Goal: Task Accomplishment & Management: Use online tool/utility

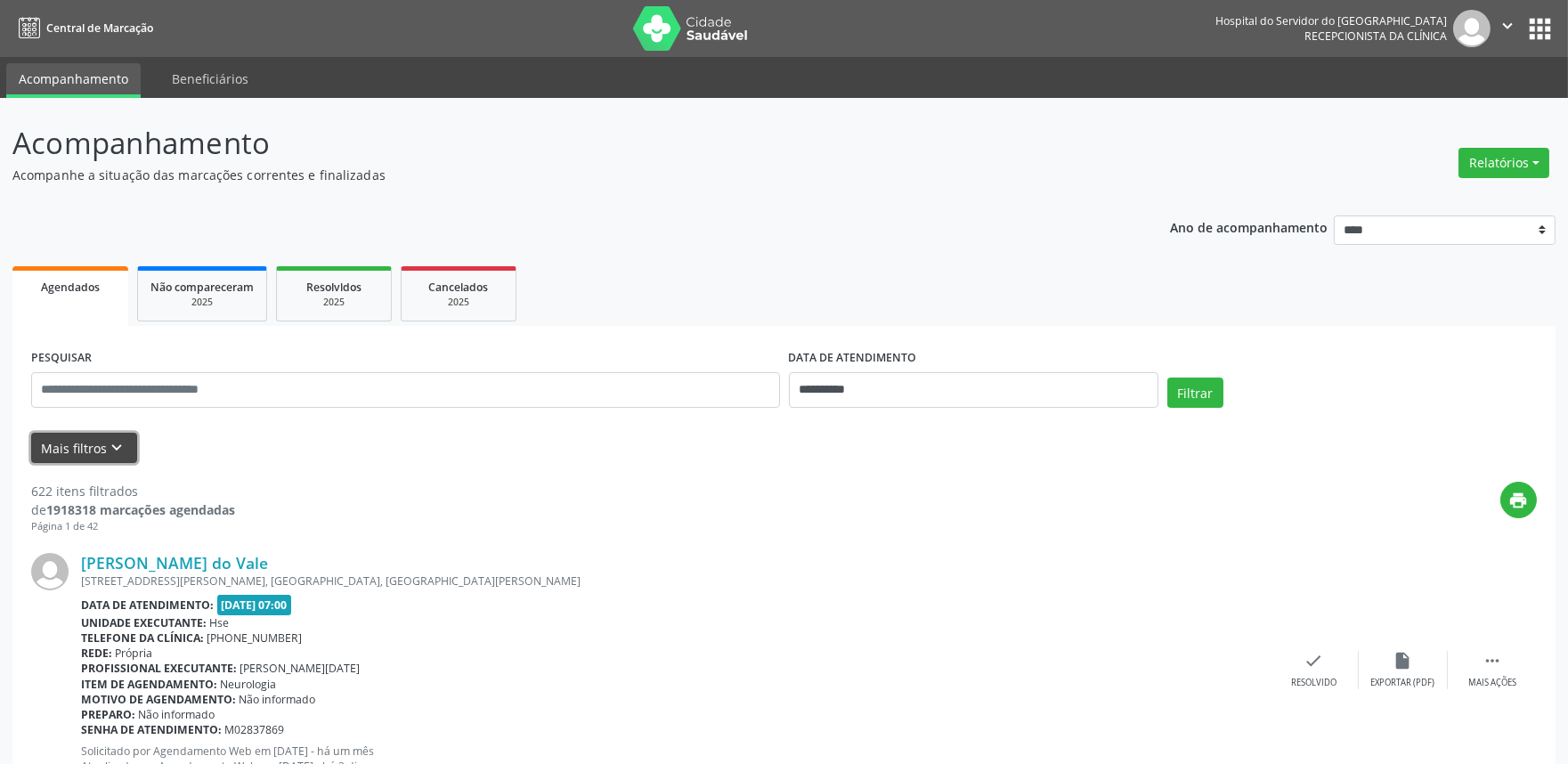
click at [120, 445] on icon "keyboard_arrow_down" at bounding box center [118, 448] width 20 height 20
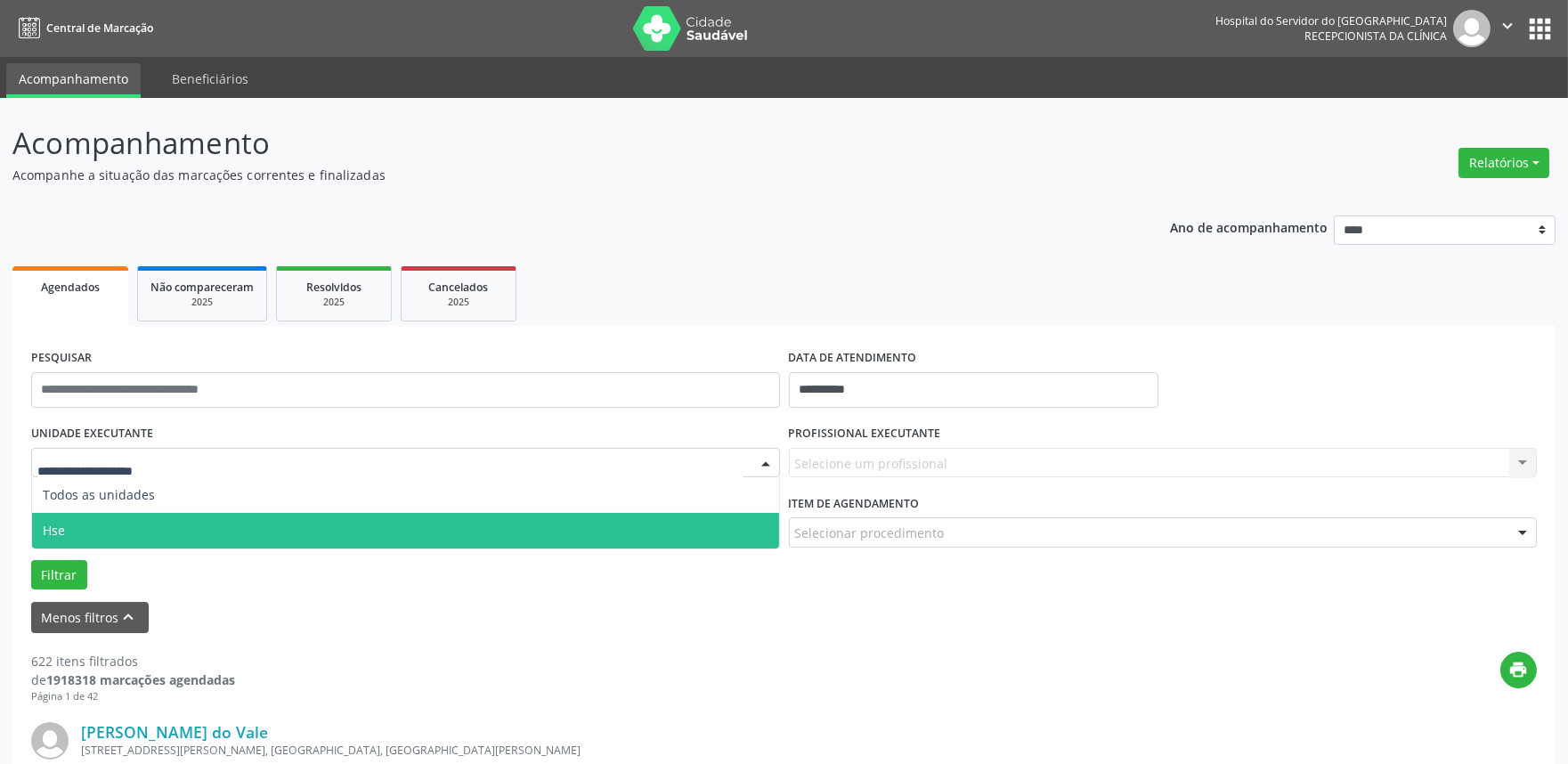
click at [129, 520] on span "Hse" at bounding box center [405, 531] width 747 height 36
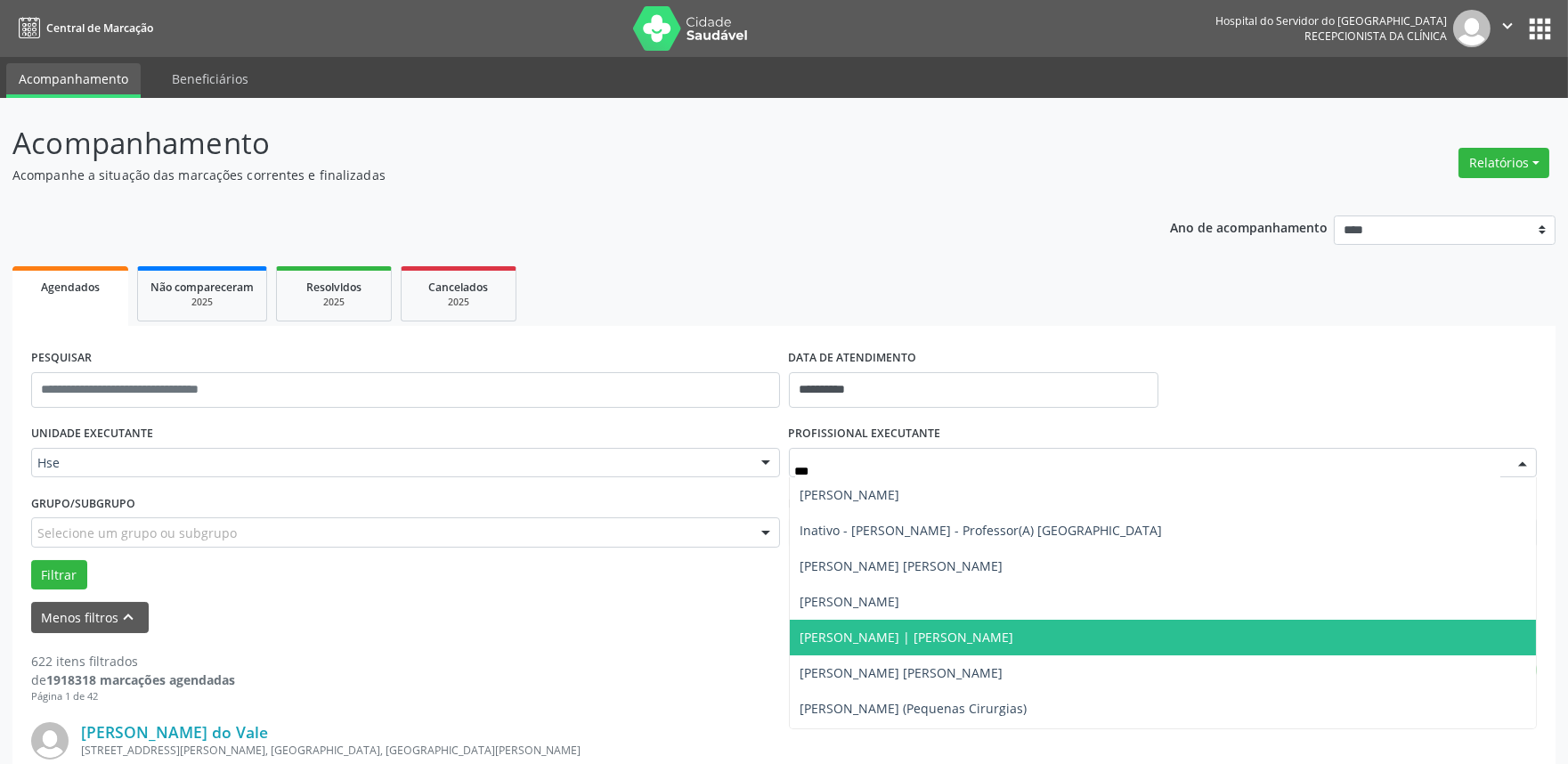
click at [972, 635] on span "[PERSON_NAME] | [PERSON_NAME]" at bounding box center [1163, 637] width 747 height 36
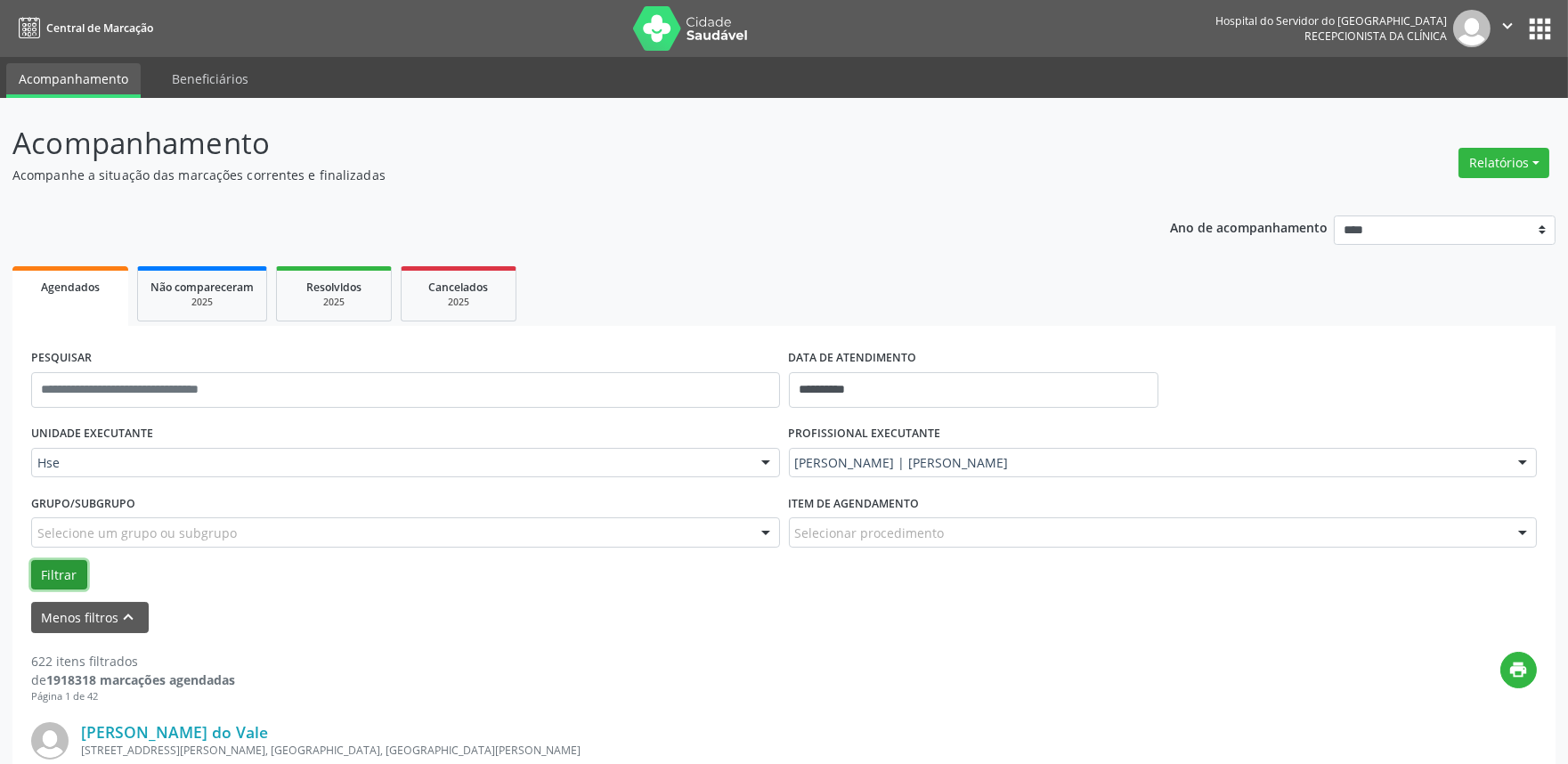
click at [41, 564] on button "Filtrar" at bounding box center [59, 575] width 56 height 30
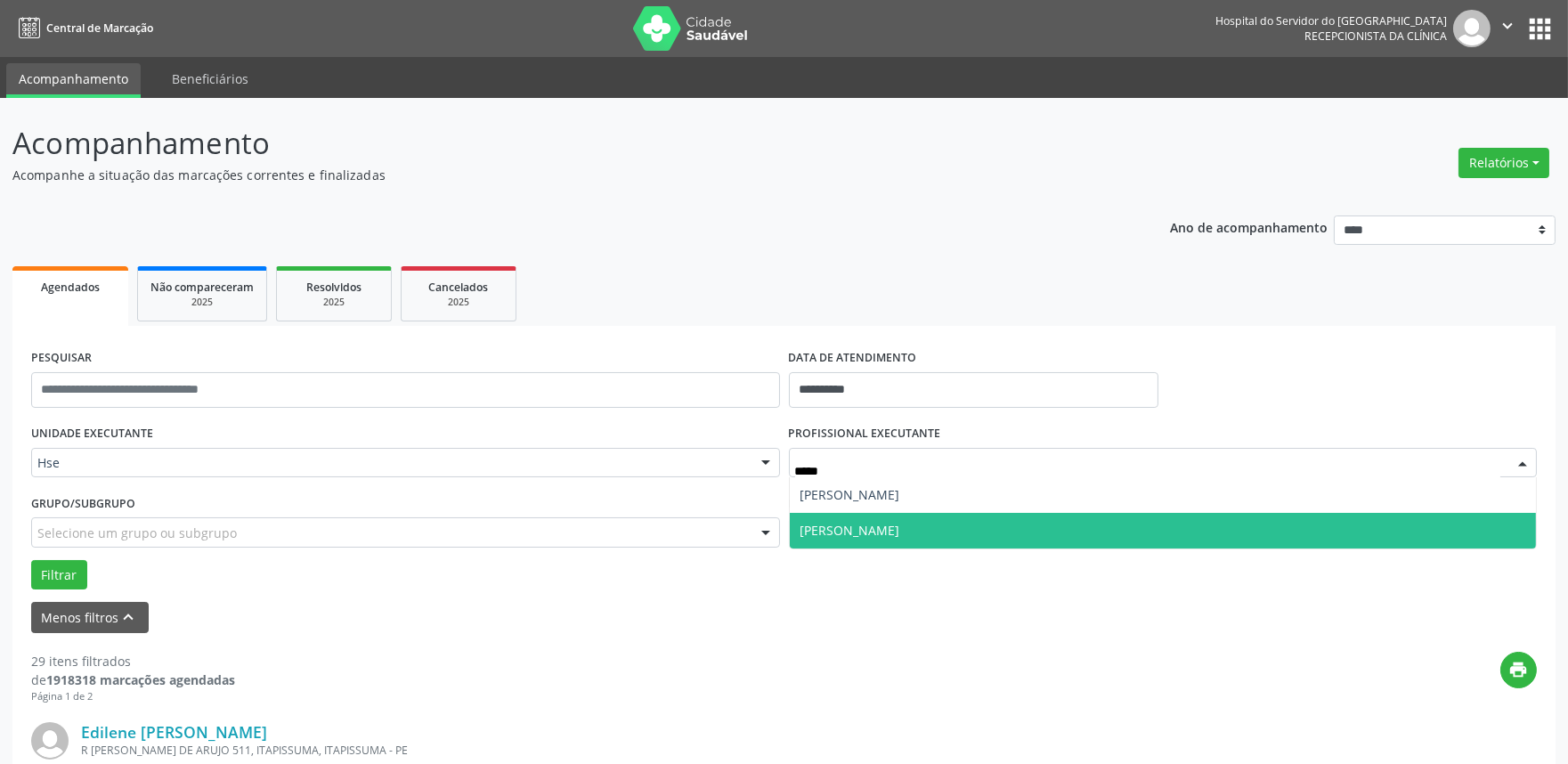
type input "******"
click at [888, 528] on span "[PERSON_NAME]" at bounding box center [851, 530] width 100 height 17
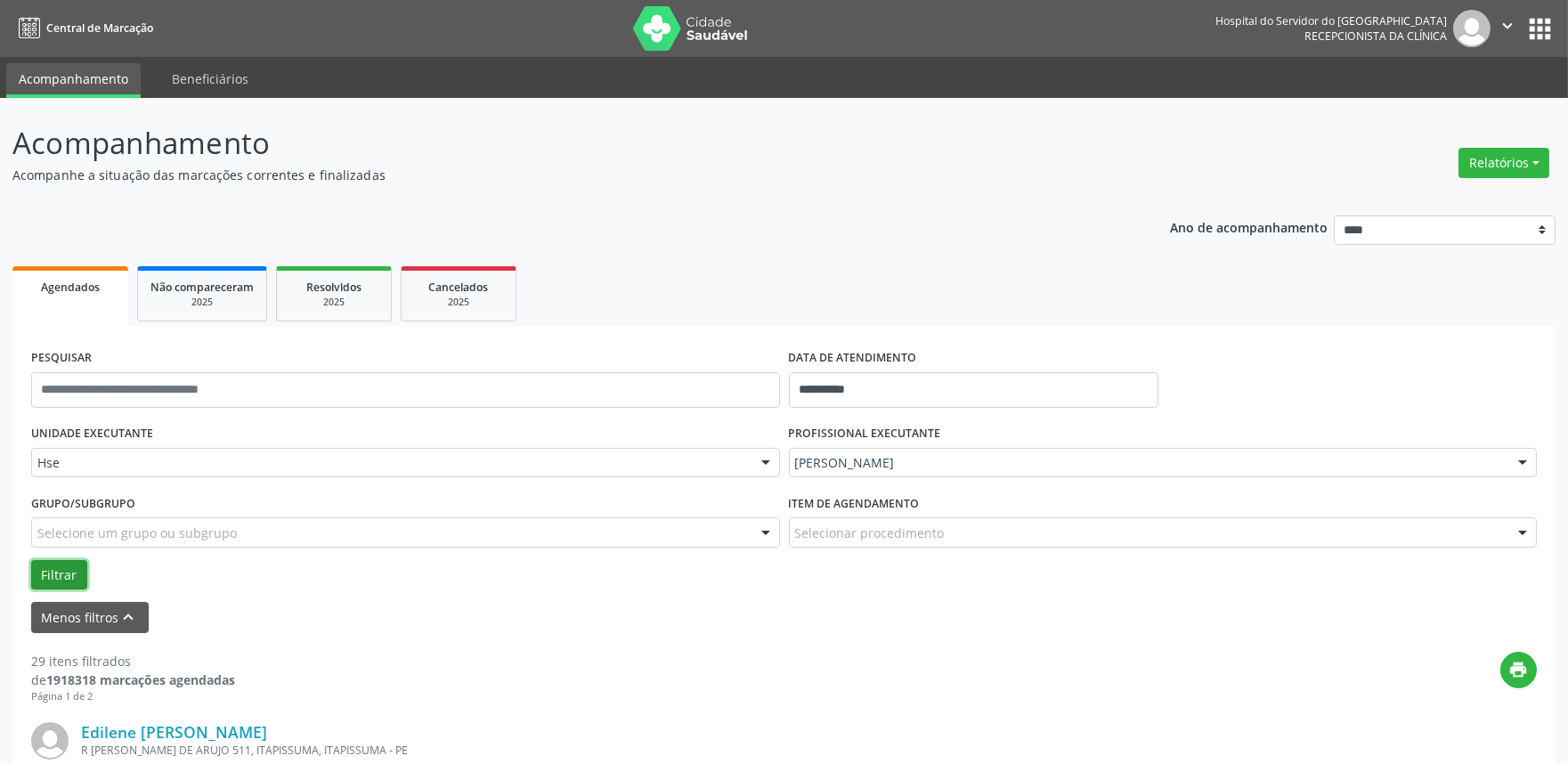
click at [55, 564] on button "Filtrar" at bounding box center [59, 575] width 56 height 30
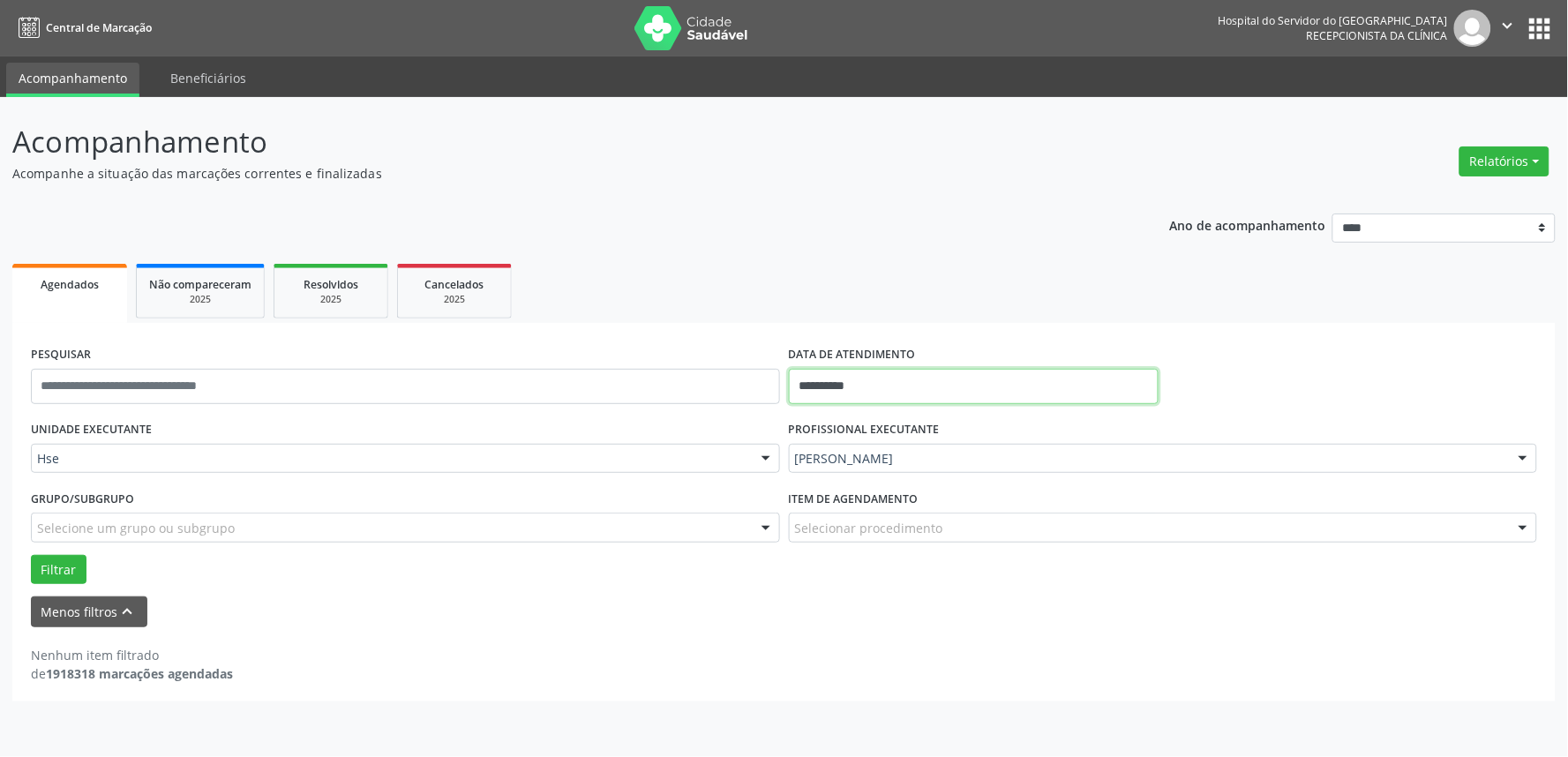
click at [858, 389] on input "**********" at bounding box center [974, 386] width 370 height 36
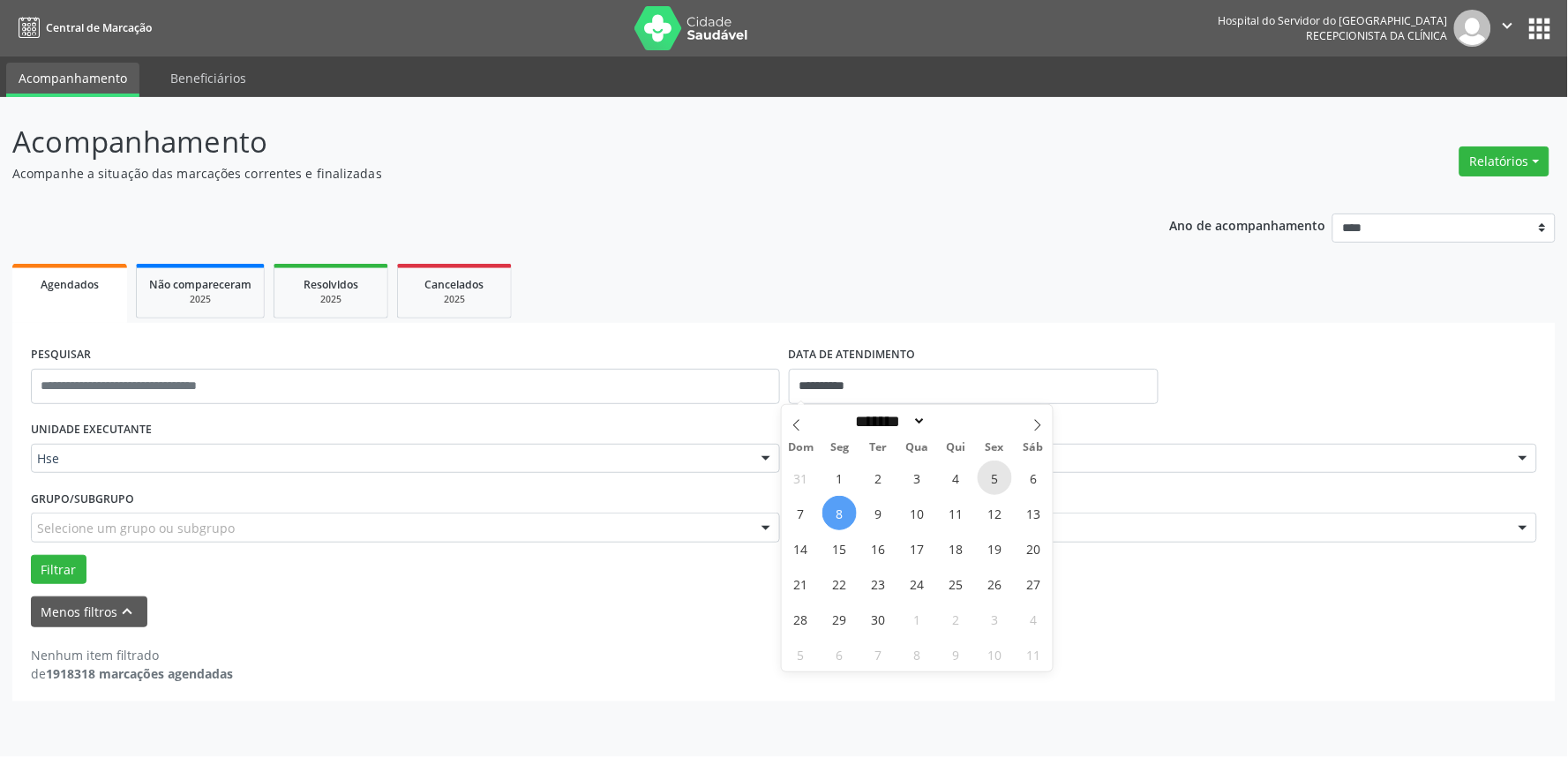
click at [992, 470] on span "5" at bounding box center [995, 477] width 35 height 35
type input "**********"
click at [992, 470] on span "5" at bounding box center [995, 477] width 35 height 35
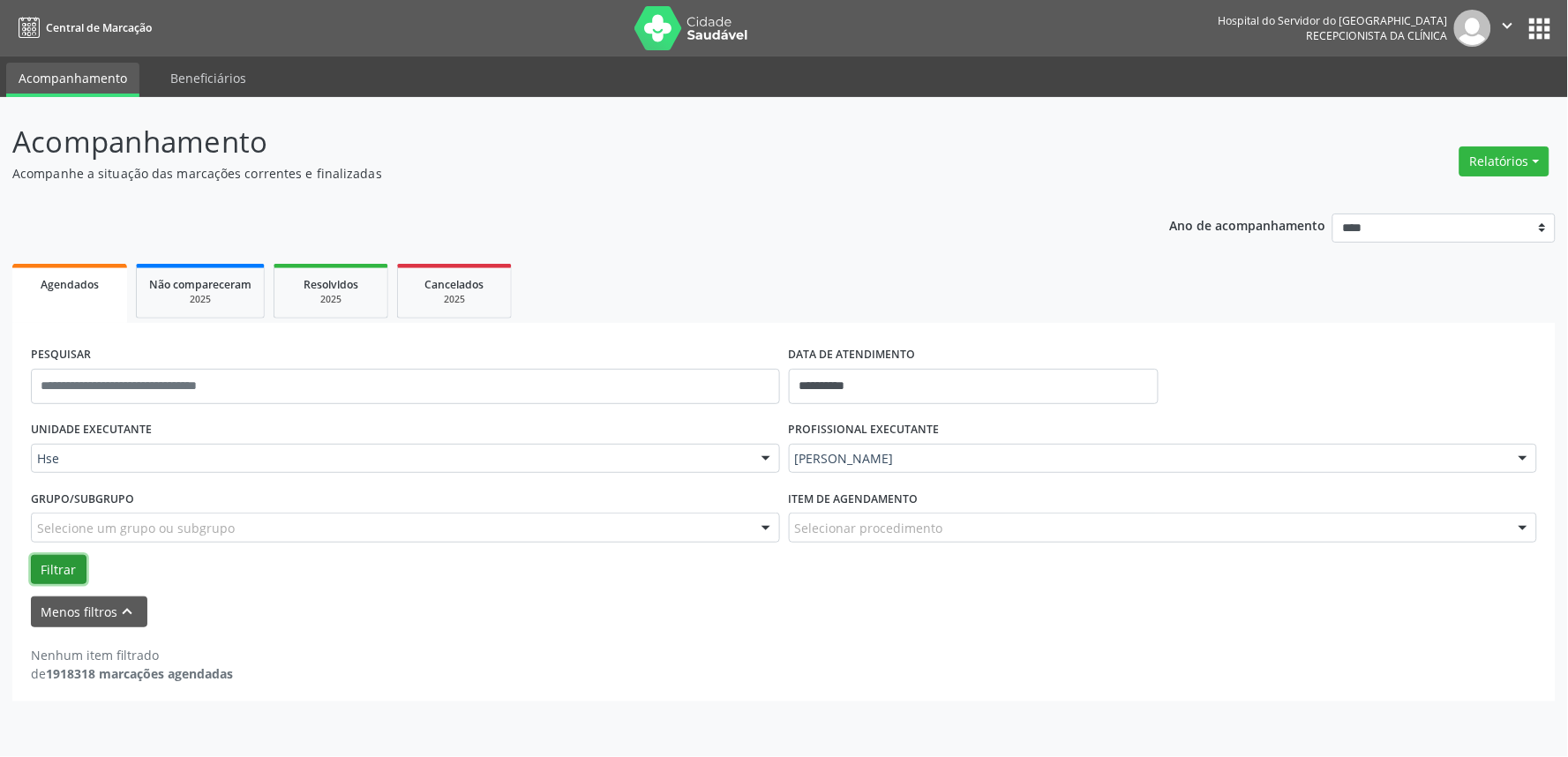
click at [53, 568] on button "Filtrar" at bounding box center [58, 570] width 55 height 30
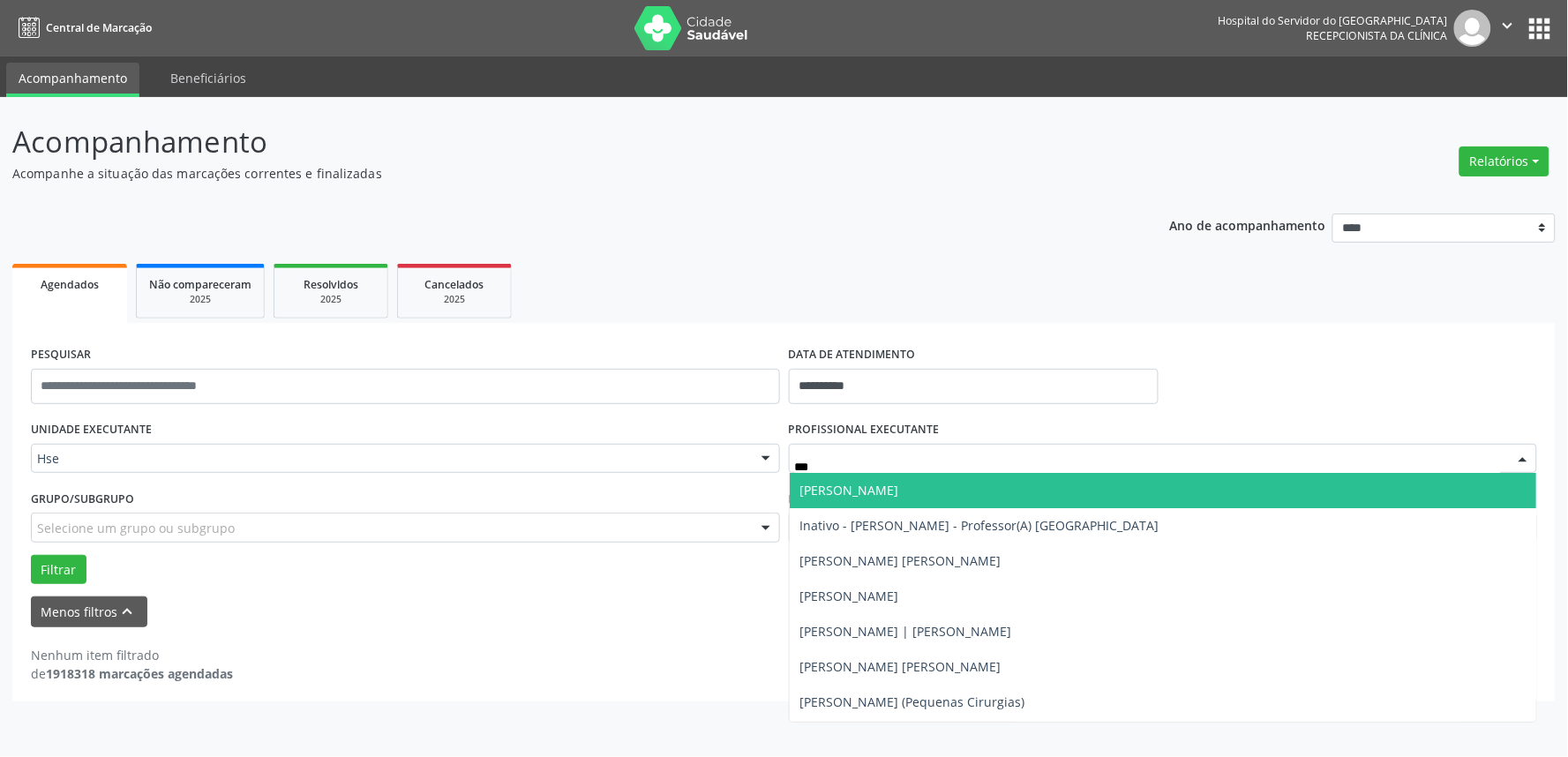
type input "****"
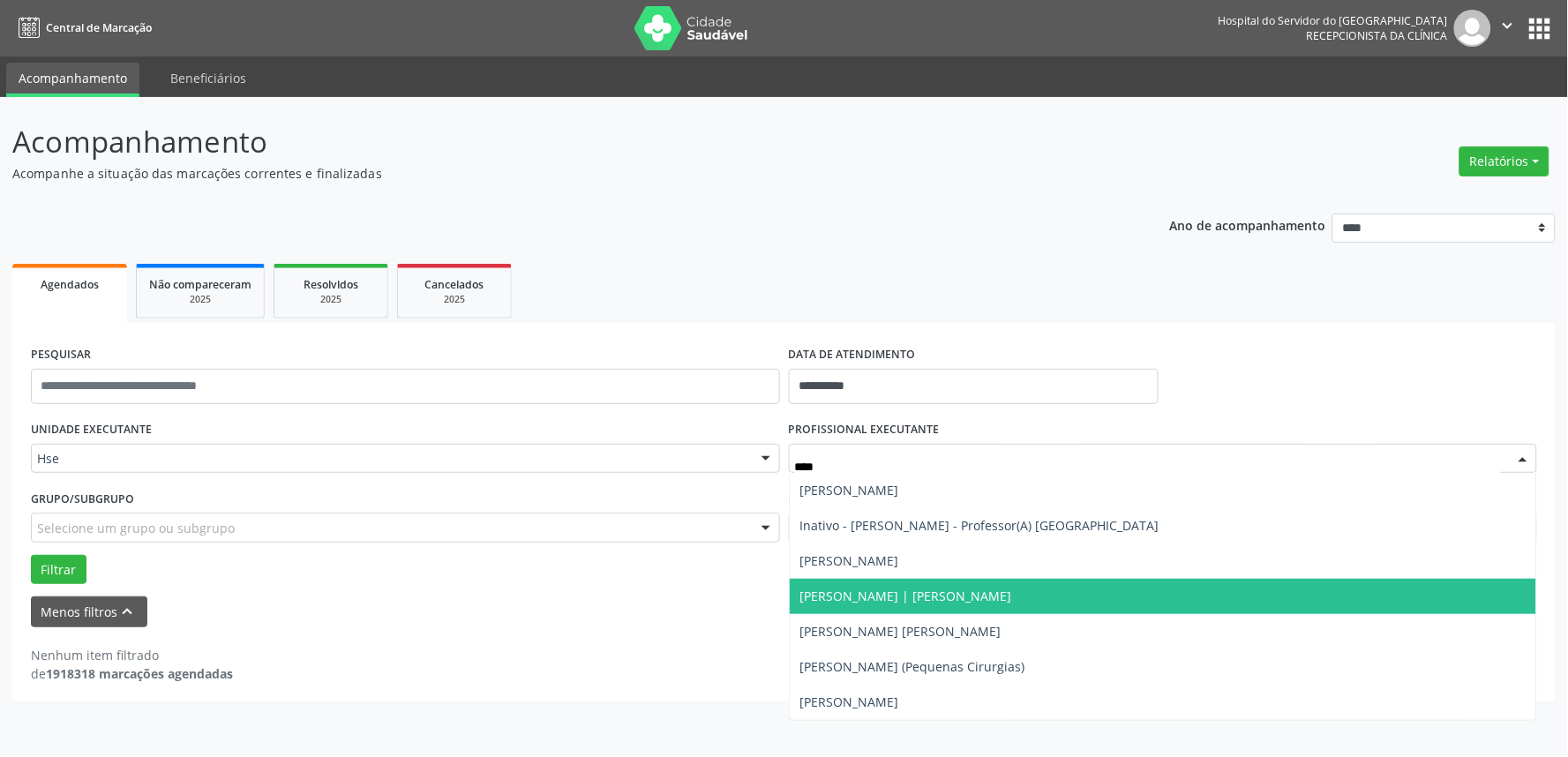
click at [931, 582] on span "[PERSON_NAME] | [PERSON_NAME]" at bounding box center [1164, 597] width 747 height 36
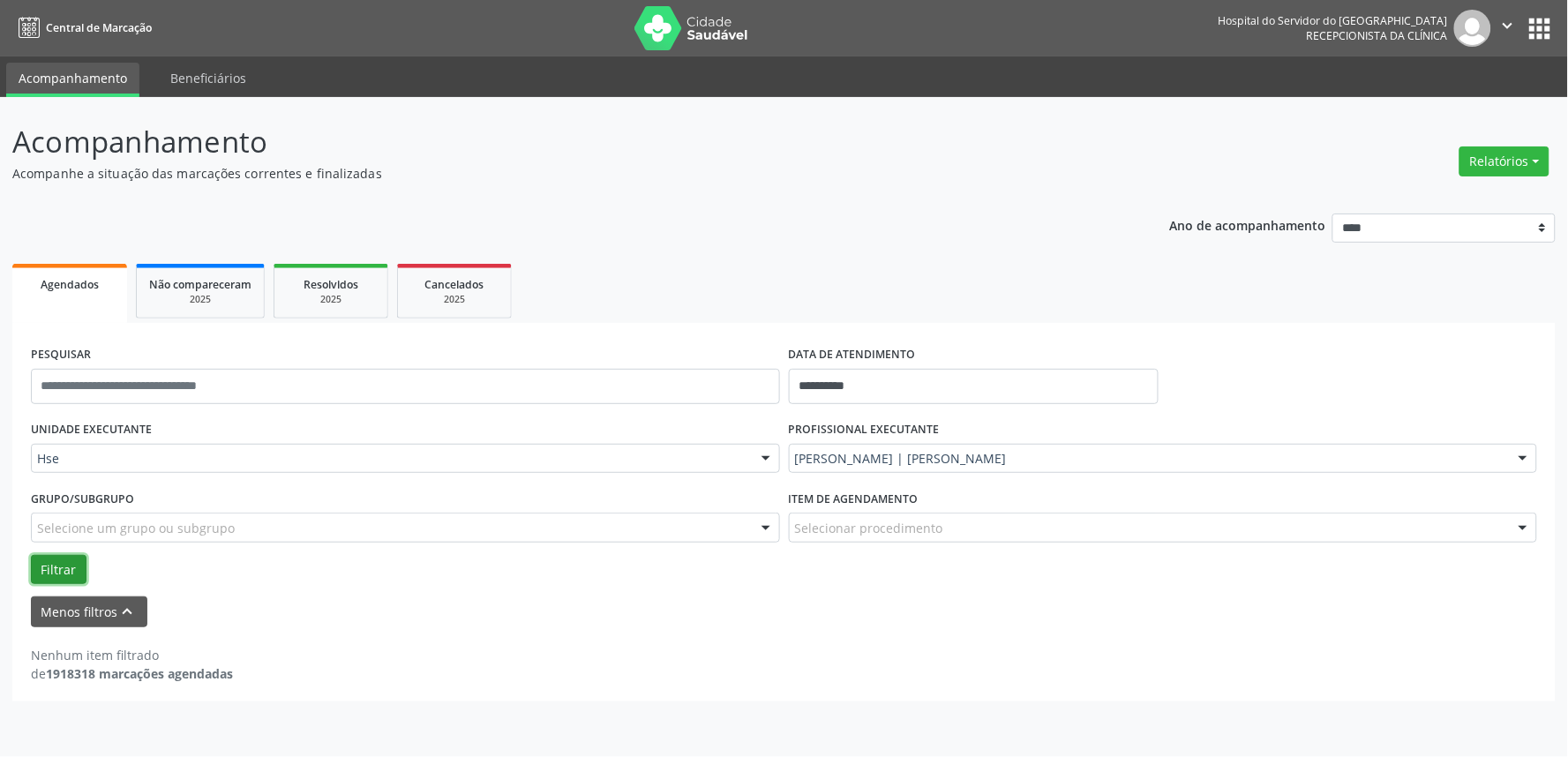
click at [51, 574] on button "Filtrar" at bounding box center [58, 570] width 55 height 30
click at [832, 383] on input "**********" at bounding box center [974, 386] width 370 height 36
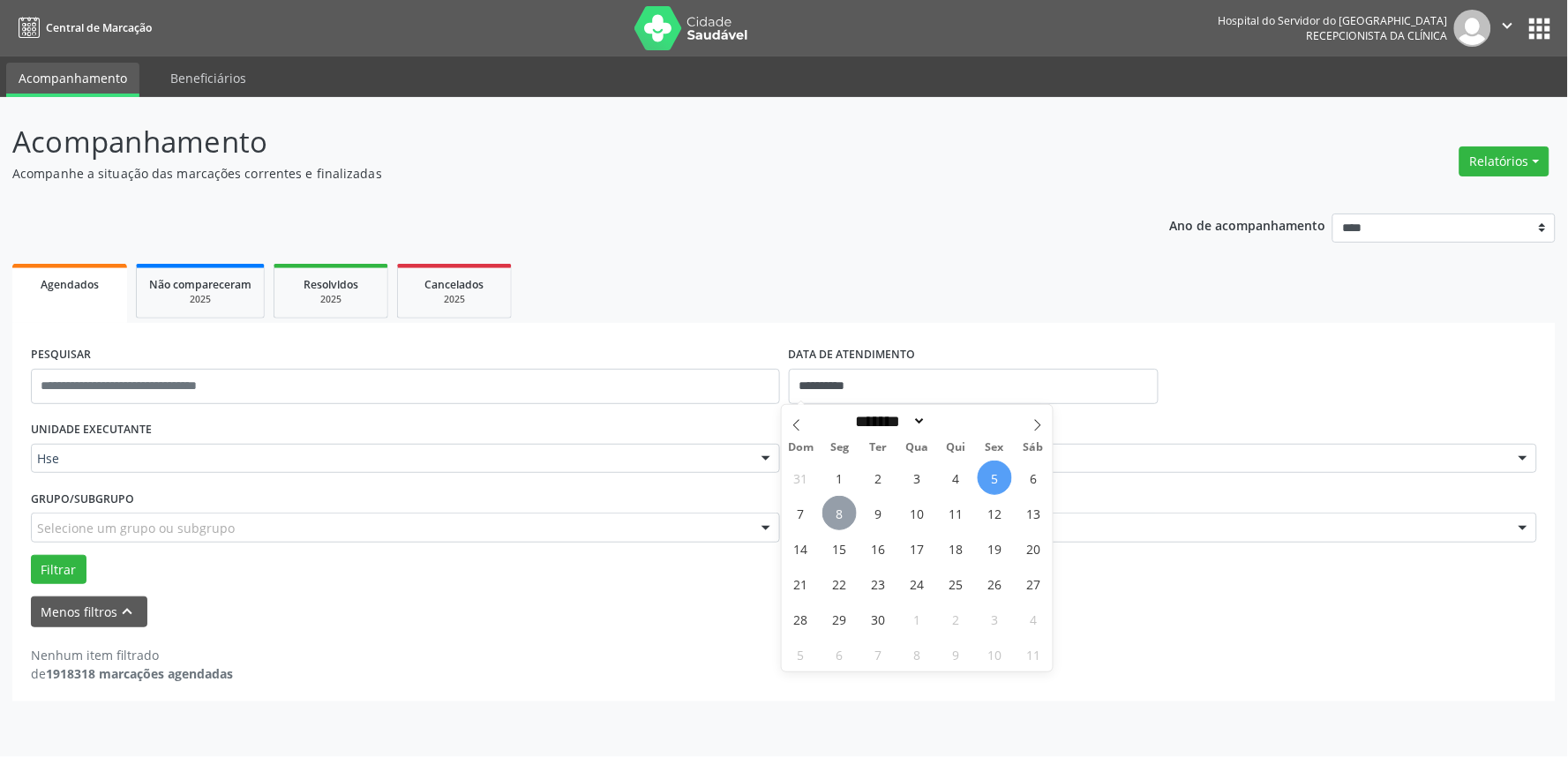
click at [845, 515] on span "8" at bounding box center [839, 513] width 35 height 35
type input "**********"
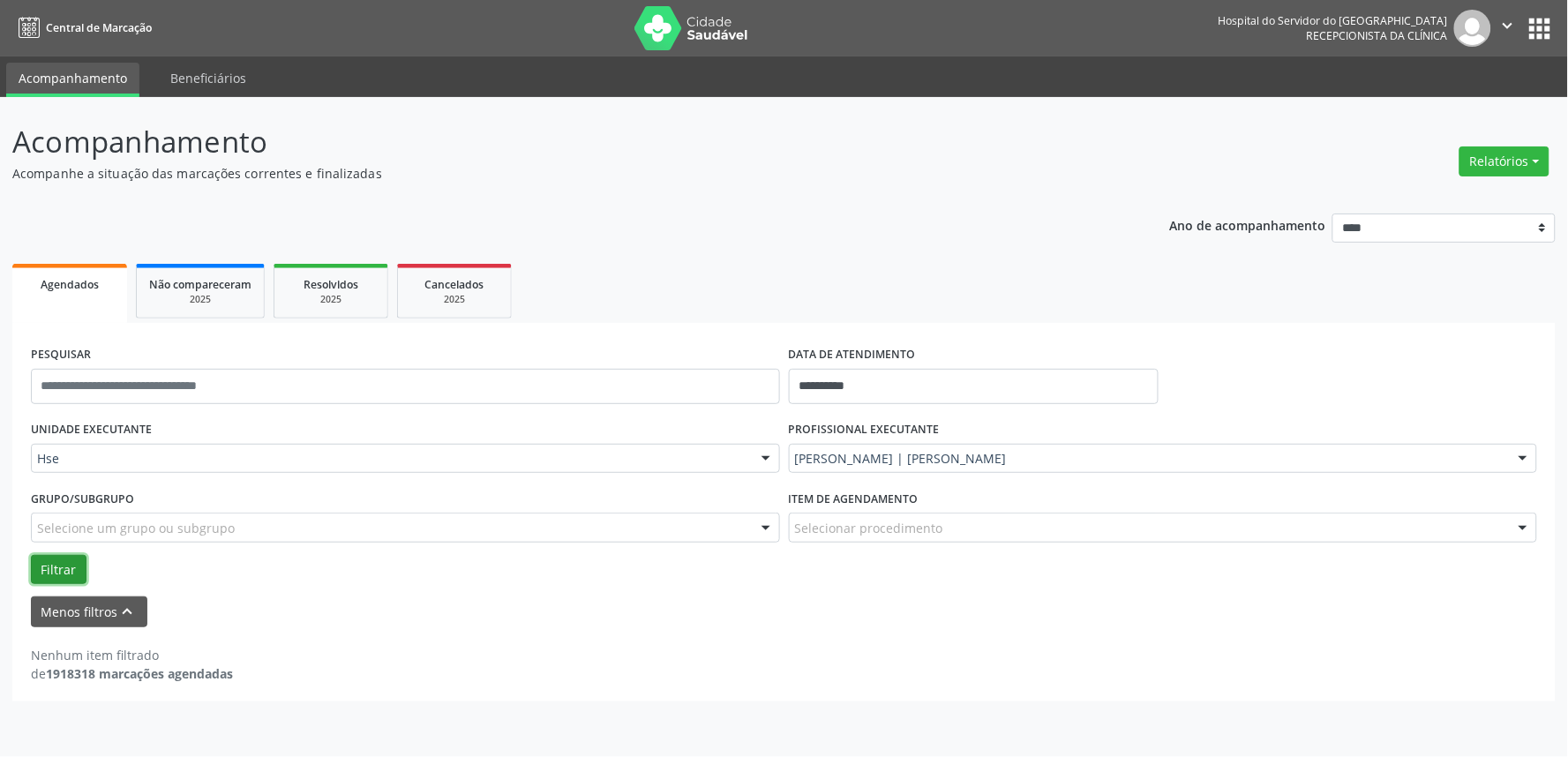
click at [74, 561] on button "Filtrar" at bounding box center [58, 570] width 55 height 30
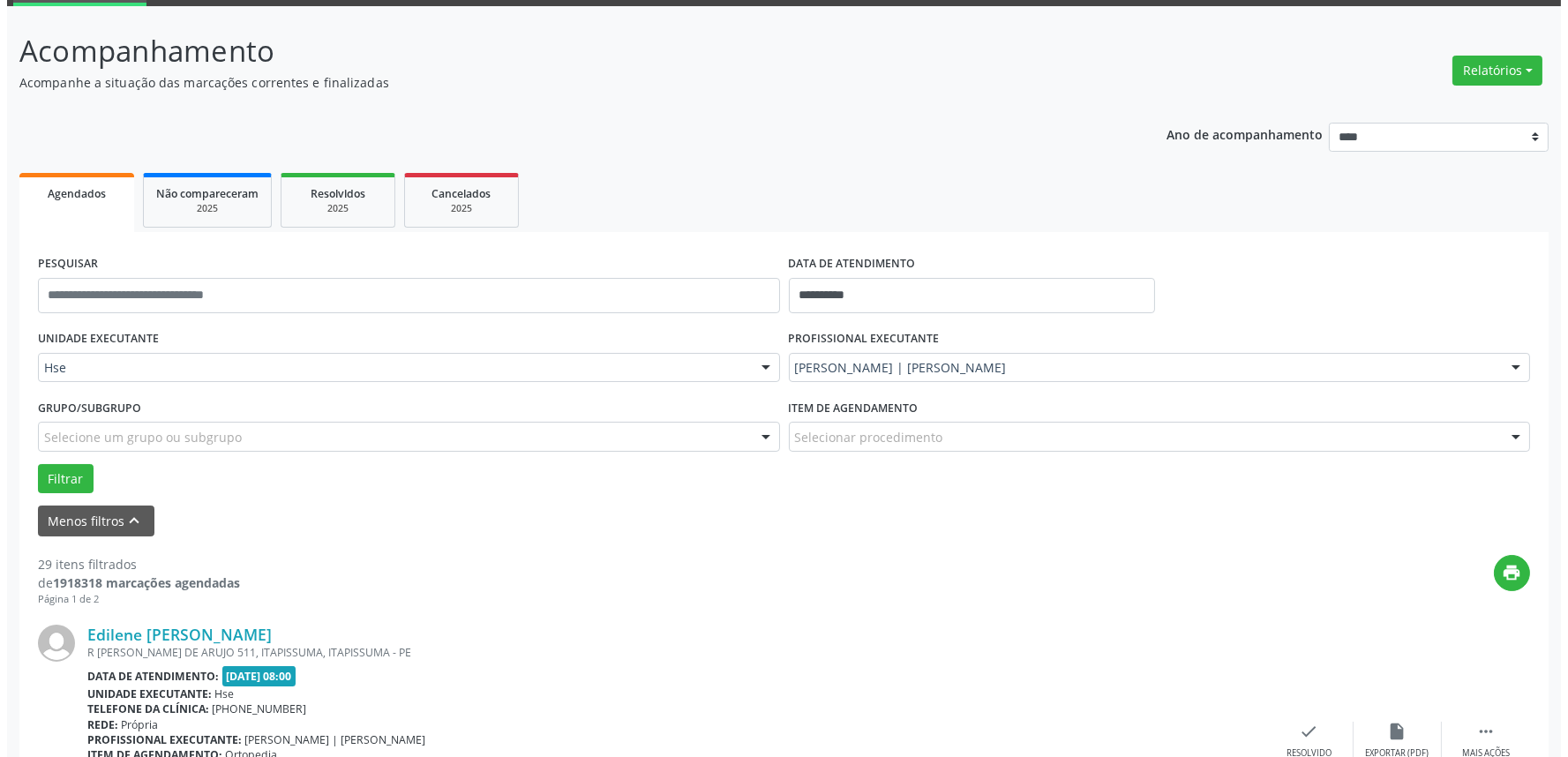
scroll to position [196, 0]
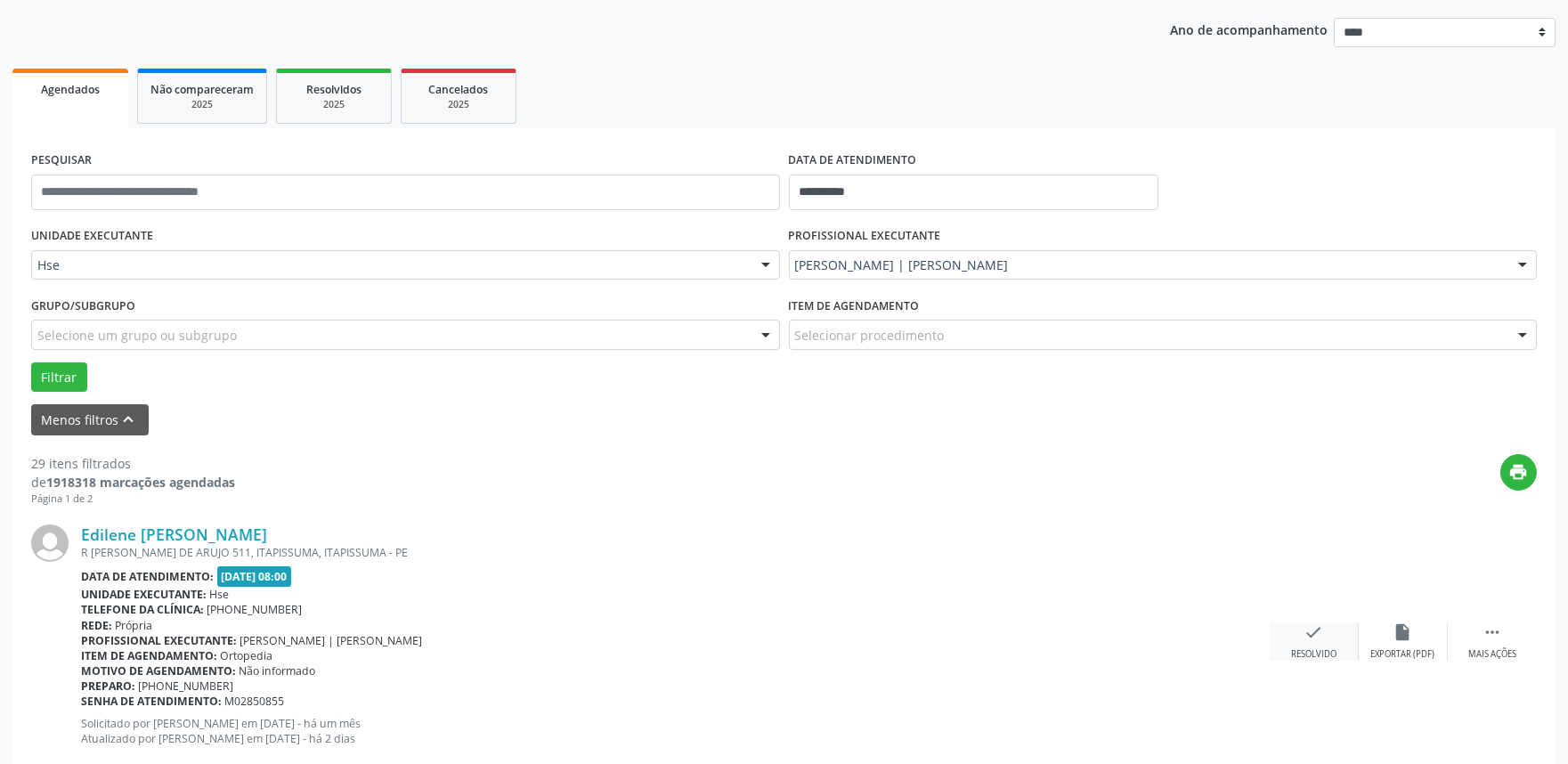
click at [1301, 642] on div "check Resolvido" at bounding box center [1314, 641] width 89 height 38
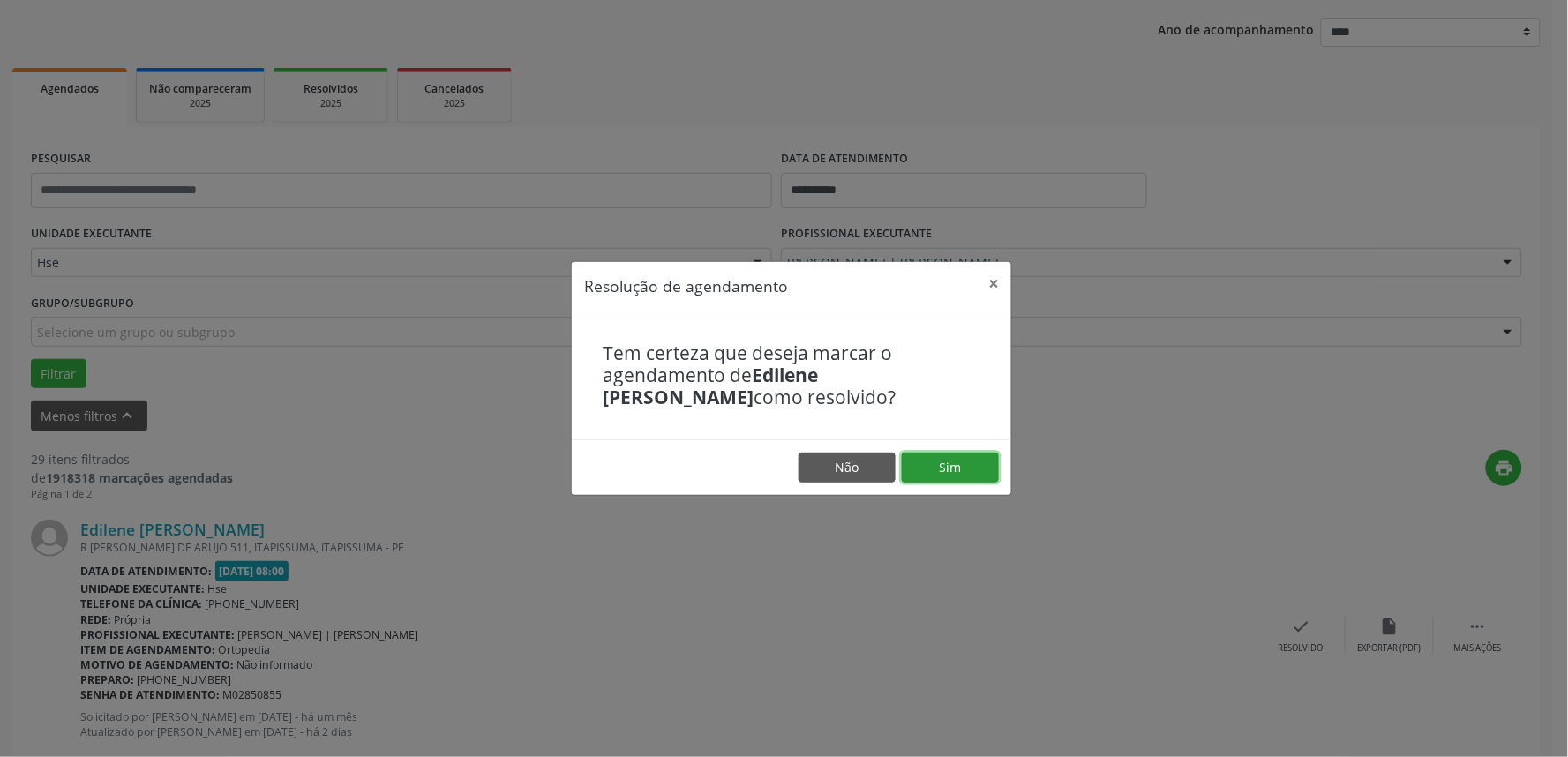
click at [976, 478] on button "Sim" at bounding box center [950, 467] width 97 height 30
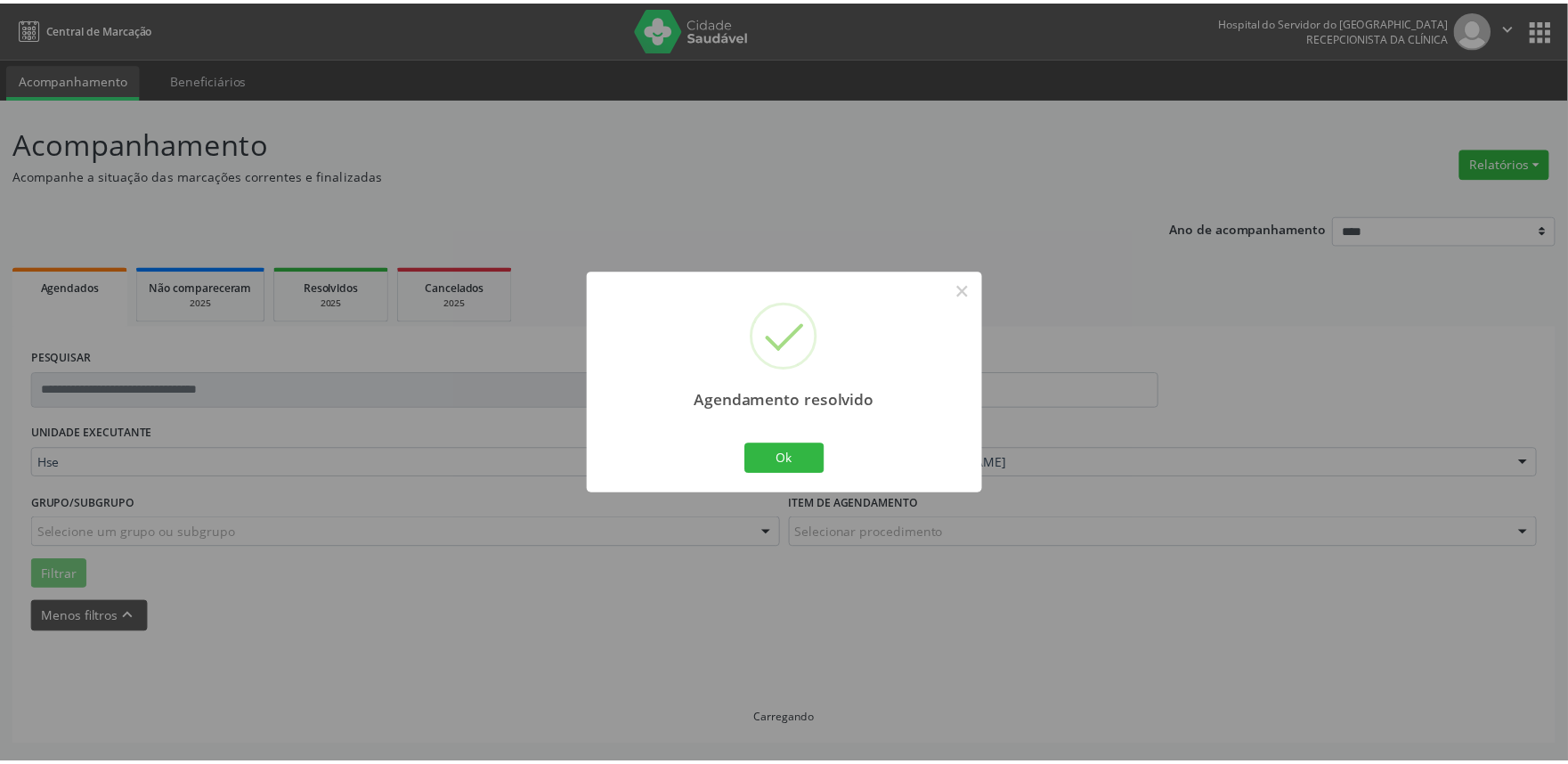
scroll to position [0, 0]
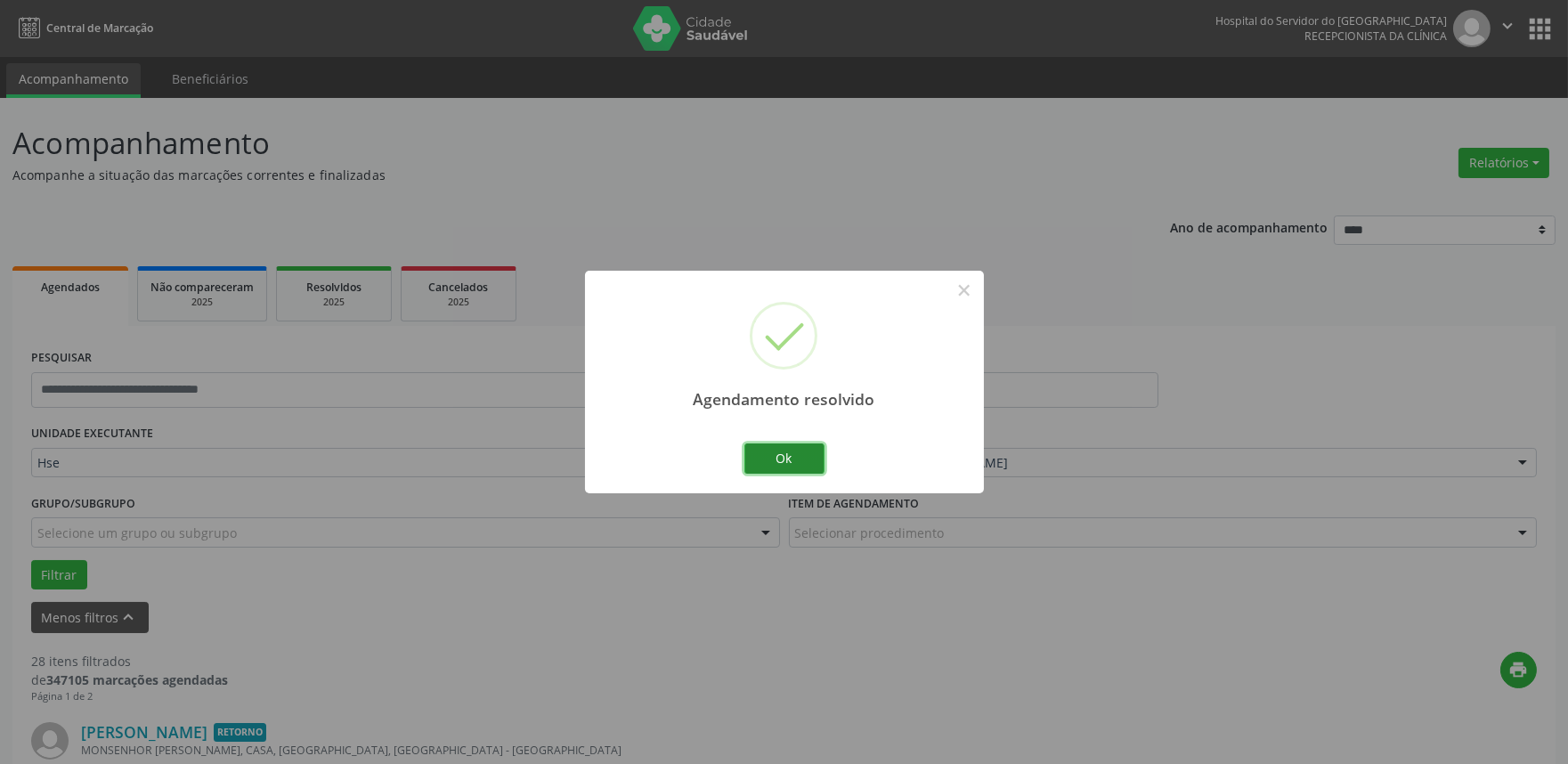
click at [791, 457] on button "Ok" at bounding box center [784, 459] width 80 height 30
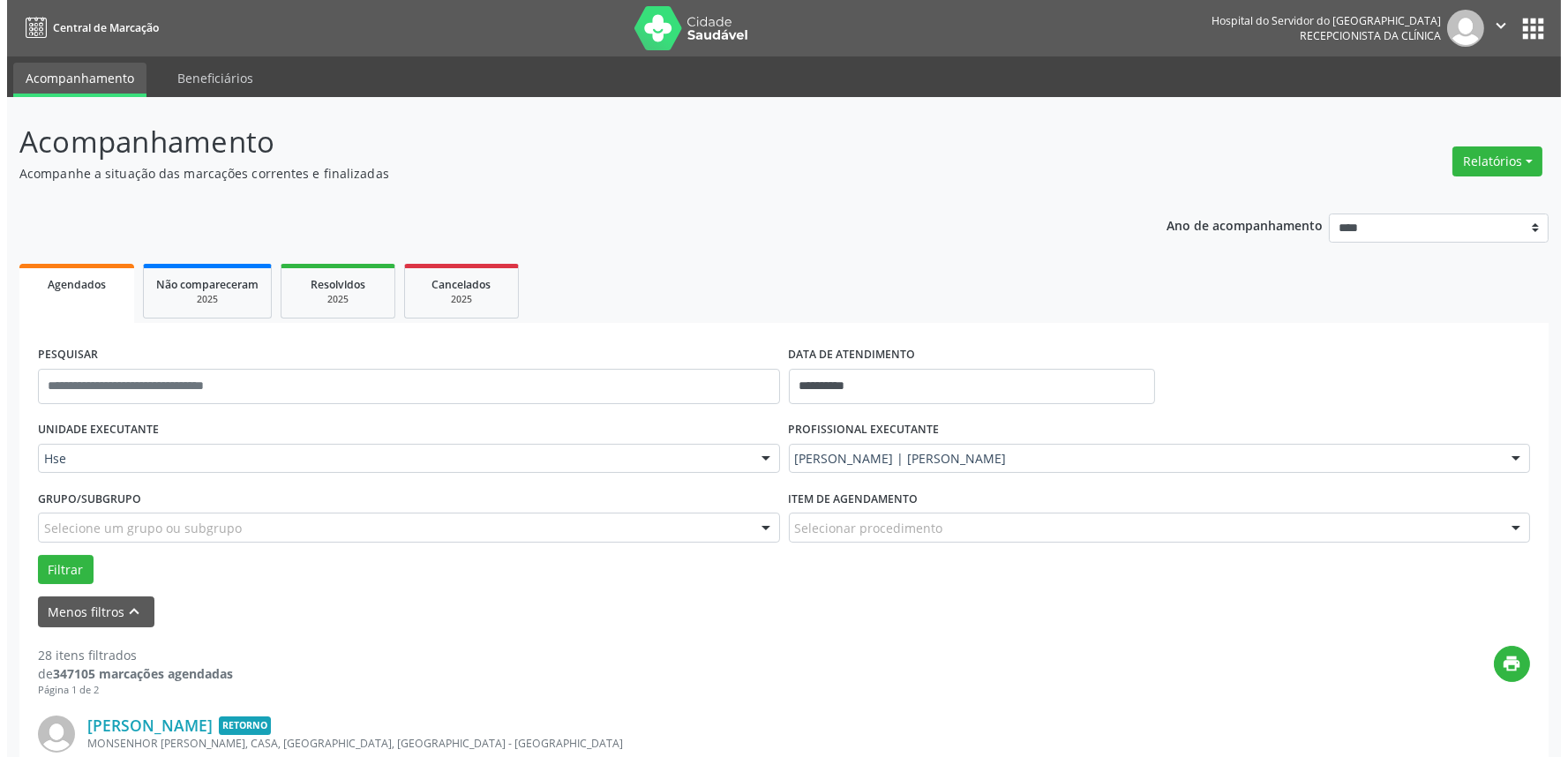
scroll to position [98, 0]
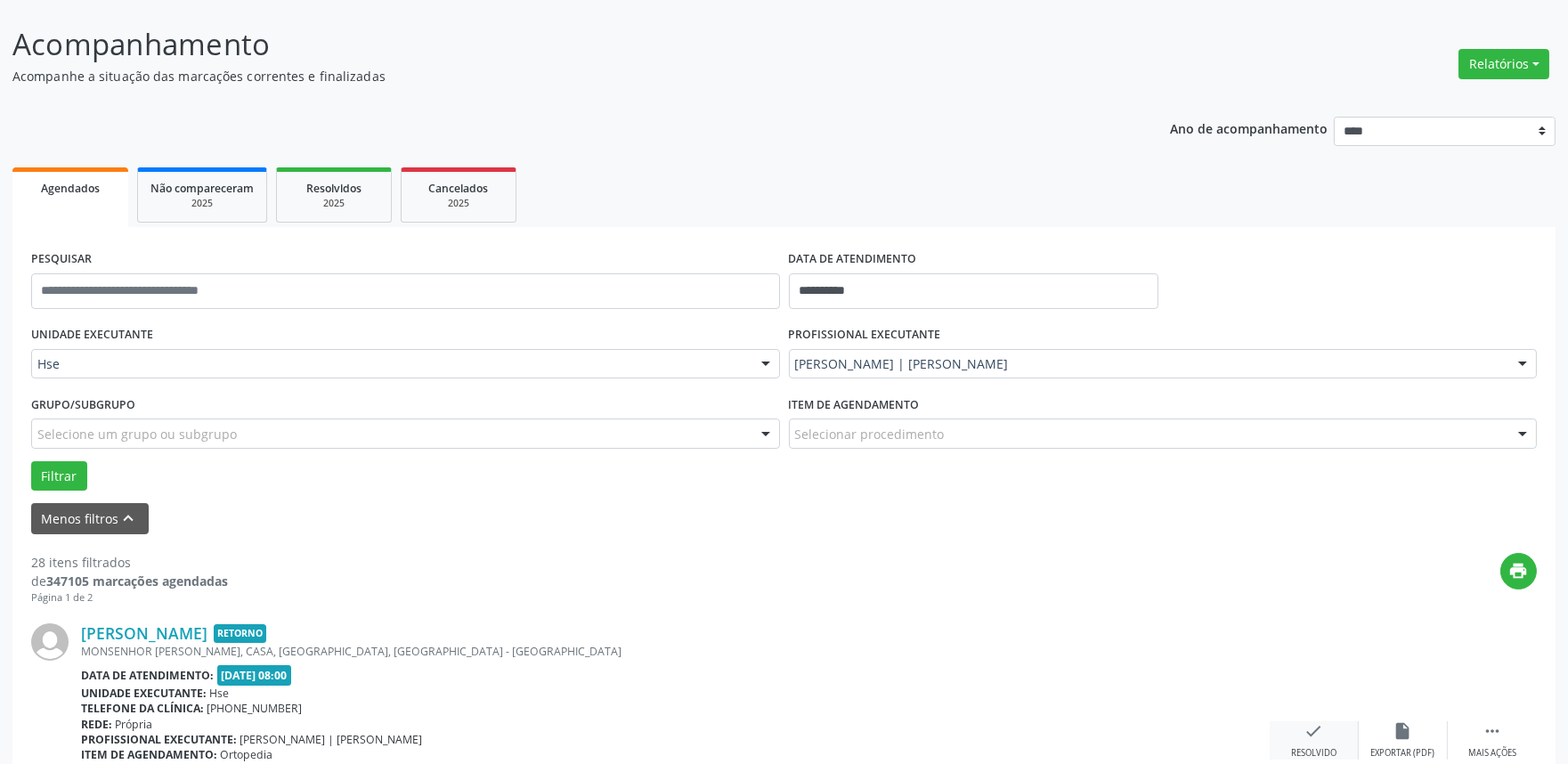
click at [1311, 728] on icon "check" at bounding box center [1315, 731] width 20 height 20
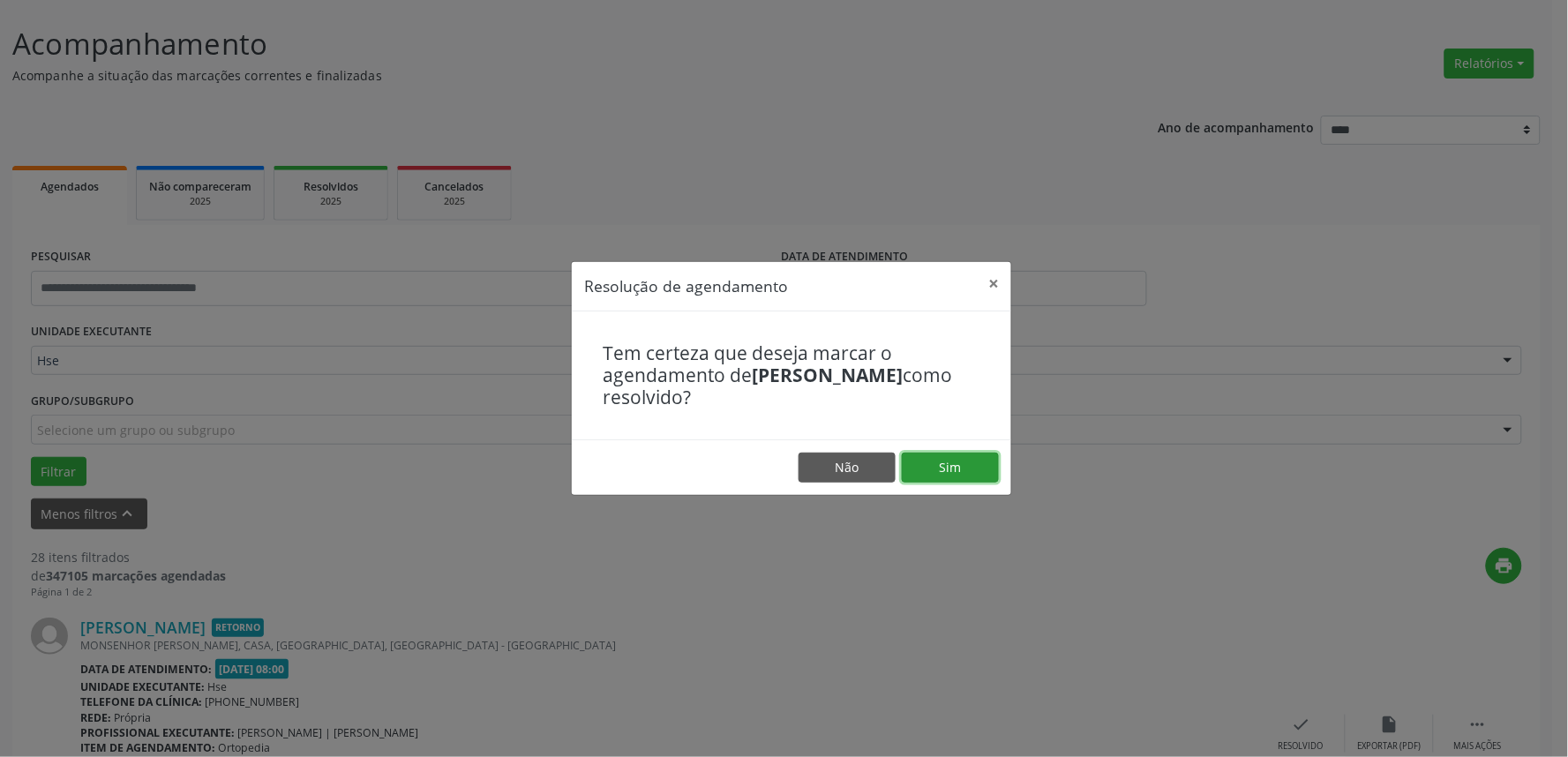
click at [984, 473] on button "Sim" at bounding box center [950, 467] width 97 height 30
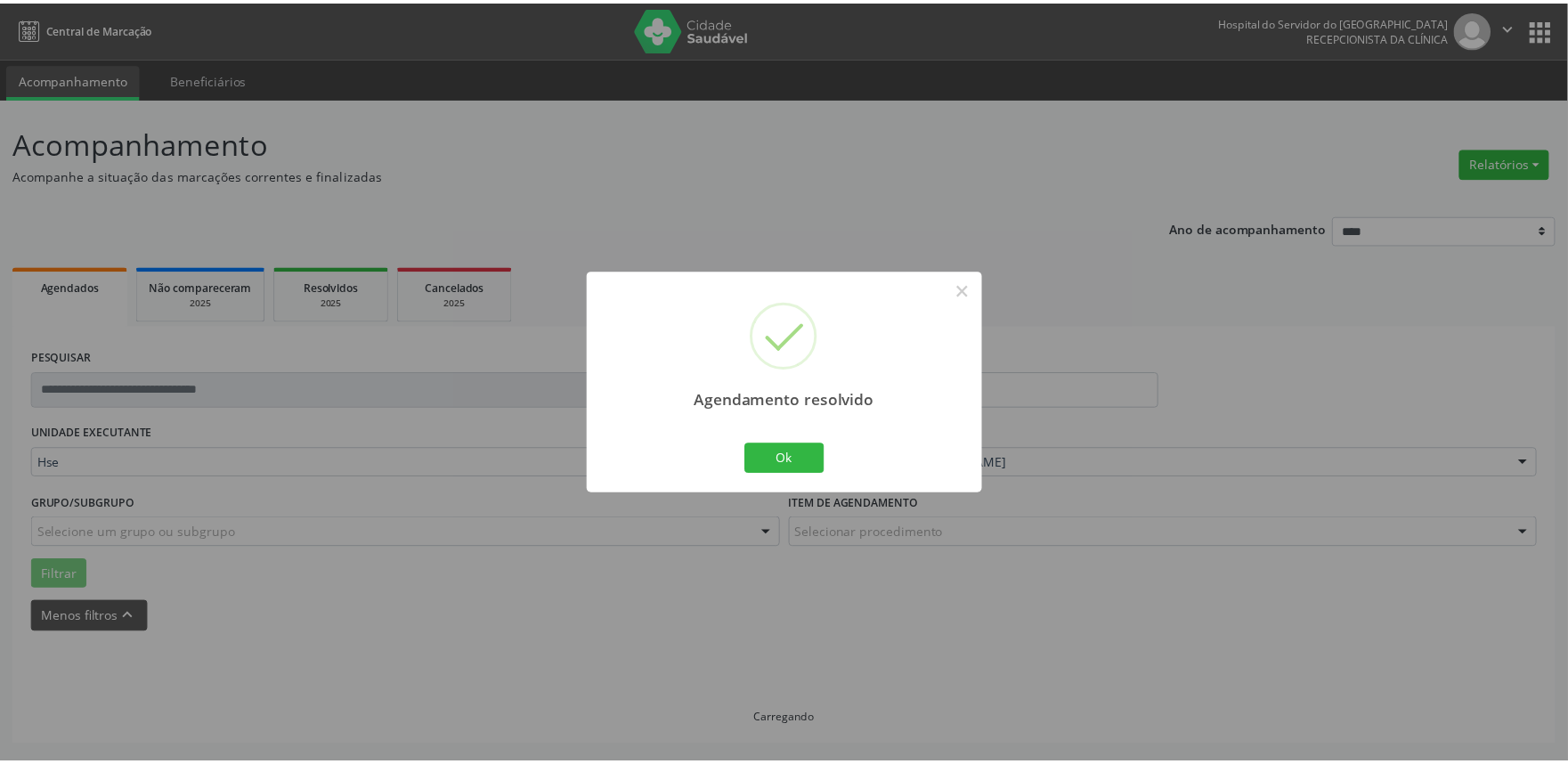
scroll to position [0, 0]
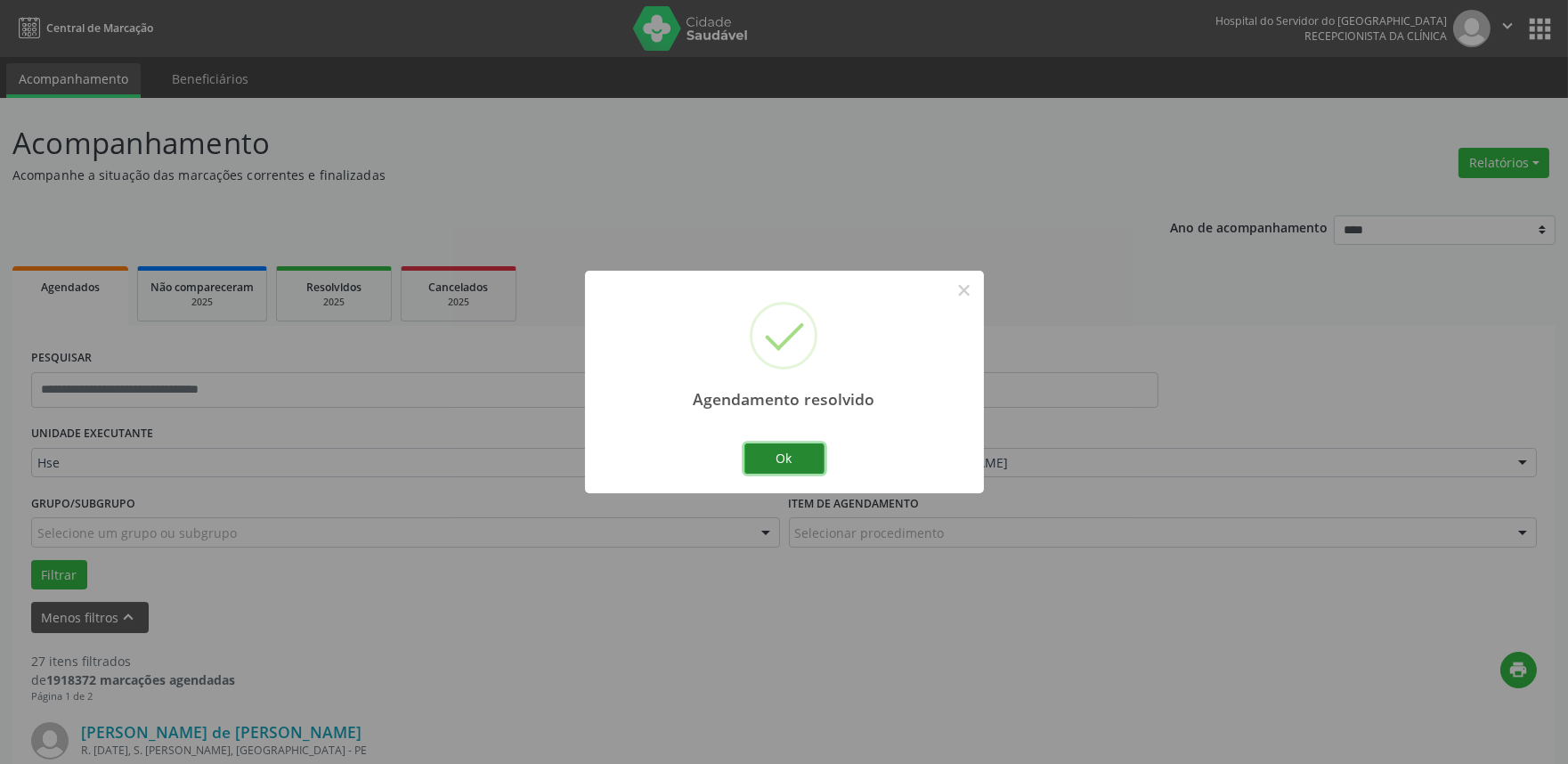
click at [793, 467] on button "Ok" at bounding box center [784, 459] width 80 height 30
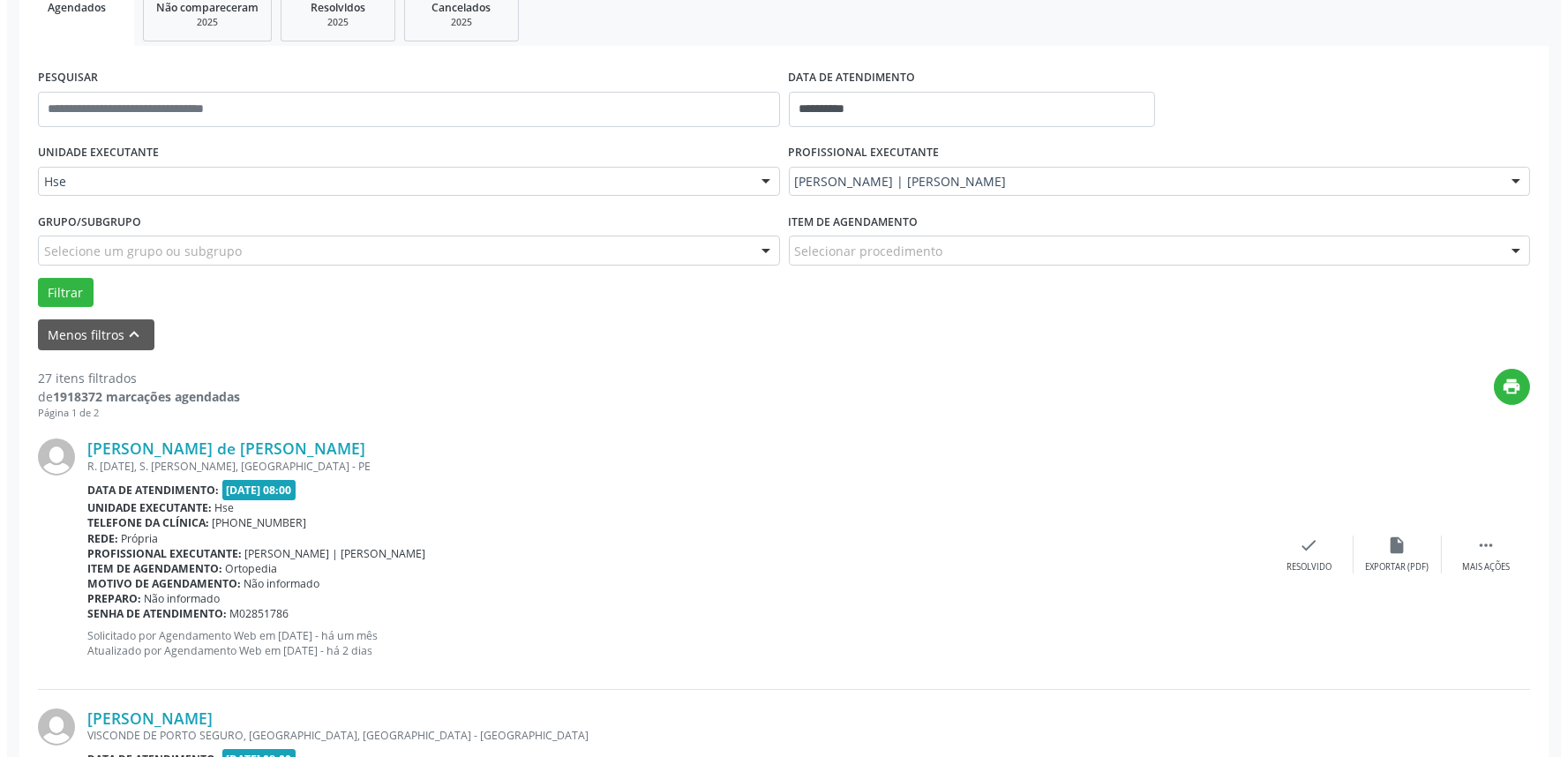
scroll to position [294, 0]
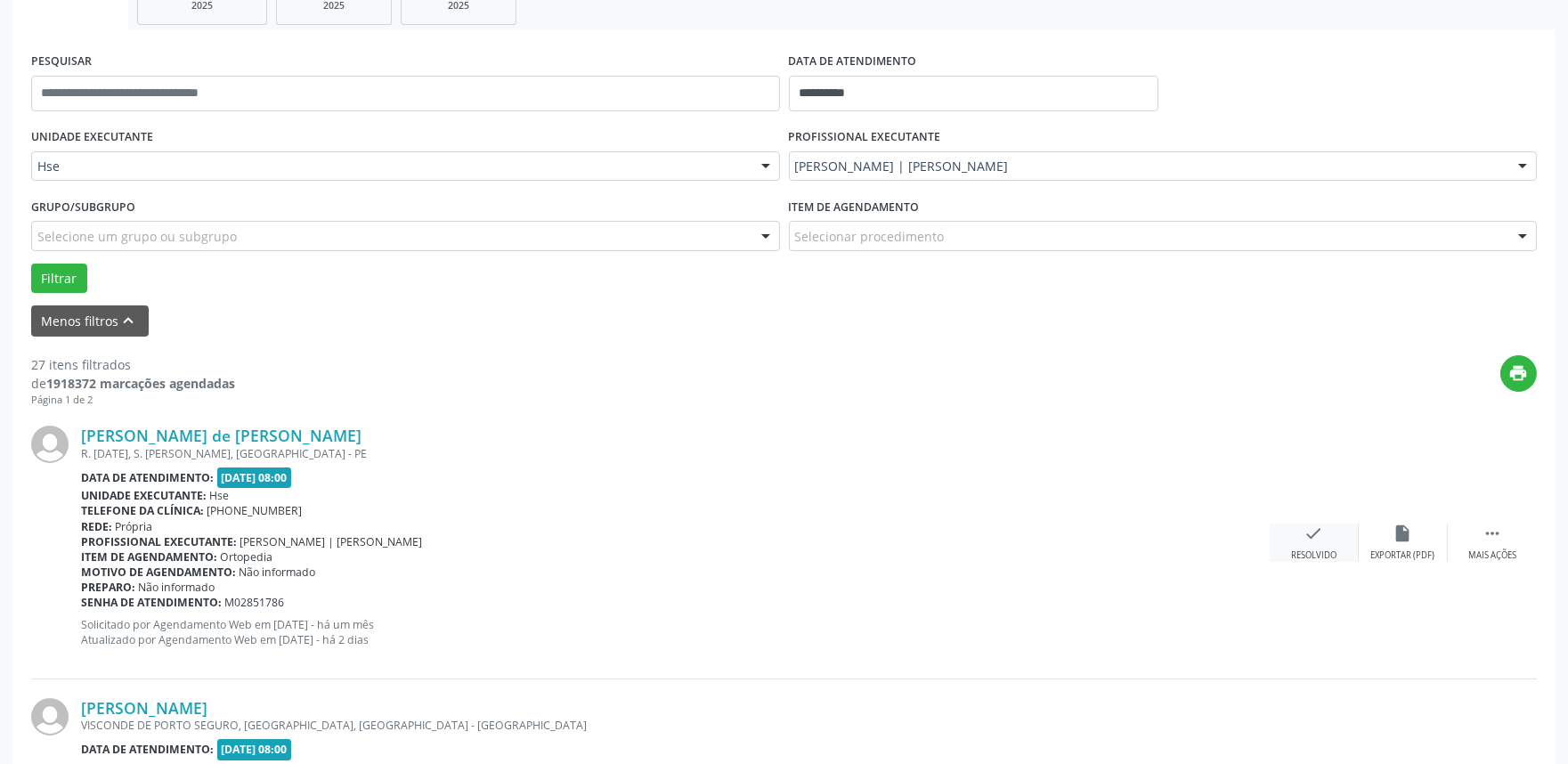
click at [1338, 551] on div "check Resolvido" at bounding box center [1314, 543] width 89 height 38
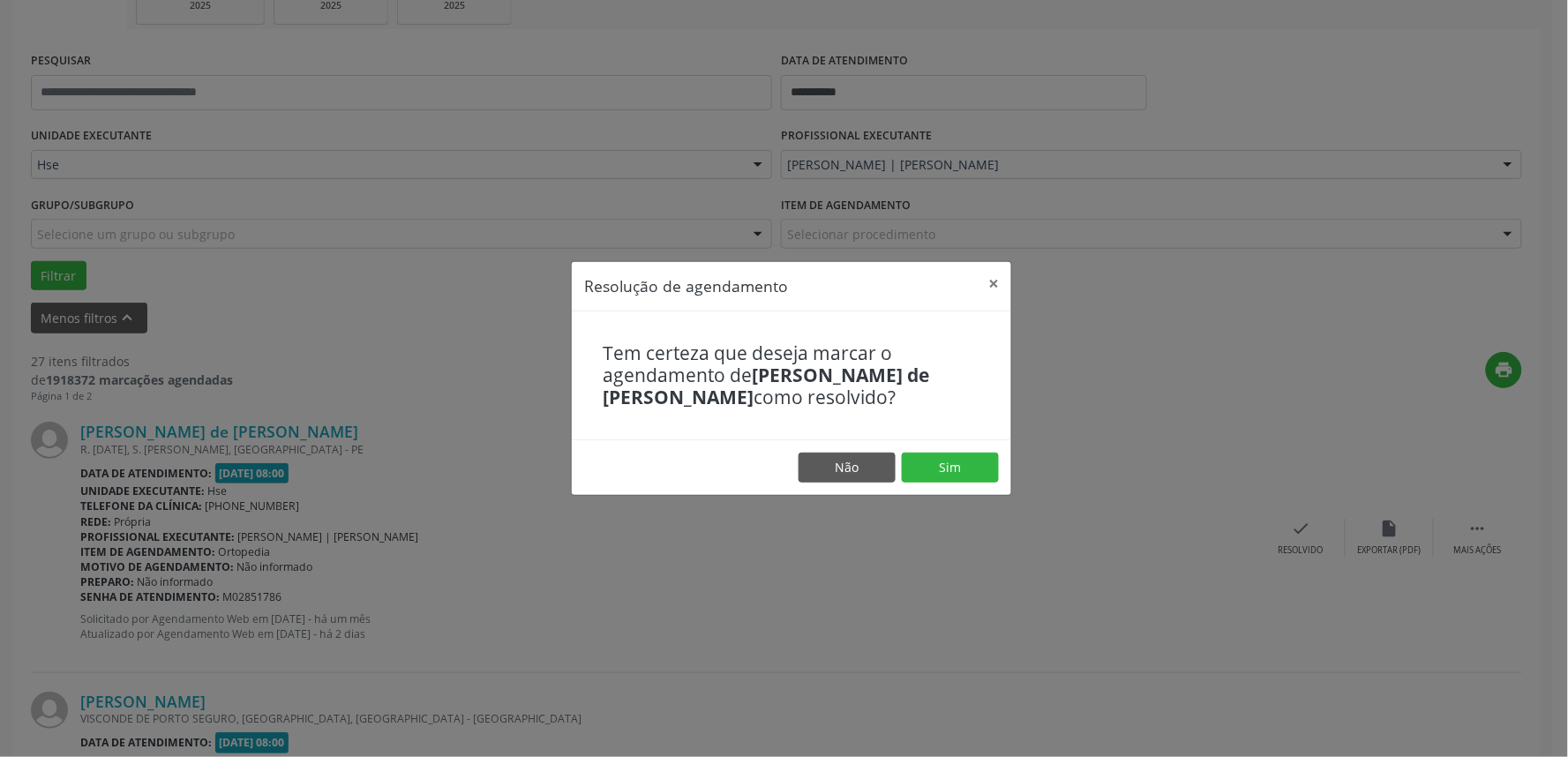
click at [984, 482] on footer "Não Sim" at bounding box center [792, 467] width 440 height 55
click at [959, 455] on button "Sim" at bounding box center [950, 467] width 97 height 30
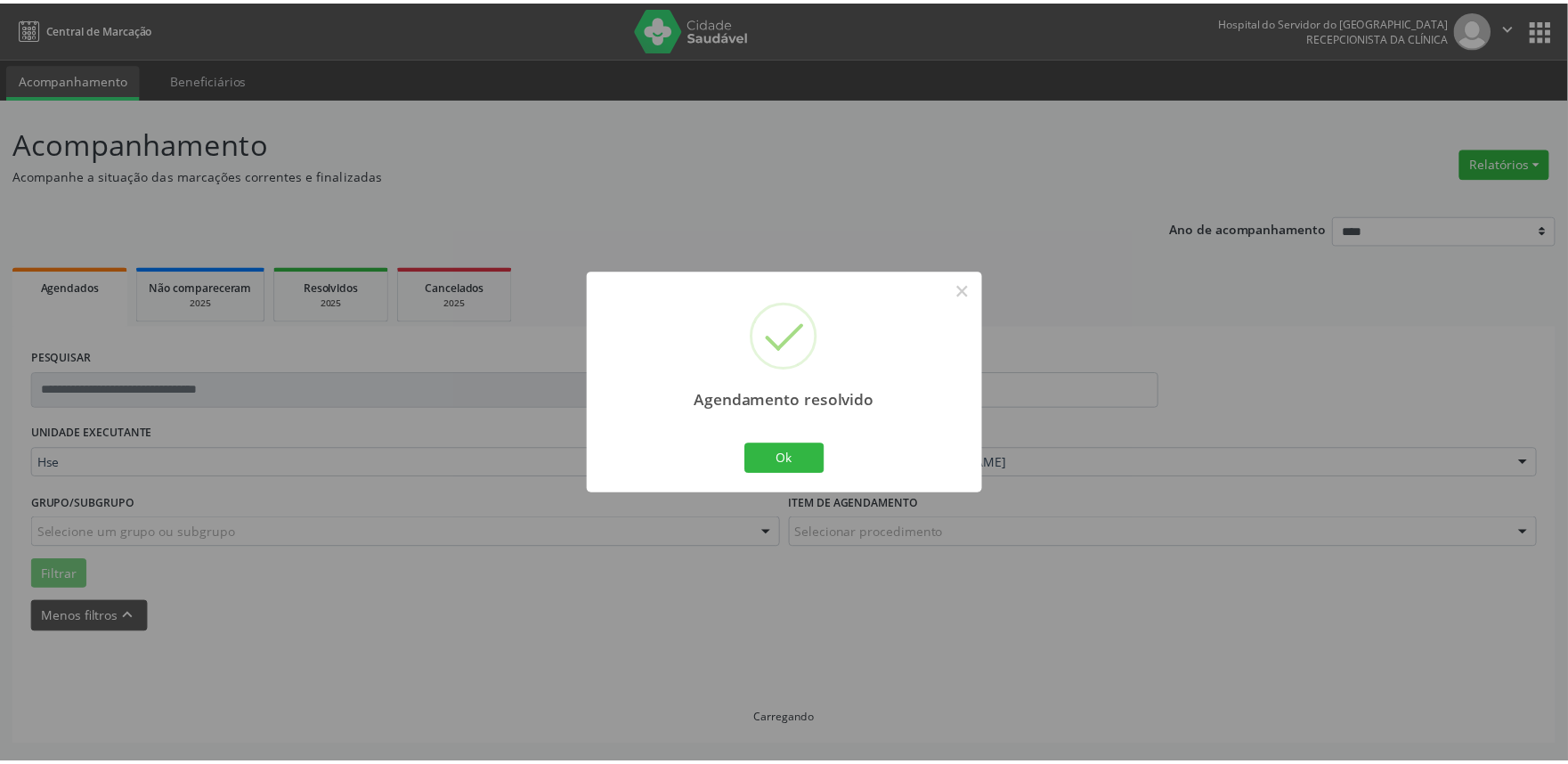
scroll to position [0, 0]
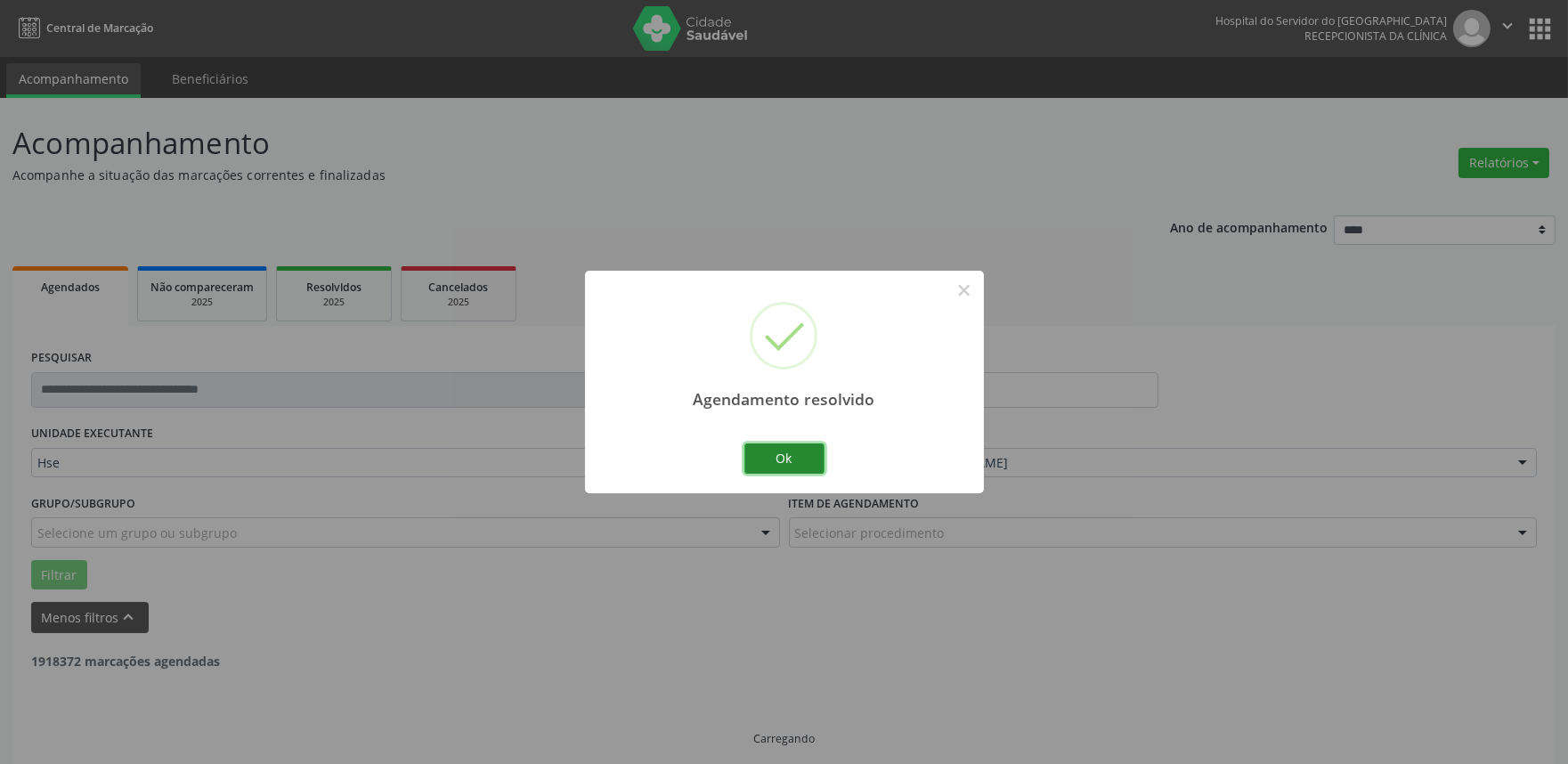
click at [776, 453] on button "Ok" at bounding box center [784, 459] width 80 height 30
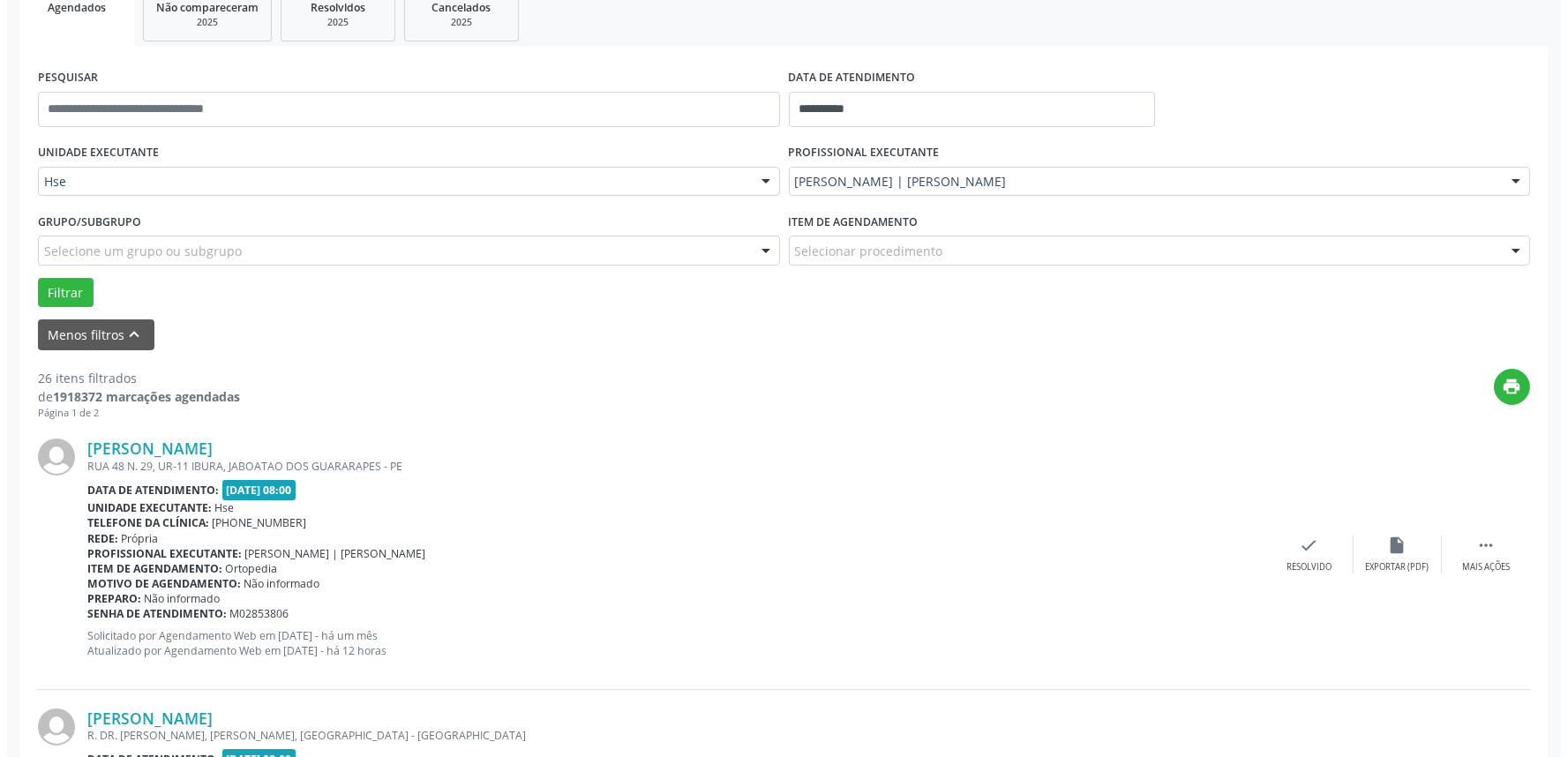
scroll to position [294, 0]
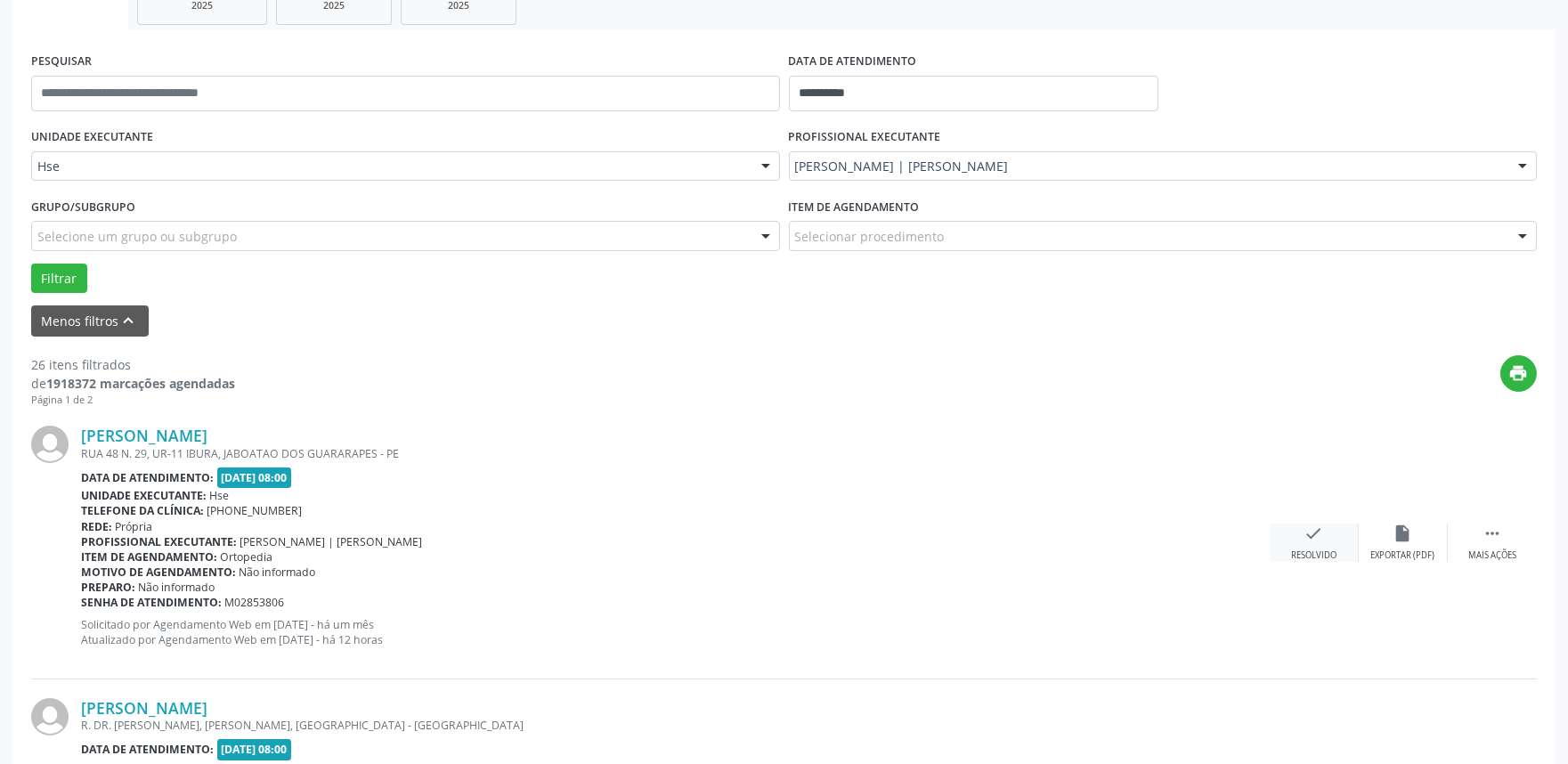
click at [1315, 544] on div "check Resolvido" at bounding box center [1314, 543] width 89 height 38
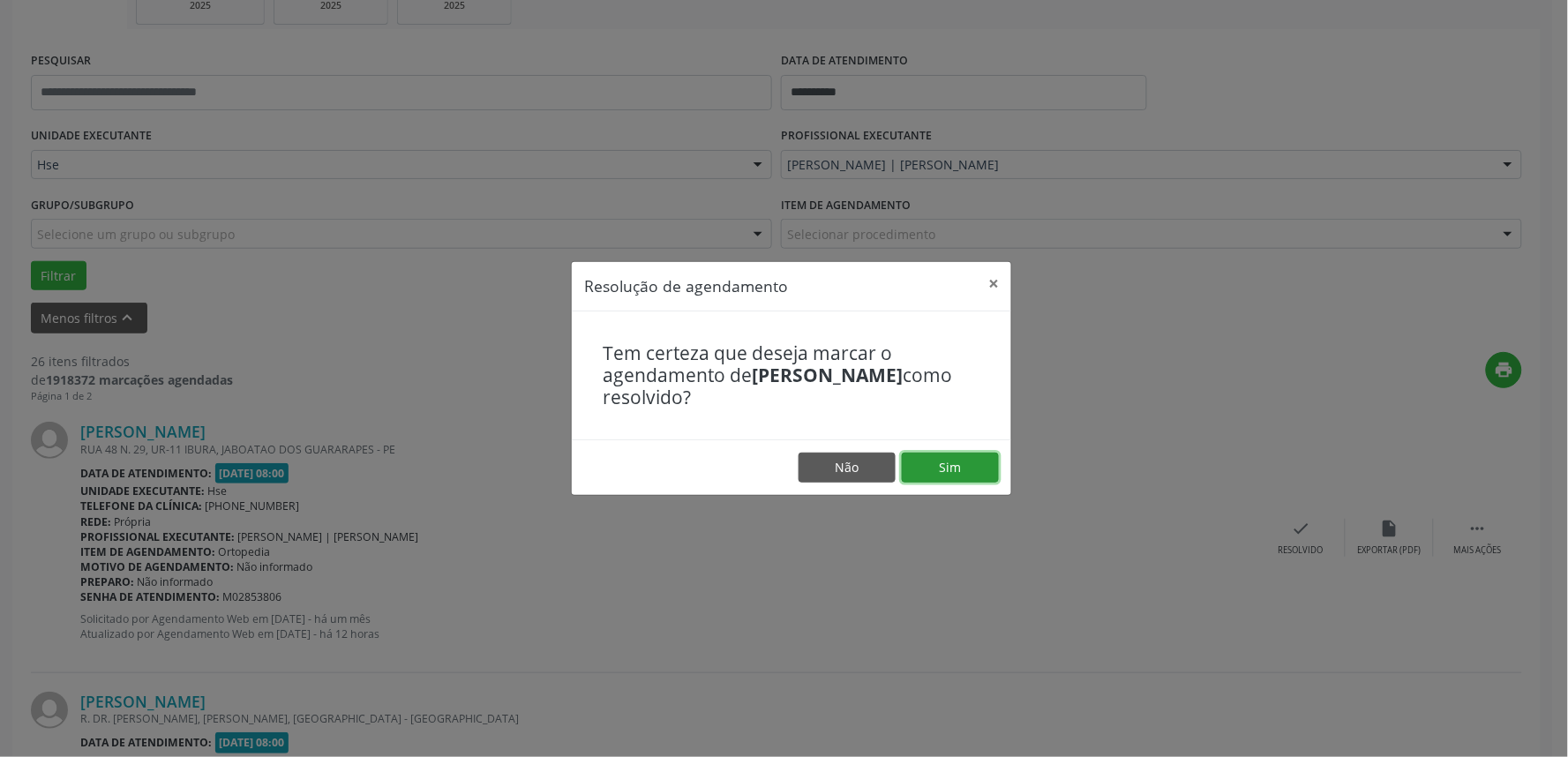
click at [982, 473] on button "Sim" at bounding box center [950, 467] width 97 height 30
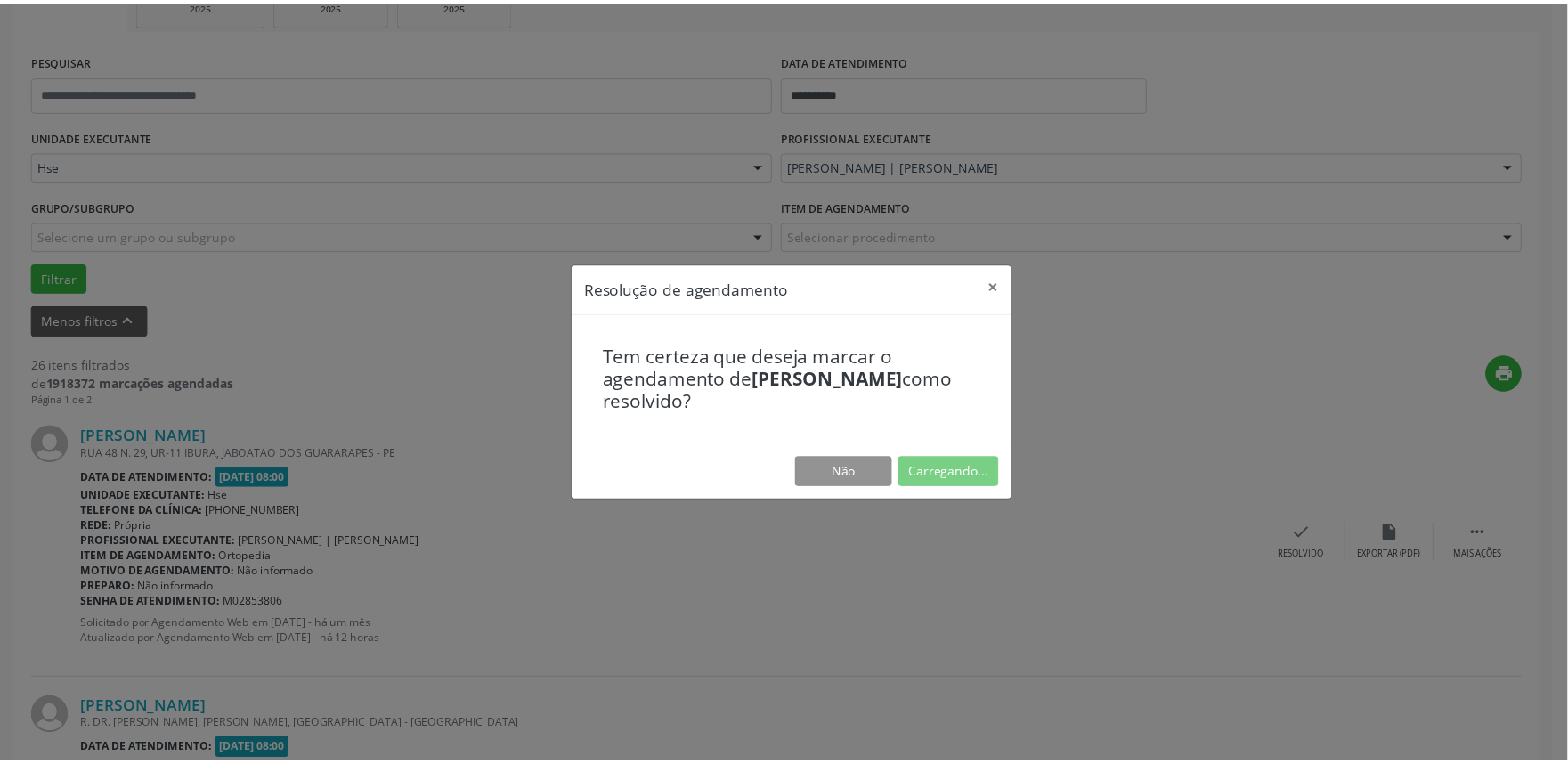
scroll to position [0, 0]
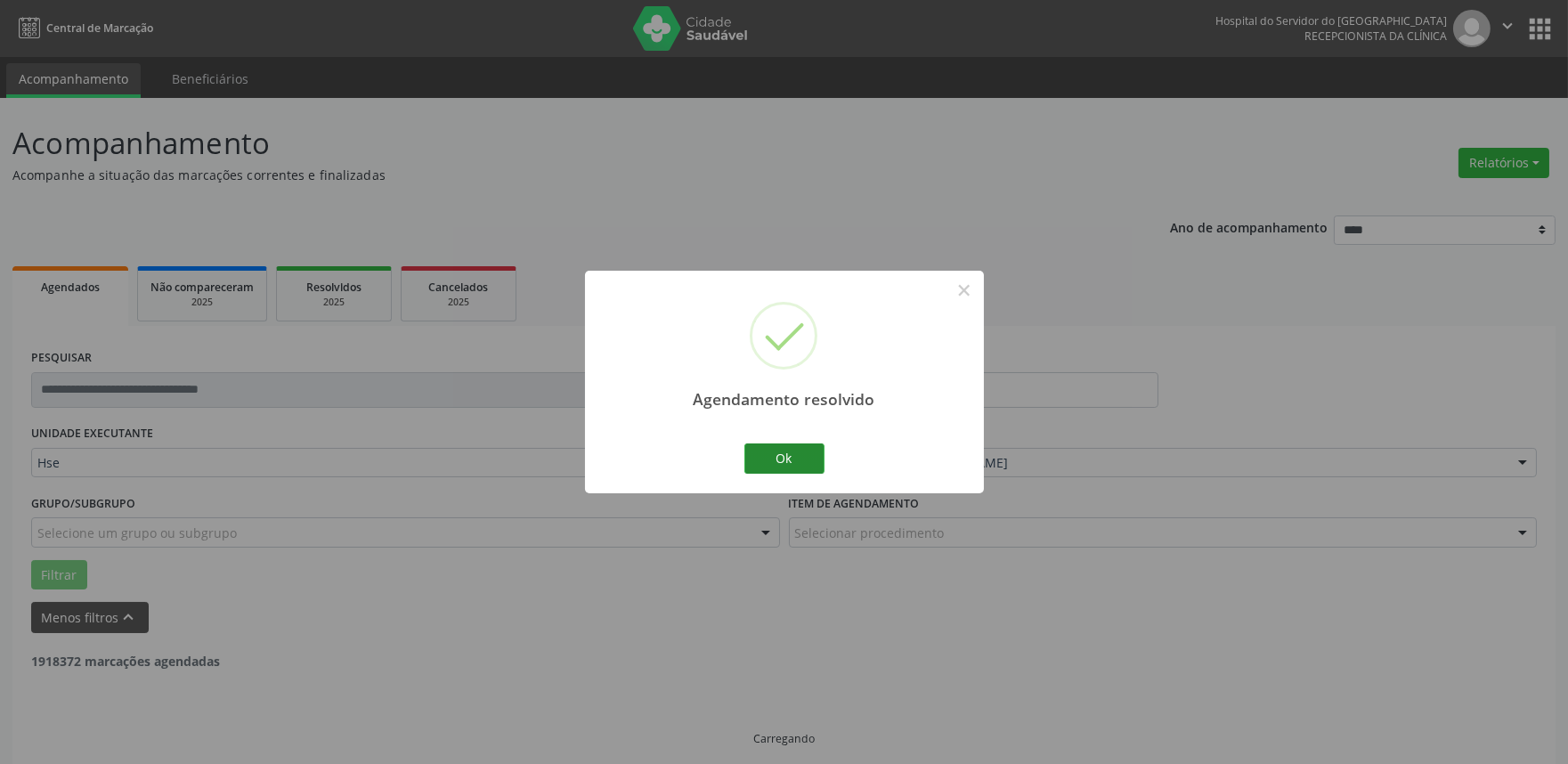
click at [822, 453] on div "Ok Cancel" at bounding box center [784, 458] width 88 height 37
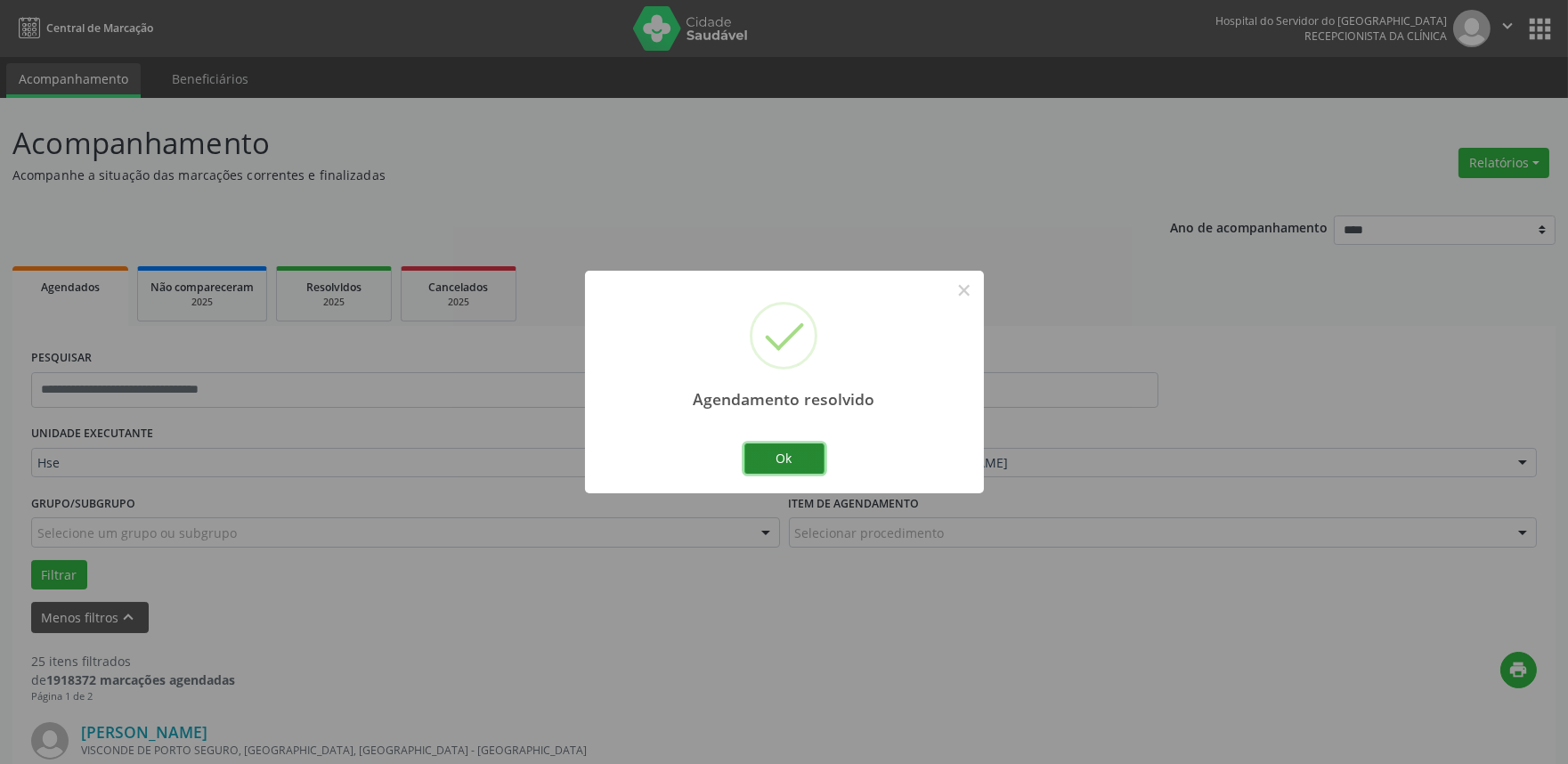
click at [810, 454] on button "Ok" at bounding box center [784, 459] width 80 height 30
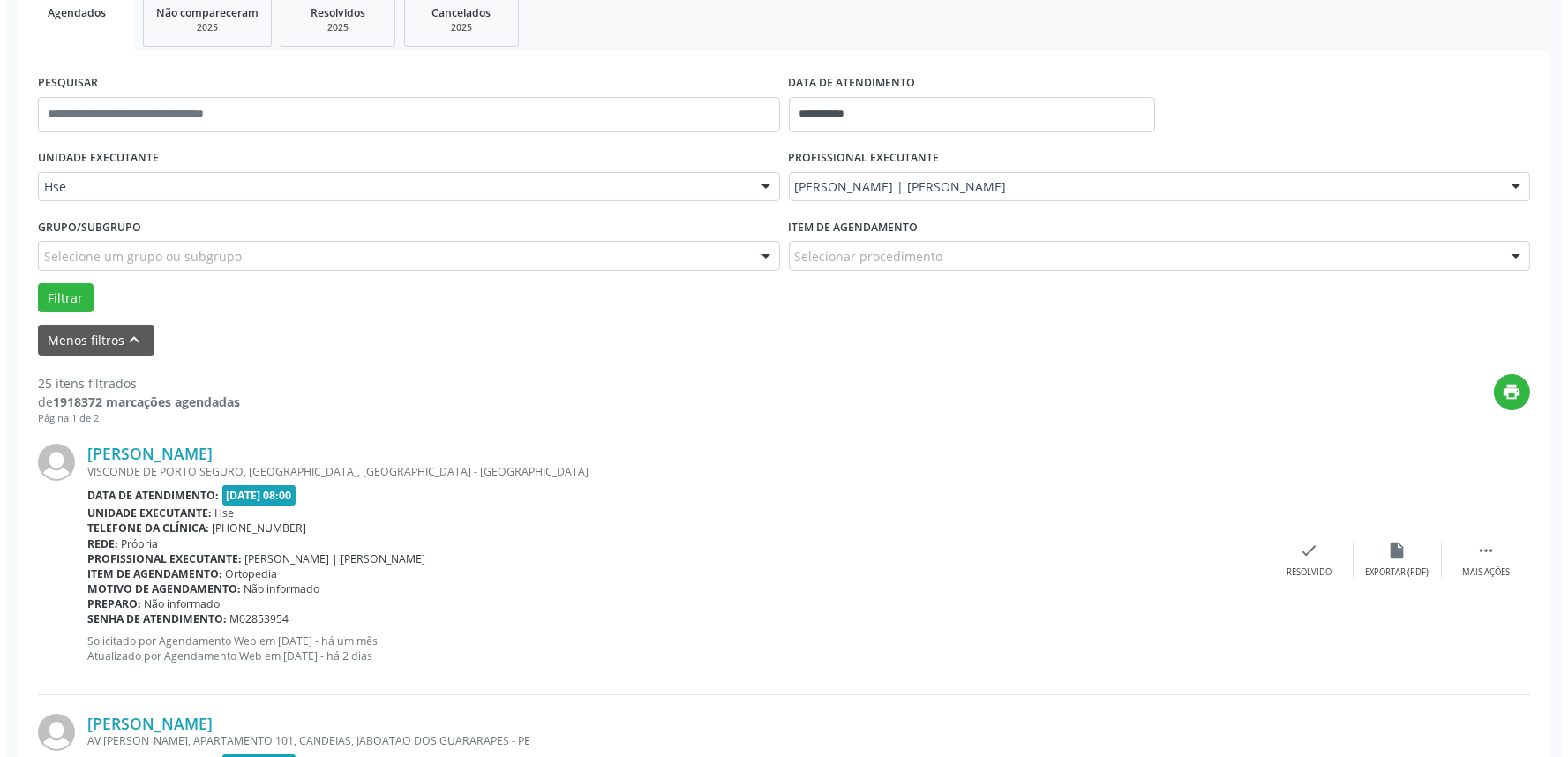
scroll to position [294, 0]
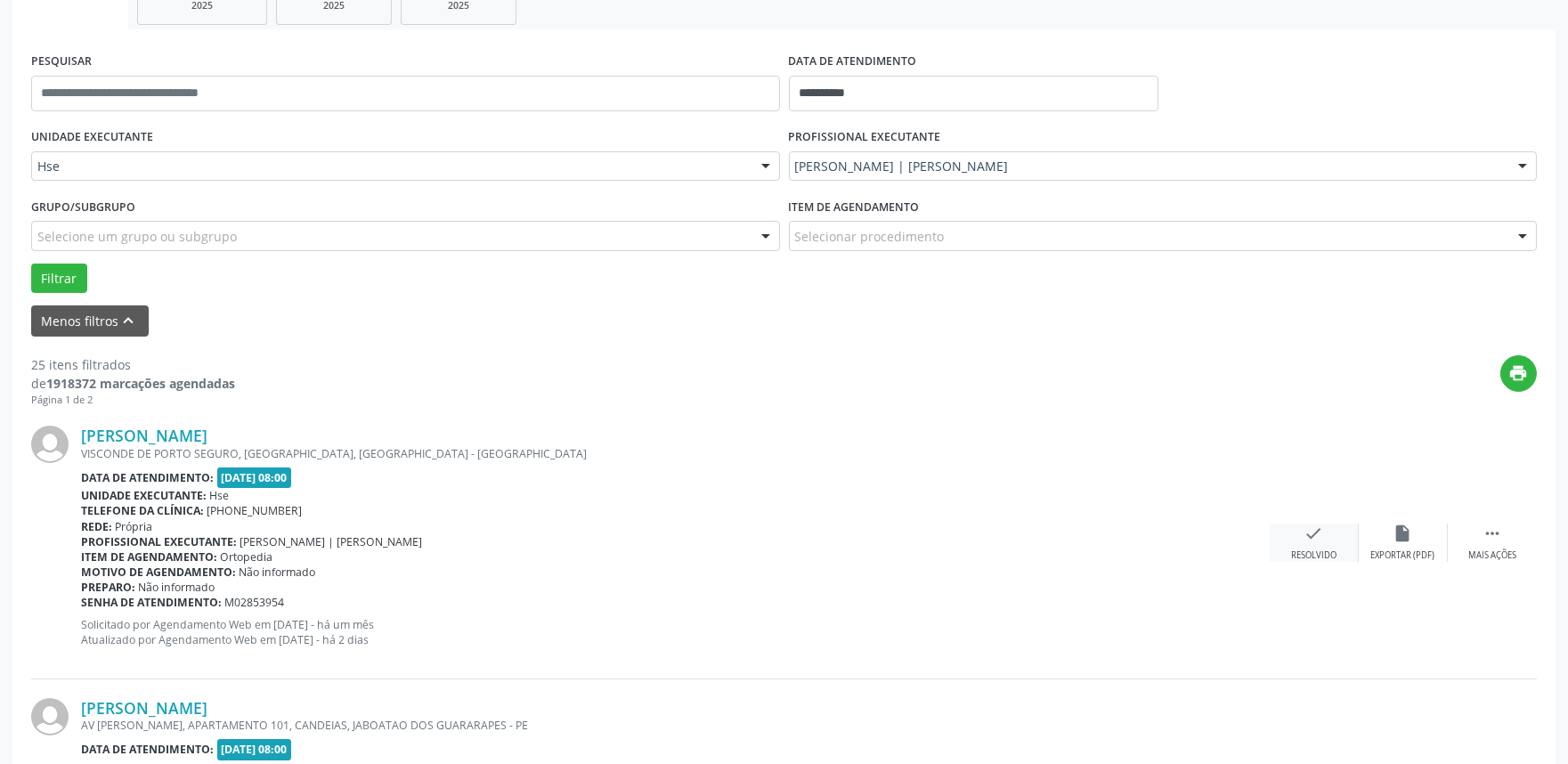
click at [1307, 550] on div "Resolvido" at bounding box center [1315, 556] width 46 height 12
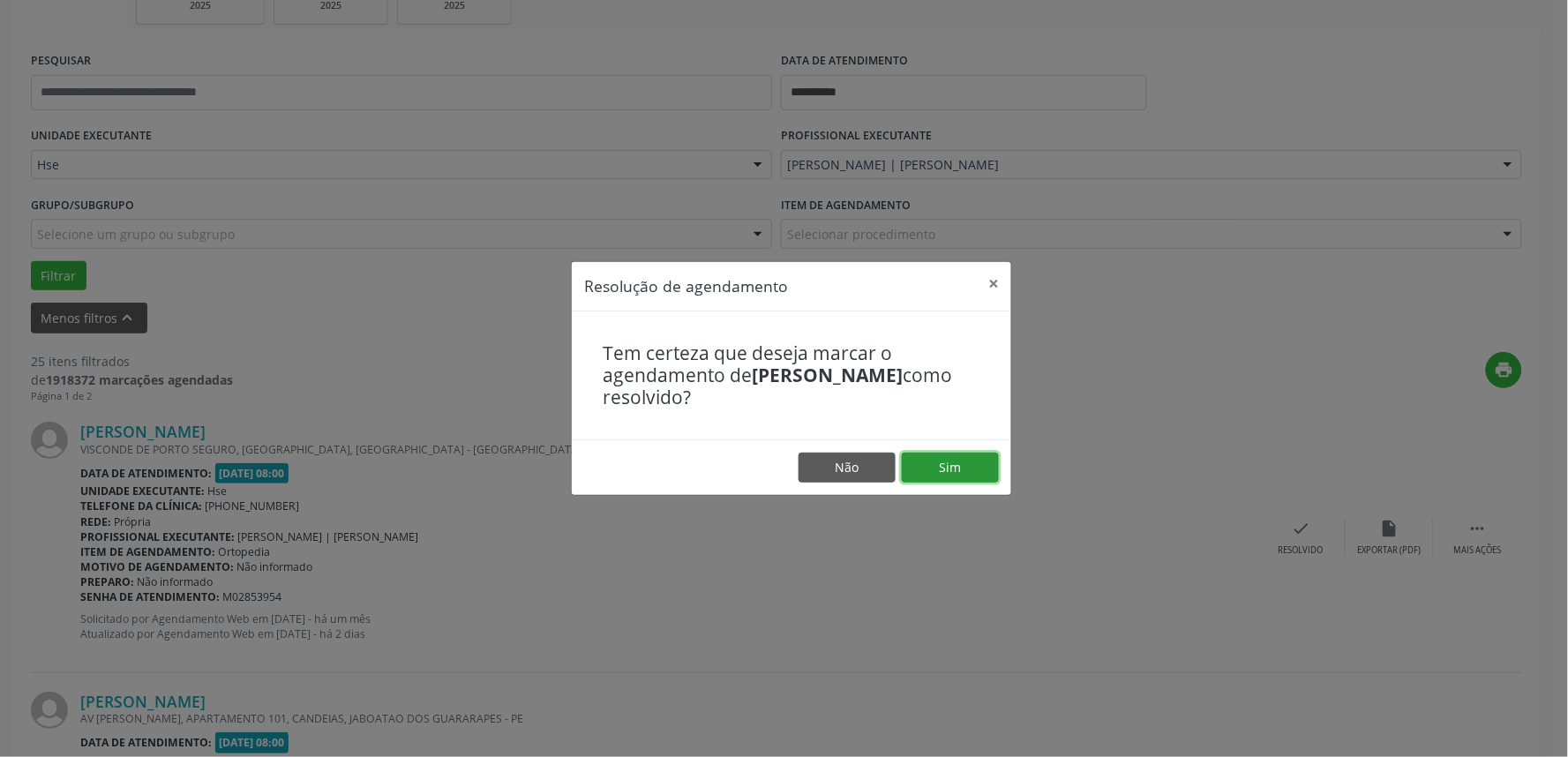
click at [953, 461] on button "Sim" at bounding box center [950, 467] width 97 height 30
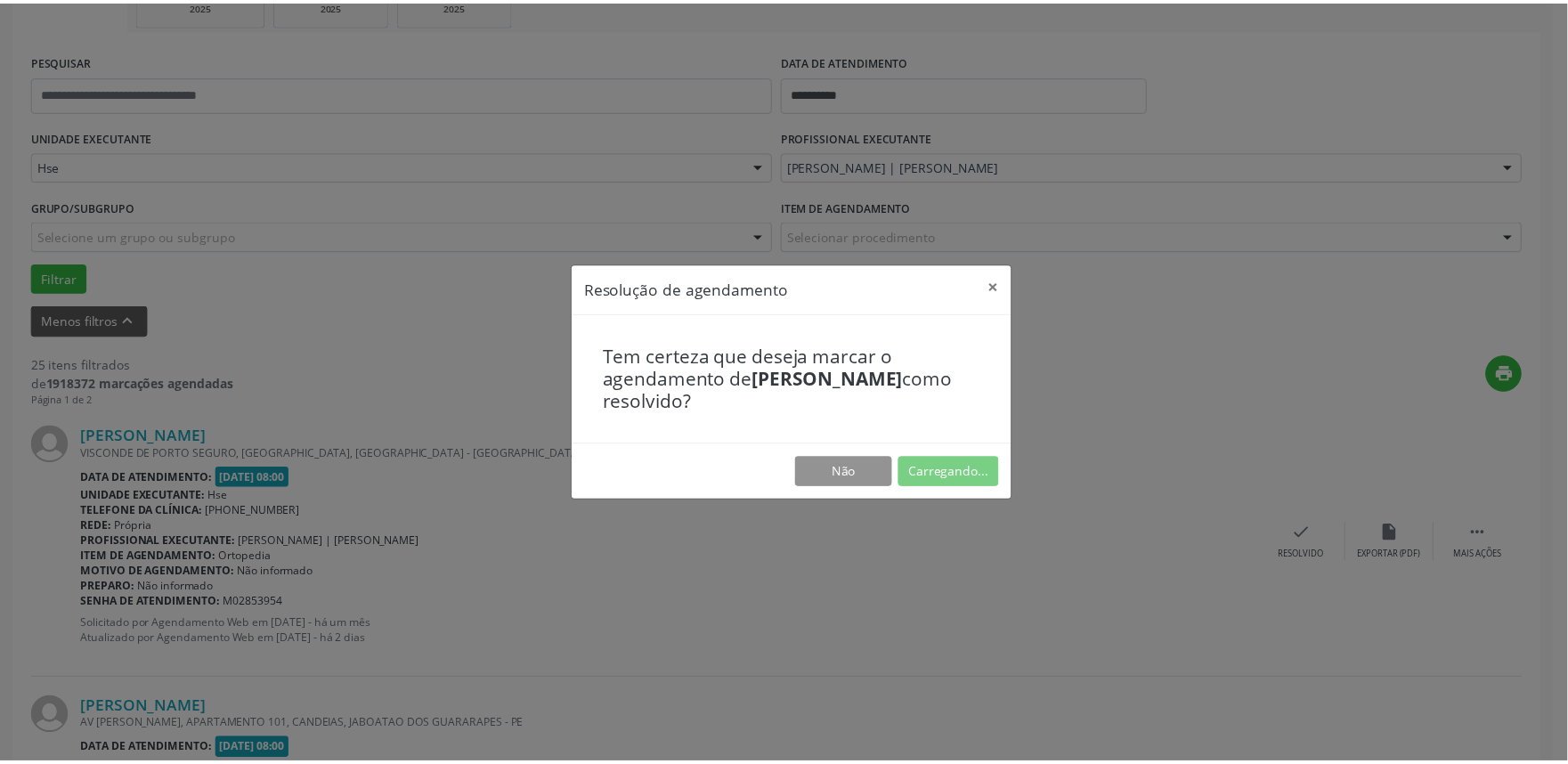
scroll to position [0, 0]
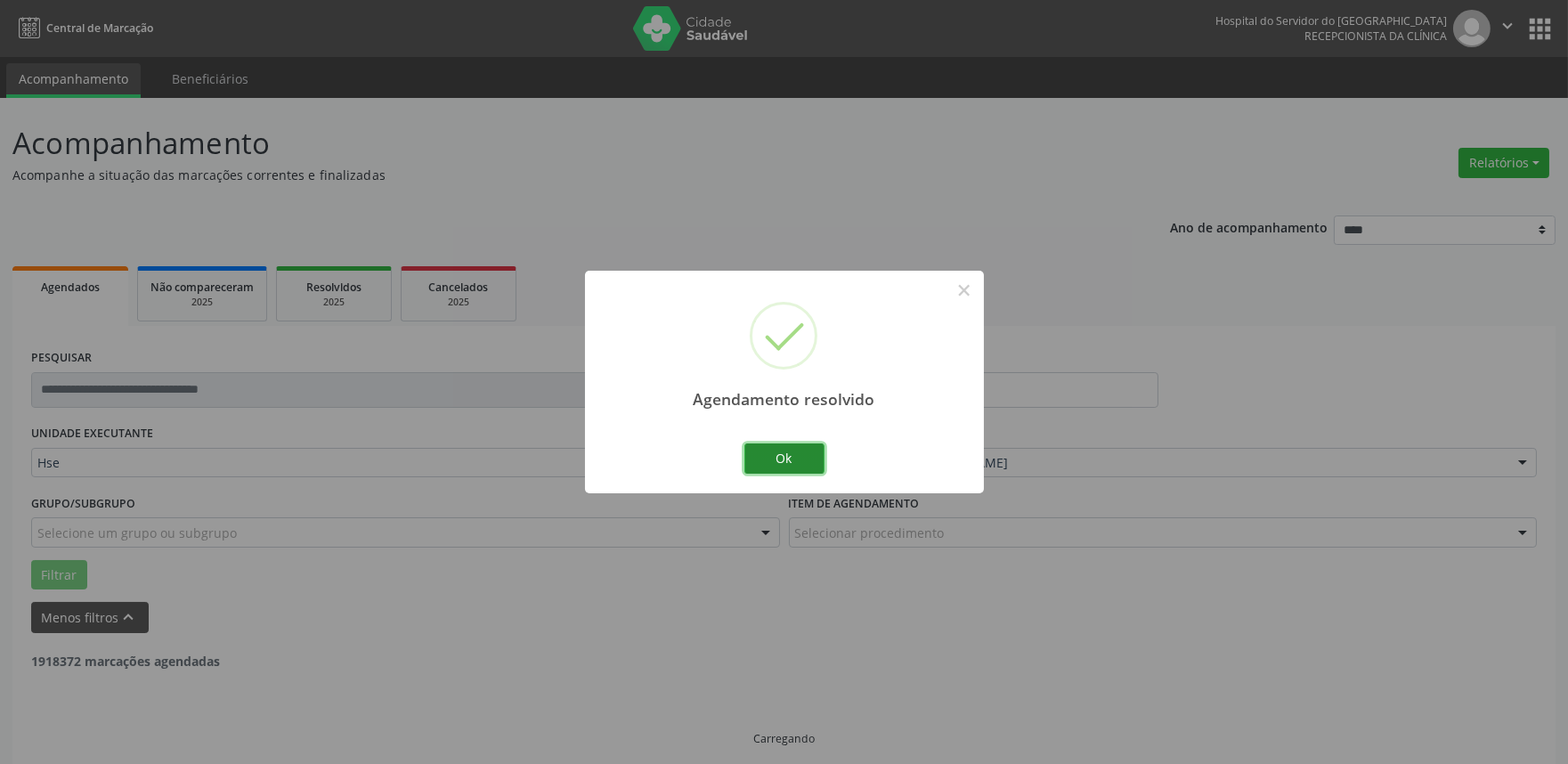
click at [800, 450] on button "Ok" at bounding box center [784, 459] width 80 height 30
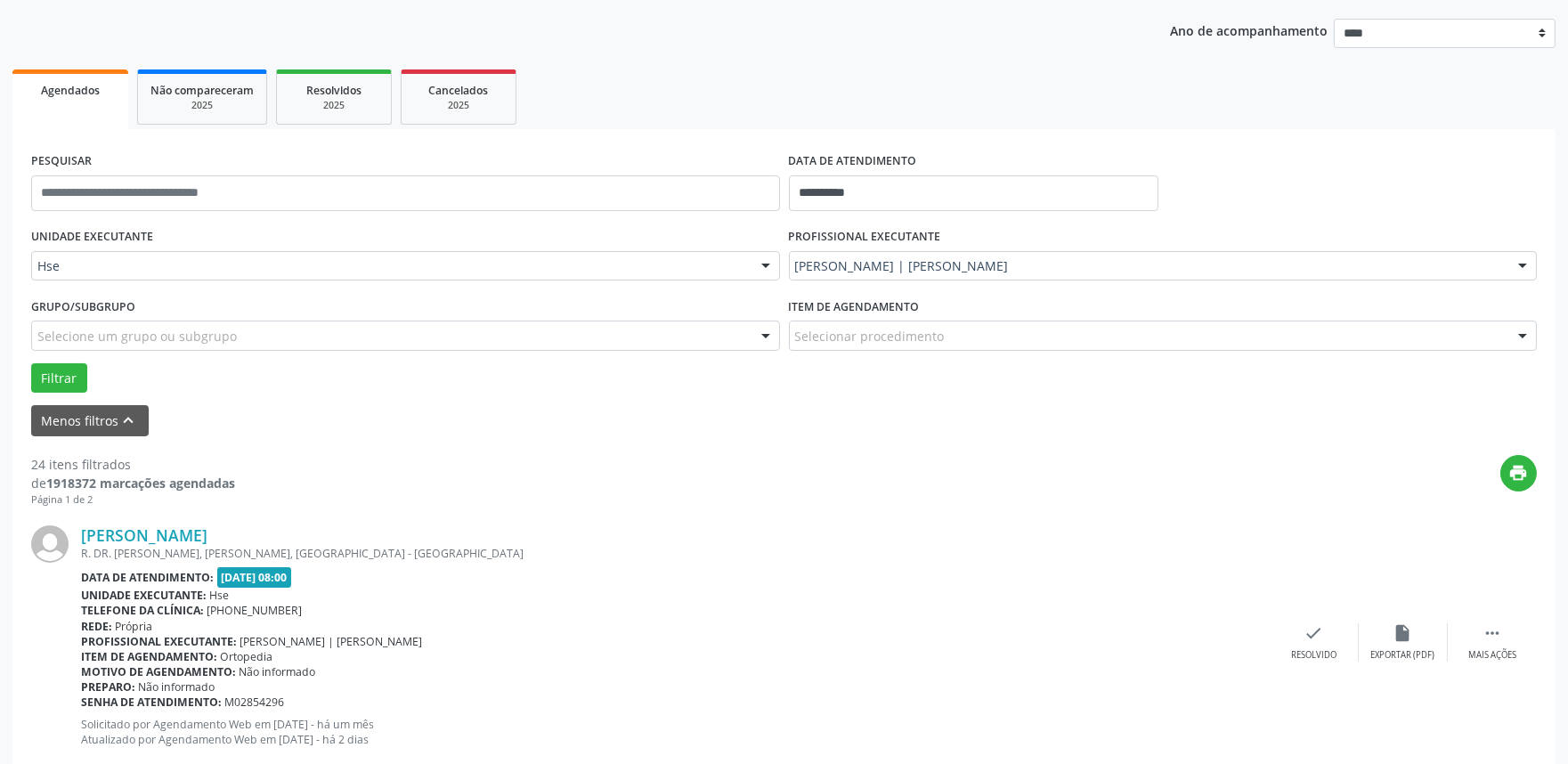
scroll to position [197, 0]
click at [1500, 639] on icon "" at bounding box center [1492, 632] width 20 height 20
click at [1407, 629] on icon "alarm_off" at bounding box center [1403, 632] width 20 height 20
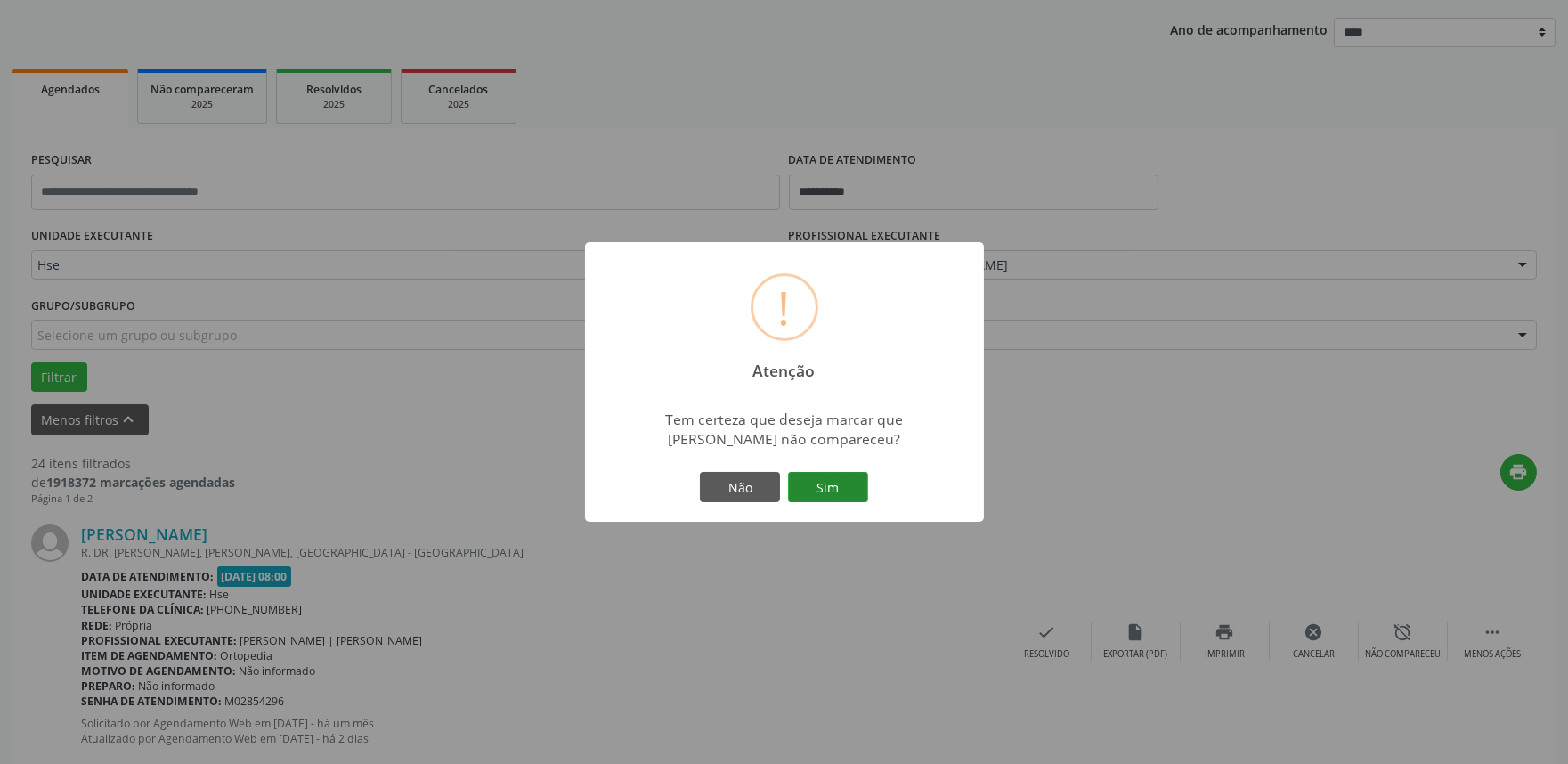
click at [844, 478] on button "Sim" at bounding box center [828, 487] width 80 height 30
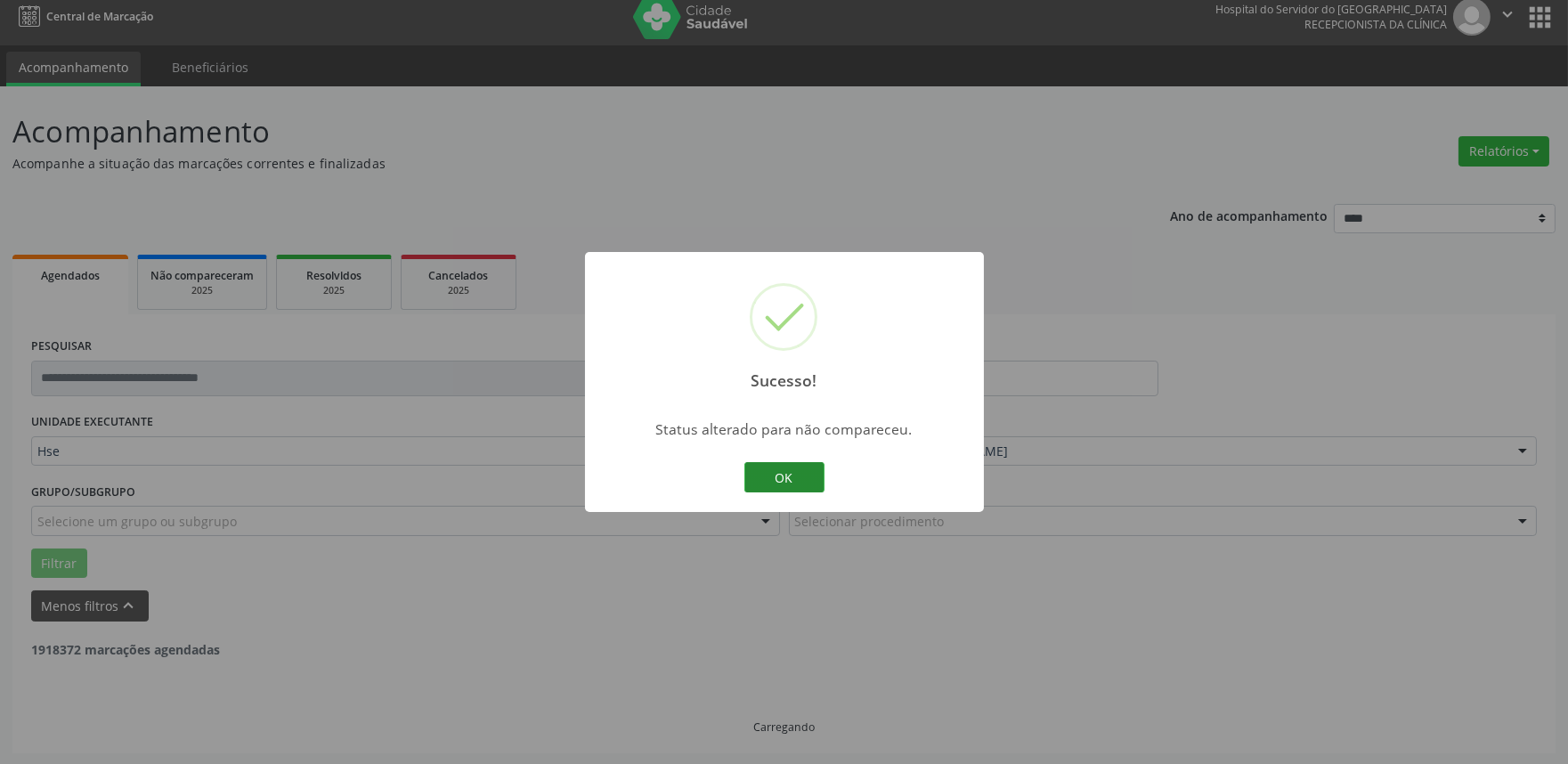
click at [807, 482] on button "OK" at bounding box center [784, 477] width 80 height 30
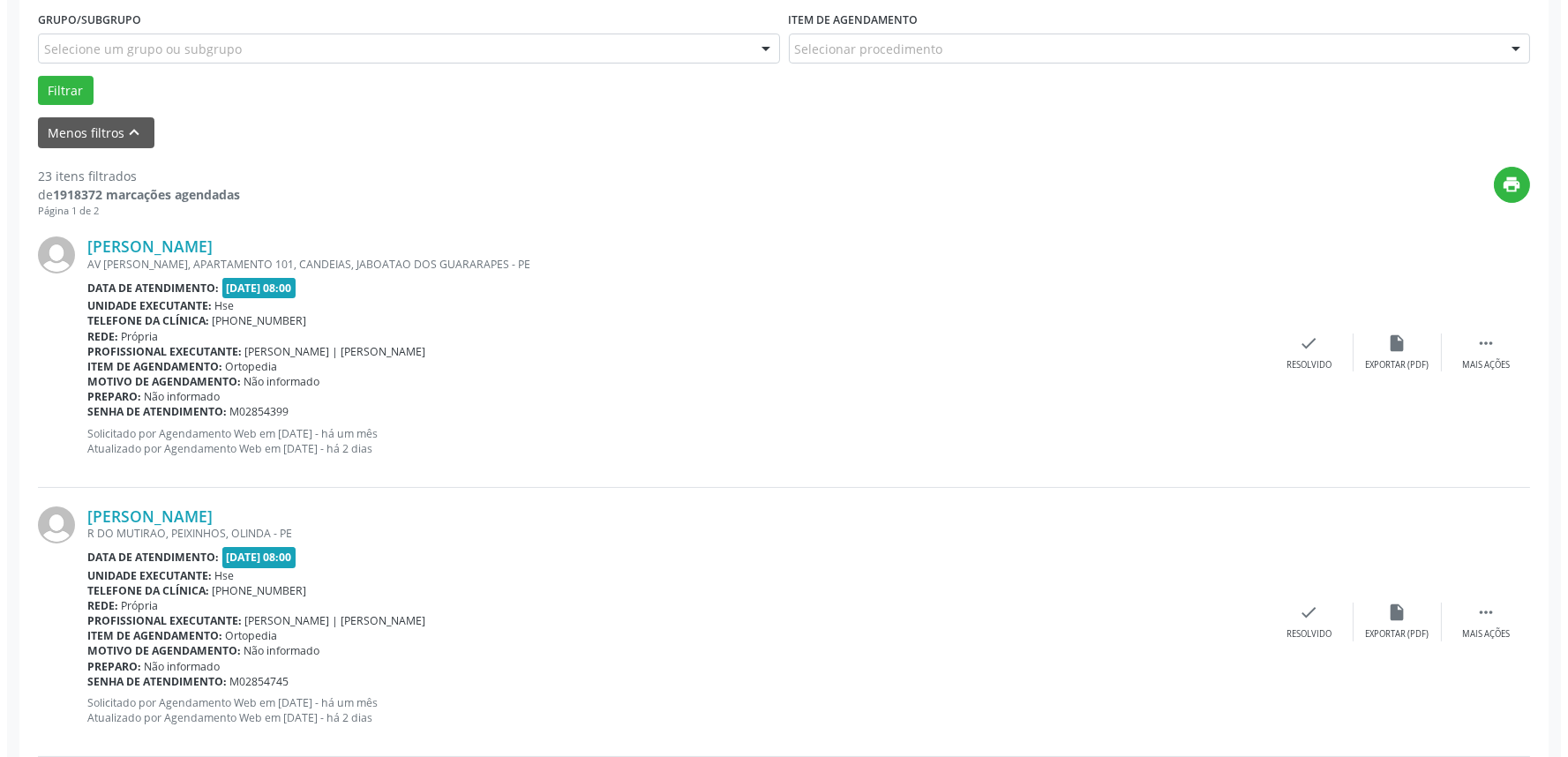
scroll to position [489, 0]
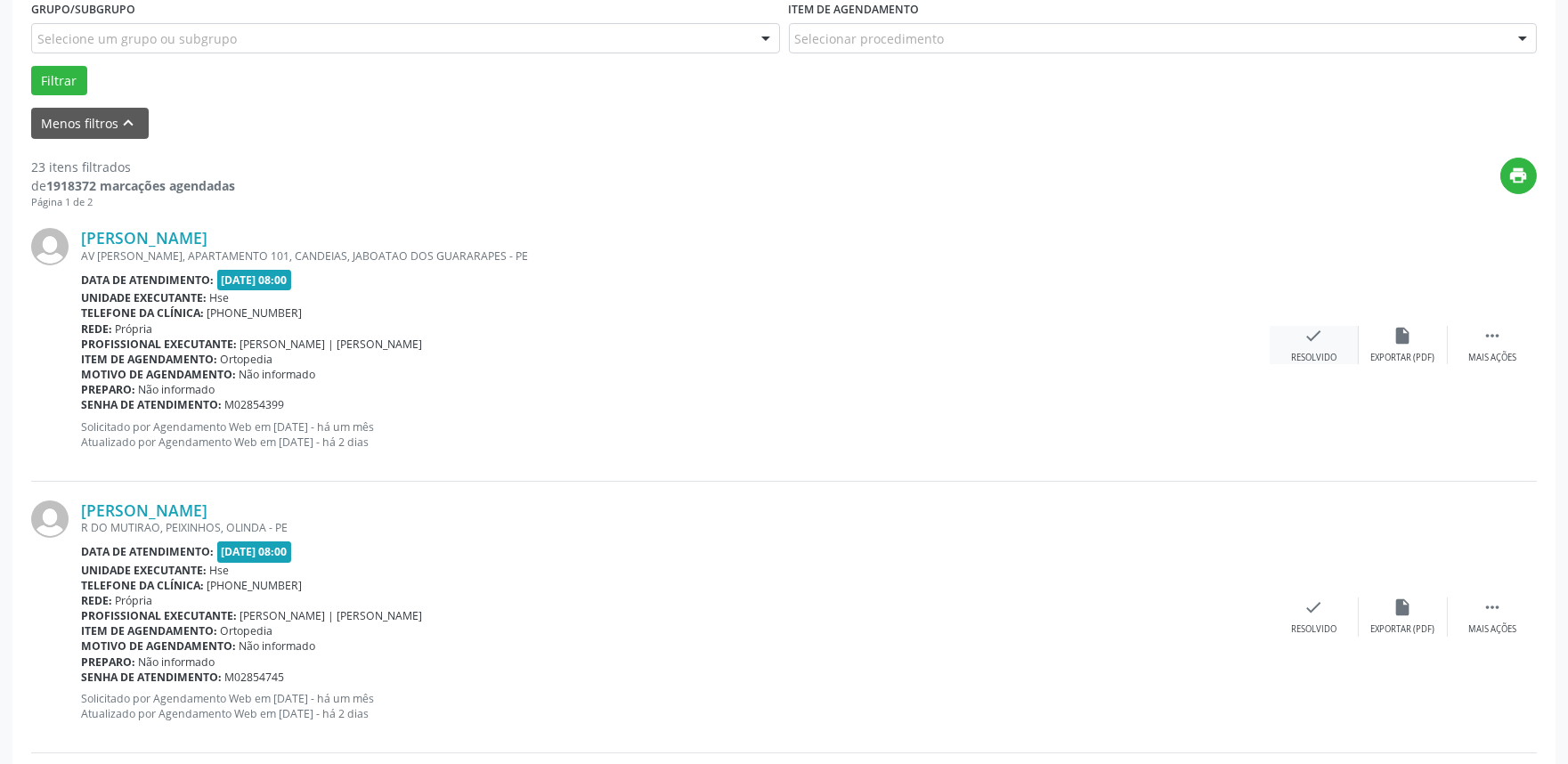
click at [1308, 336] on icon "check" at bounding box center [1315, 336] width 20 height 20
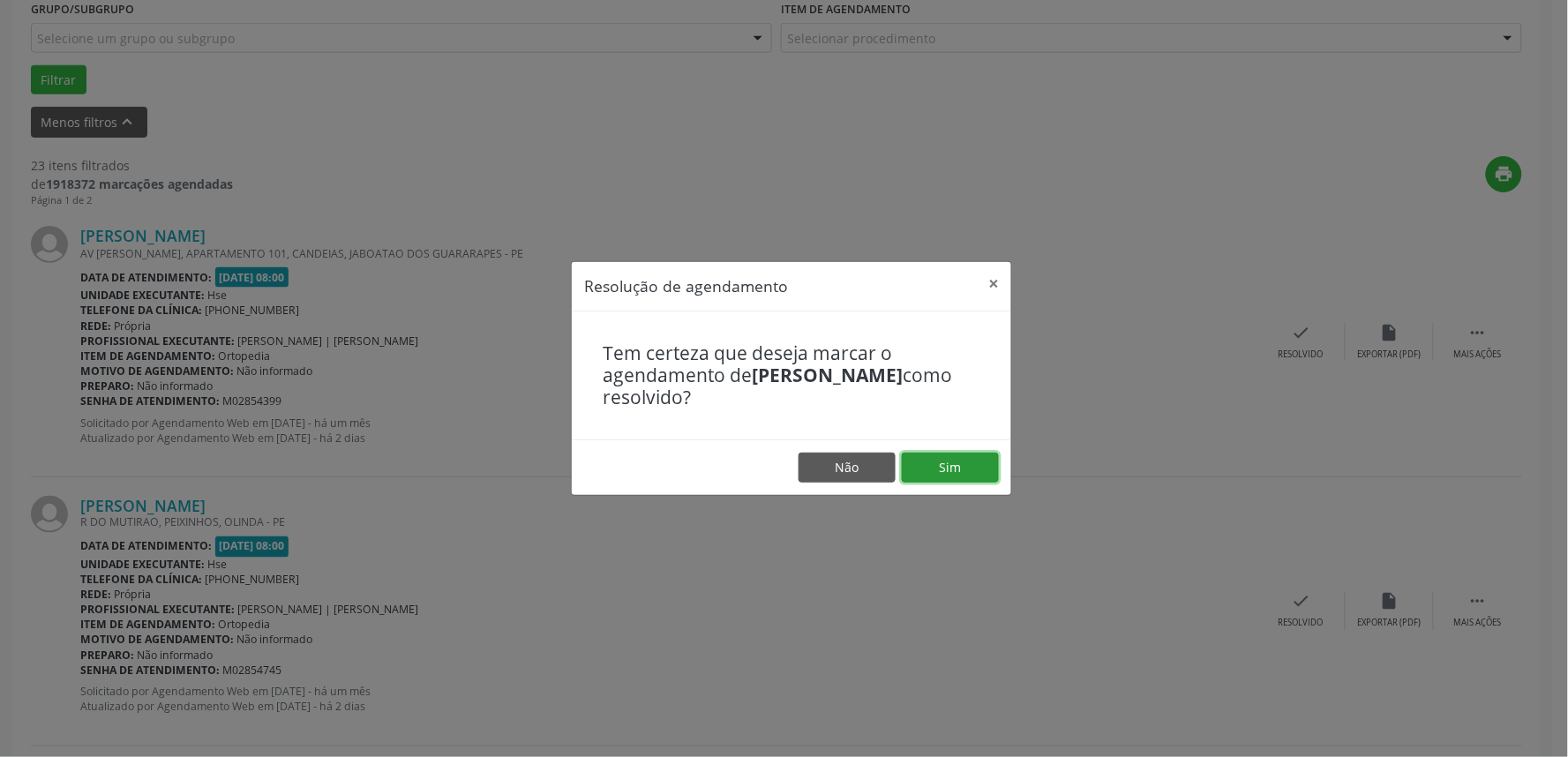
click at [945, 476] on button "Sim" at bounding box center [950, 467] width 97 height 30
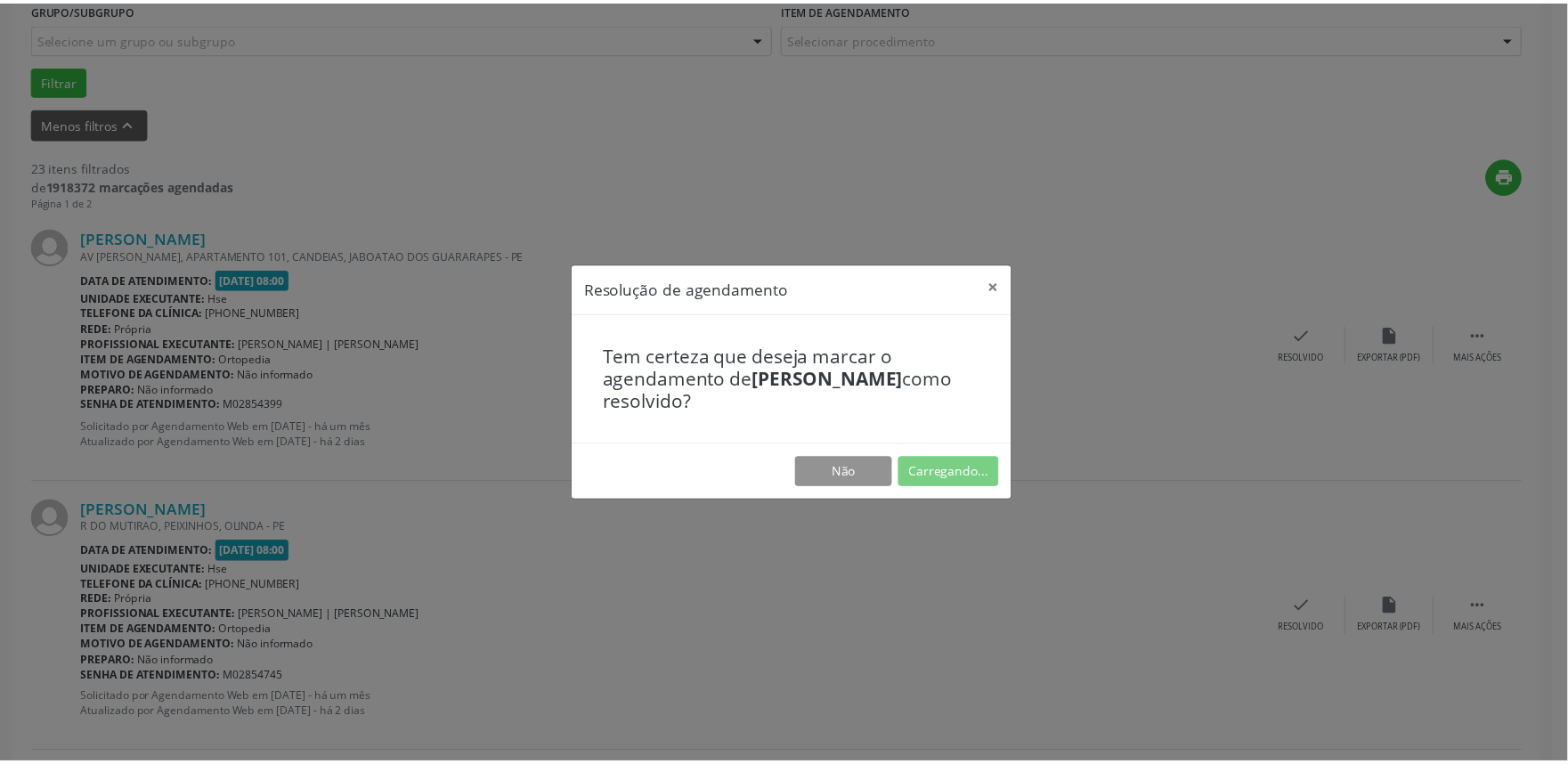
scroll to position [0, 0]
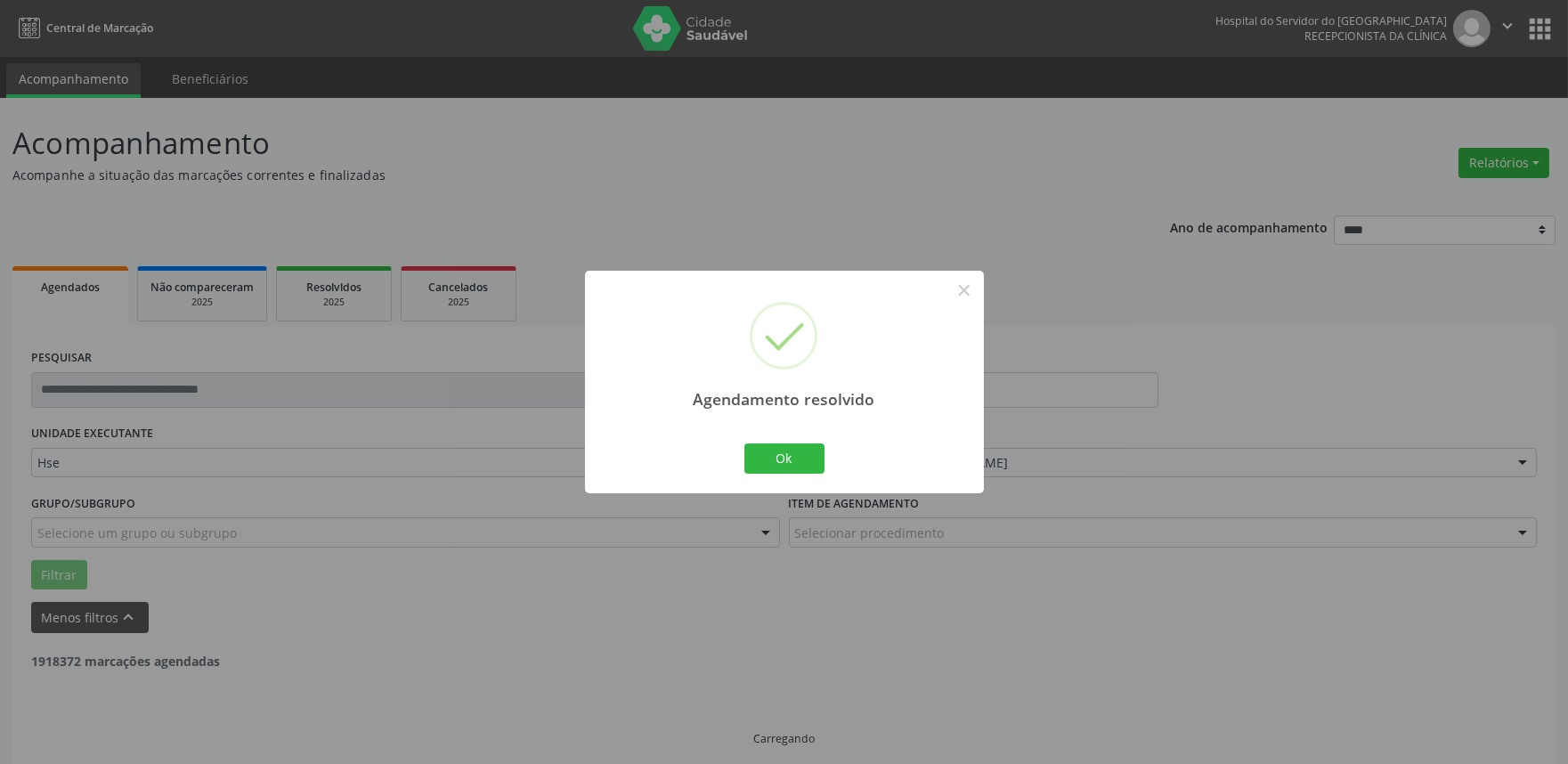
click at [790, 442] on div "Ok Cancel" at bounding box center [784, 458] width 88 height 37
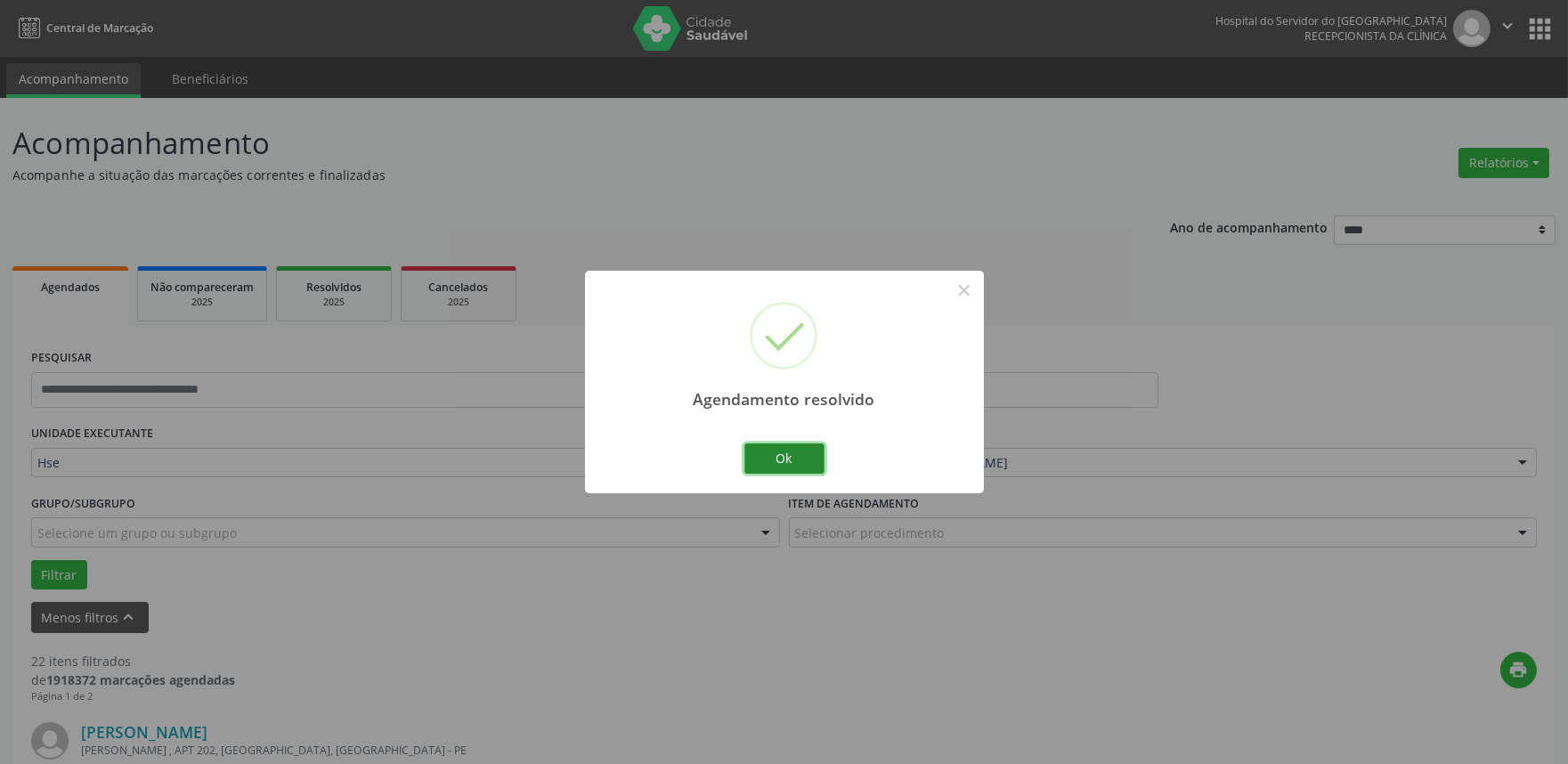
click at [790, 450] on button "Ok" at bounding box center [784, 459] width 80 height 30
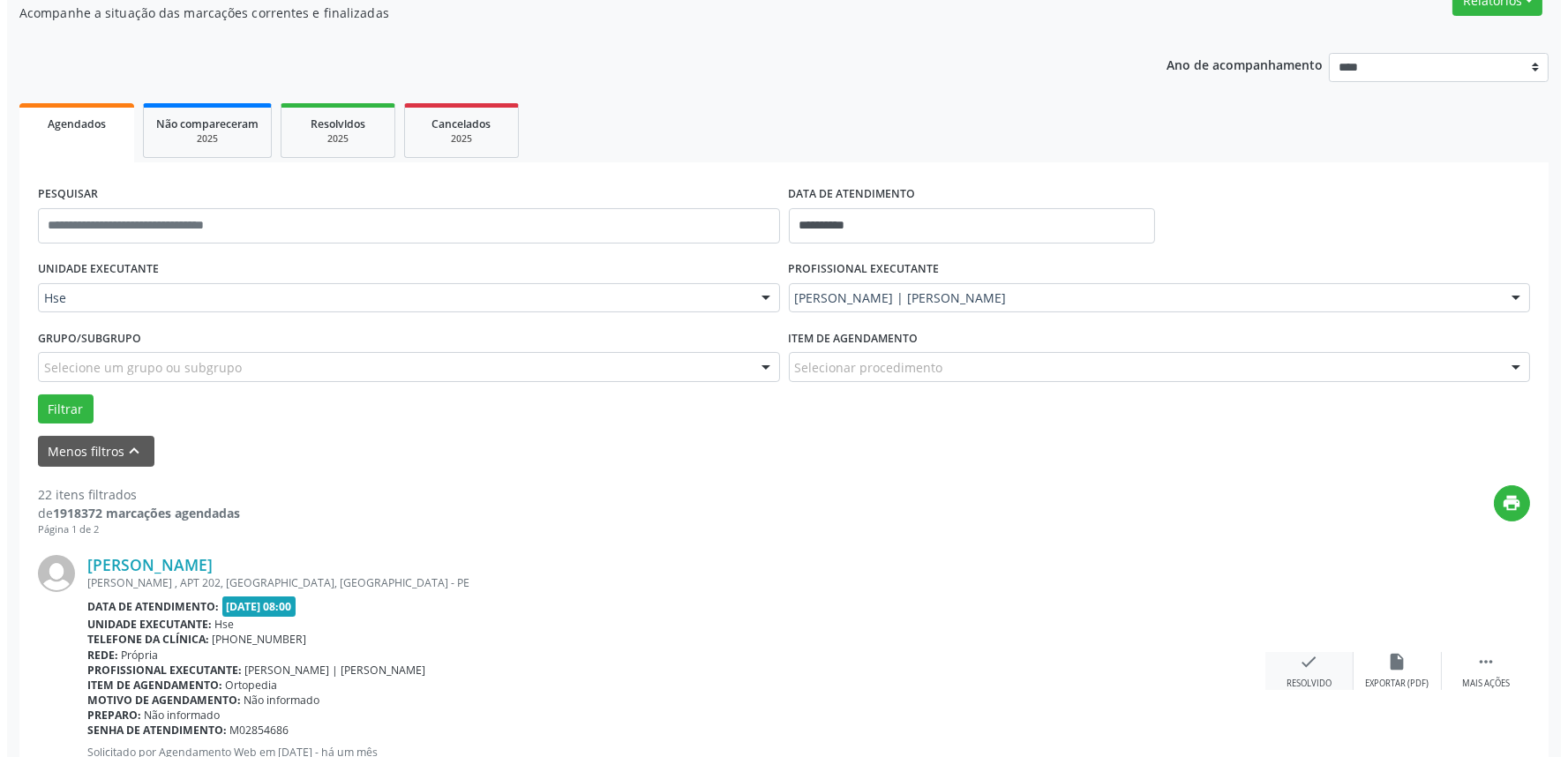
scroll to position [196, 0]
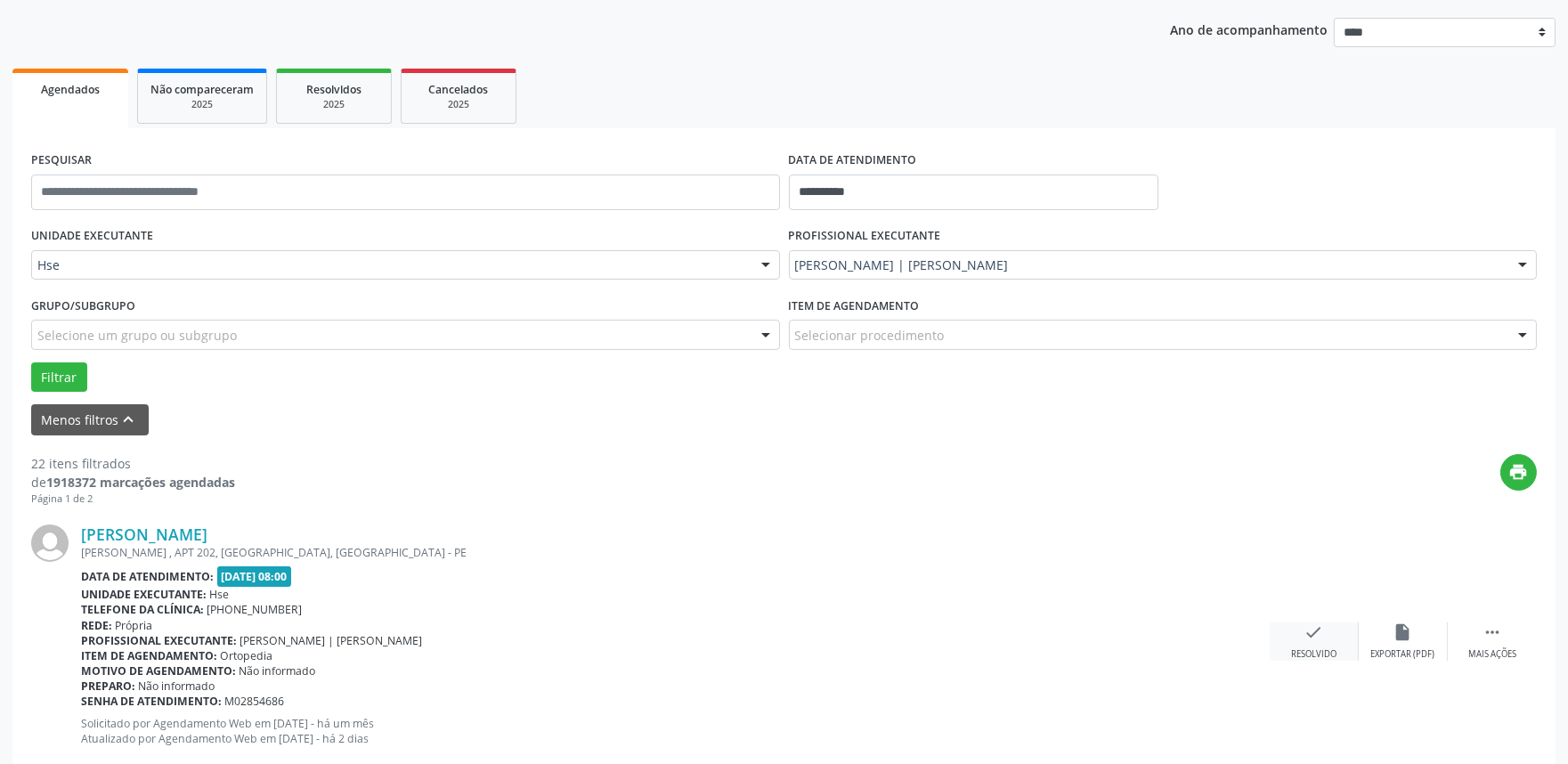
drag, startPoint x: 1321, startPoint y: 619, endPoint x: 1319, endPoint y: 643, distance: 24.1
click at [1320, 620] on div "Cyrano Fontenelli FAGUNDES VARELA , APT 202, JARDIM ATLANTICO, OLINDA - PE Data…" at bounding box center [784, 641] width 1506 height 271
click at [1319, 643] on div "check Resolvido" at bounding box center [1314, 641] width 89 height 38
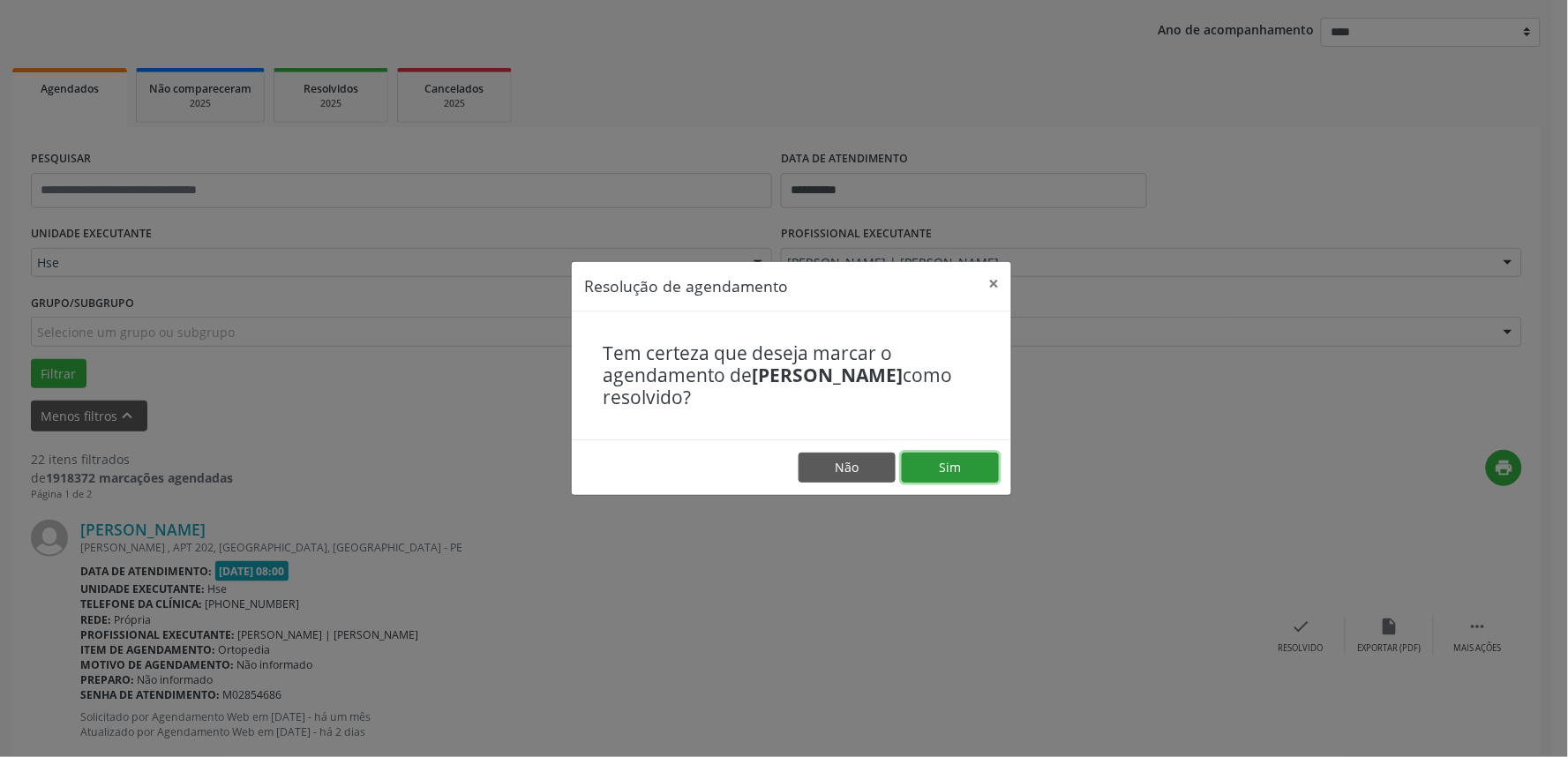
click at [942, 468] on button "Sim" at bounding box center [950, 467] width 97 height 30
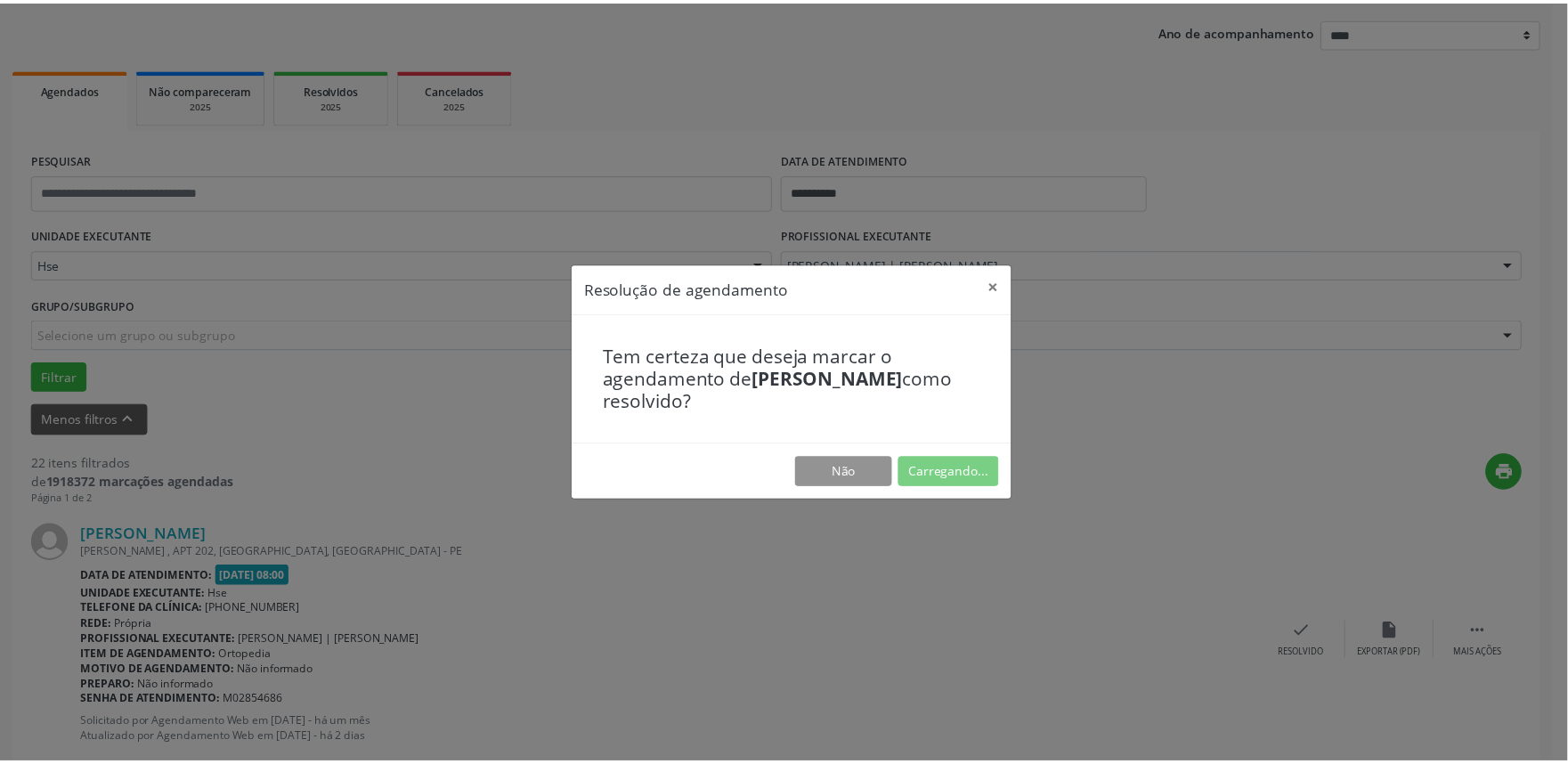
scroll to position [0, 0]
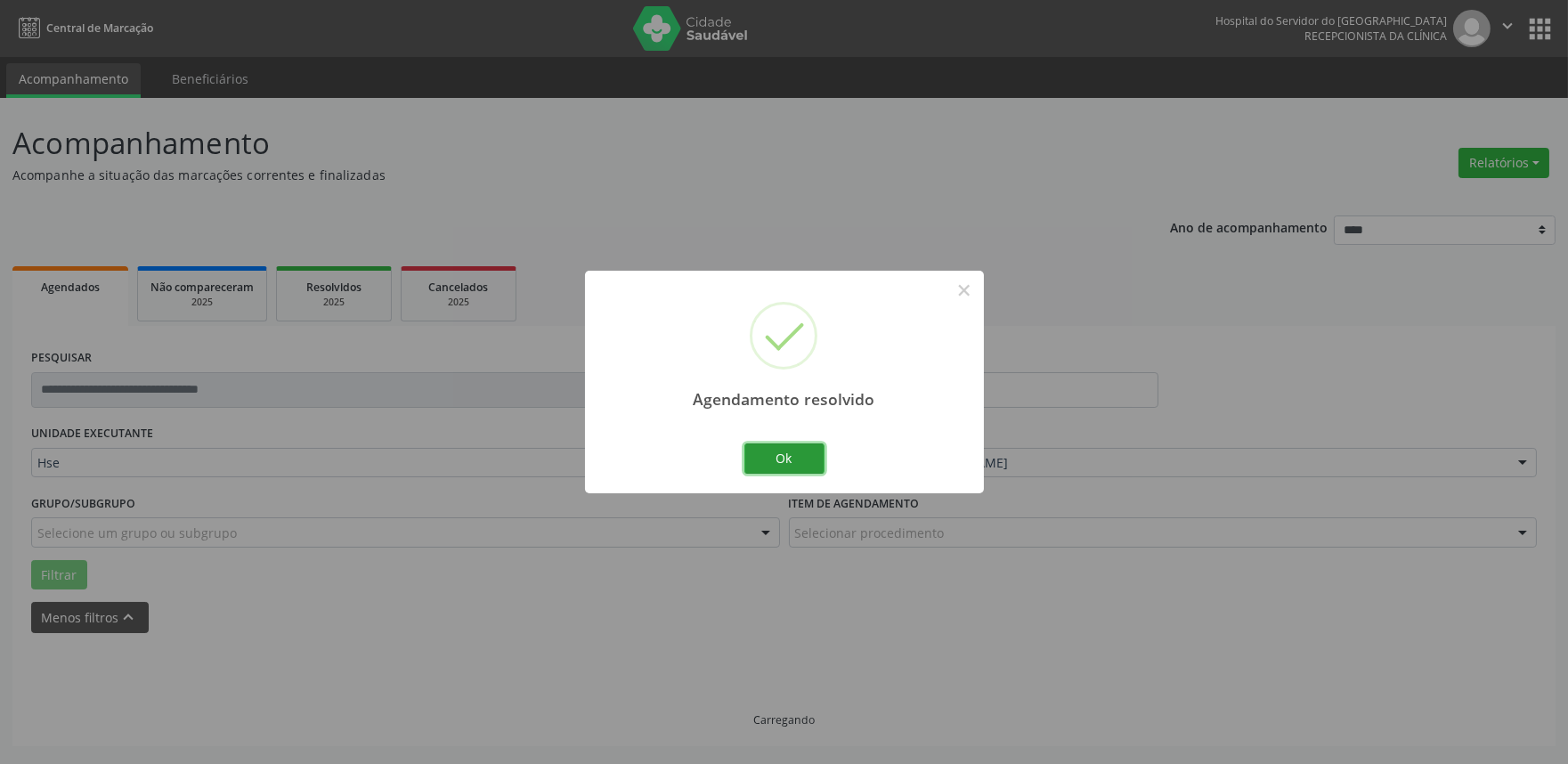
click at [800, 449] on button "Ok" at bounding box center [784, 459] width 80 height 30
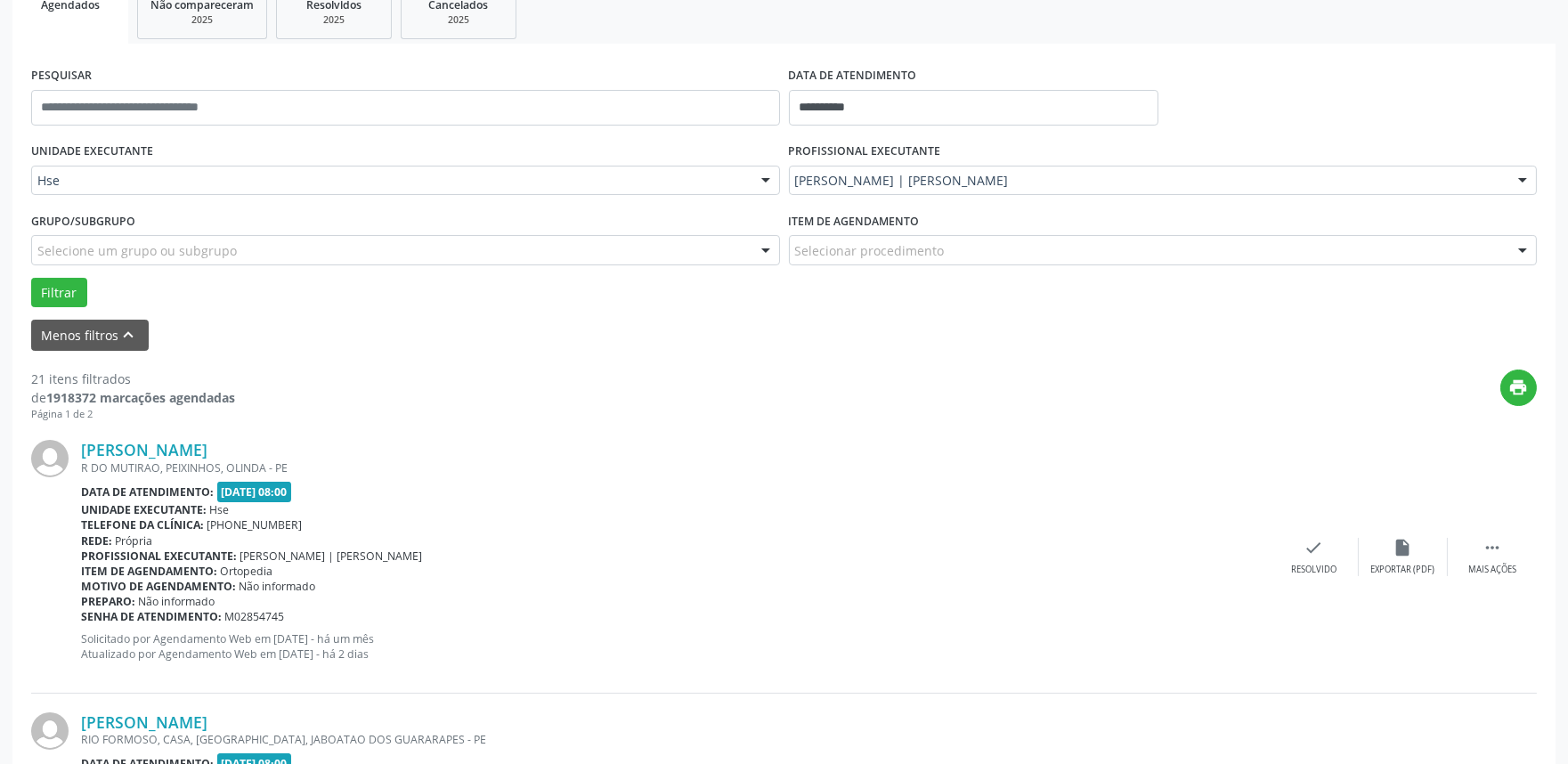
scroll to position [308, 0]
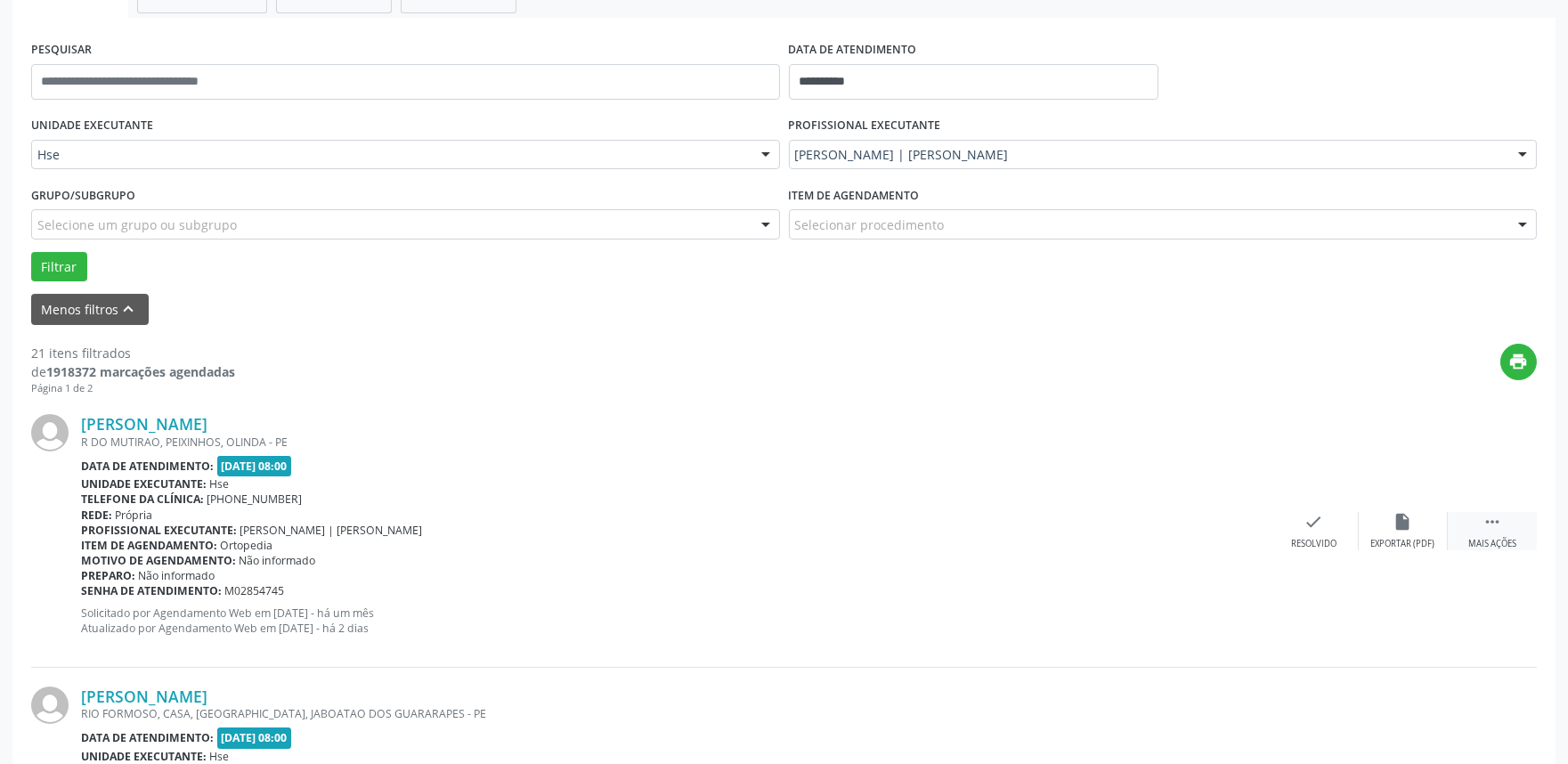
click at [1499, 532] on div " Mais ações" at bounding box center [1492, 531] width 89 height 38
click at [1414, 527] on div "alarm_off Não compareceu" at bounding box center [1402, 531] width 89 height 38
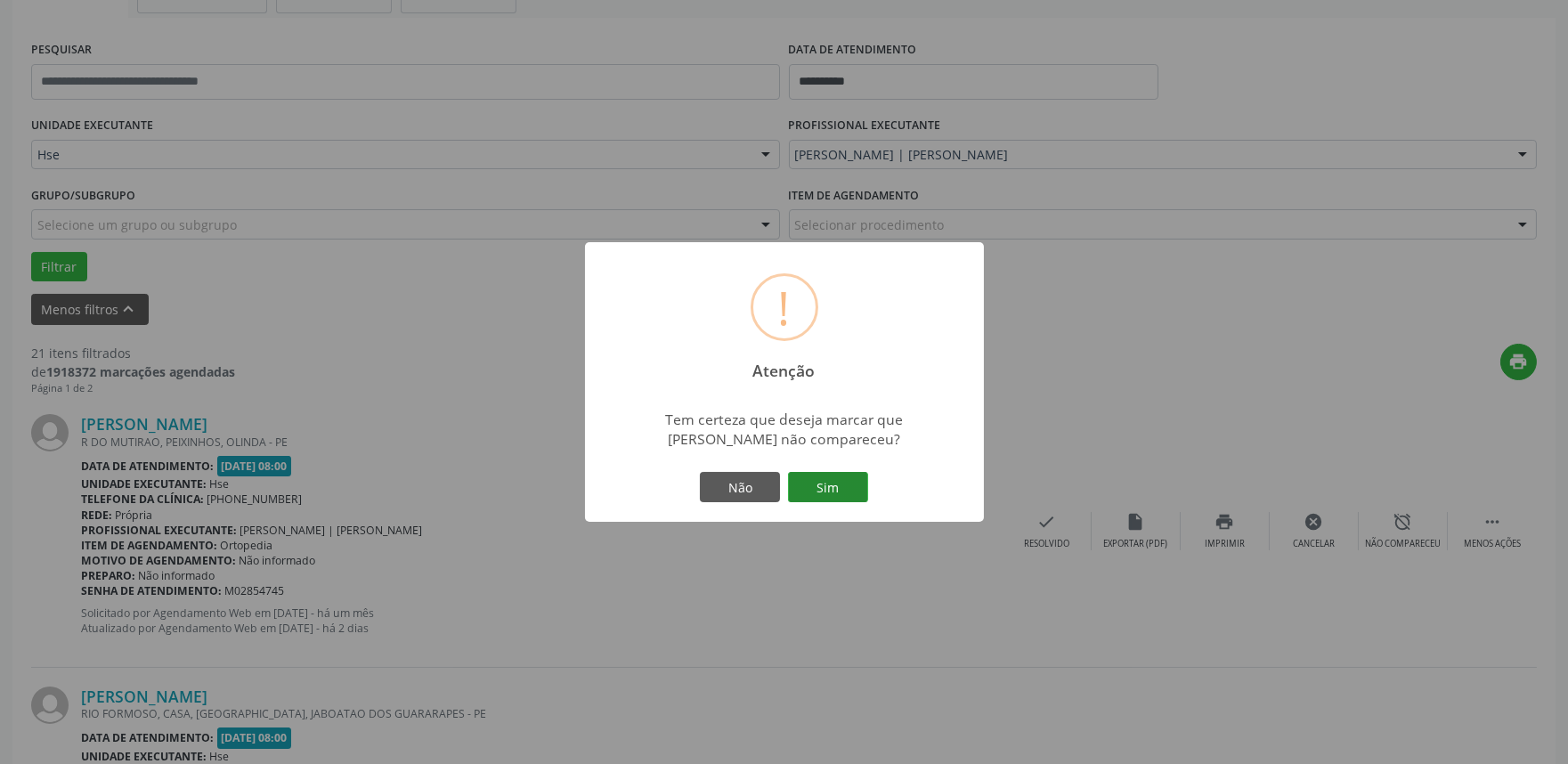
click at [848, 485] on button "Sim" at bounding box center [828, 487] width 80 height 30
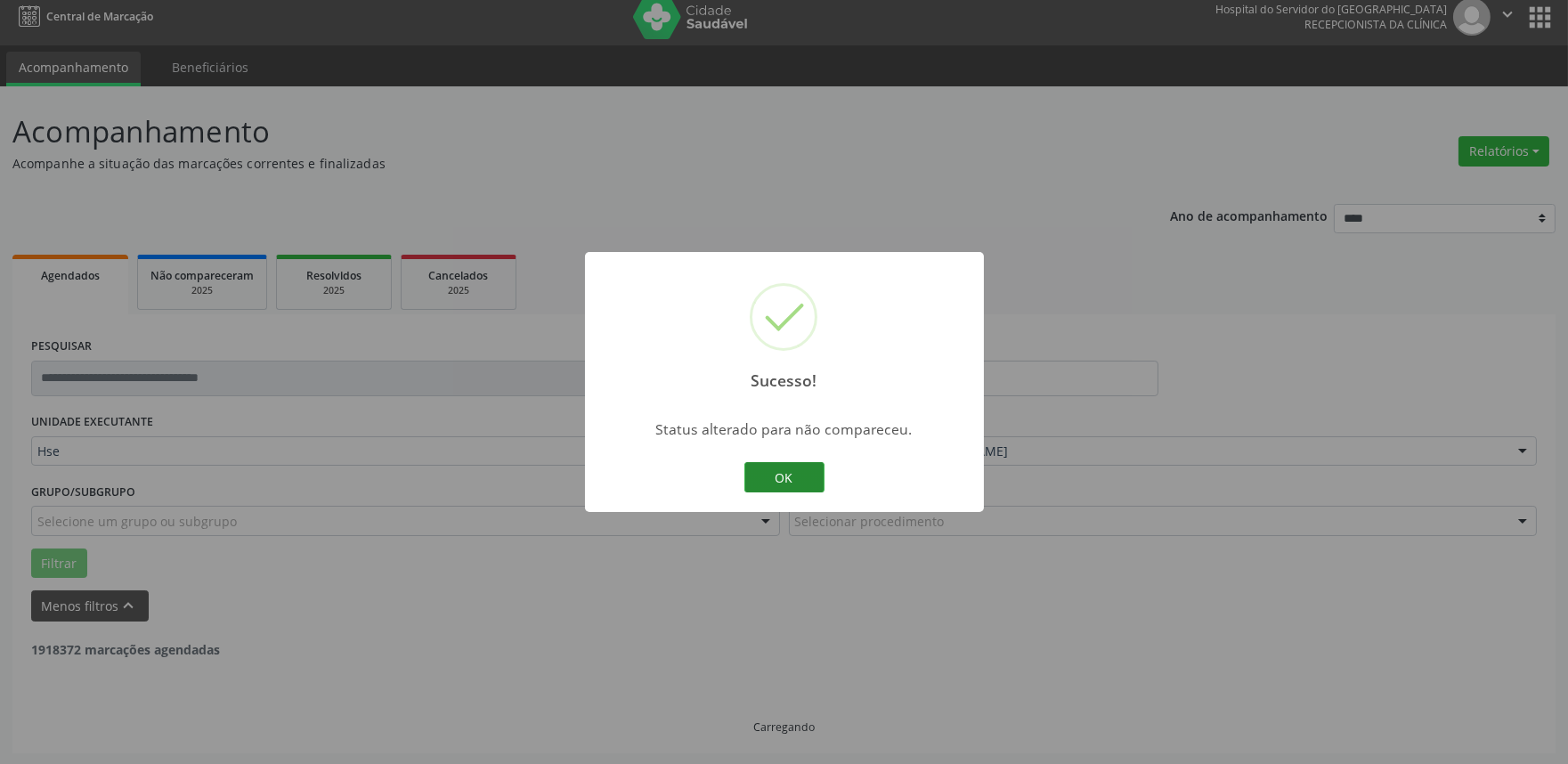
click at [800, 466] on button "OK" at bounding box center [784, 477] width 80 height 30
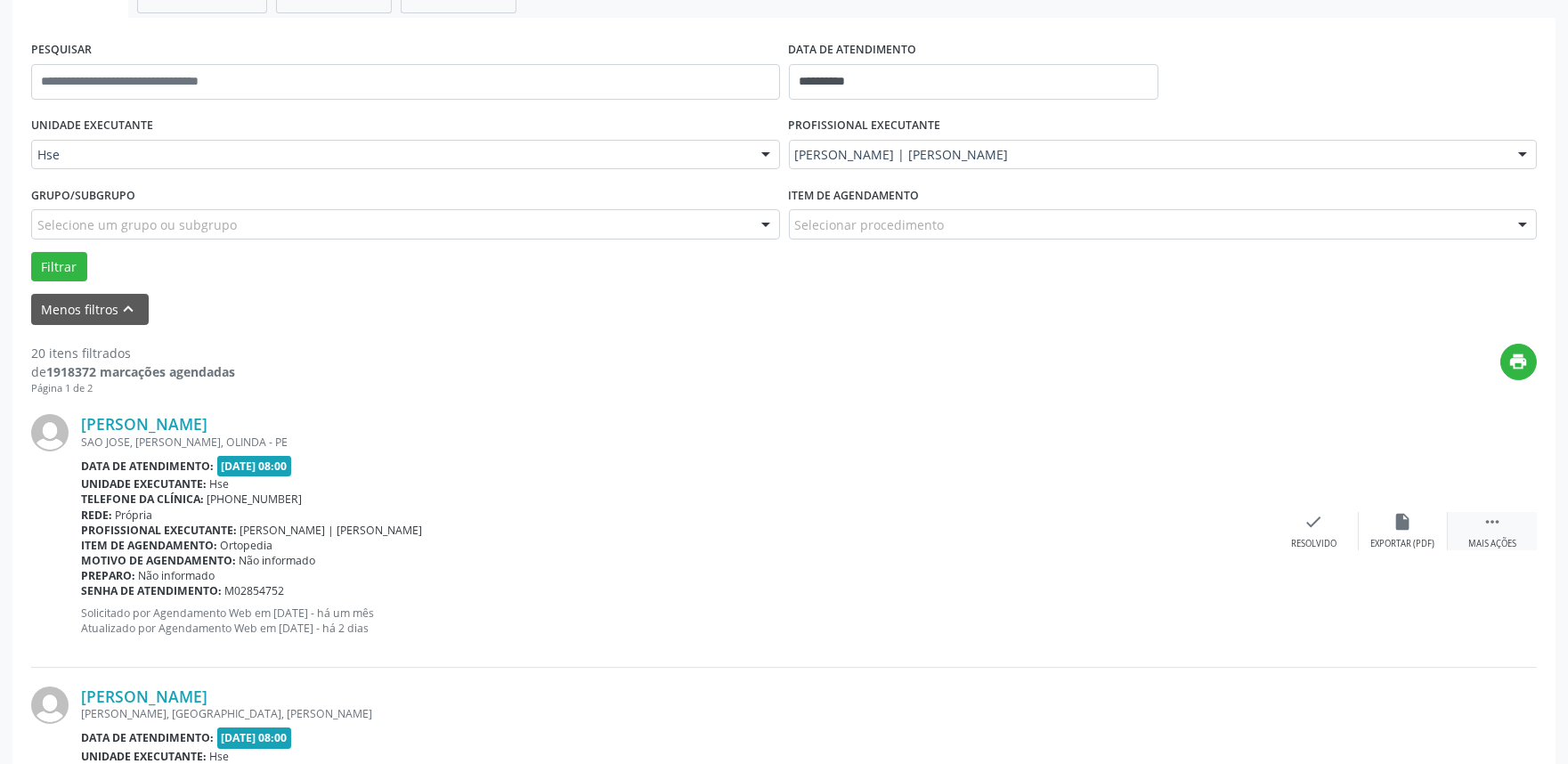
click at [1498, 531] on div " Mais ações" at bounding box center [1492, 531] width 89 height 38
click at [1394, 538] on div "Não compareceu" at bounding box center [1403, 544] width 76 height 12
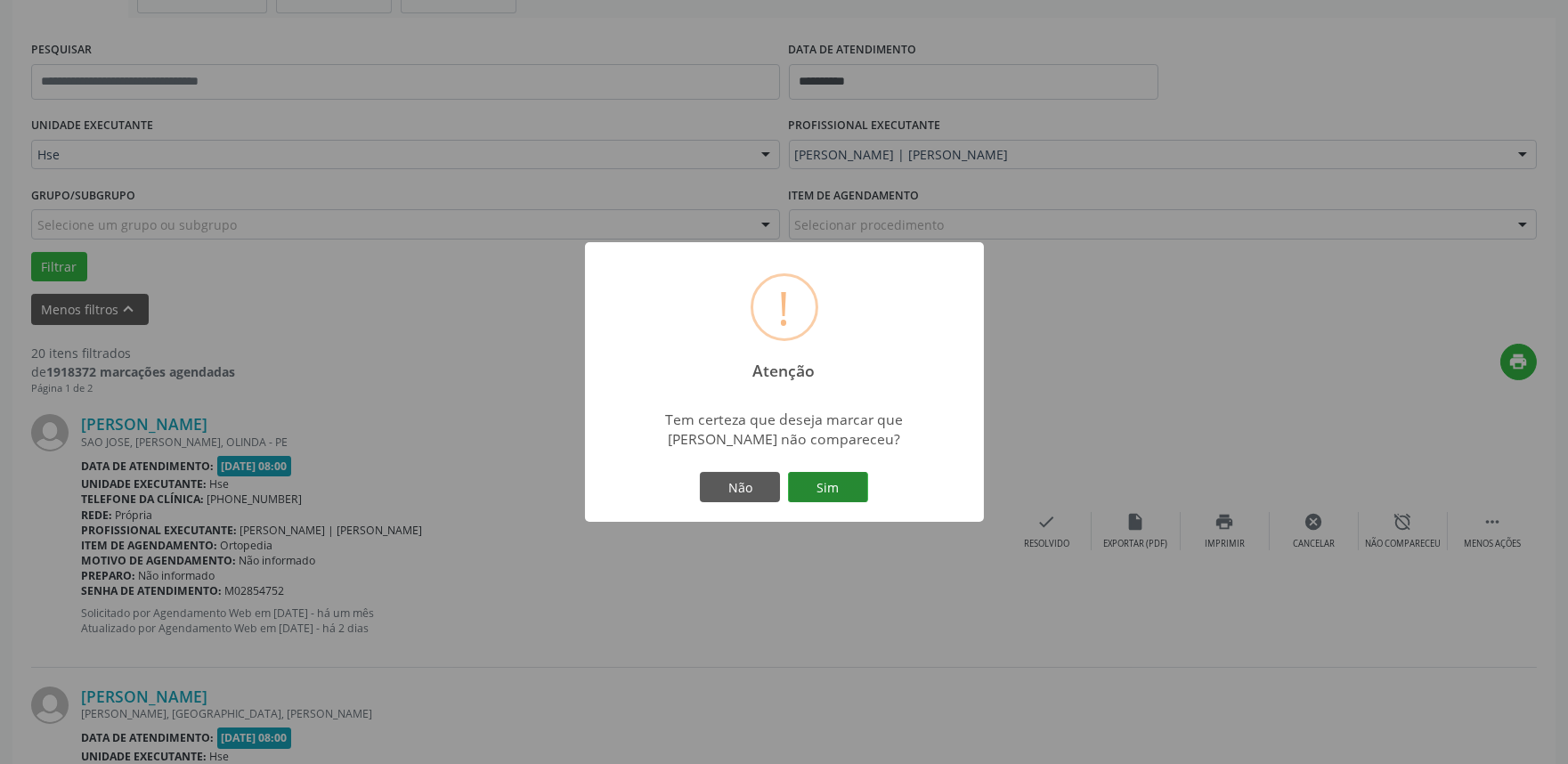
click at [814, 477] on button "Sim" at bounding box center [828, 487] width 80 height 30
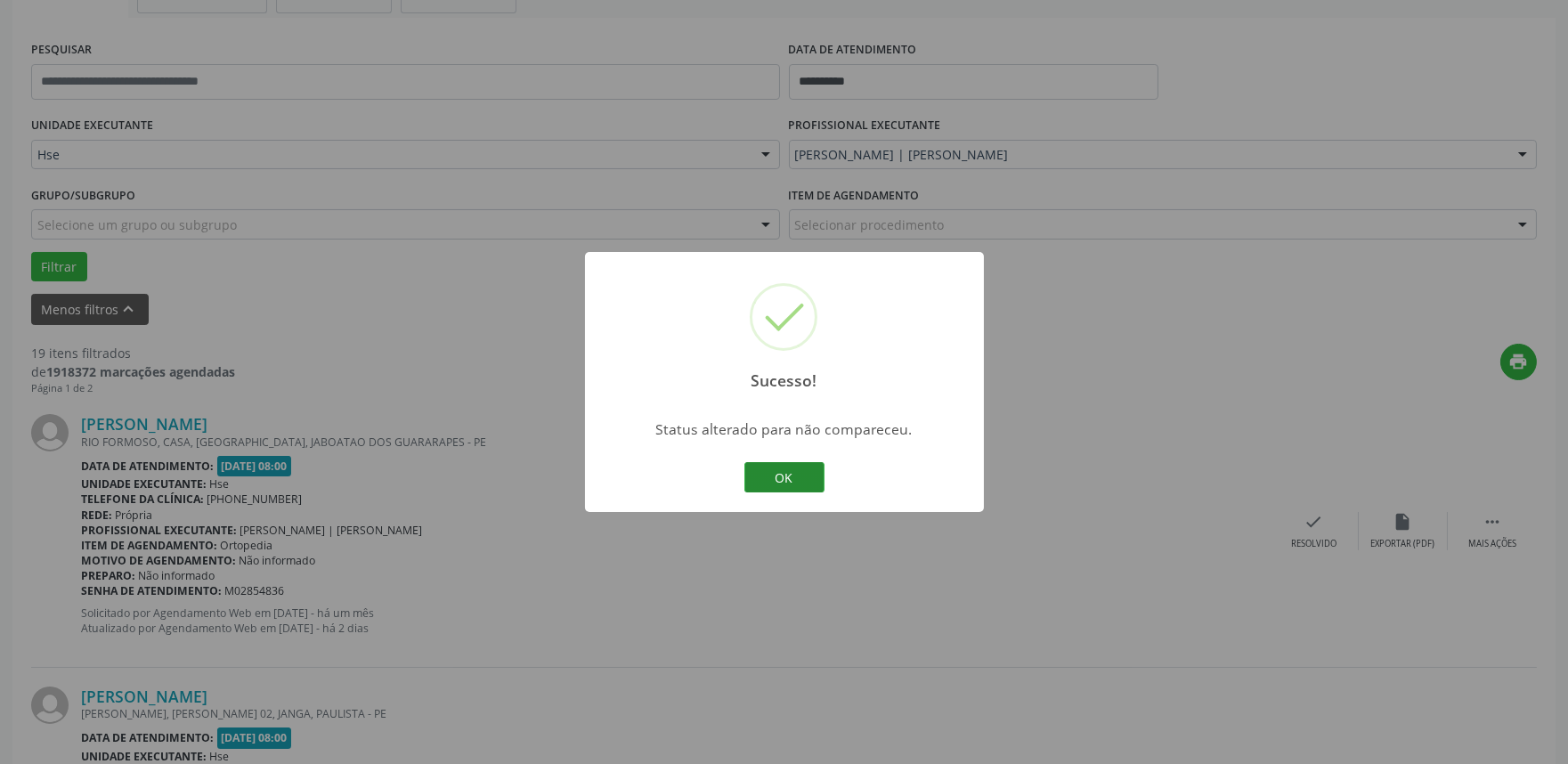
click at [810, 464] on button "OK" at bounding box center [784, 477] width 80 height 30
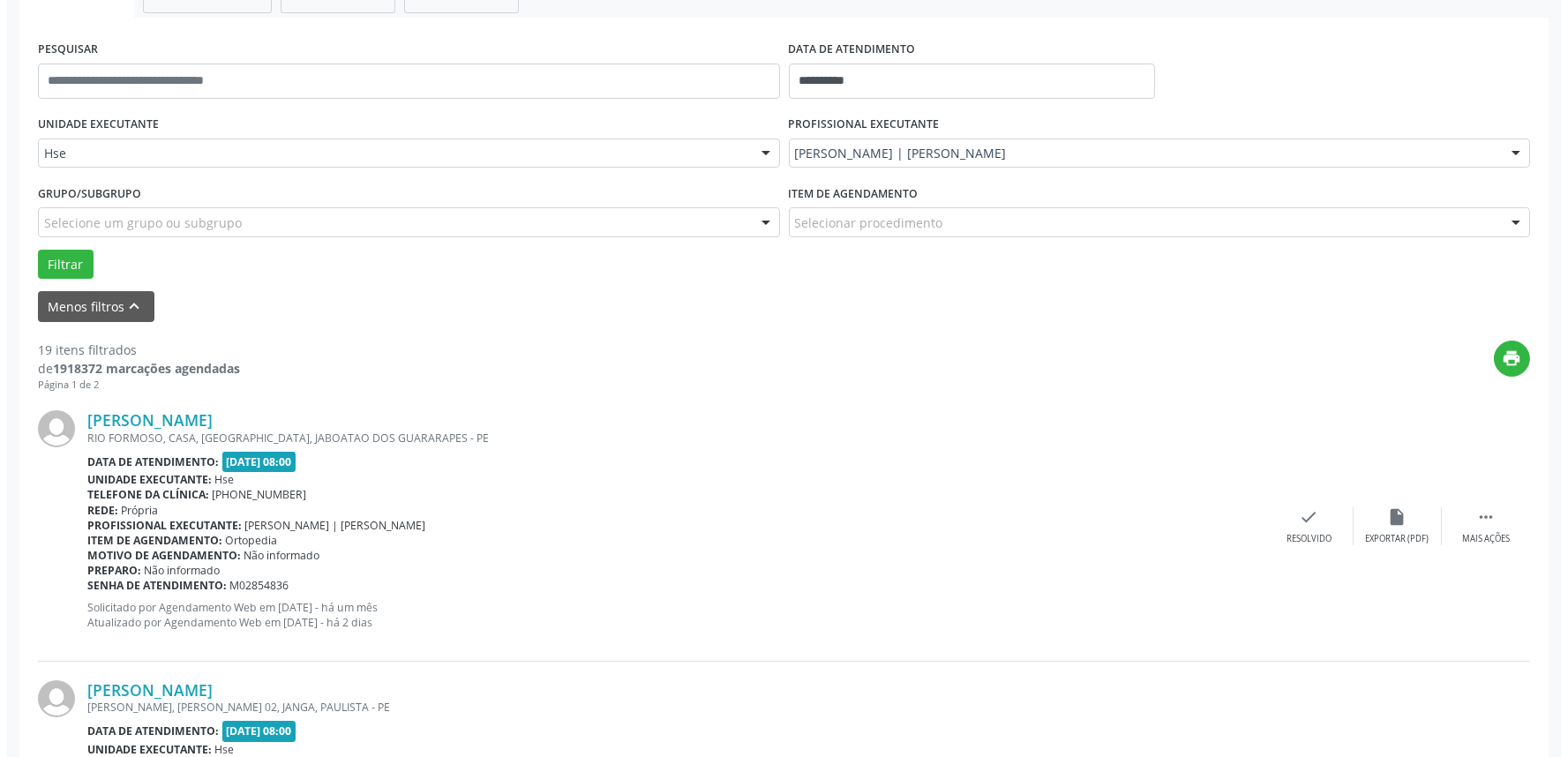
scroll to position [403, 0]
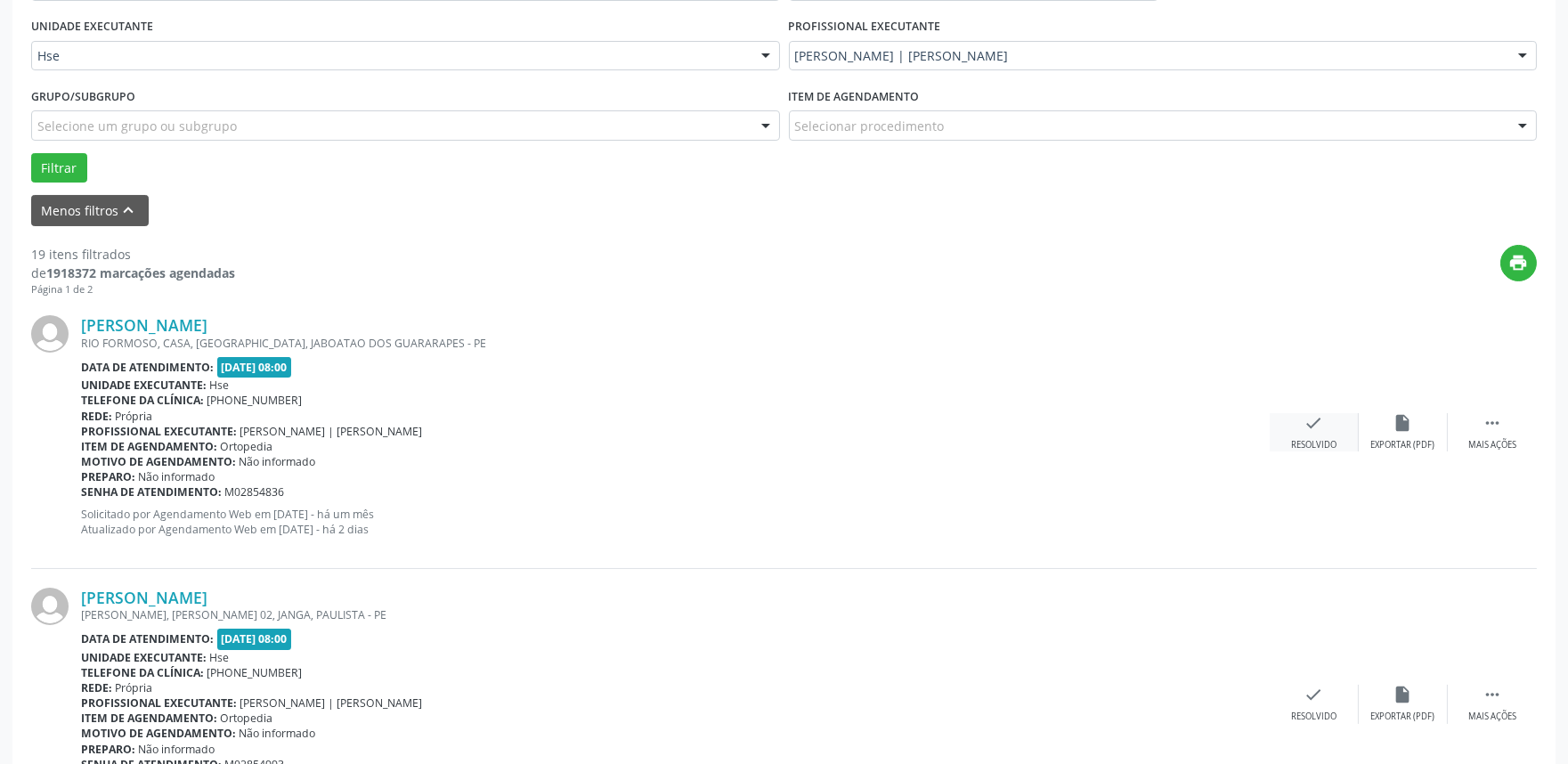
click at [1286, 443] on div "check Resolvido" at bounding box center [1314, 432] width 89 height 38
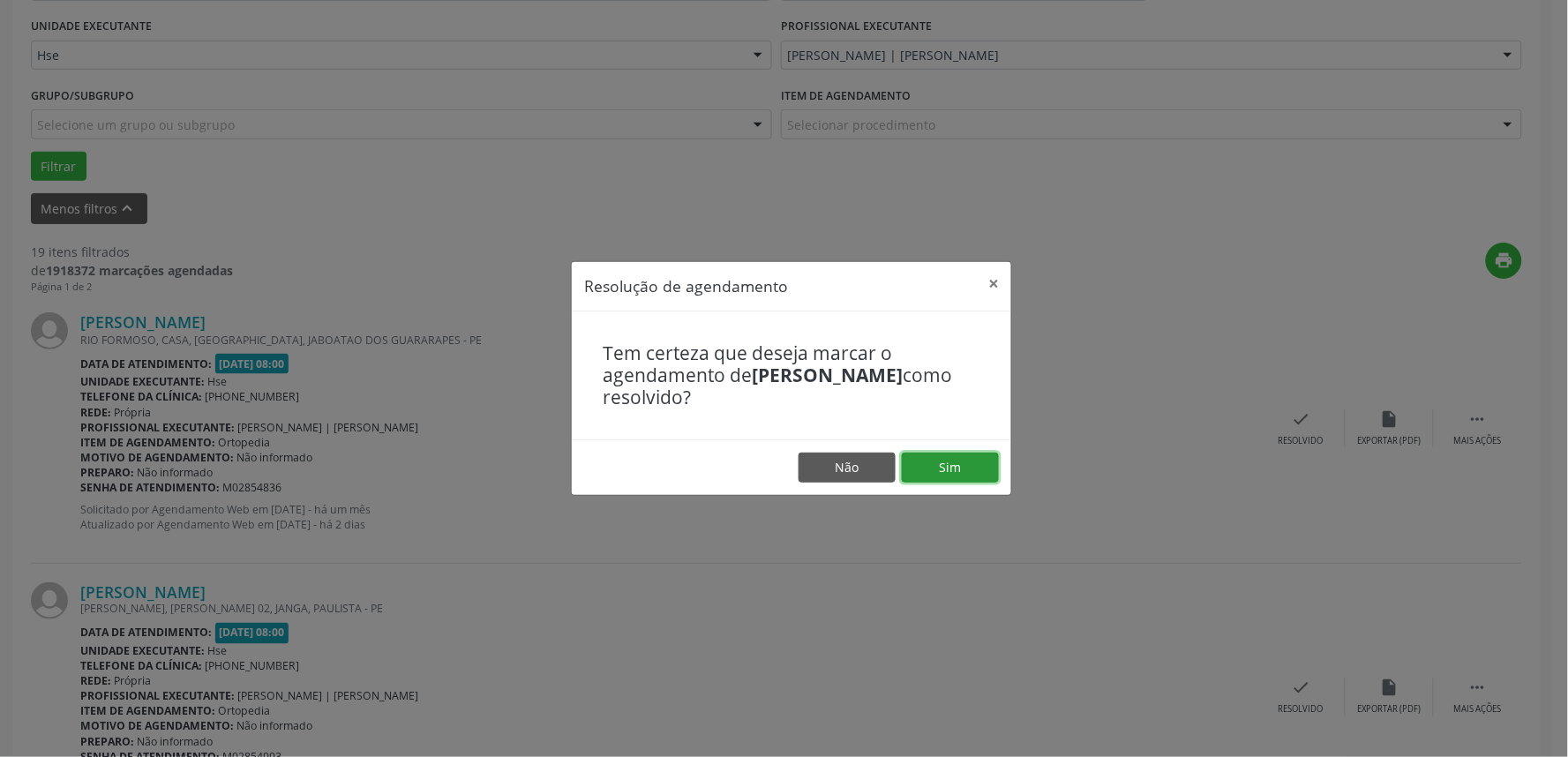
click at [959, 461] on button "Sim" at bounding box center [950, 467] width 97 height 30
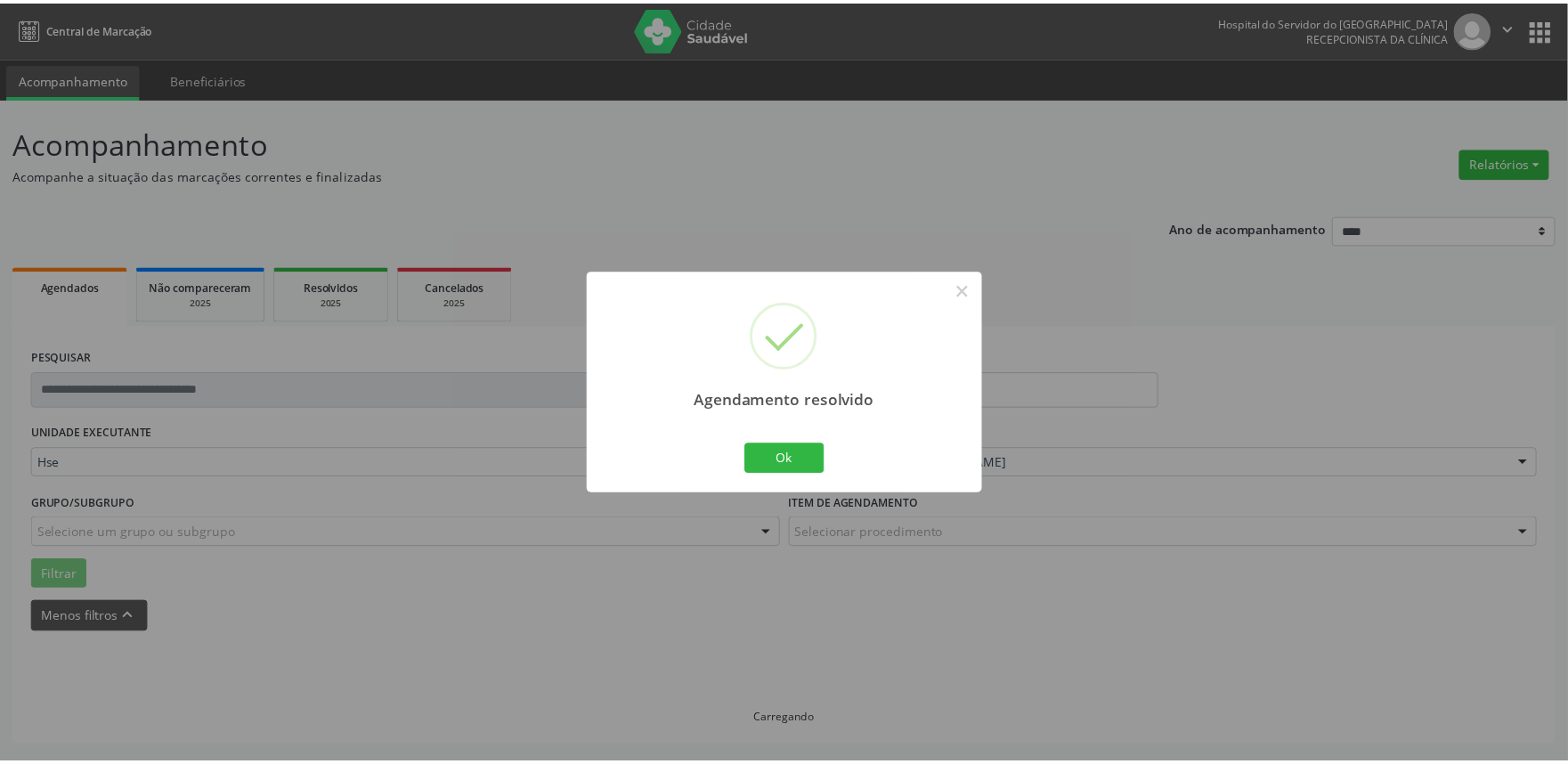
scroll to position [0, 0]
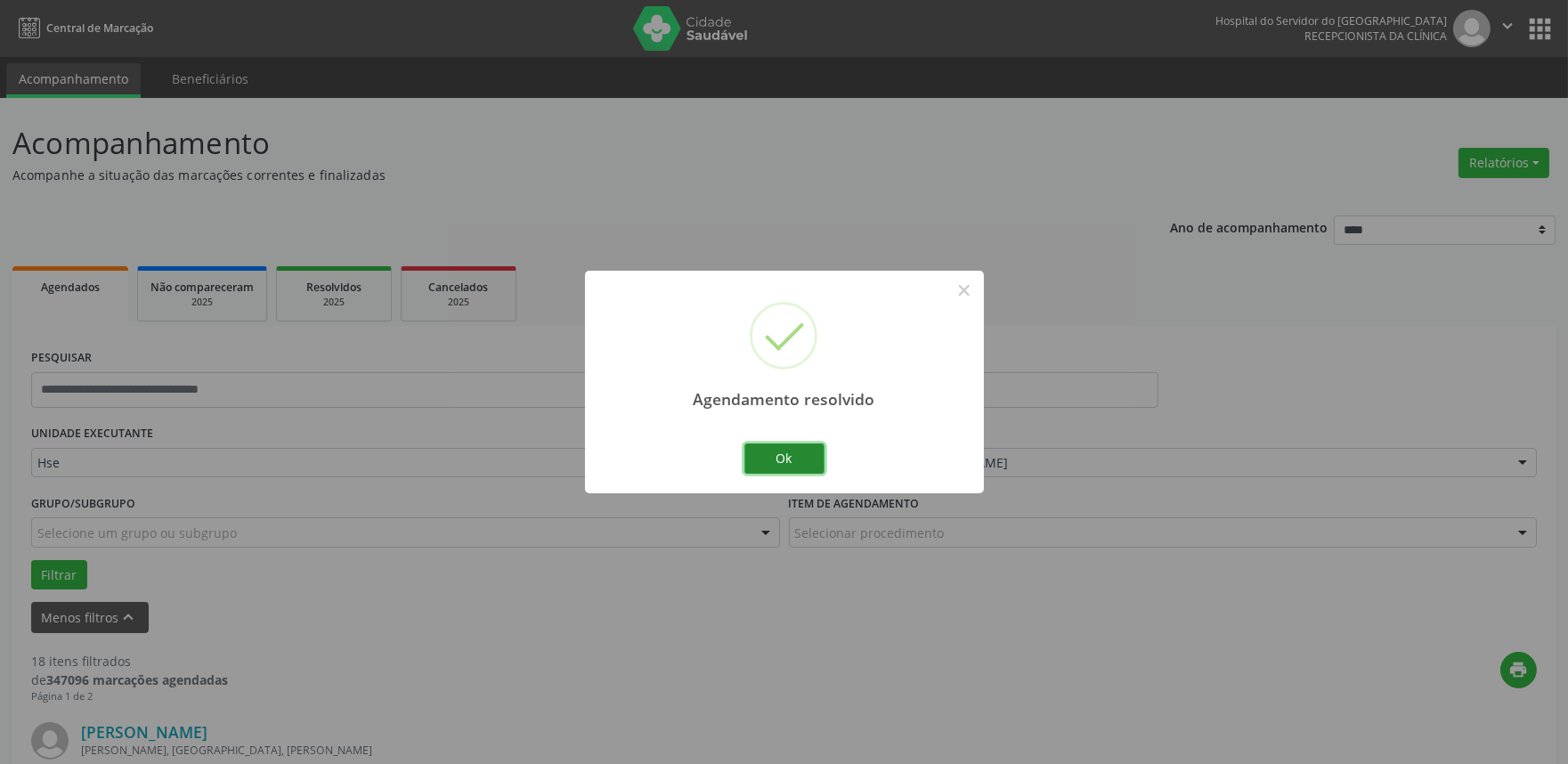
click at [786, 468] on button "Ok" at bounding box center [784, 459] width 80 height 30
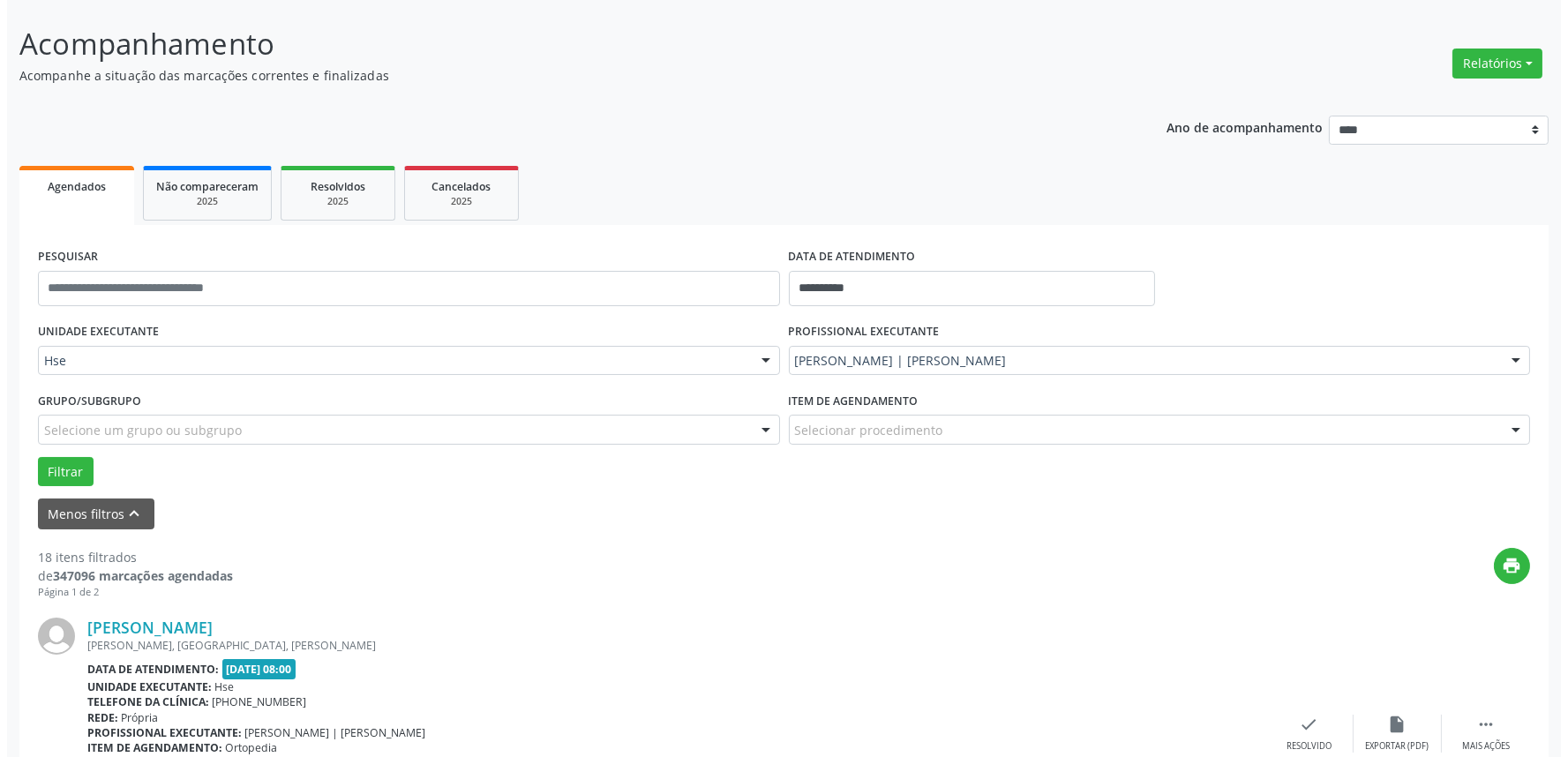
scroll to position [196, 0]
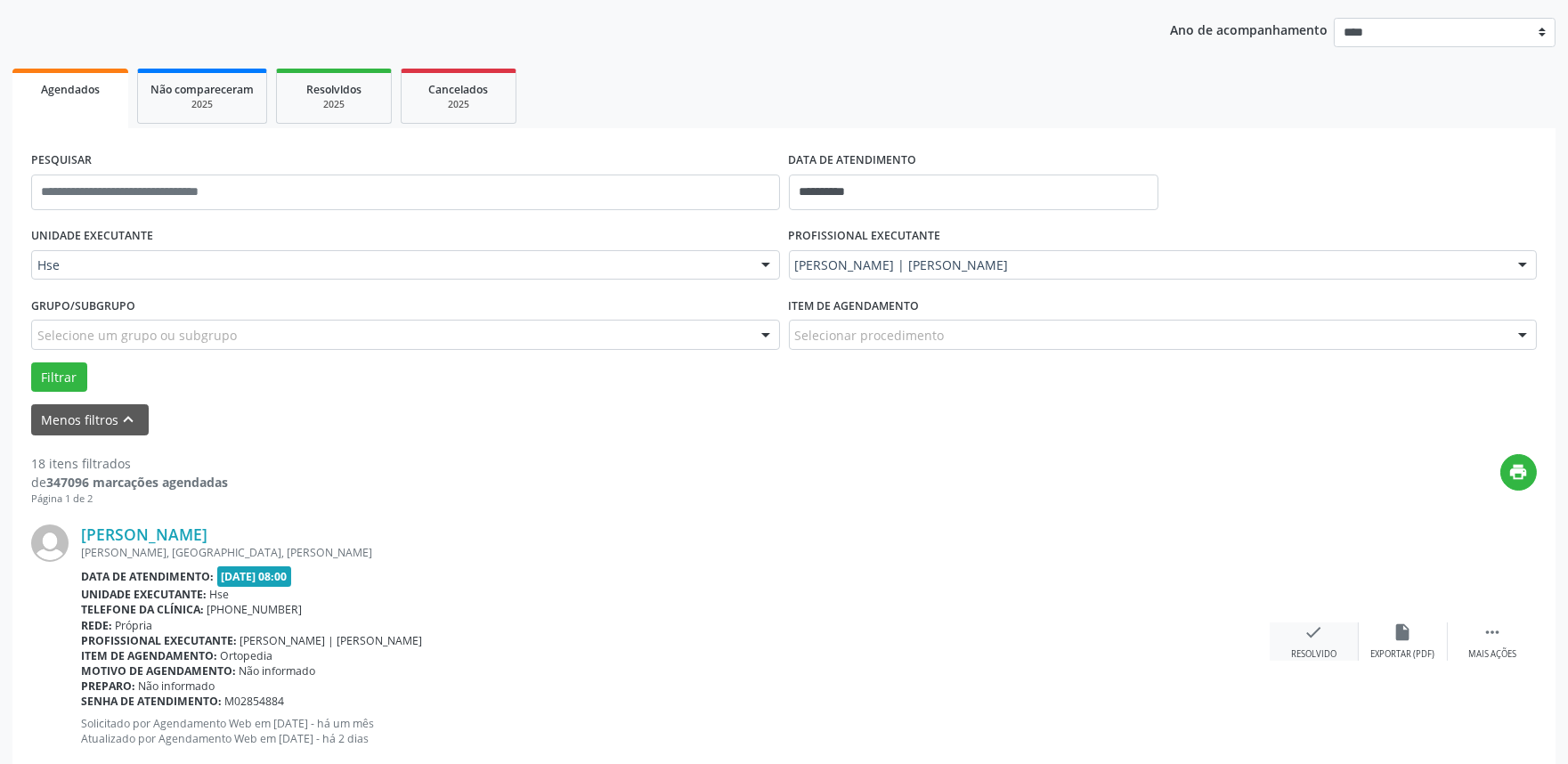
click at [1318, 652] on div "Resolvido" at bounding box center [1315, 654] width 46 height 12
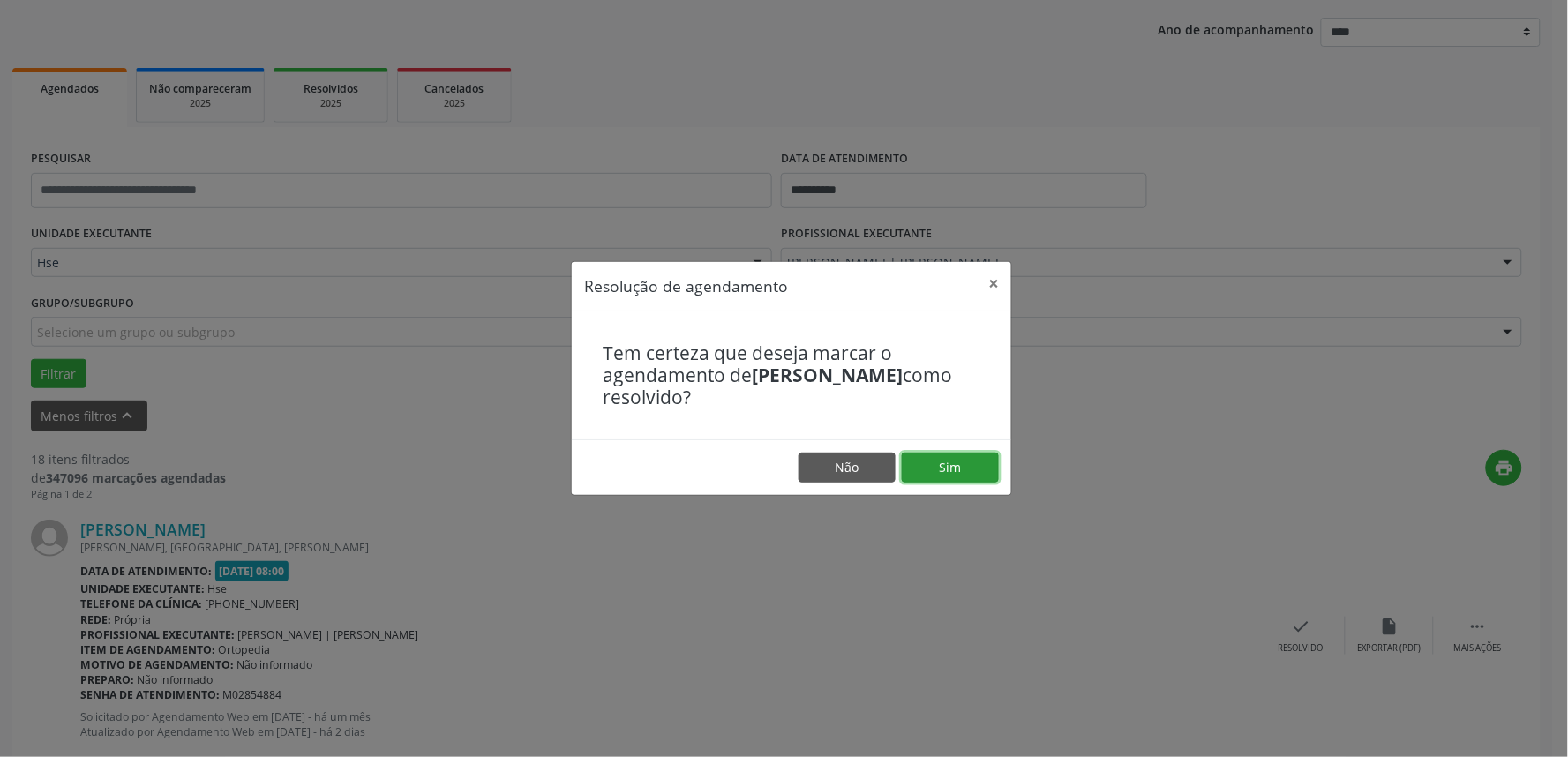
click at [951, 474] on button "Sim" at bounding box center [950, 467] width 97 height 30
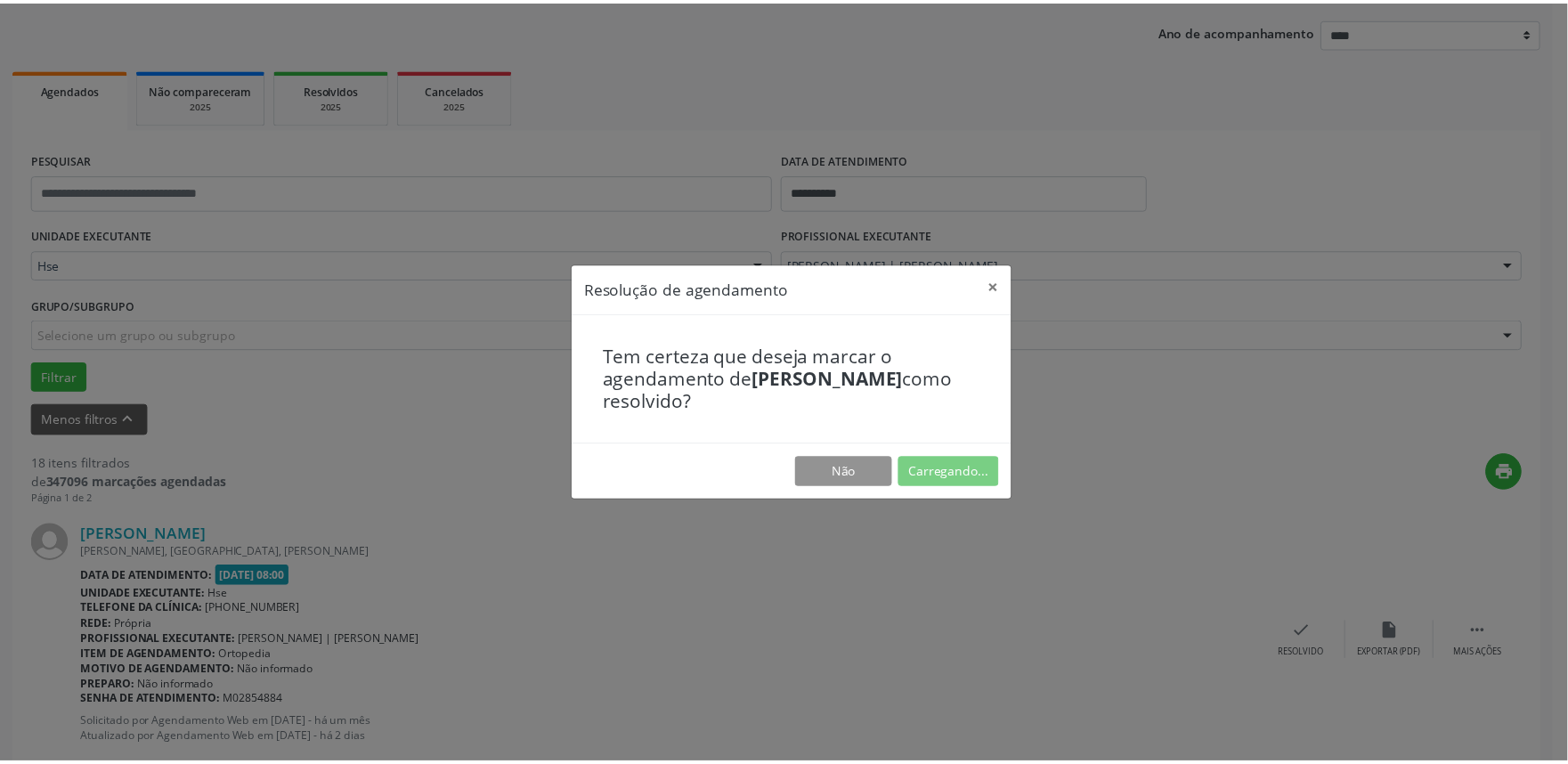
scroll to position [0, 0]
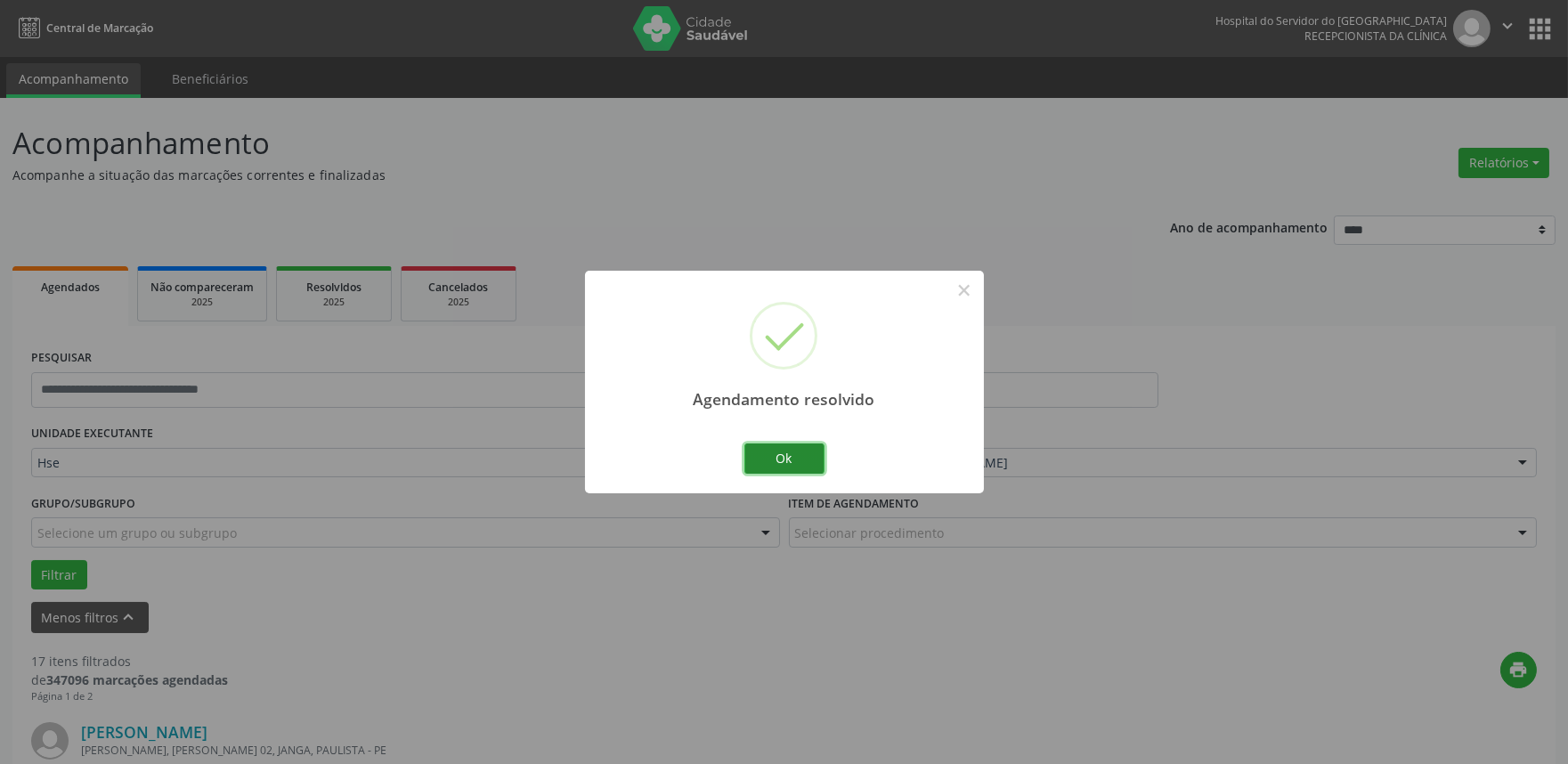
click at [752, 448] on button "Ok" at bounding box center [784, 459] width 80 height 30
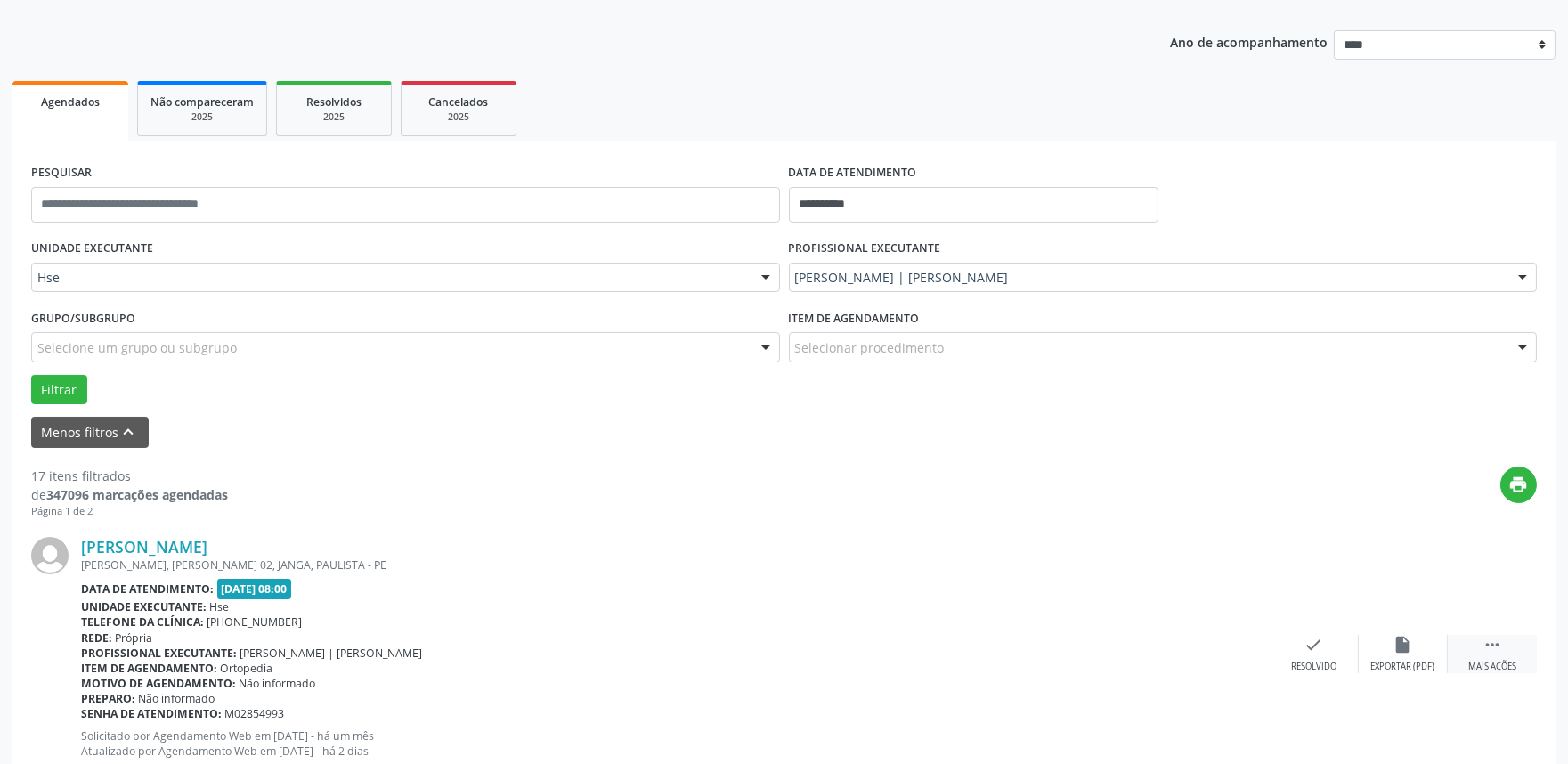
scroll to position [197, 0]
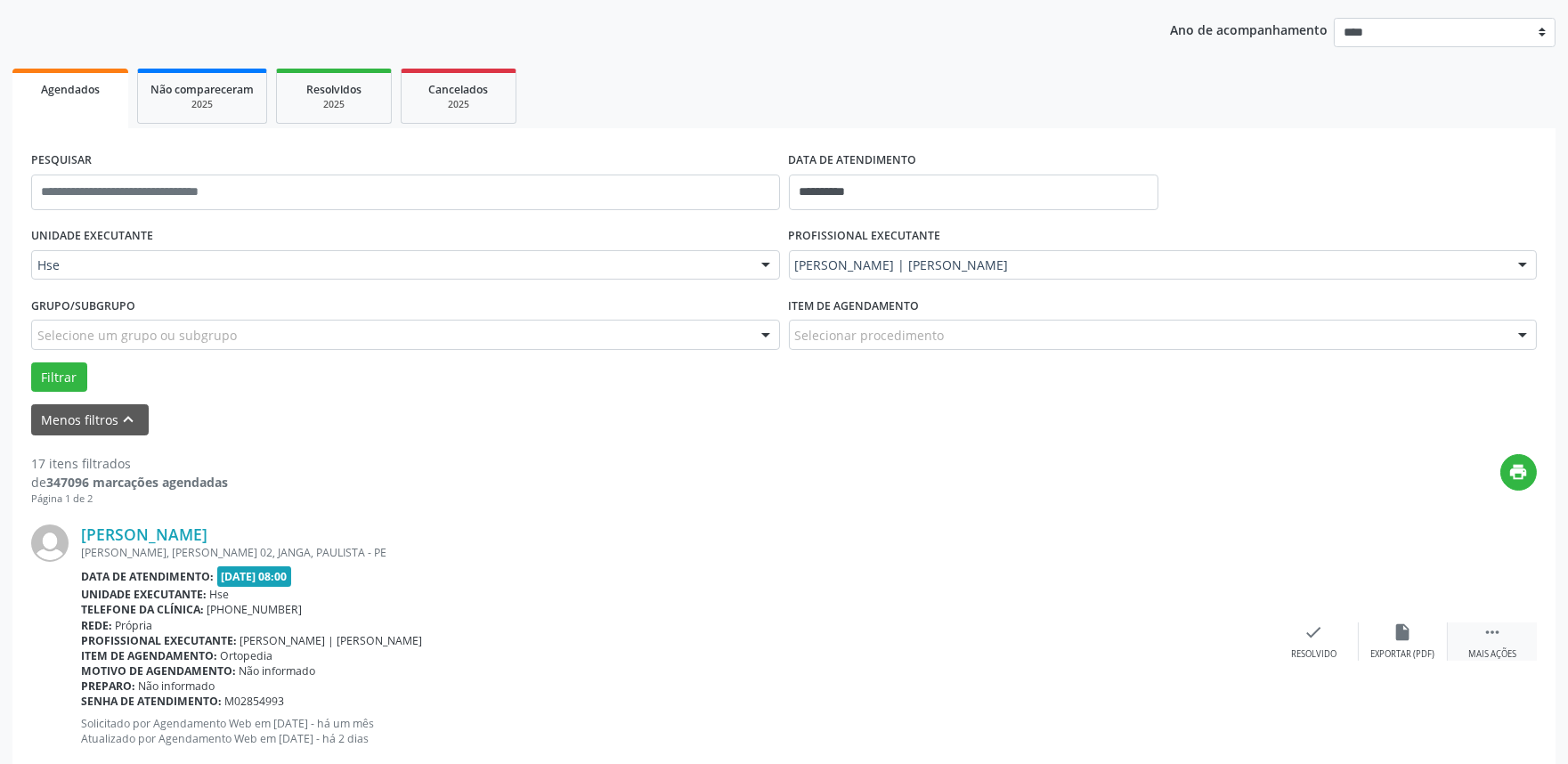
click at [1487, 648] on div "Mais ações" at bounding box center [1492, 654] width 48 height 12
click at [1391, 643] on div "alarm_off Não compareceu" at bounding box center [1402, 641] width 89 height 38
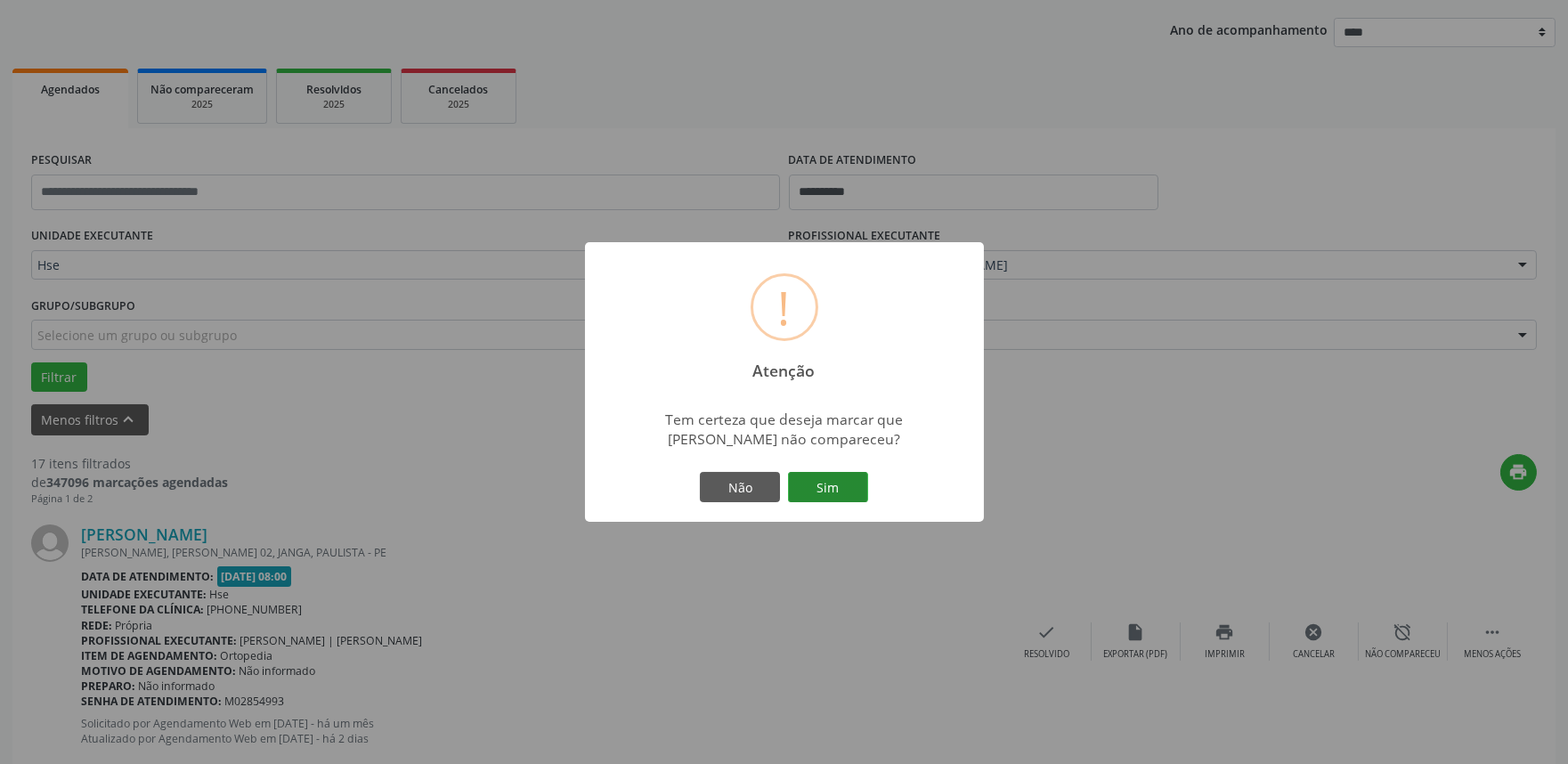
click at [856, 491] on button "Sim" at bounding box center [828, 487] width 80 height 30
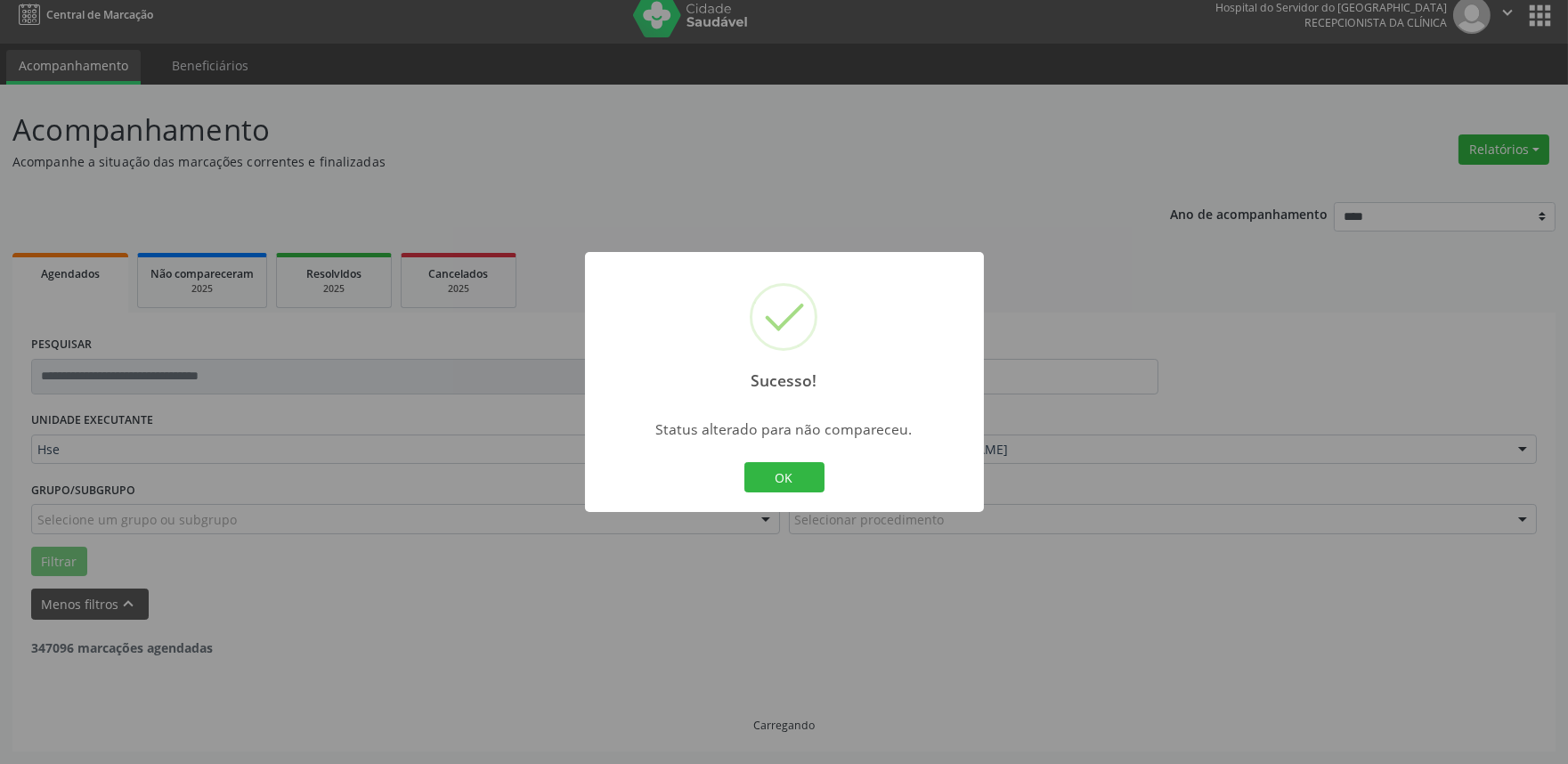
scroll to position [12, 0]
click at [793, 483] on button "OK" at bounding box center [784, 477] width 80 height 30
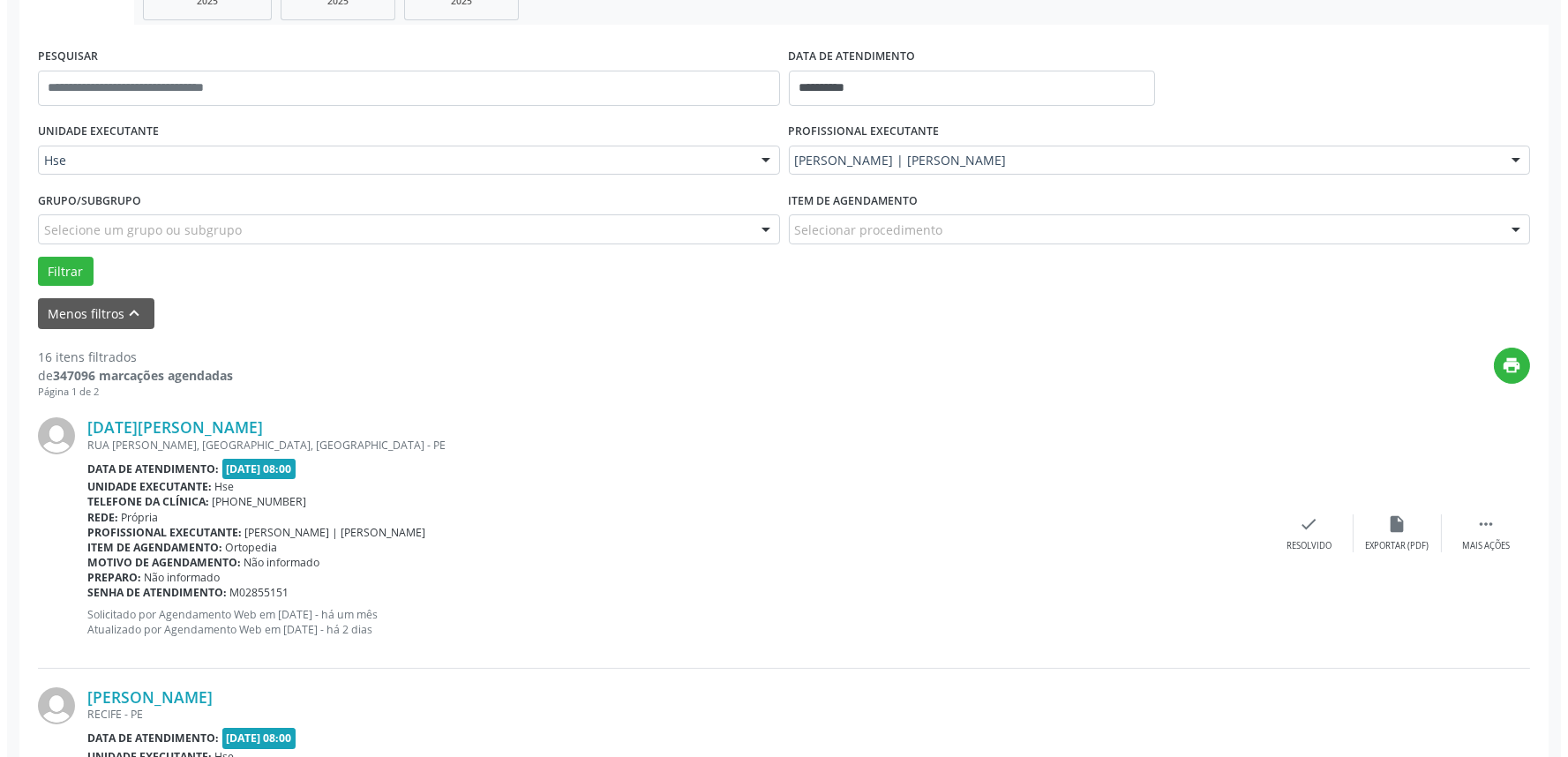
scroll to position [305, 0]
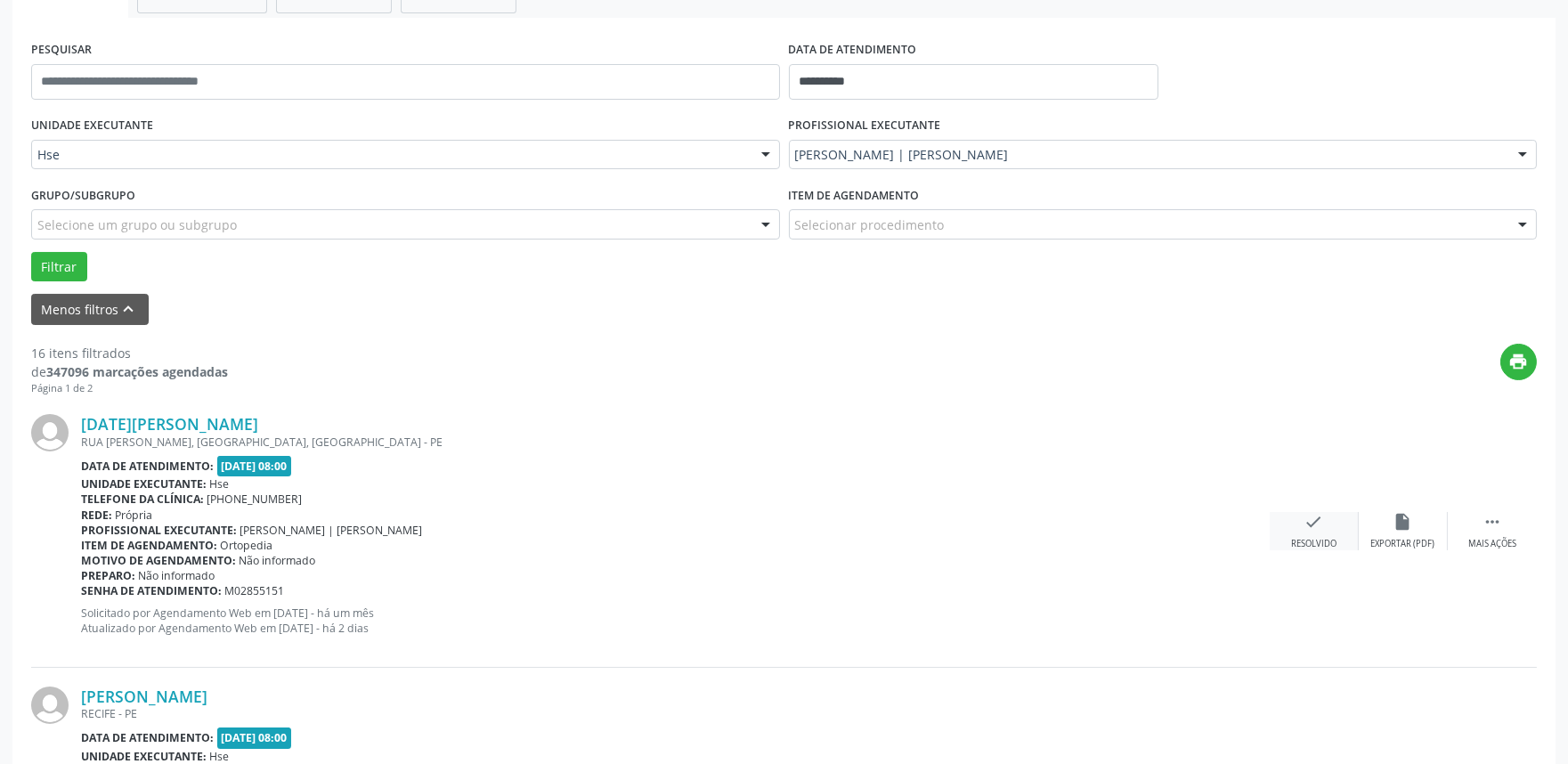
click at [1316, 545] on div "Resolvido" at bounding box center [1315, 544] width 46 height 12
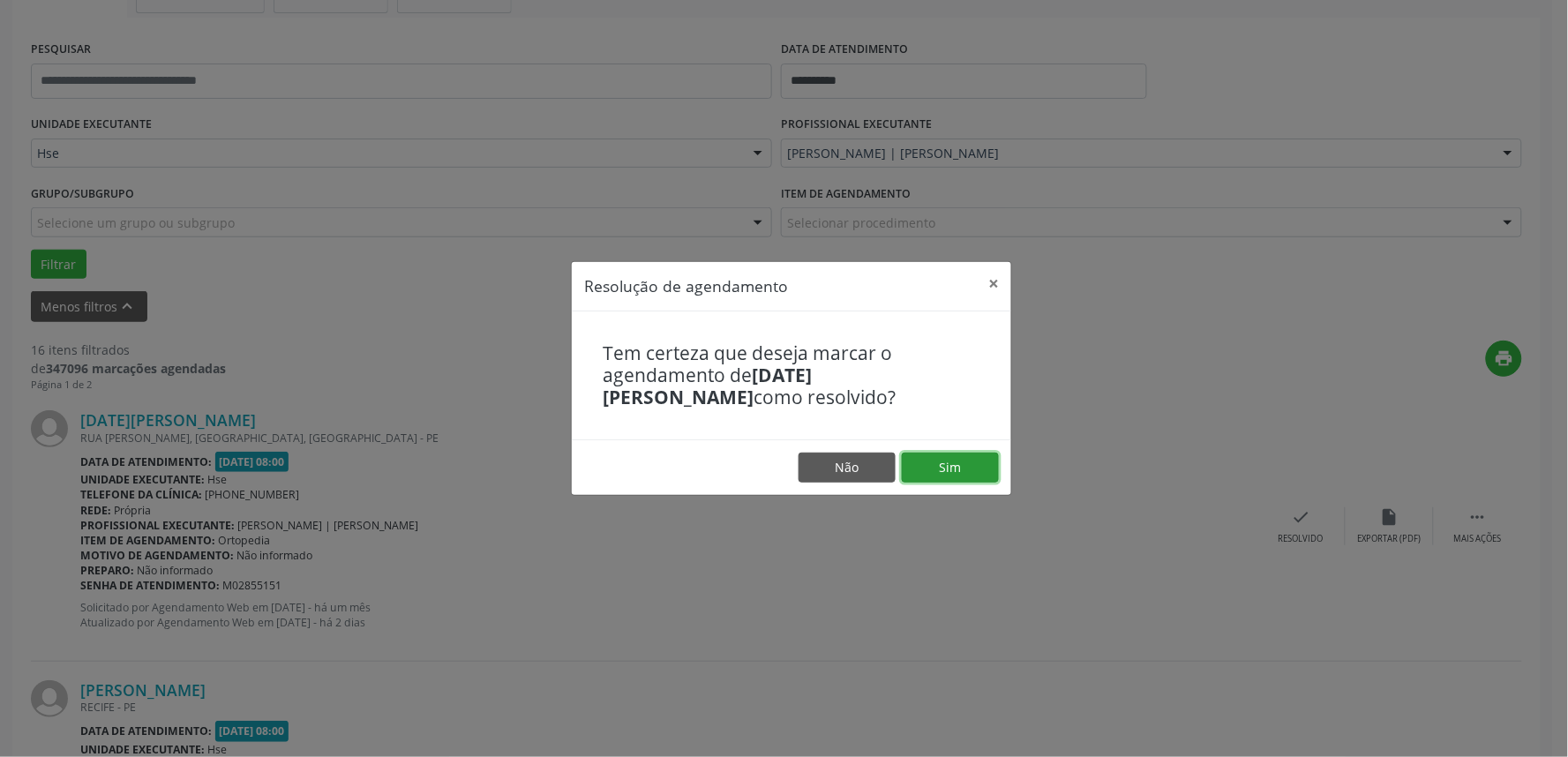
click at [993, 464] on button "Sim" at bounding box center [950, 467] width 97 height 30
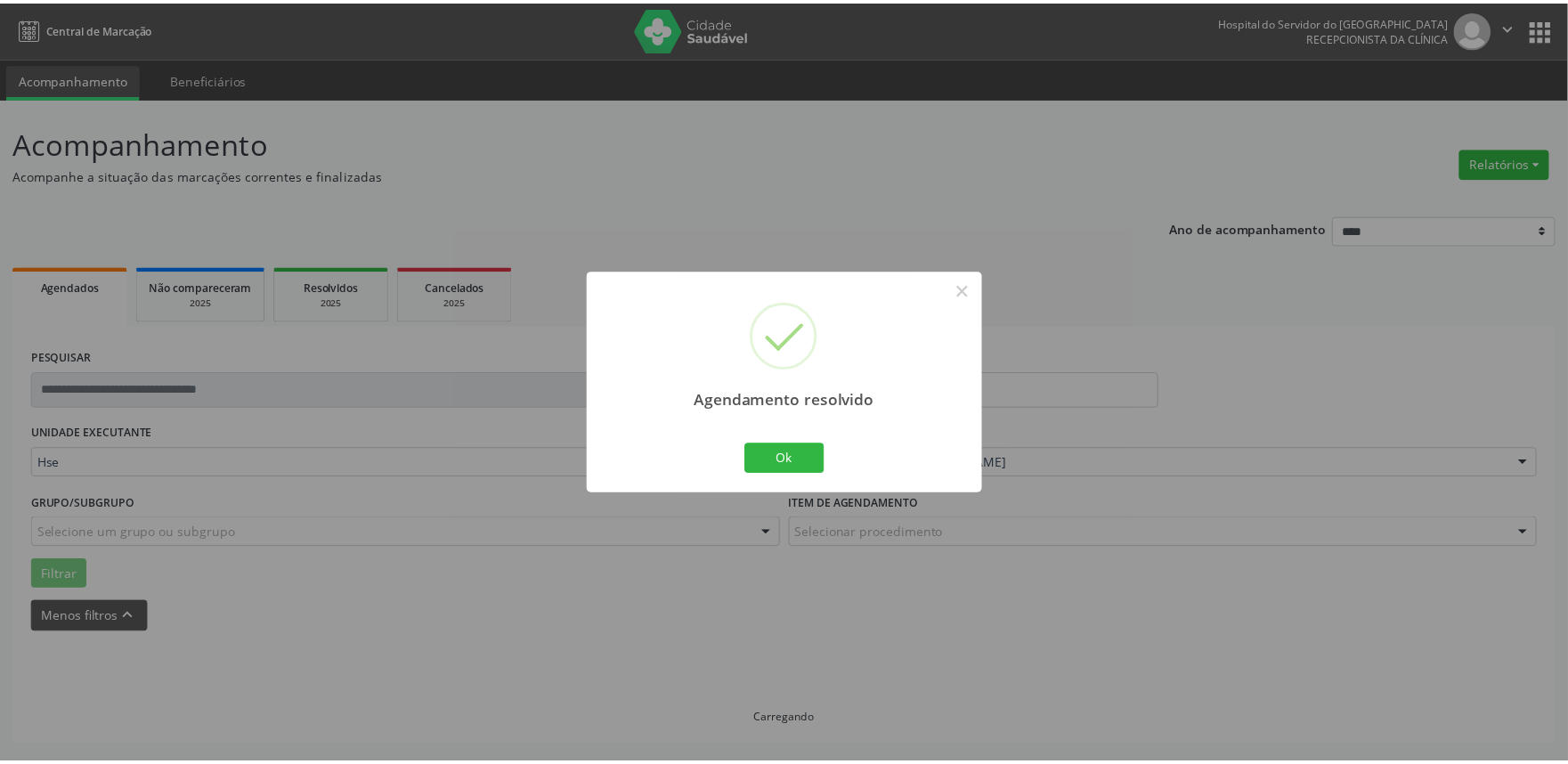
scroll to position [0, 0]
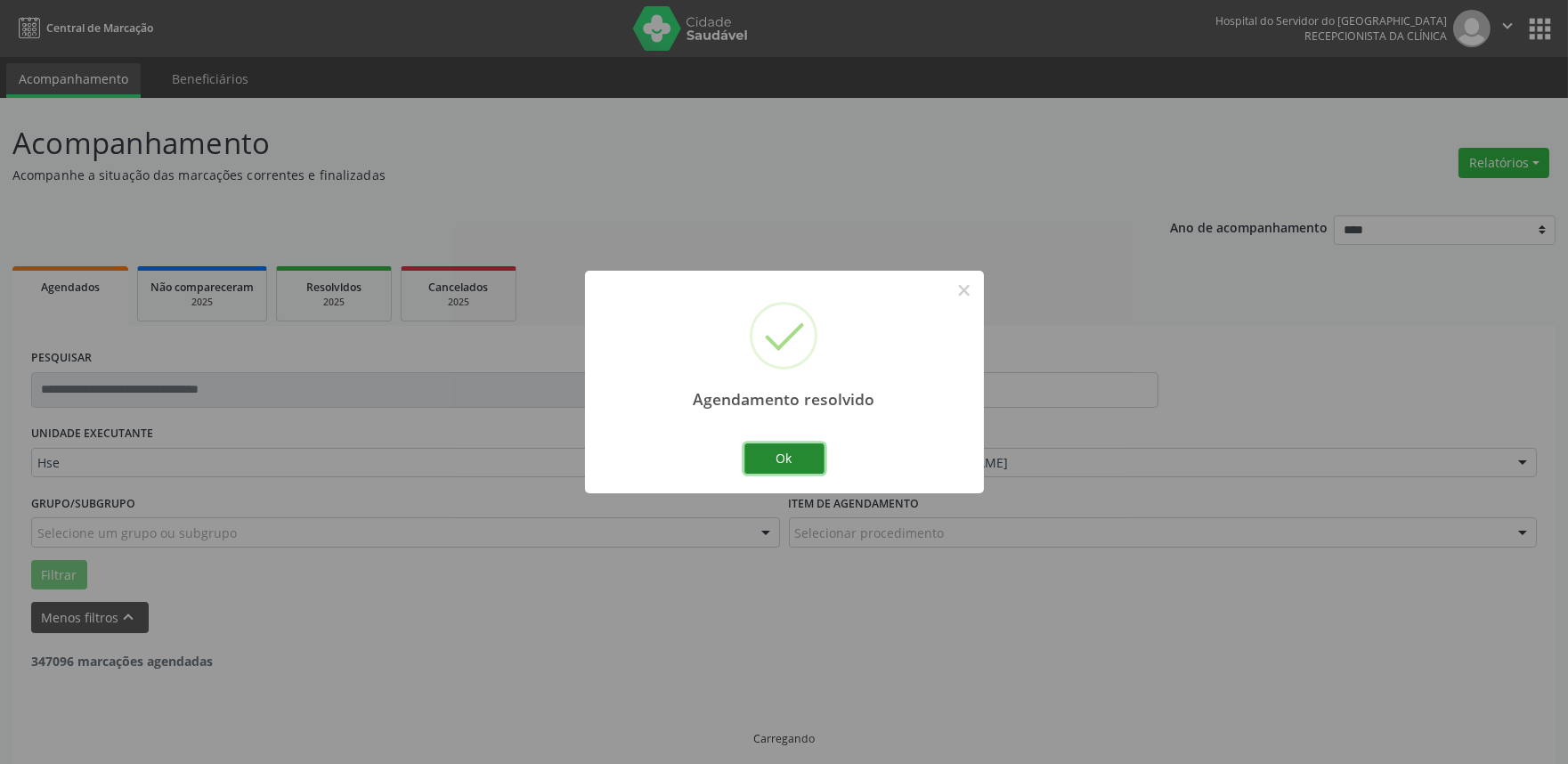
click at [818, 450] on button "Ok" at bounding box center [784, 459] width 80 height 30
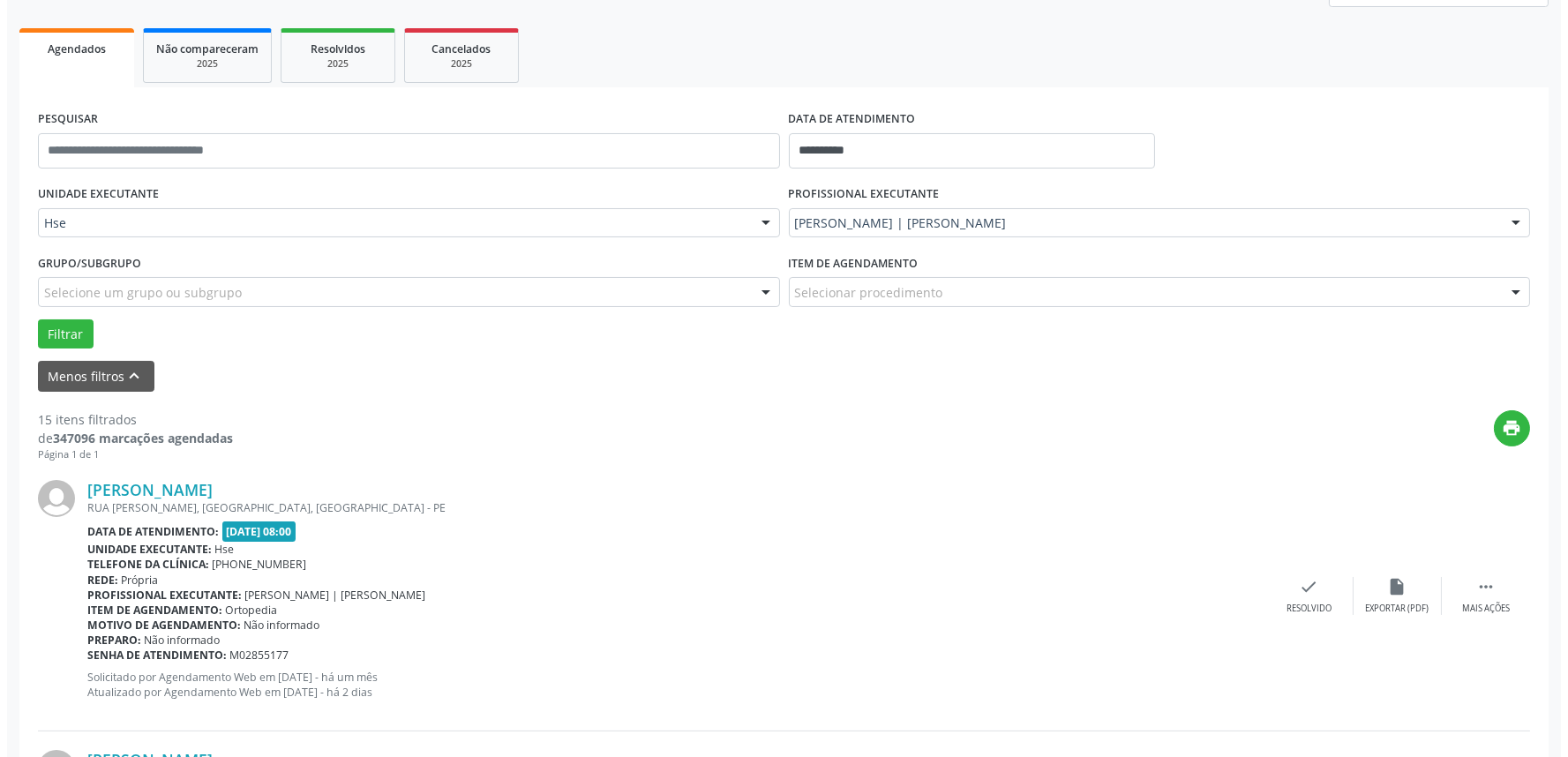
scroll to position [294, 0]
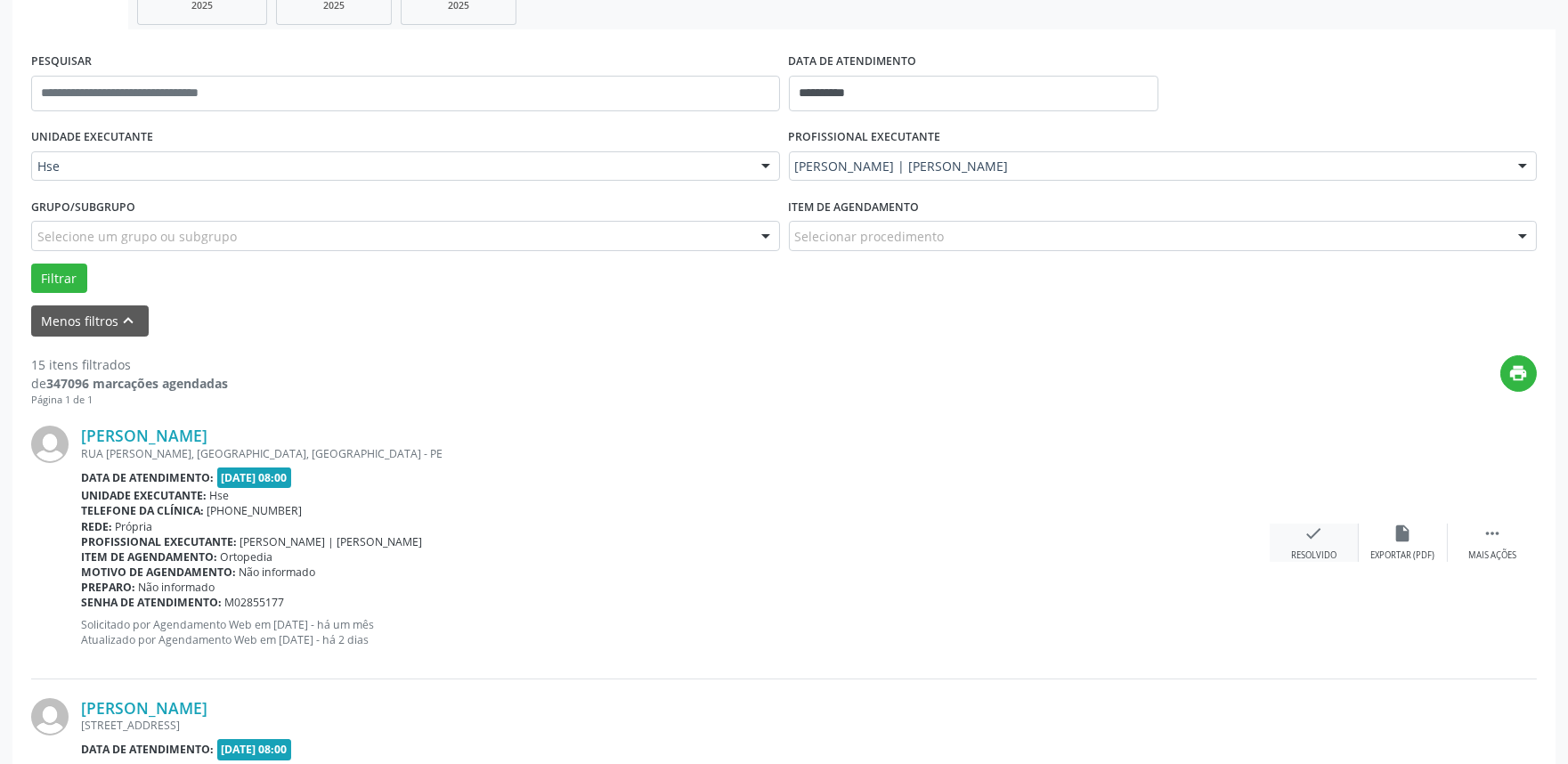
click at [1292, 539] on div "check Resolvido" at bounding box center [1314, 543] width 89 height 38
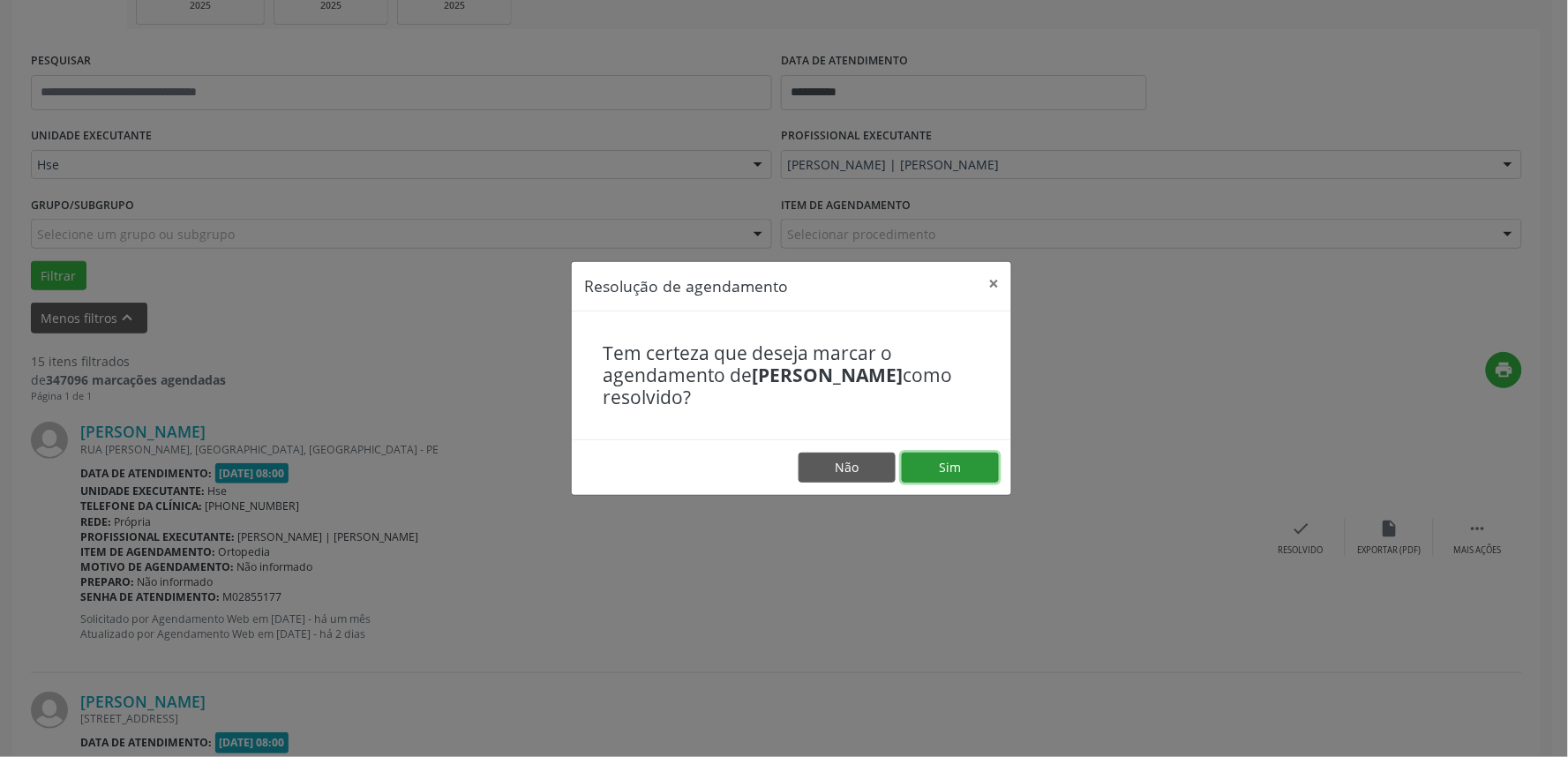
click at [989, 469] on button "Sim" at bounding box center [950, 467] width 97 height 30
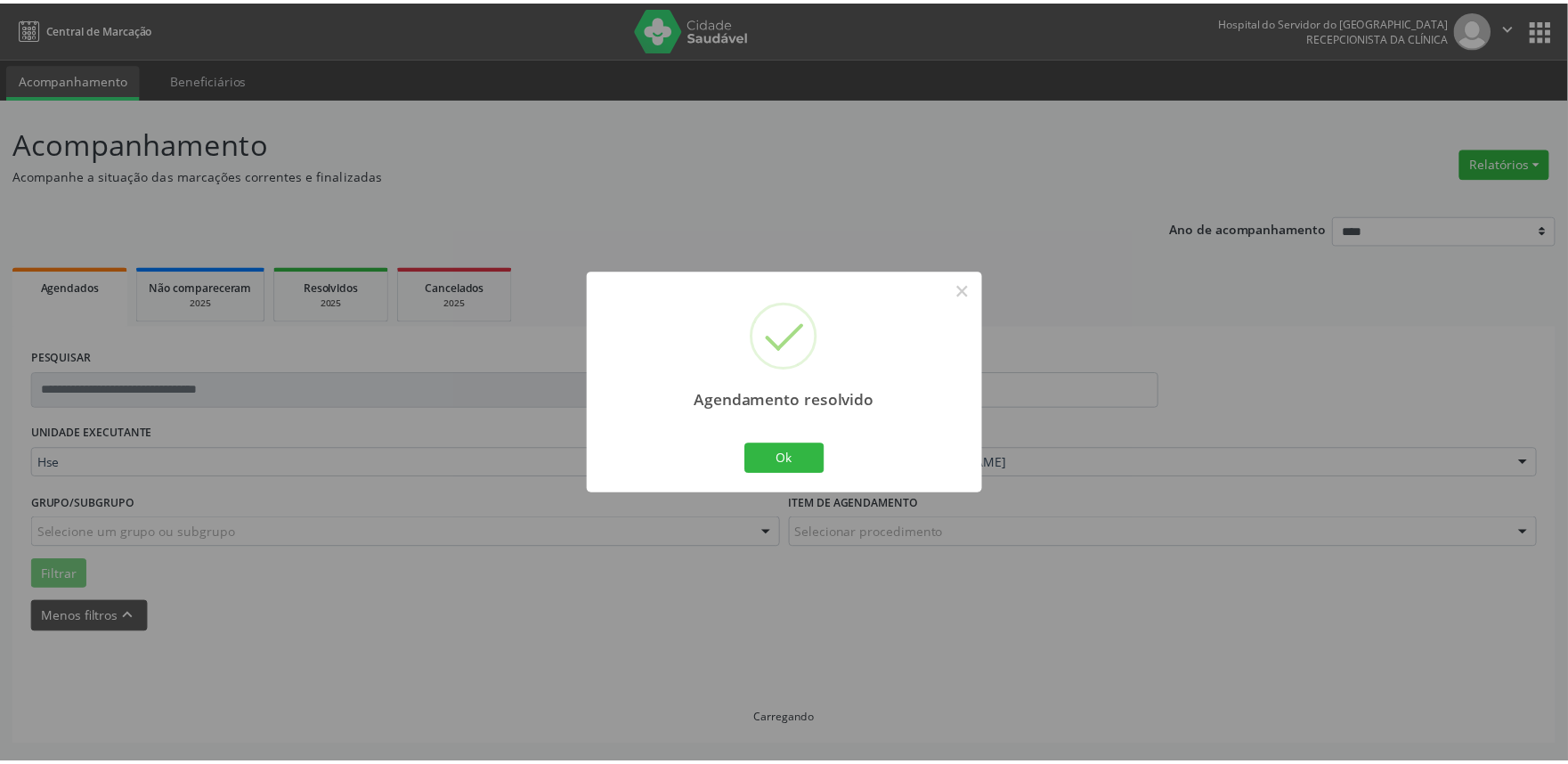
scroll to position [0, 0]
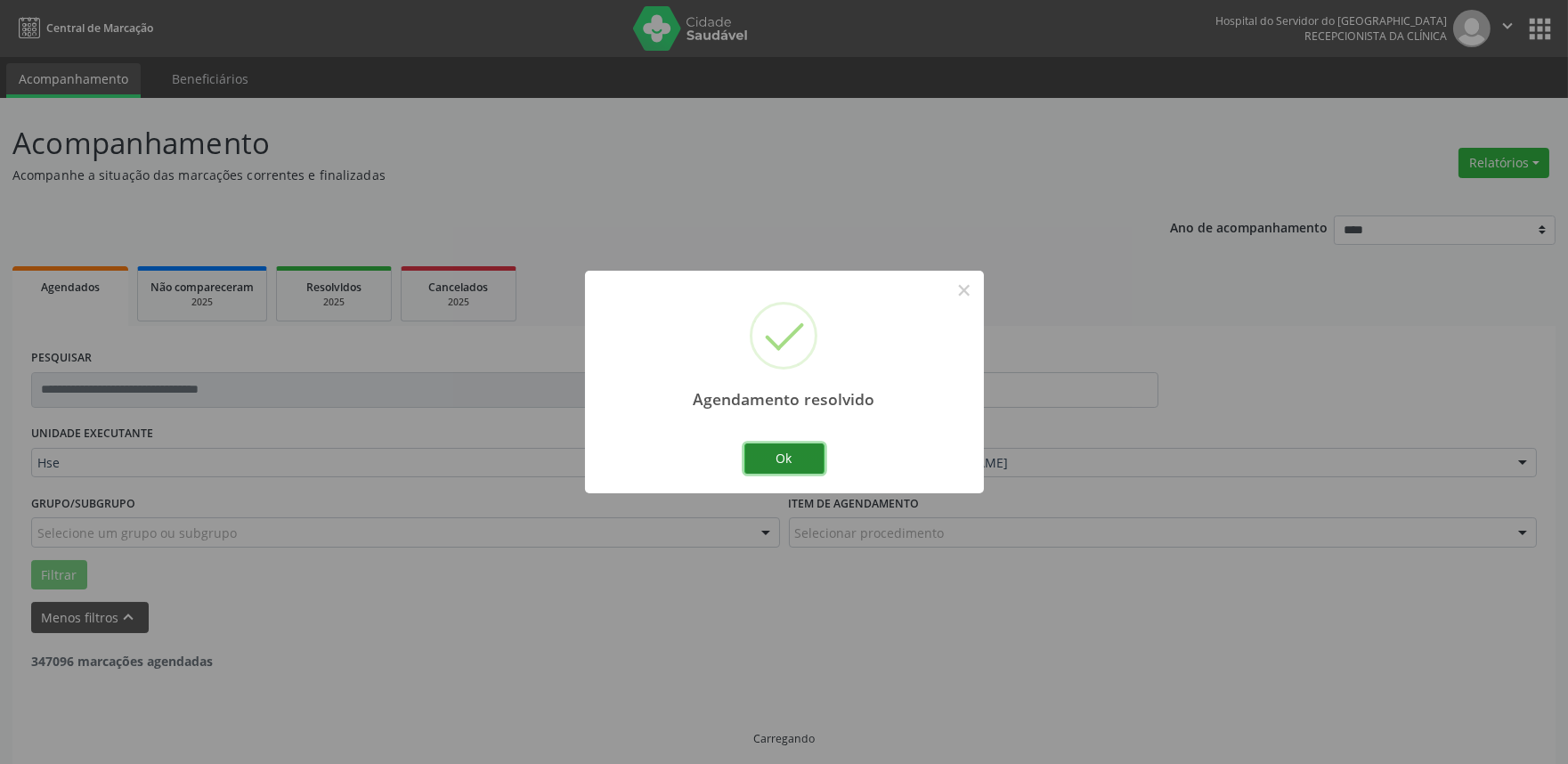
click at [804, 455] on button "Ok" at bounding box center [784, 459] width 80 height 30
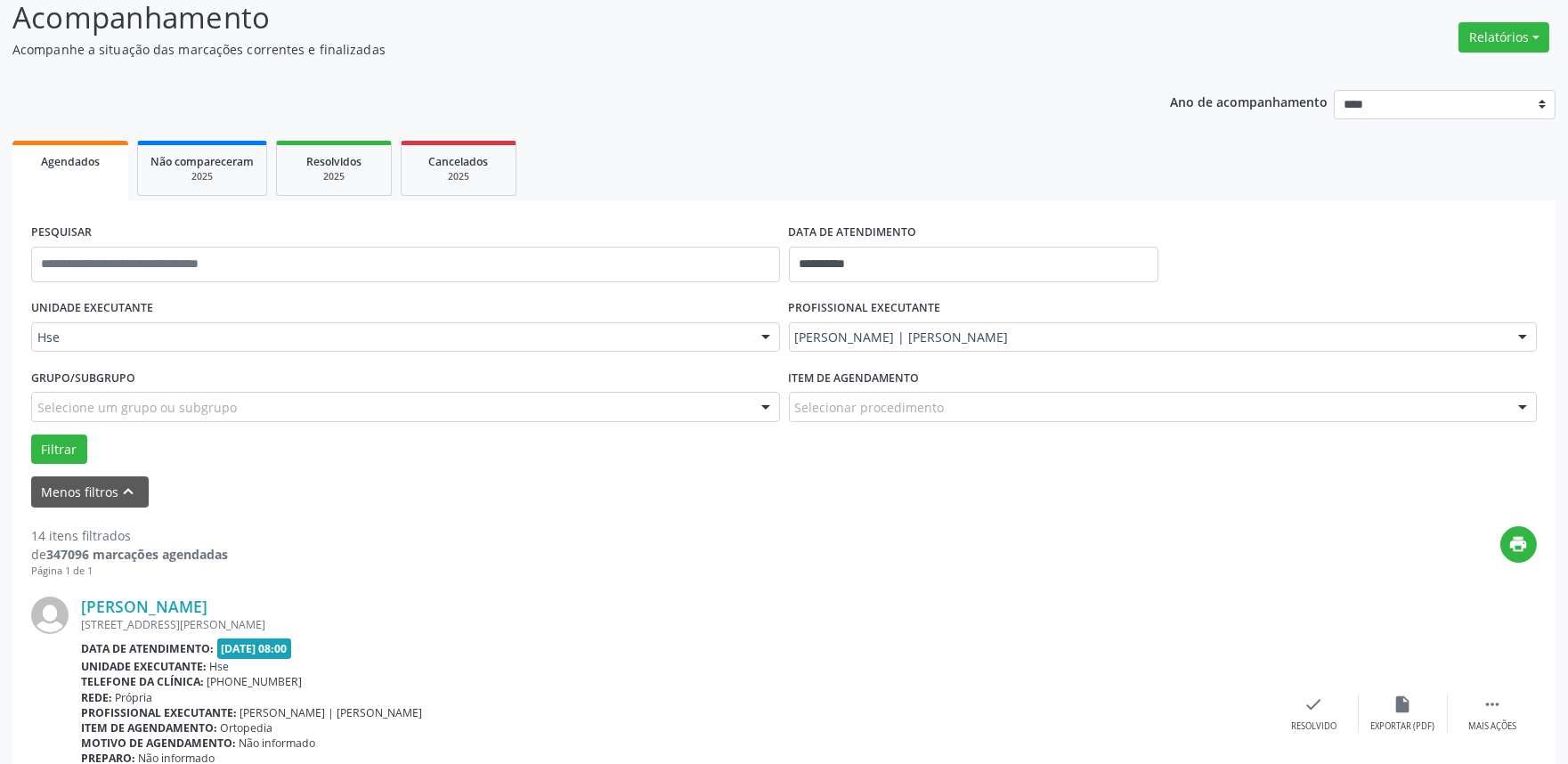
scroll to position [395, 0]
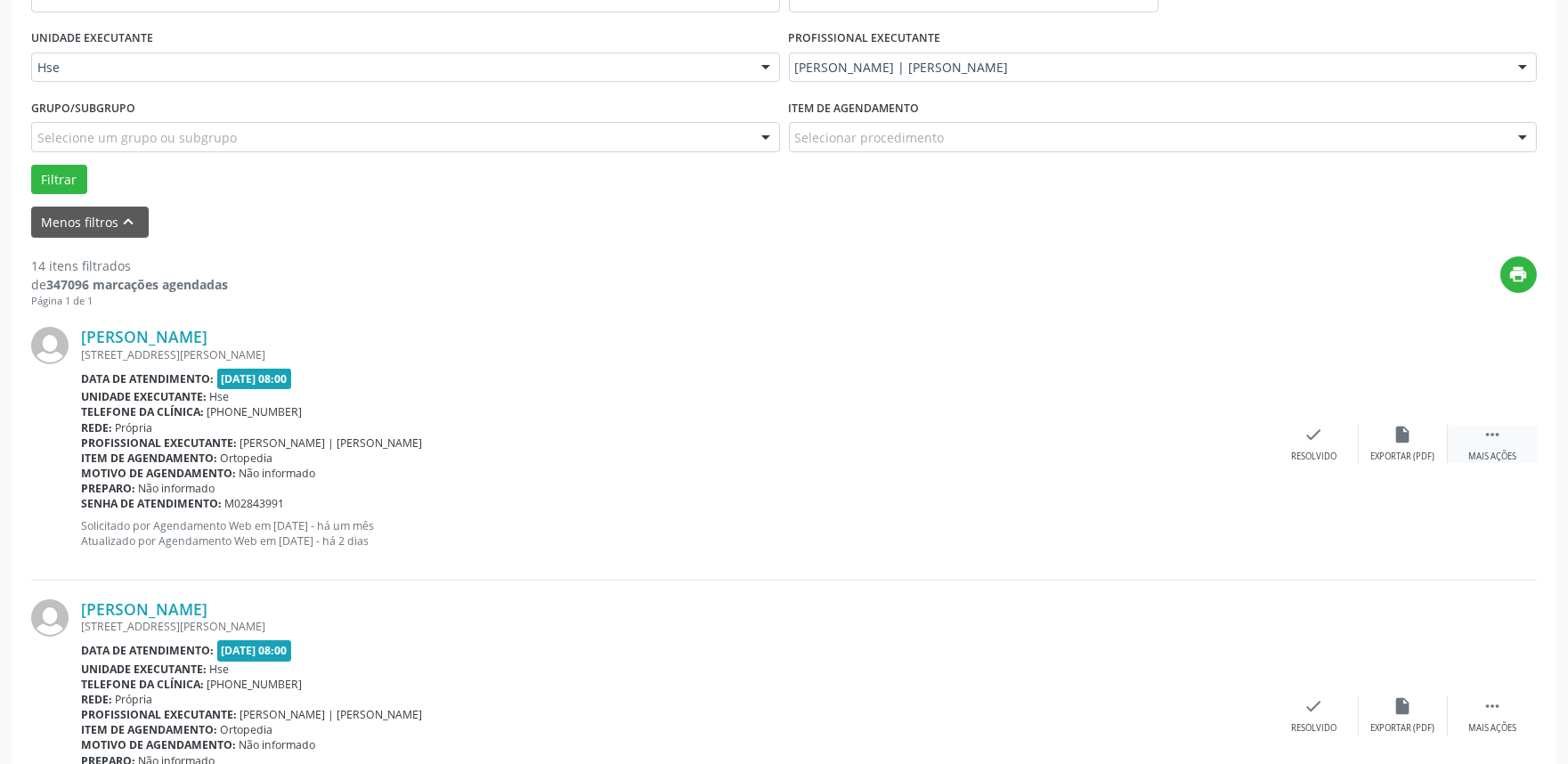
click at [1493, 448] on div " Mais ações" at bounding box center [1492, 444] width 89 height 38
click at [1429, 443] on div "alarm_off Não compareceu" at bounding box center [1402, 444] width 89 height 38
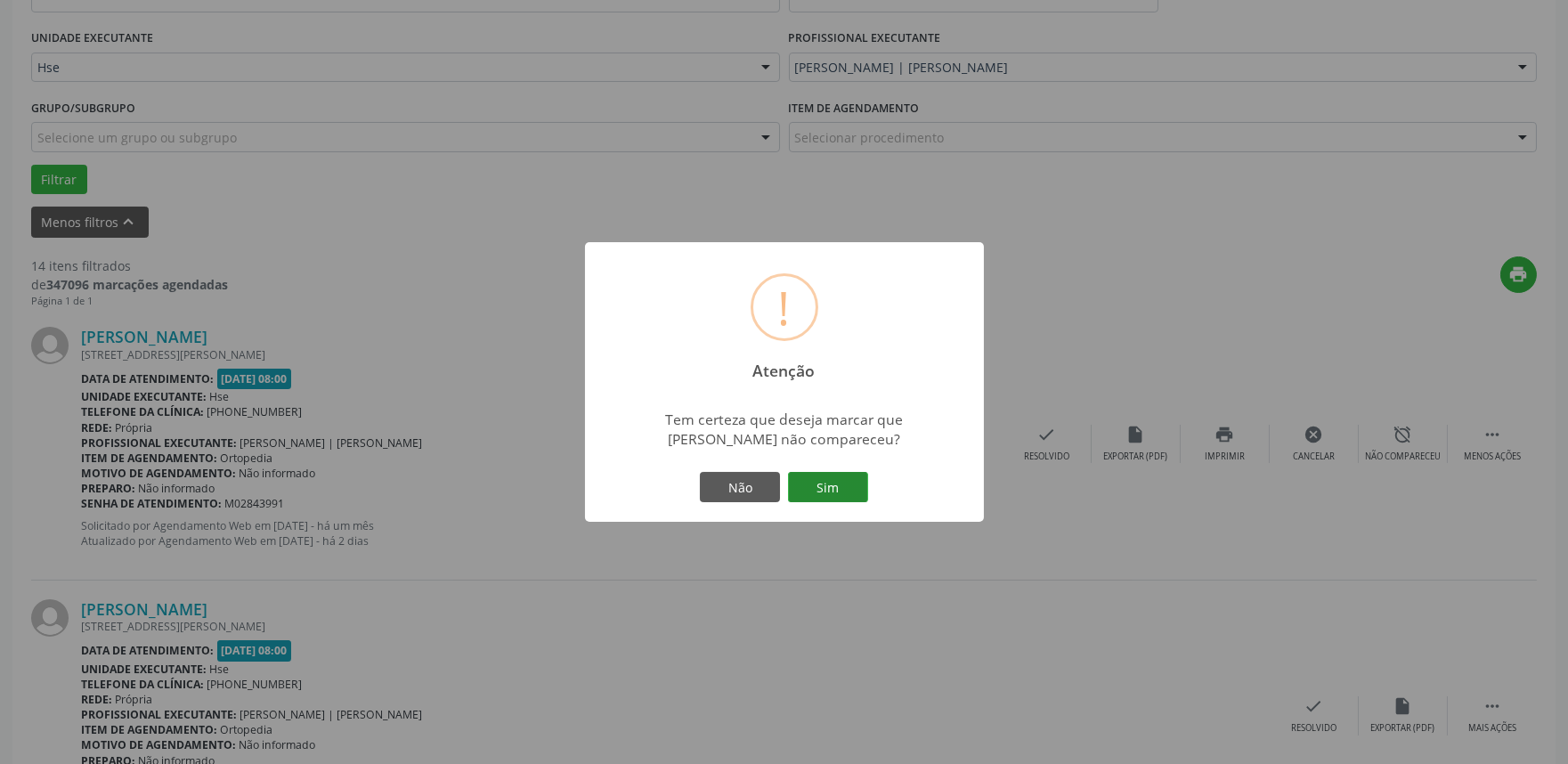
click at [809, 491] on button "Sim" at bounding box center [828, 487] width 80 height 30
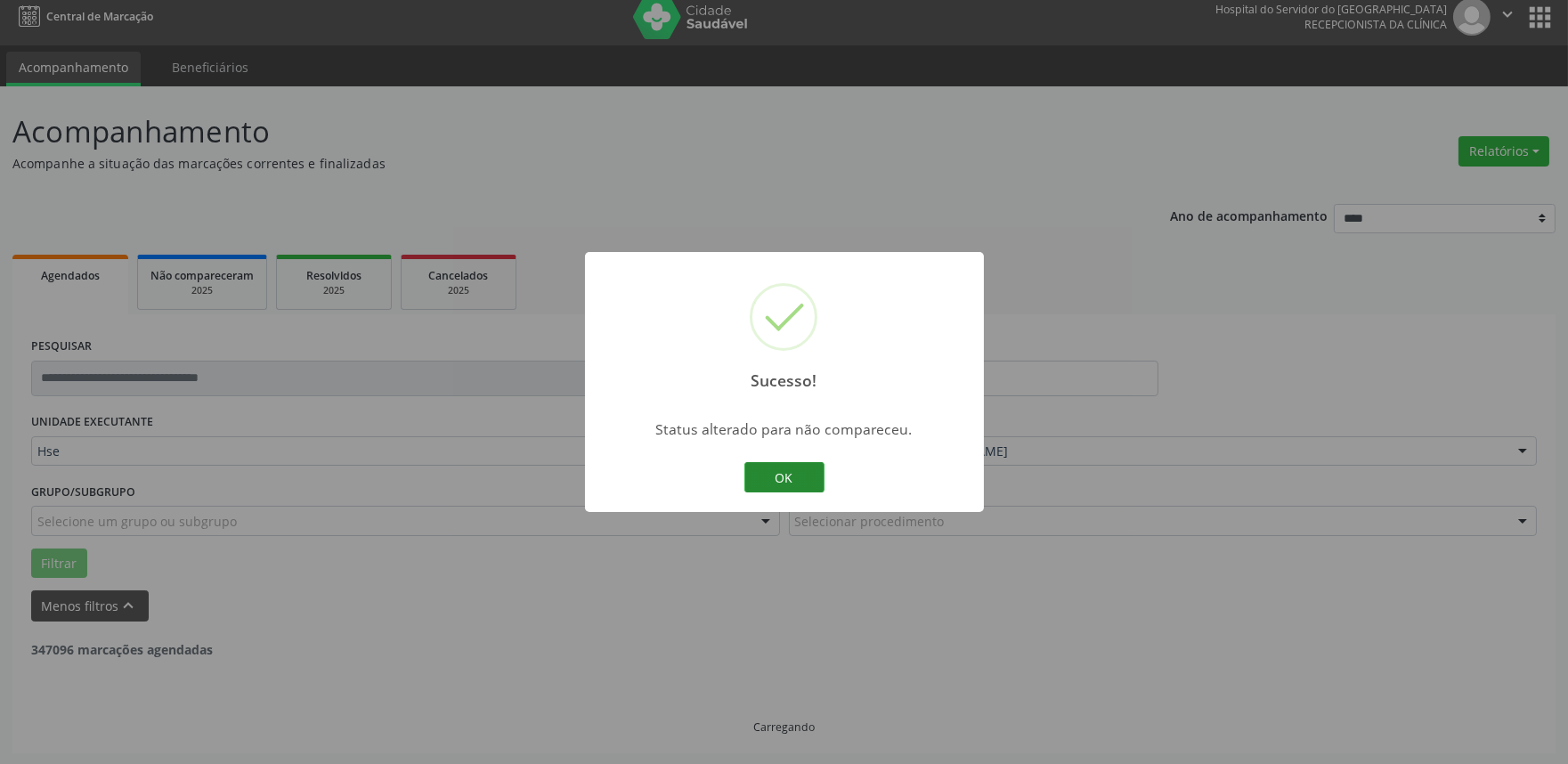
click at [793, 470] on button "OK" at bounding box center [784, 477] width 80 height 30
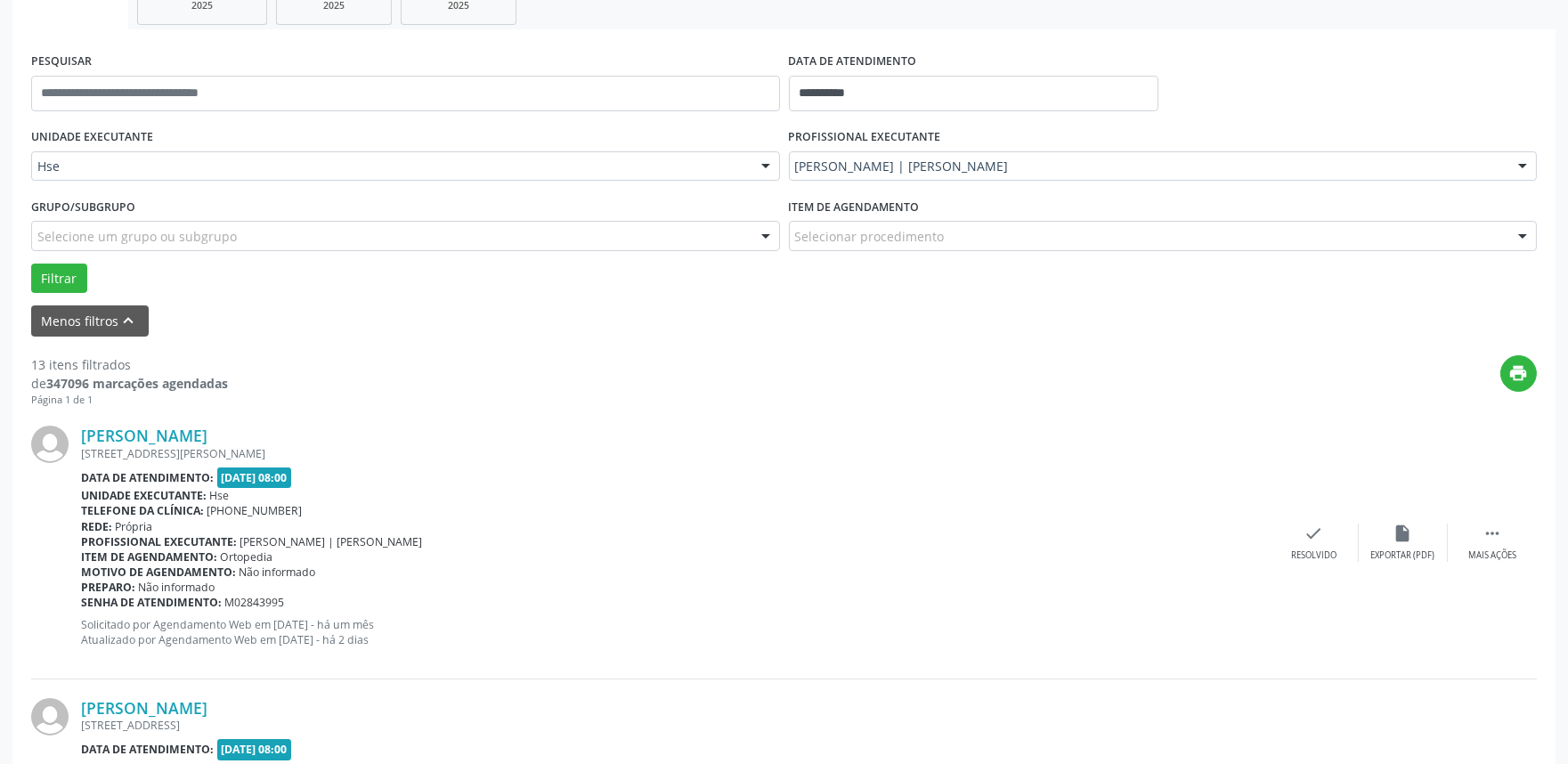
scroll to position [308, 0]
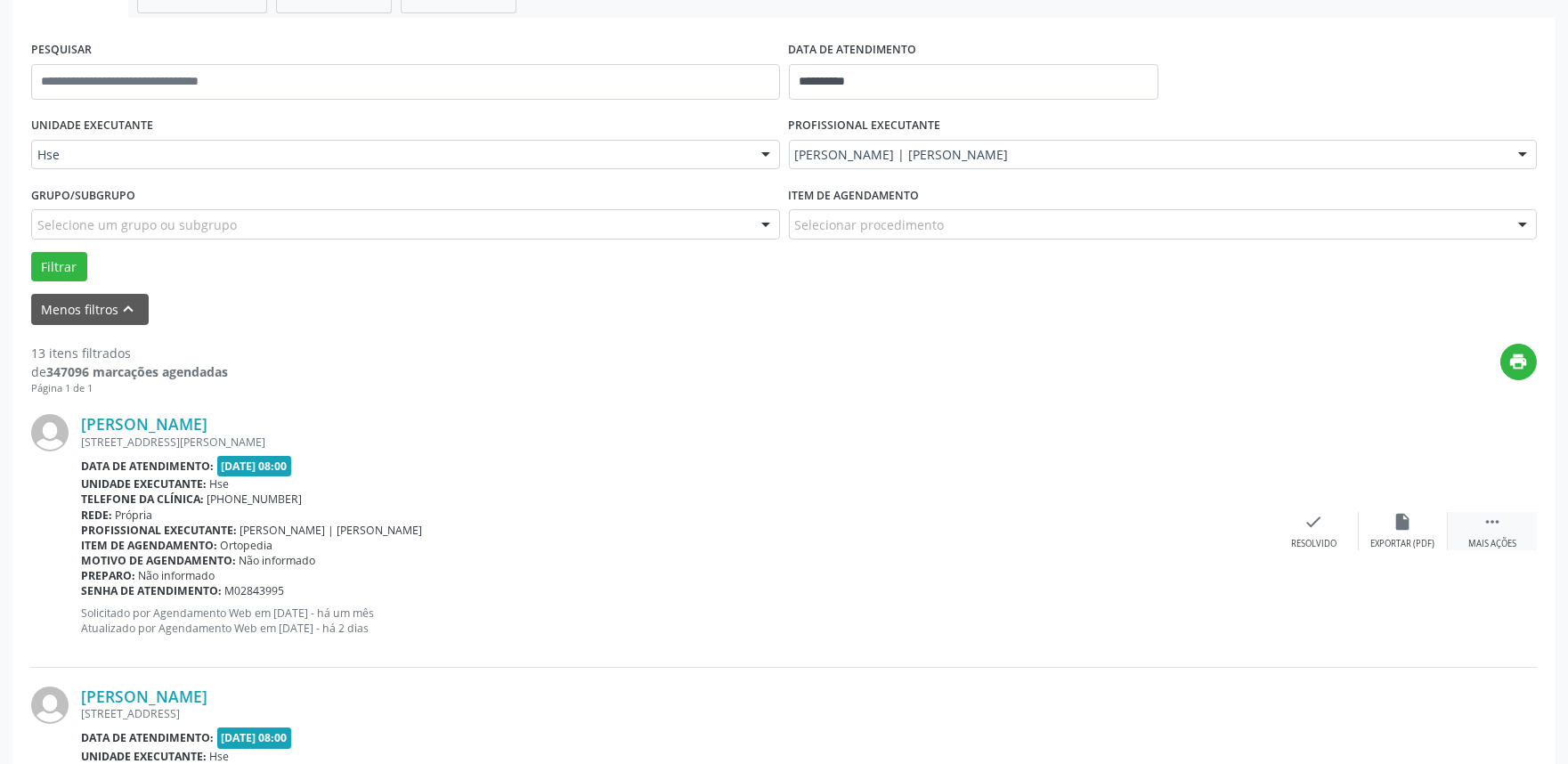
click at [1493, 519] on icon "" at bounding box center [1492, 522] width 20 height 20
click at [1385, 526] on div "alarm_off Não compareceu" at bounding box center [1402, 531] width 89 height 38
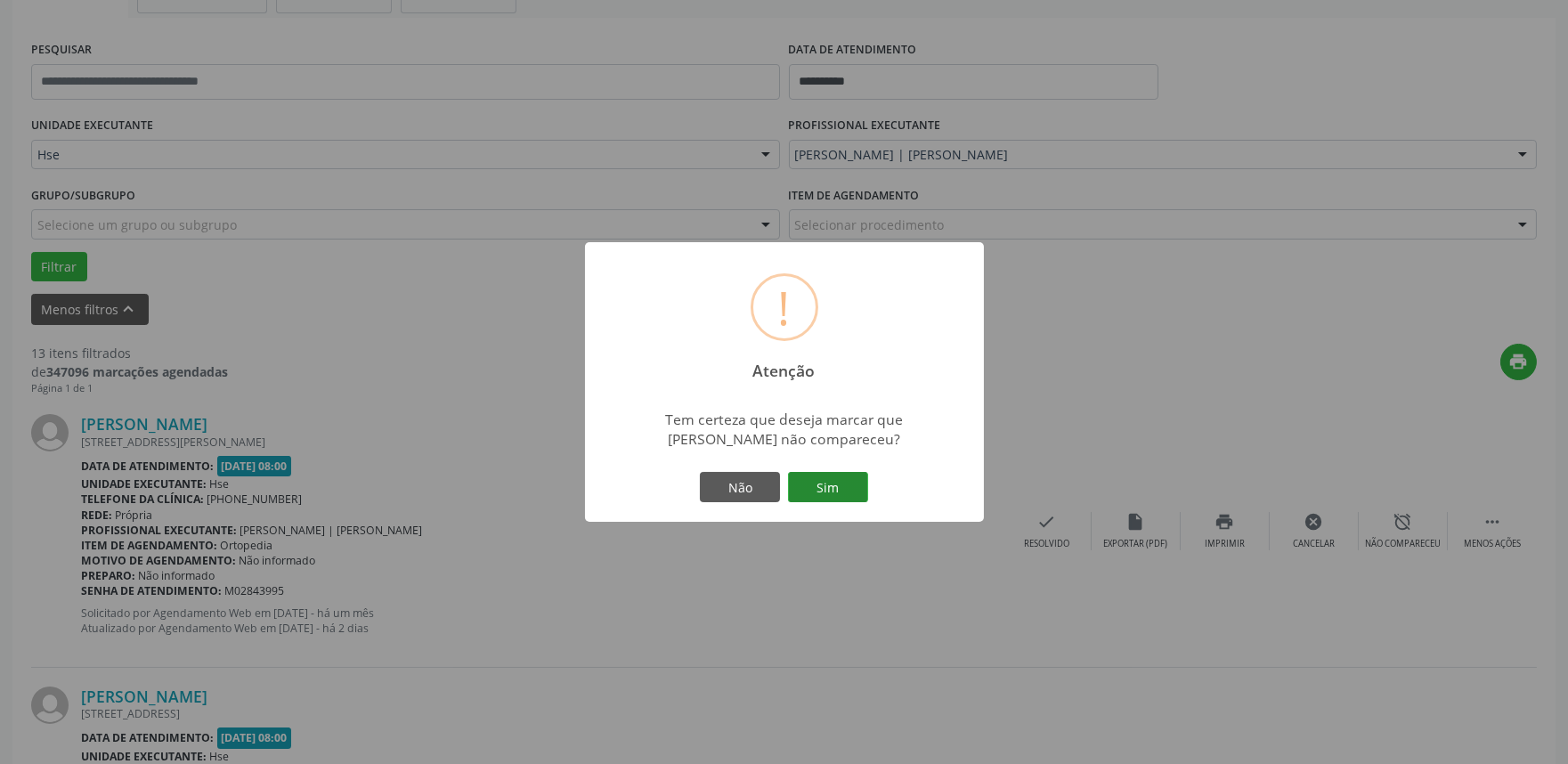
click at [791, 476] on button "Sim" at bounding box center [828, 487] width 80 height 30
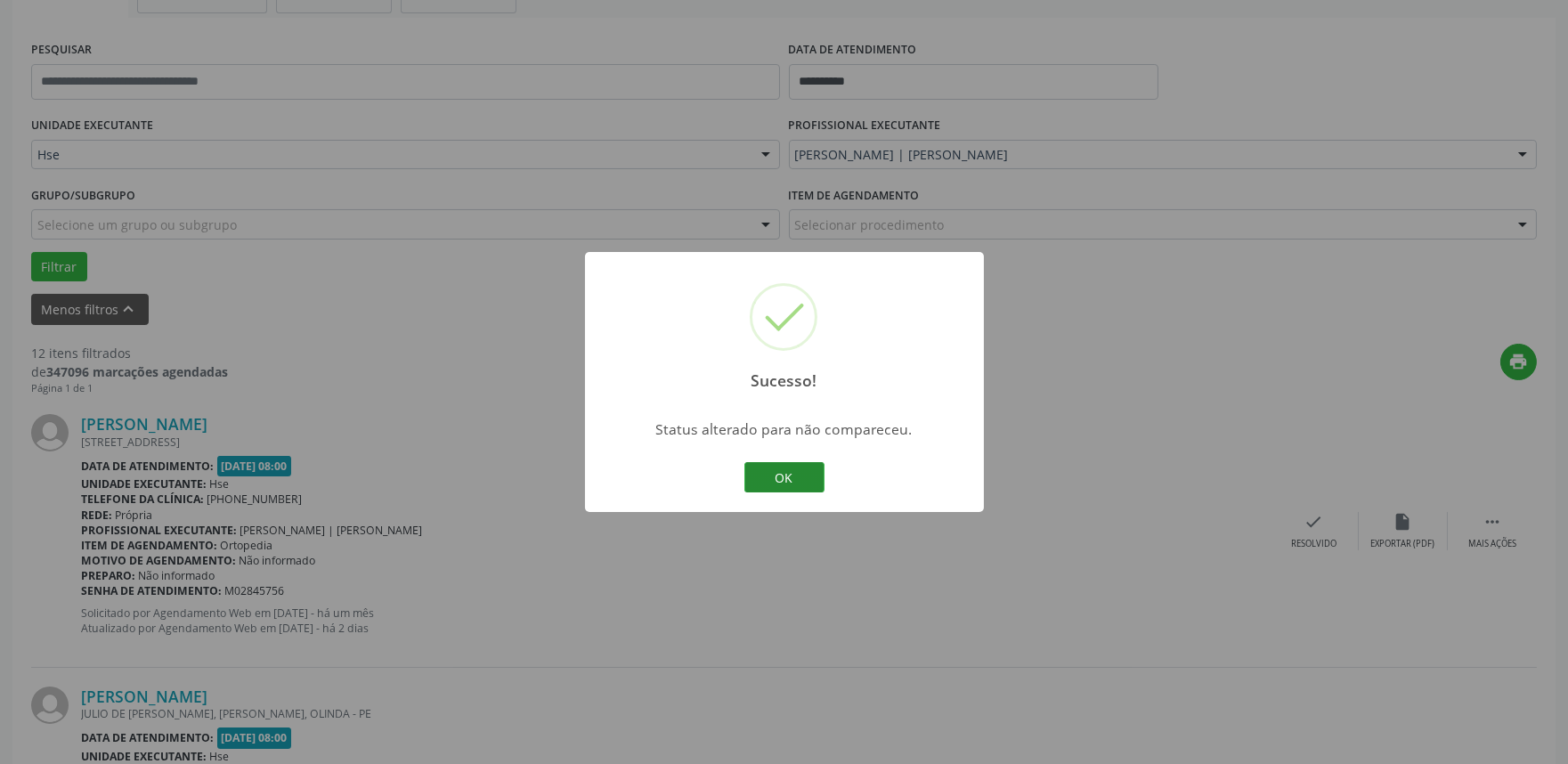
click at [750, 463] on button "OK" at bounding box center [784, 477] width 80 height 30
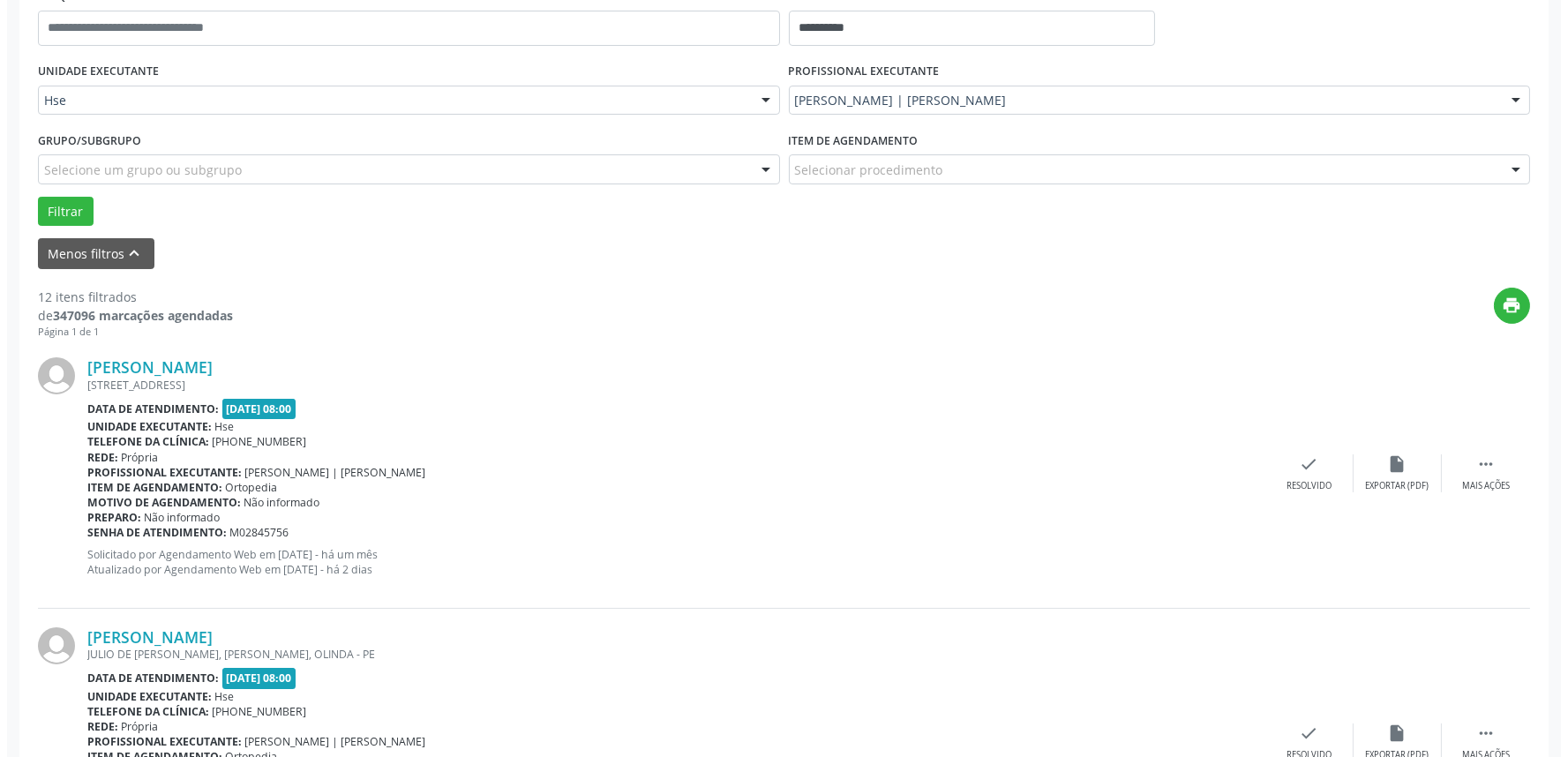
scroll to position [403, 0]
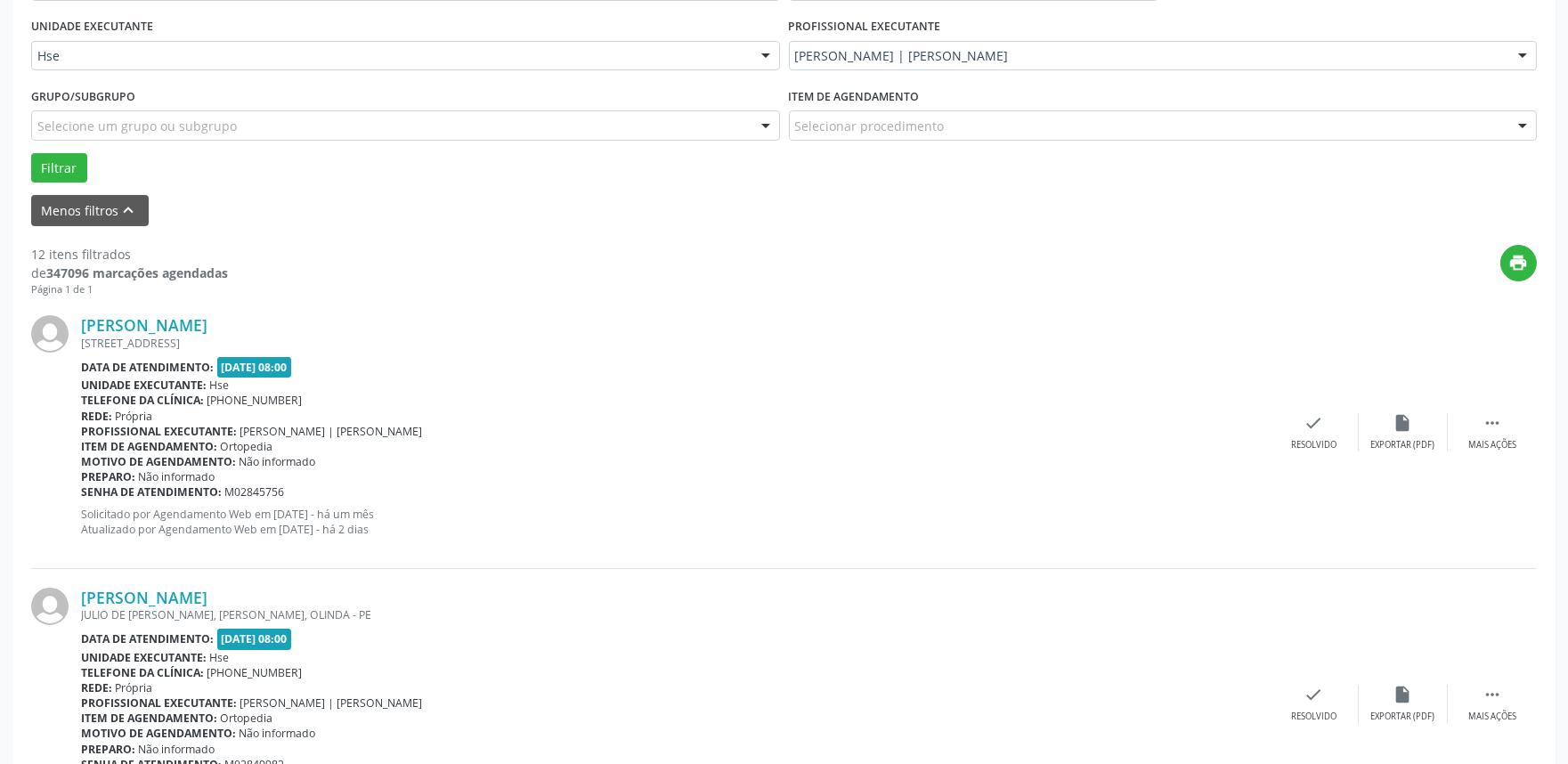
click at [1336, 453] on div "Roberto Ribeiro Pinho RUA RIO PAJEU, B.A4 APTO.301, IBURA DE BAIXO, RECIFE - PE…" at bounding box center [784, 432] width 1506 height 271
click at [1321, 426] on icon "check" at bounding box center [1315, 423] width 20 height 20
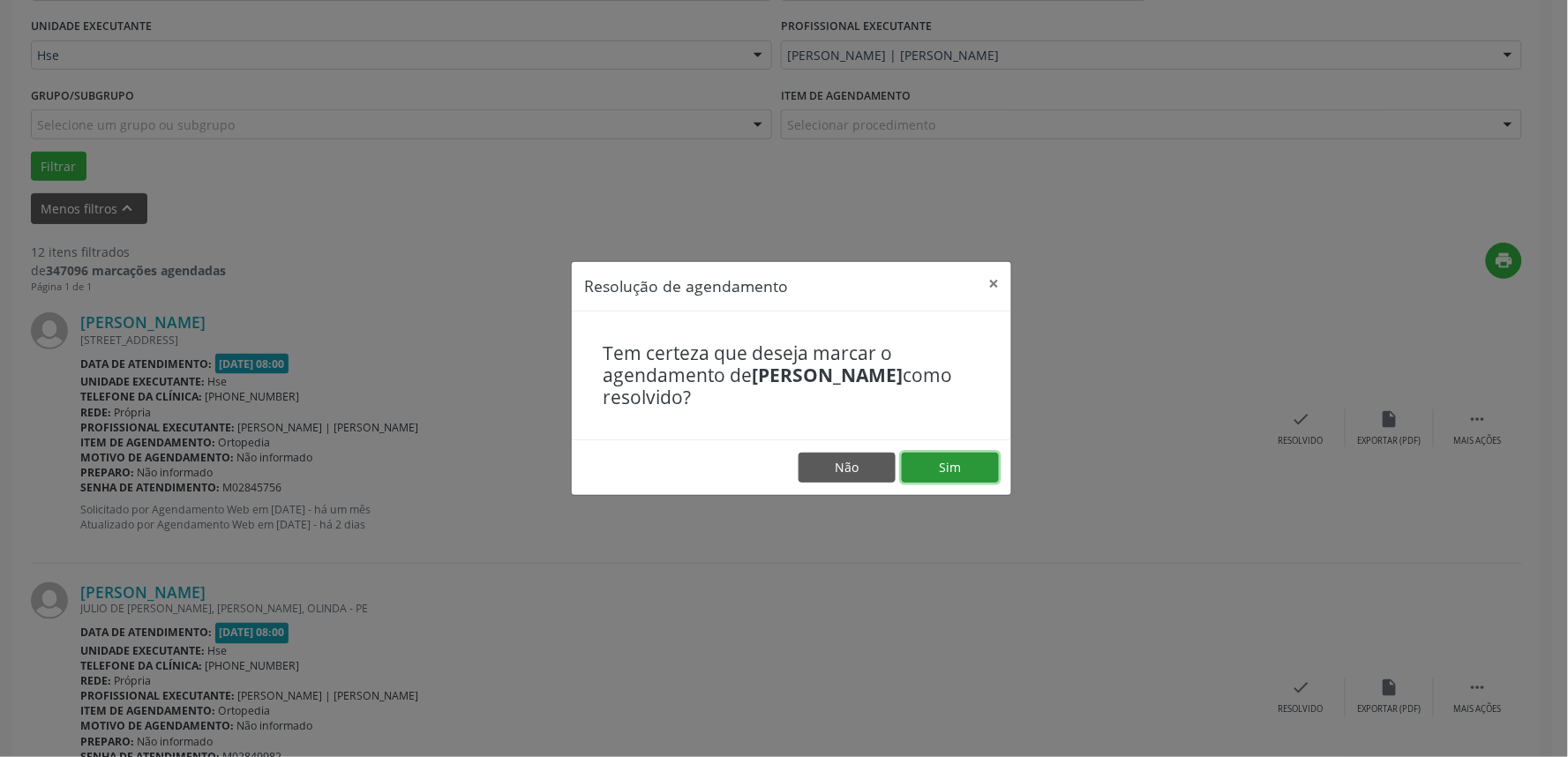
click at [942, 463] on button "Sim" at bounding box center [950, 467] width 97 height 30
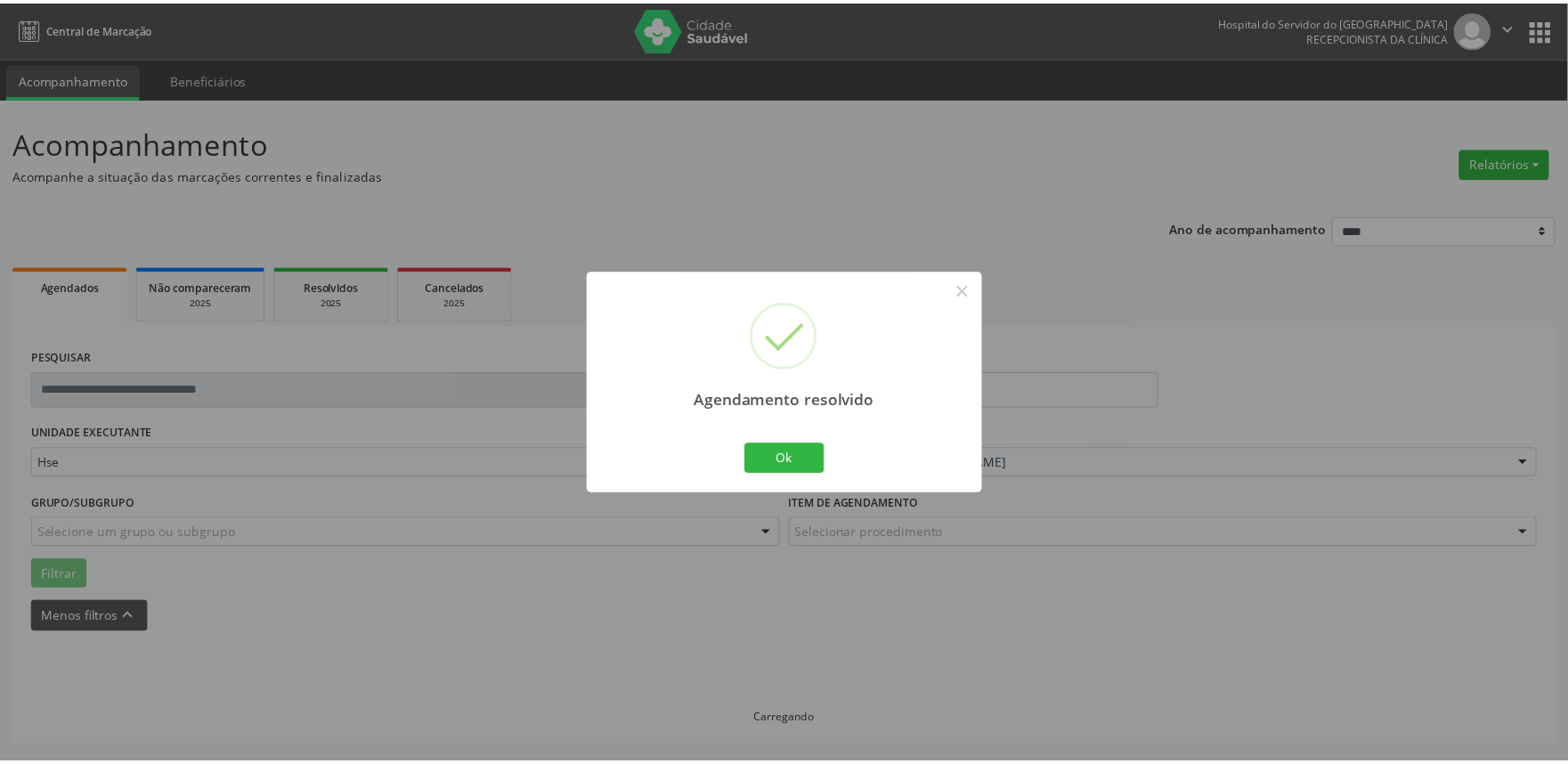
scroll to position [0, 0]
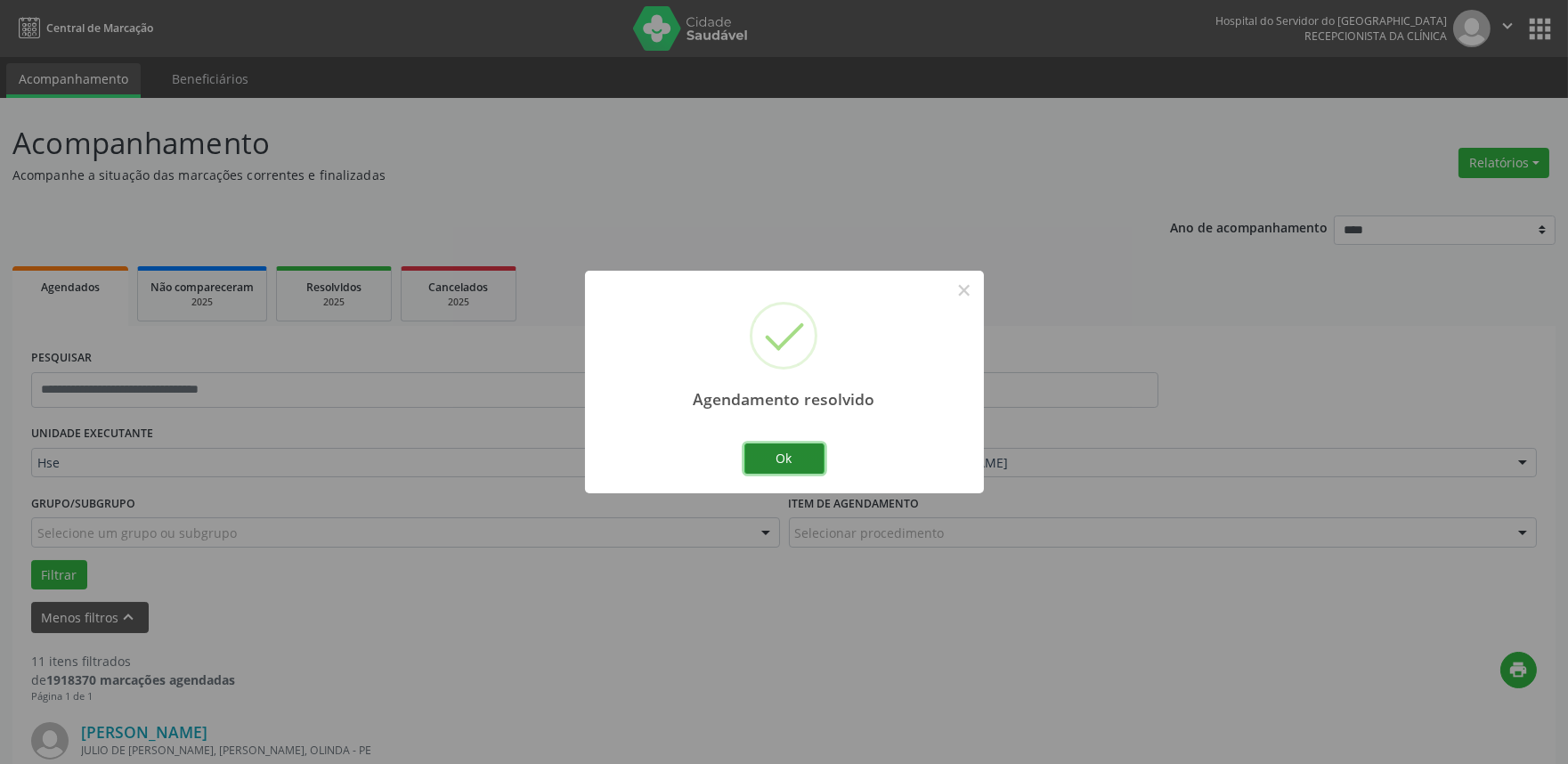
click at [780, 455] on button "Ok" at bounding box center [784, 459] width 80 height 30
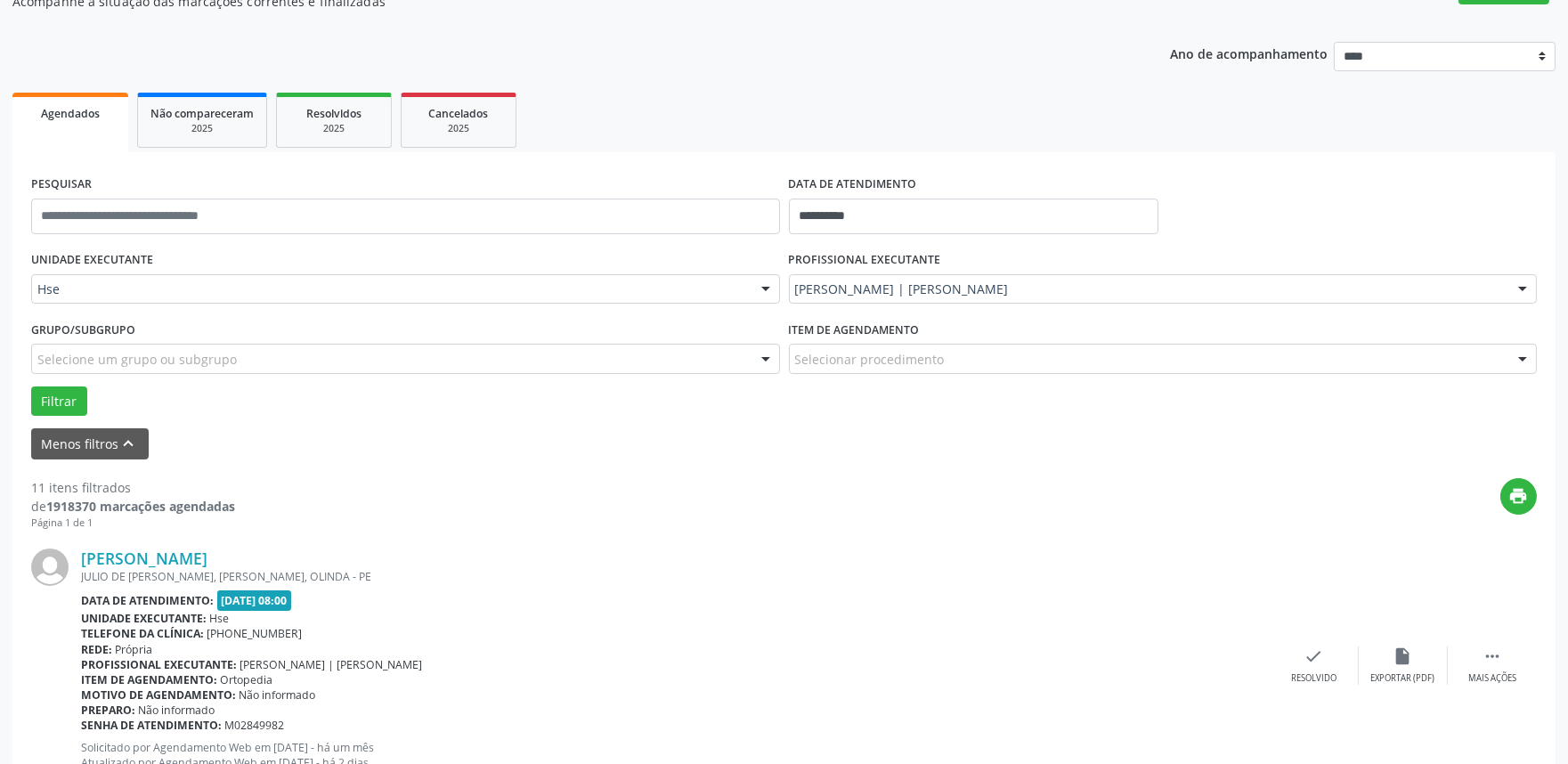
scroll to position [197, 0]
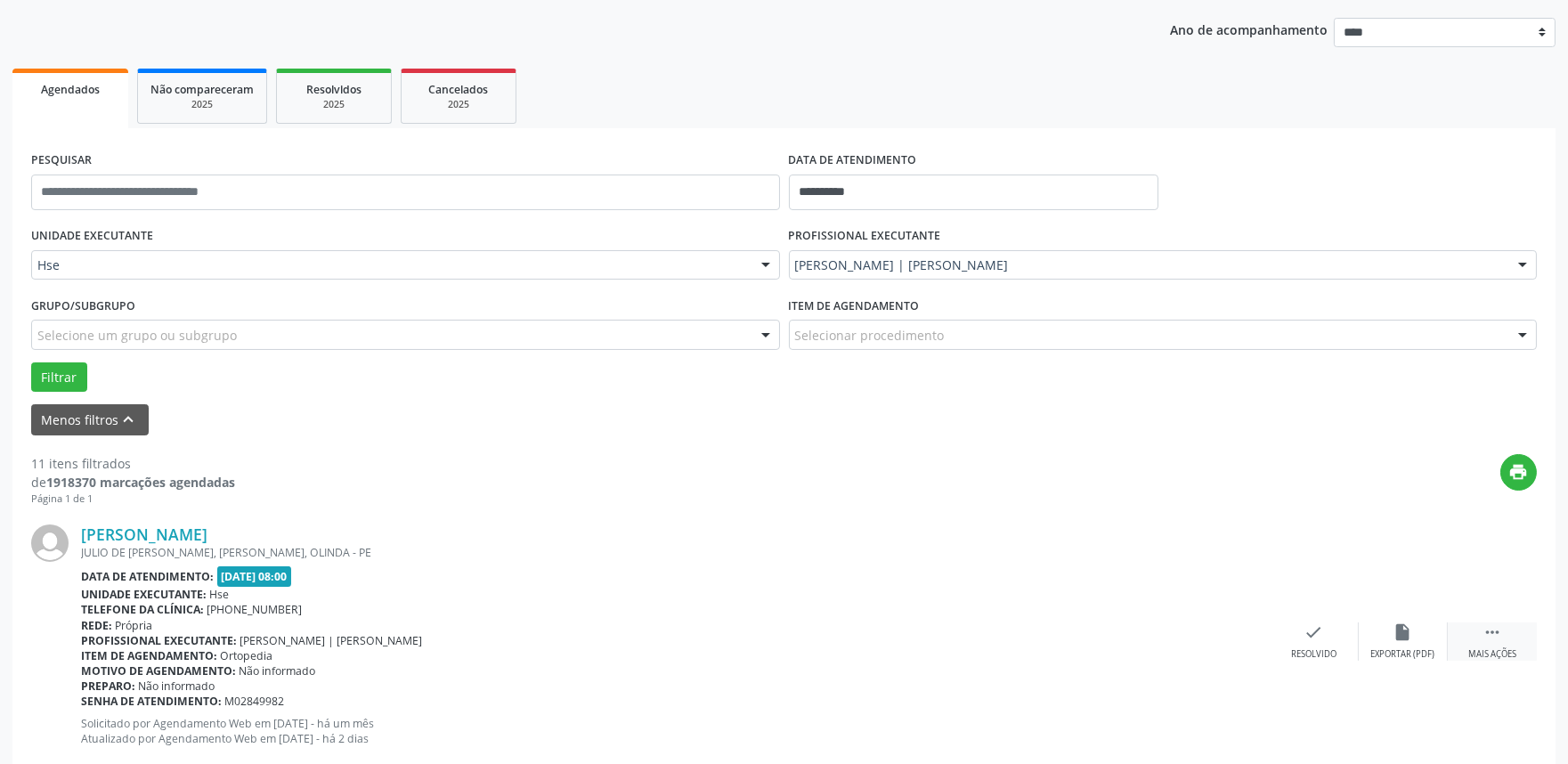
click at [1493, 635] on icon "" at bounding box center [1492, 632] width 20 height 20
click at [1428, 643] on div "alarm_off Não compareceu" at bounding box center [1402, 641] width 89 height 38
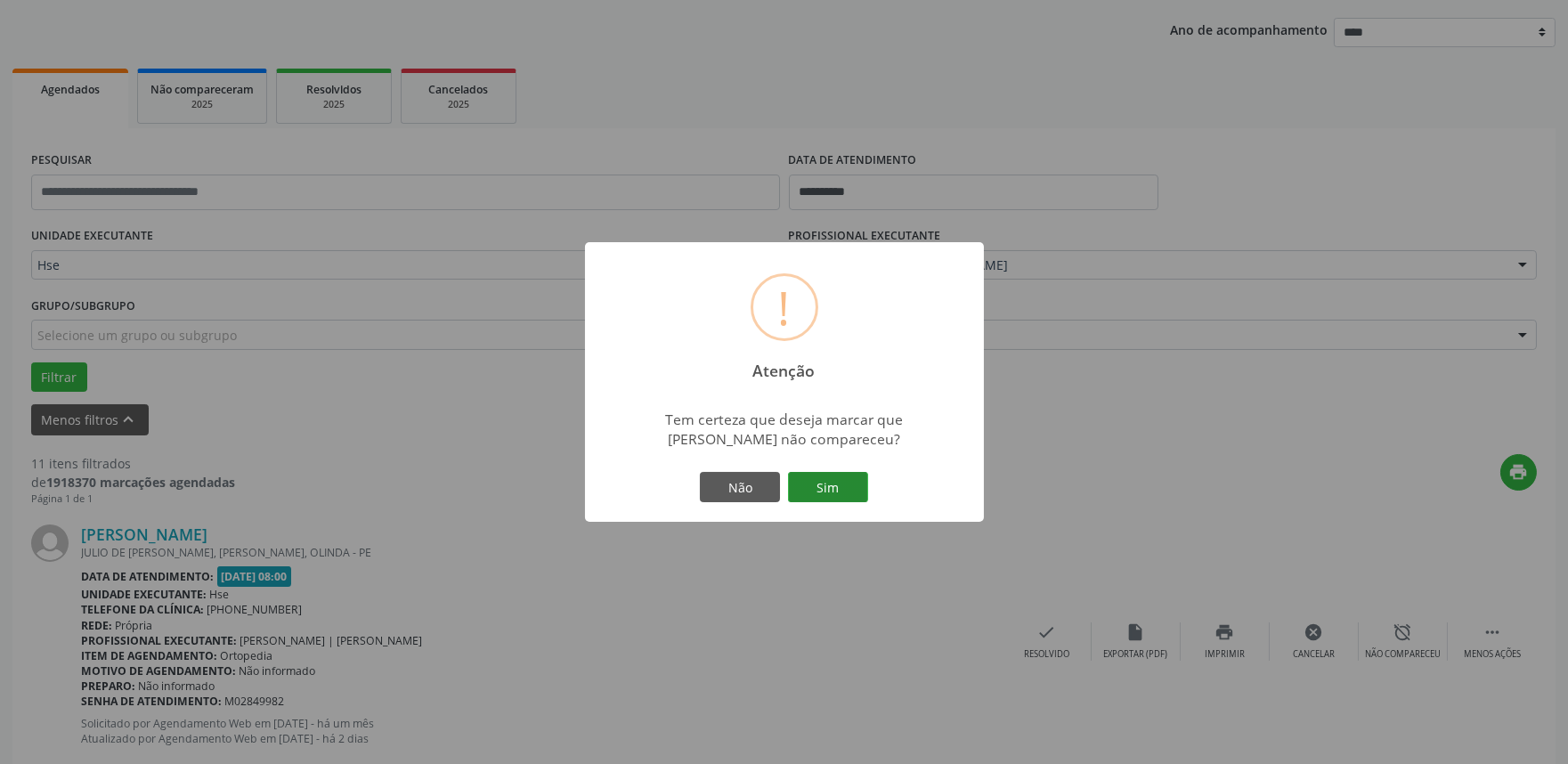
click at [833, 486] on button "Sim" at bounding box center [828, 487] width 80 height 30
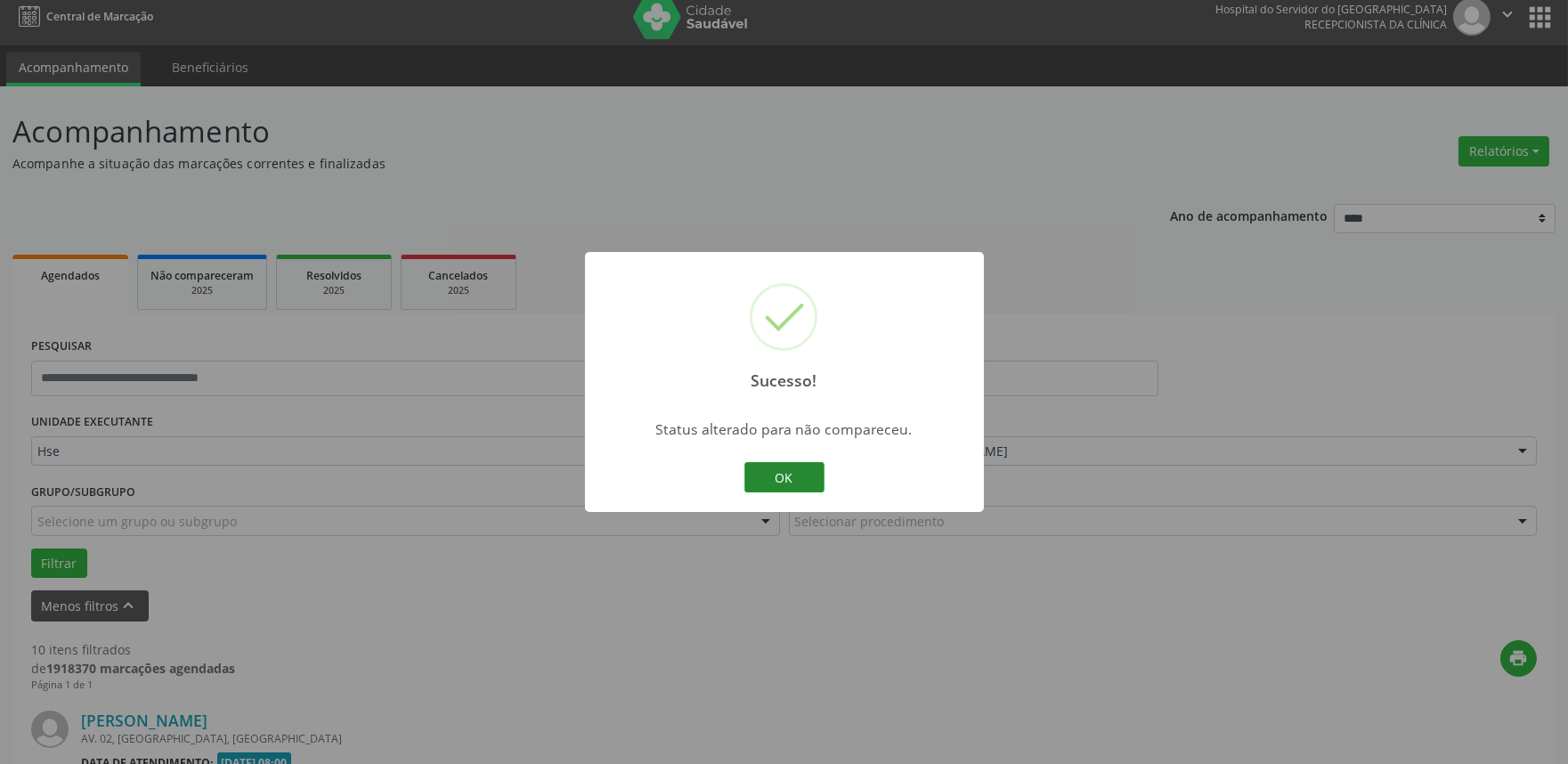
scroll to position [198, 0]
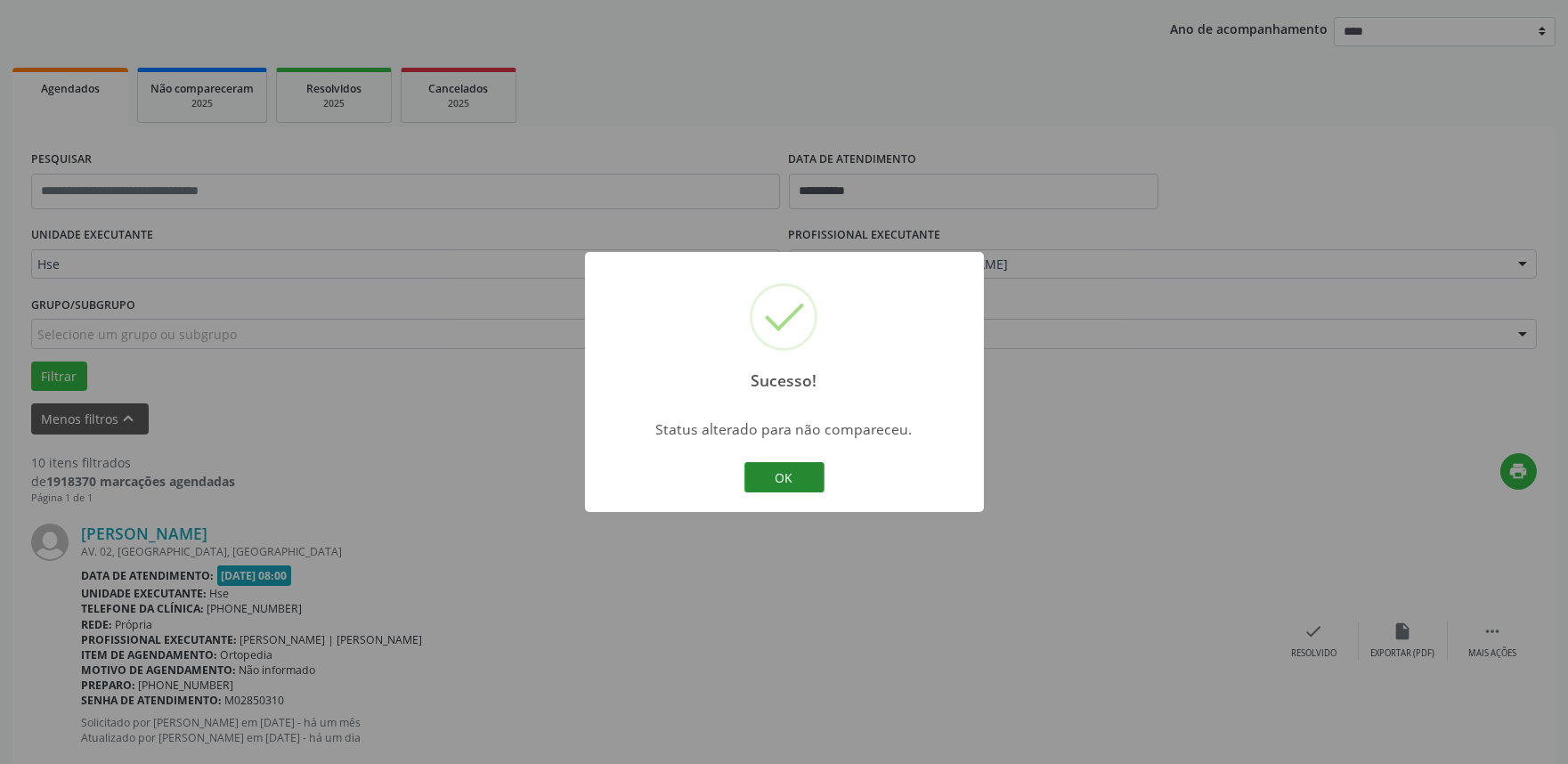
click at [791, 470] on button "OK" at bounding box center [784, 477] width 80 height 30
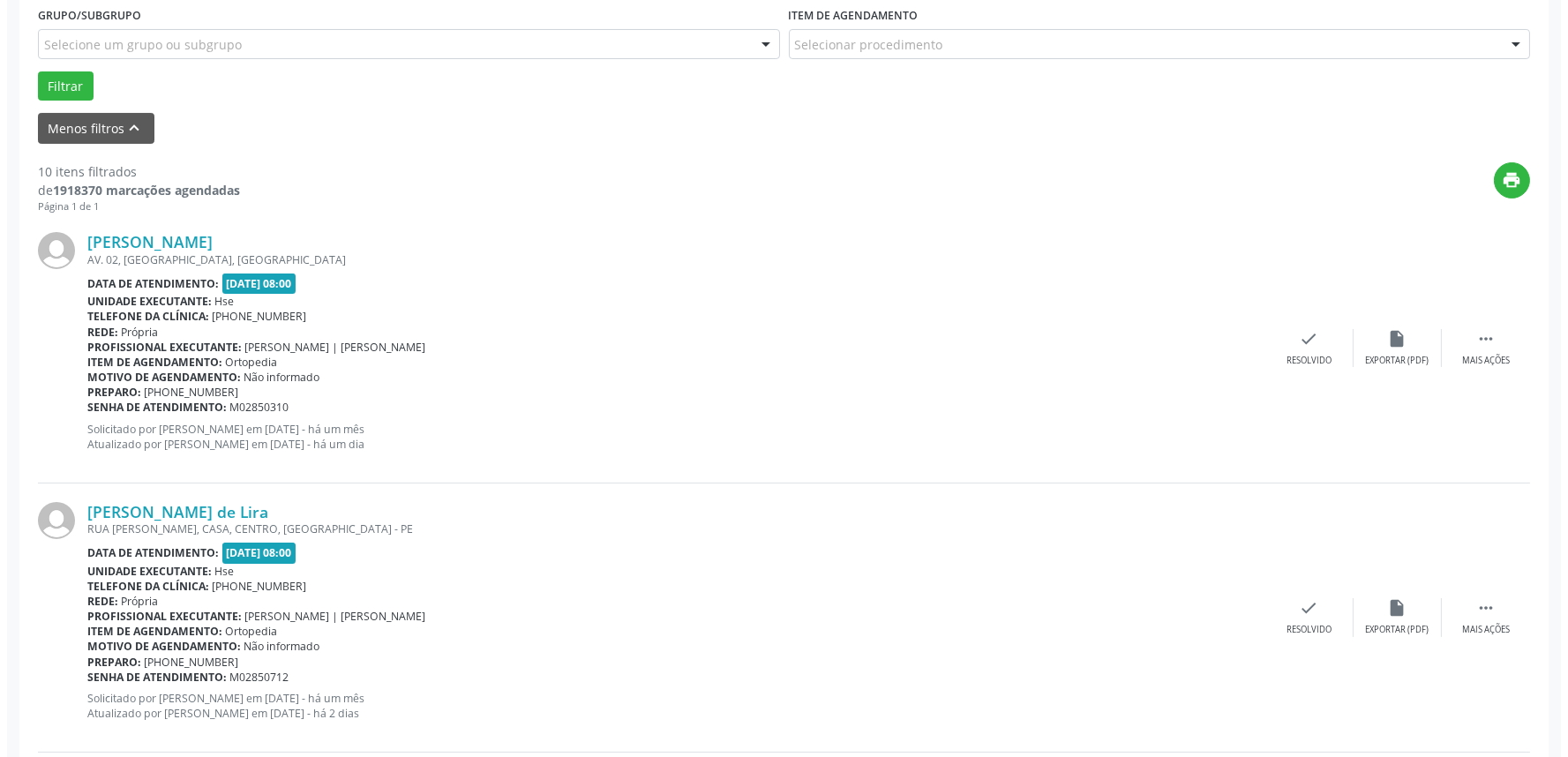
scroll to position [490, 0]
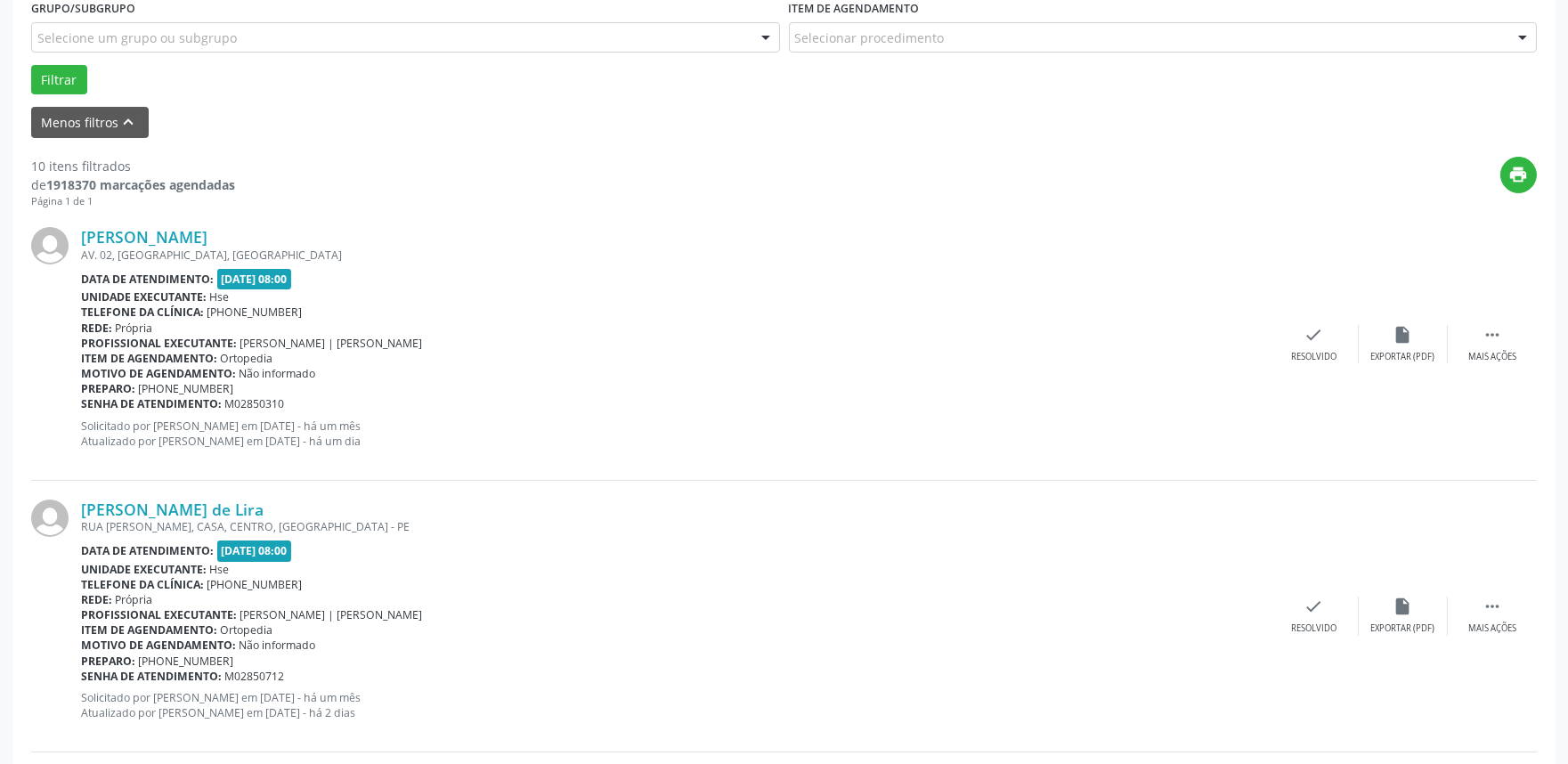
click at [1314, 362] on div "Eveline Servio Sabino AV. 02, PARQUE CAPIBARIBE, SAO LOURENCO DA MATA - PE Data…" at bounding box center [784, 344] width 1506 height 271
click at [1317, 348] on div "check Resolvido" at bounding box center [1314, 344] width 89 height 38
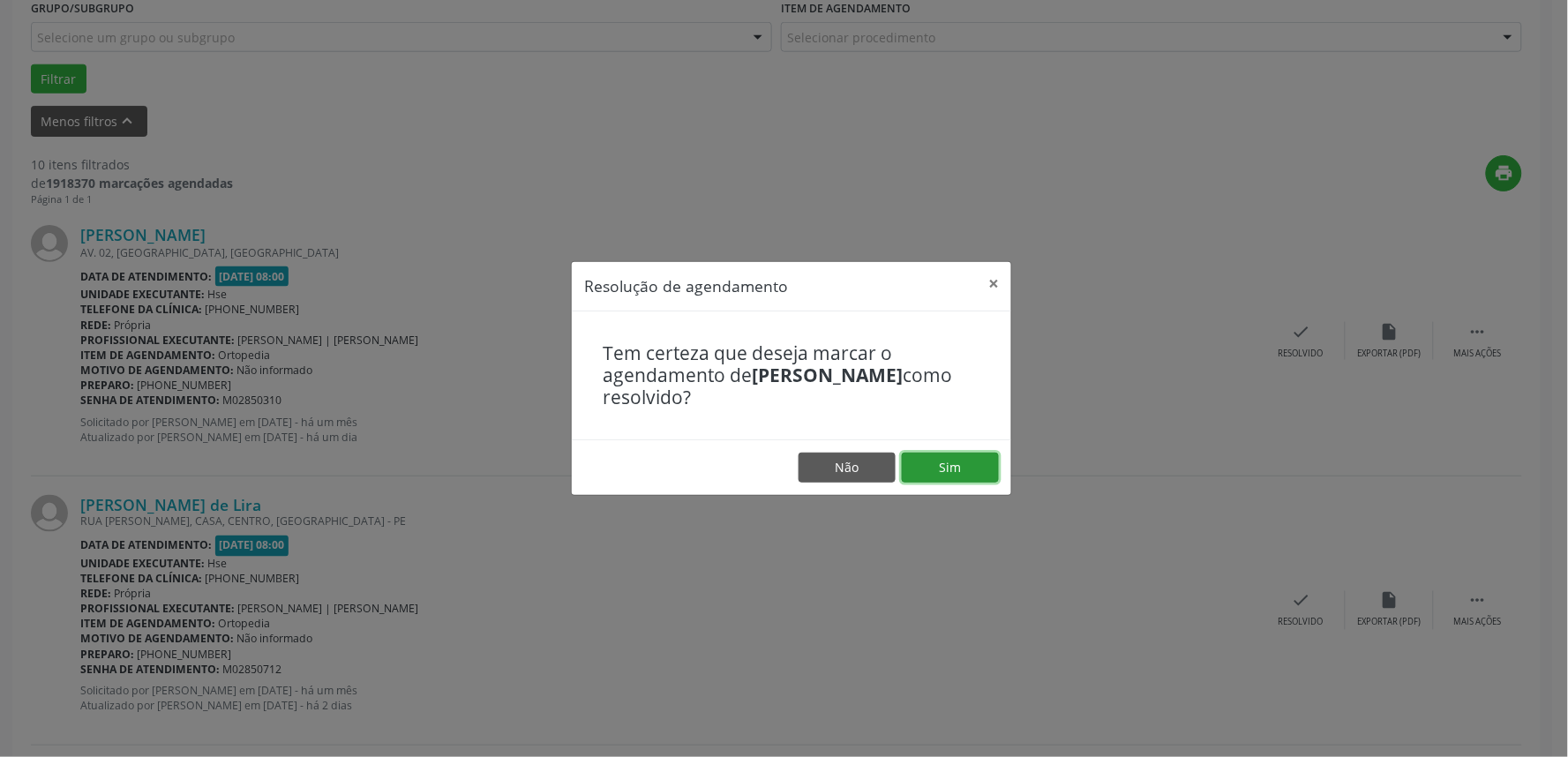
click at [944, 464] on button "Sim" at bounding box center [950, 467] width 97 height 30
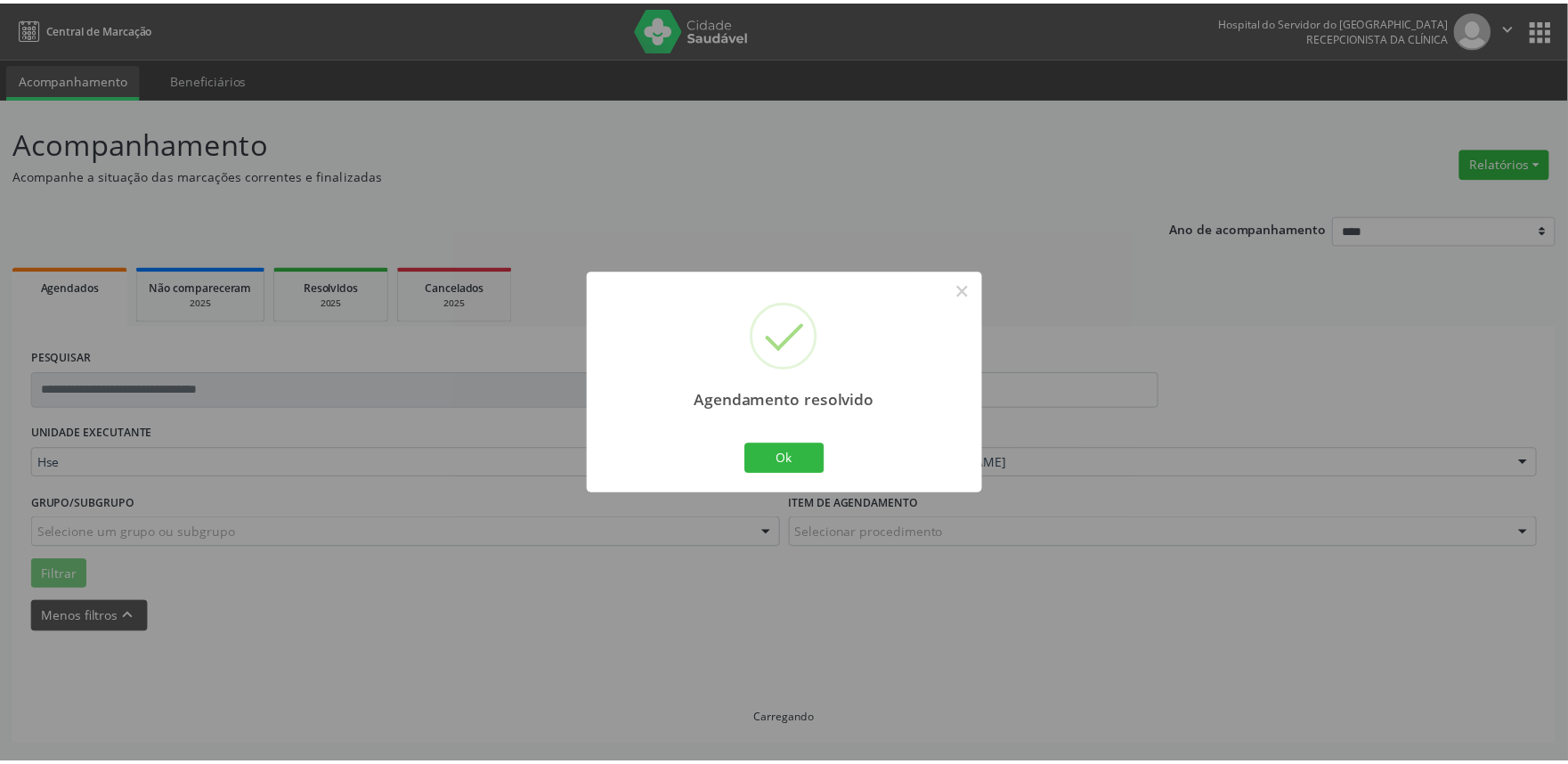
scroll to position [0, 0]
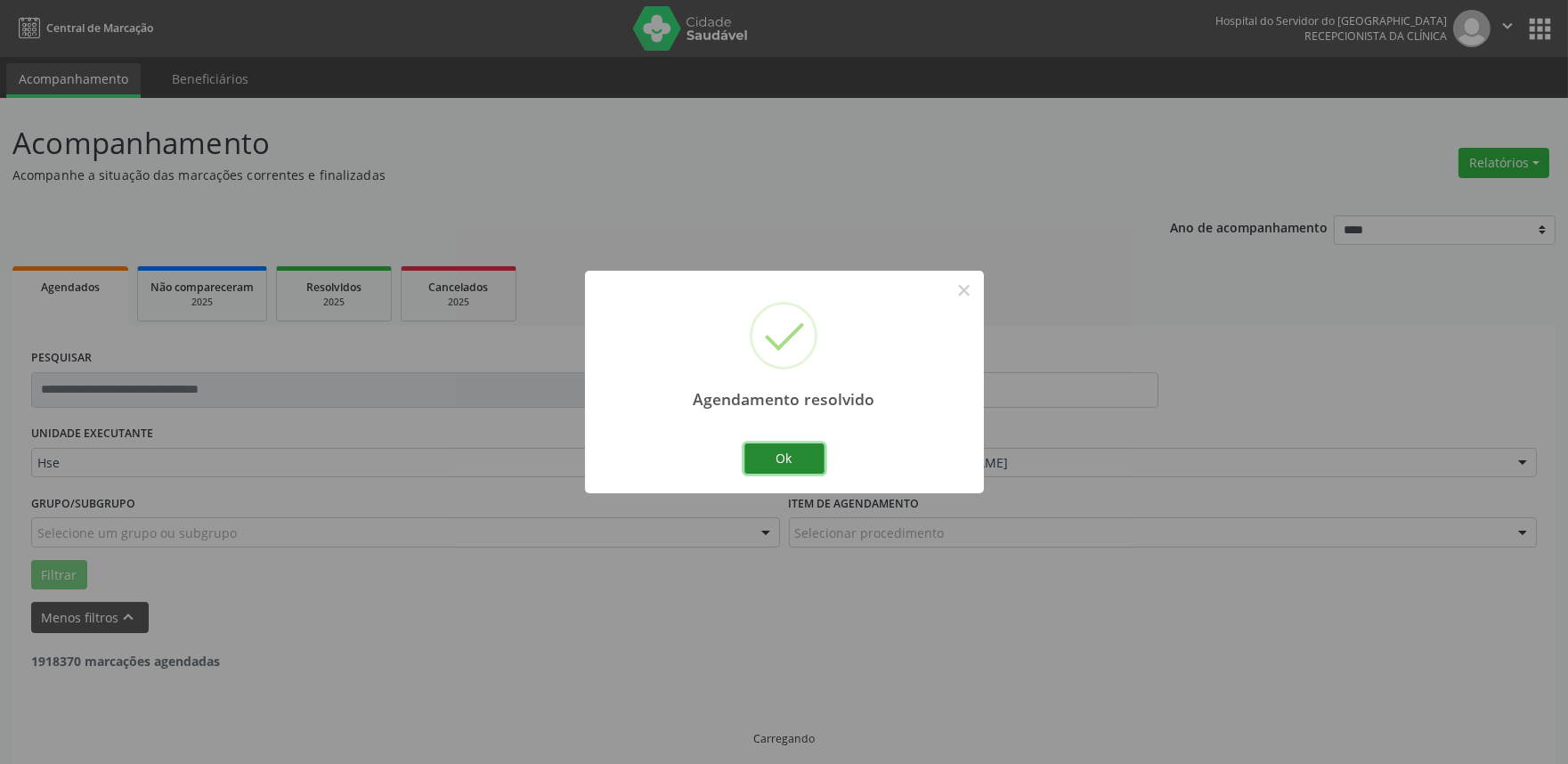
click at [789, 452] on button "Ok" at bounding box center [784, 459] width 80 height 30
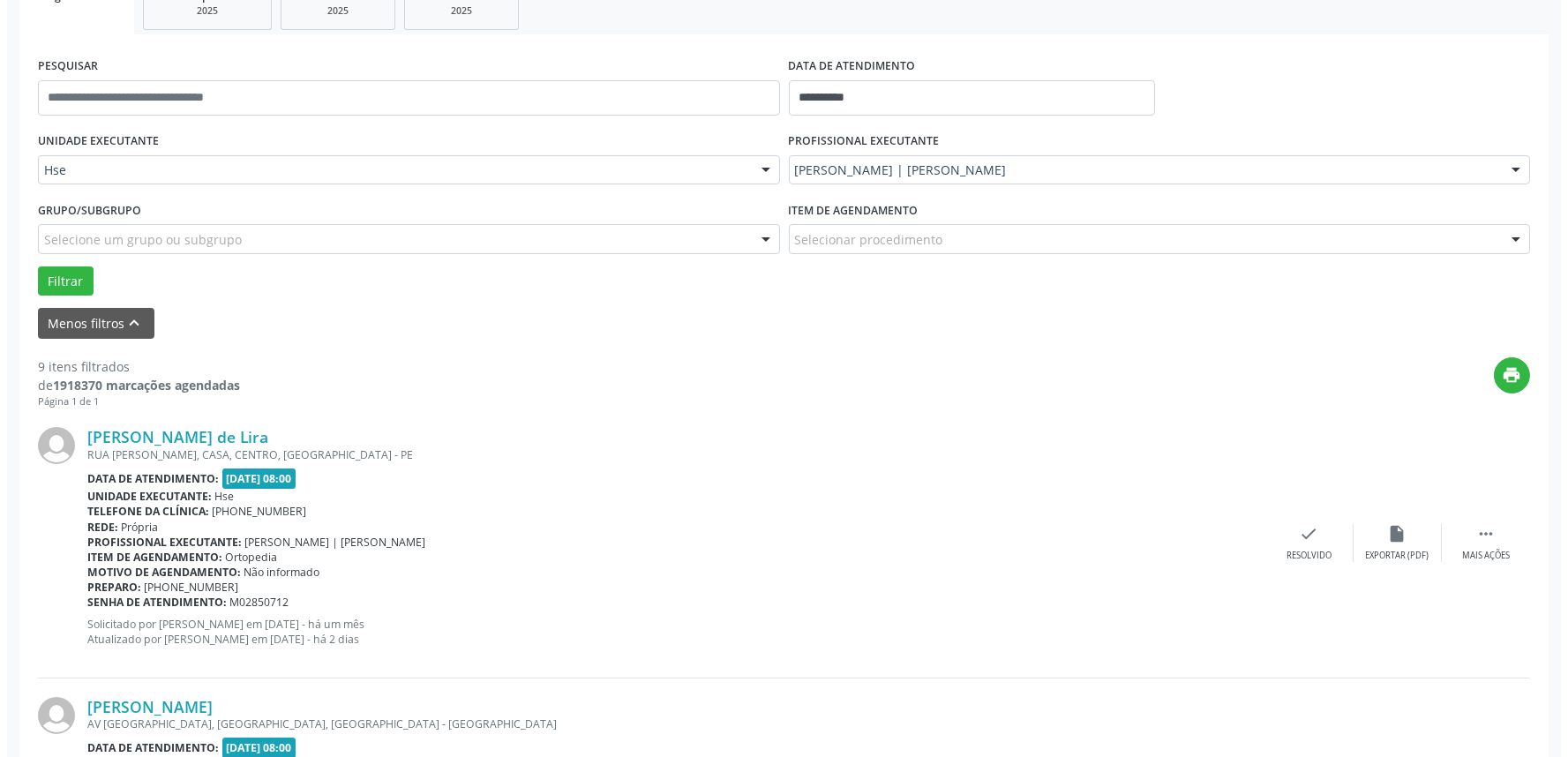
scroll to position [294, 0]
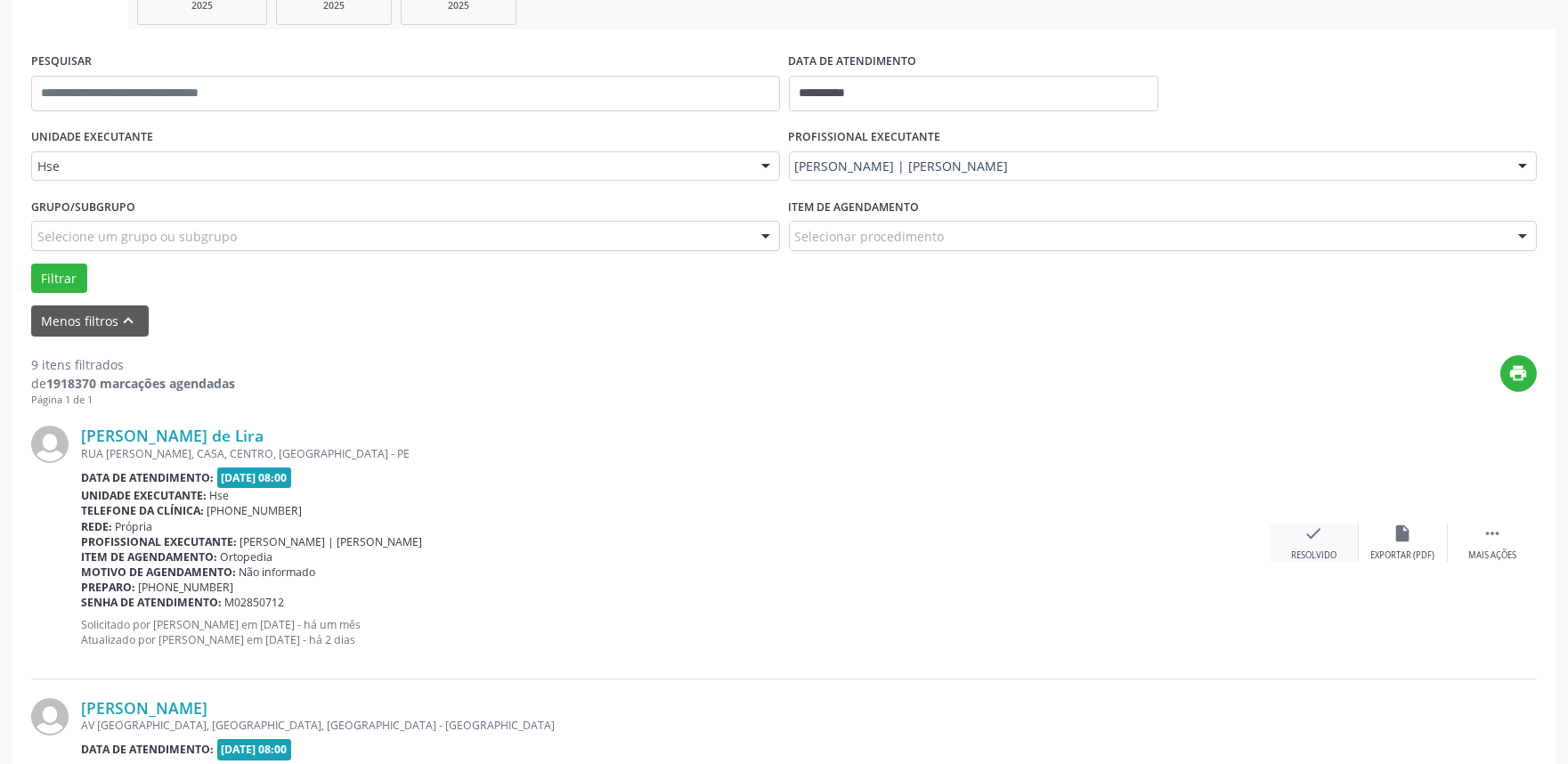
click at [1313, 539] on icon "check" at bounding box center [1315, 534] width 20 height 20
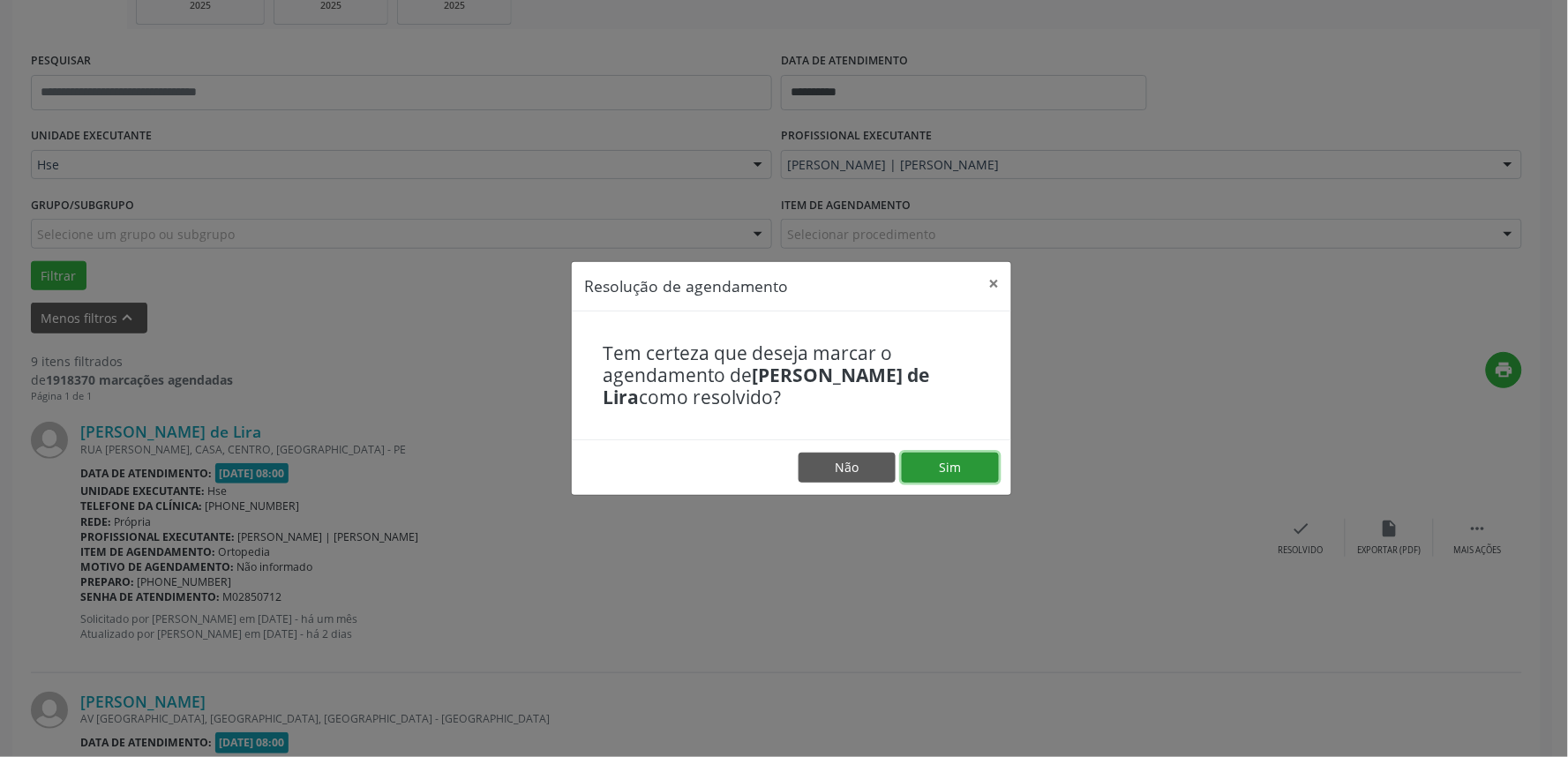
click at [948, 457] on button "Sim" at bounding box center [950, 467] width 97 height 30
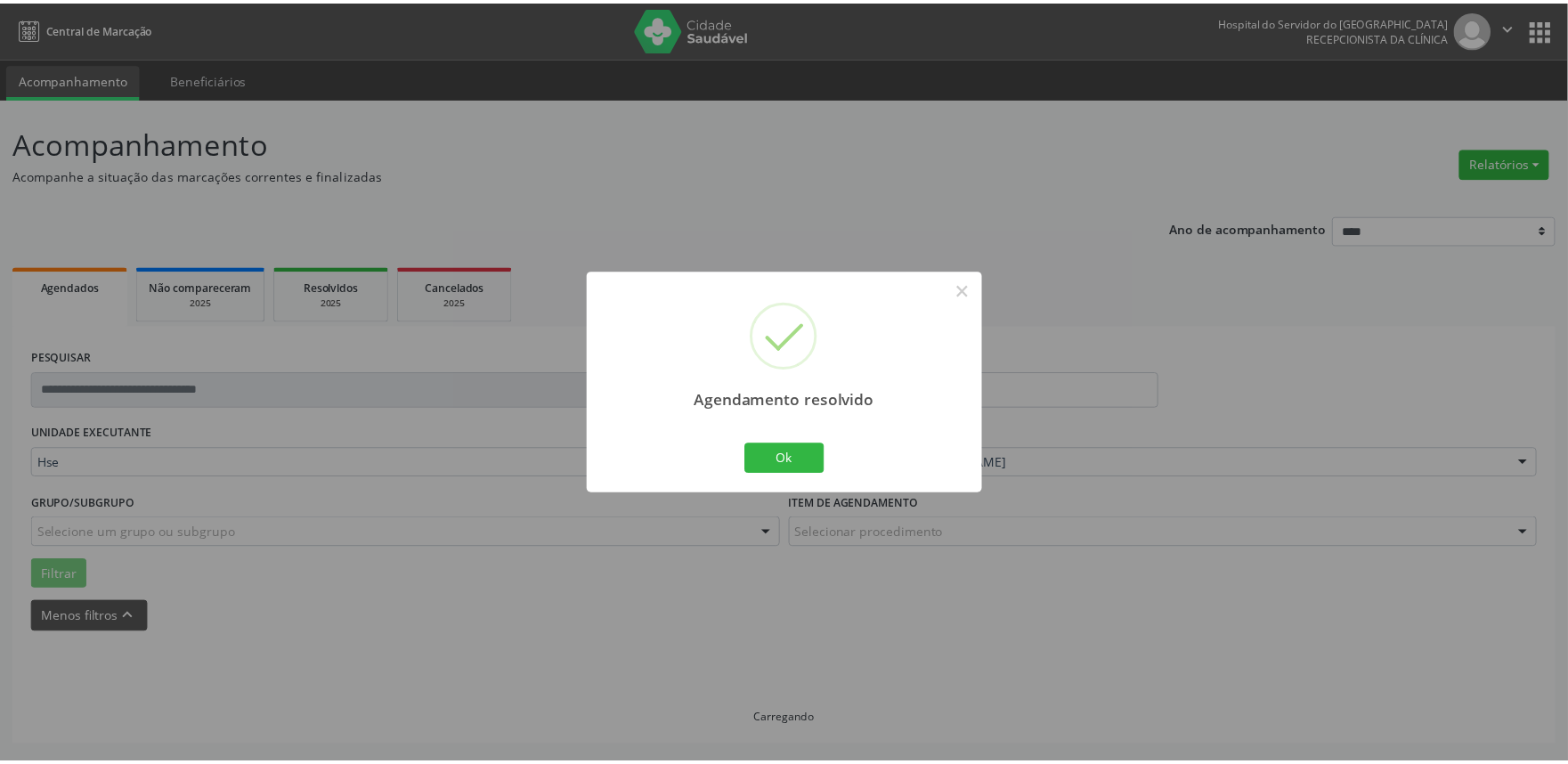
scroll to position [0, 0]
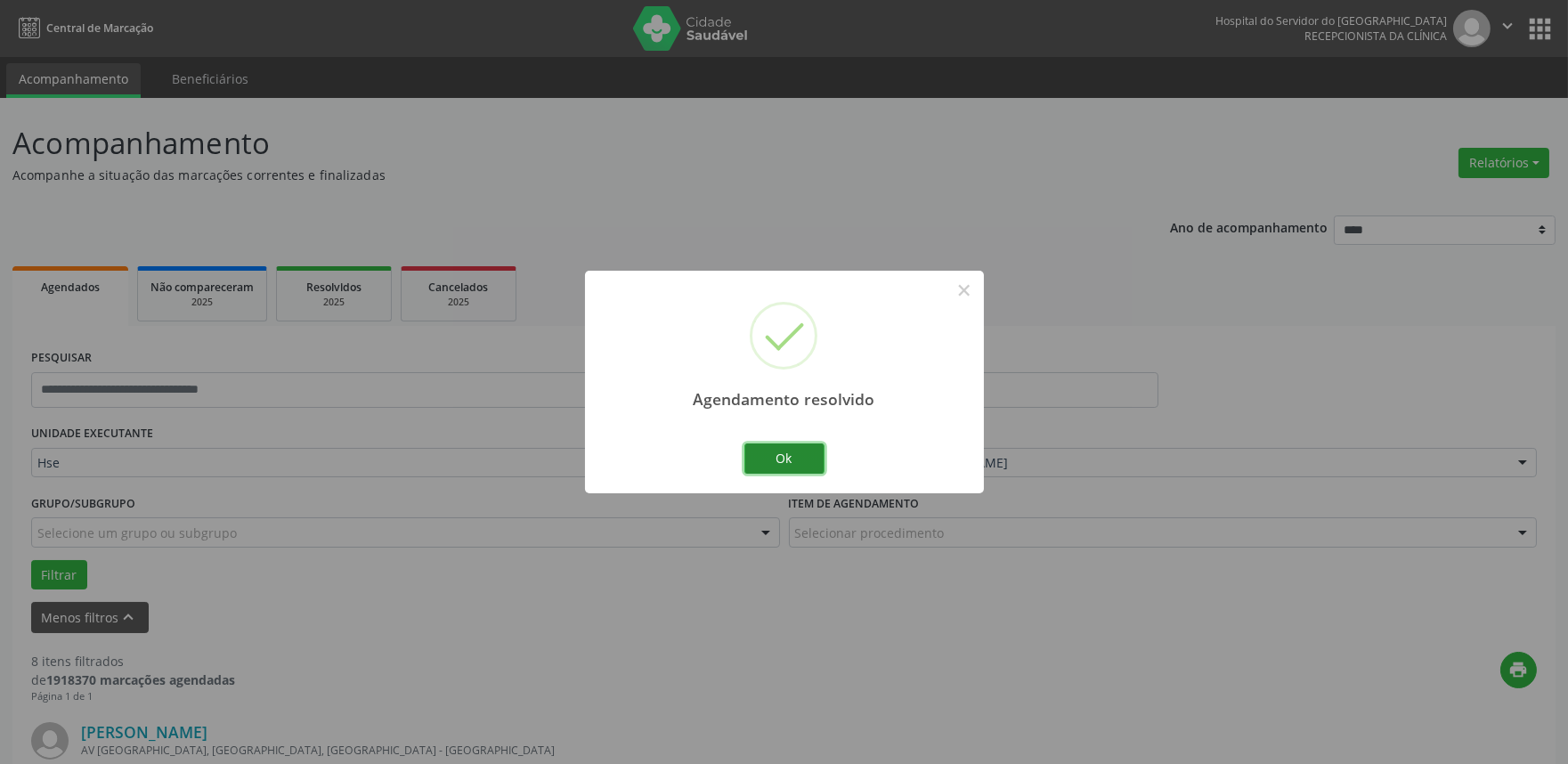
click at [773, 450] on button "Ok" at bounding box center [784, 459] width 80 height 30
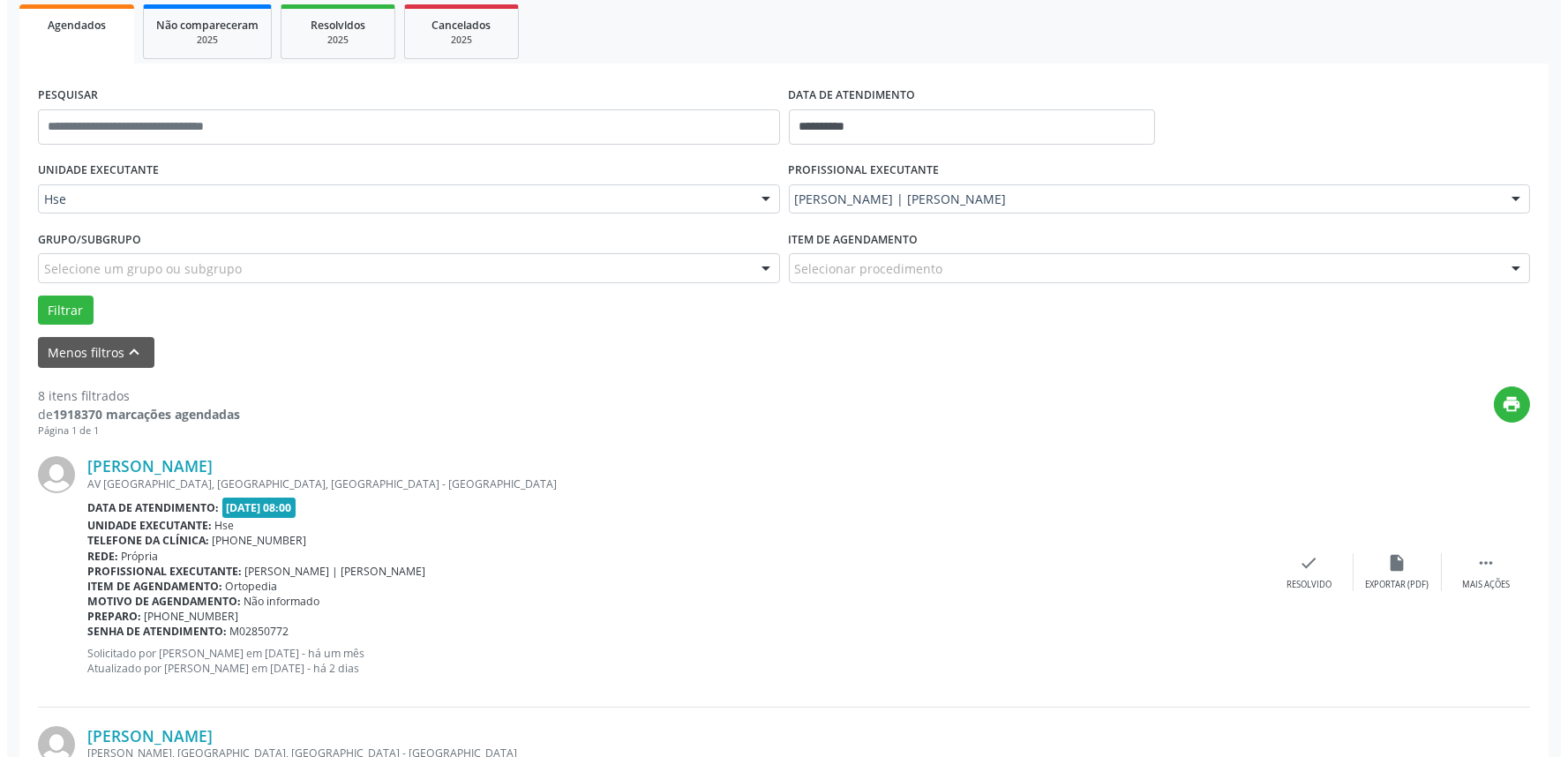
scroll to position [294, 0]
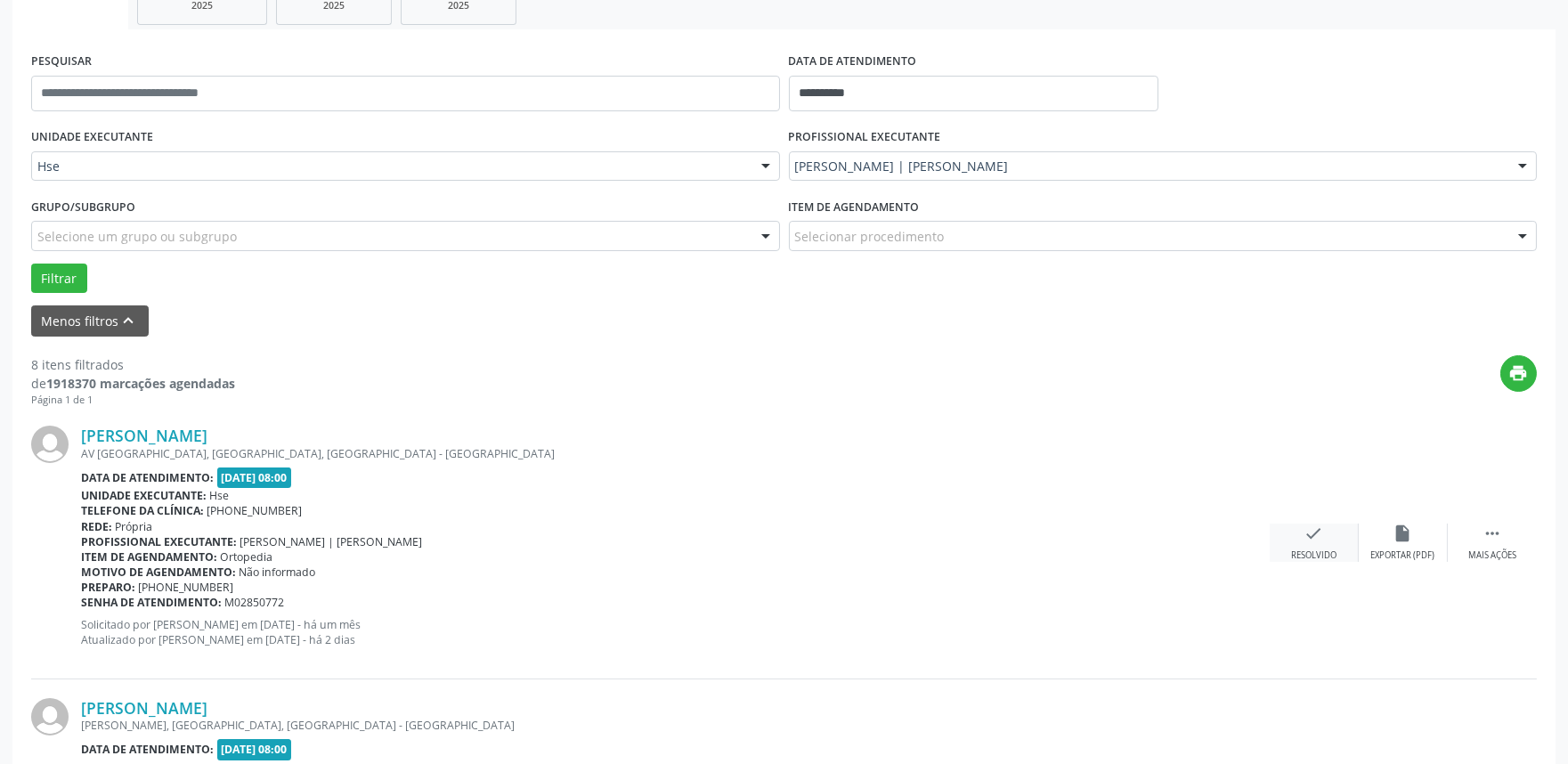
click at [1312, 533] on icon "check" at bounding box center [1315, 534] width 20 height 20
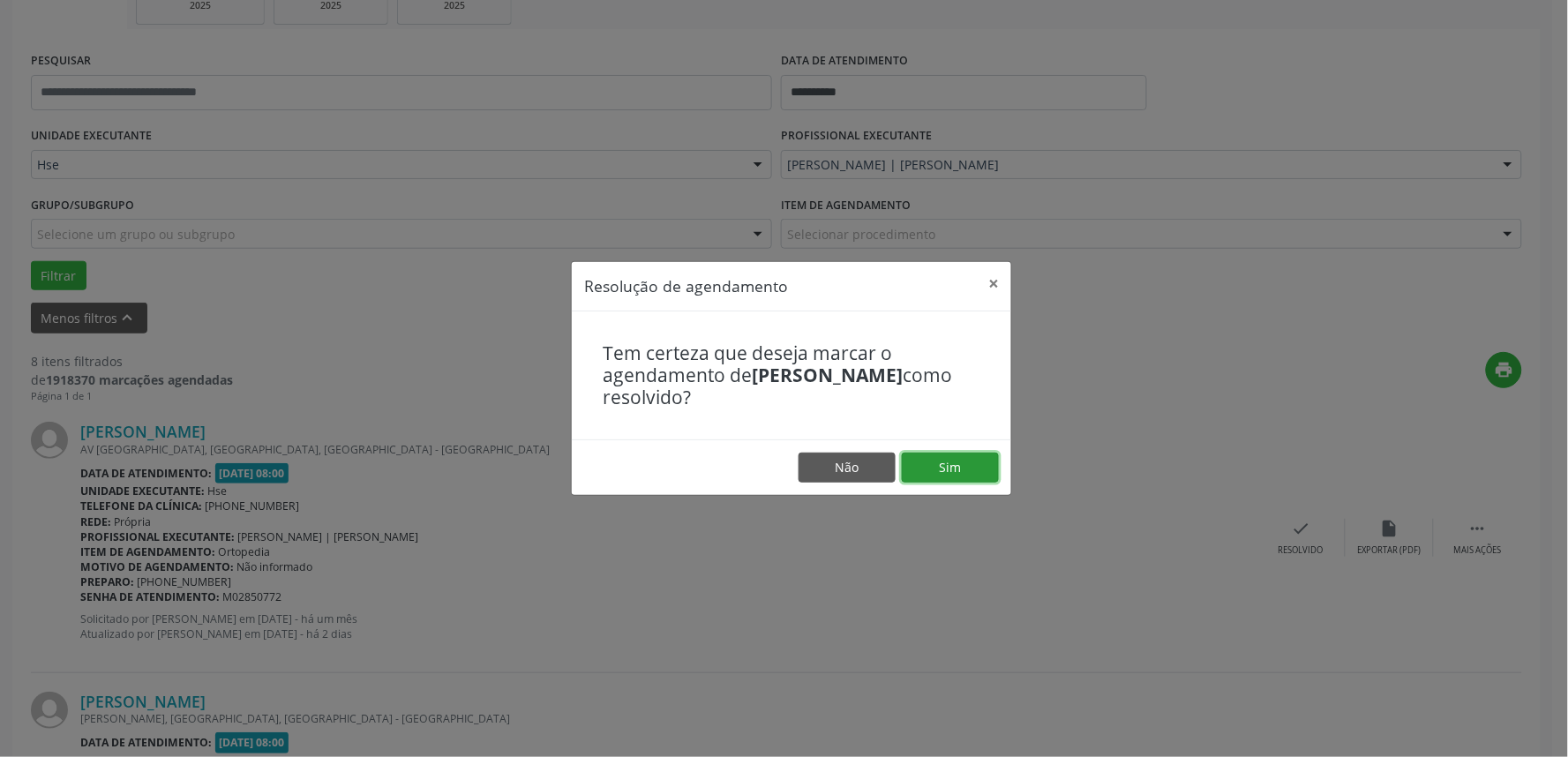
click at [974, 464] on button "Sim" at bounding box center [950, 467] width 97 height 30
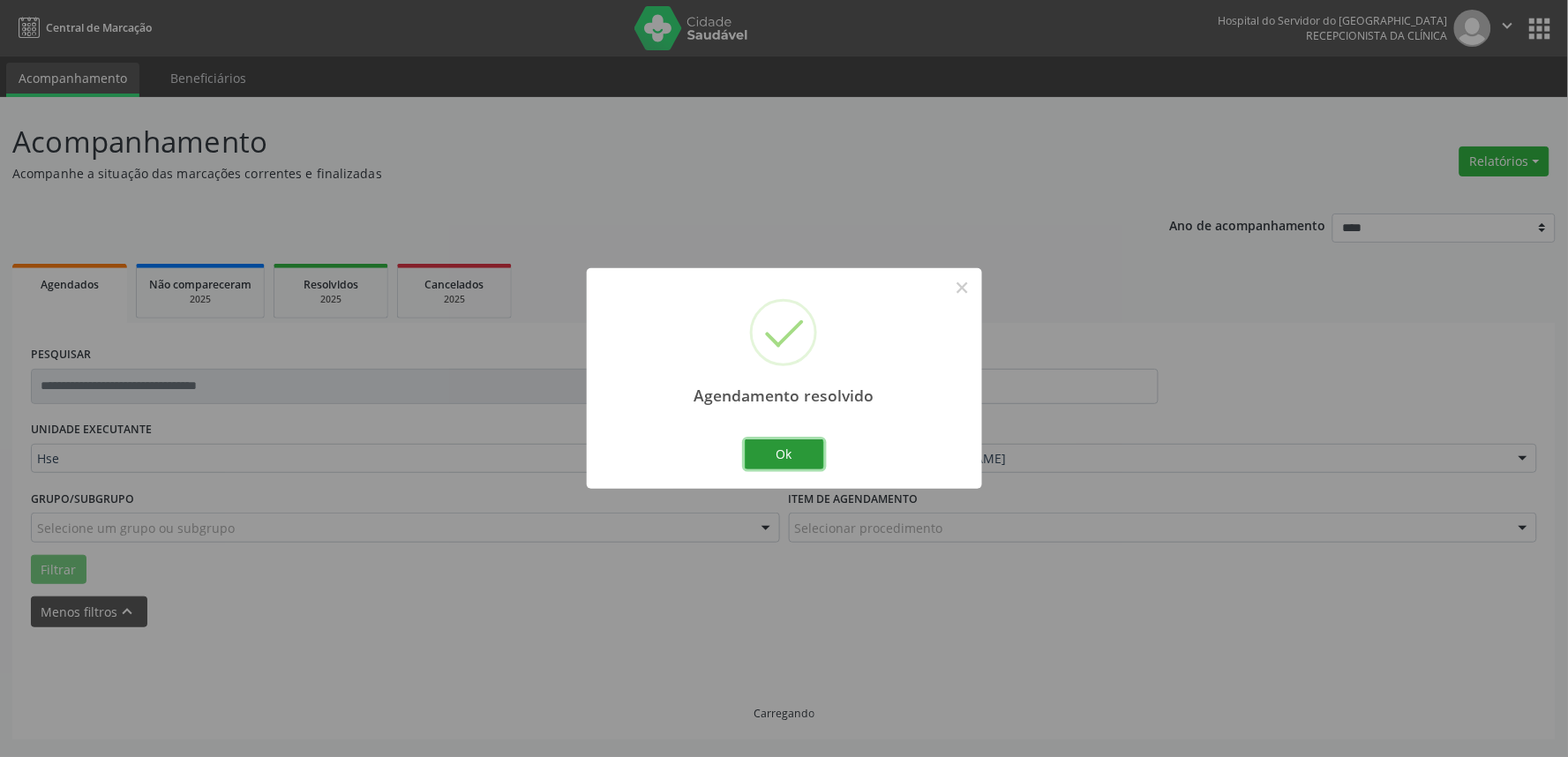
click at [800, 456] on button "Ok" at bounding box center [784, 455] width 79 height 30
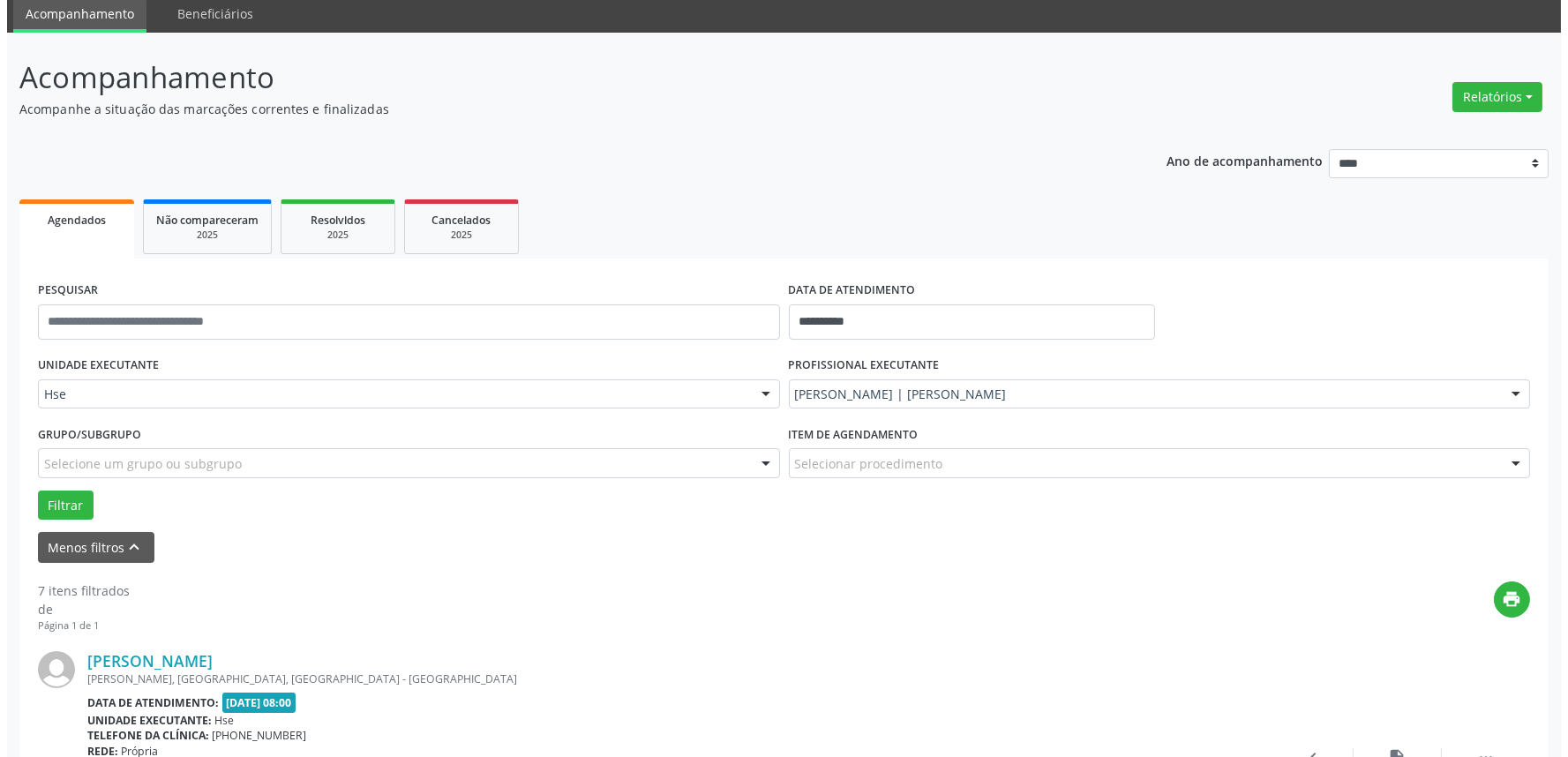
scroll to position [294, 0]
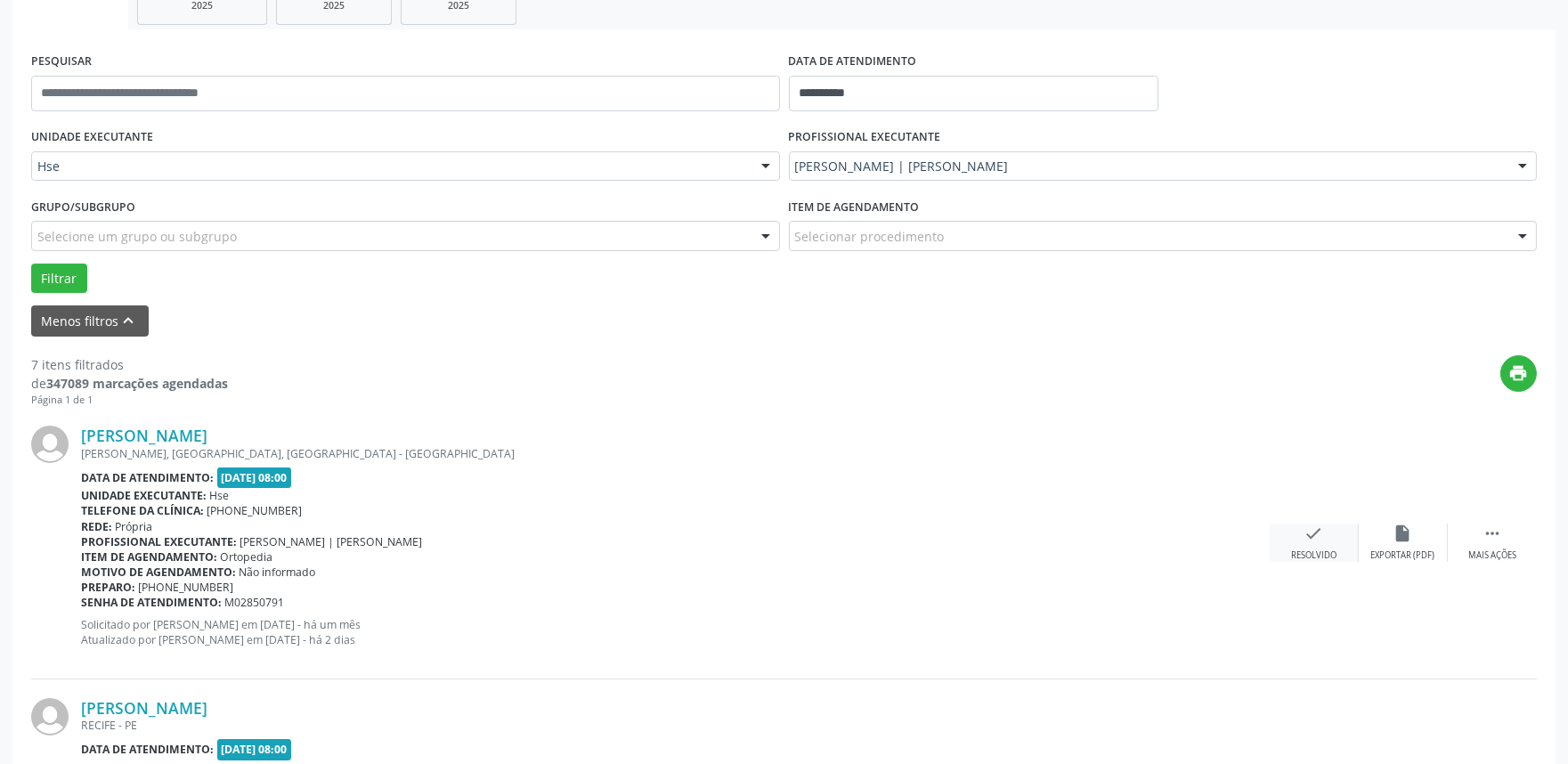
click at [1319, 532] on icon "check" at bounding box center [1315, 534] width 20 height 20
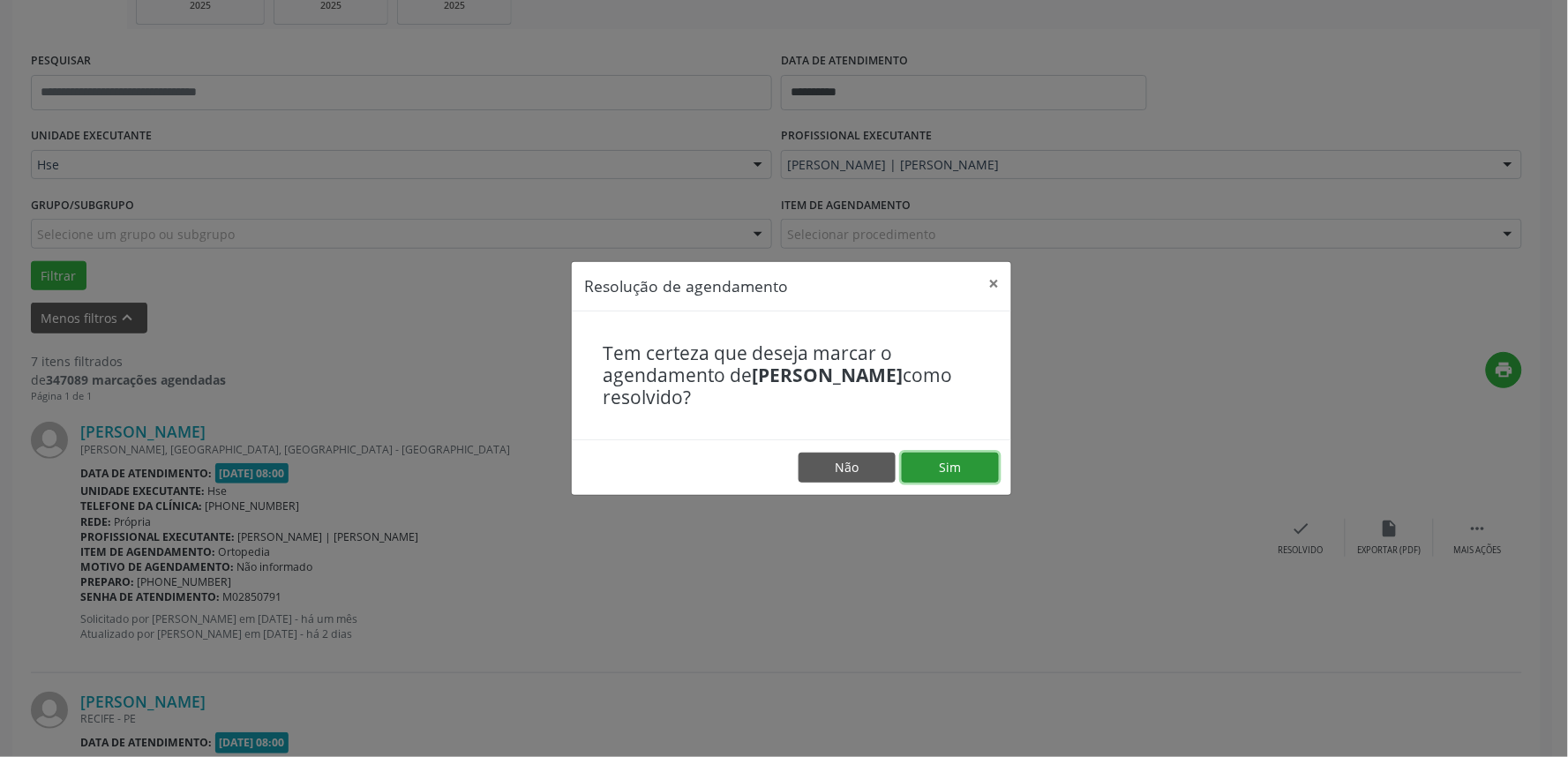
click at [950, 457] on button "Sim" at bounding box center [950, 467] width 97 height 30
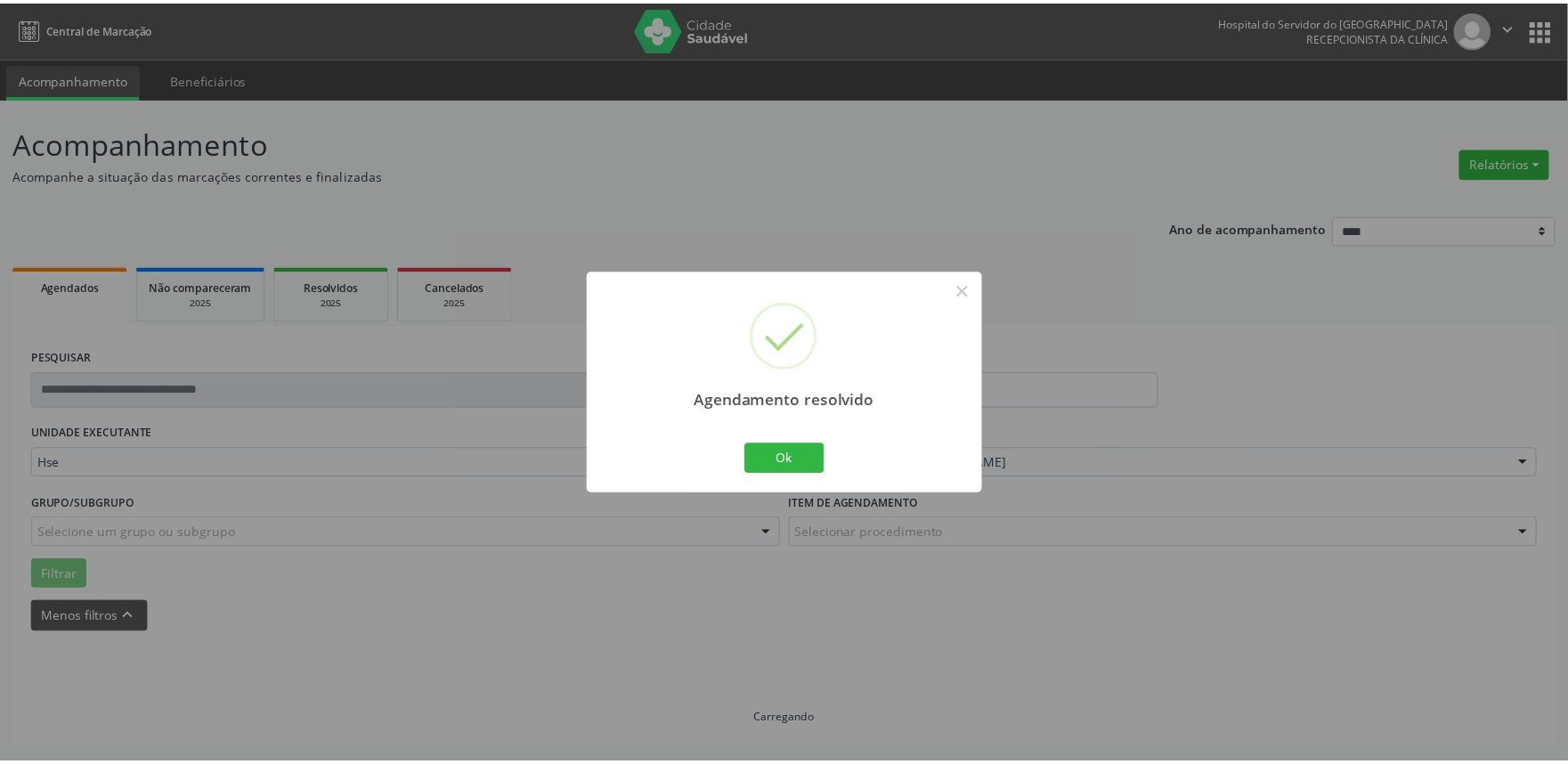
scroll to position [0, 0]
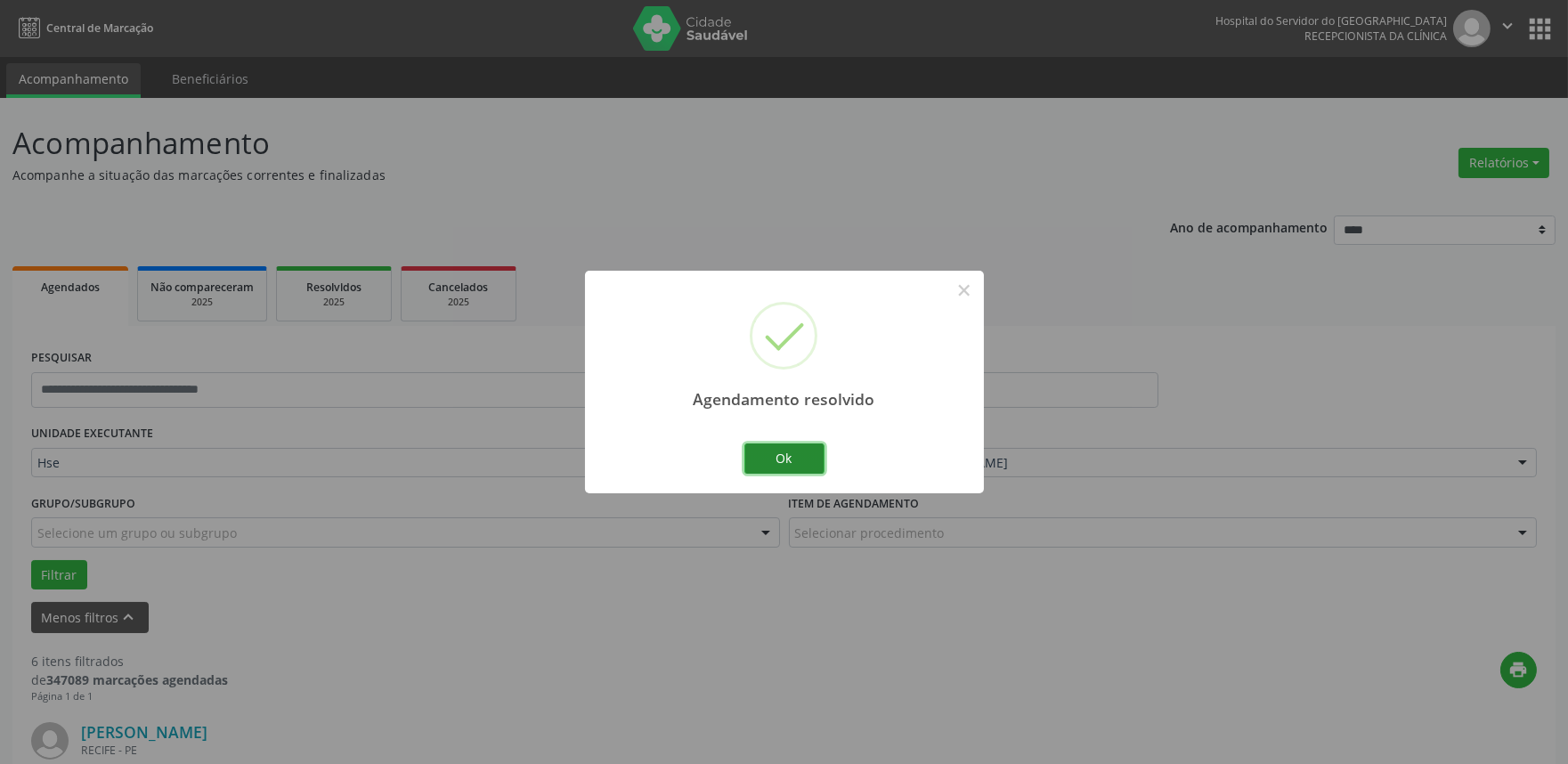
click at [789, 459] on button "Ok" at bounding box center [784, 459] width 80 height 30
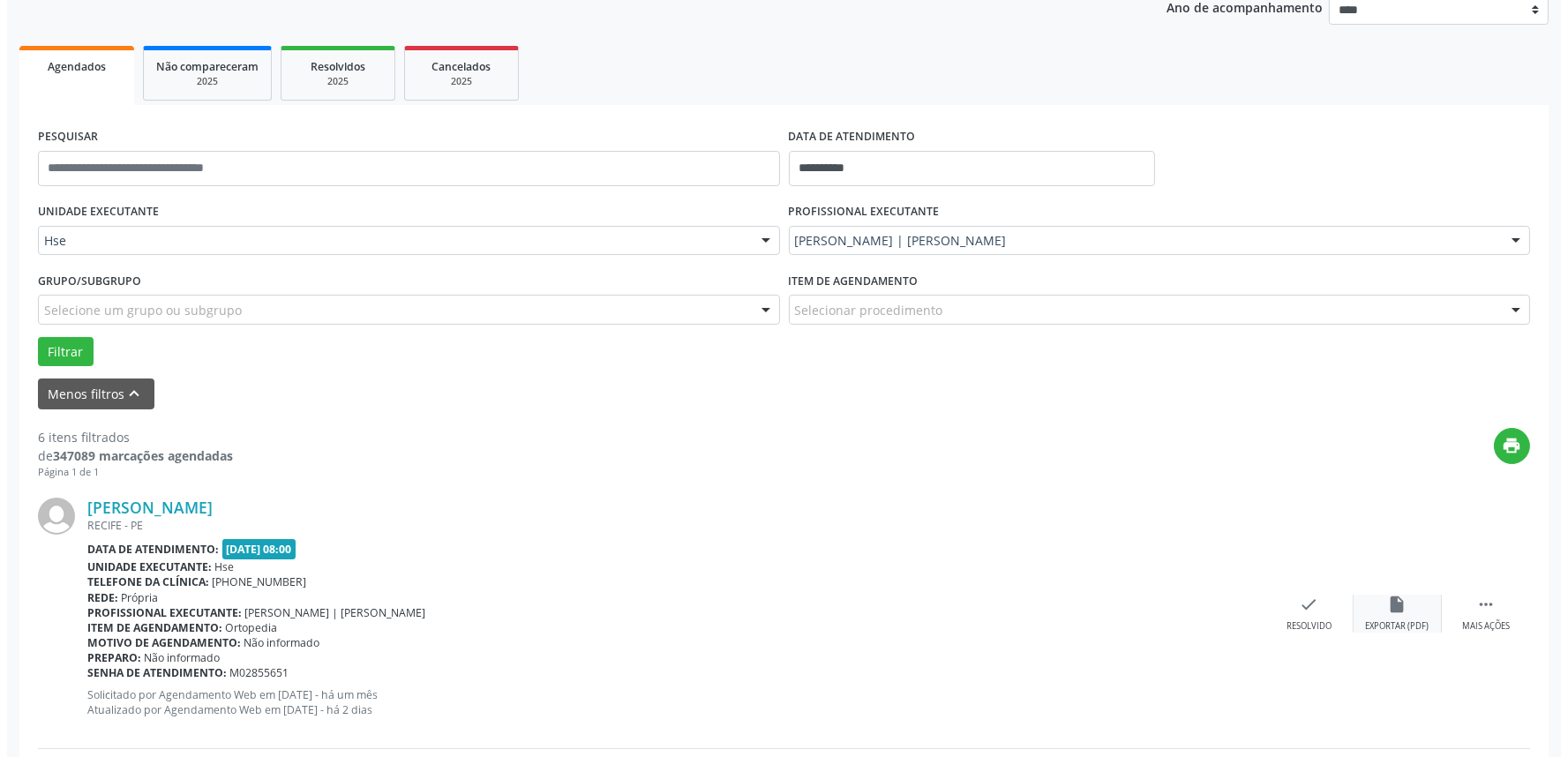
scroll to position [294, 0]
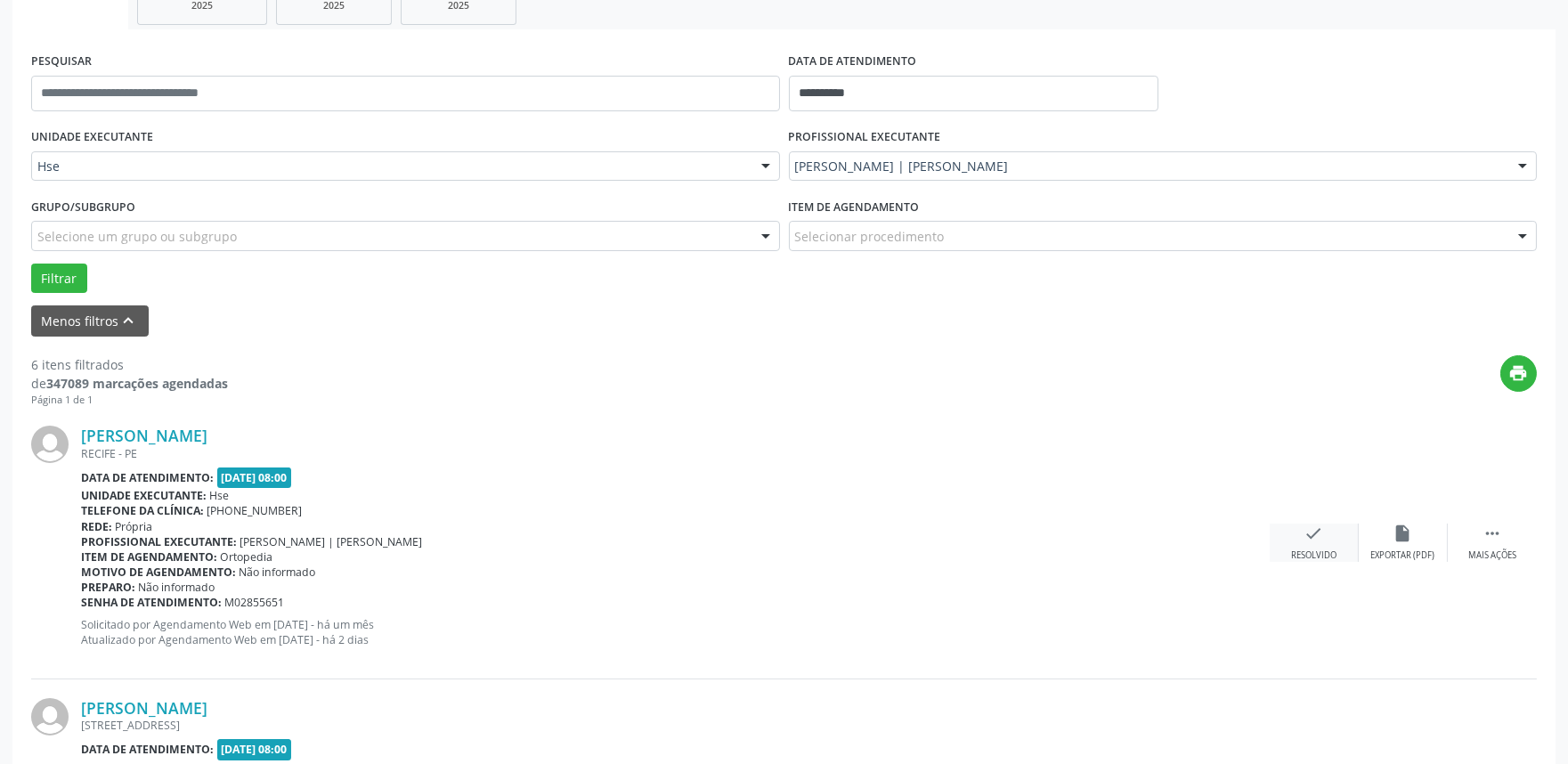
click at [1327, 558] on div "Resolvido" at bounding box center [1315, 556] width 46 height 12
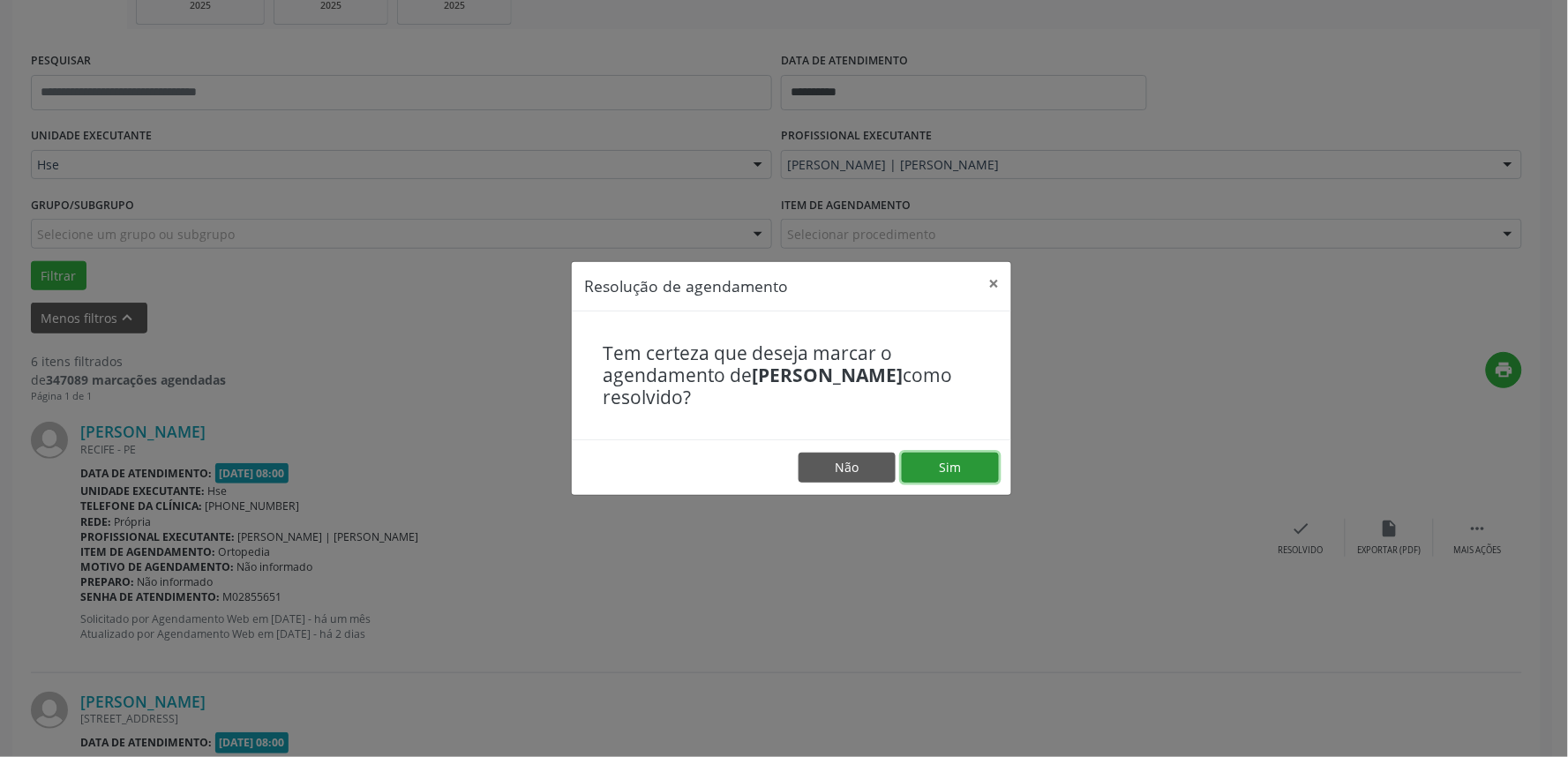
click at [958, 476] on button "Sim" at bounding box center [950, 467] width 97 height 30
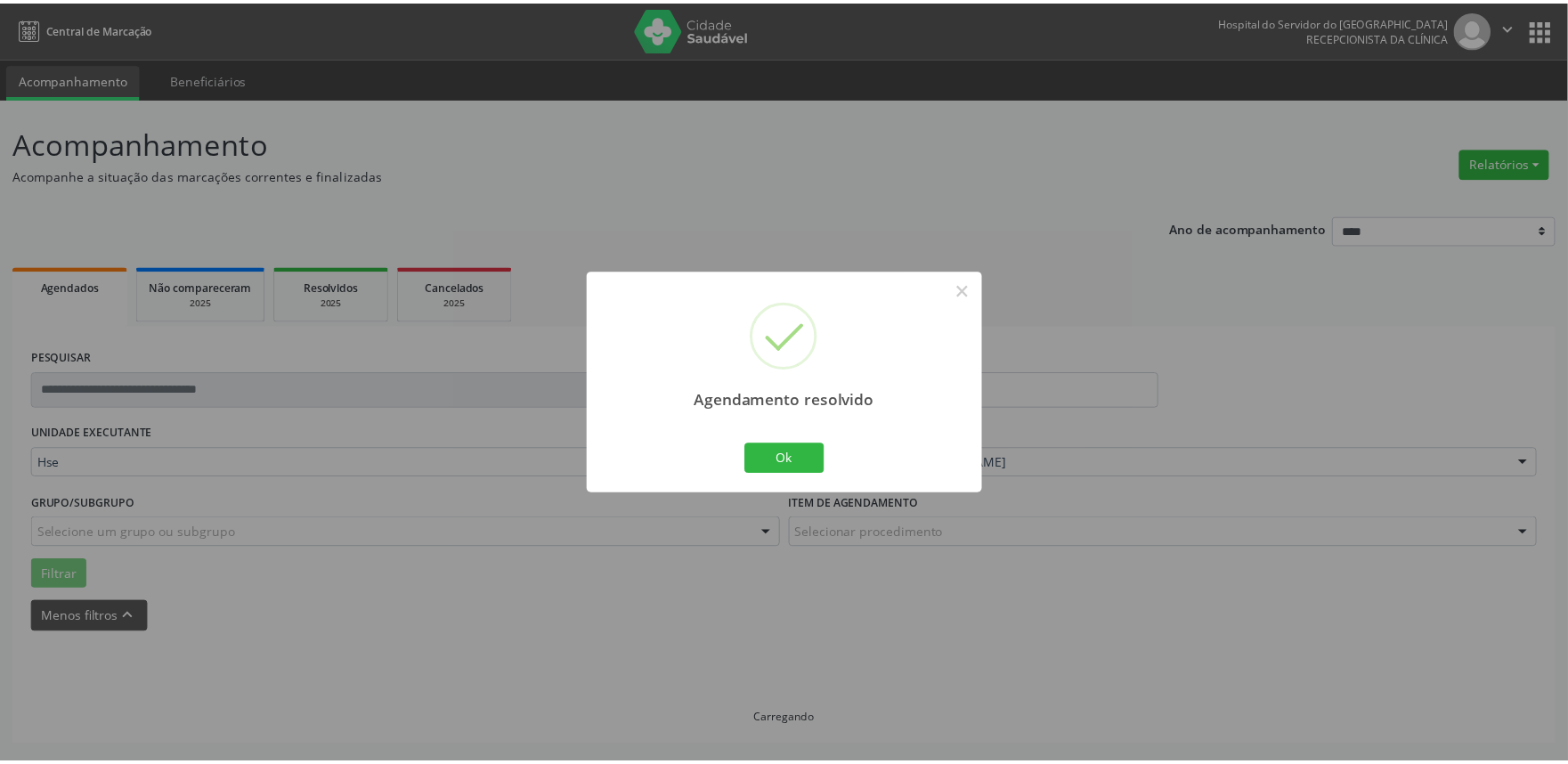
scroll to position [0, 0]
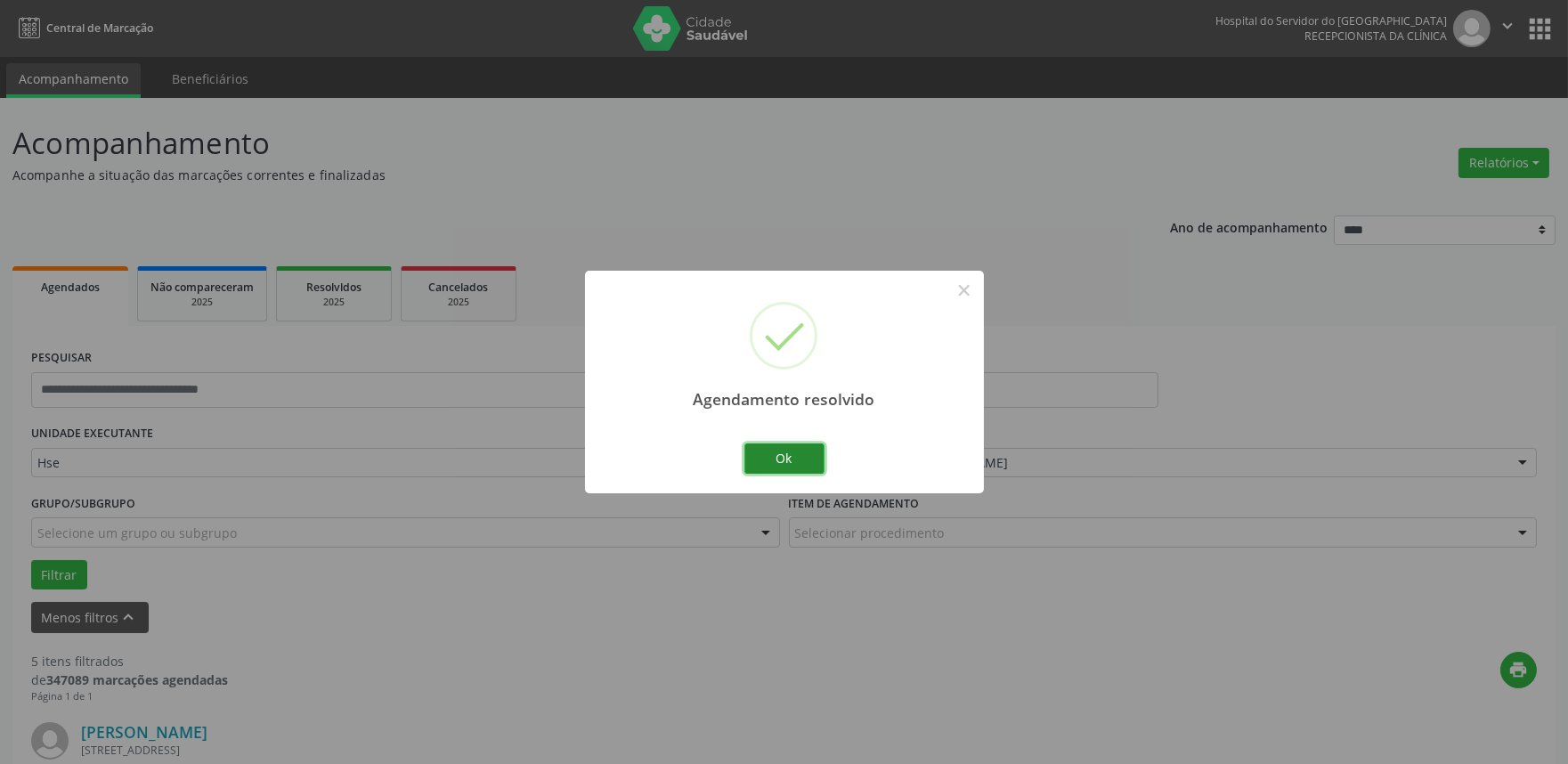
click at [789, 450] on button "Ok" at bounding box center [784, 459] width 80 height 30
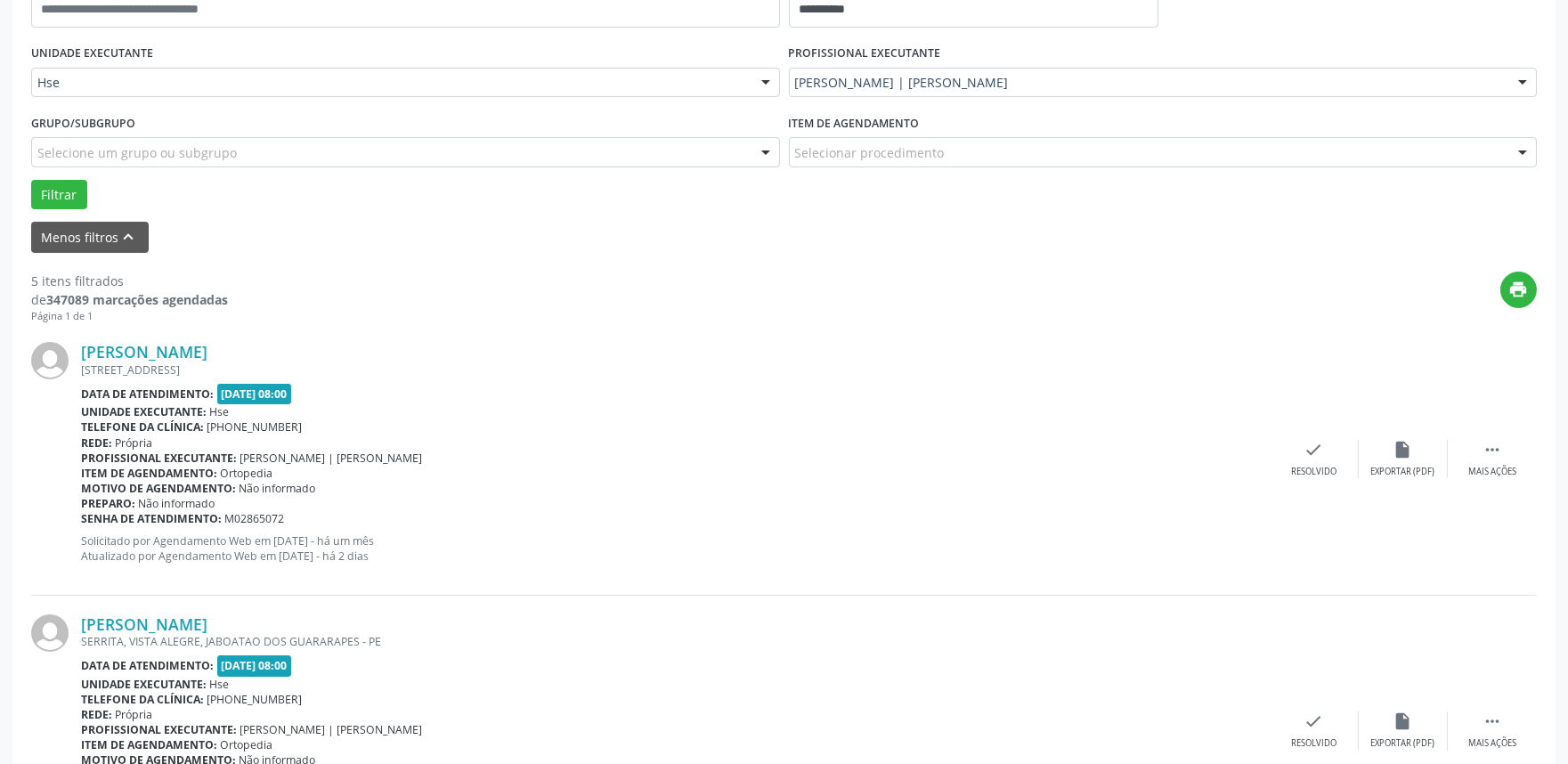
scroll to position [494, 0]
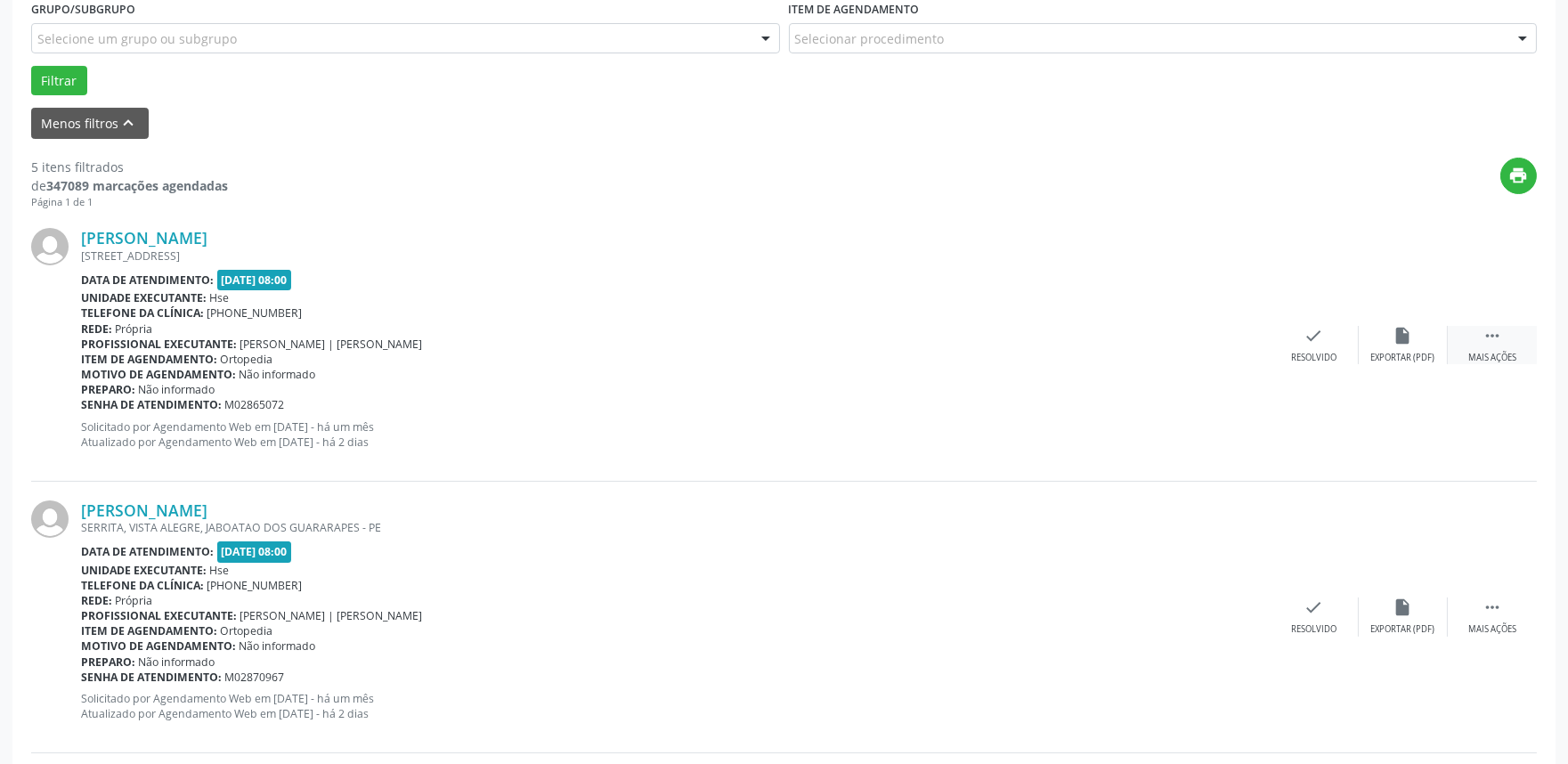
click at [1517, 334] on div " Mais ações" at bounding box center [1492, 345] width 89 height 38
click at [1401, 353] on div "Não compareceu" at bounding box center [1403, 358] width 76 height 12
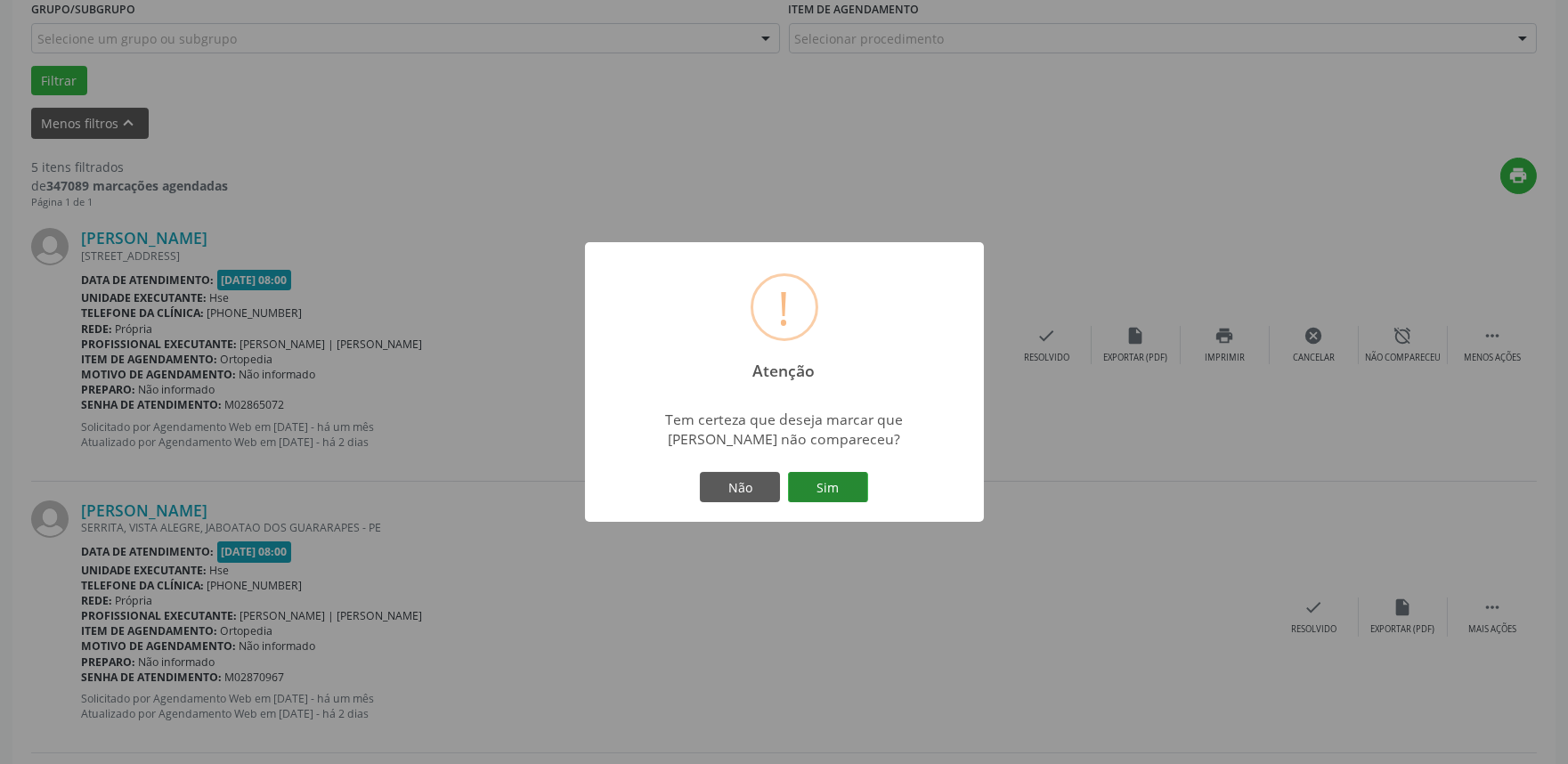
click at [814, 486] on button "Sim" at bounding box center [828, 487] width 80 height 30
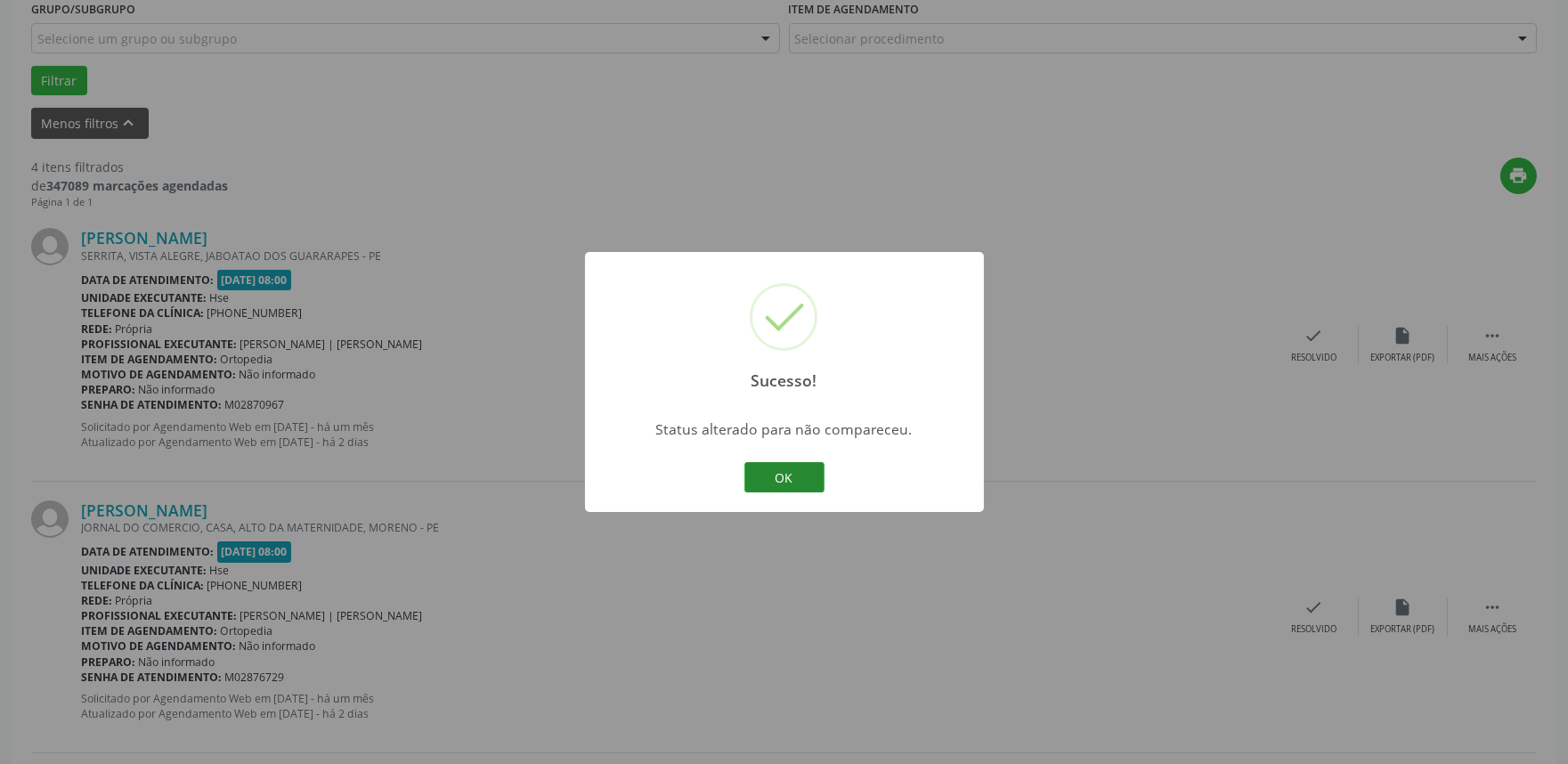
click at [790, 481] on button "OK" at bounding box center [784, 477] width 80 height 30
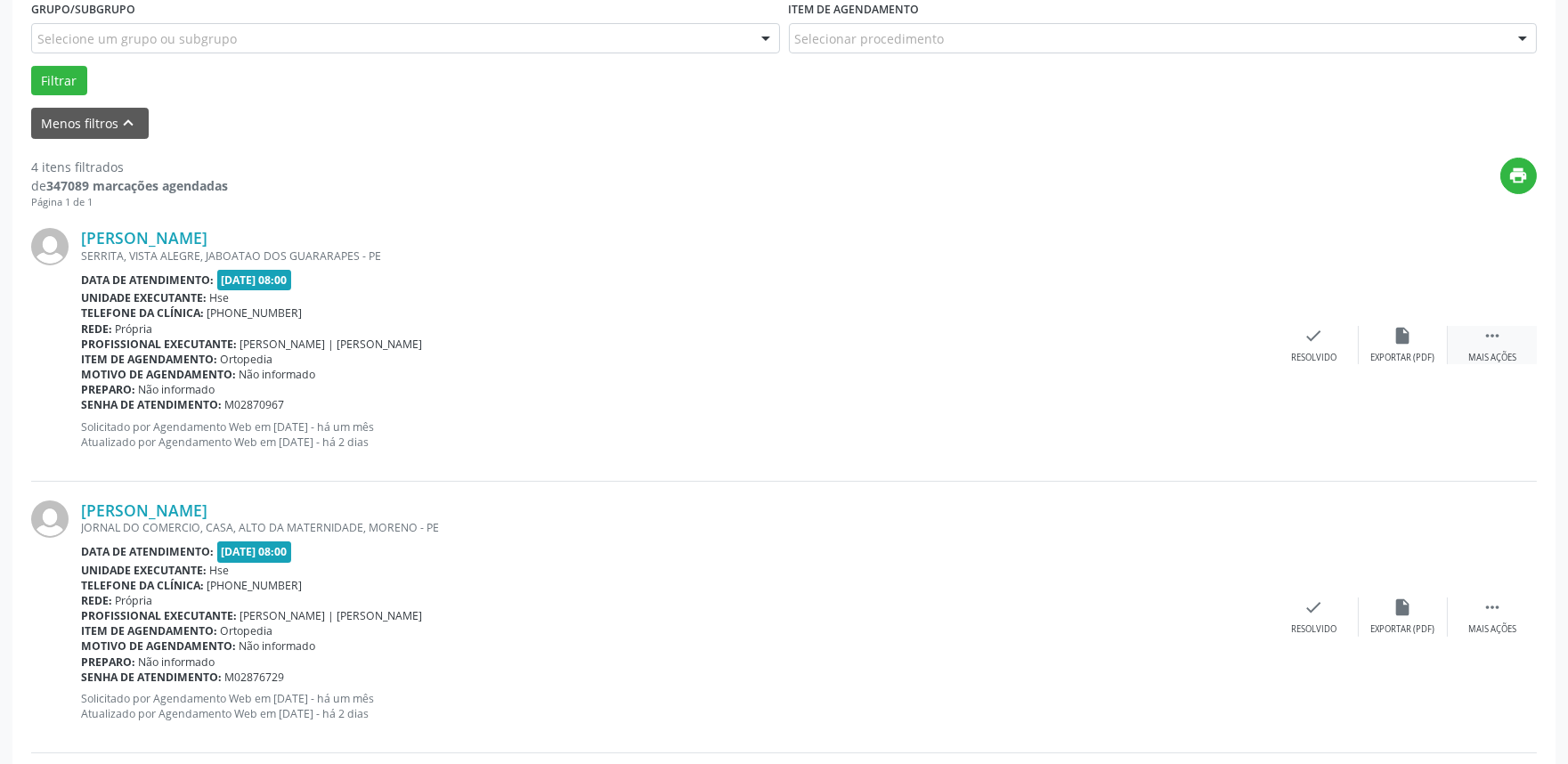
click at [1524, 359] on div " Mais ações" at bounding box center [1492, 345] width 89 height 38
click at [1410, 359] on div "Não compareceu" at bounding box center [1403, 358] width 76 height 12
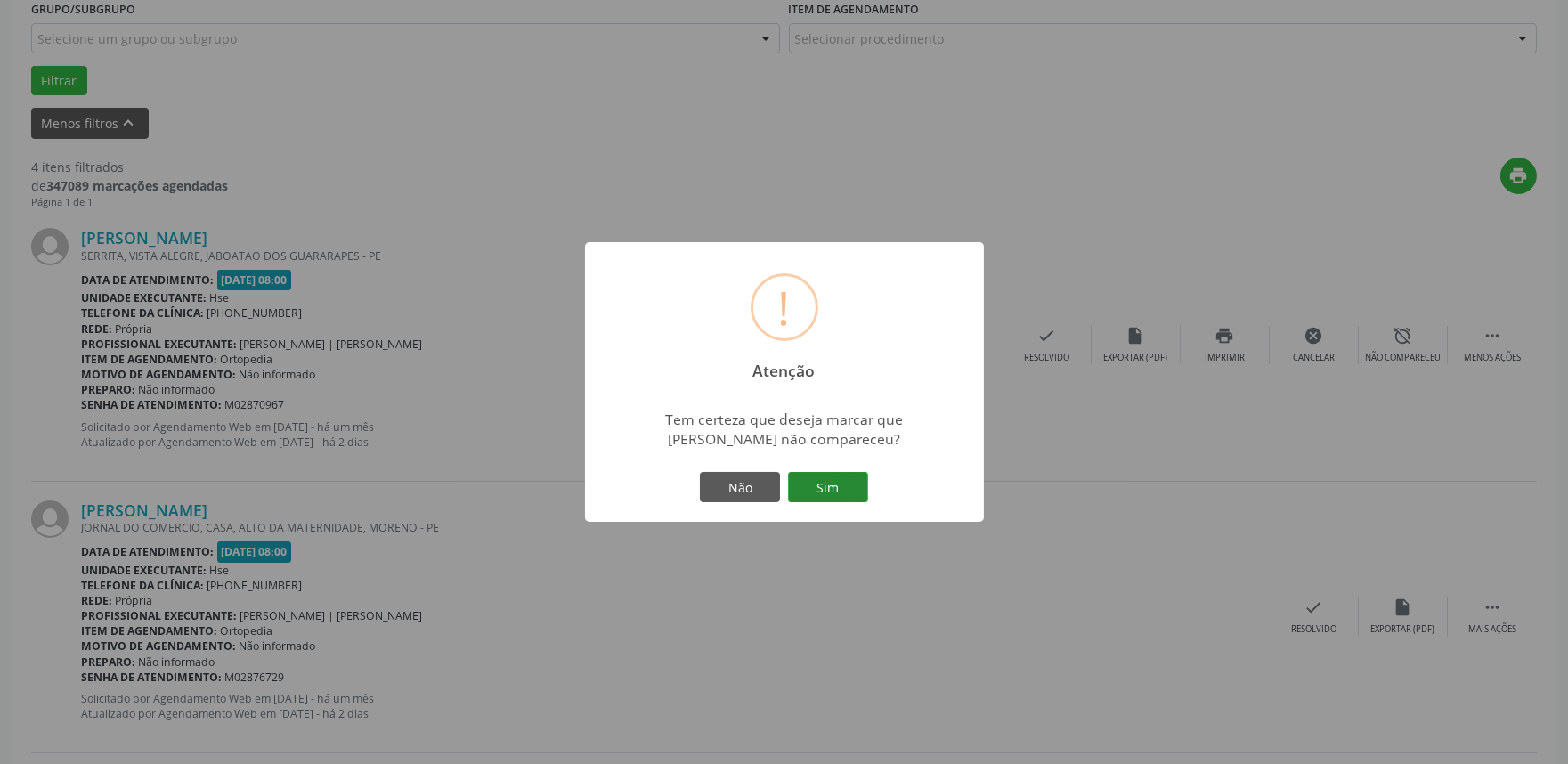
click at [853, 478] on button "Sim" at bounding box center [828, 487] width 80 height 30
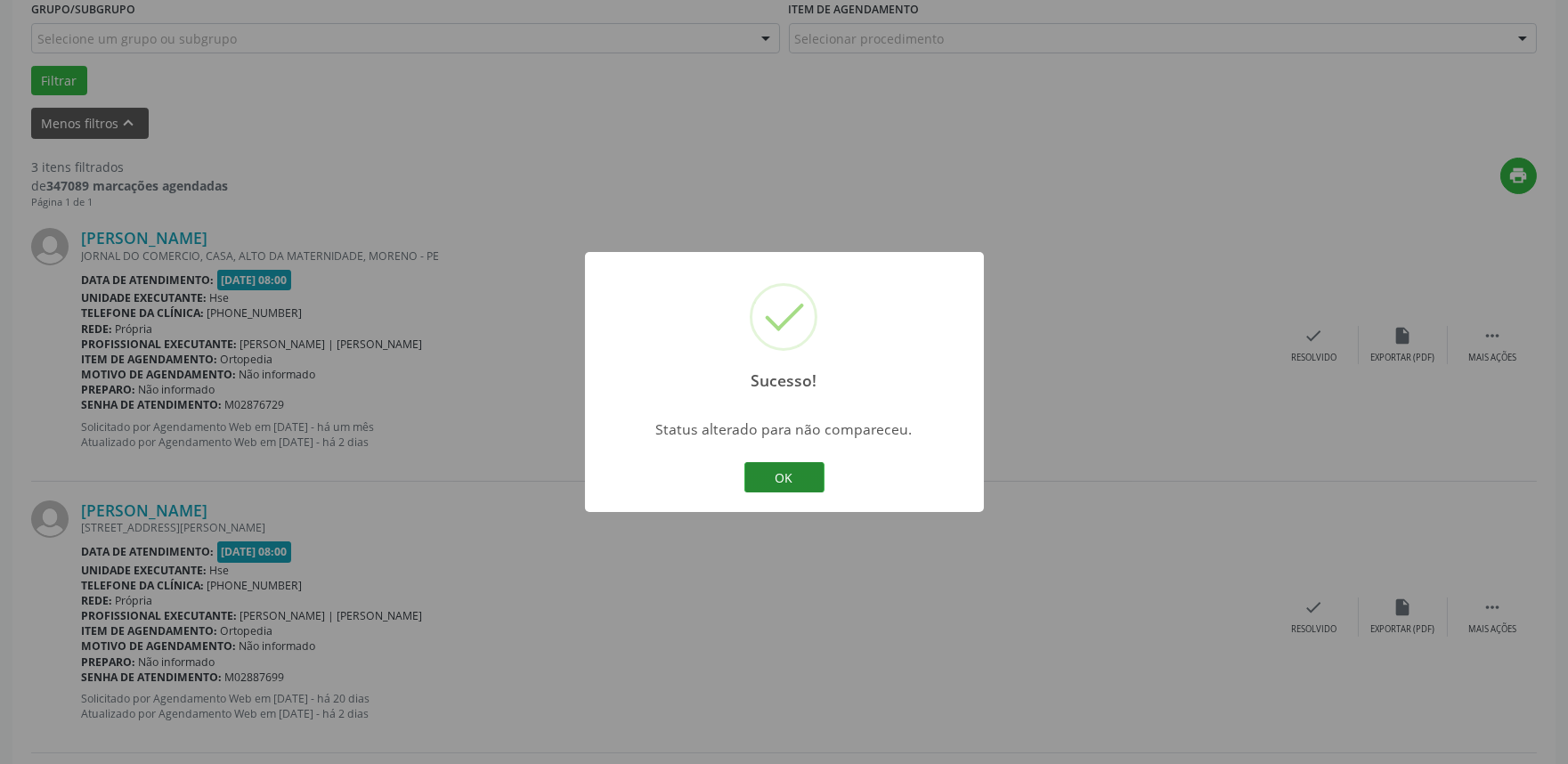
drag, startPoint x: 804, startPoint y: 455, endPoint x: 797, endPoint y: 475, distance: 21.2
click at [802, 455] on div "Sucesso! × Status alterado para não compareceu. OK Cancel" at bounding box center [785, 382] width 399 height 260
click at [797, 475] on button "OK" at bounding box center [784, 477] width 80 height 30
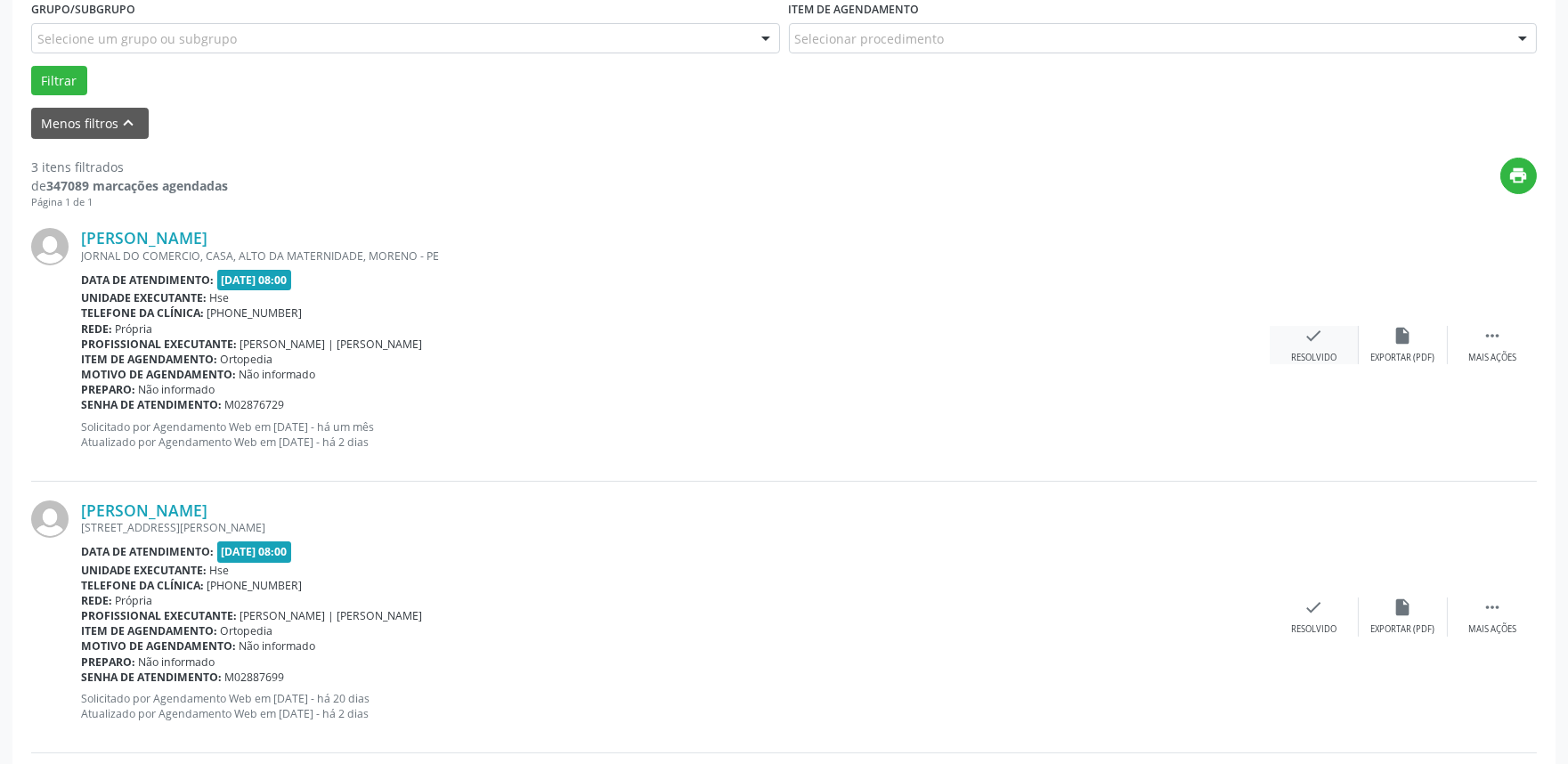
click at [1309, 329] on icon "check" at bounding box center [1315, 336] width 20 height 20
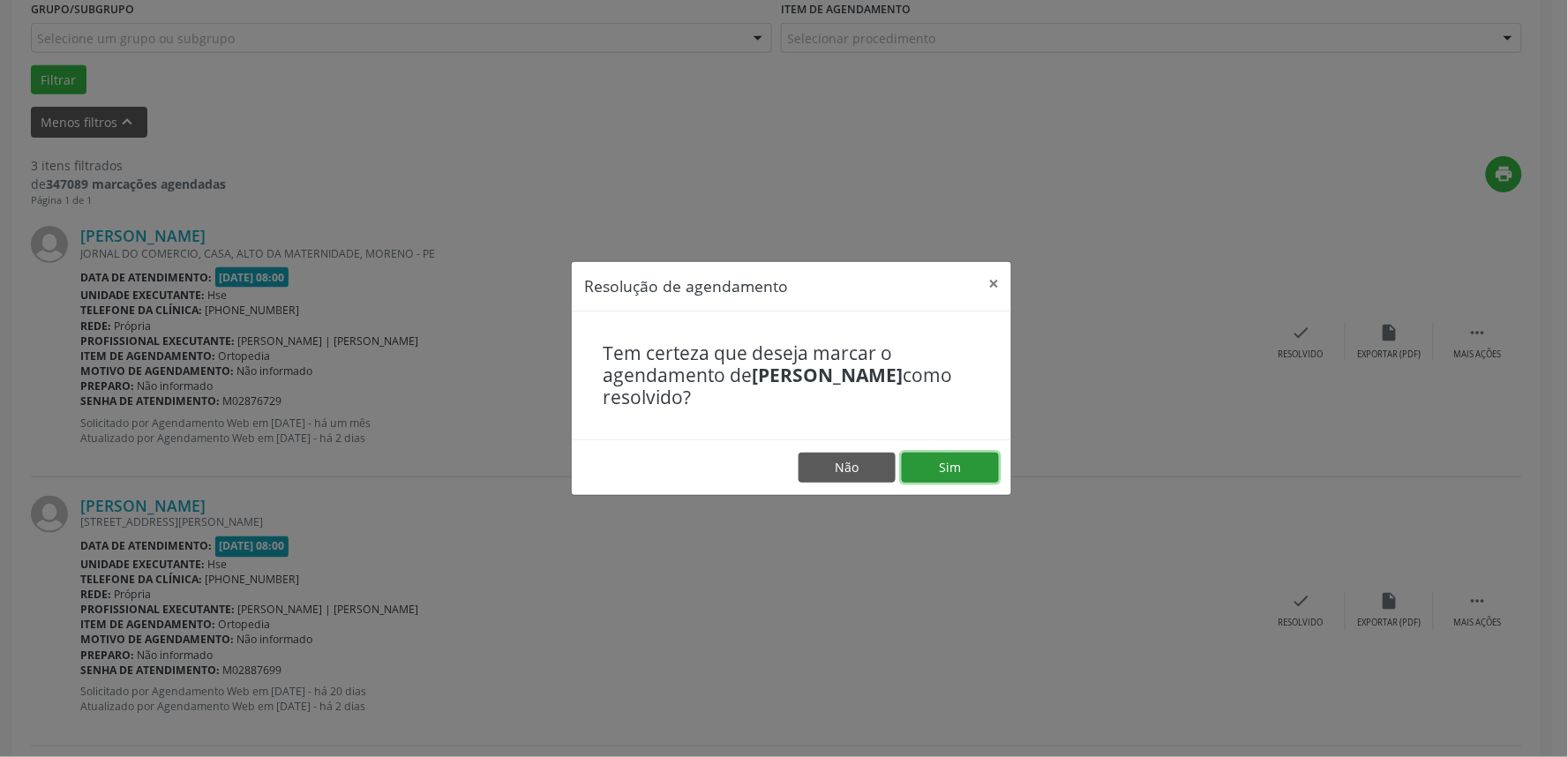
click at [949, 467] on button "Sim" at bounding box center [950, 467] width 97 height 30
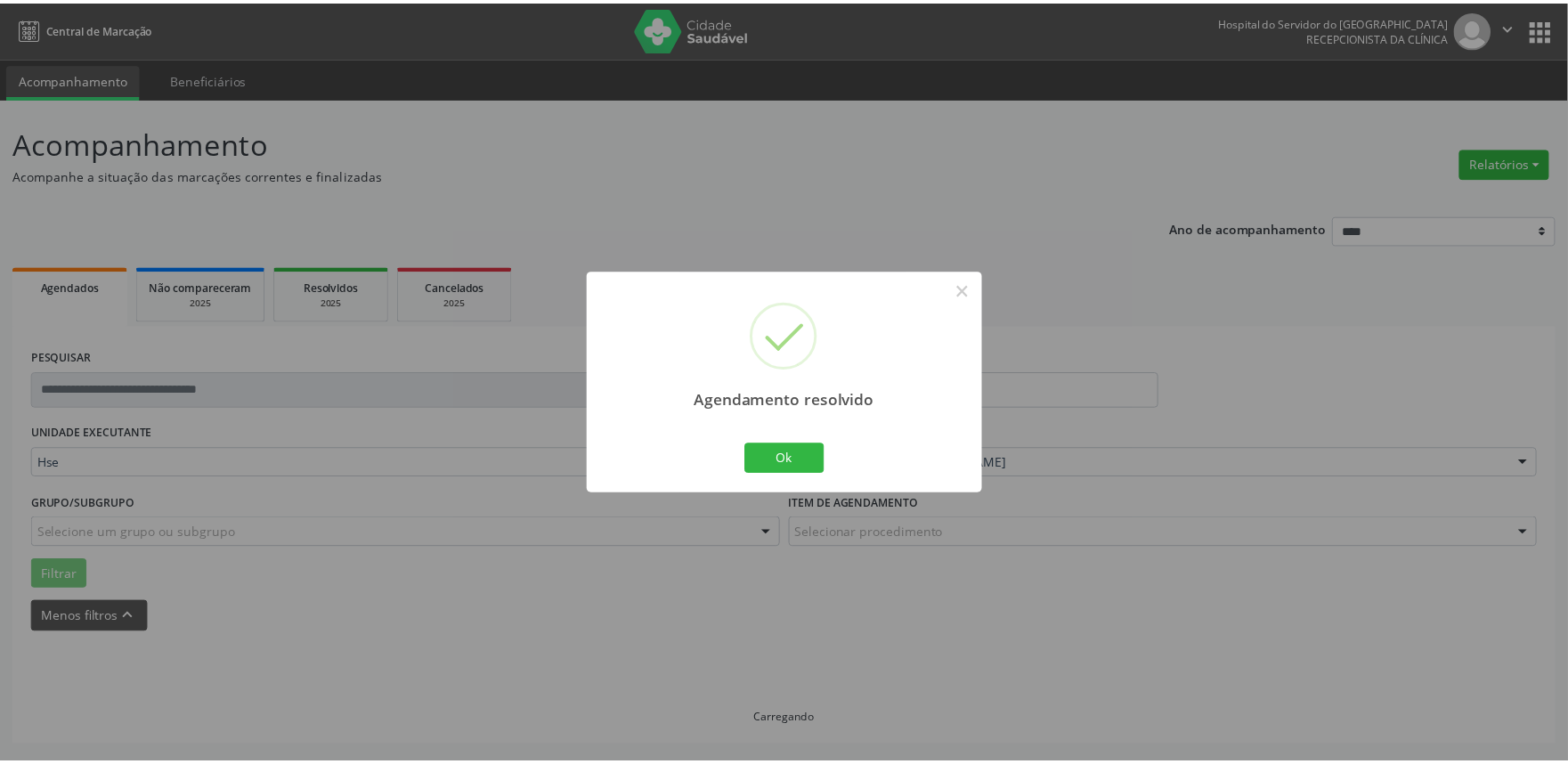
scroll to position [0, 0]
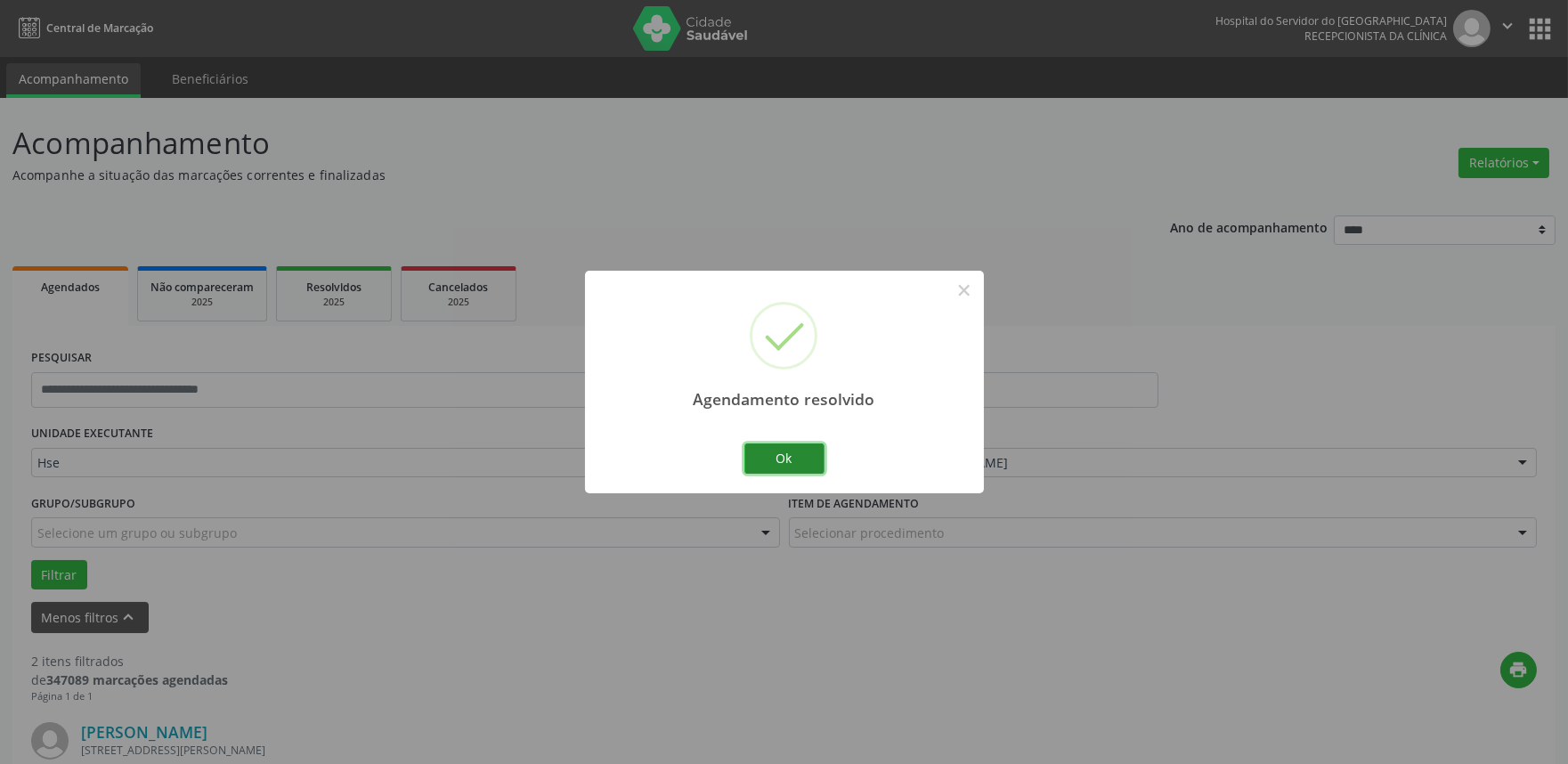
click at [776, 448] on button "Ok" at bounding box center [784, 459] width 80 height 30
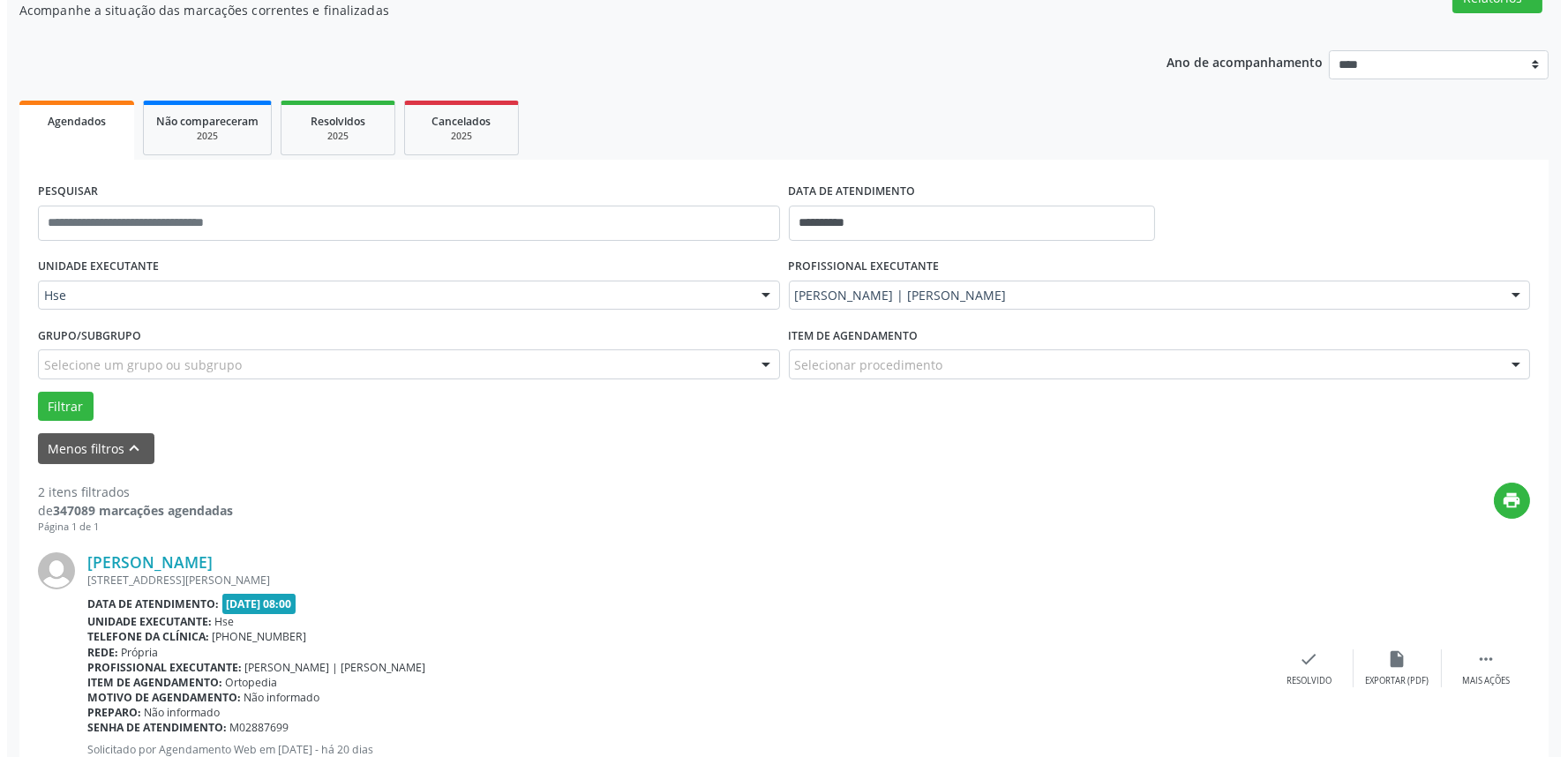
scroll to position [196, 0]
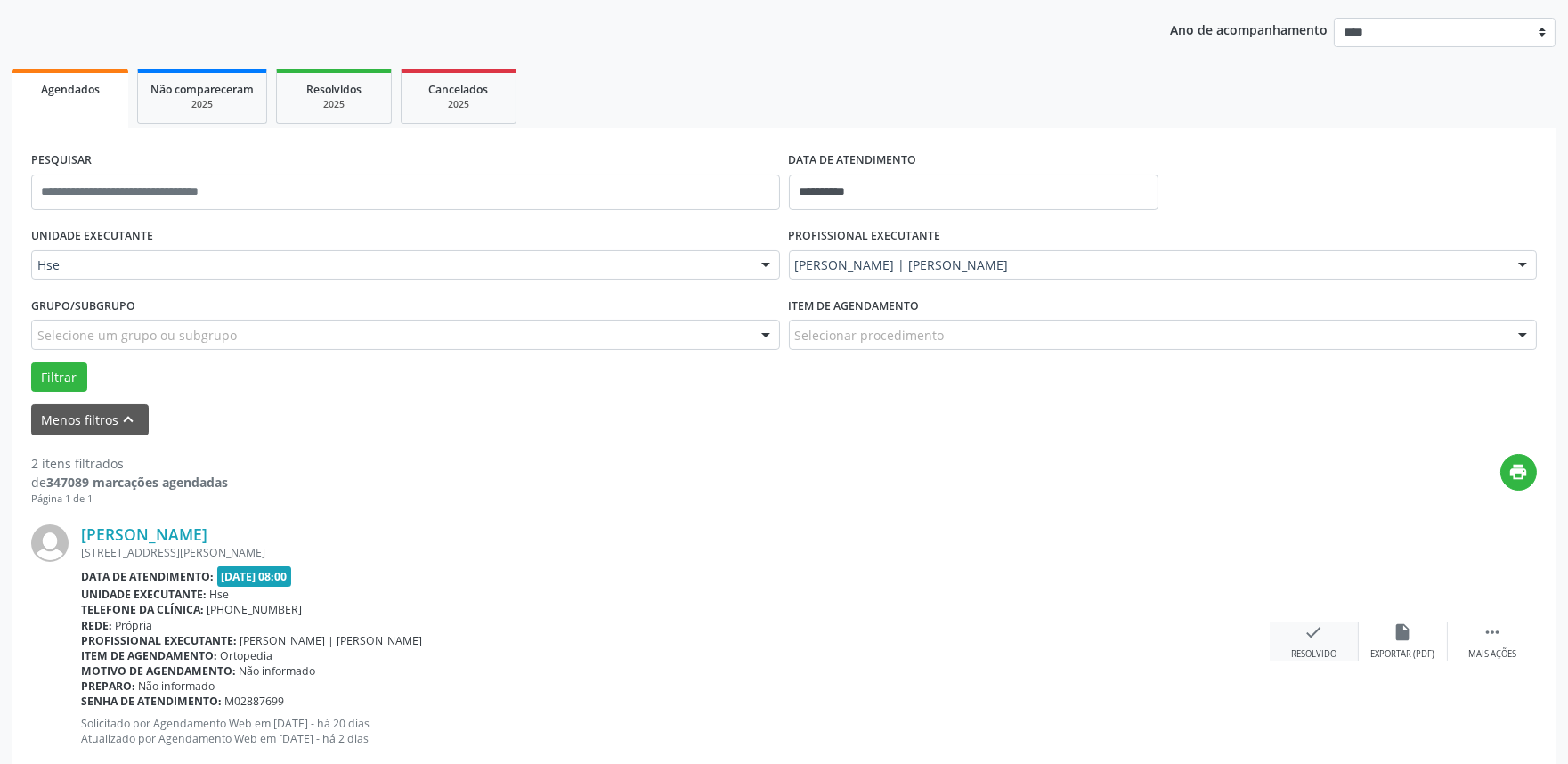
click at [1315, 635] on icon "check" at bounding box center [1315, 632] width 20 height 20
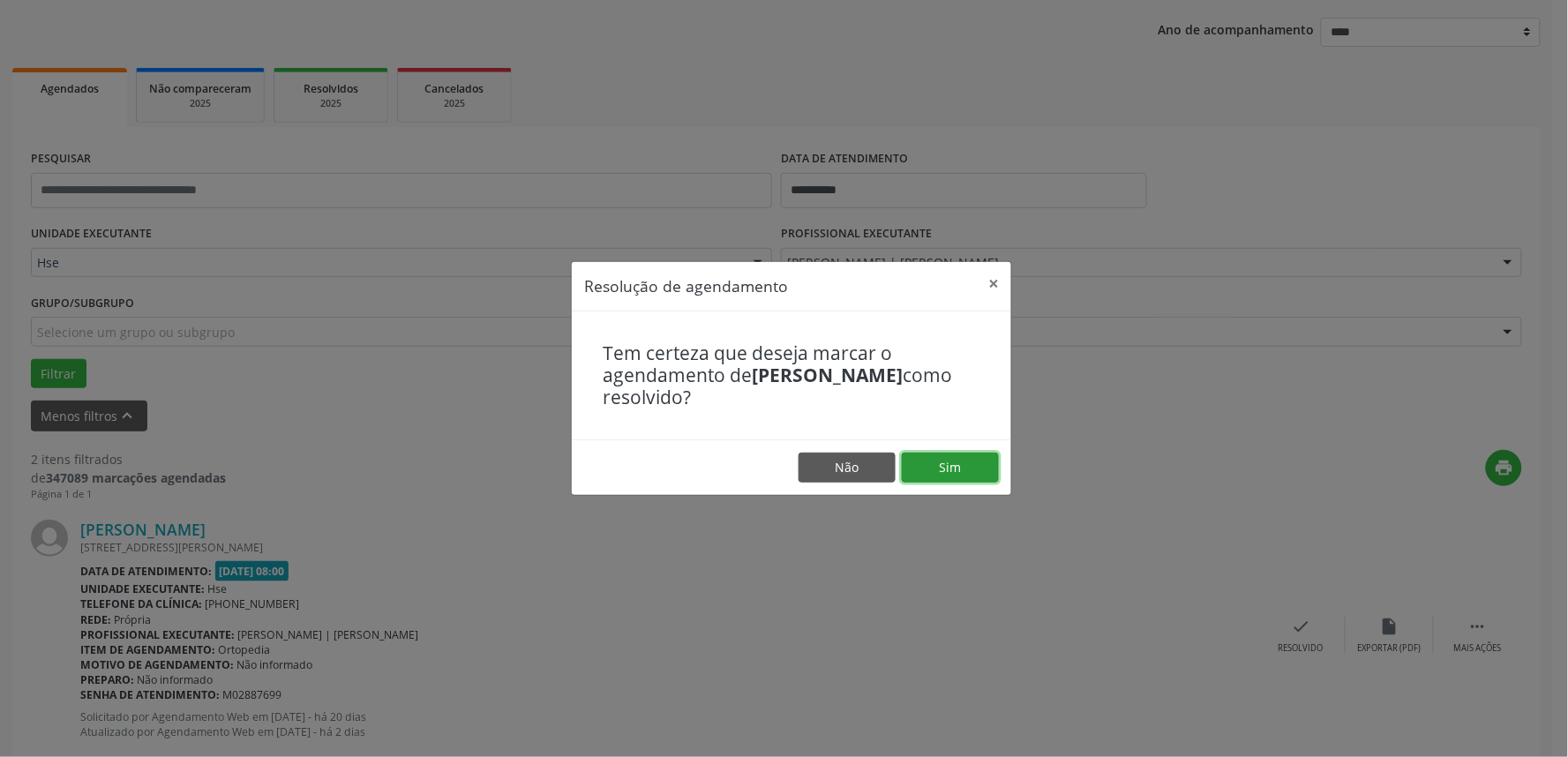
click at [925, 455] on button "Sim" at bounding box center [950, 467] width 97 height 30
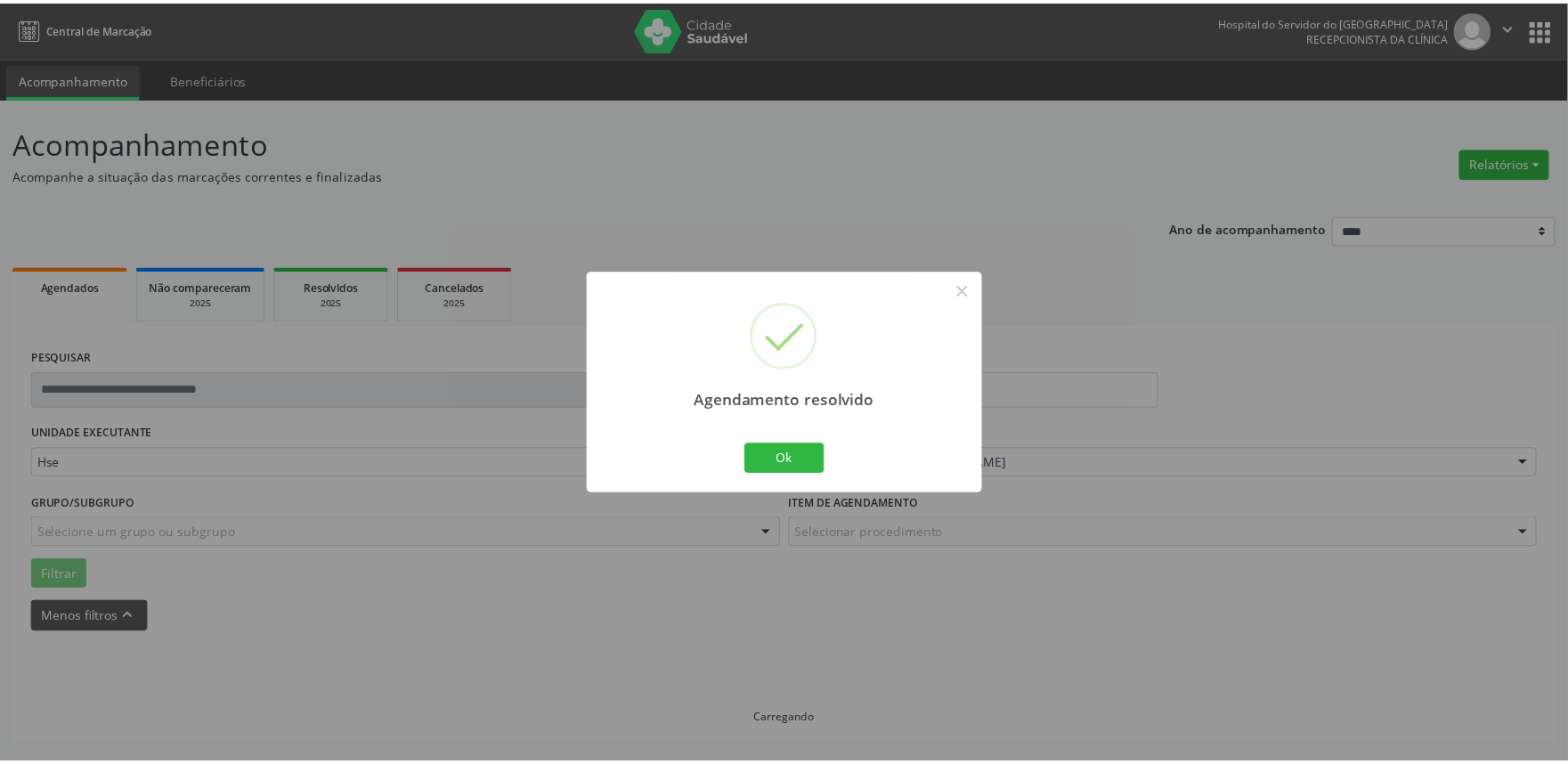
scroll to position [0, 0]
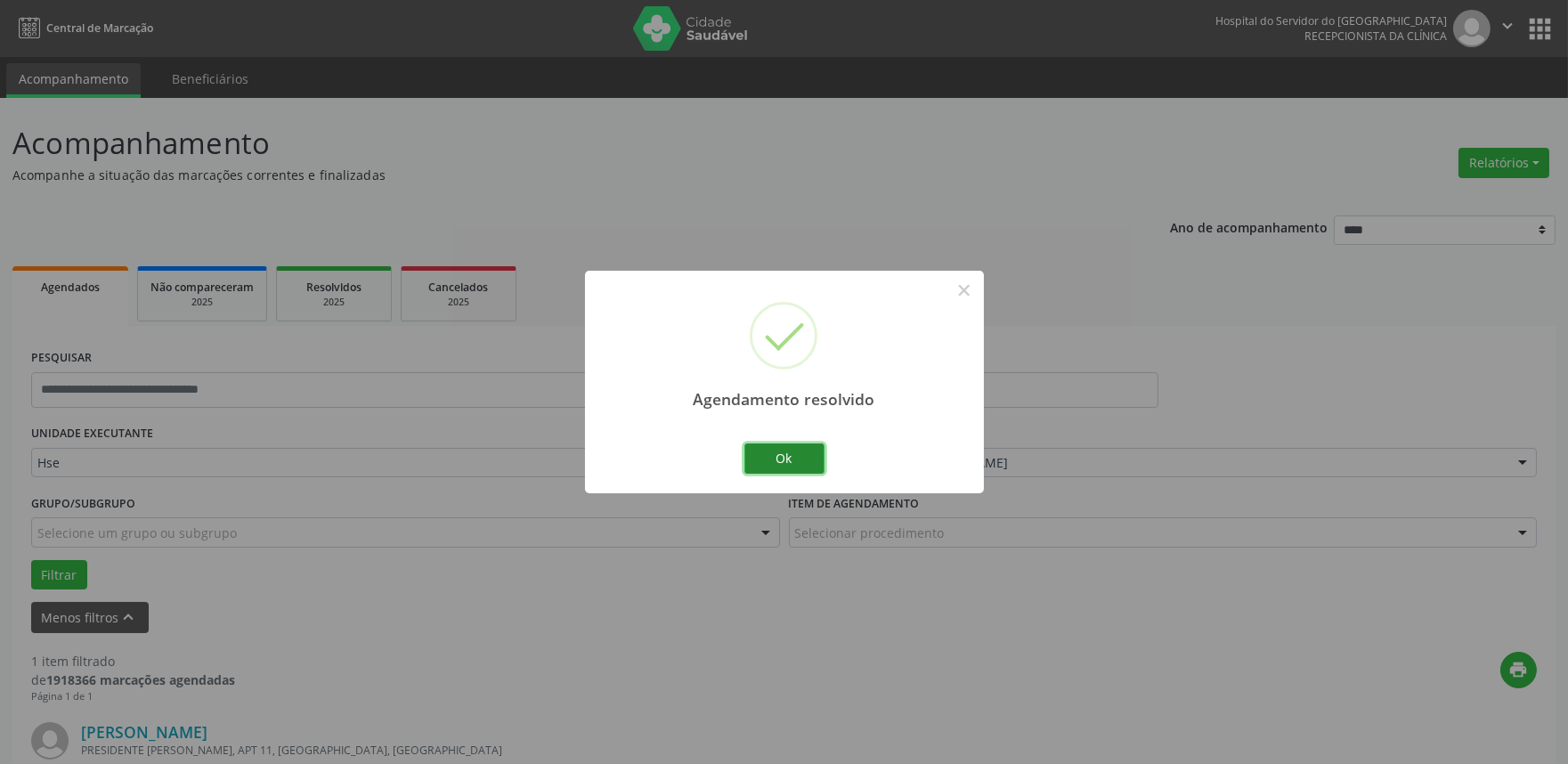
click at [785, 469] on button "Ok" at bounding box center [784, 459] width 80 height 30
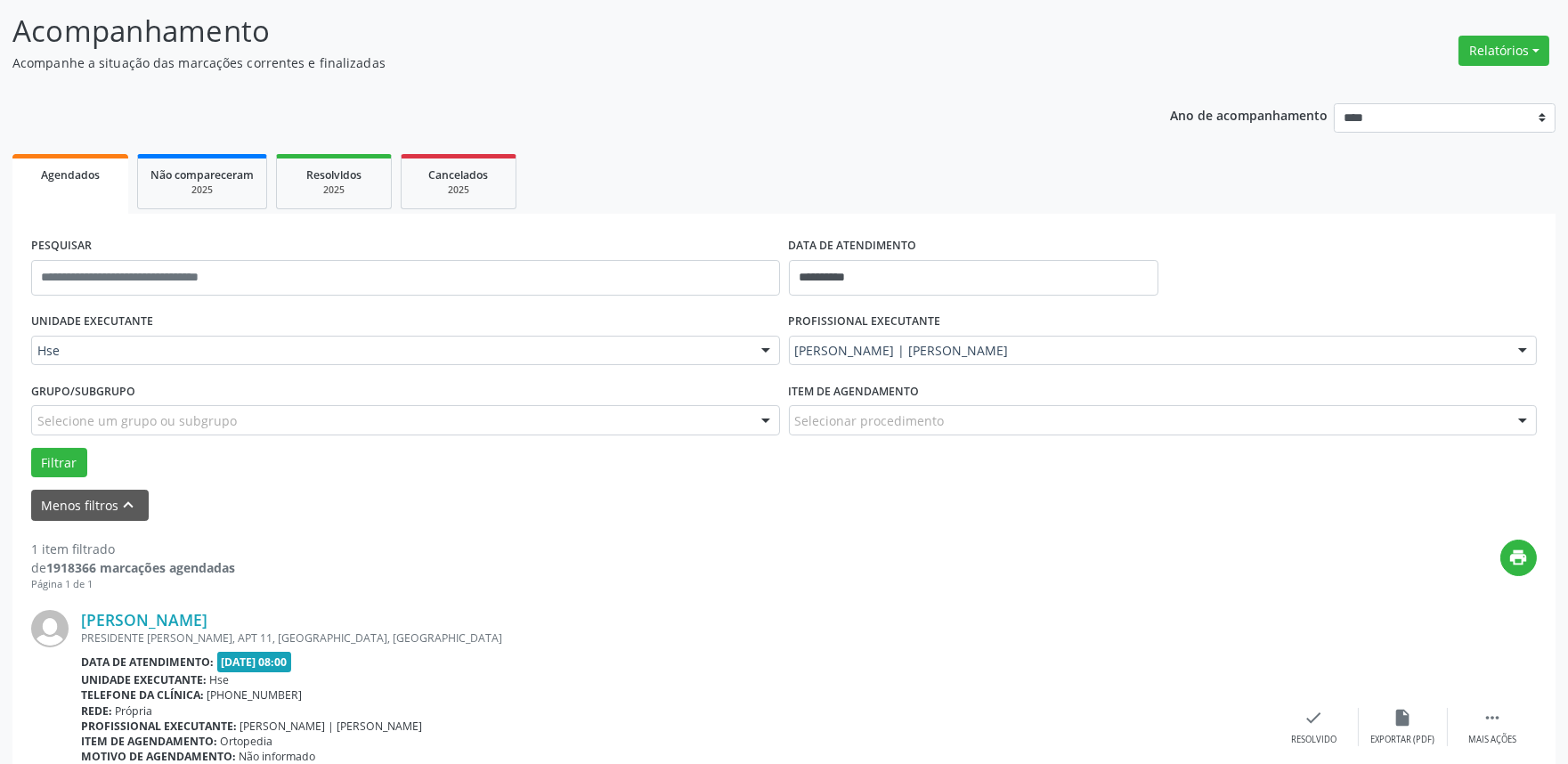
scroll to position [197, 0]
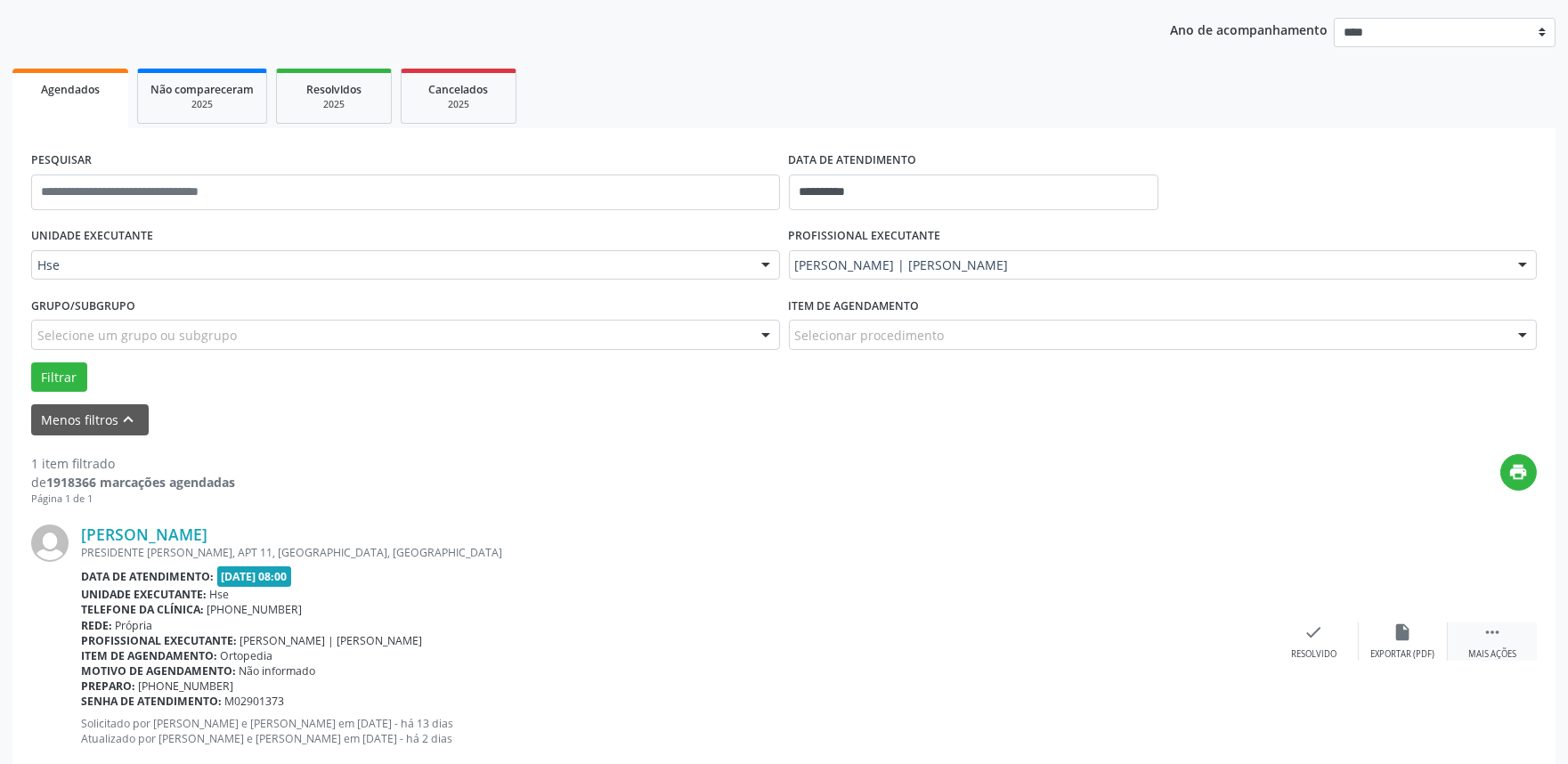
click at [1497, 654] on div "Mais ações" at bounding box center [1492, 654] width 48 height 12
click at [1411, 638] on icon "alarm_off" at bounding box center [1403, 632] width 20 height 20
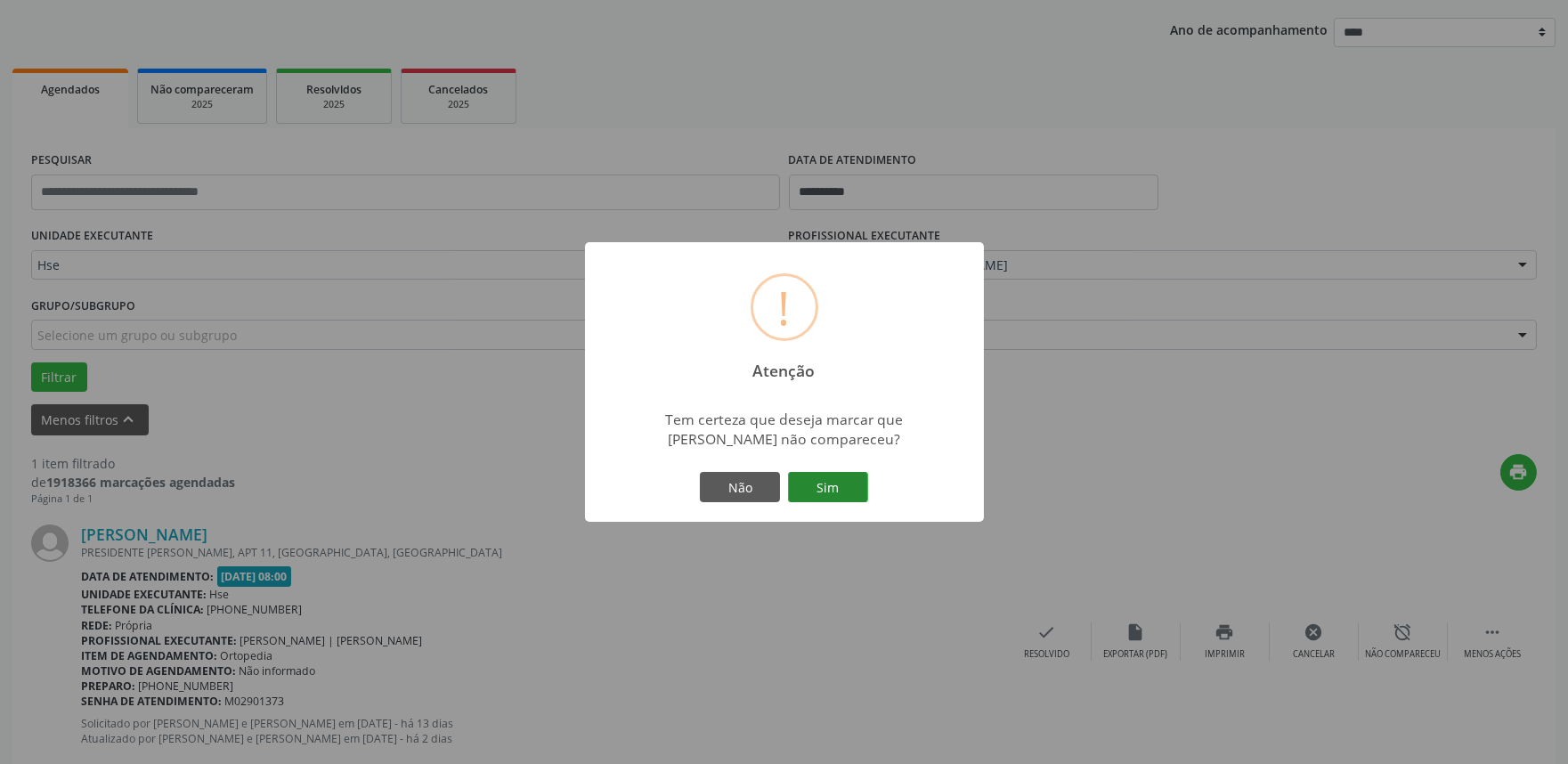
click at [846, 485] on button "Sim" at bounding box center [828, 487] width 80 height 30
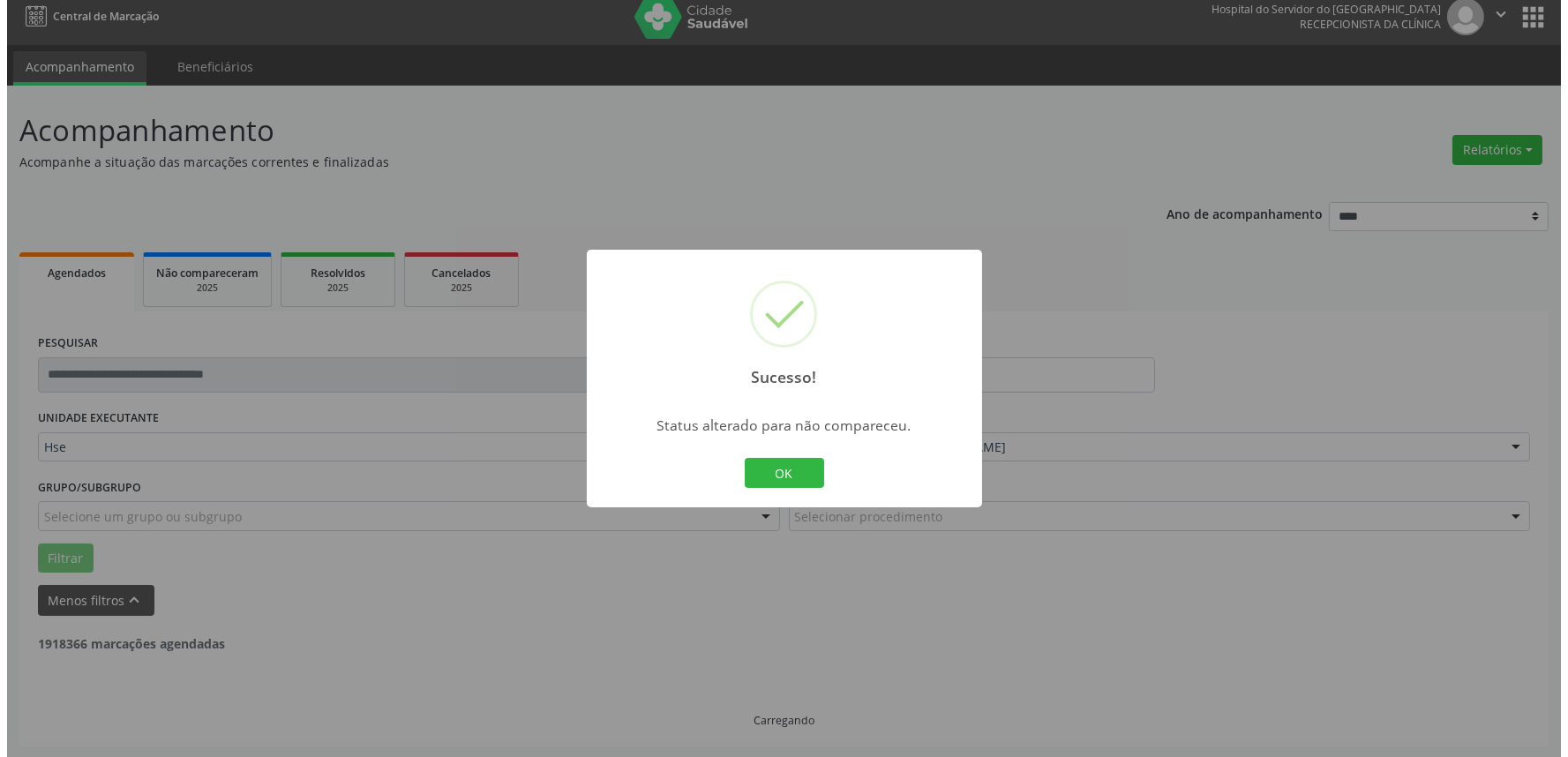
scroll to position [0, 0]
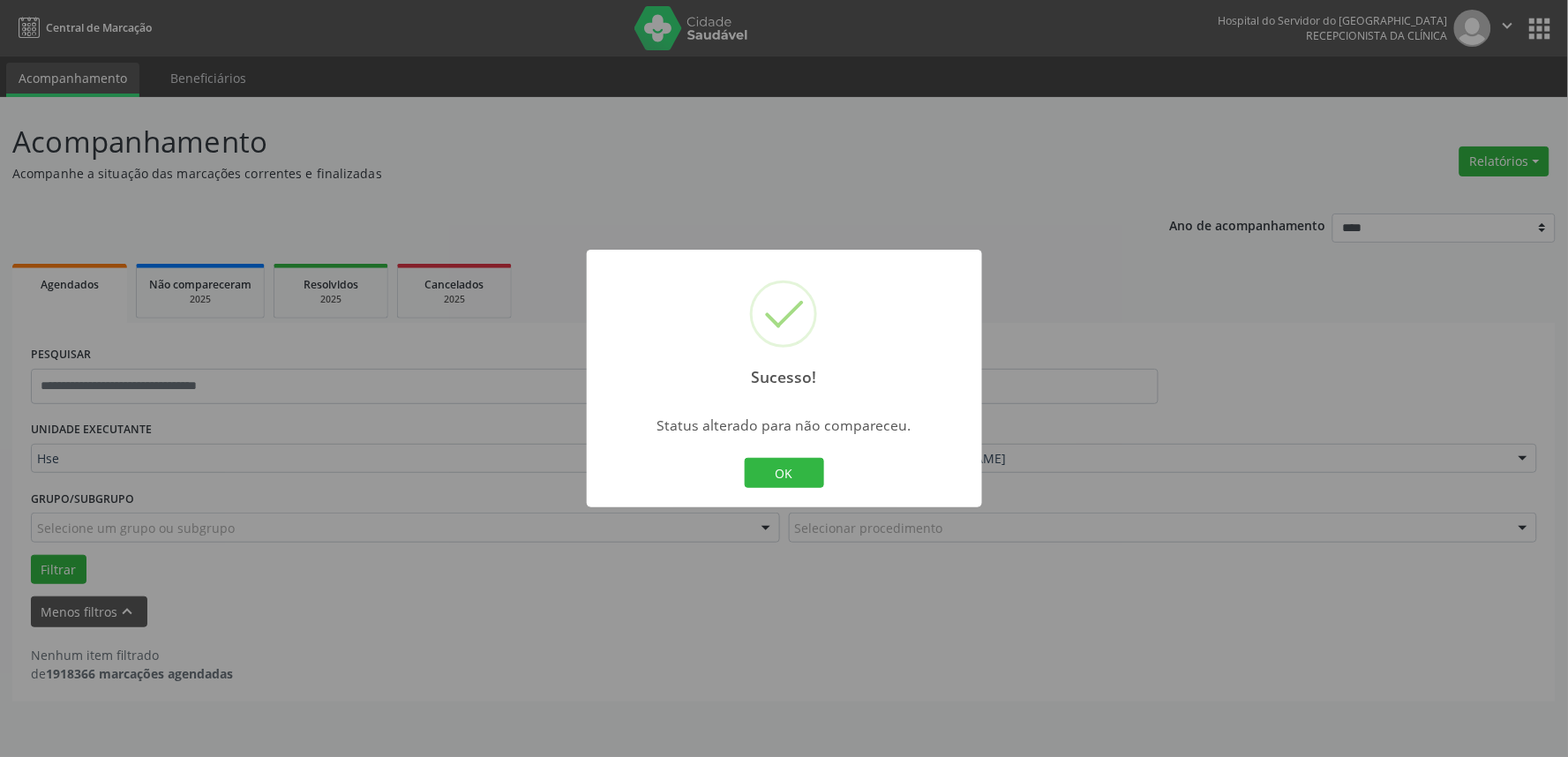
click at [744, 458] on button "OK" at bounding box center [784, 472] width 79 height 30
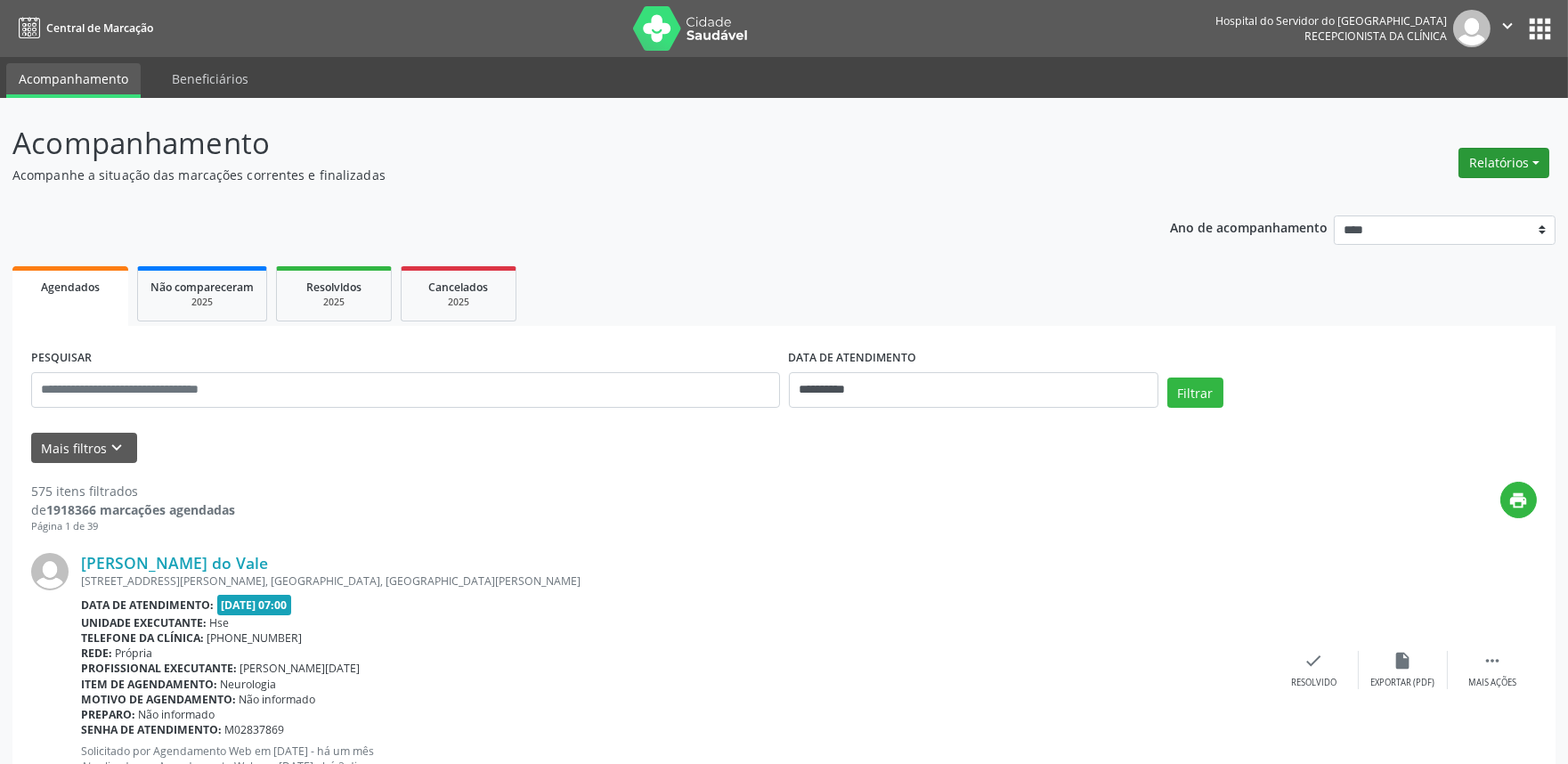
click at [1516, 154] on button "Relatórios" at bounding box center [1503, 163] width 91 height 30
click at [1442, 197] on link "Agendamentos" at bounding box center [1453, 199] width 192 height 25
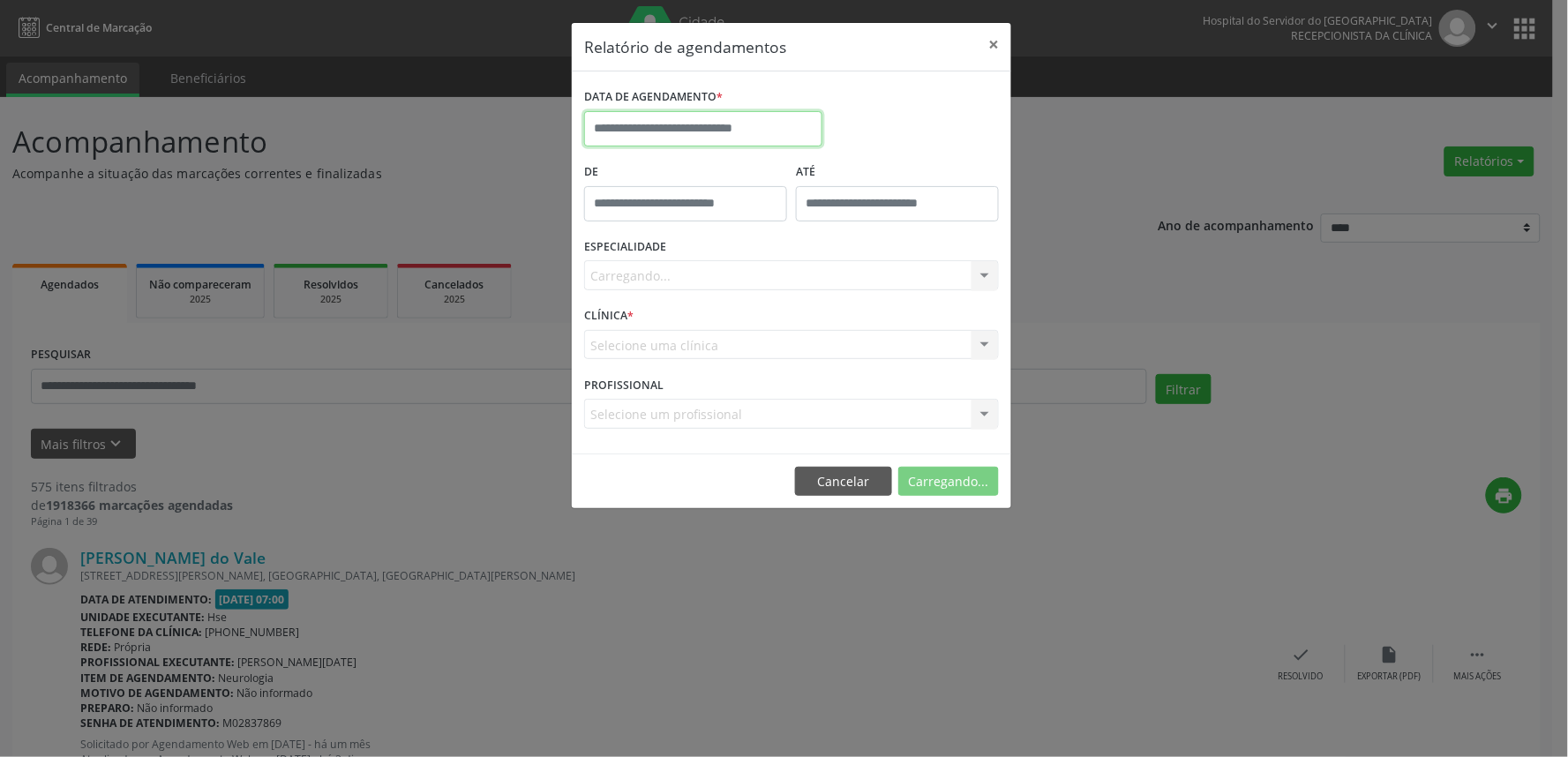
click at [672, 121] on input "text" at bounding box center [703, 128] width 238 height 36
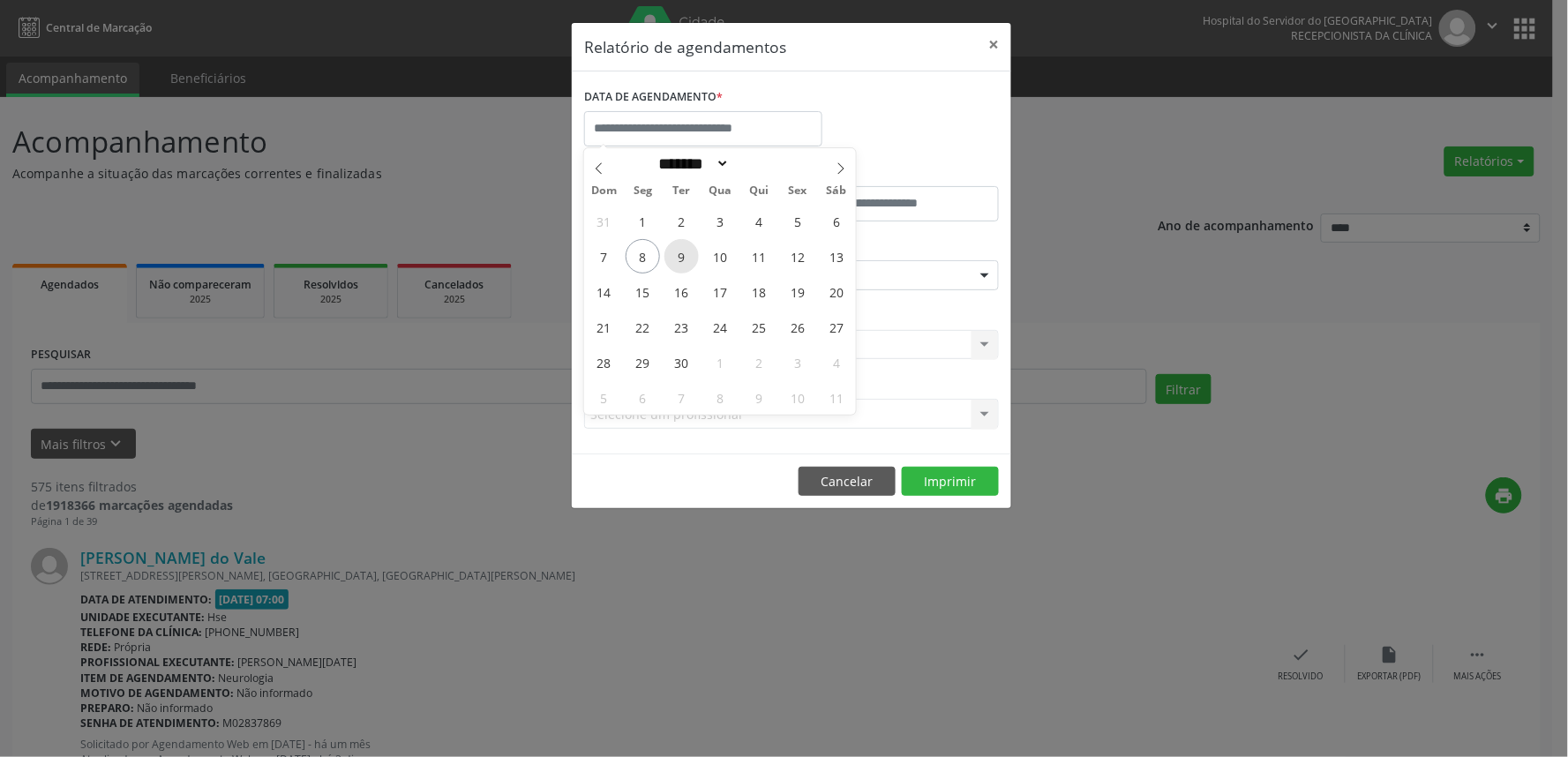
click at [683, 262] on span "9" at bounding box center [681, 256] width 35 height 35
type input "**********"
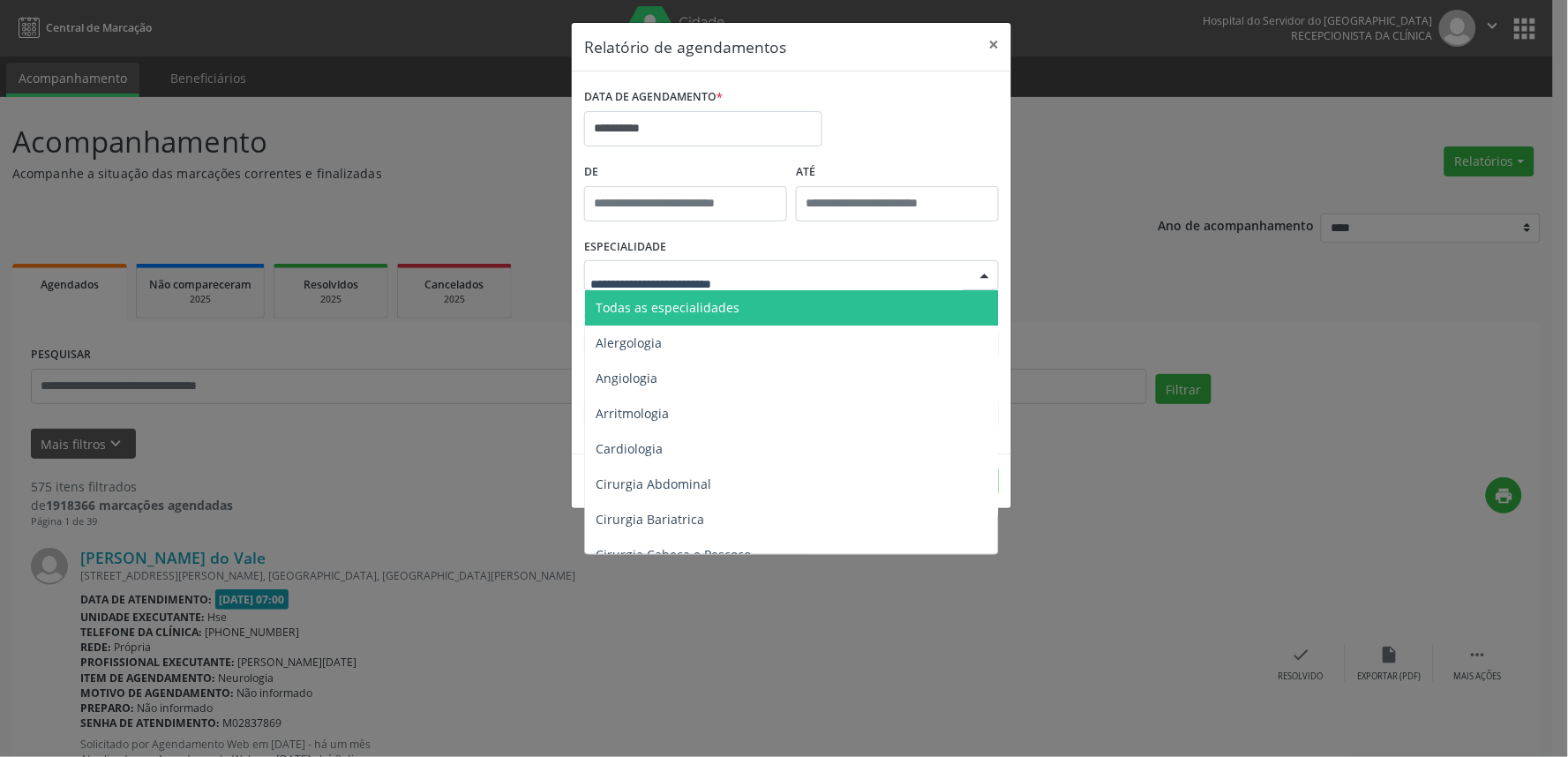
click at [782, 278] on div at bounding box center [792, 275] width 415 height 30
click at [763, 308] on span "Todas as especialidades" at bounding box center [793, 308] width 415 height 36
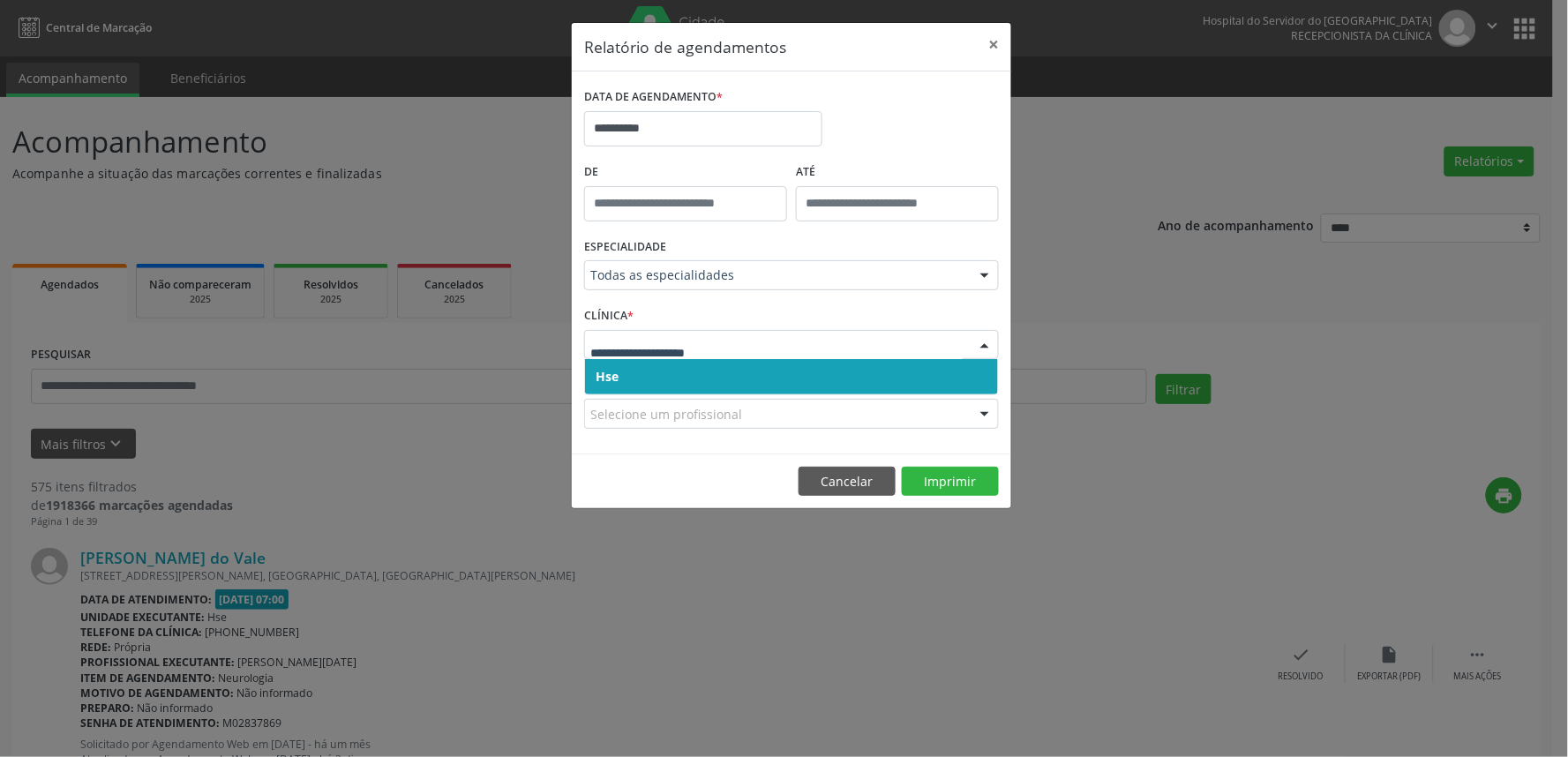
click at [751, 367] on span "Hse" at bounding box center [792, 377] width 413 height 36
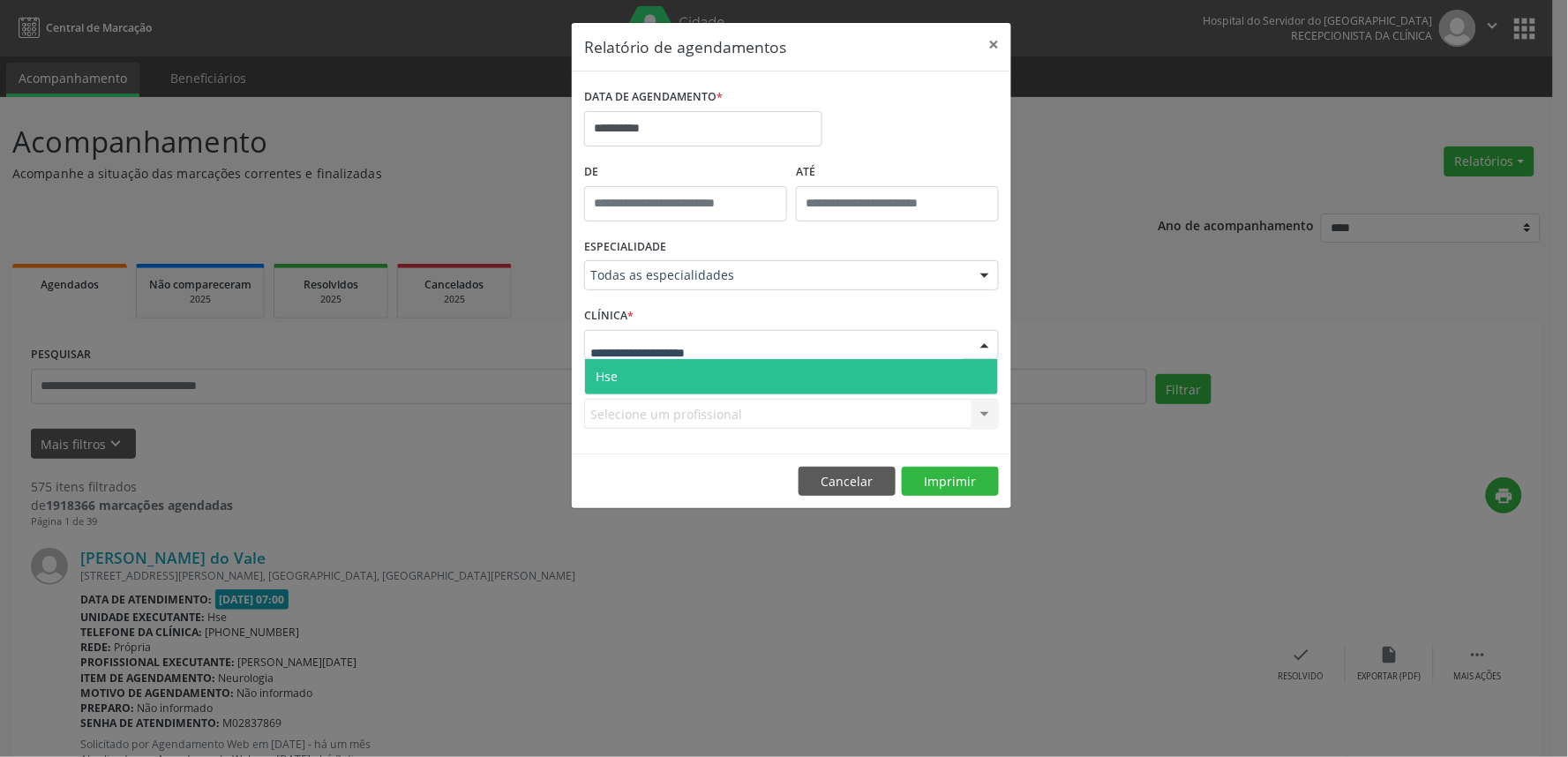
click at [763, 353] on div at bounding box center [792, 345] width 415 height 30
click at [752, 369] on span "Hse" at bounding box center [792, 377] width 413 height 36
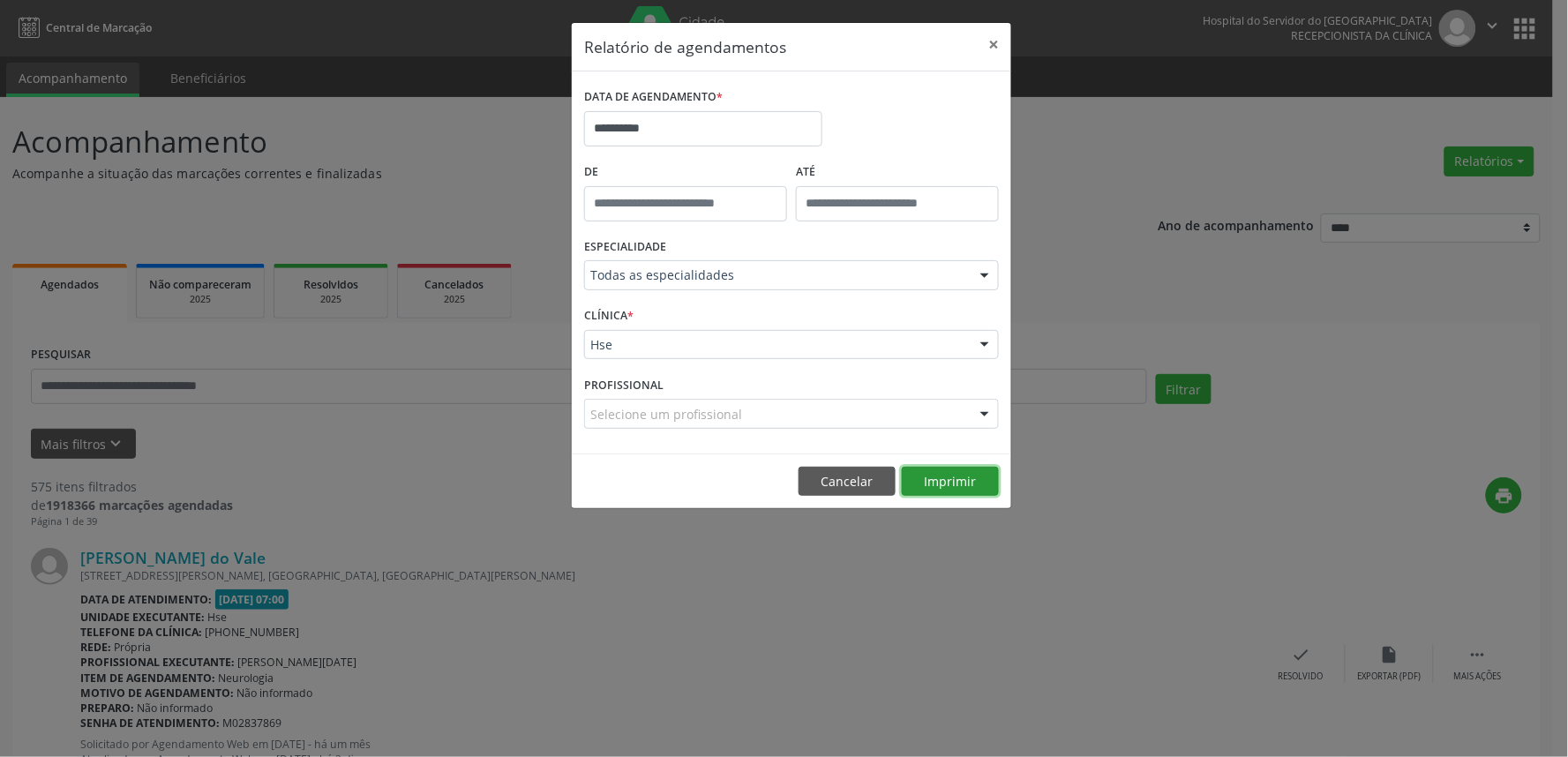
click at [957, 470] on button "Imprimir" at bounding box center [950, 481] width 97 height 30
click at [993, 45] on button "×" at bounding box center [994, 44] width 36 height 43
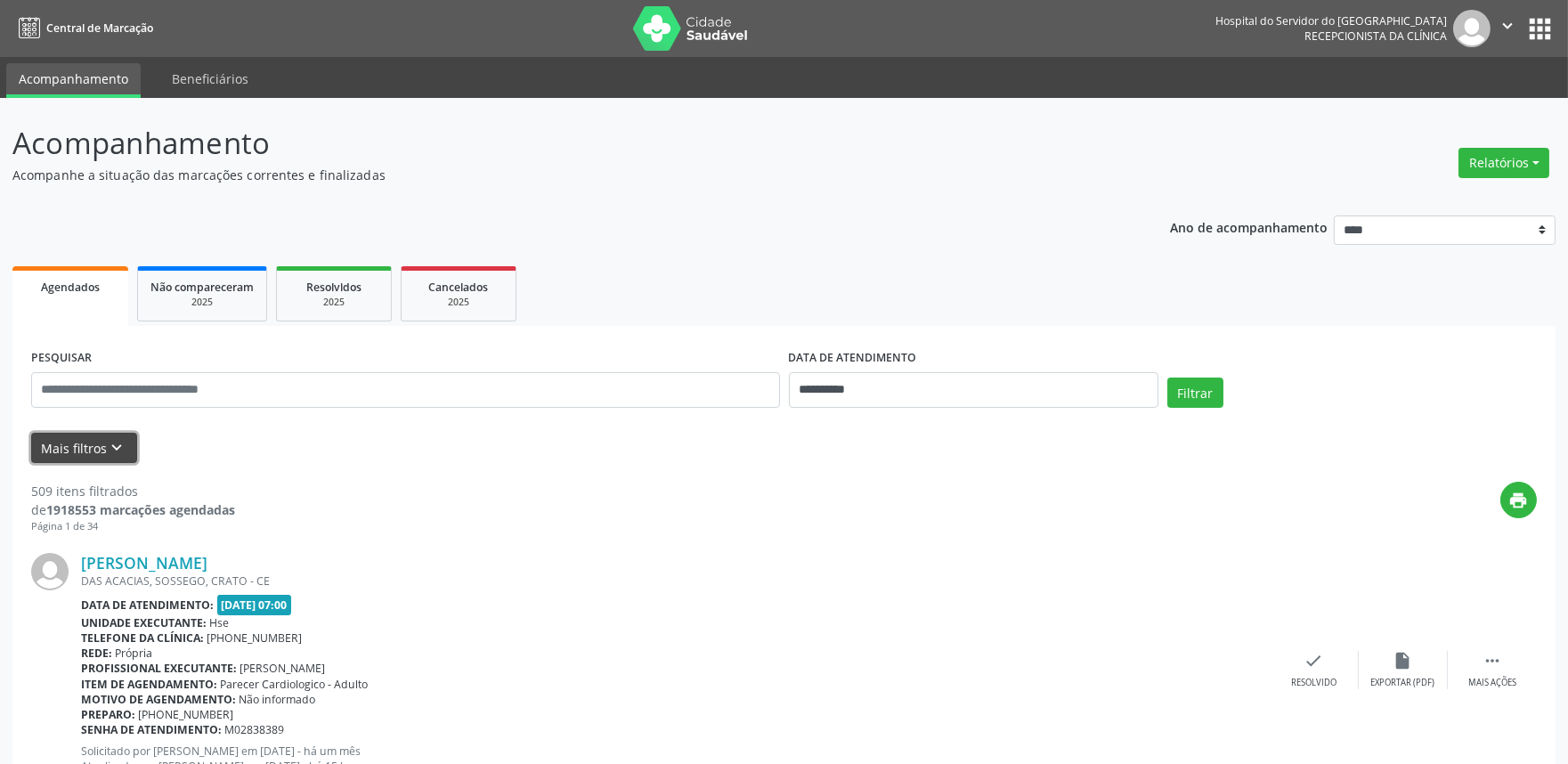
click at [75, 456] on button "Mais filtros keyboard_arrow_down" at bounding box center [84, 448] width 106 height 31
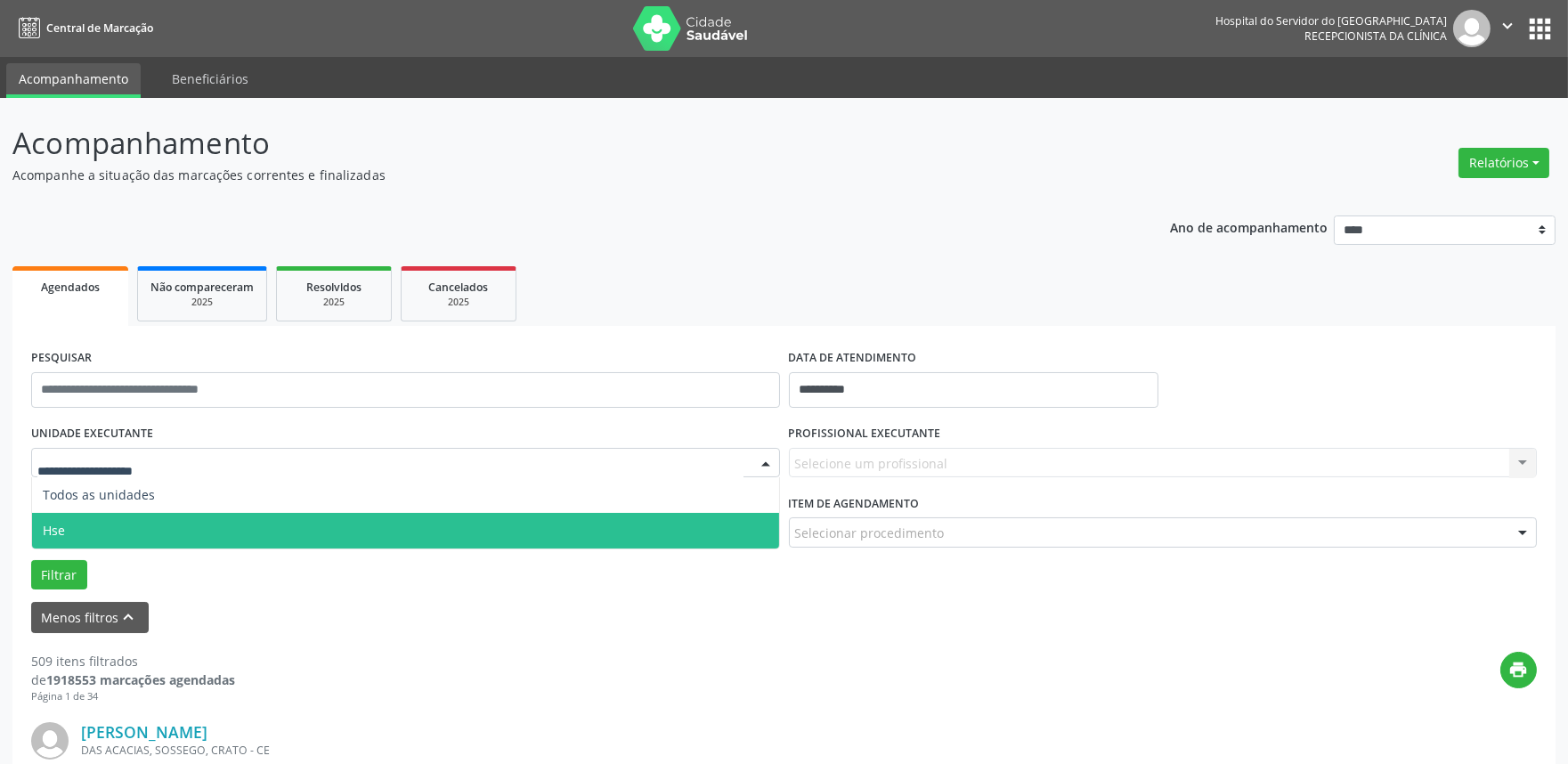
click at [112, 538] on span "Hse" at bounding box center [405, 531] width 747 height 36
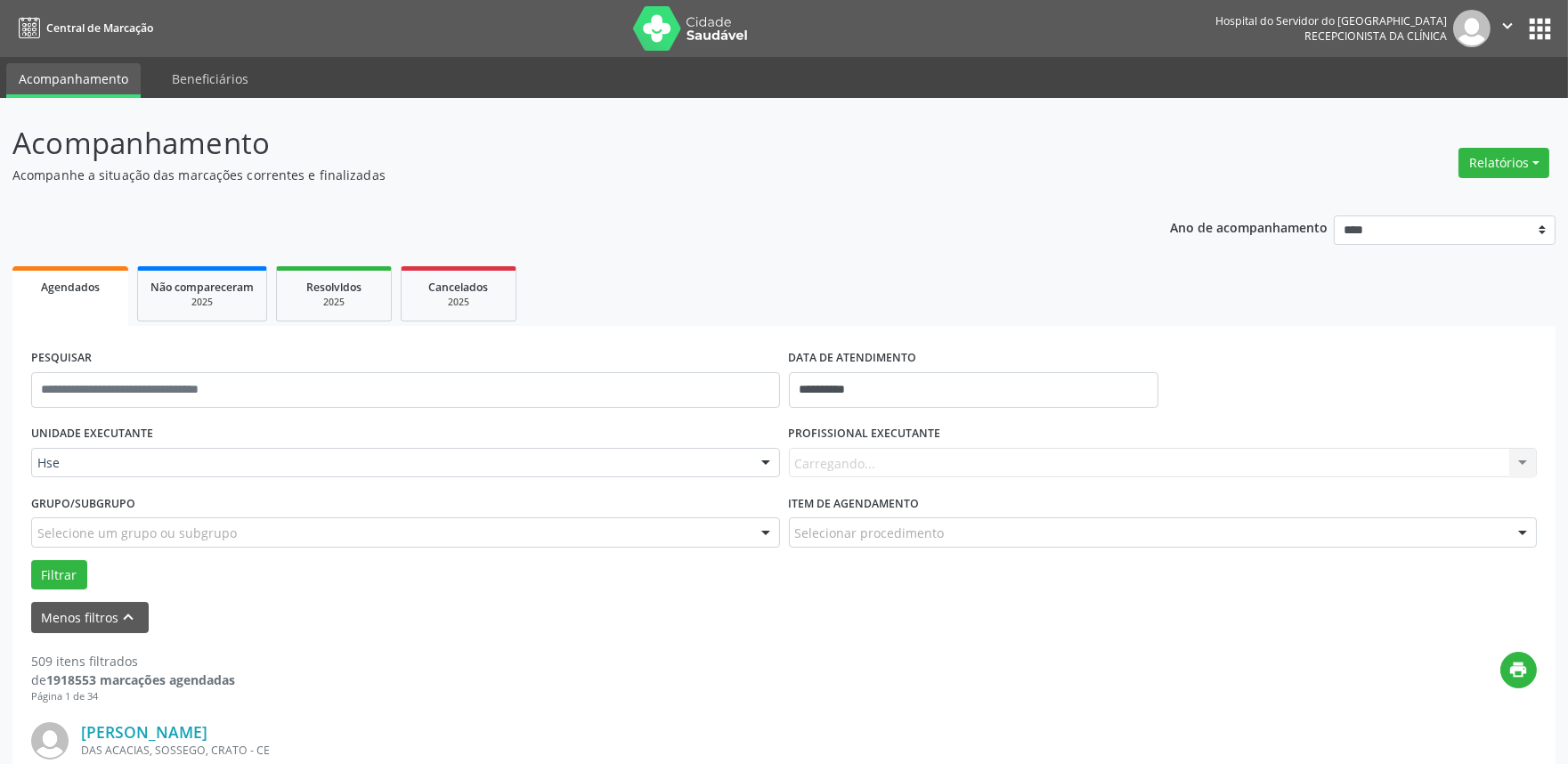
click at [882, 465] on div "Carregando... Nenhum resultado encontrado para: " " Não há nenhuma opção para s…" at bounding box center [1163, 463] width 749 height 30
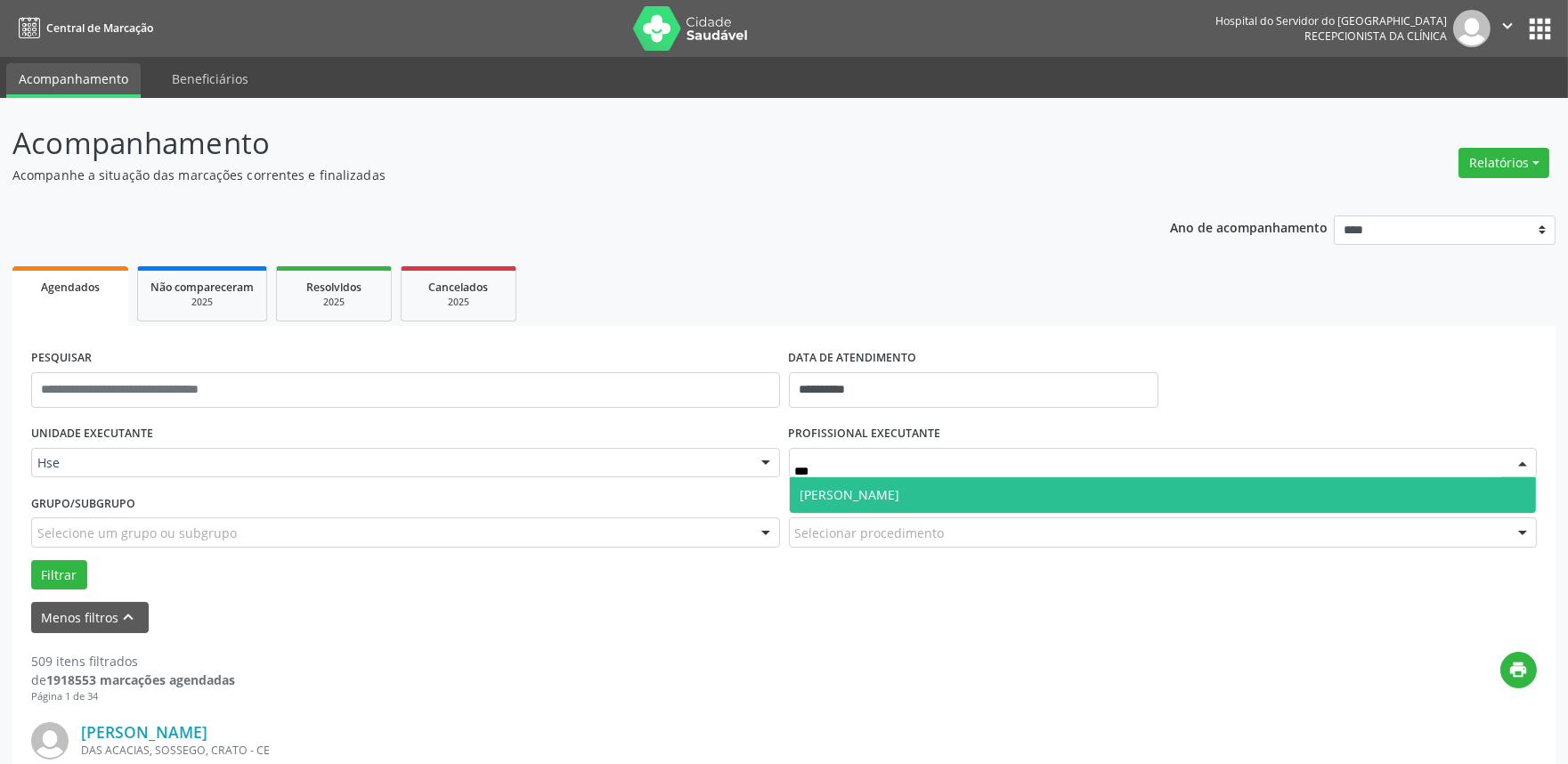
type input "***"
click at [1022, 488] on span "[PERSON_NAME]" at bounding box center [1163, 496] width 747 height 36
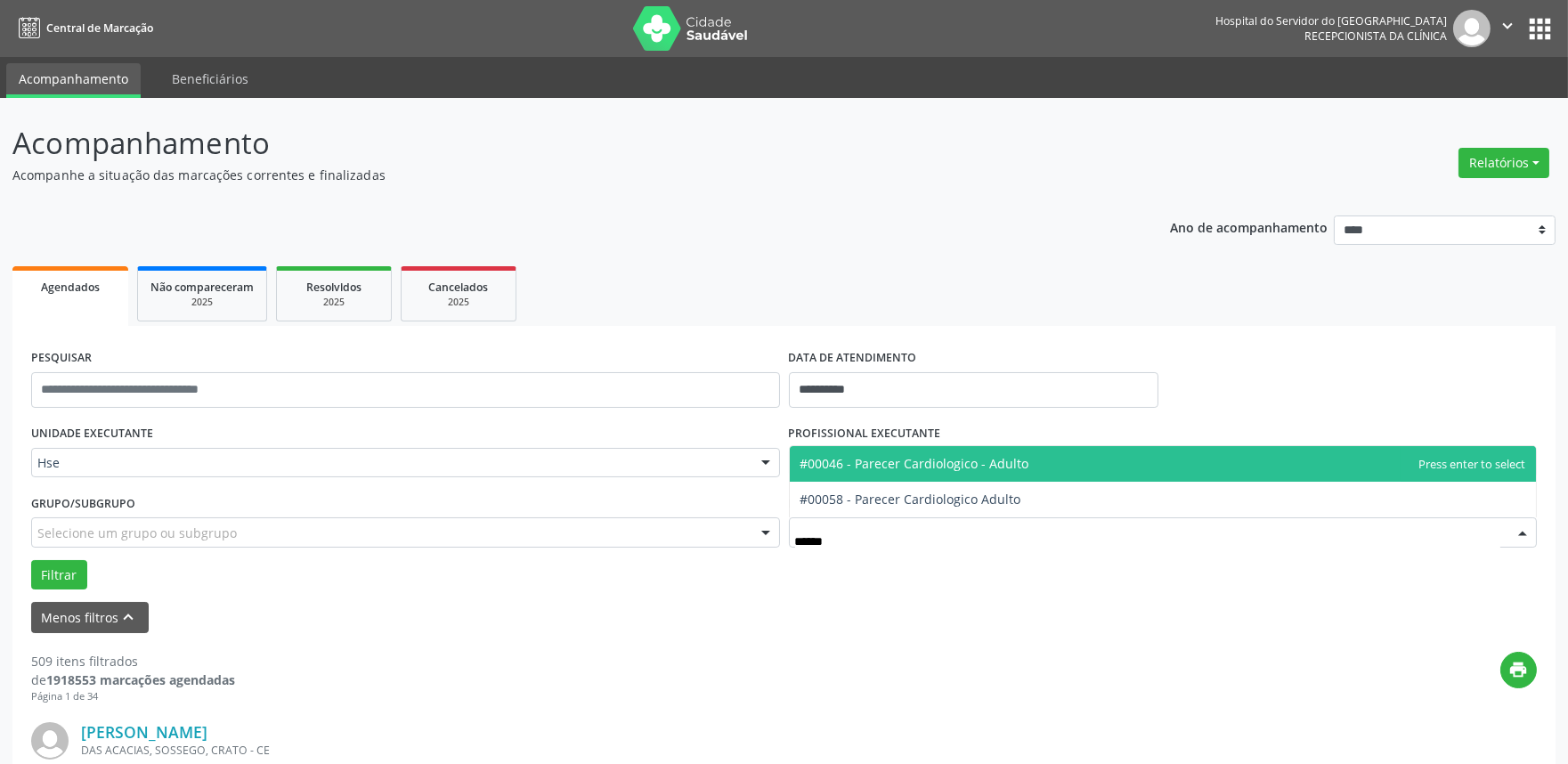
type input "*******"
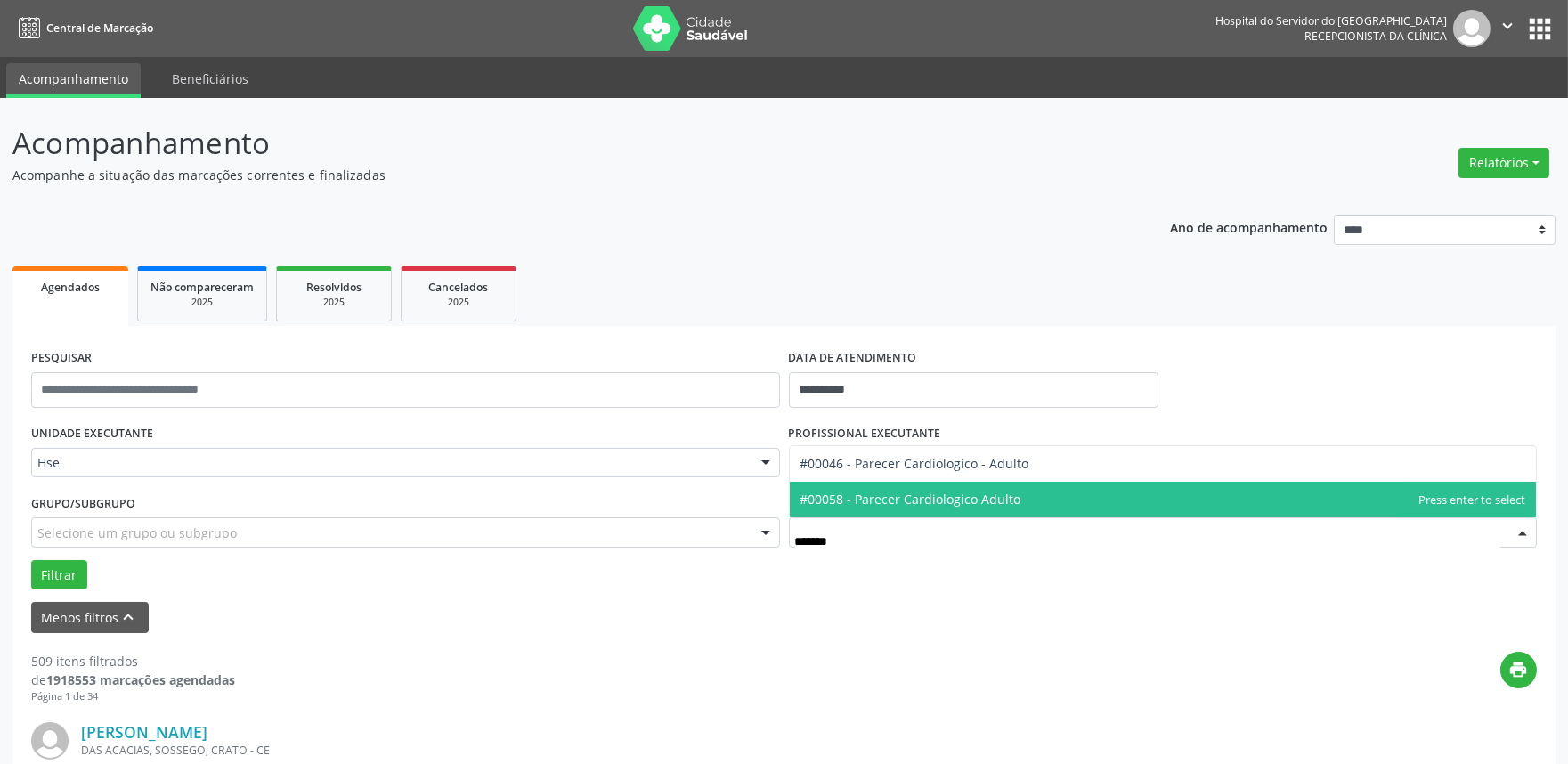
click at [944, 492] on span "#00058 - Parecer Cardiologico Adulto" at bounding box center [911, 499] width 220 height 17
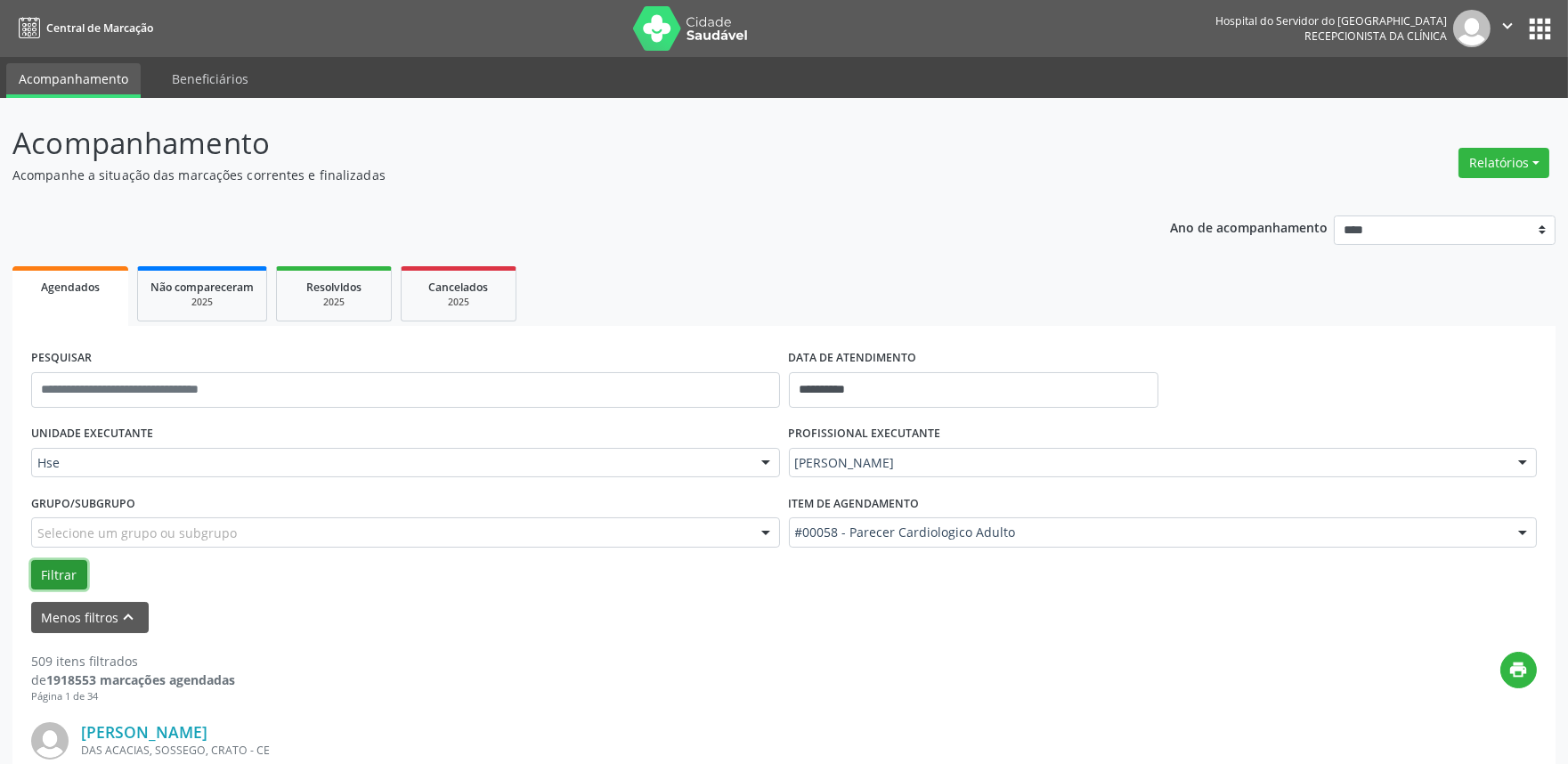
click at [65, 569] on button "Filtrar" at bounding box center [59, 575] width 56 height 30
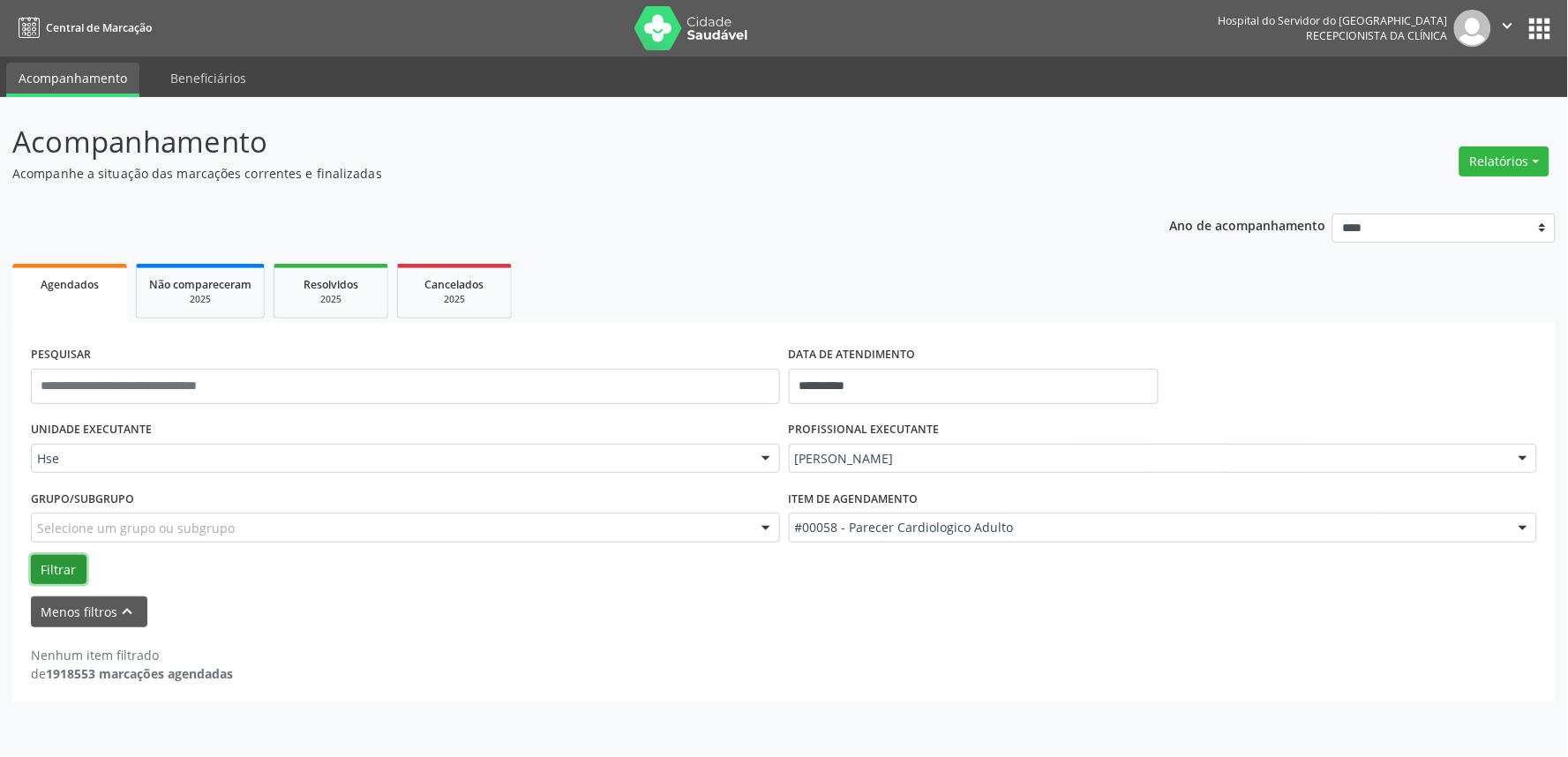
click at [67, 564] on button "Filtrar" at bounding box center [58, 570] width 55 height 30
click at [63, 566] on button "Filtrar" at bounding box center [58, 570] width 55 height 30
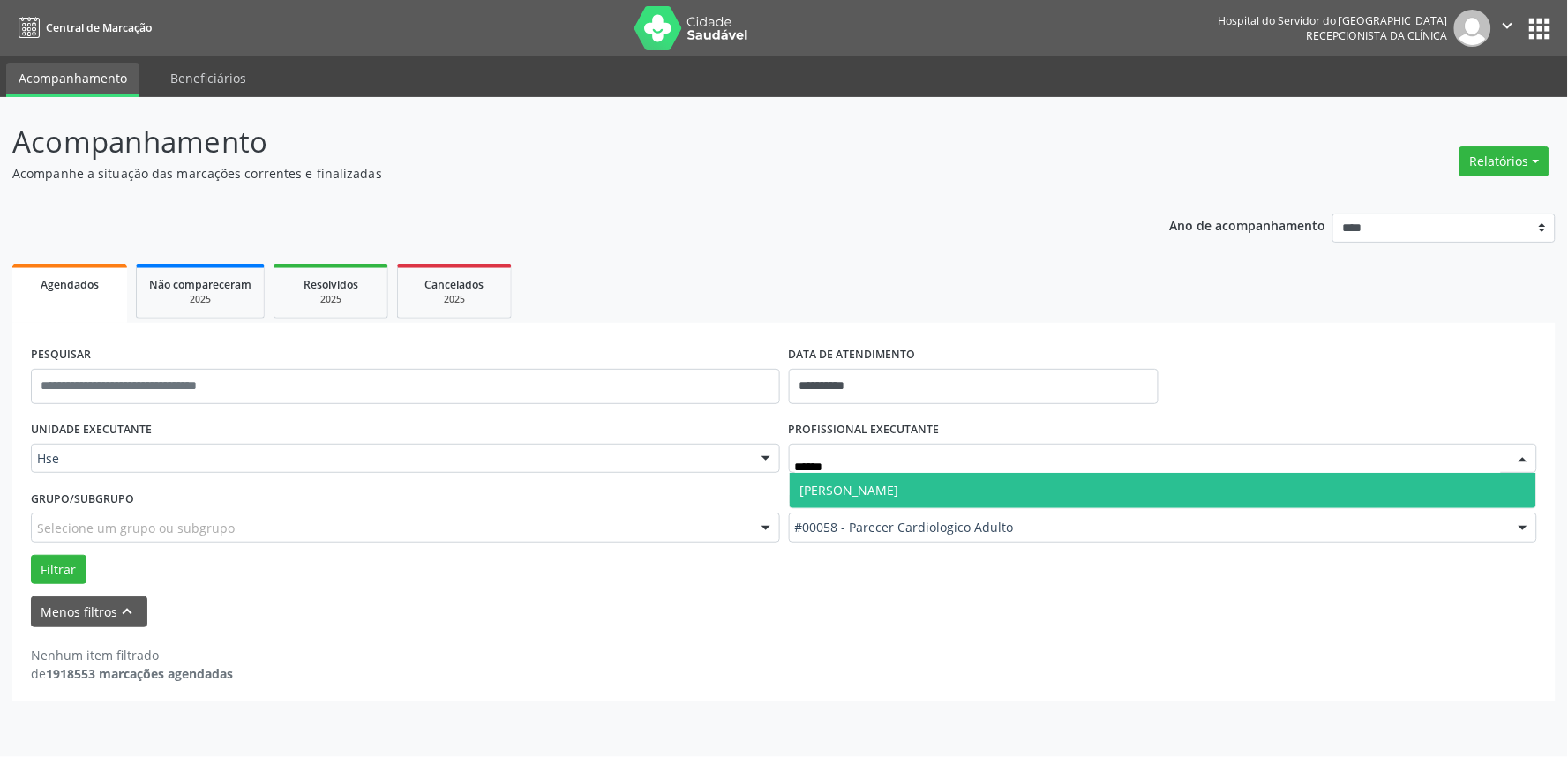
type input "*******"
click at [967, 489] on span "[PERSON_NAME]" at bounding box center [1164, 491] width 747 height 36
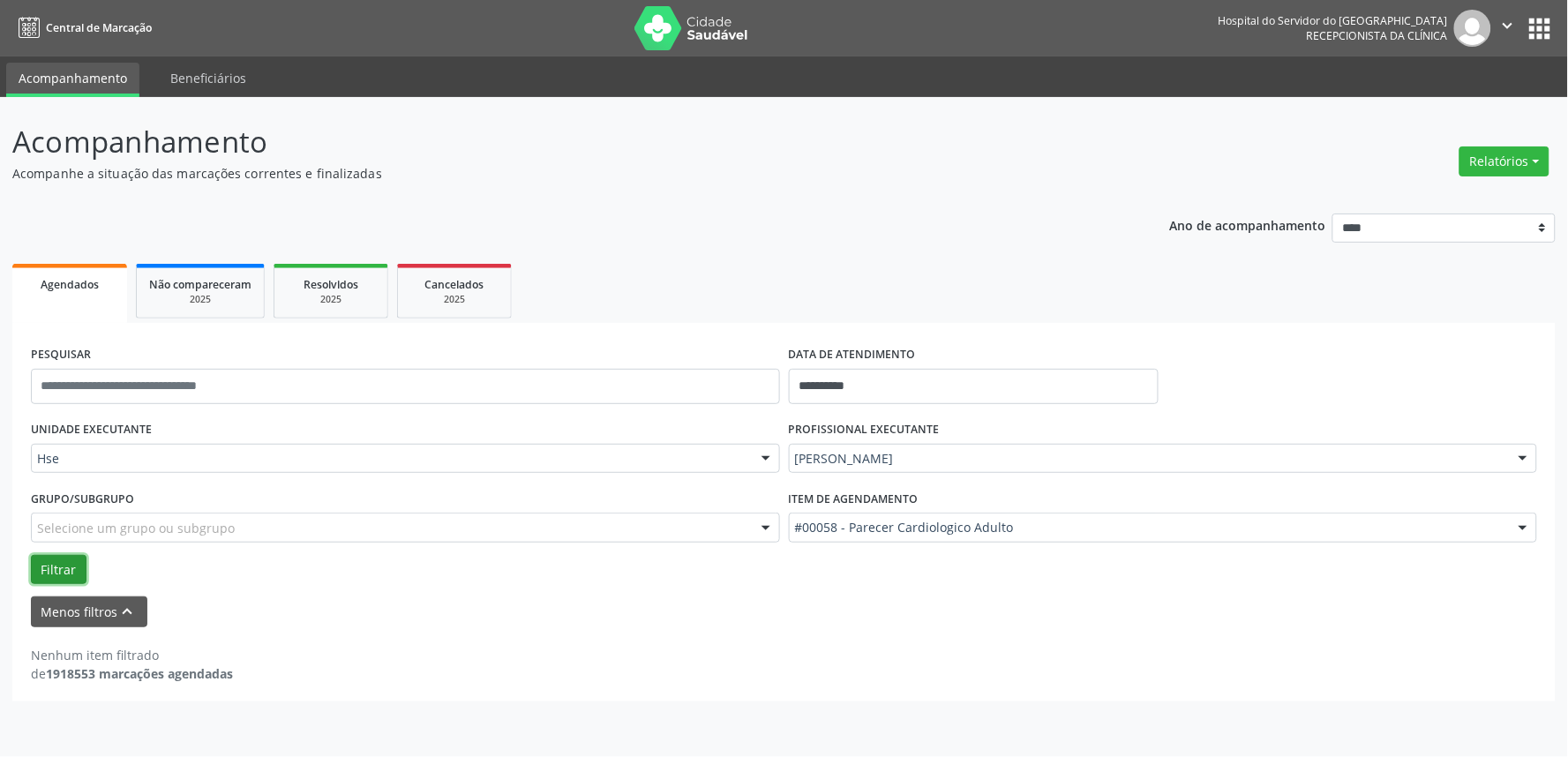
click at [48, 555] on button "Filtrar" at bounding box center [58, 570] width 55 height 30
click at [61, 561] on button "Filtrar" at bounding box center [58, 570] width 55 height 30
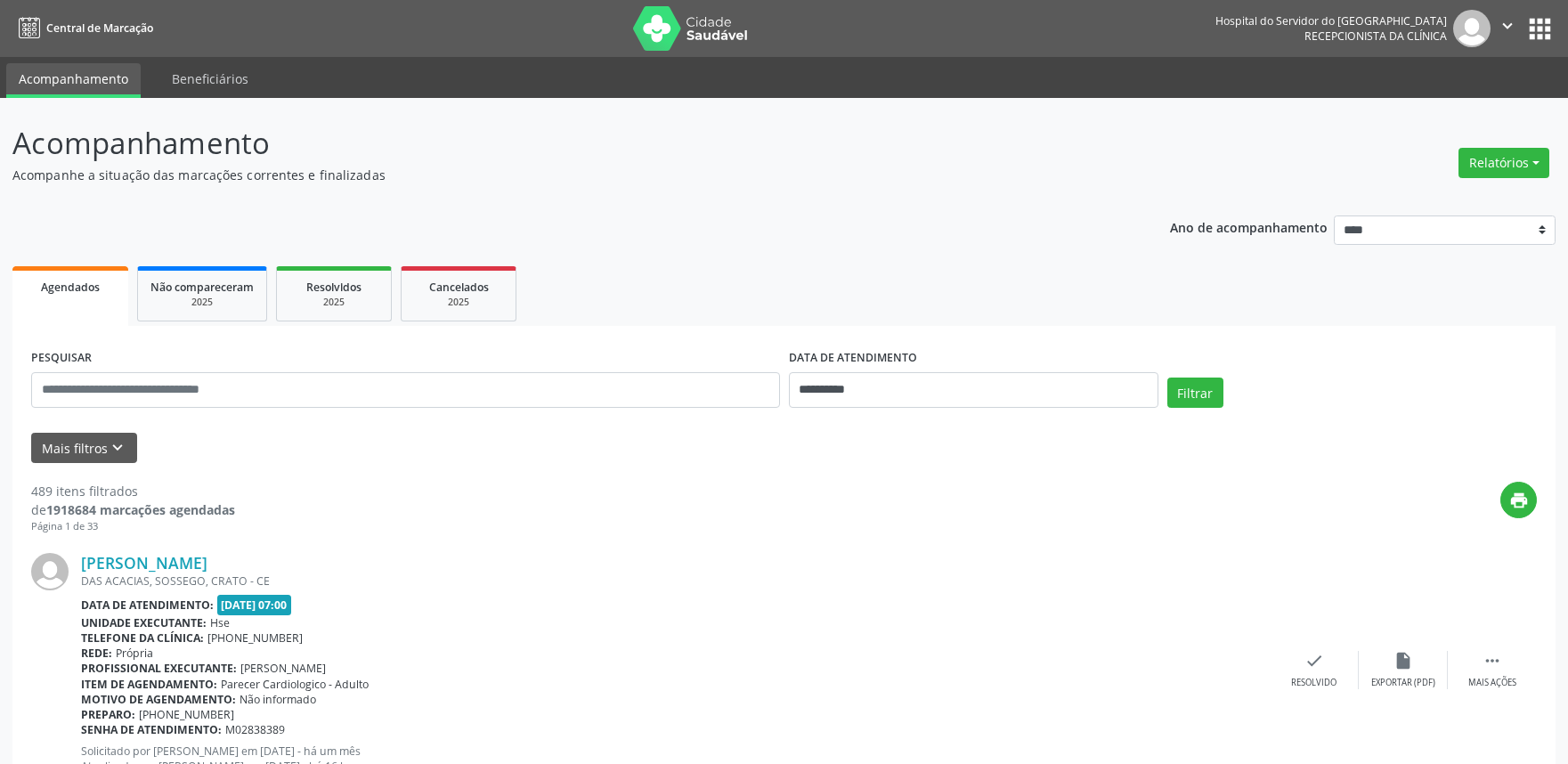
click at [108, 438] on icon "keyboard_arrow_down" at bounding box center [118, 448] width 20 height 20
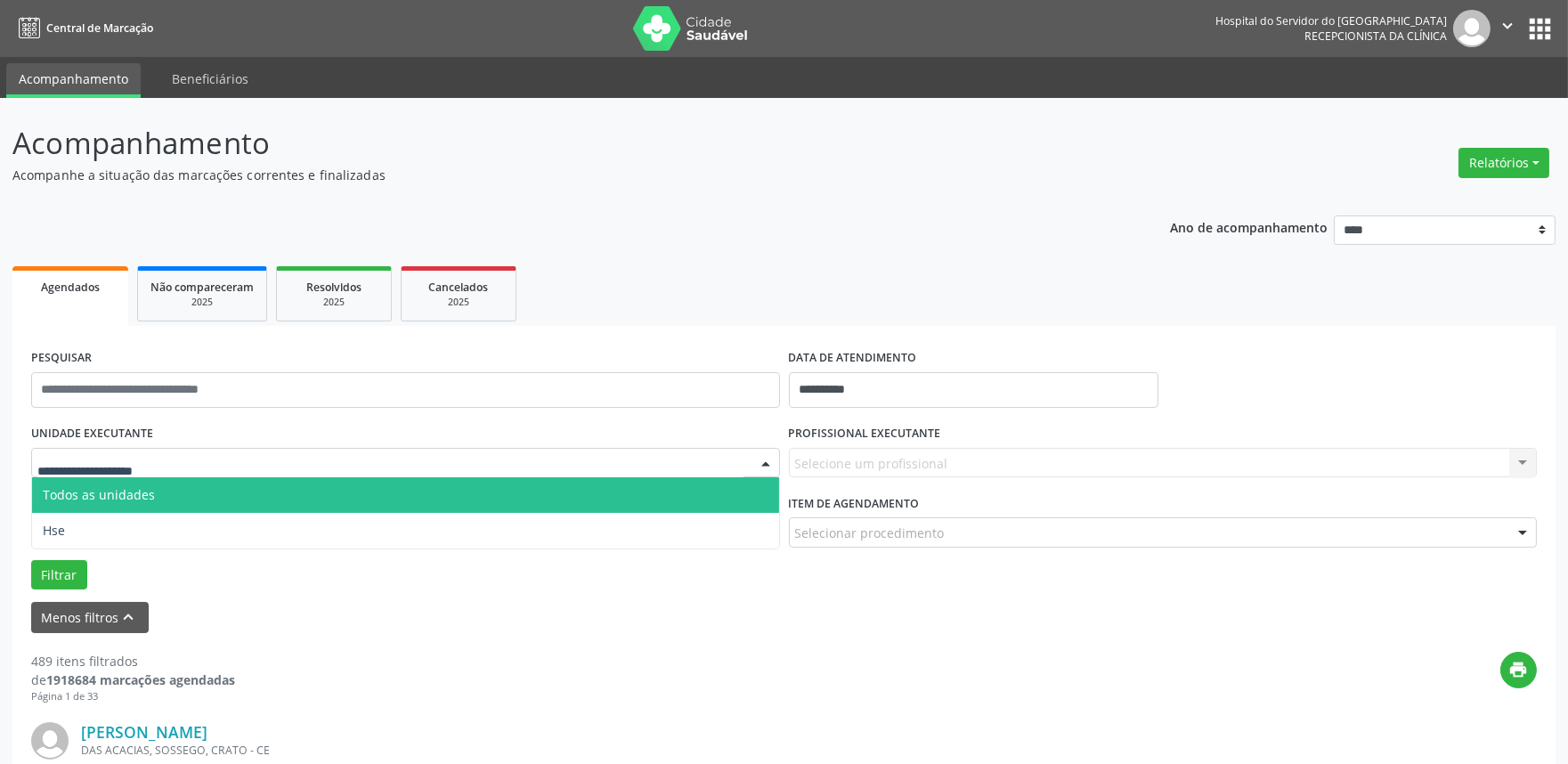
click at [96, 496] on span "Todos as unidades" at bounding box center [99, 494] width 112 height 17
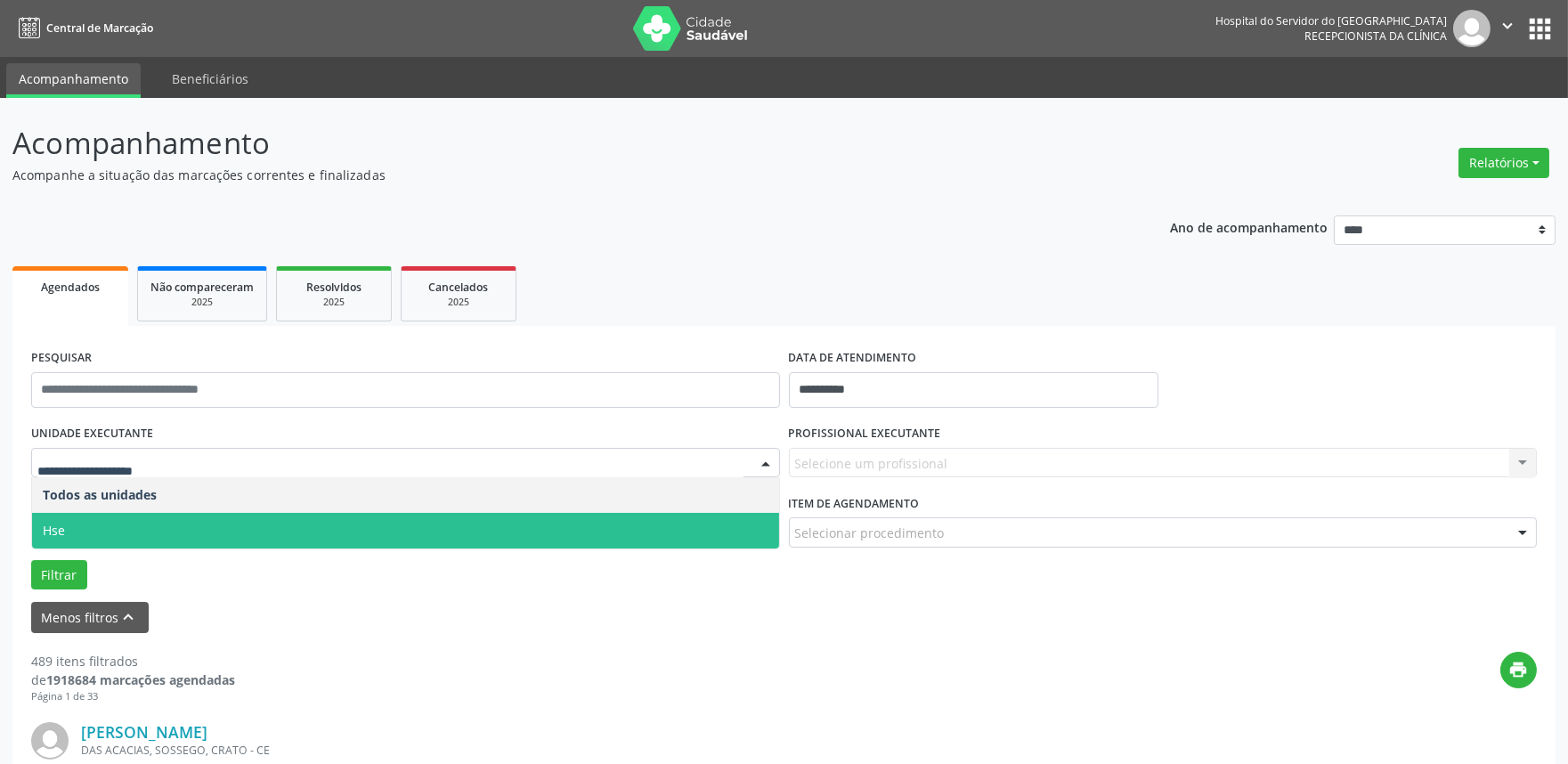
click at [82, 526] on span "Hse" at bounding box center [405, 531] width 747 height 36
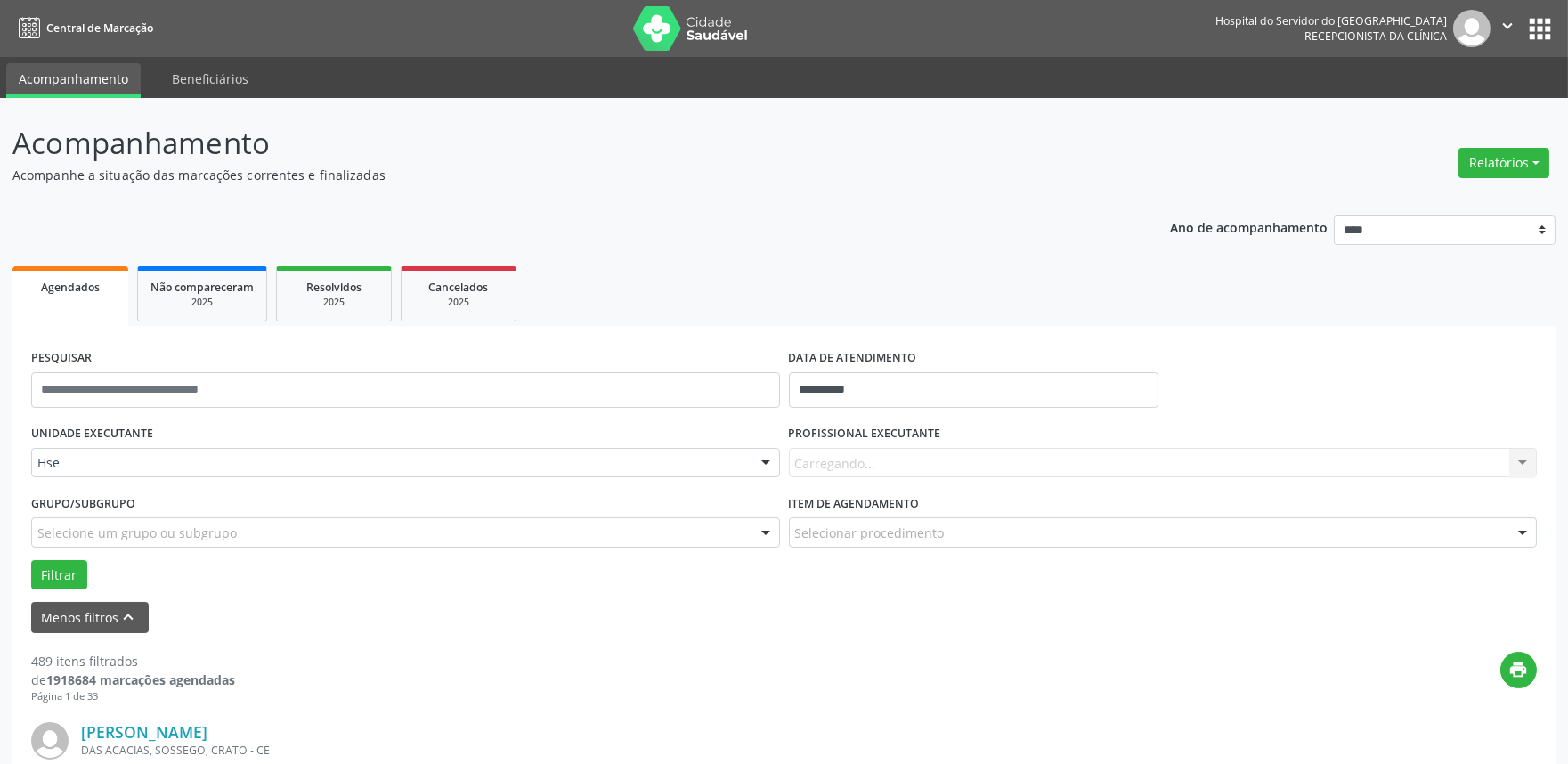
click at [865, 461] on div "Carregando... Nenhum resultado encontrado para: " " Não há nenhuma opção para s…" at bounding box center [1163, 463] width 749 height 30
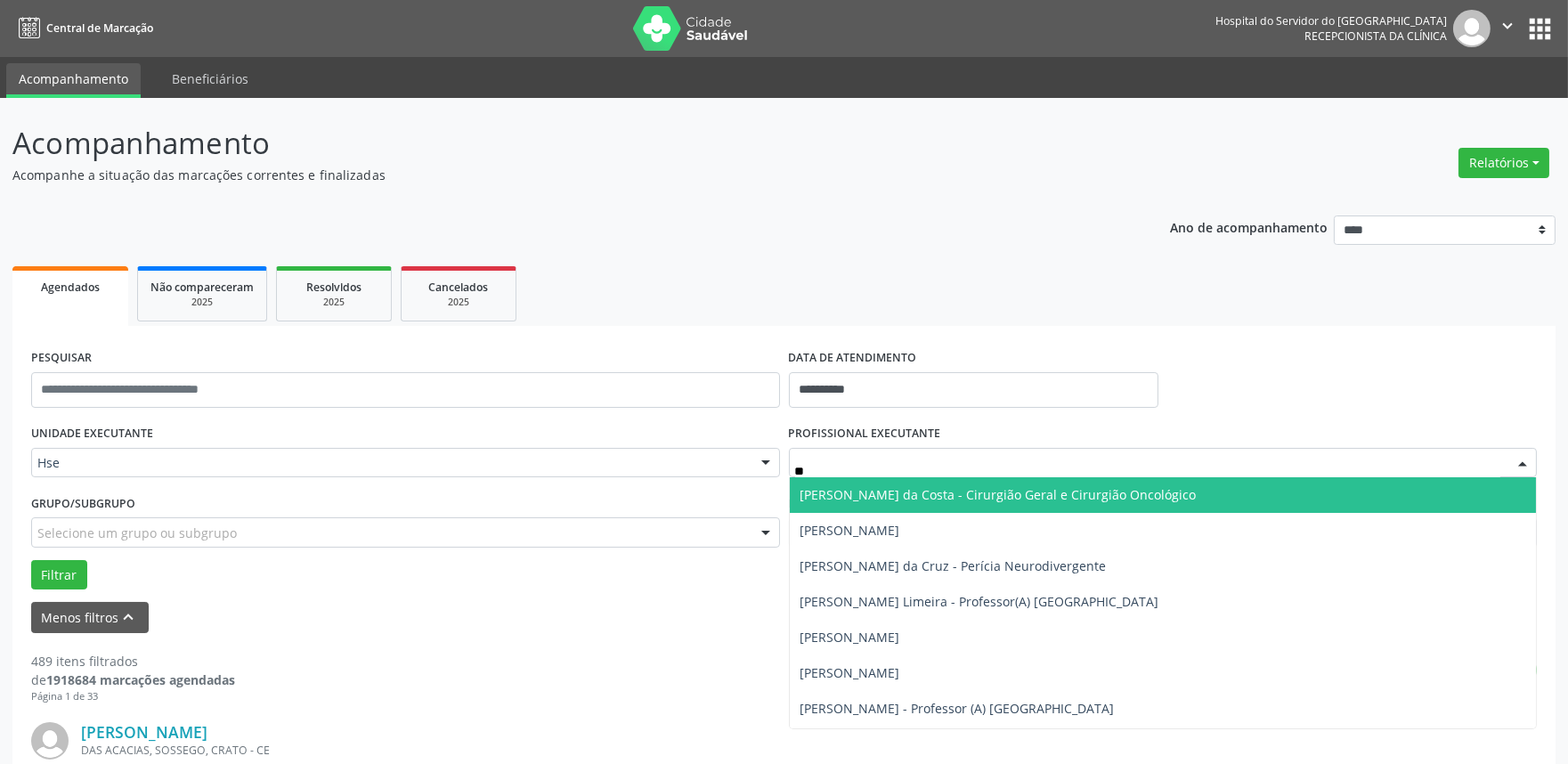
type input "***"
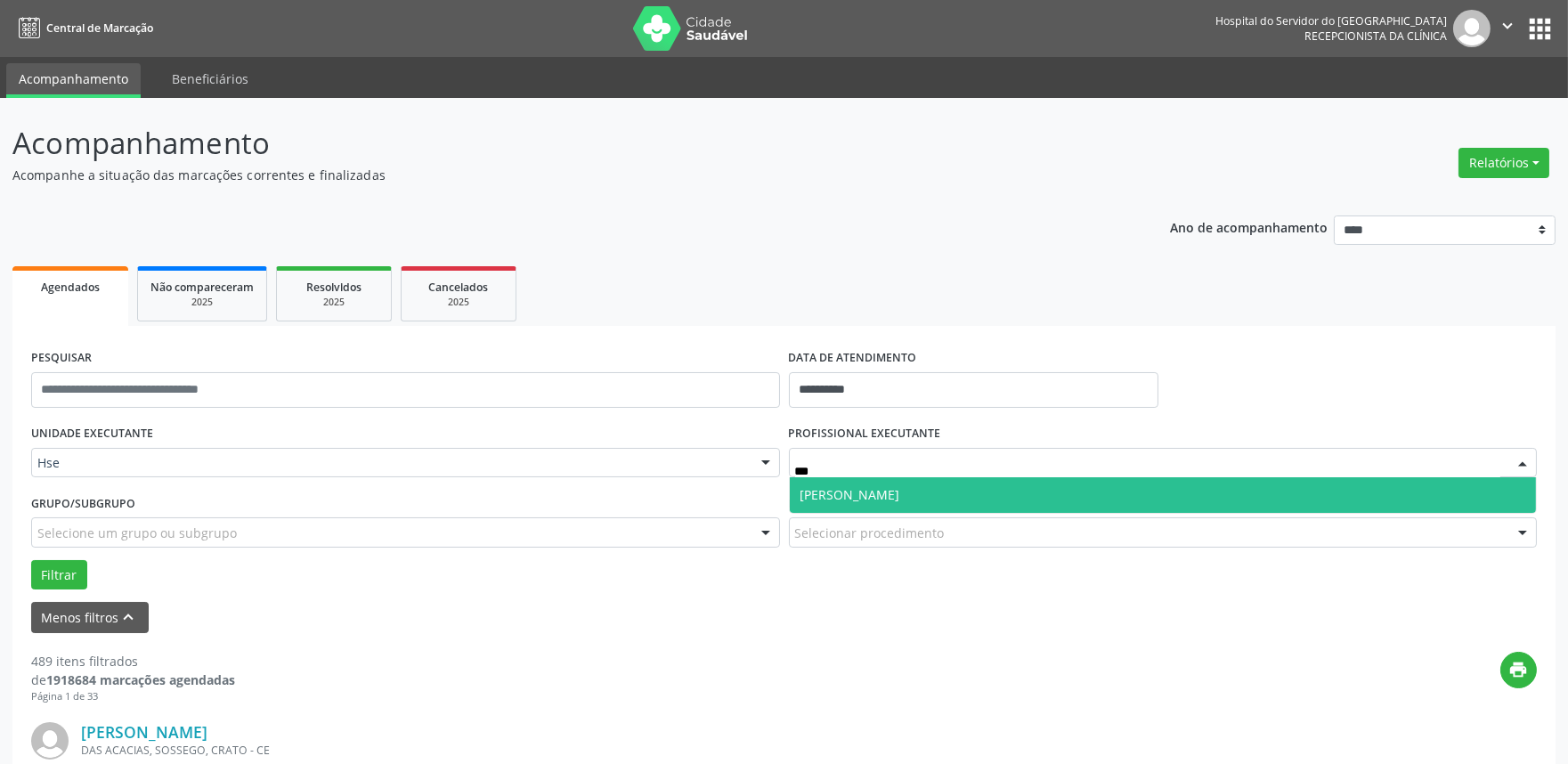
click at [855, 492] on span "[PERSON_NAME]" at bounding box center [851, 494] width 100 height 17
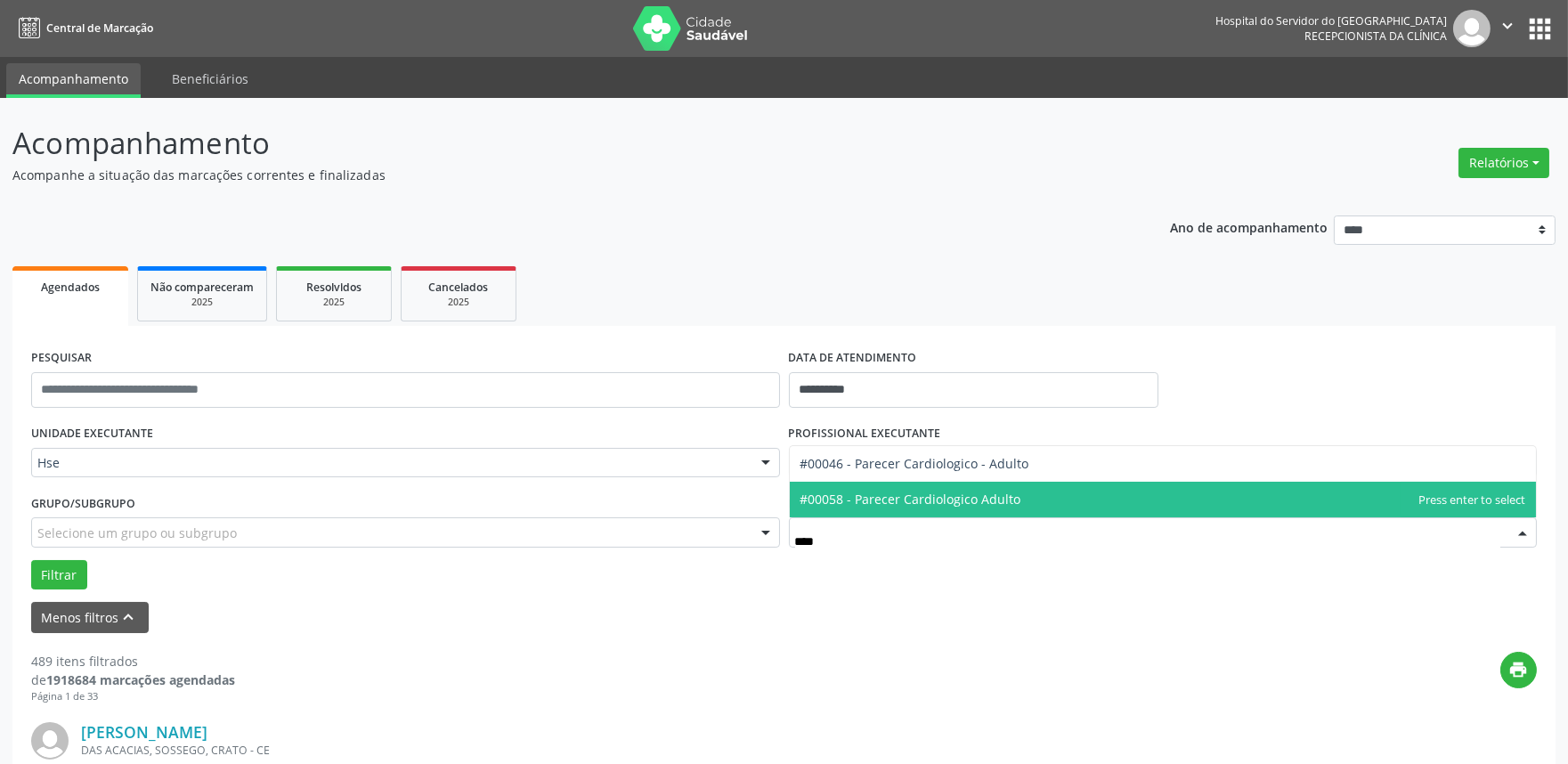
click at [915, 495] on span "#00058 - Parecer Cardiologico Adulto" at bounding box center [911, 499] width 220 height 17
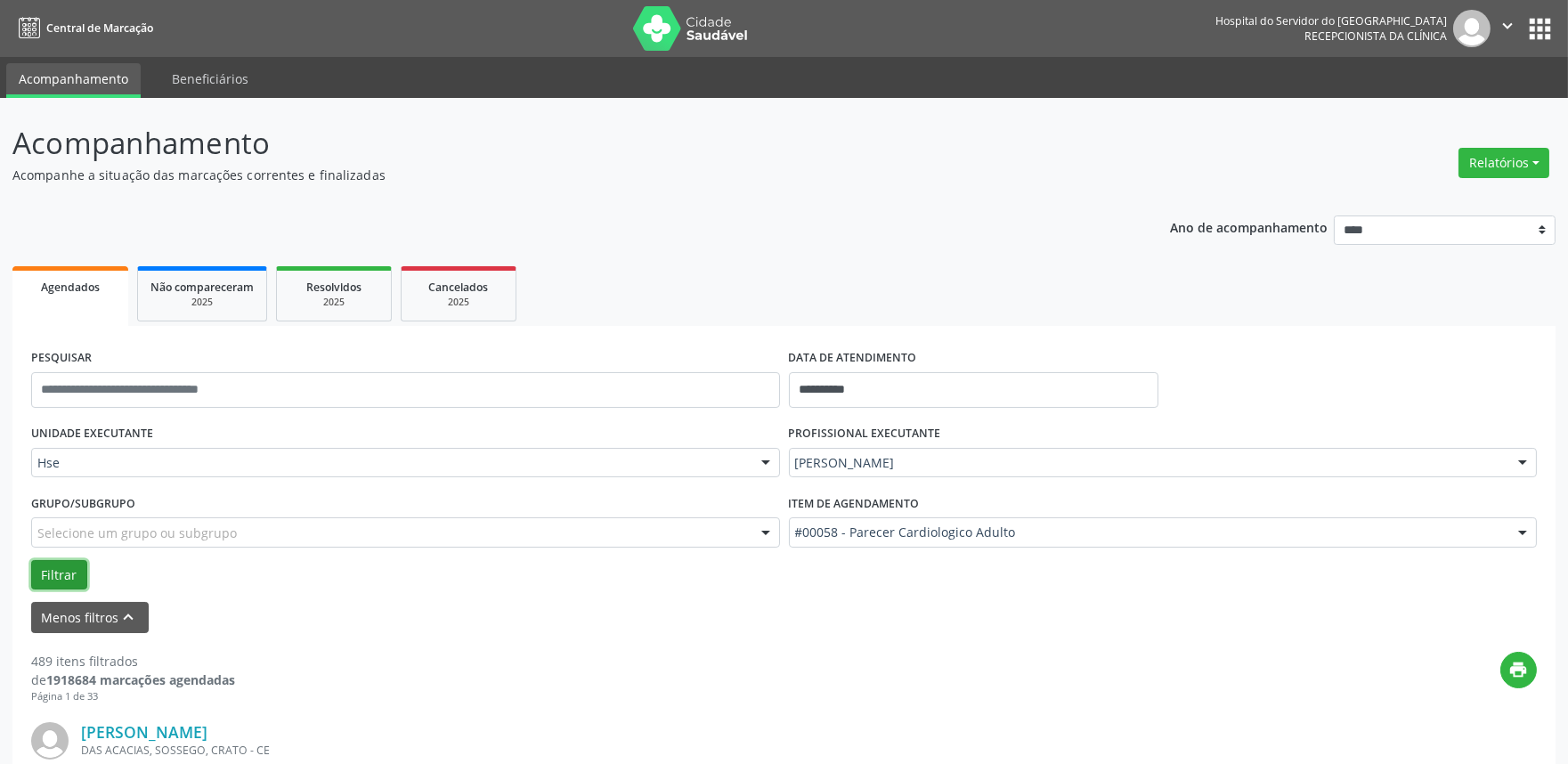
click at [61, 564] on button "Filtrar" at bounding box center [59, 575] width 56 height 30
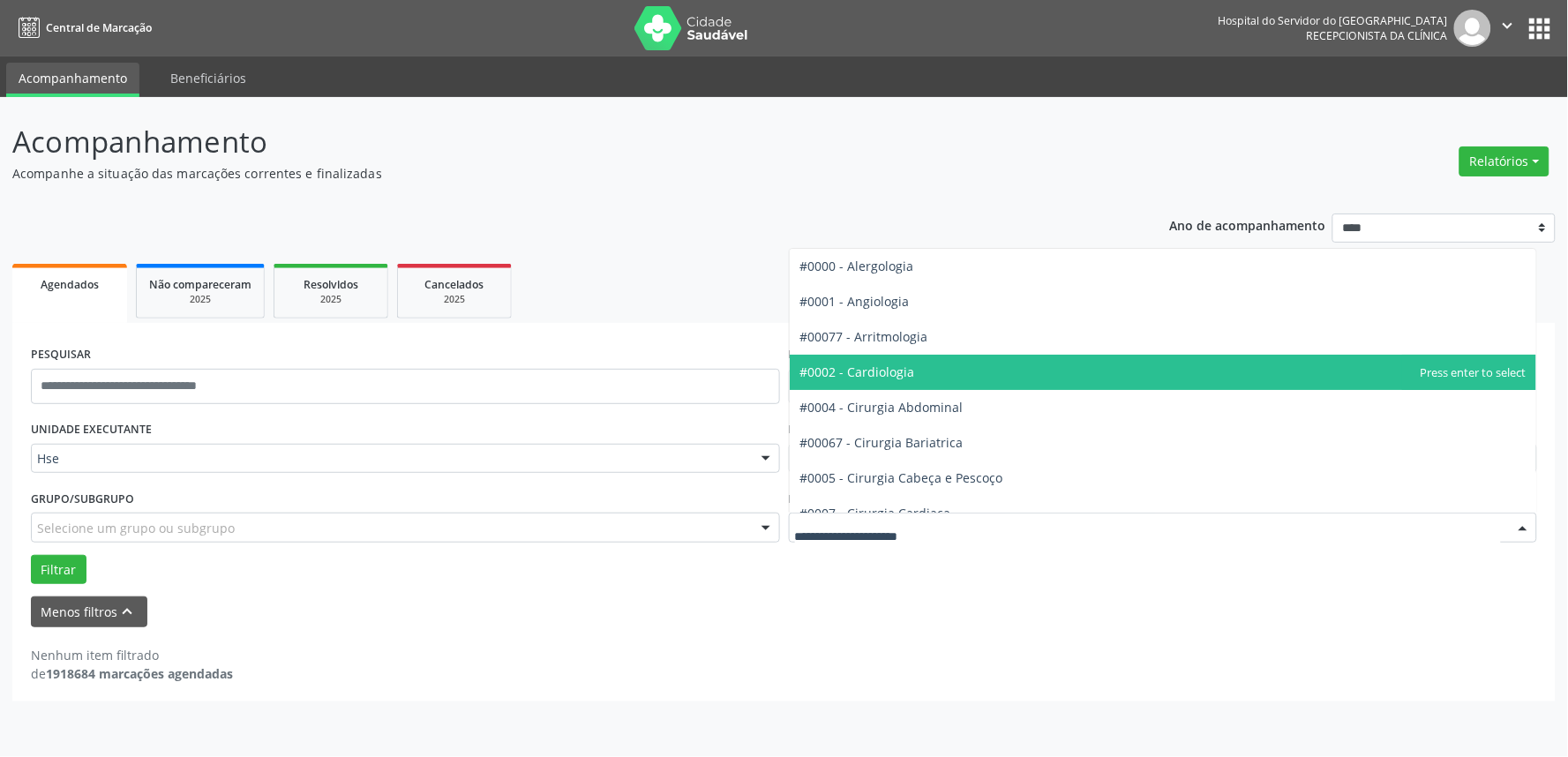
click at [881, 368] on span "#0002 - Cardiologia" at bounding box center [858, 372] width 115 height 17
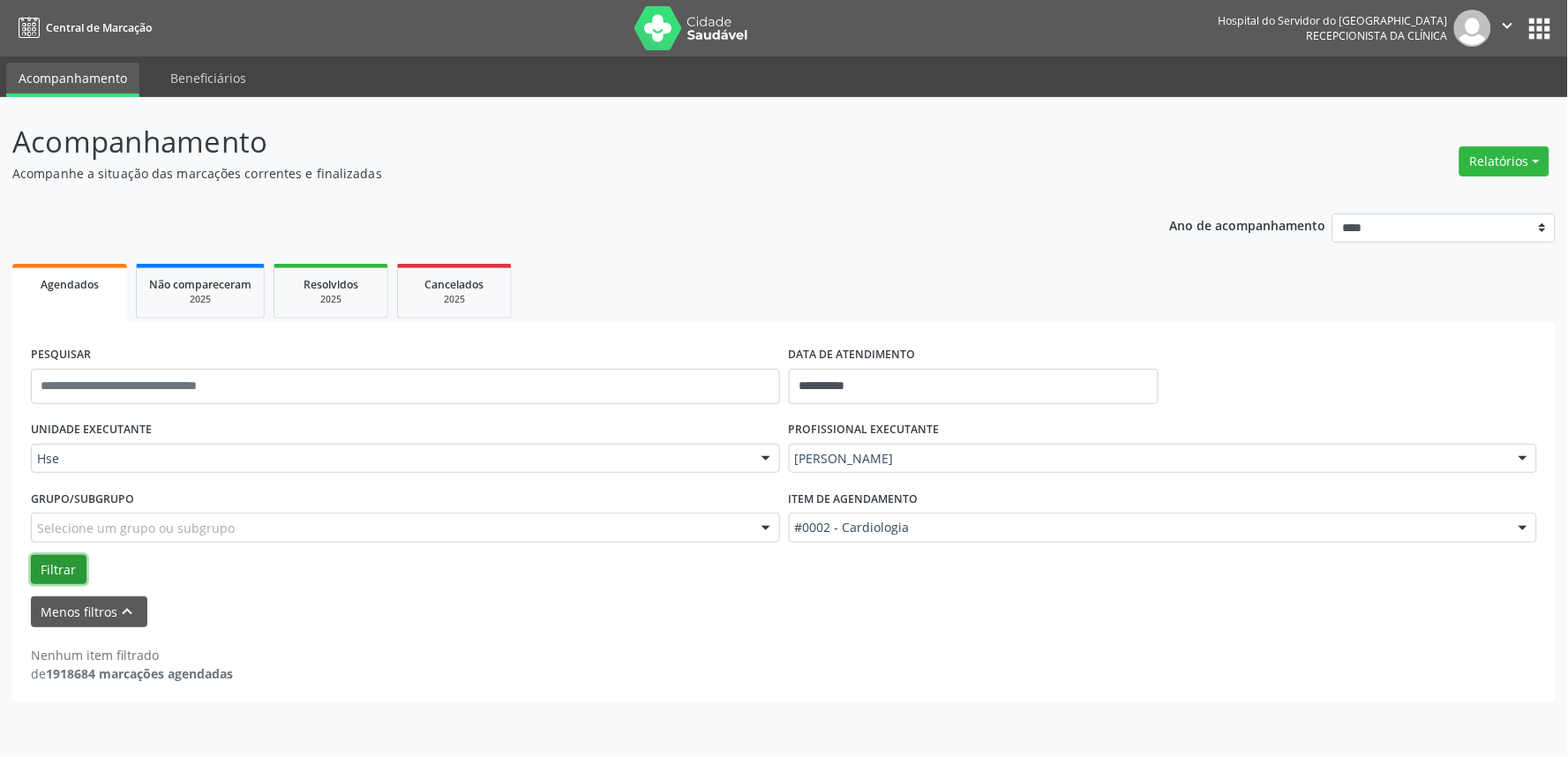
click at [53, 562] on button "Filtrar" at bounding box center [58, 570] width 55 height 30
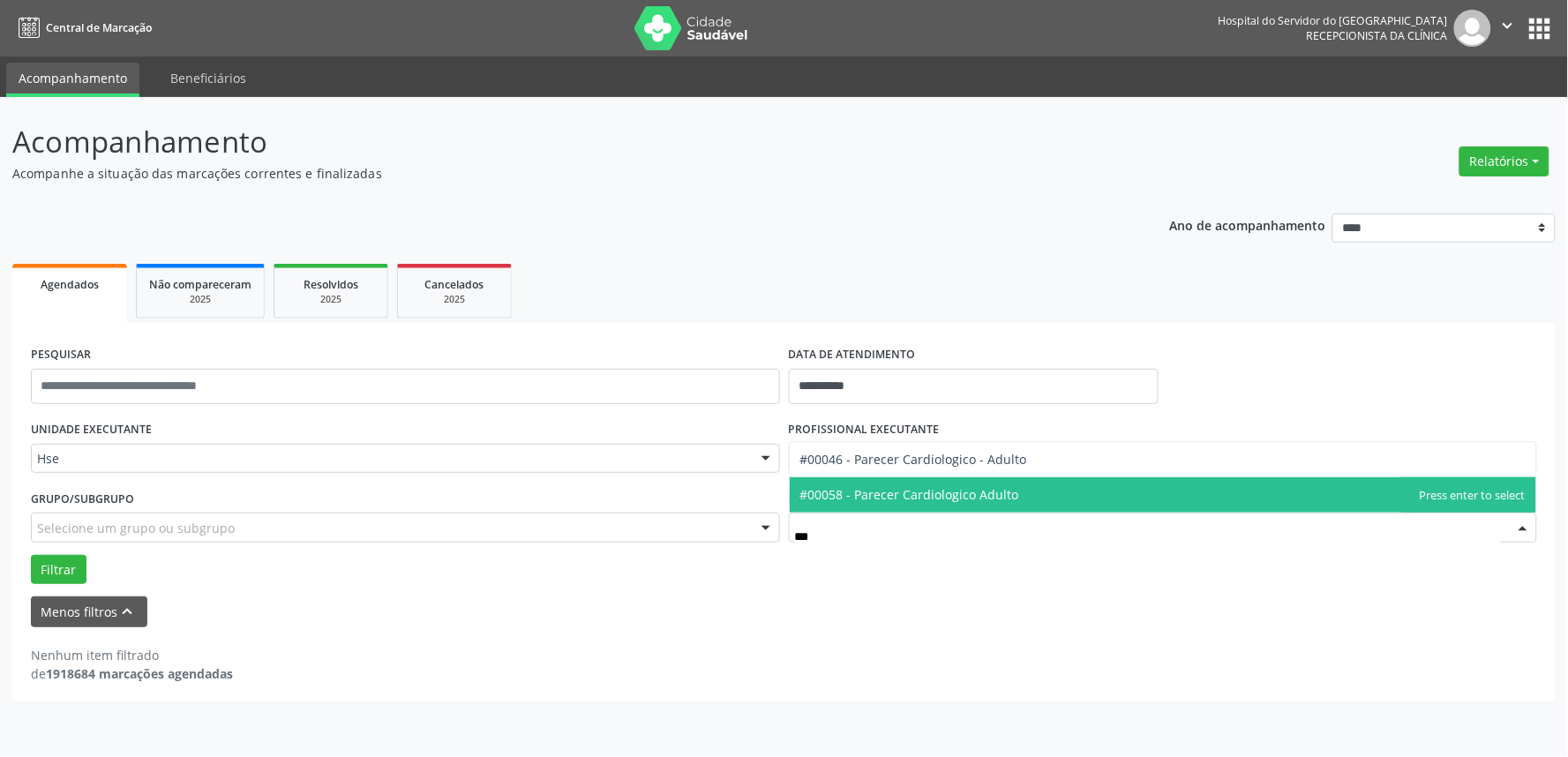
type input "****"
click at [915, 504] on span "#00058 - Parecer Cardiologico Adulto" at bounding box center [1164, 495] width 747 height 36
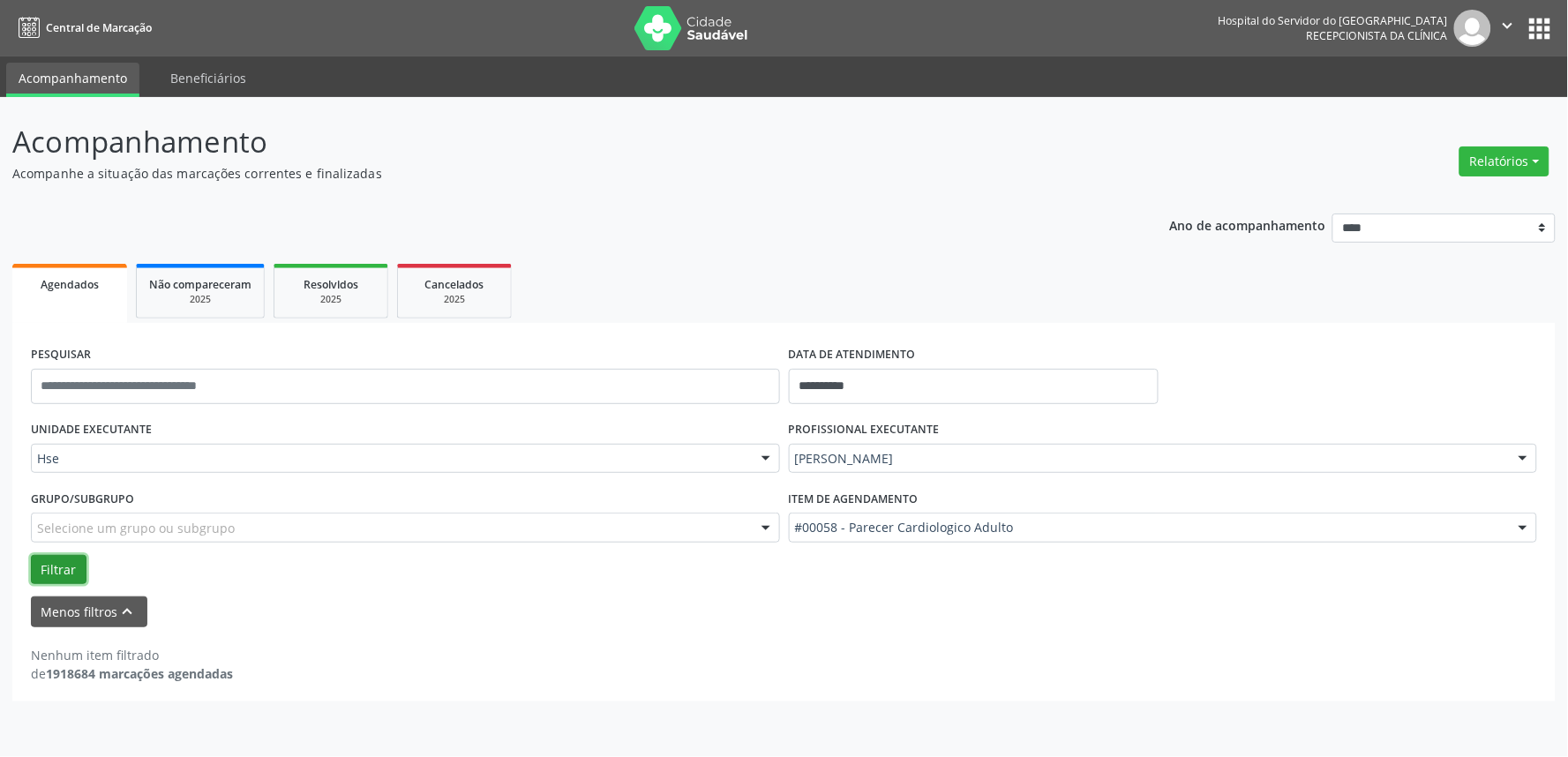
click at [51, 563] on button "Filtrar" at bounding box center [58, 570] width 55 height 30
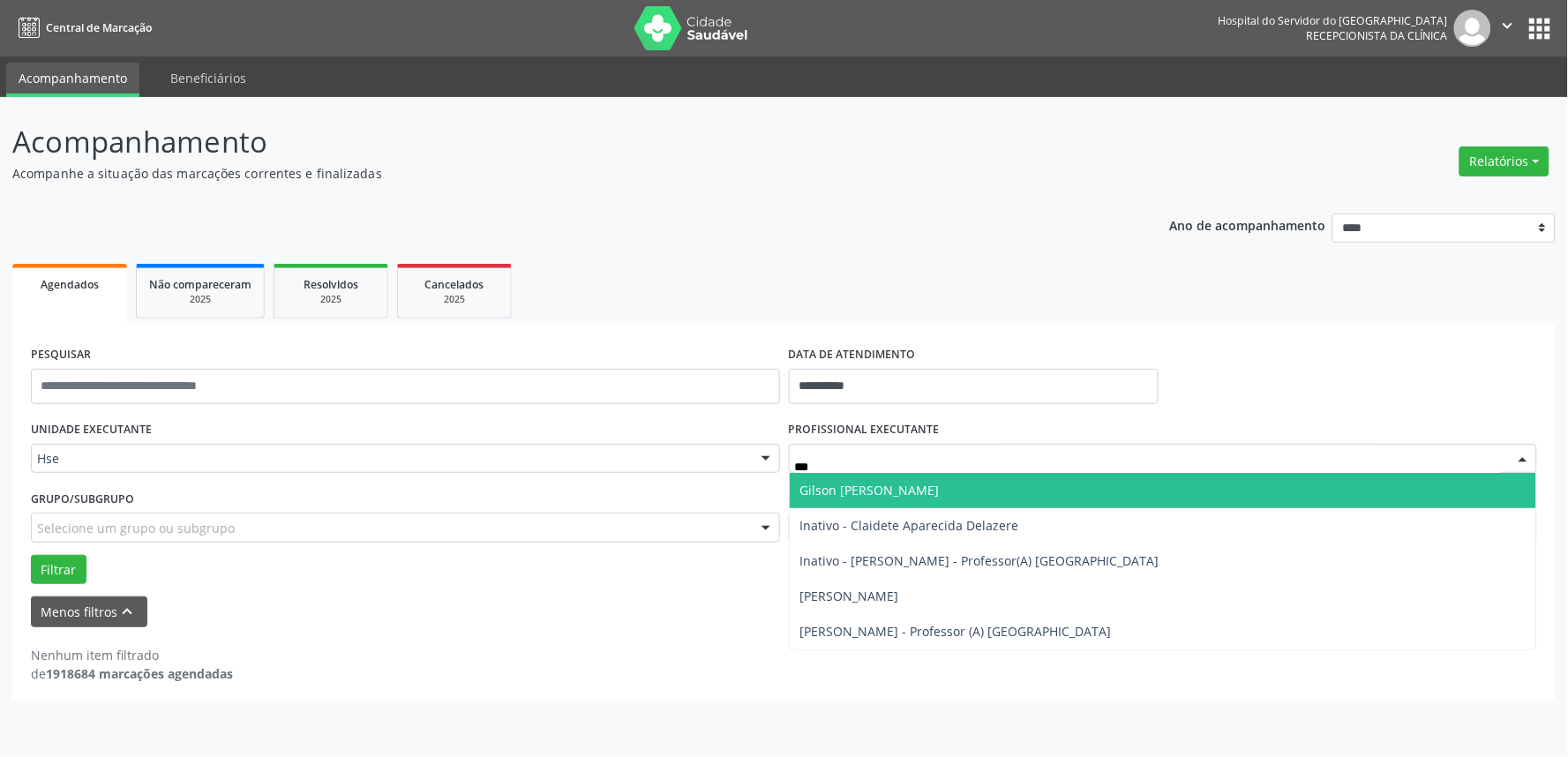
type input "****"
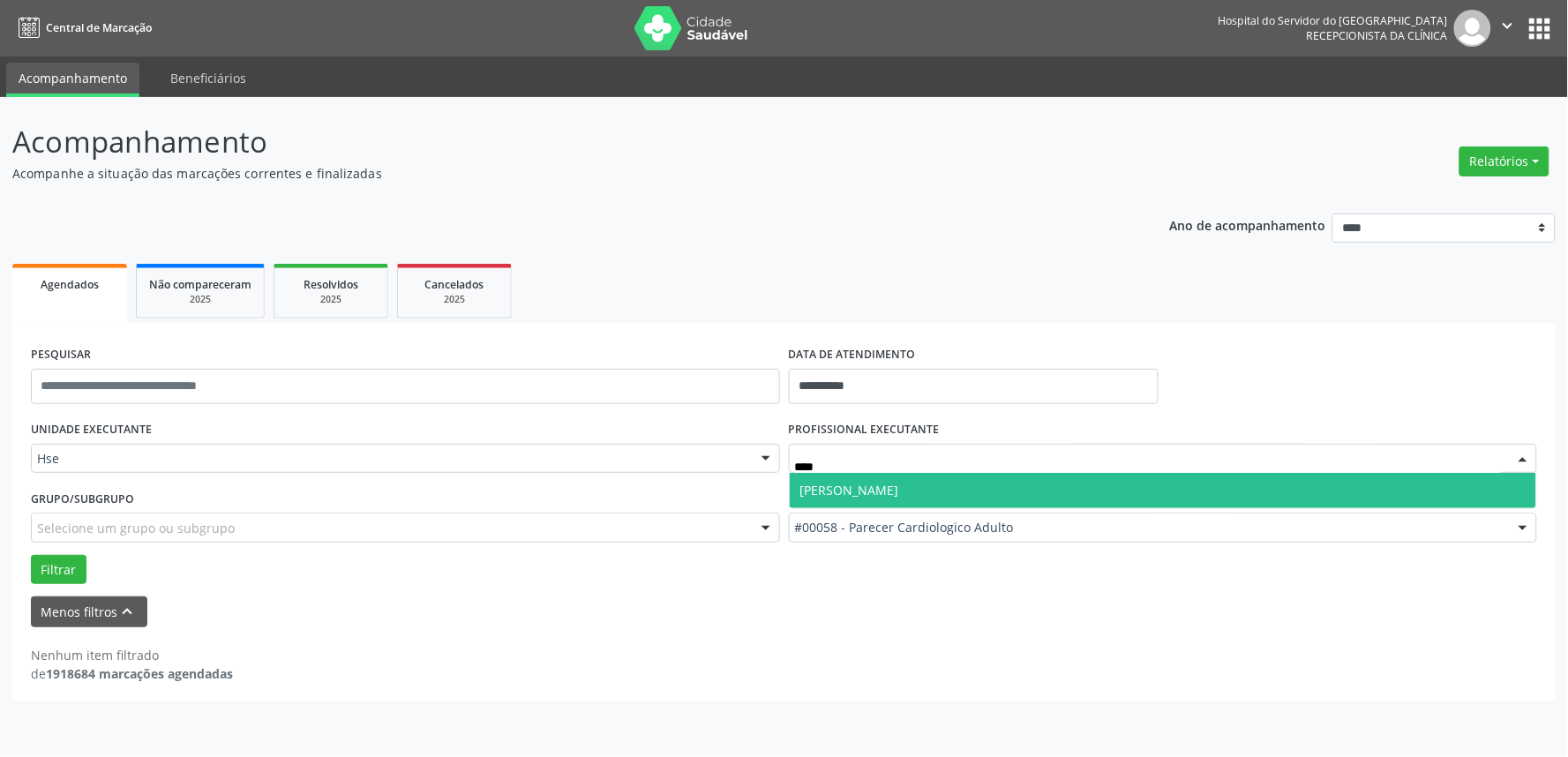
click at [933, 482] on span "Lailson Luiz de Souza" at bounding box center [1164, 491] width 747 height 36
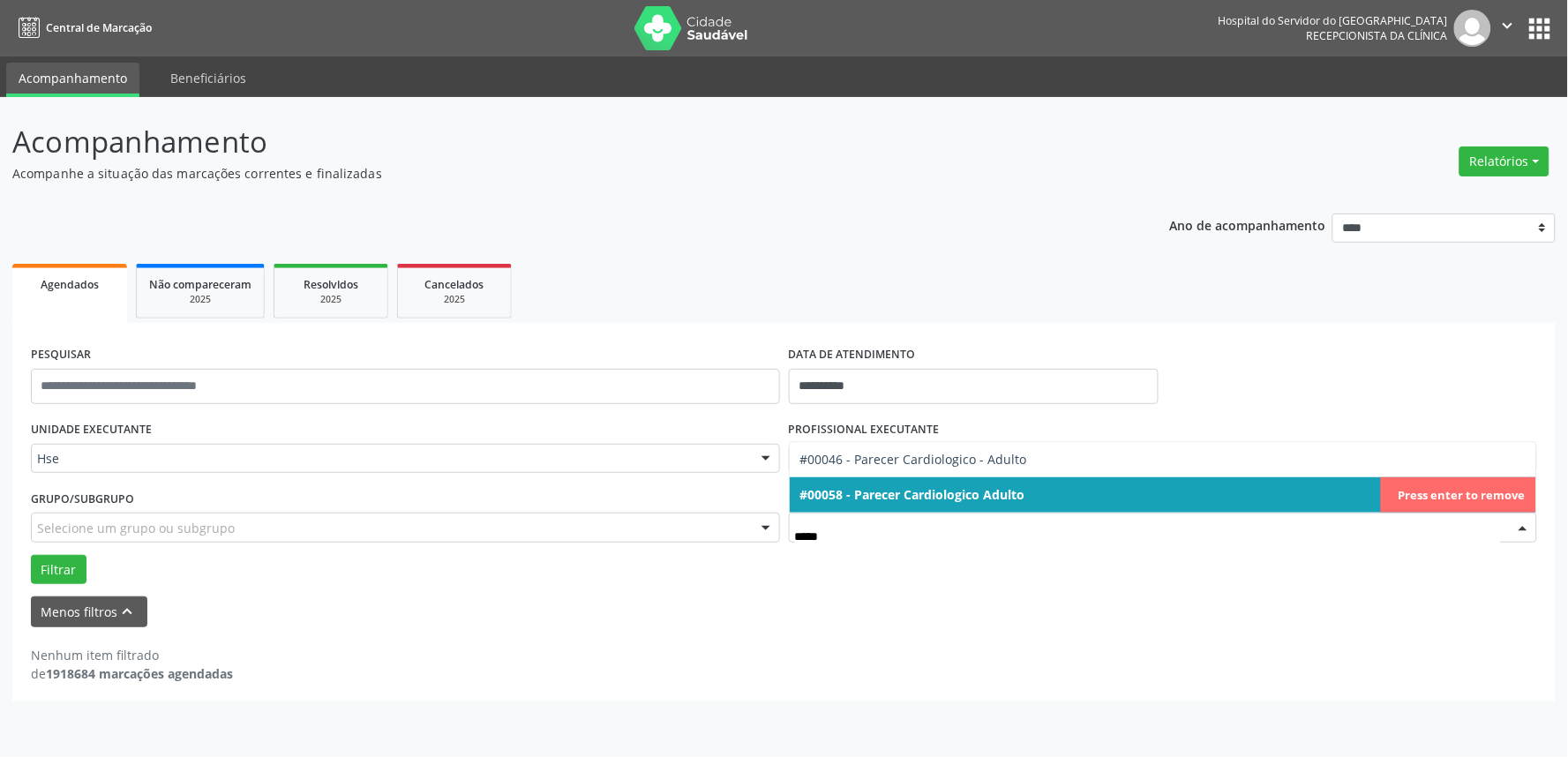
type input "******"
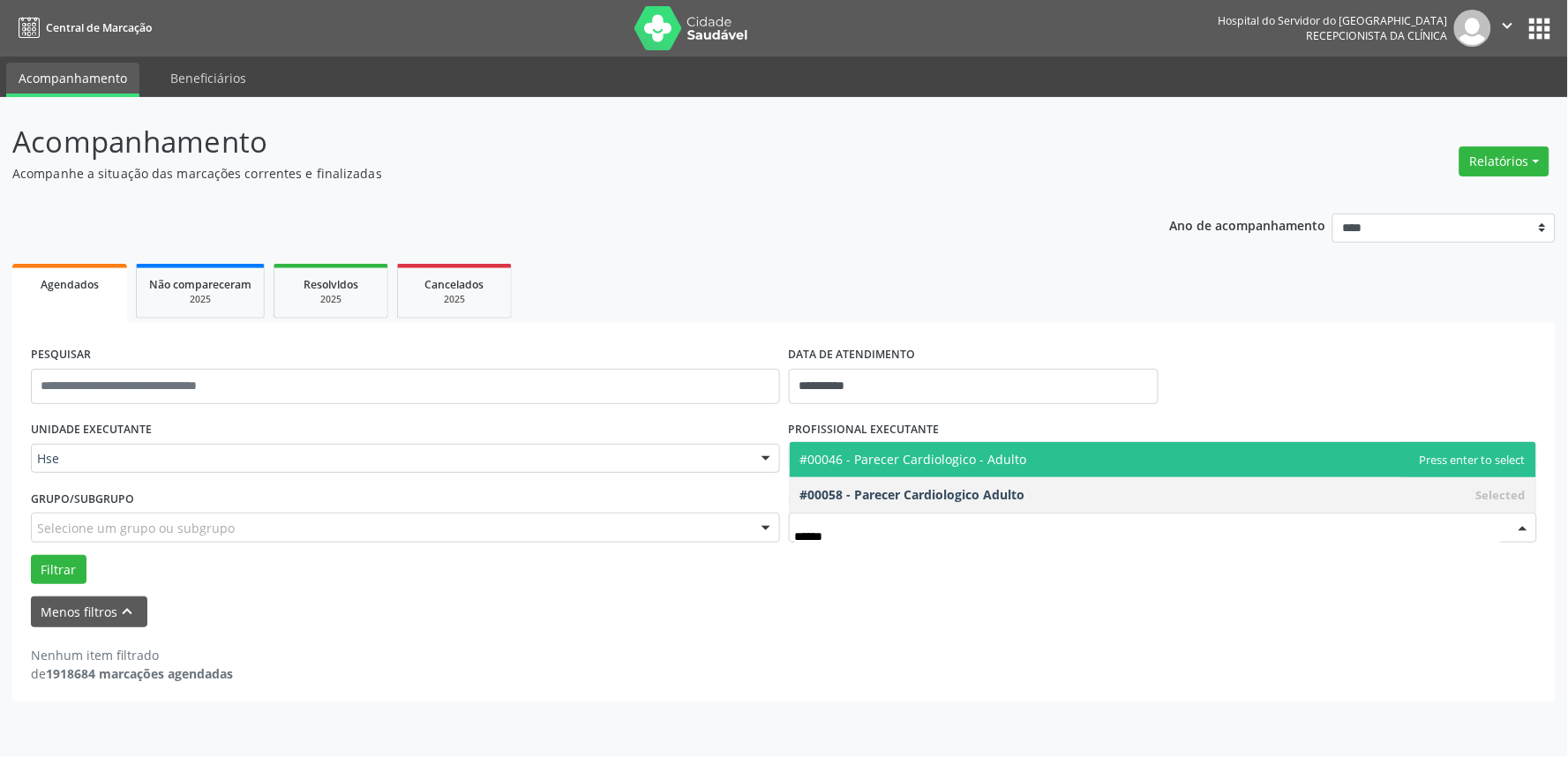
click at [913, 449] on span "#00046 - Parecer Cardiologico - Adulto" at bounding box center [1164, 460] width 747 height 36
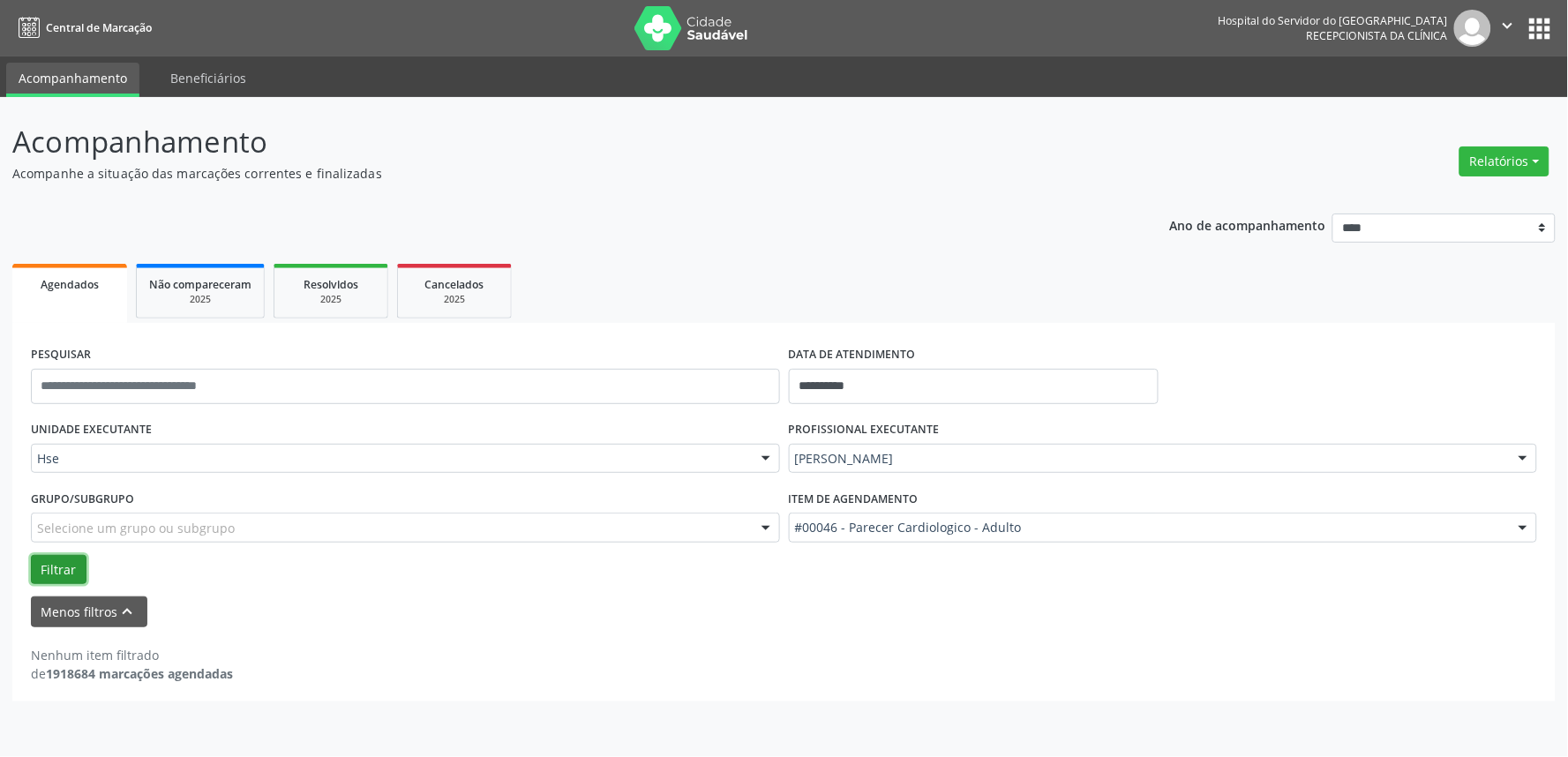
click at [60, 566] on button "Filtrar" at bounding box center [58, 570] width 55 height 30
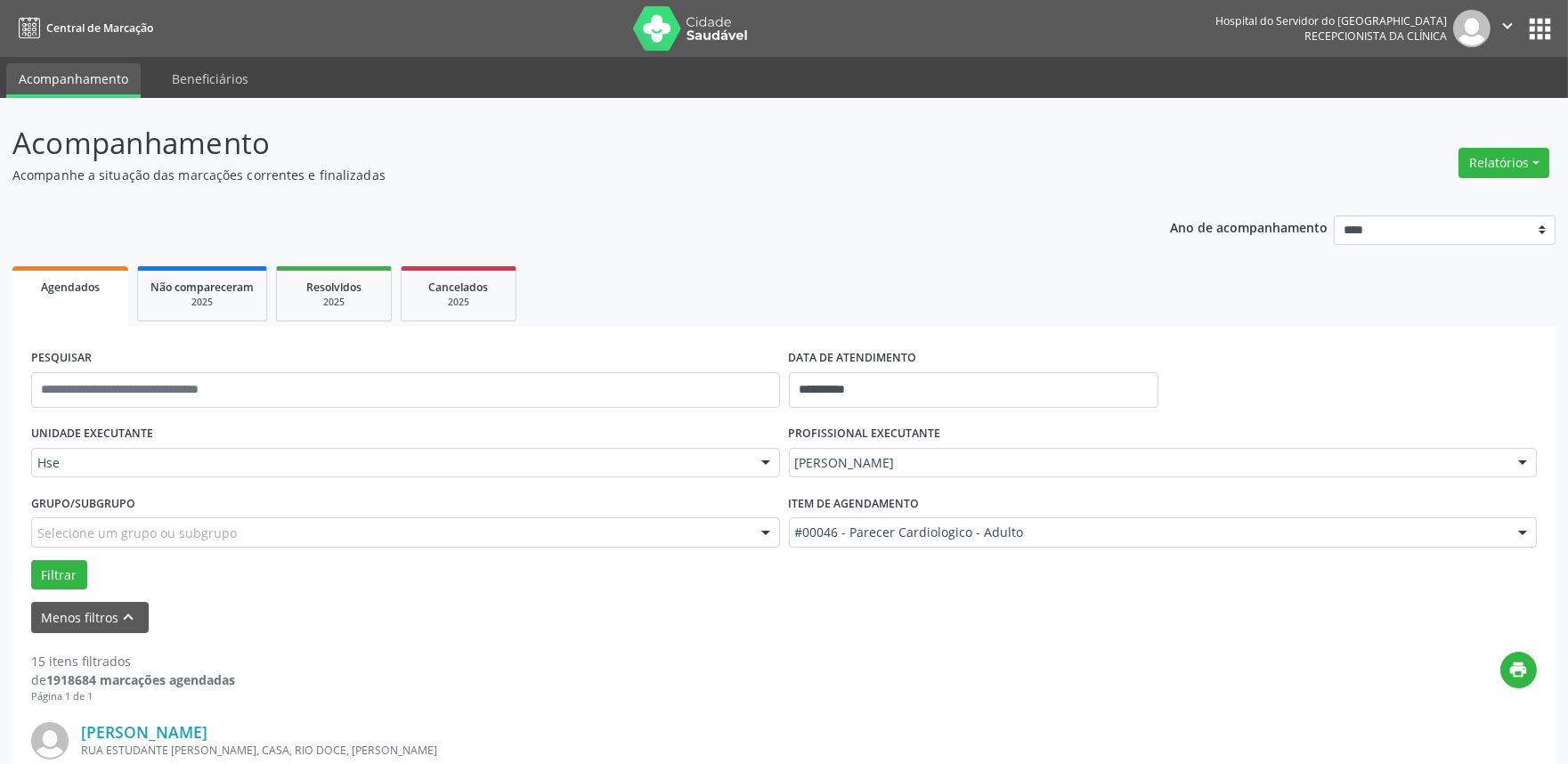
click at [943, 452] on div "Lailson Luiz de Souza" at bounding box center [1163, 463] width 749 height 30
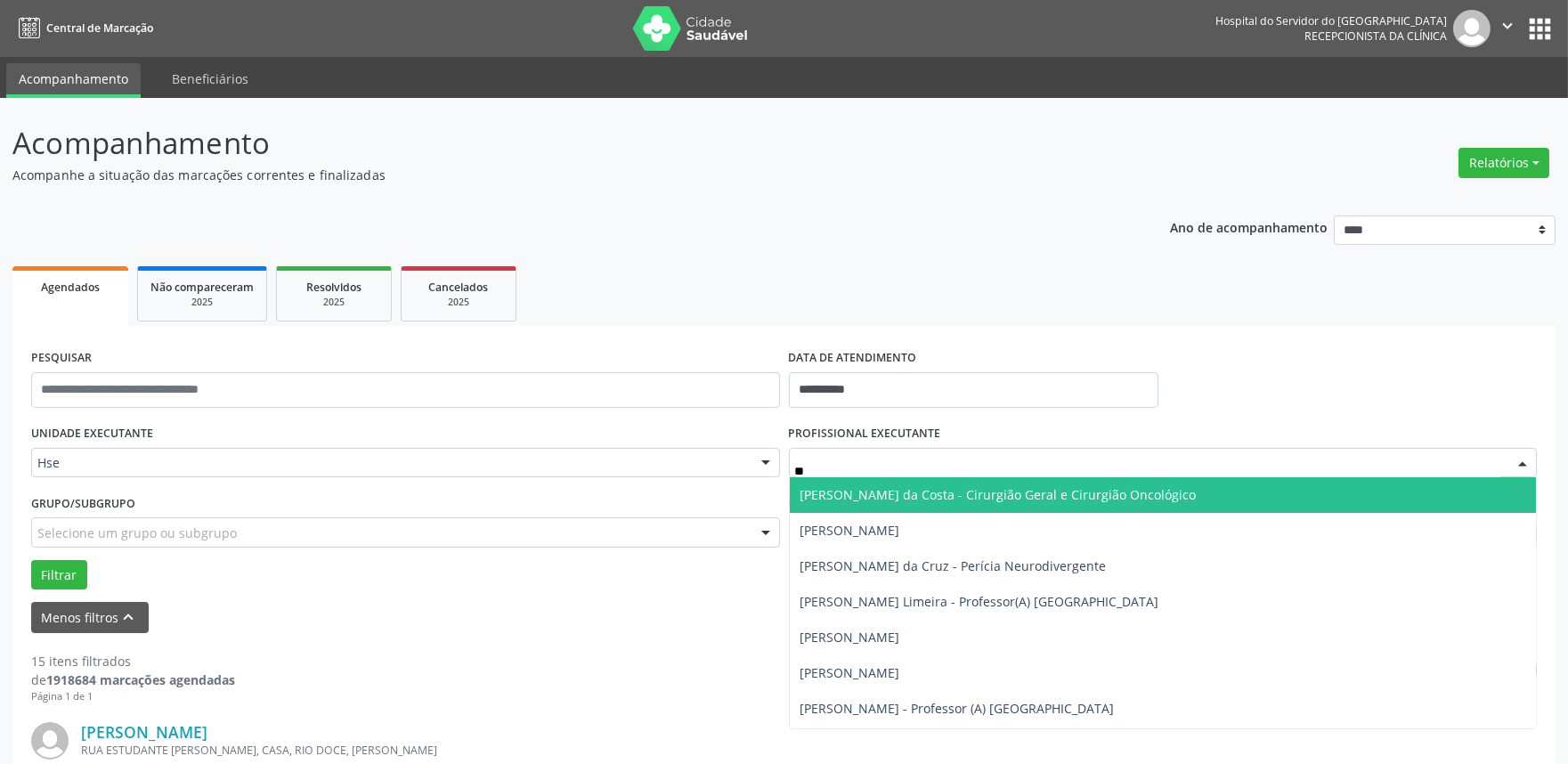
type input "***"
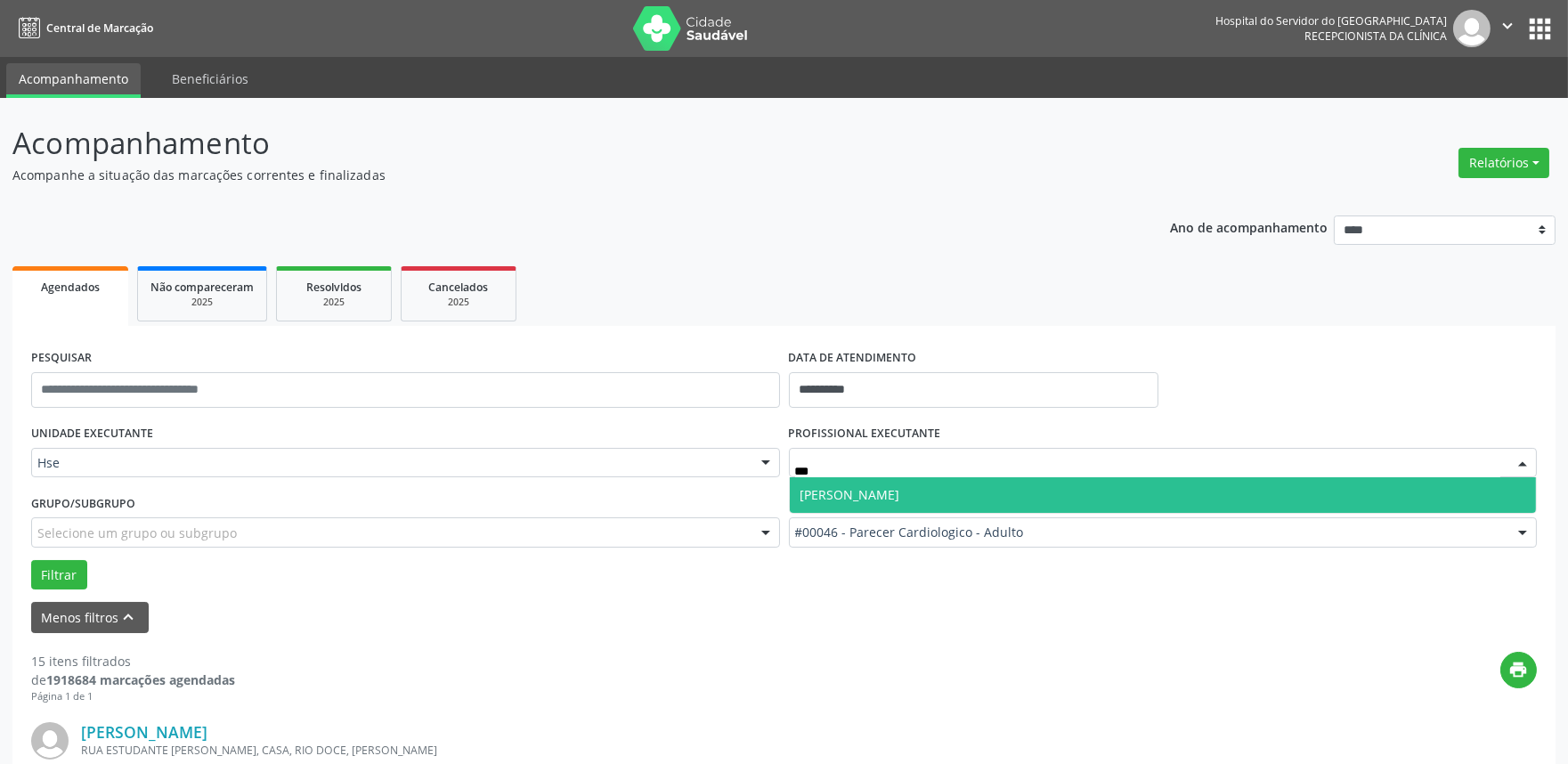
click at [823, 493] on span "Rui Ferreira Tompson Neto" at bounding box center [851, 494] width 100 height 17
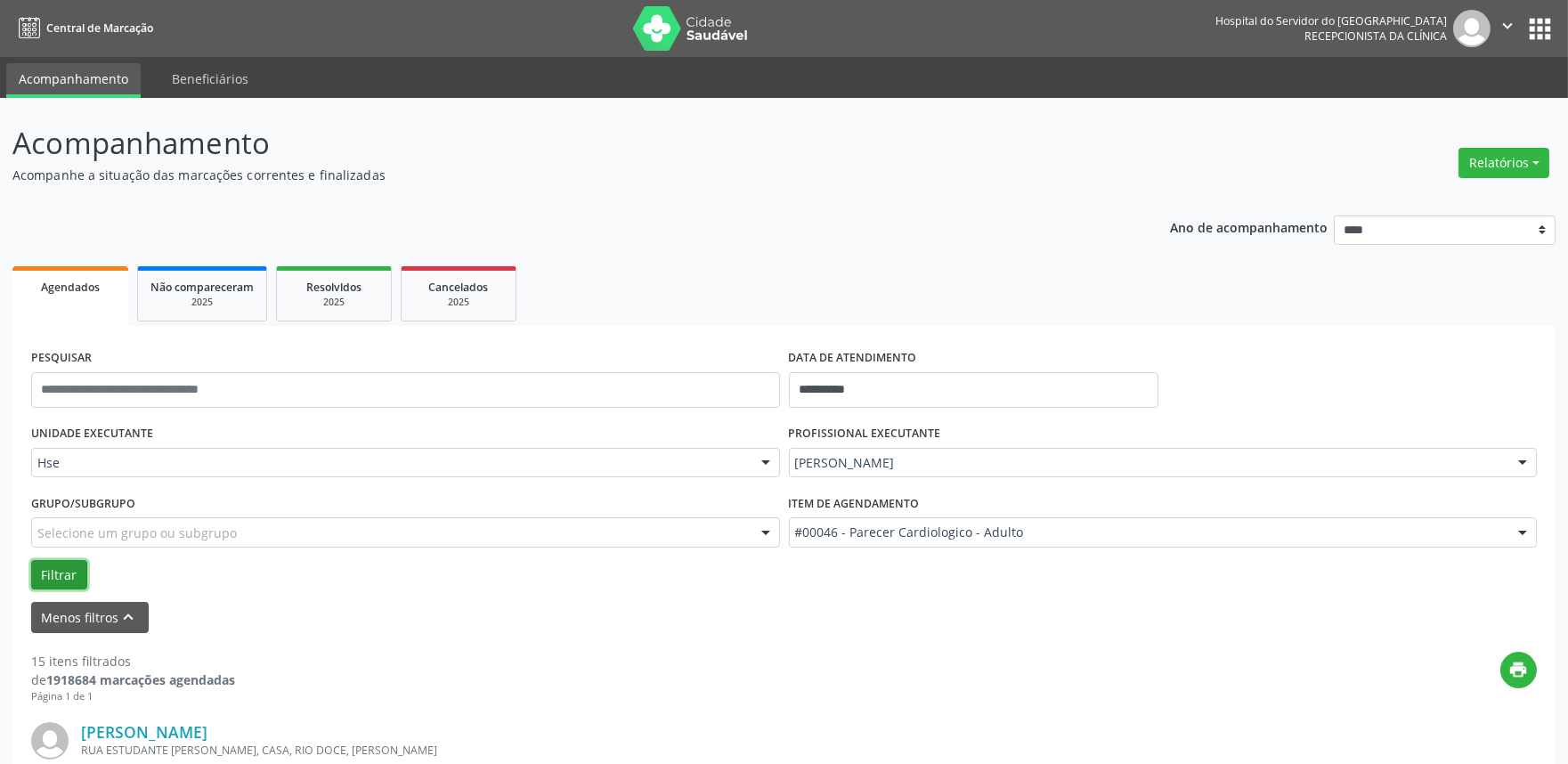
click at [65, 569] on button "Filtrar" at bounding box center [59, 575] width 56 height 30
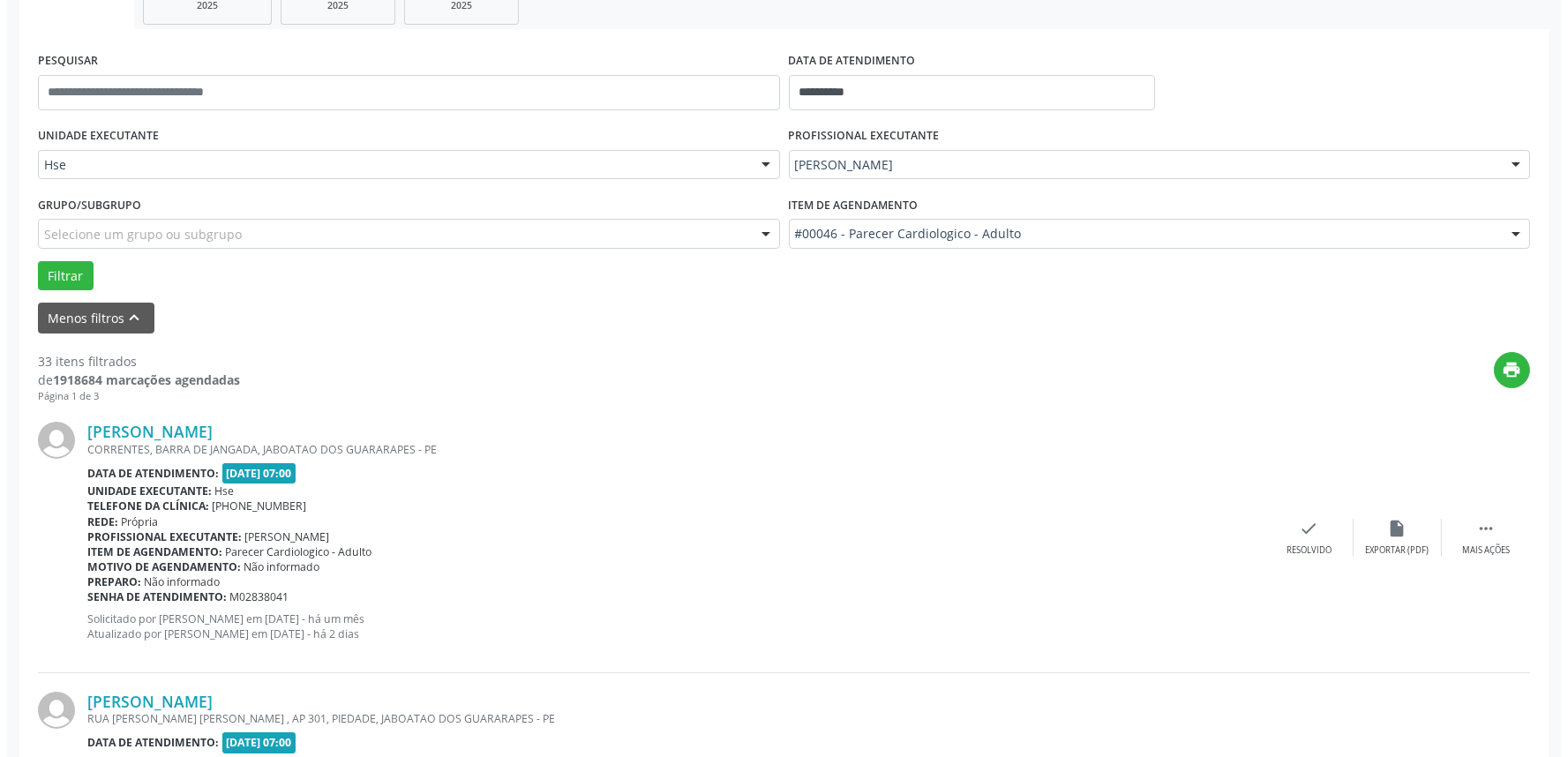
scroll to position [391, 0]
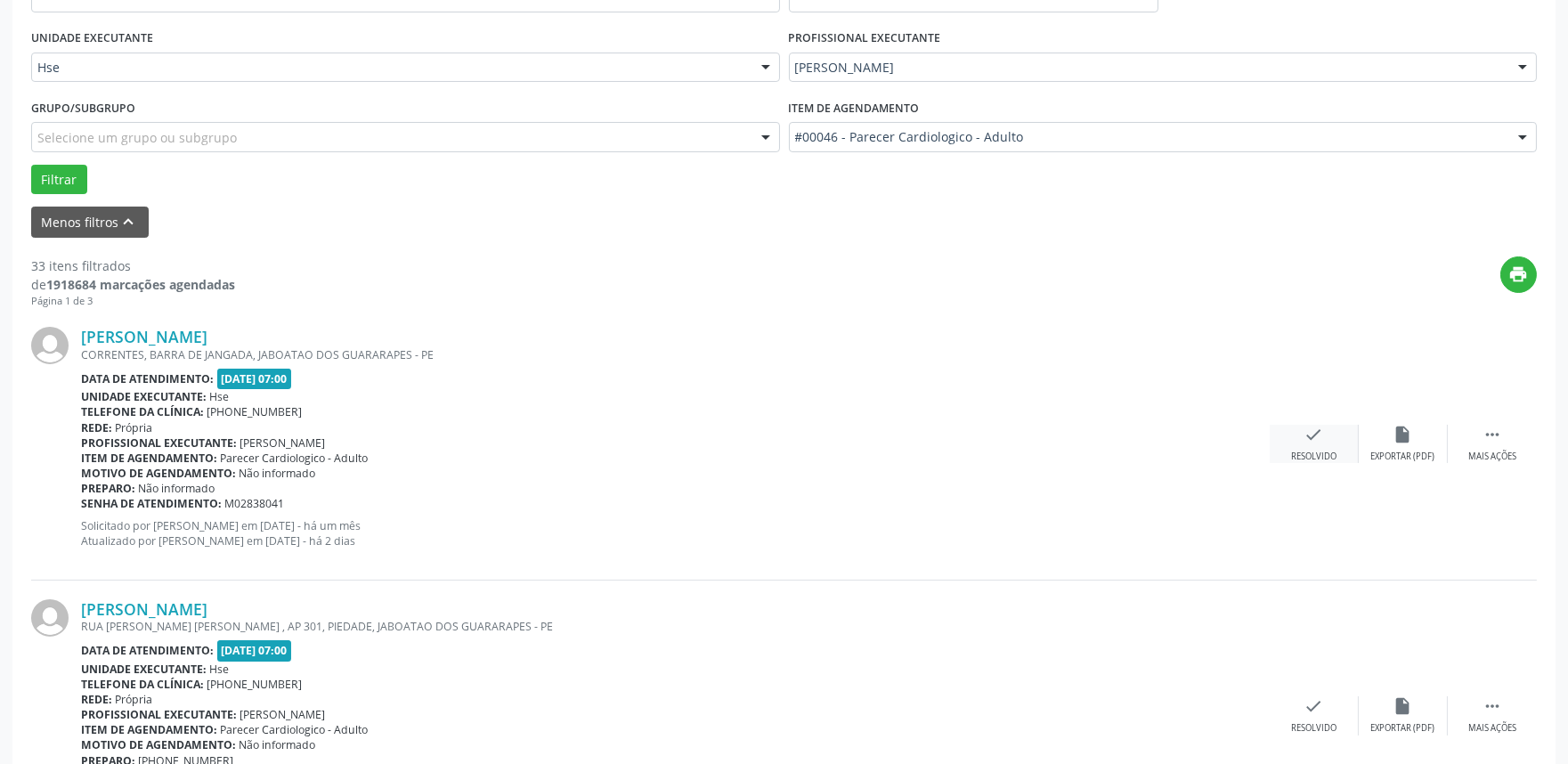
click at [1317, 440] on icon "check" at bounding box center [1315, 435] width 20 height 20
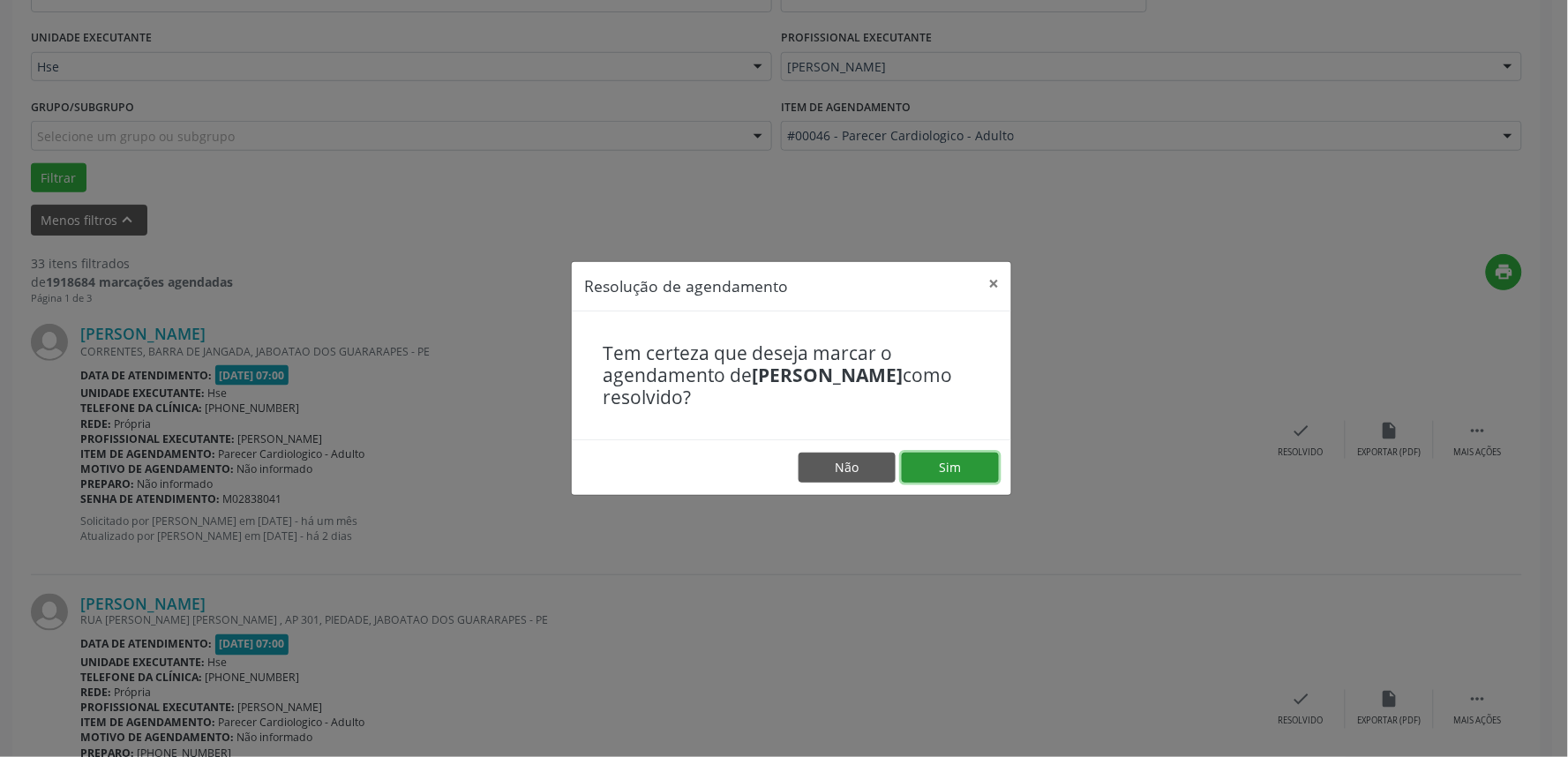
click at [939, 469] on button "Sim" at bounding box center [950, 467] width 97 height 30
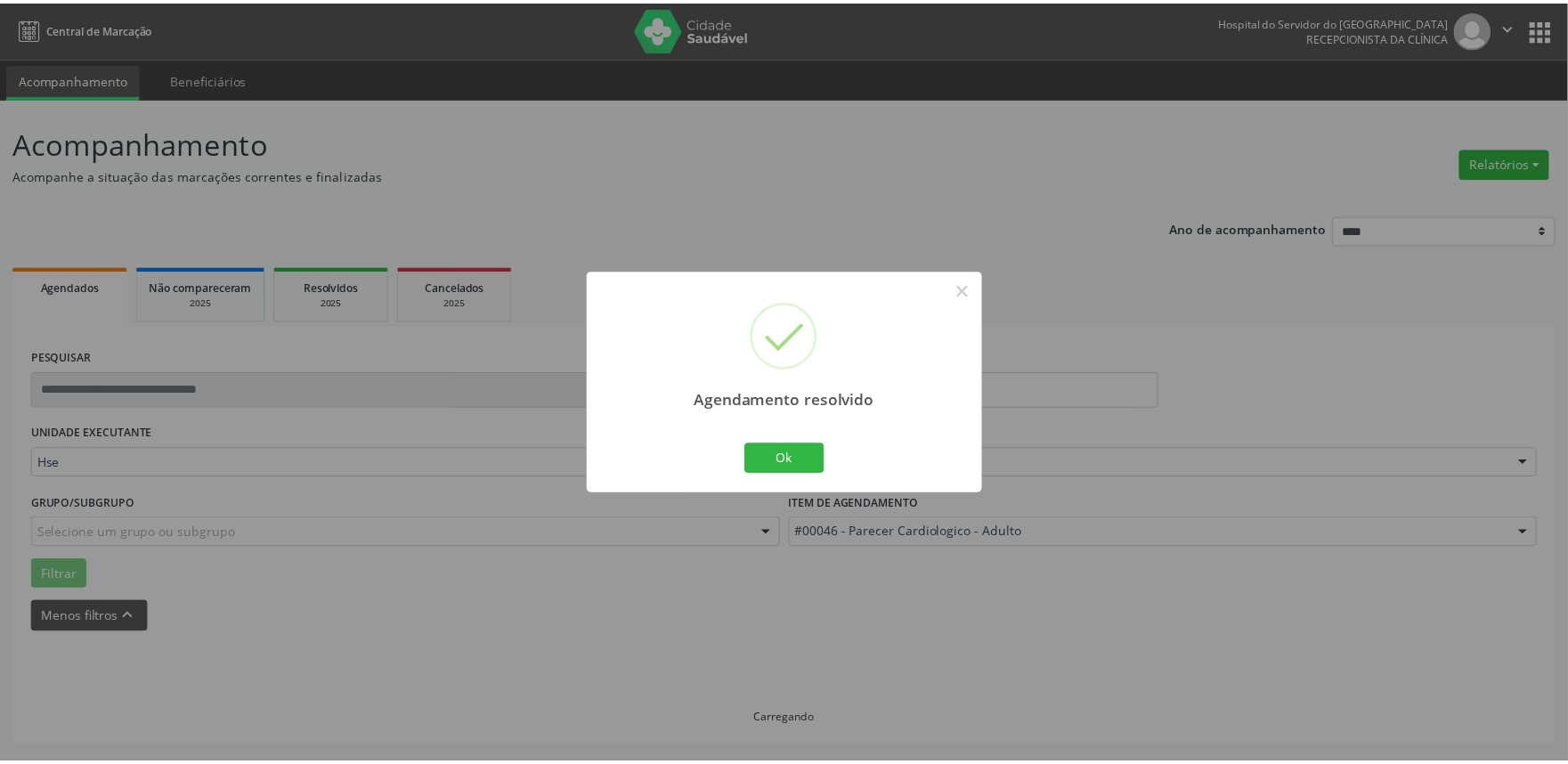
scroll to position [0, 0]
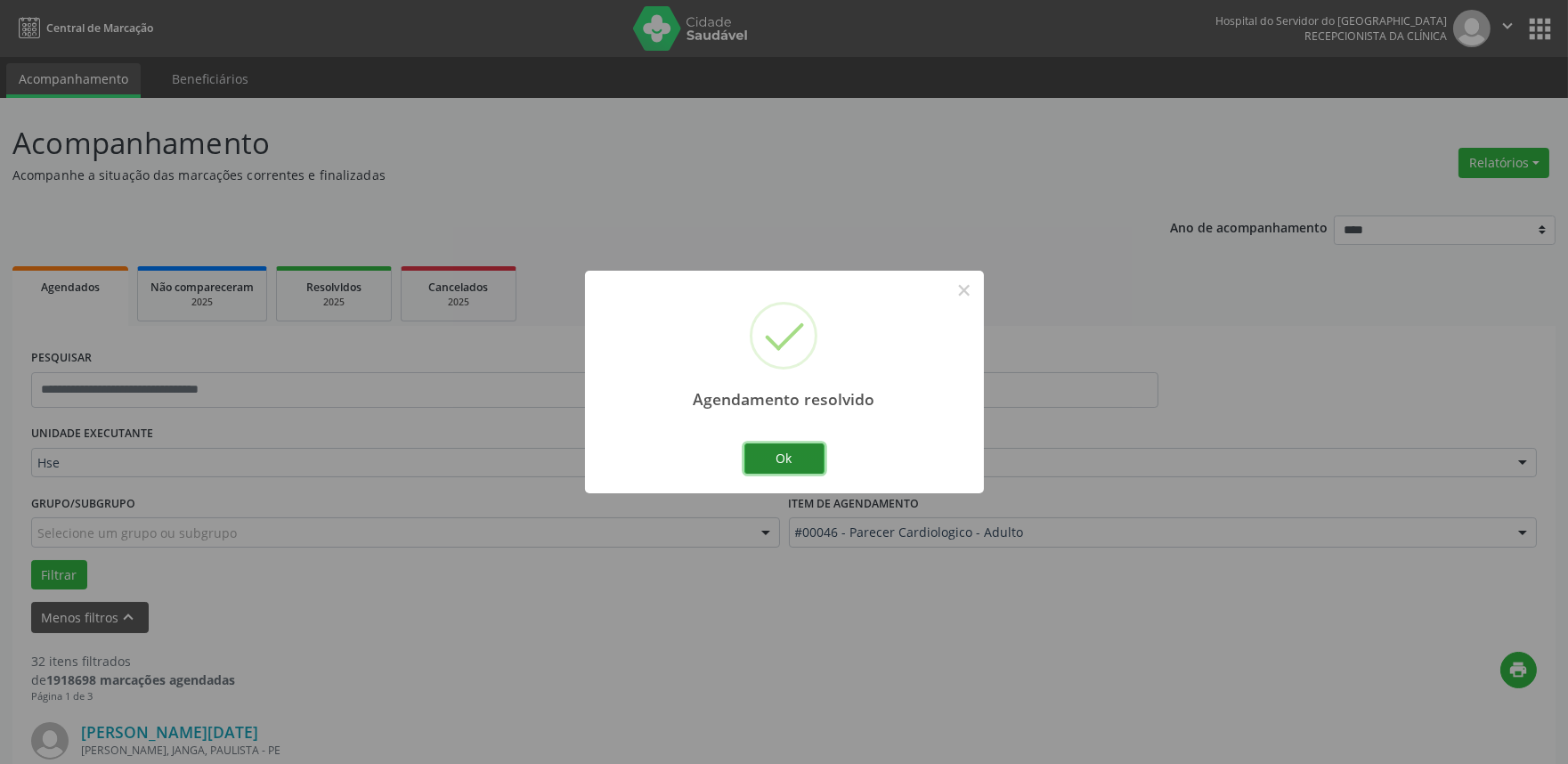
click at [784, 460] on button "Ok" at bounding box center [784, 459] width 80 height 30
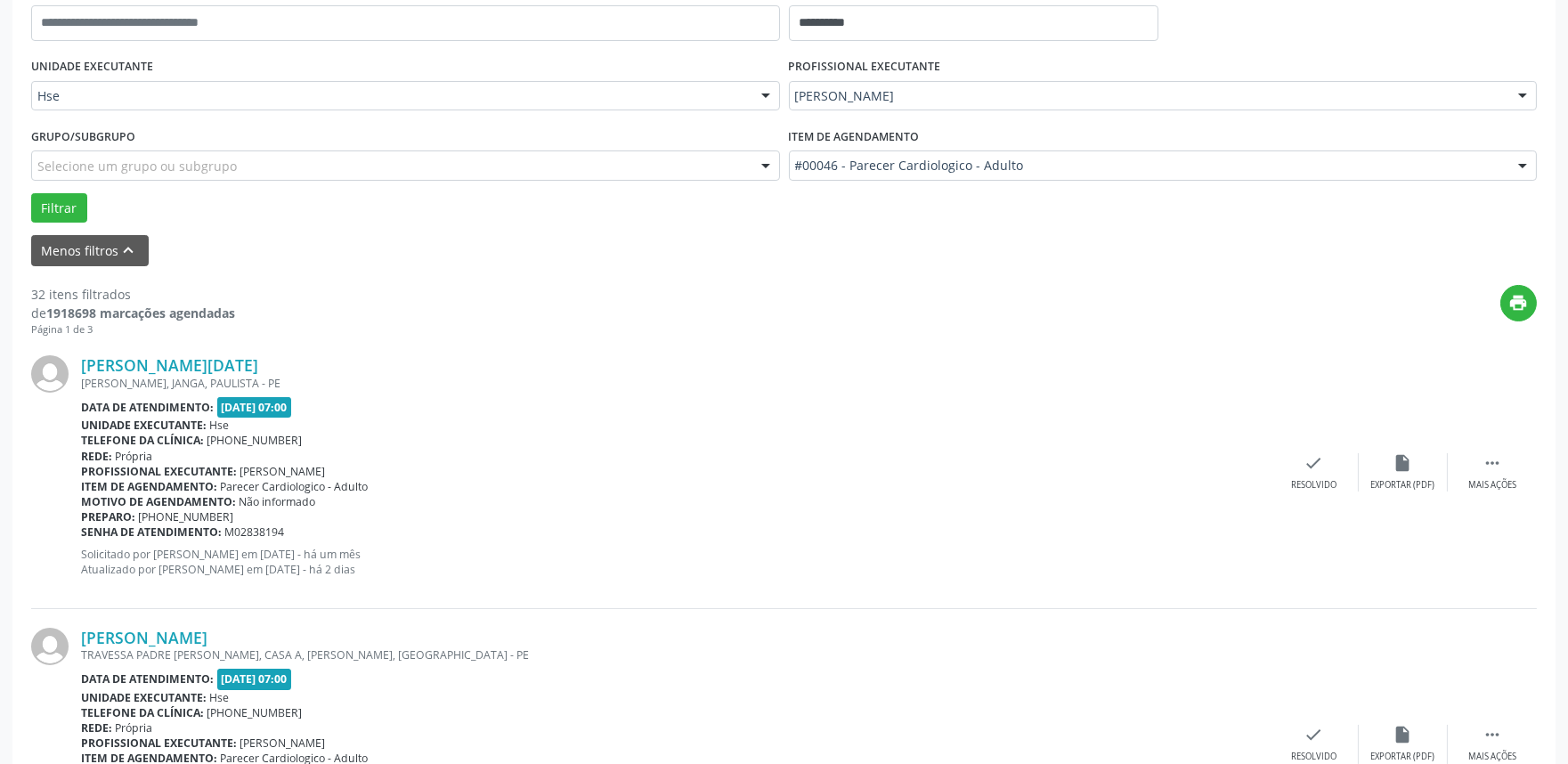
scroll to position [494, 0]
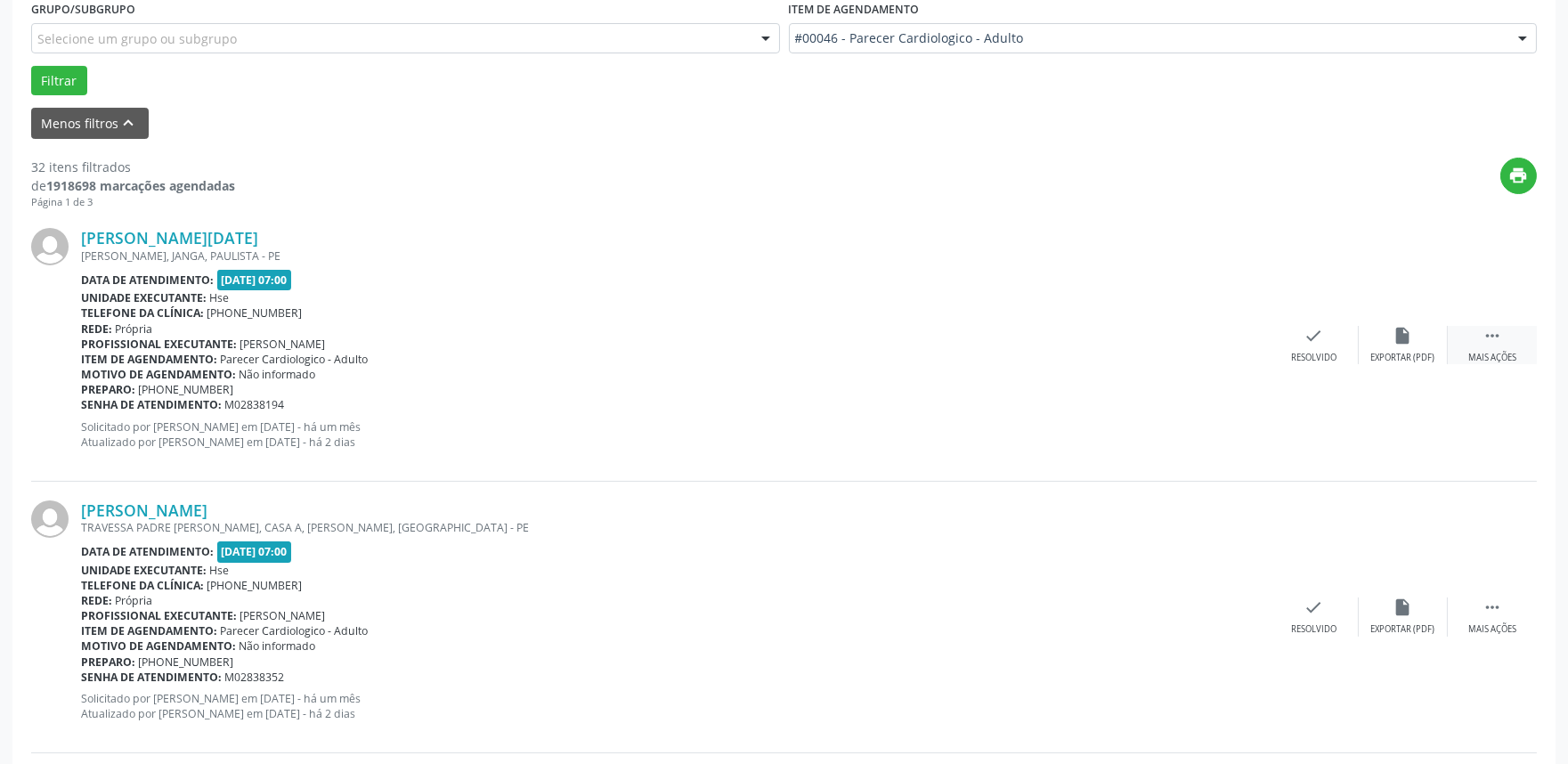
click at [1497, 347] on div " Mais ações" at bounding box center [1492, 345] width 89 height 38
click at [1392, 345] on div "alarm_off Não compareceu" at bounding box center [1402, 345] width 89 height 38
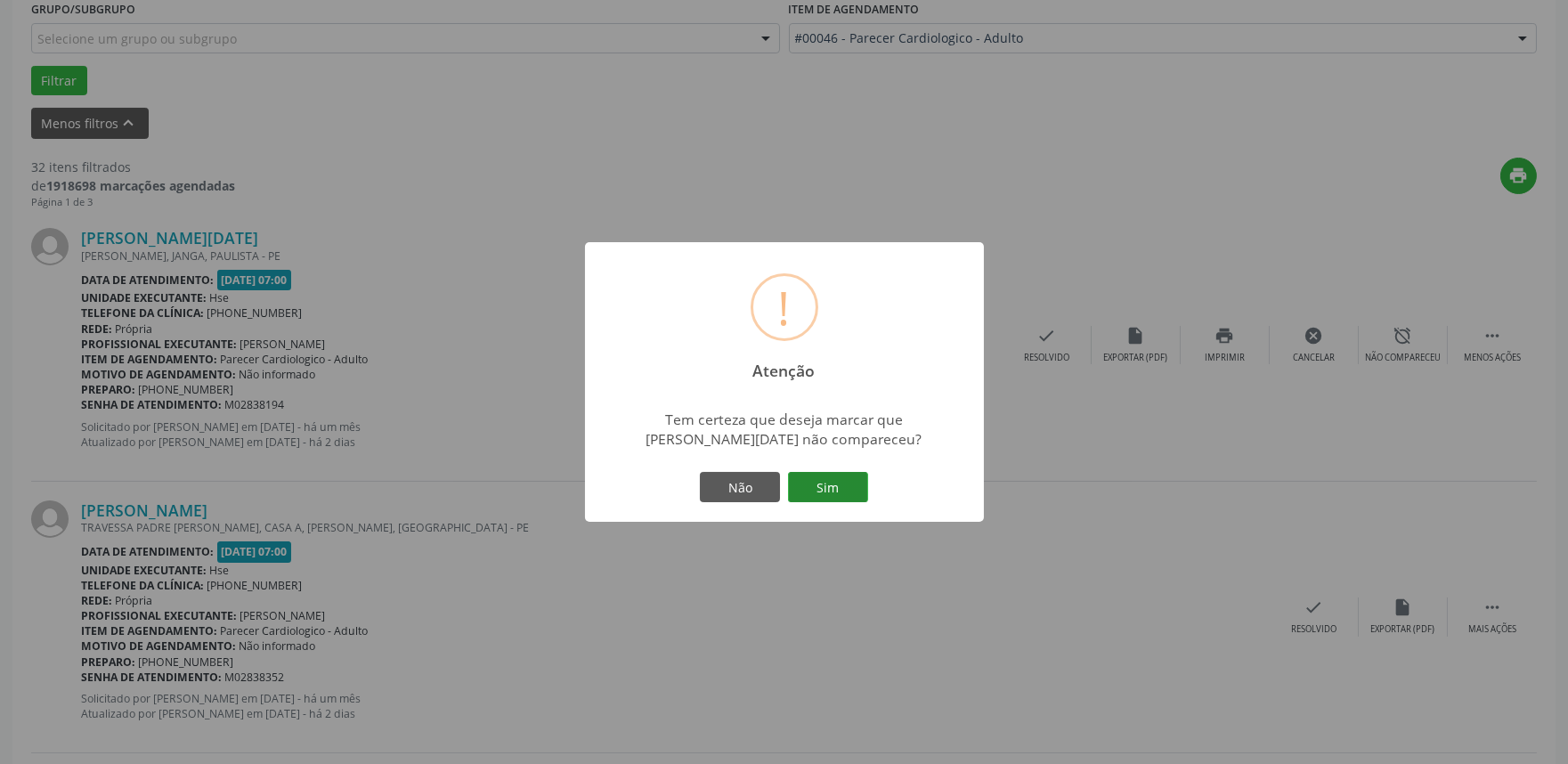
click at [839, 495] on button "Sim" at bounding box center [828, 487] width 80 height 30
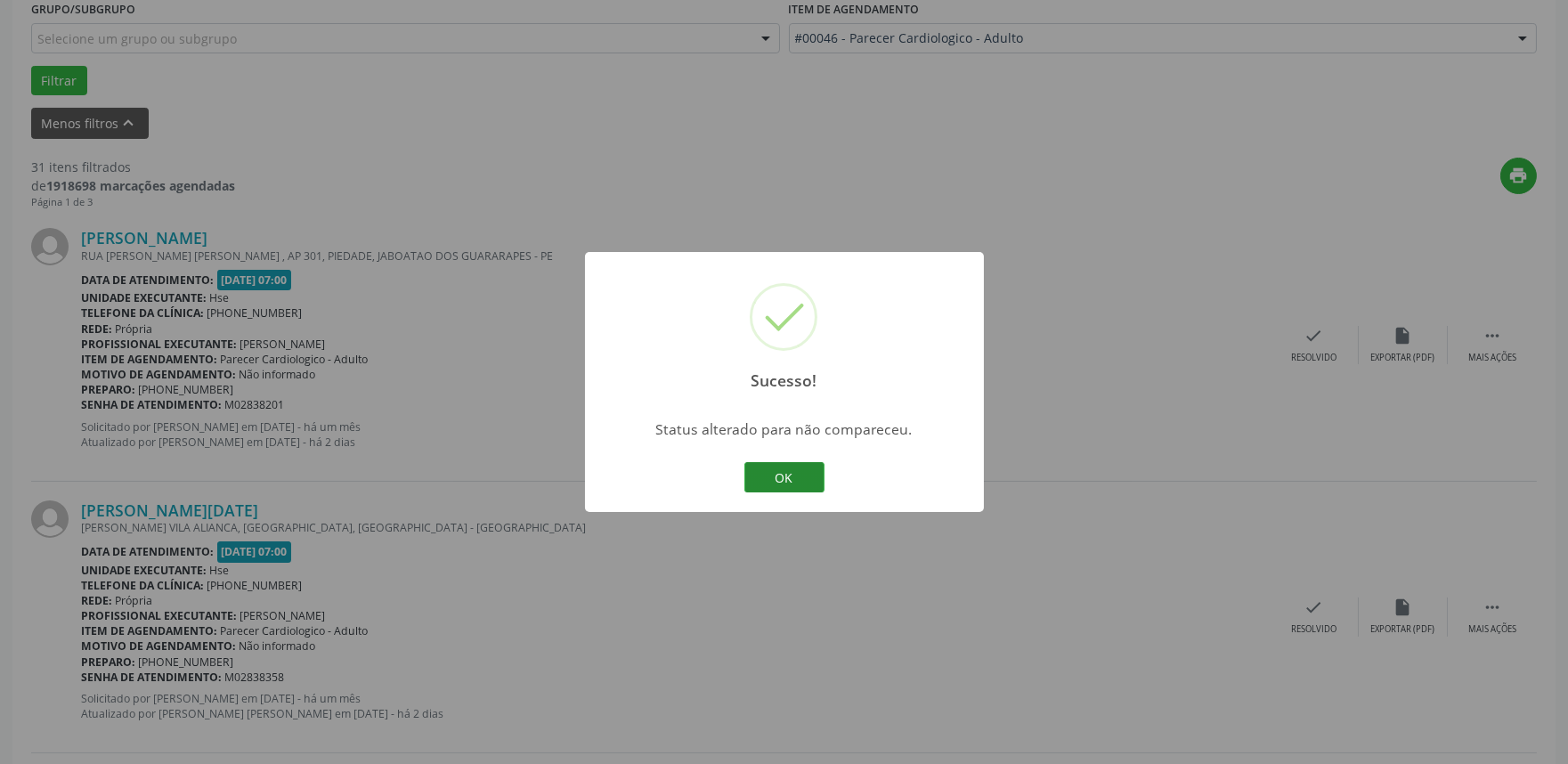
click at [793, 476] on button "OK" at bounding box center [784, 477] width 80 height 30
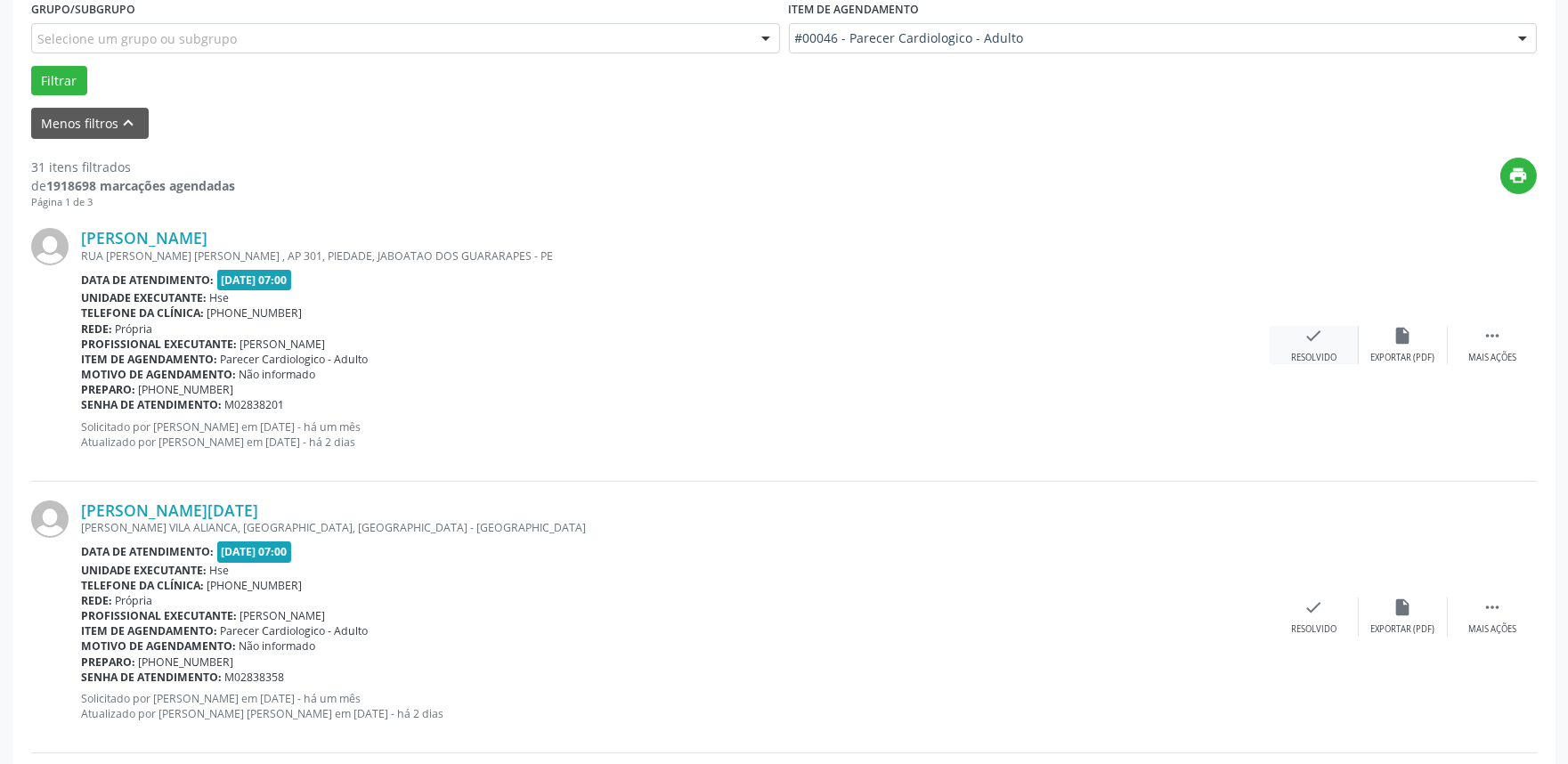
click at [1299, 335] on div "check Resolvido" at bounding box center [1314, 345] width 89 height 38
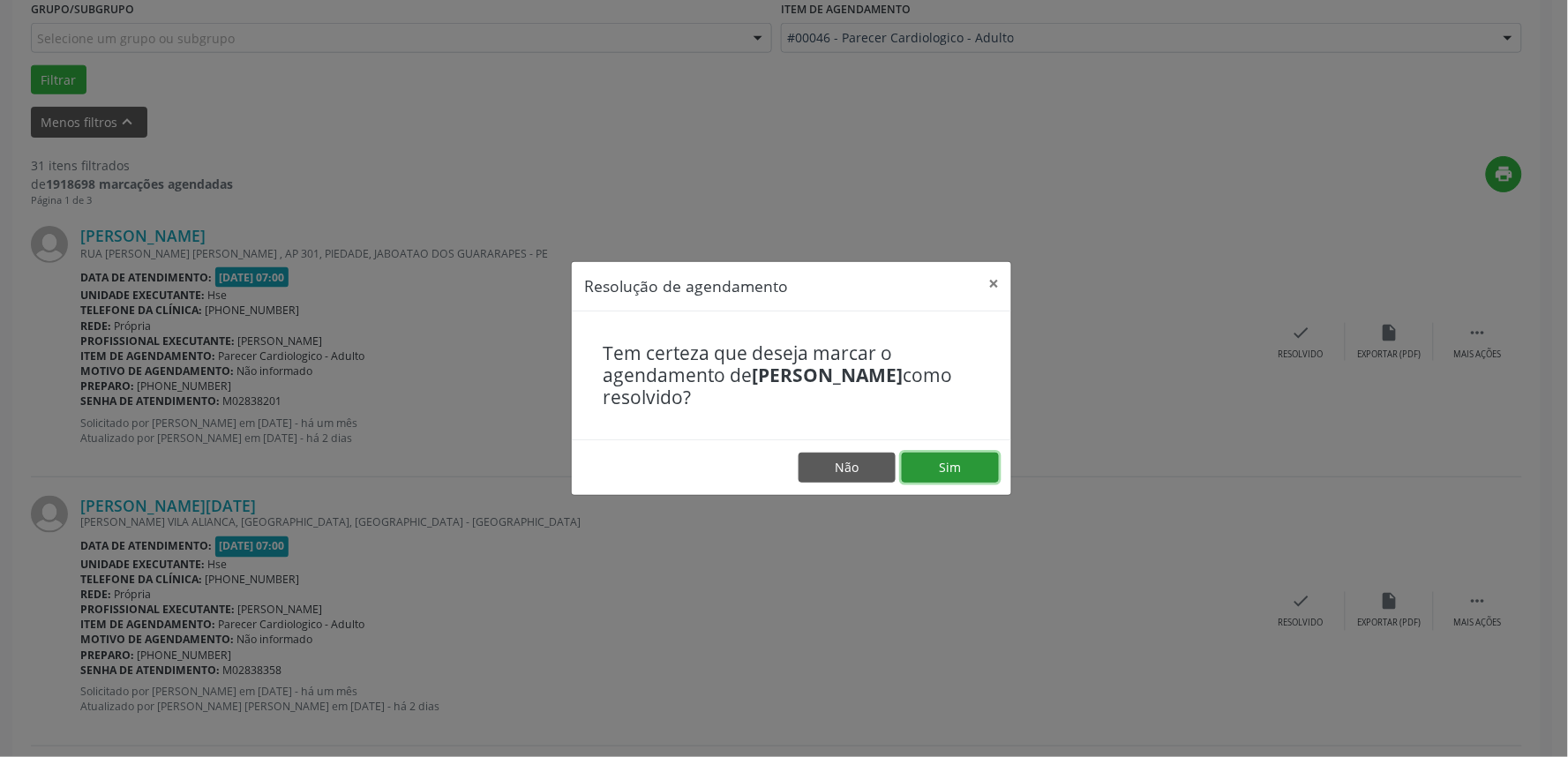
click at [964, 463] on button "Sim" at bounding box center [950, 467] width 97 height 30
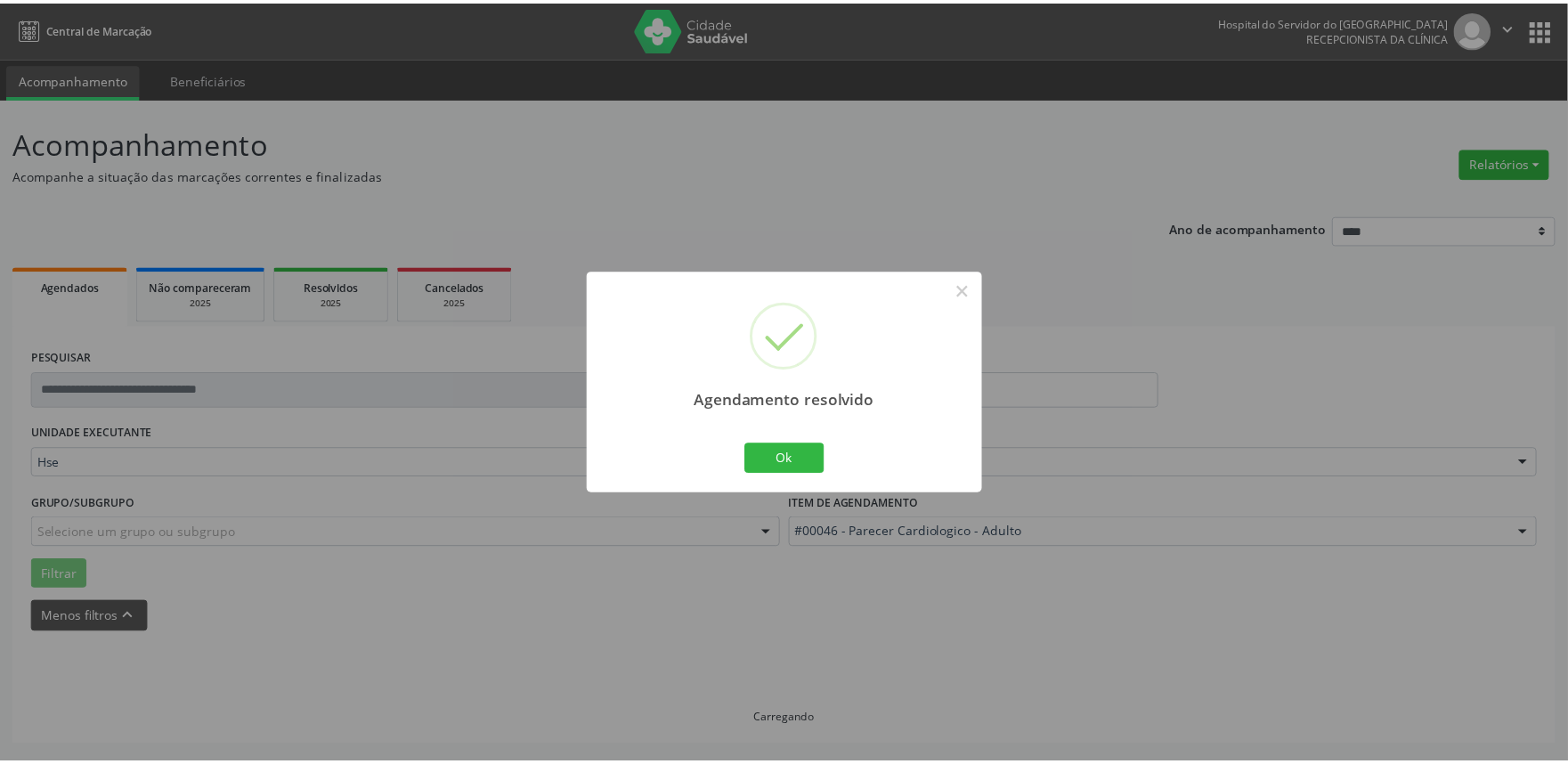
scroll to position [0, 0]
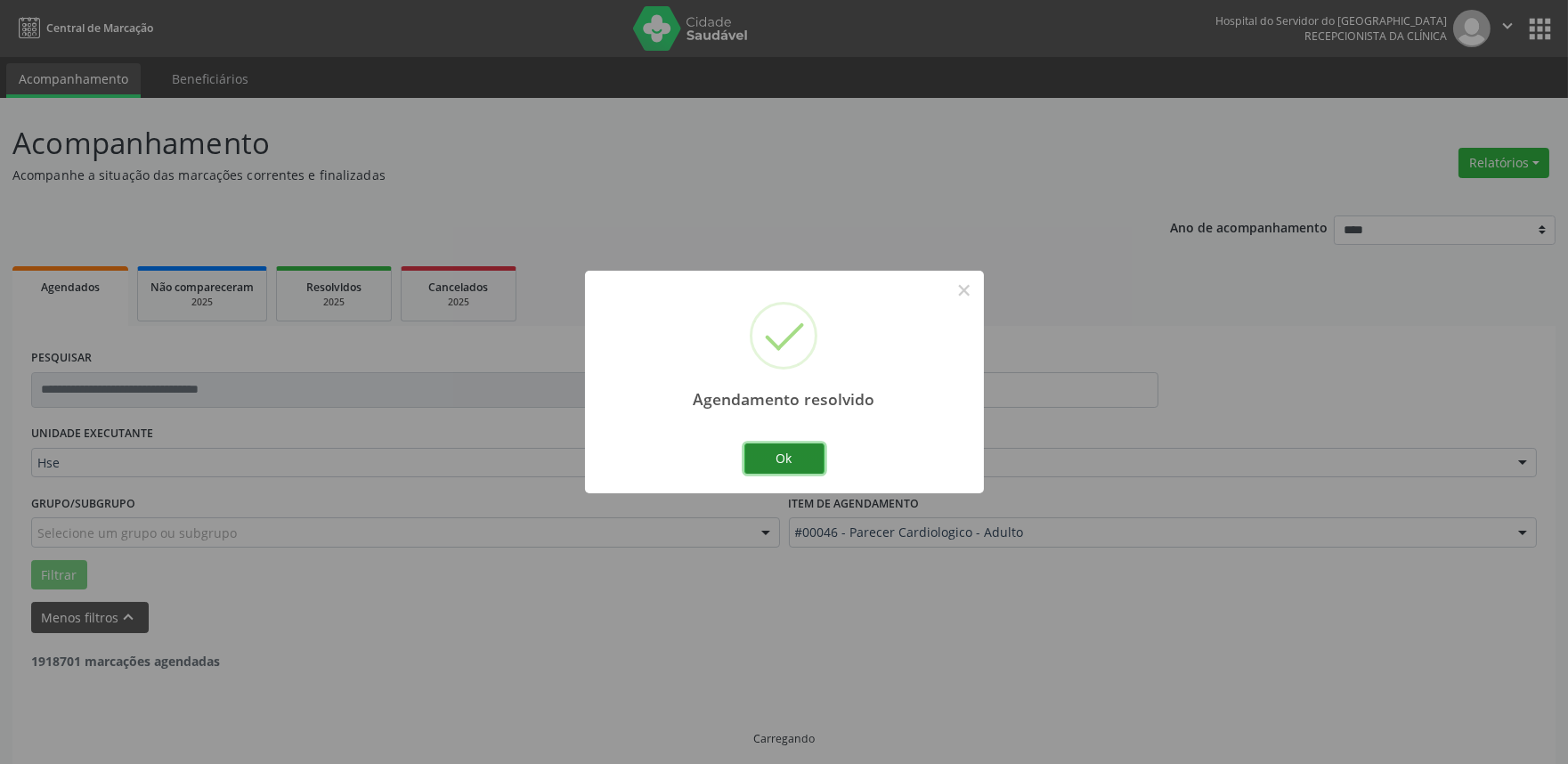
click at [779, 470] on button "Ok" at bounding box center [784, 459] width 80 height 30
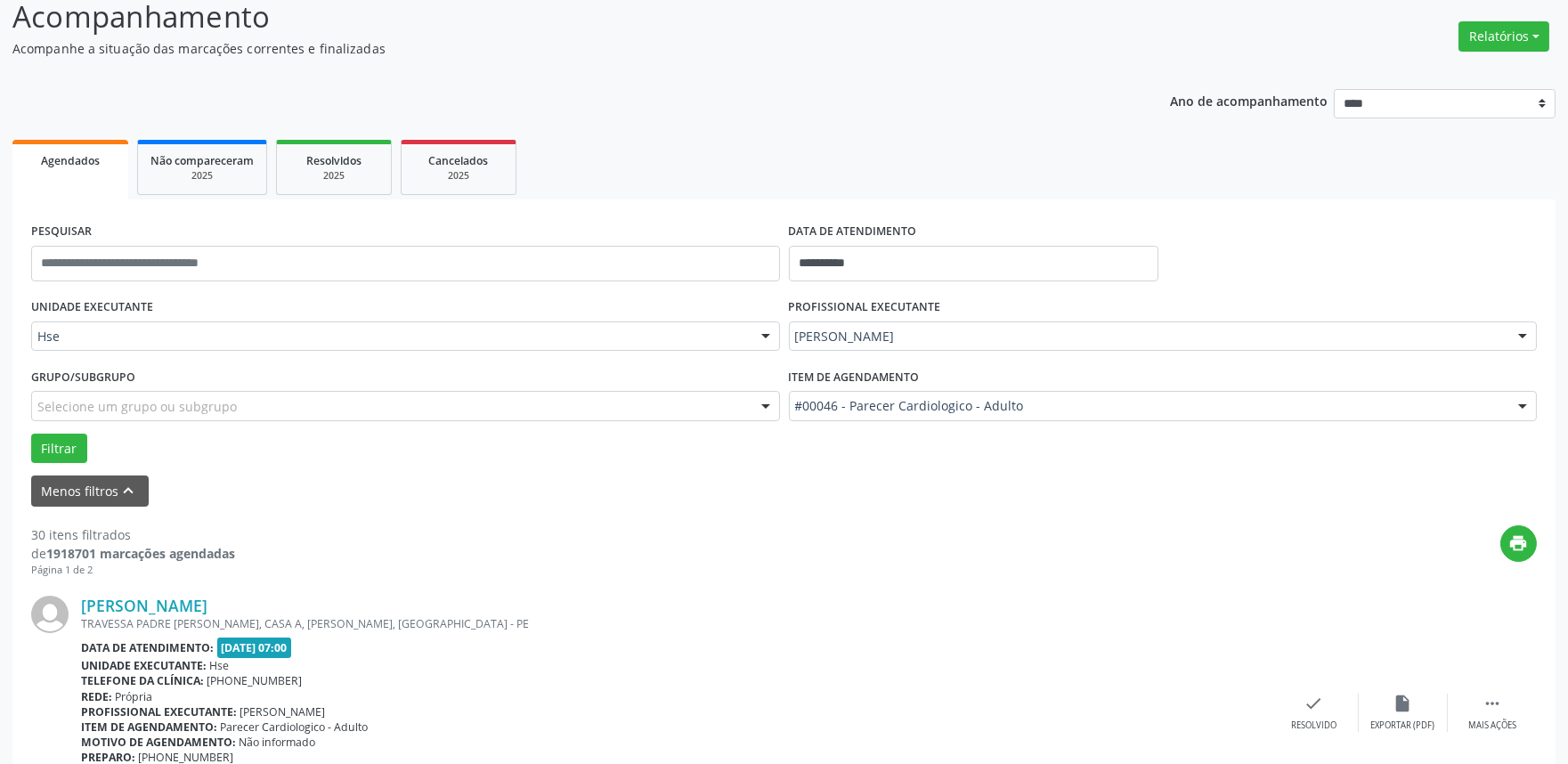
scroll to position [395, 0]
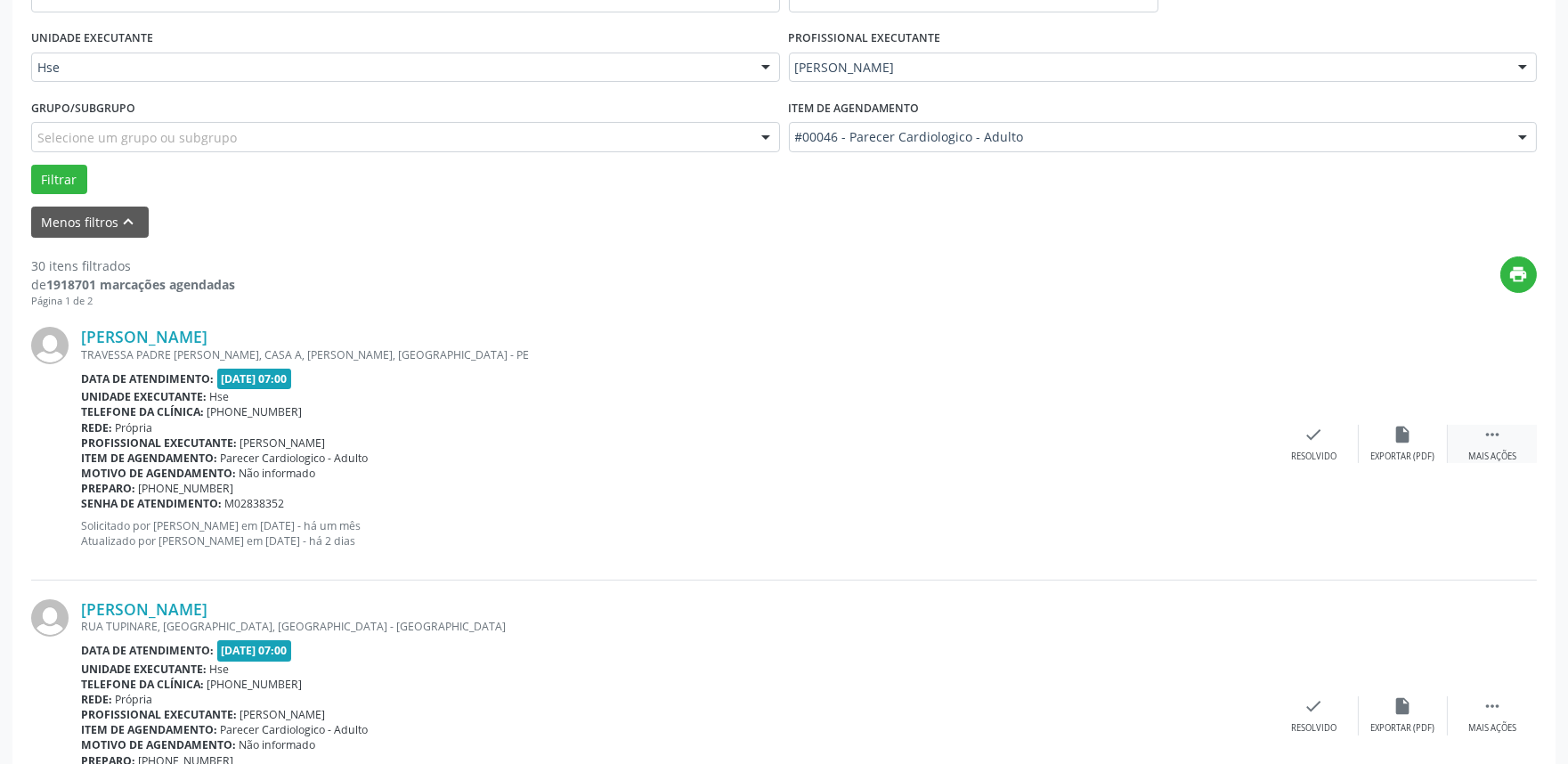
click at [1500, 433] on icon "" at bounding box center [1492, 435] width 20 height 20
click at [1400, 446] on div "alarm_off Não compareceu" at bounding box center [1402, 444] width 89 height 38
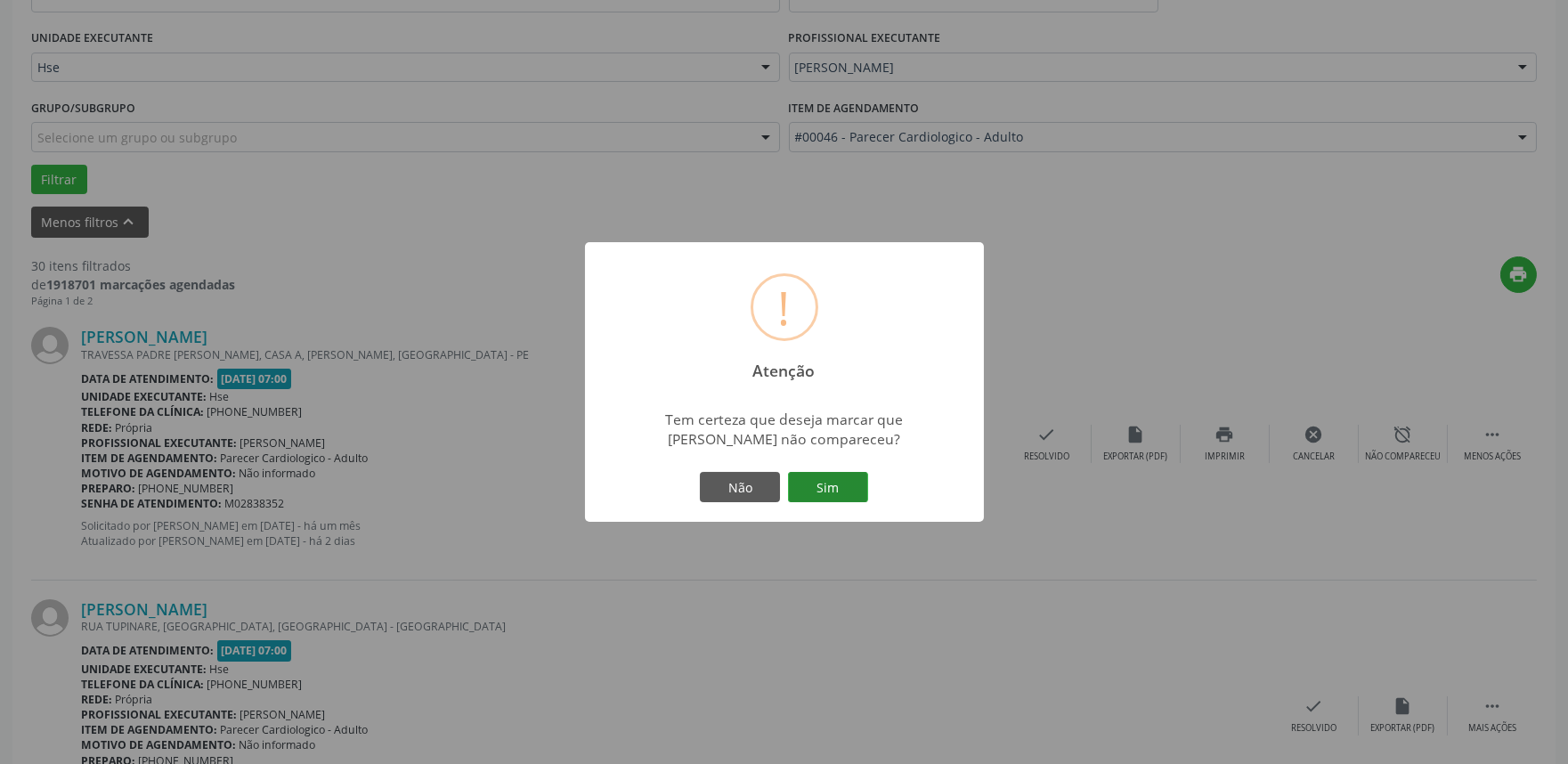
click at [831, 484] on button "Sim" at bounding box center [828, 487] width 80 height 30
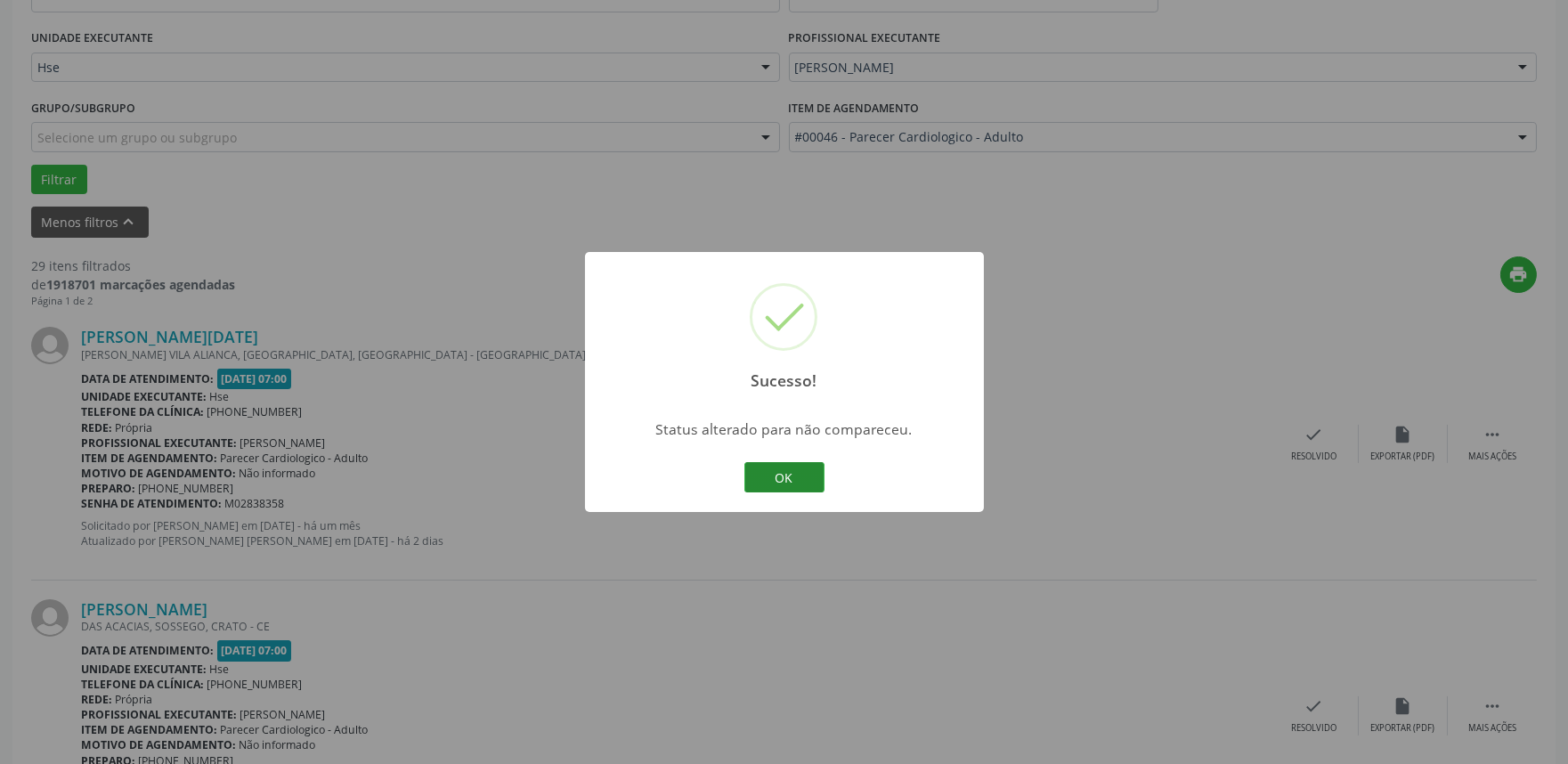
click at [794, 470] on button "OK" at bounding box center [784, 477] width 80 height 30
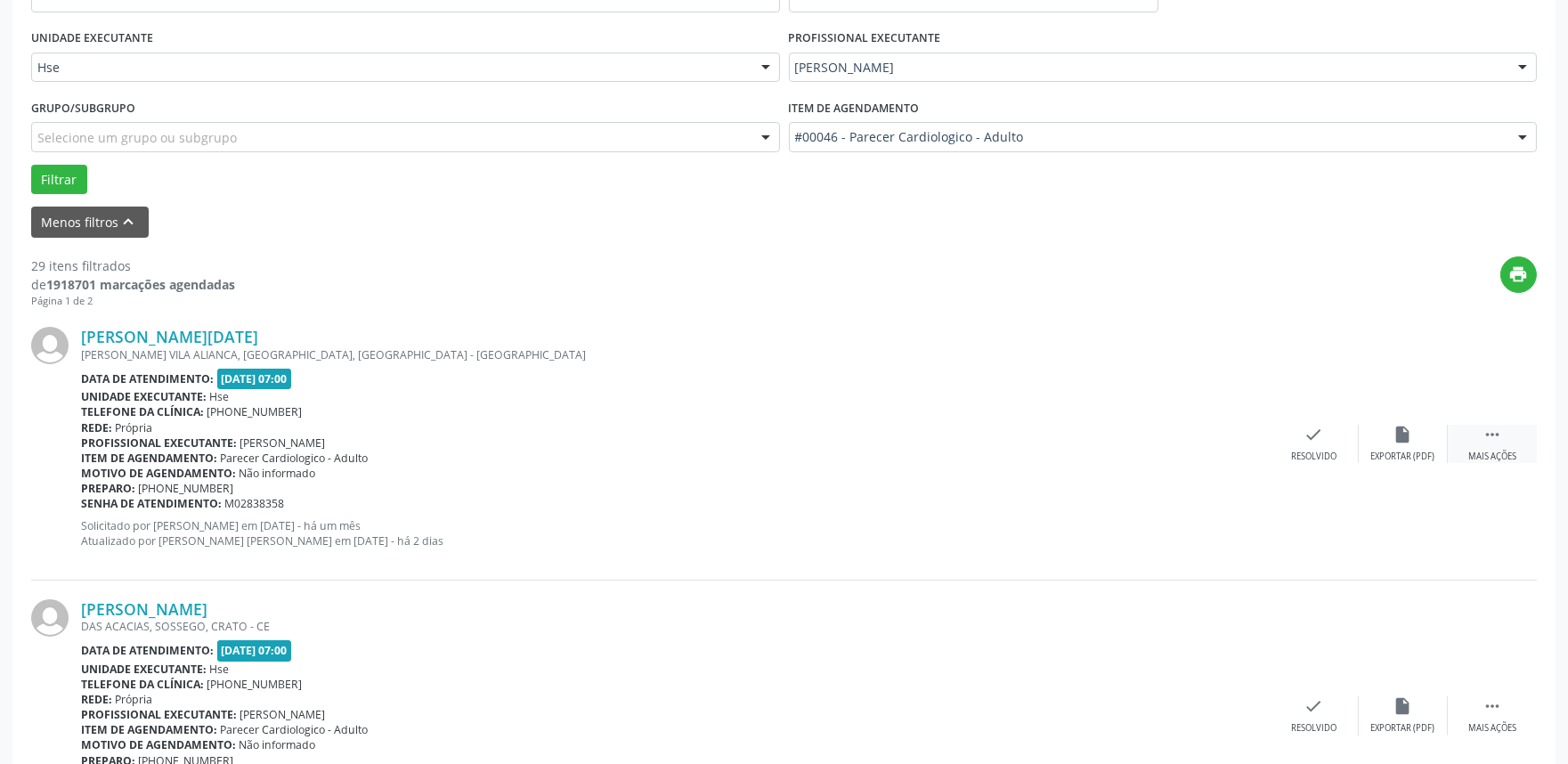
click at [1501, 444] on div " Mais ações" at bounding box center [1492, 444] width 89 height 38
click at [1390, 445] on div "alarm_off Não compareceu" at bounding box center [1402, 444] width 89 height 38
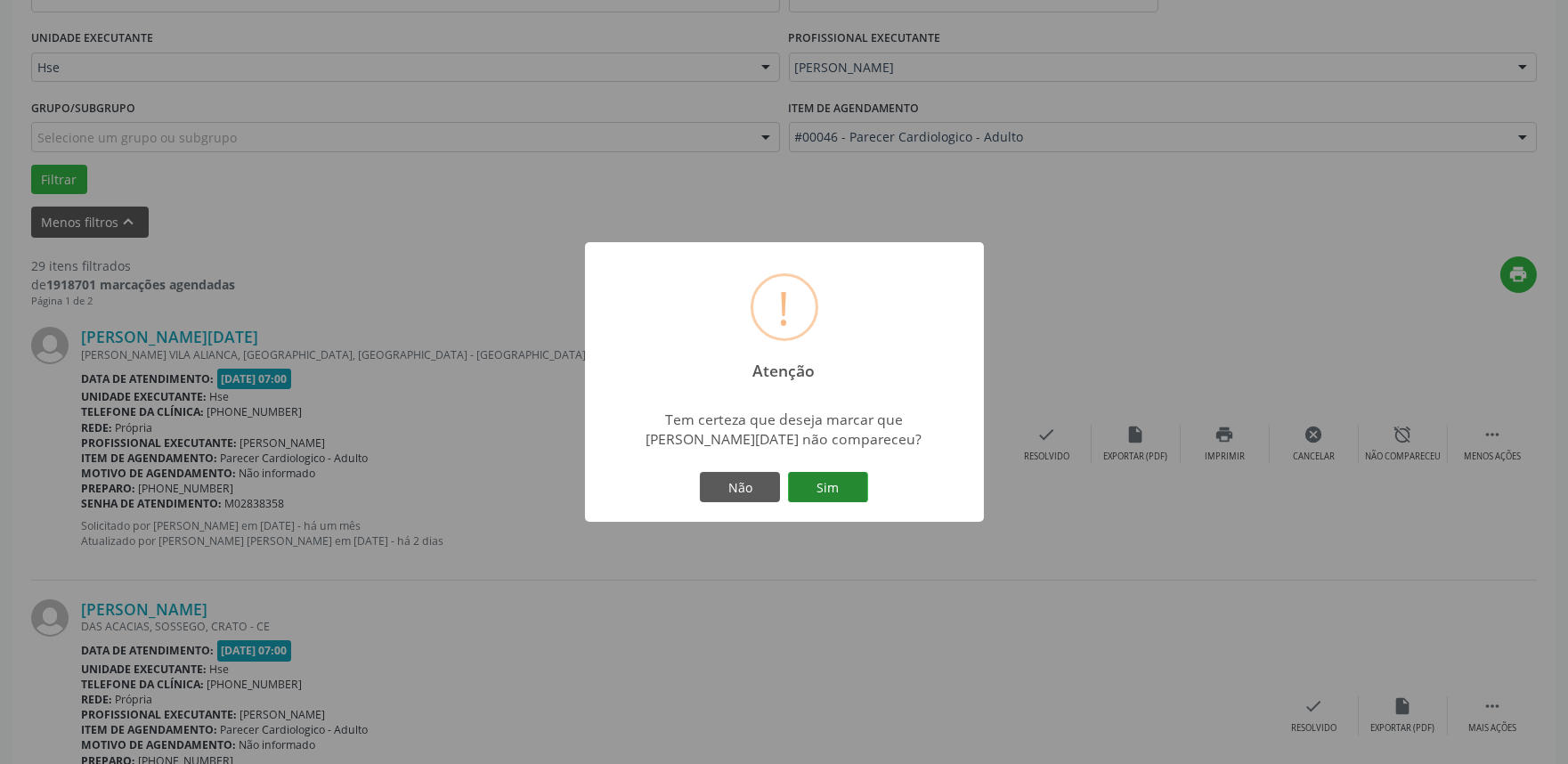
click at [831, 478] on button "Sim" at bounding box center [828, 487] width 80 height 30
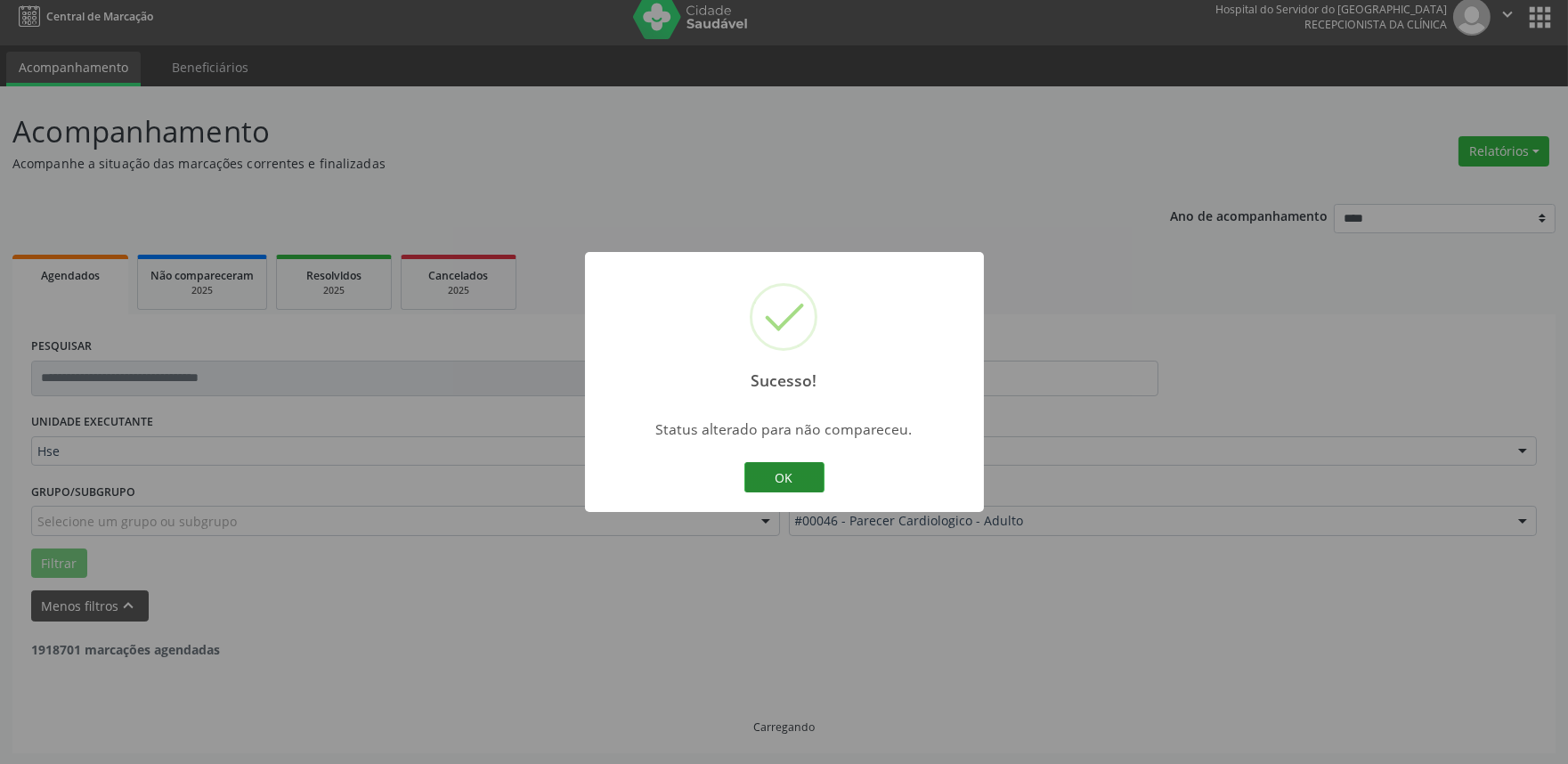
click at [801, 476] on button "OK" at bounding box center [784, 477] width 80 height 30
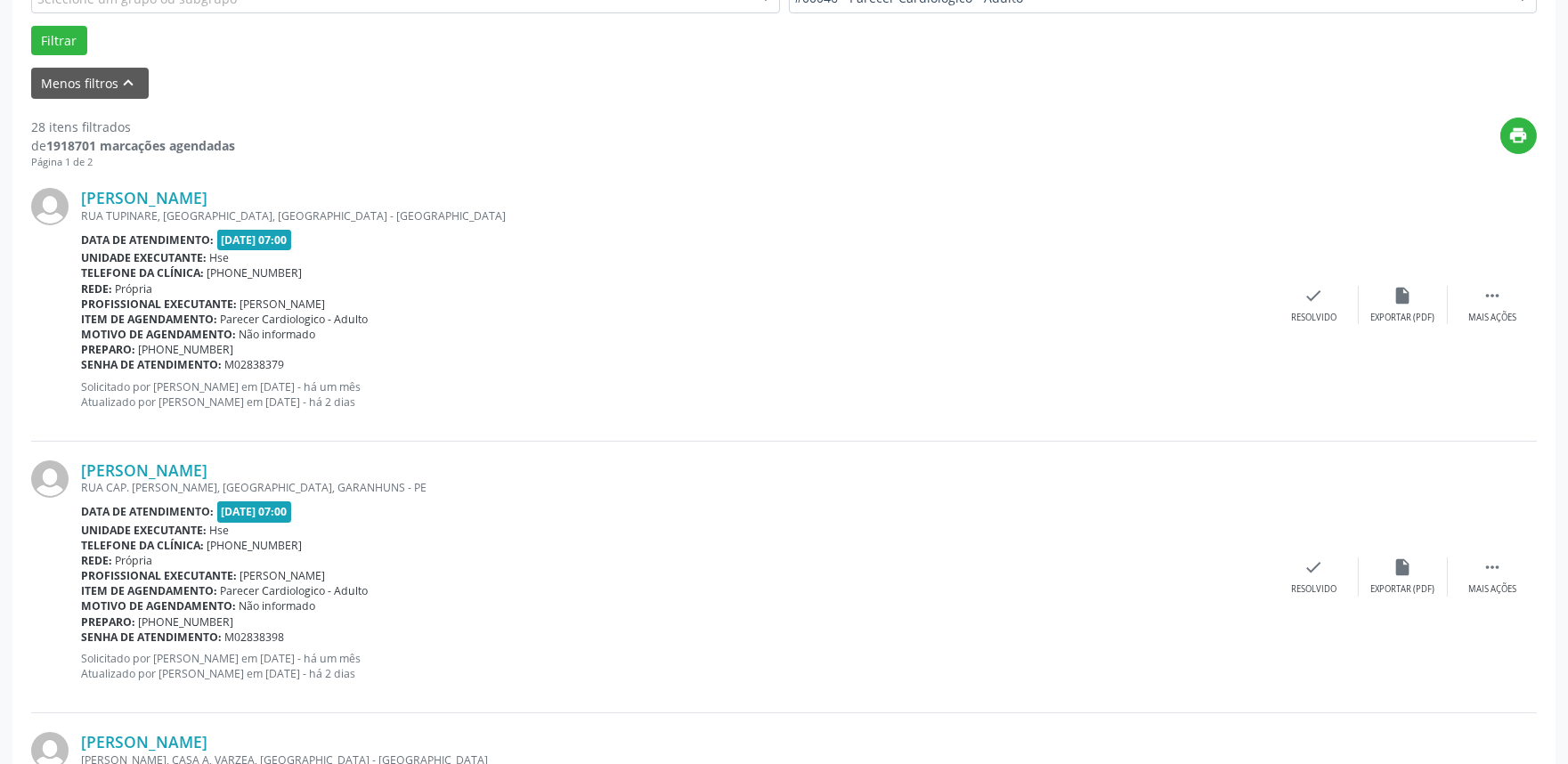
scroll to position [593, 0]
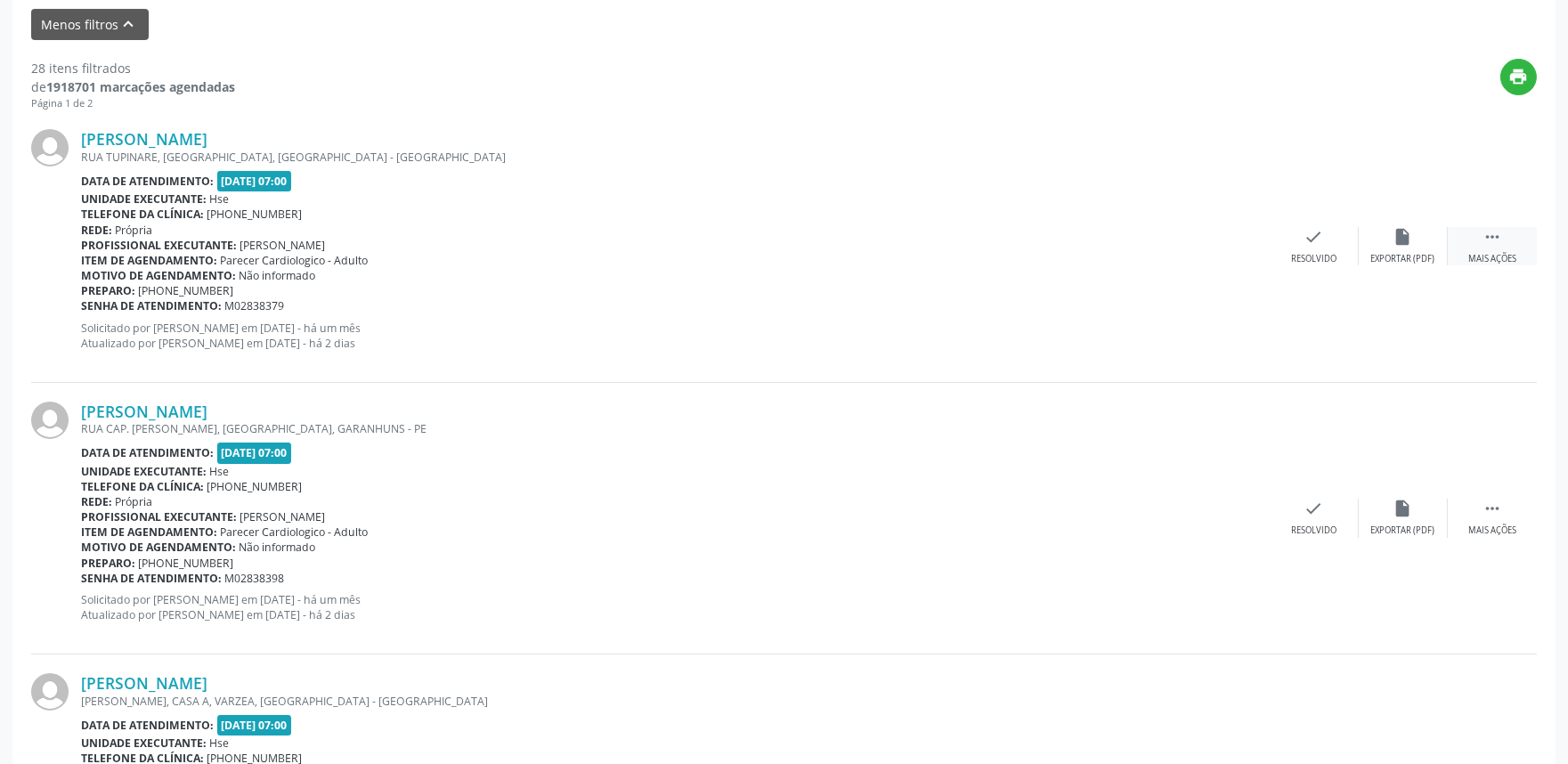
click at [1493, 235] on icon "" at bounding box center [1492, 237] width 20 height 20
click at [1389, 241] on div "alarm_off Não compareceu" at bounding box center [1402, 246] width 89 height 38
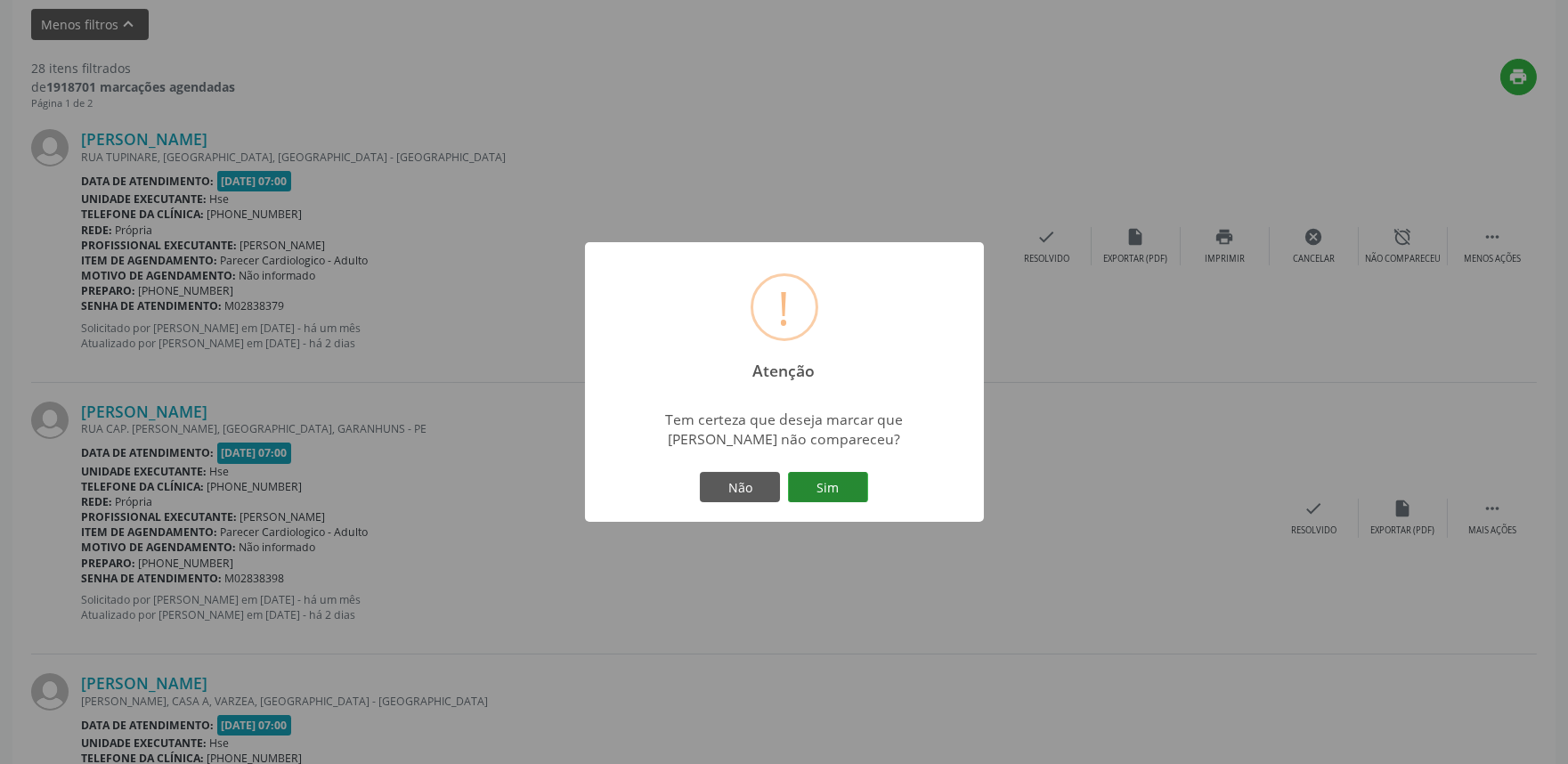
click at [830, 482] on button "Sim" at bounding box center [828, 487] width 80 height 30
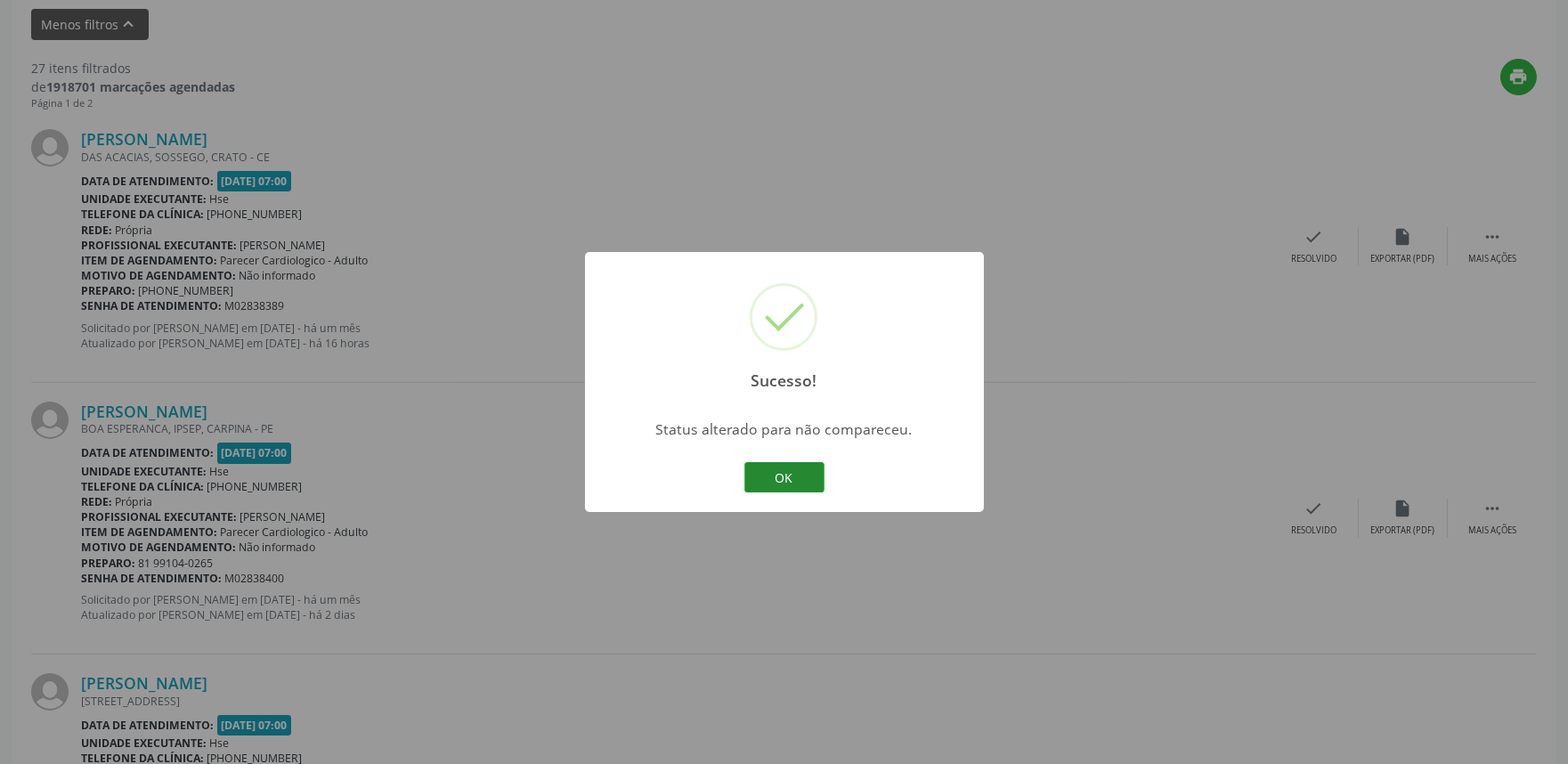
click at [785, 472] on button "OK" at bounding box center [784, 477] width 80 height 30
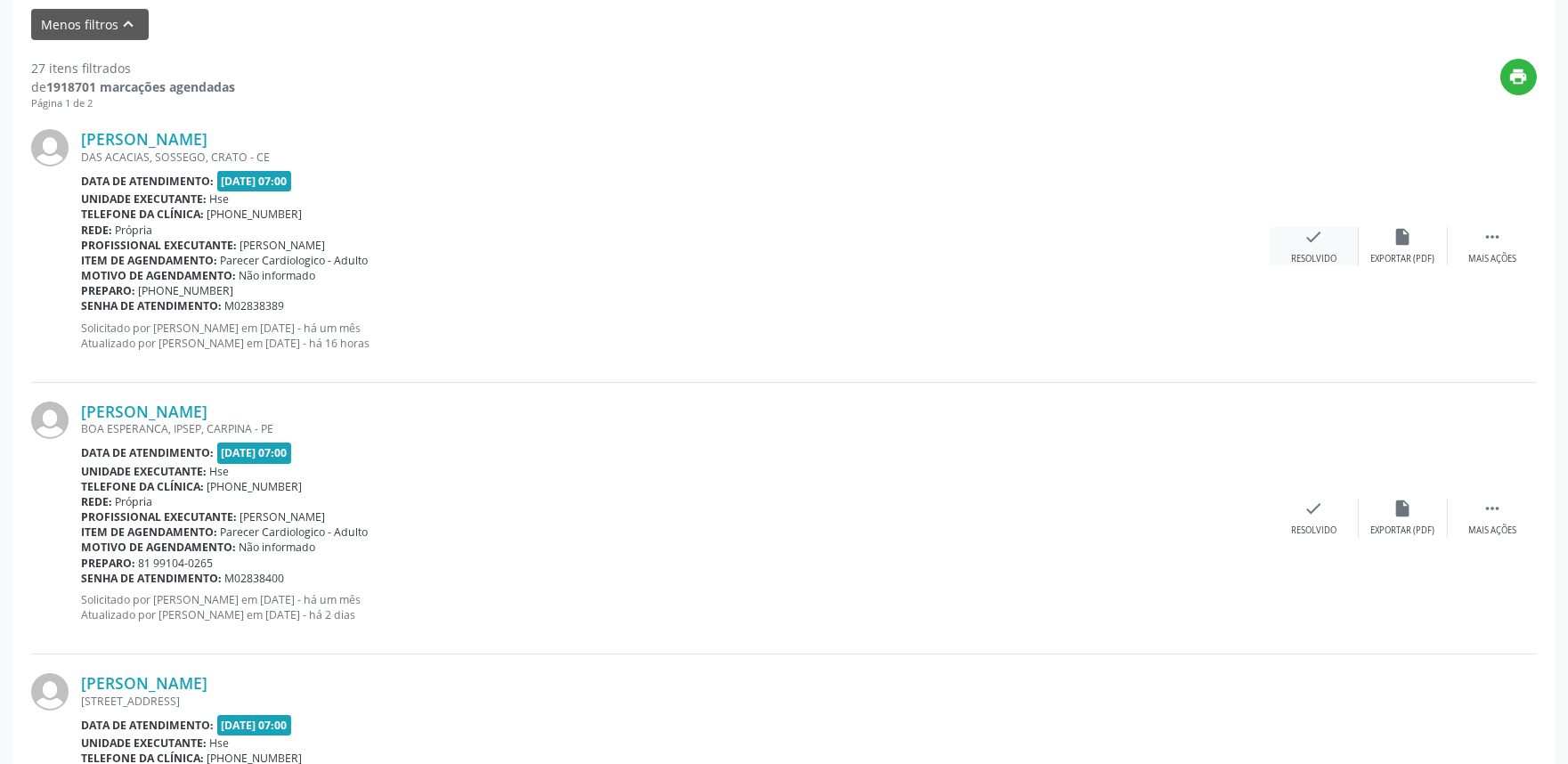
click at [1301, 241] on div "check Resolvido" at bounding box center [1314, 246] width 89 height 38
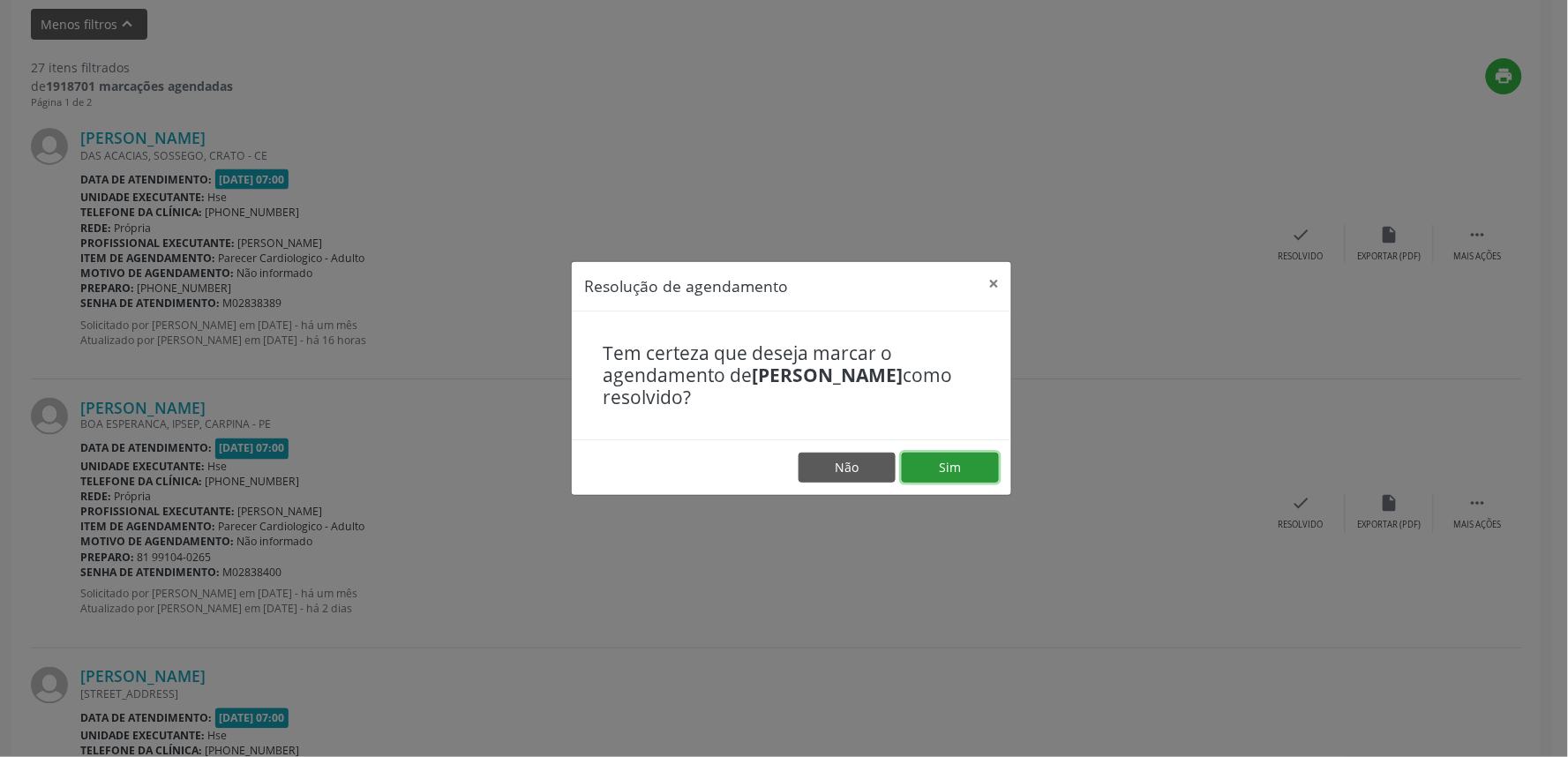
click at [941, 470] on button "Sim" at bounding box center [950, 467] width 97 height 30
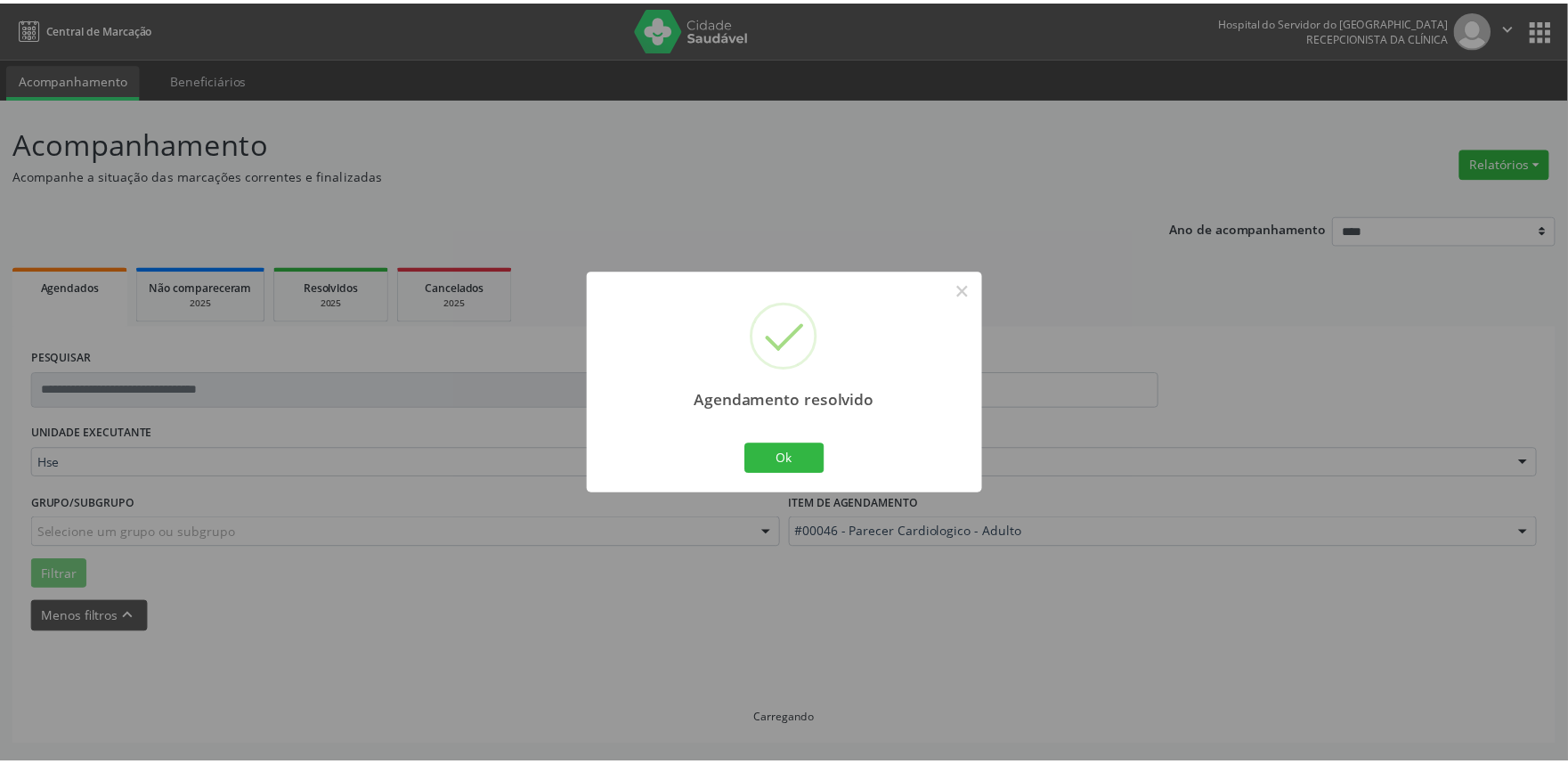
scroll to position [0, 0]
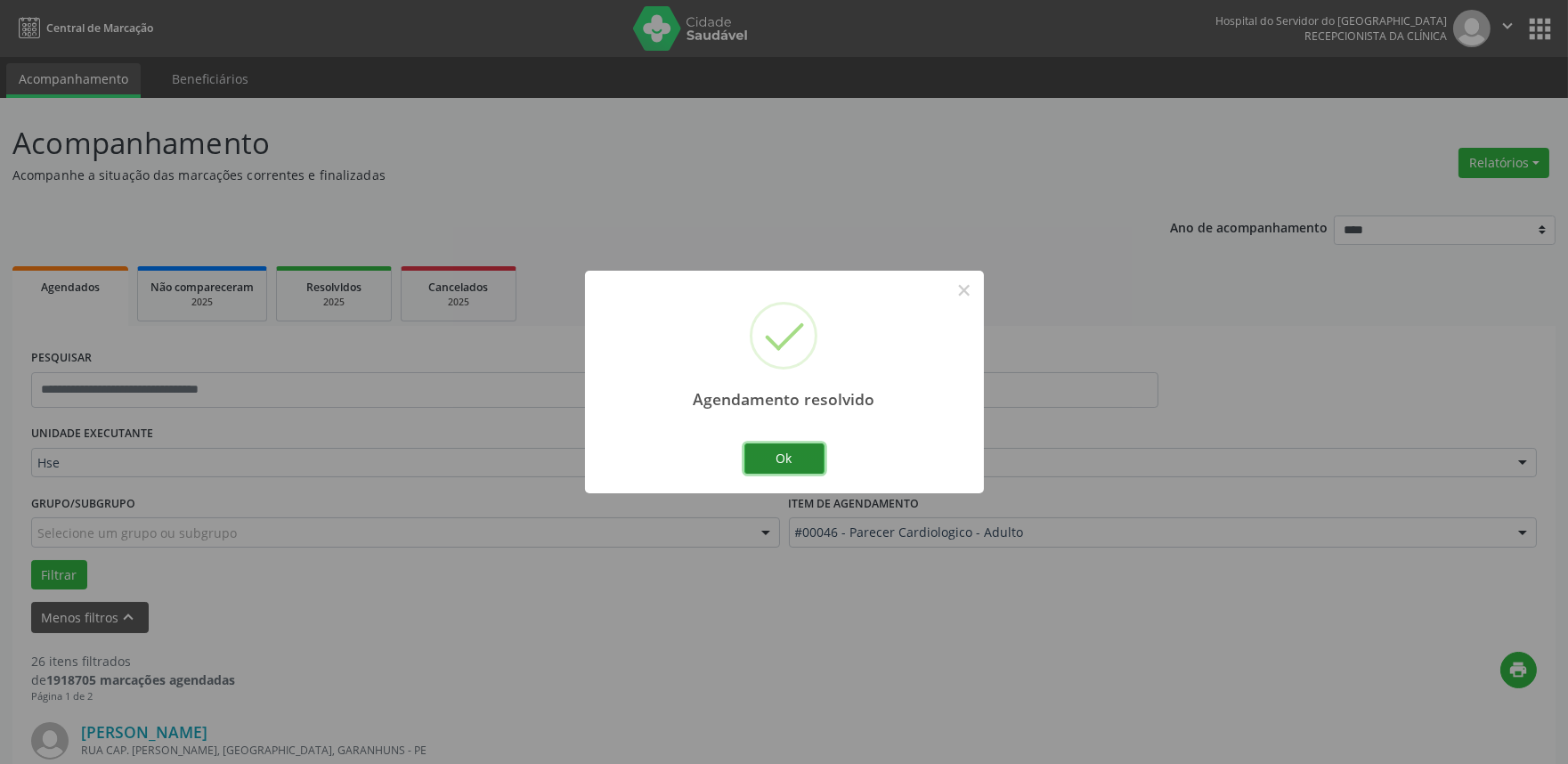
click at [780, 458] on button "Ok" at bounding box center [784, 459] width 80 height 30
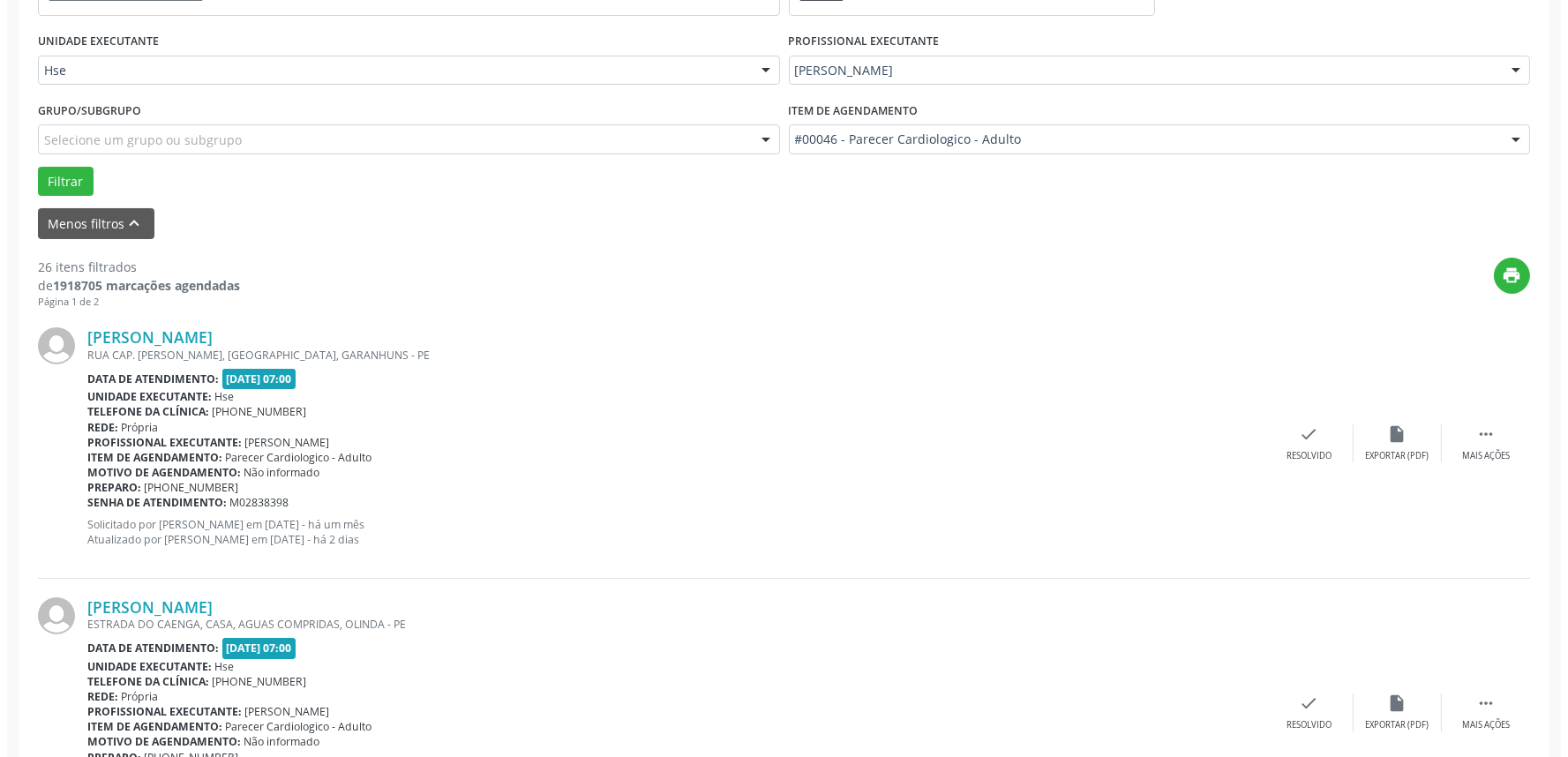
scroll to position [391, 0]
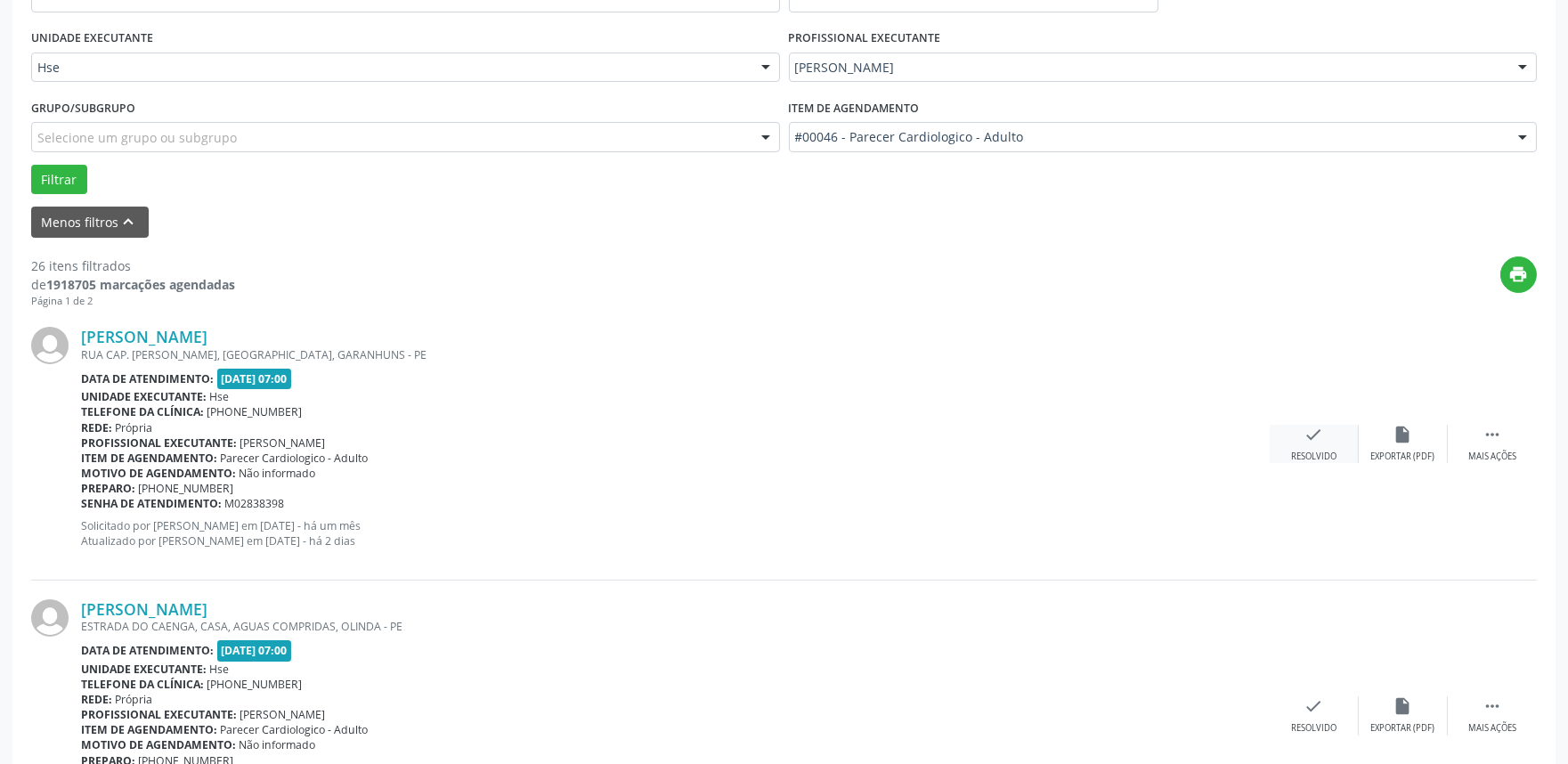
click at [1309, 438] on icon "check" at bounding box center [1315, 435] width 20 height 20
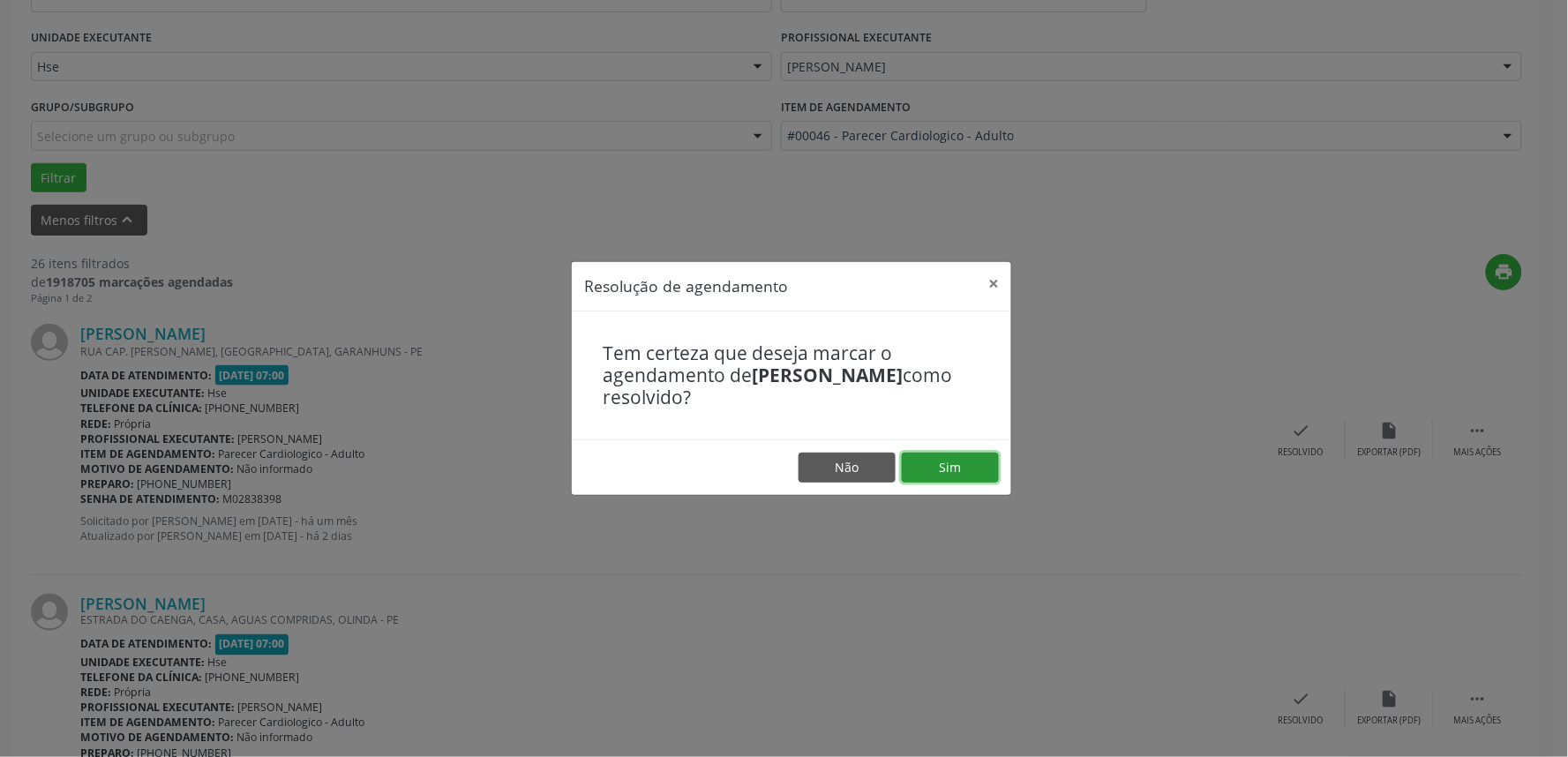
click at [964, 457] on button "Sim" at bounding box center [950, 467] width 97 height 30
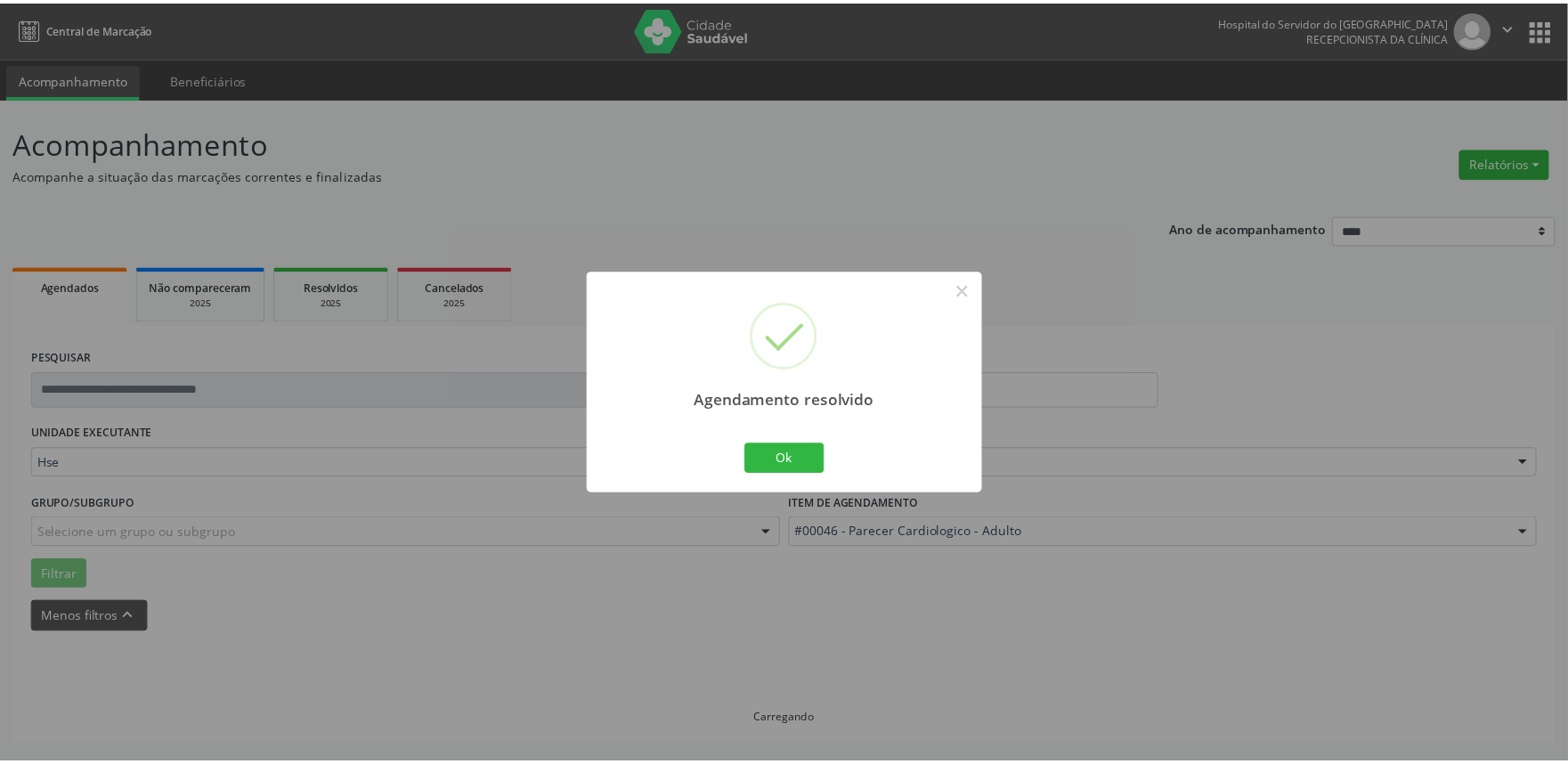
scroll to position [0, 0]
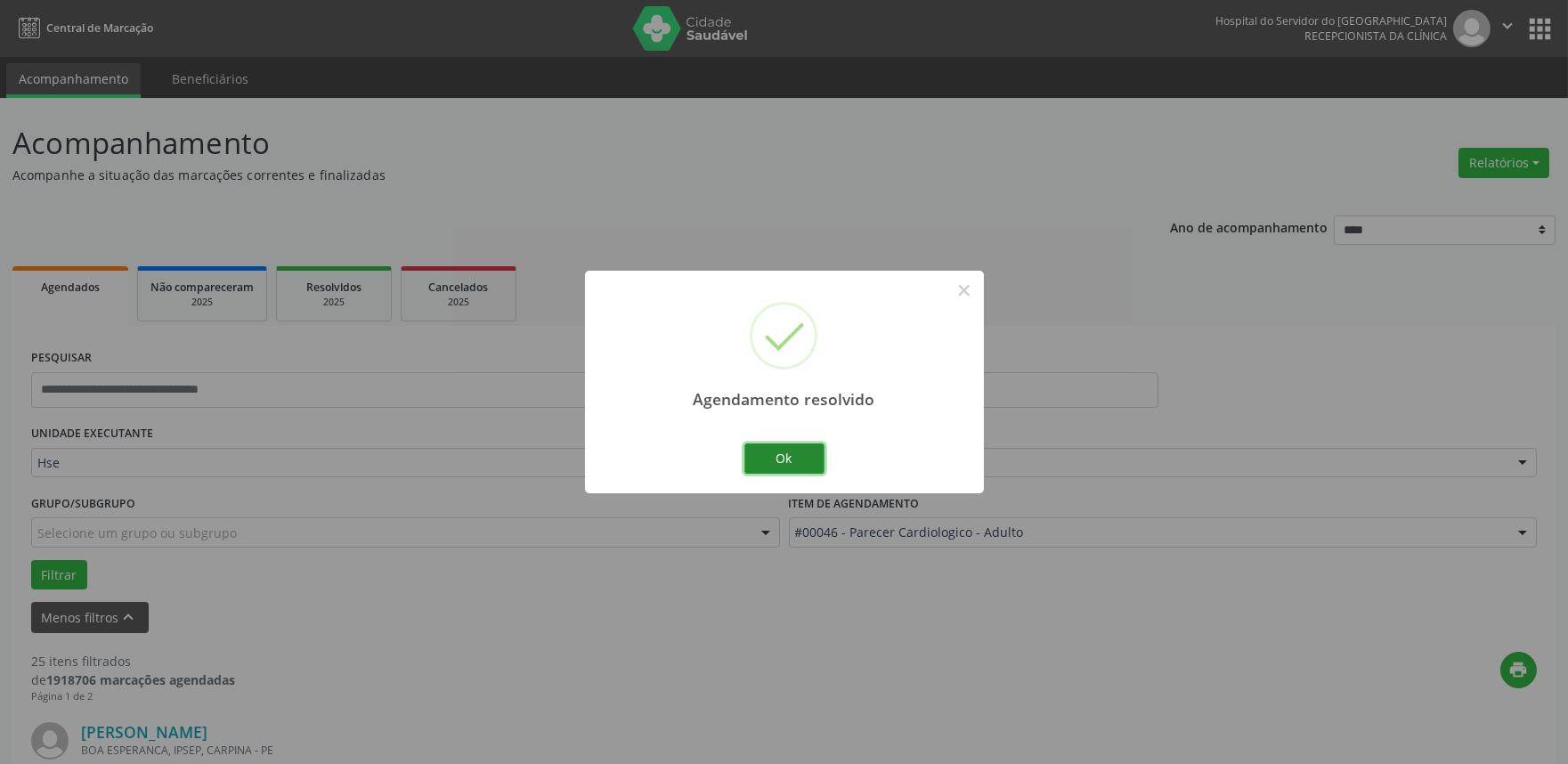
click at [795, 458] on button "Ok" at bounding box center [784, 459] width 80 height 30
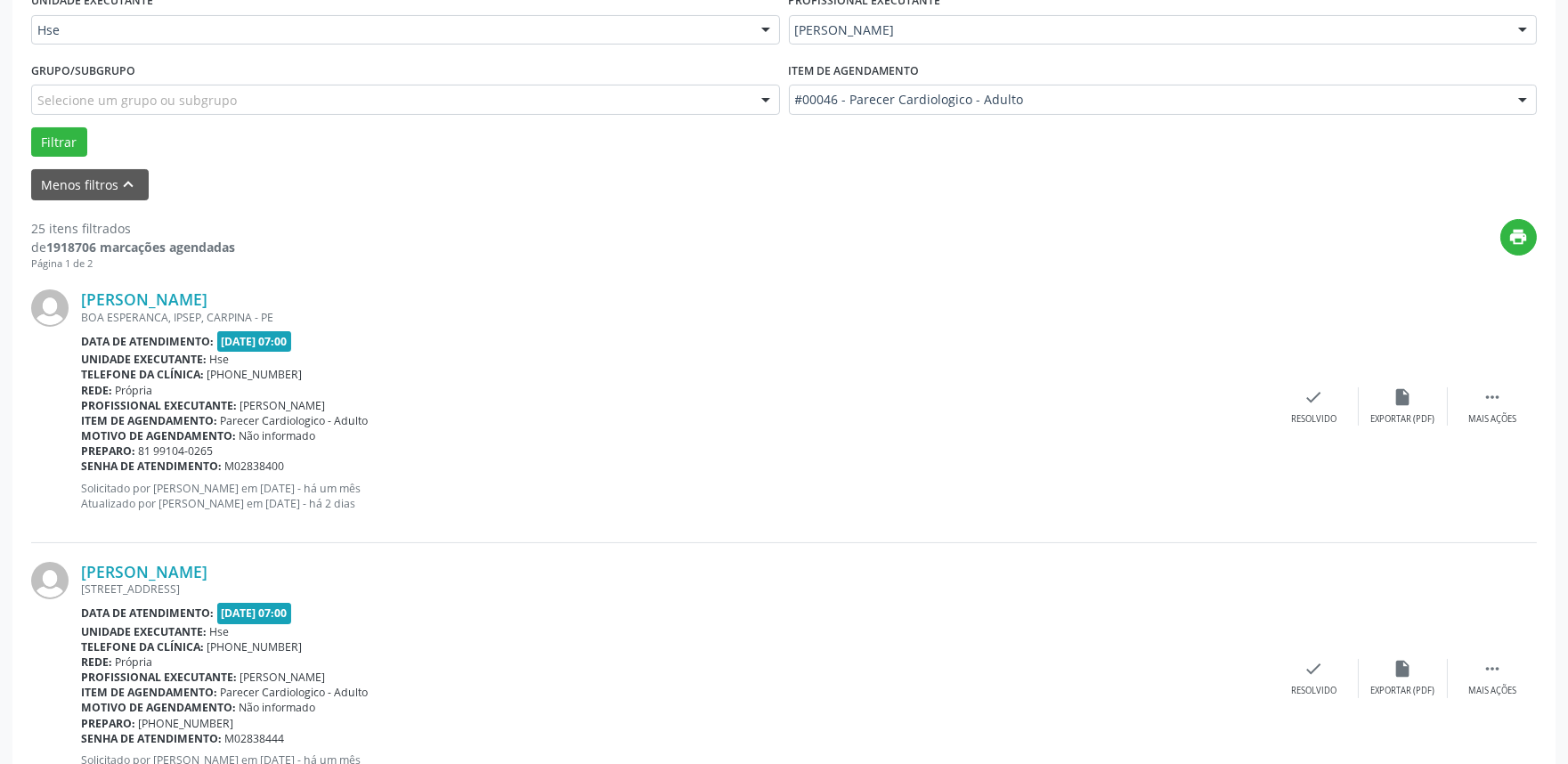
scroll to position [494, 0]
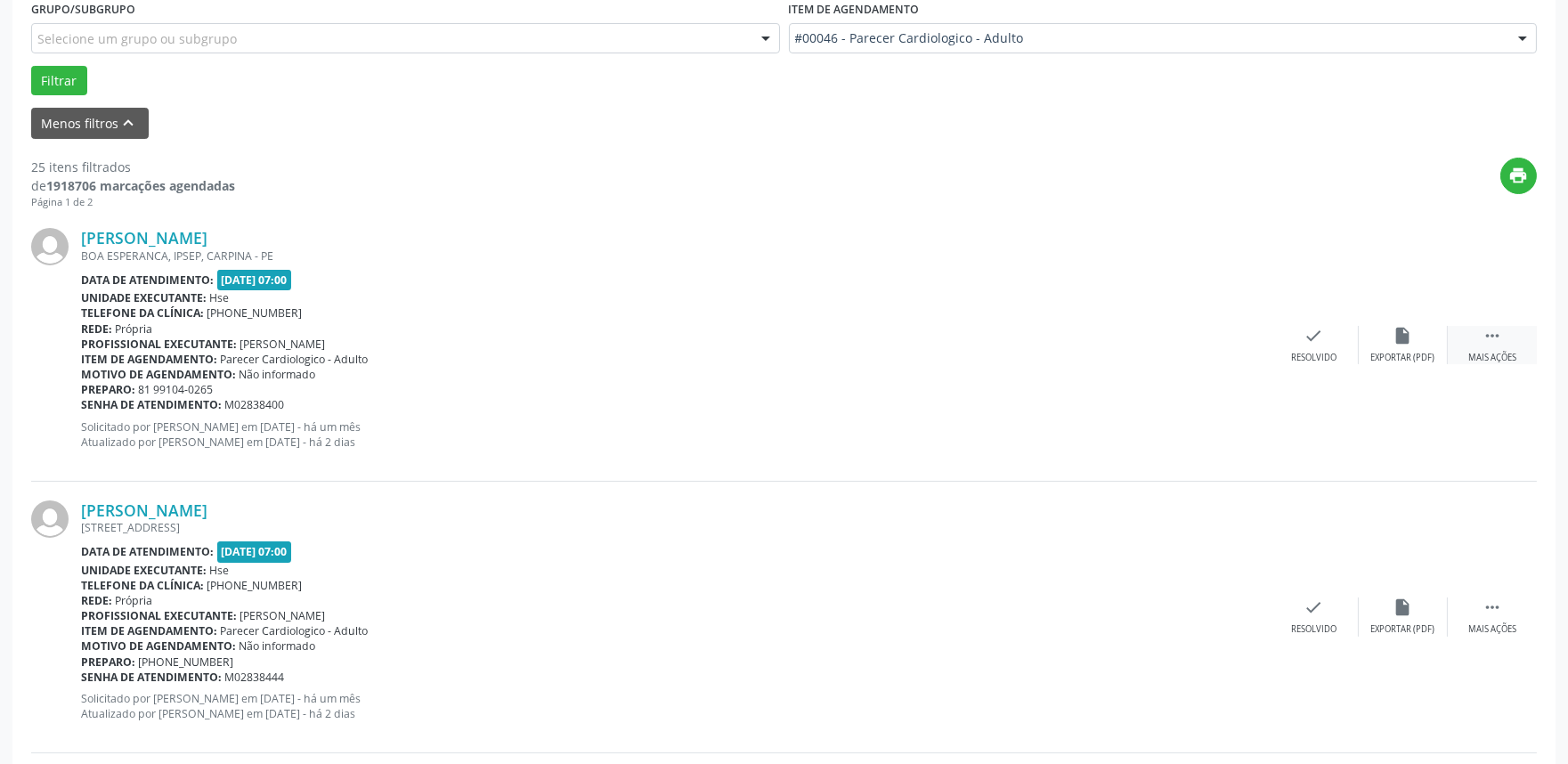
click at [1490, 333] on icon "" at bounding box center [1492, 336] width 20 height 20
click at [1395, 345] on div "alarm_off Não compareceu" at bounding box center [1402, 345] width 89 height 38
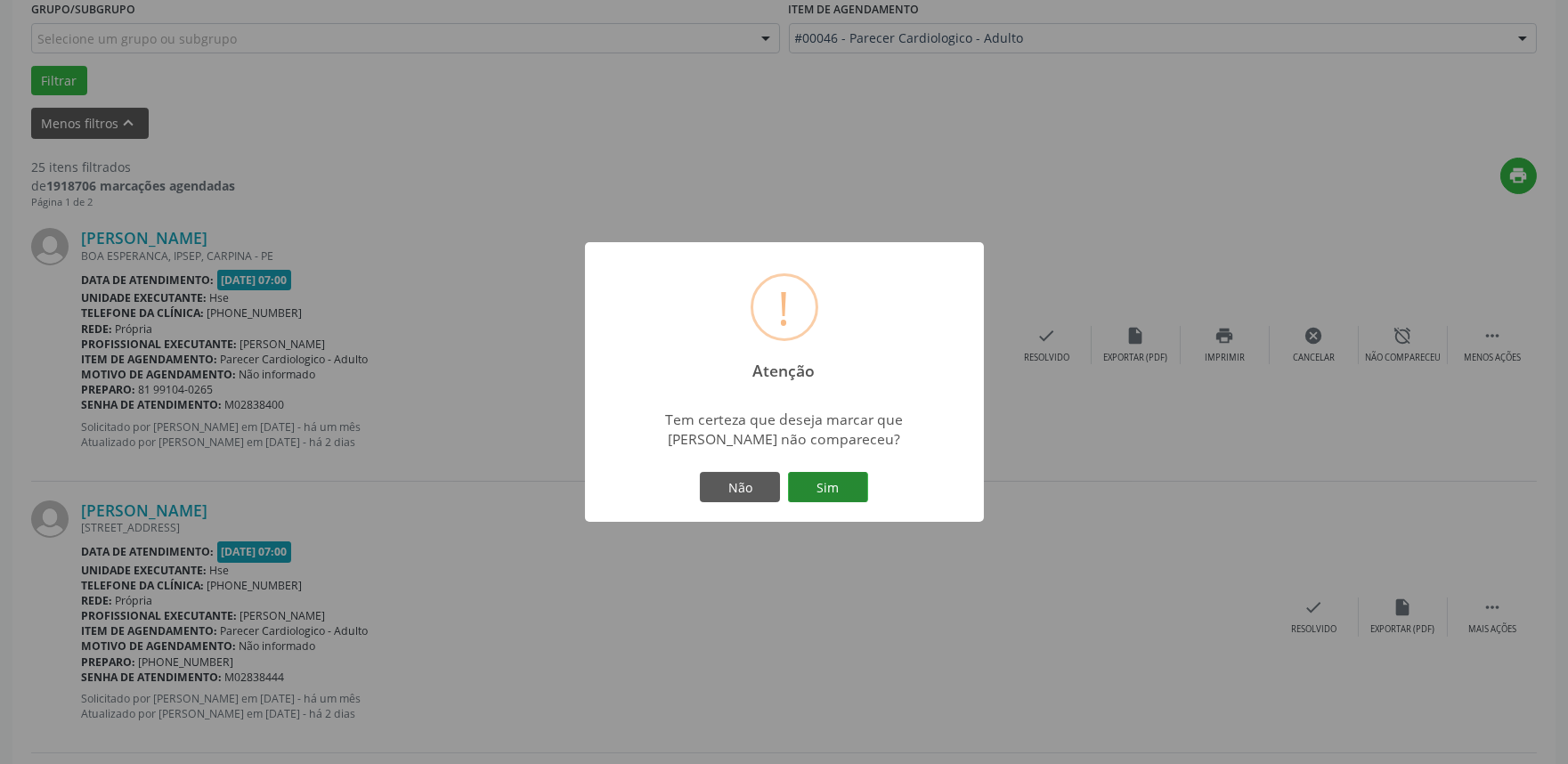
click at [820, 477] on button "Sim" at bounding box center [828, 487] width 80 height 30
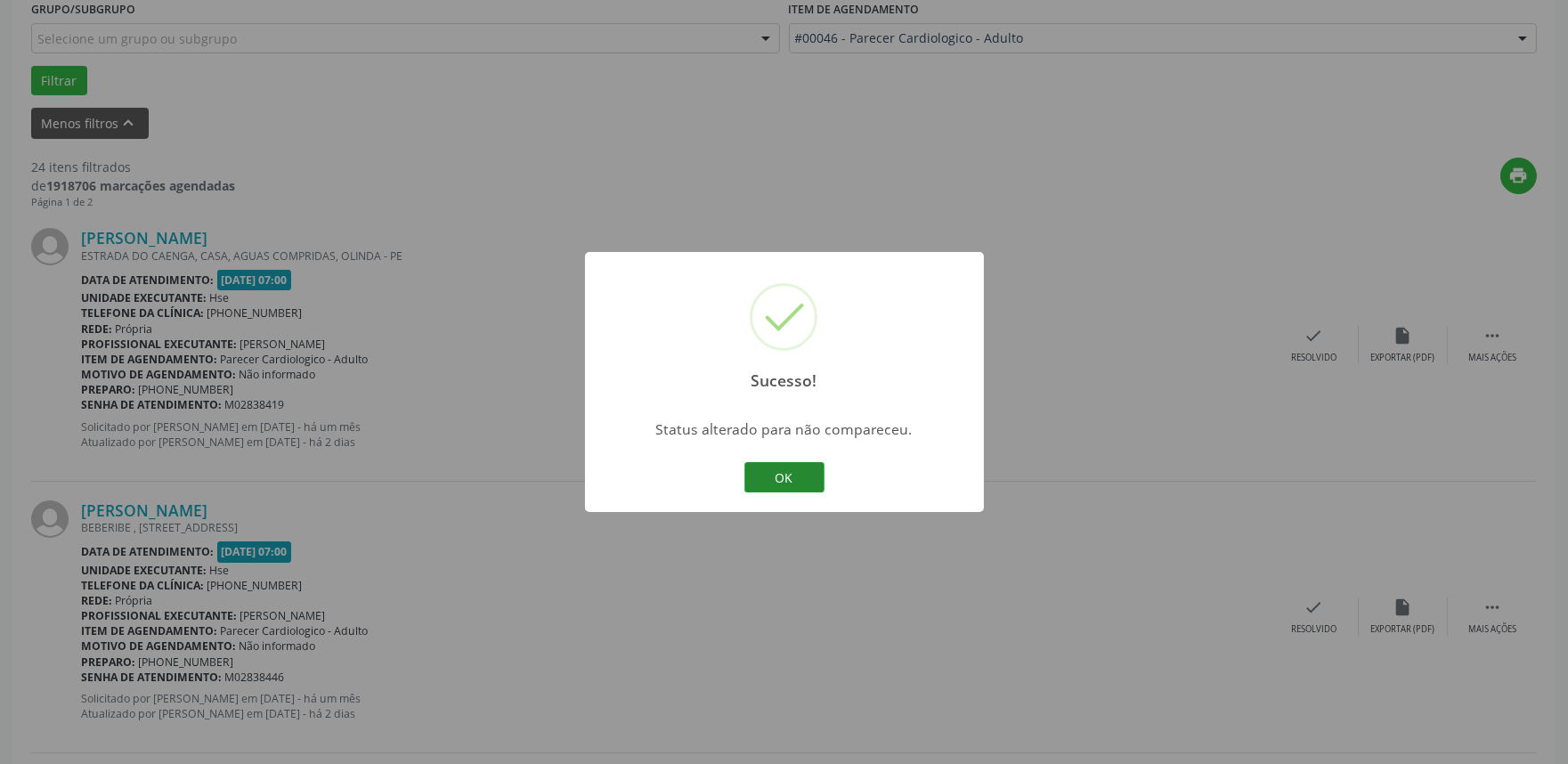
click at [793, 474] on button "OK" at bounding box center [784, 477] width 80 height 30
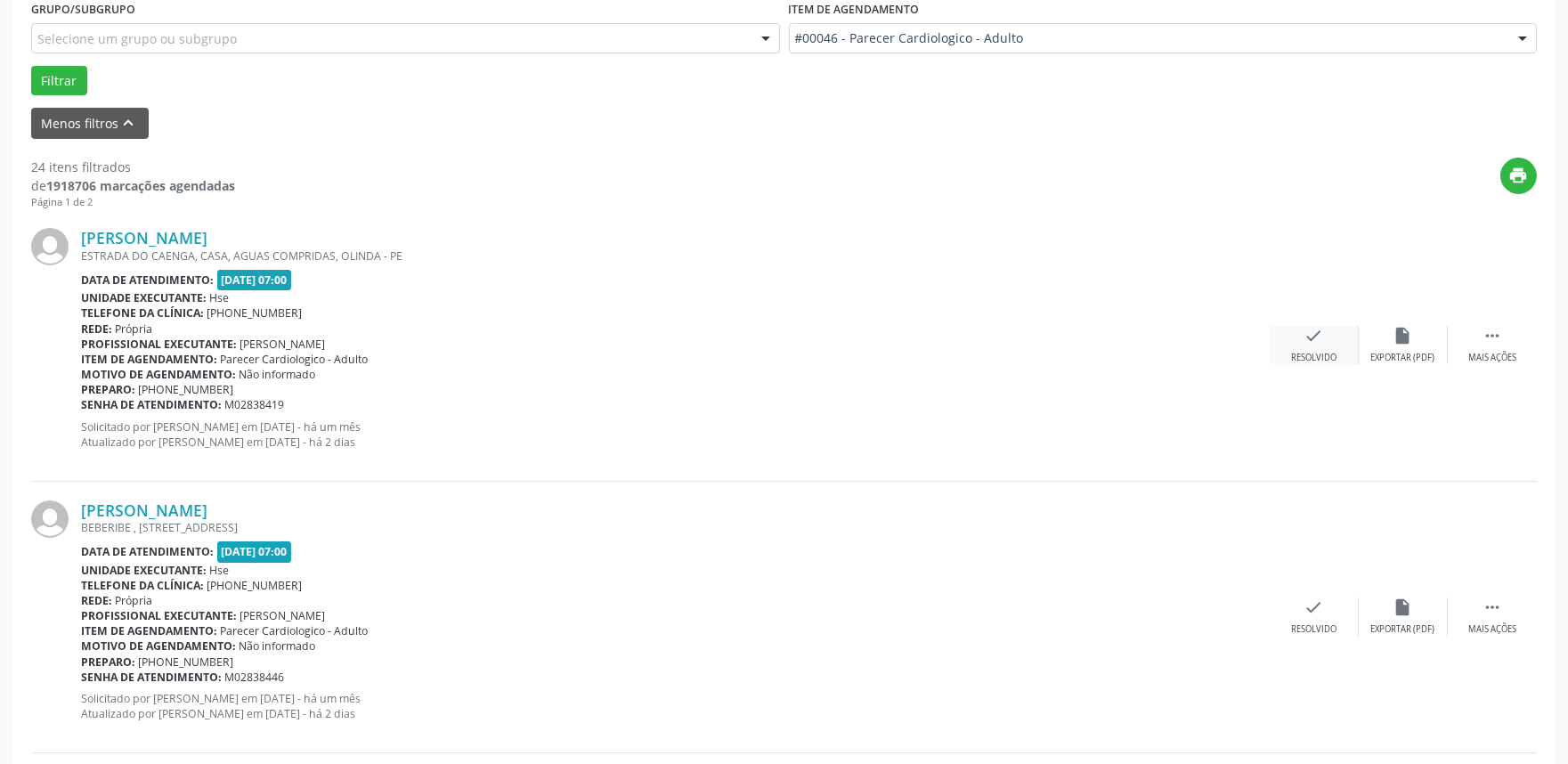
click at [1296, 349] on div "check Resolvido" at bounding box center [1314, 345] width 89 height 38
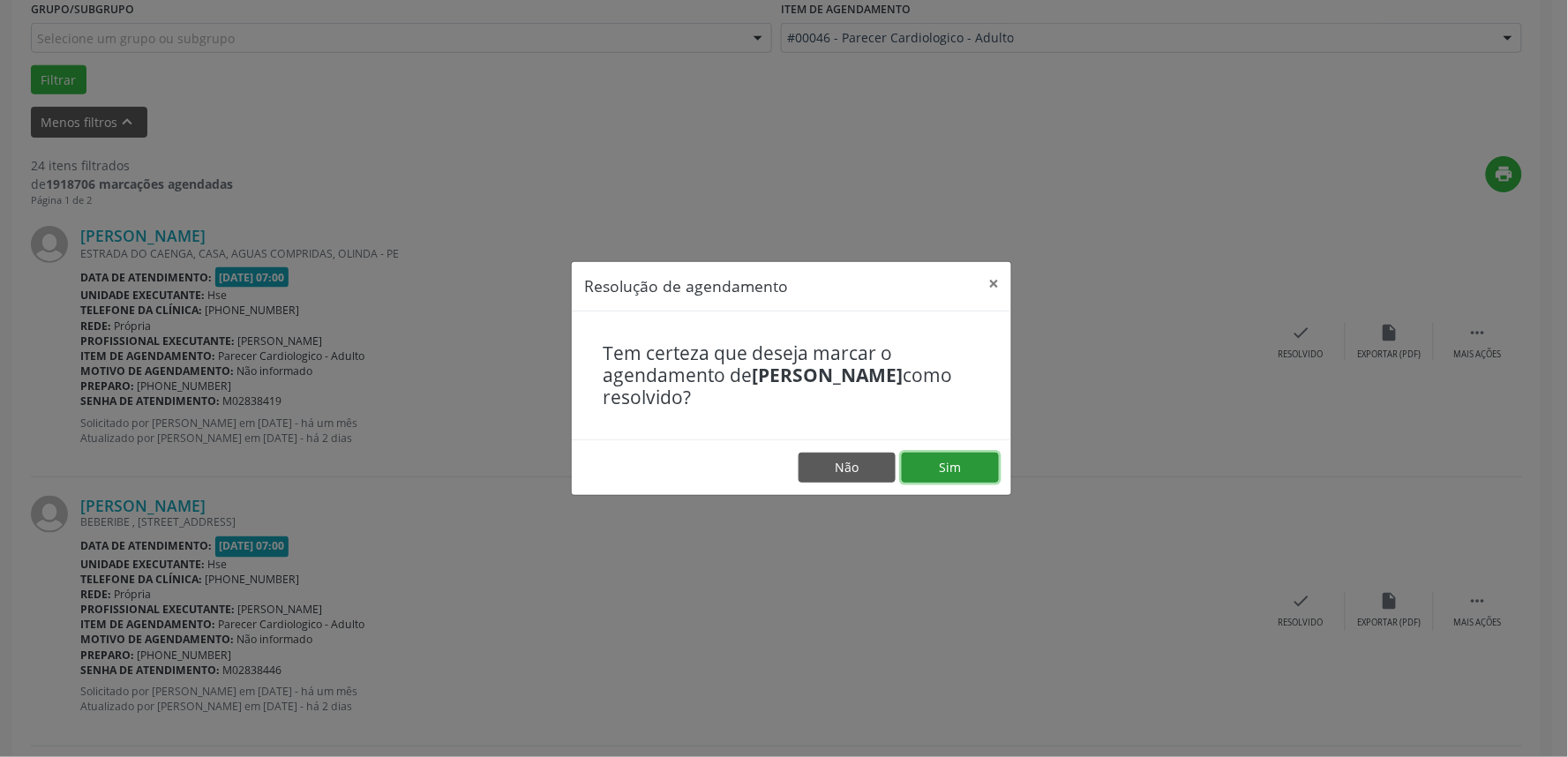
click at [967, 460] on button "Sim" at bounding box center [950, 467] width 97 height 30
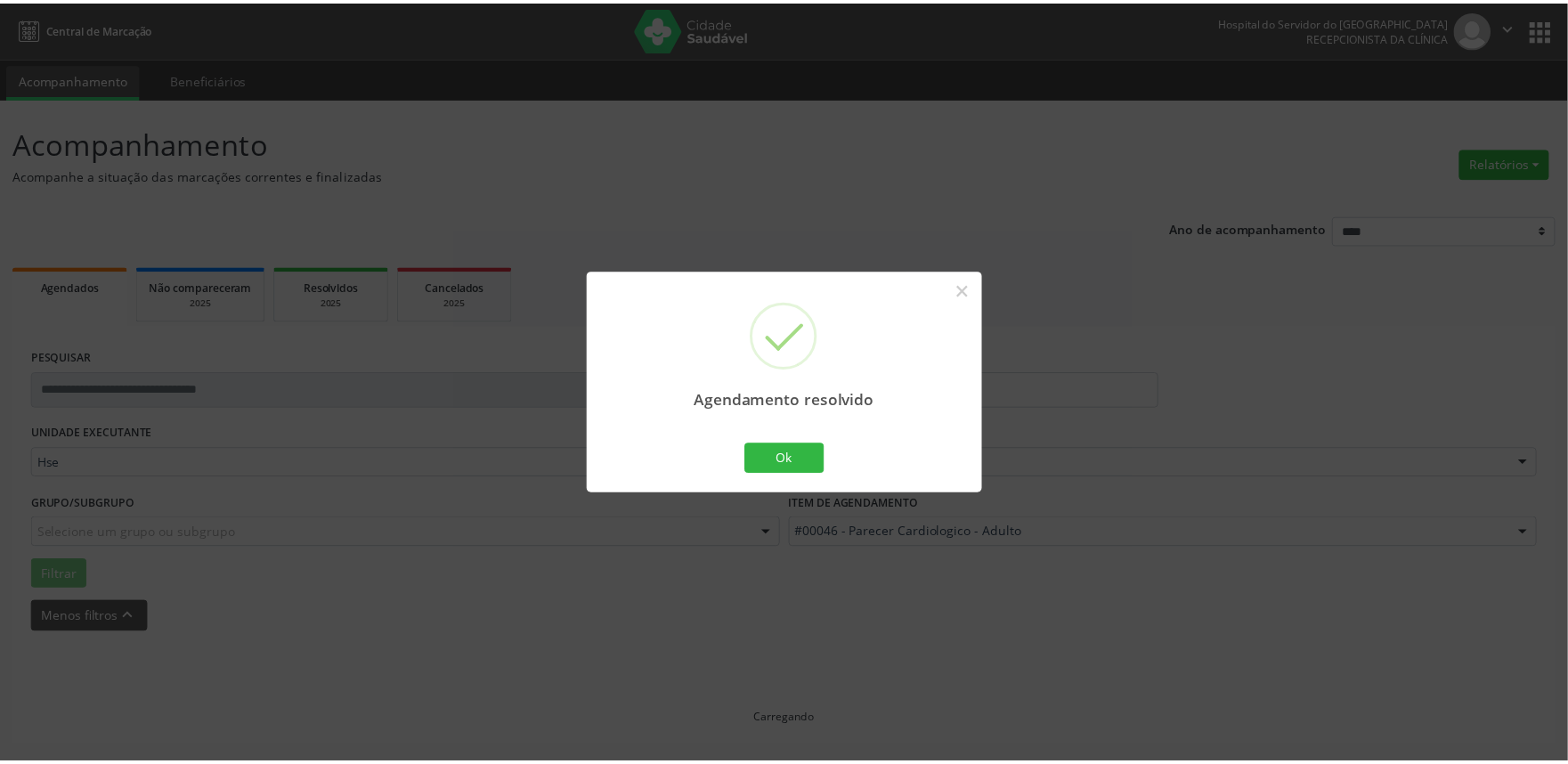
scroll to position [0, 0]
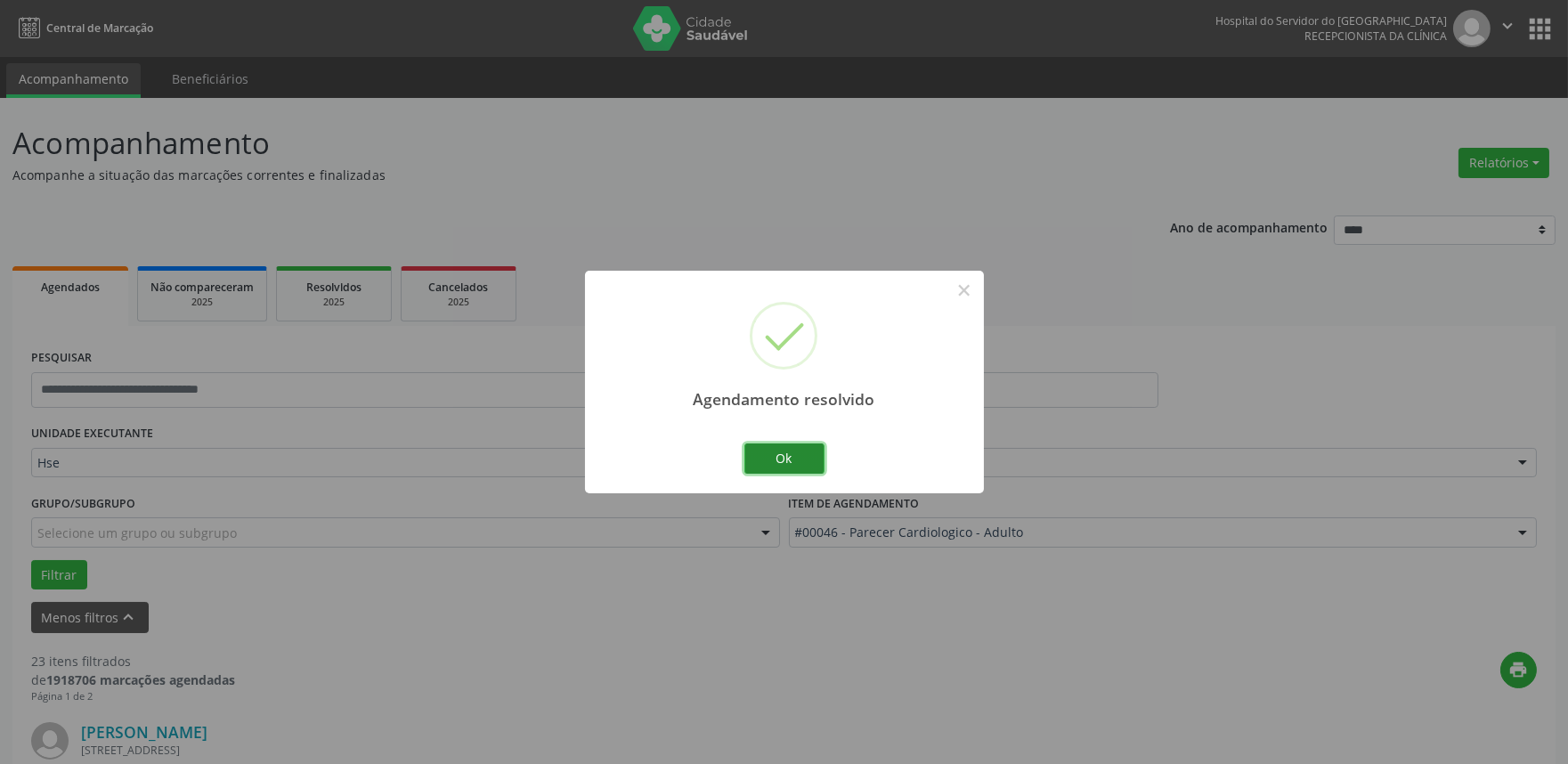
click at [781, 457] on button "Ok" at bounding box center [784, 459] width 80 height 30
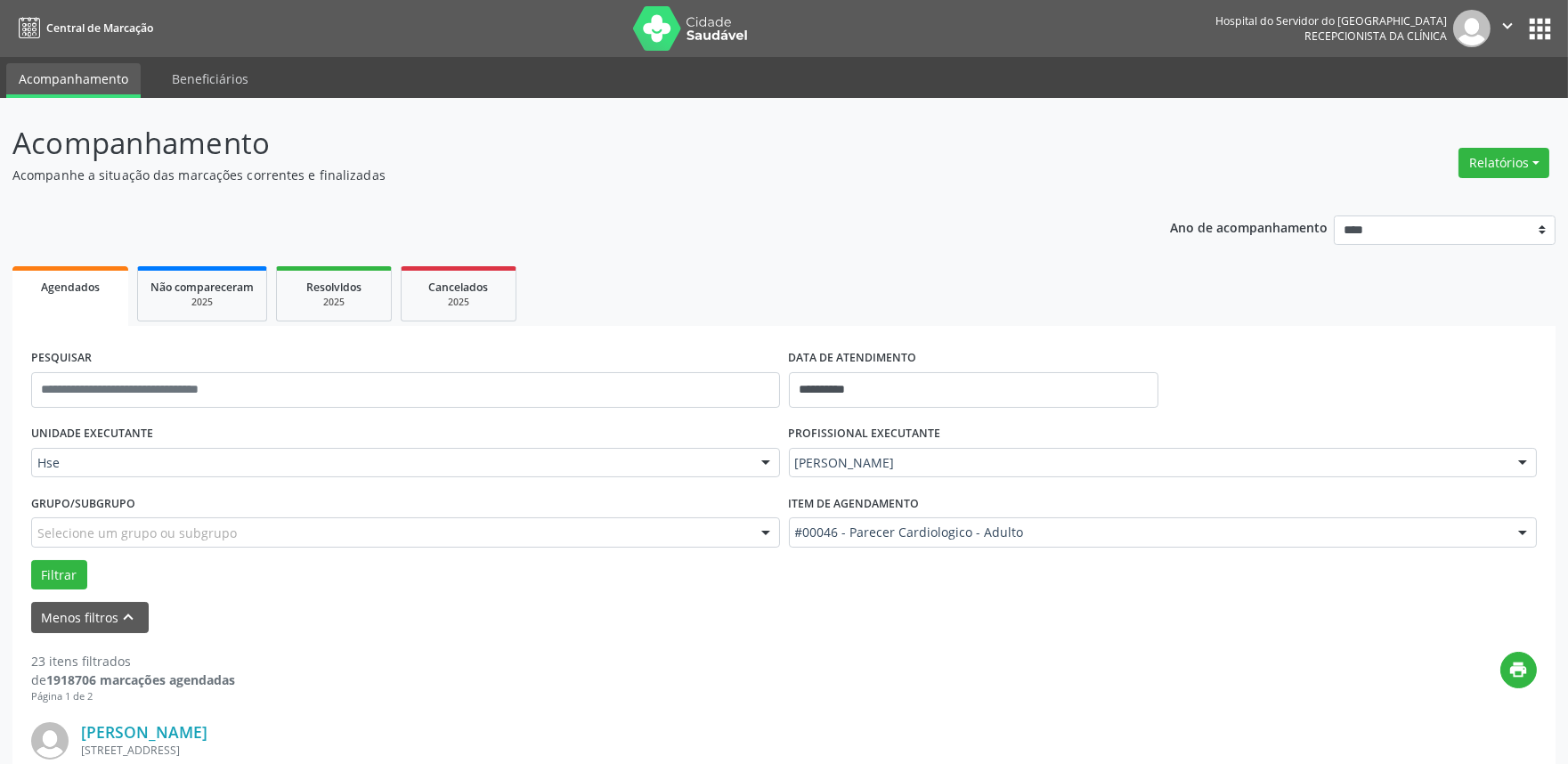
scroll to position [395, 0]
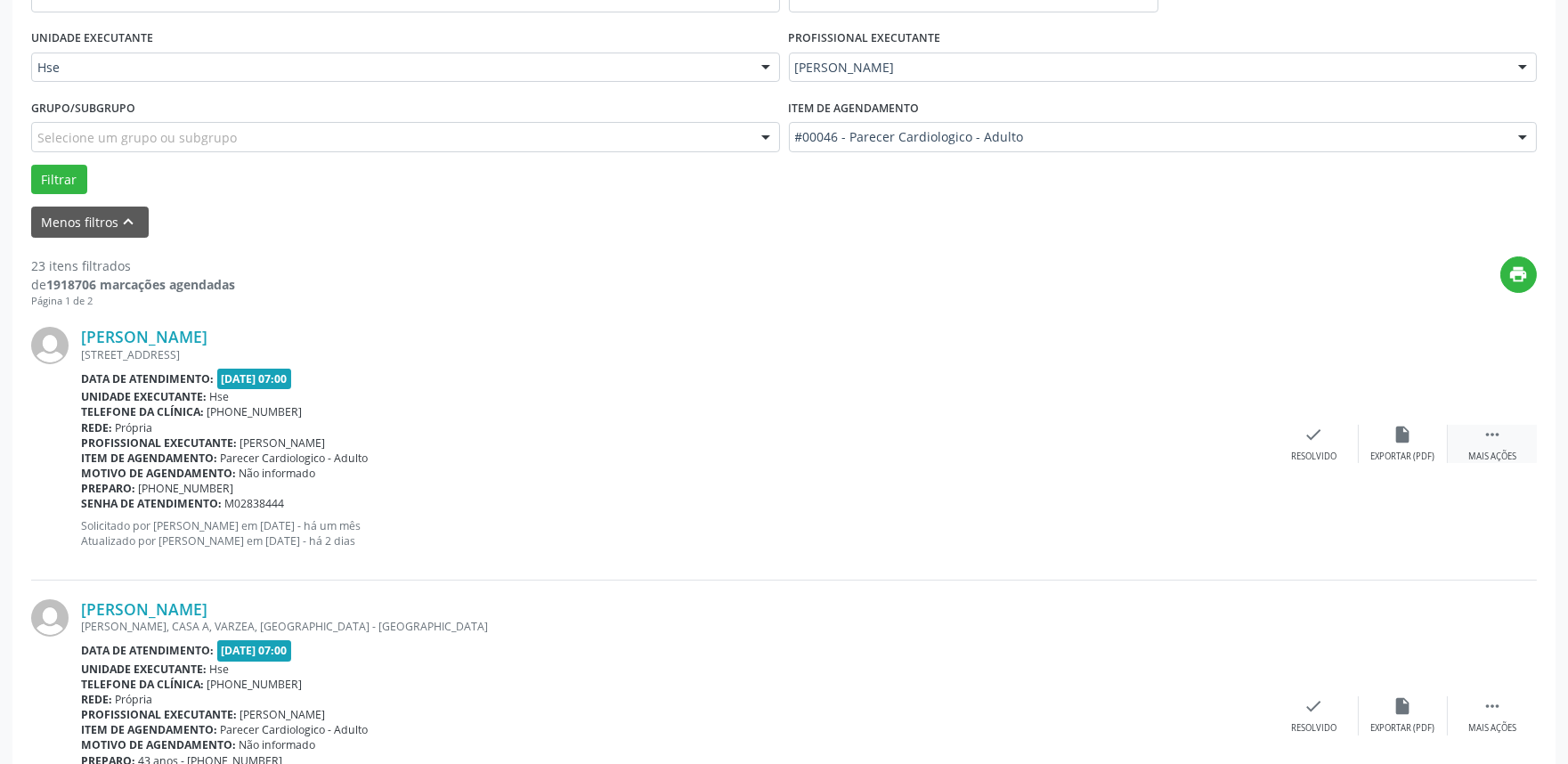
click at [1491, 438] on icon "" at bounding box center [1492, 435] width 20 height 20
click at [1391, 436] on div "alarm_off Não compareceu" at bounding box center [1402, 444] width 89 height 38
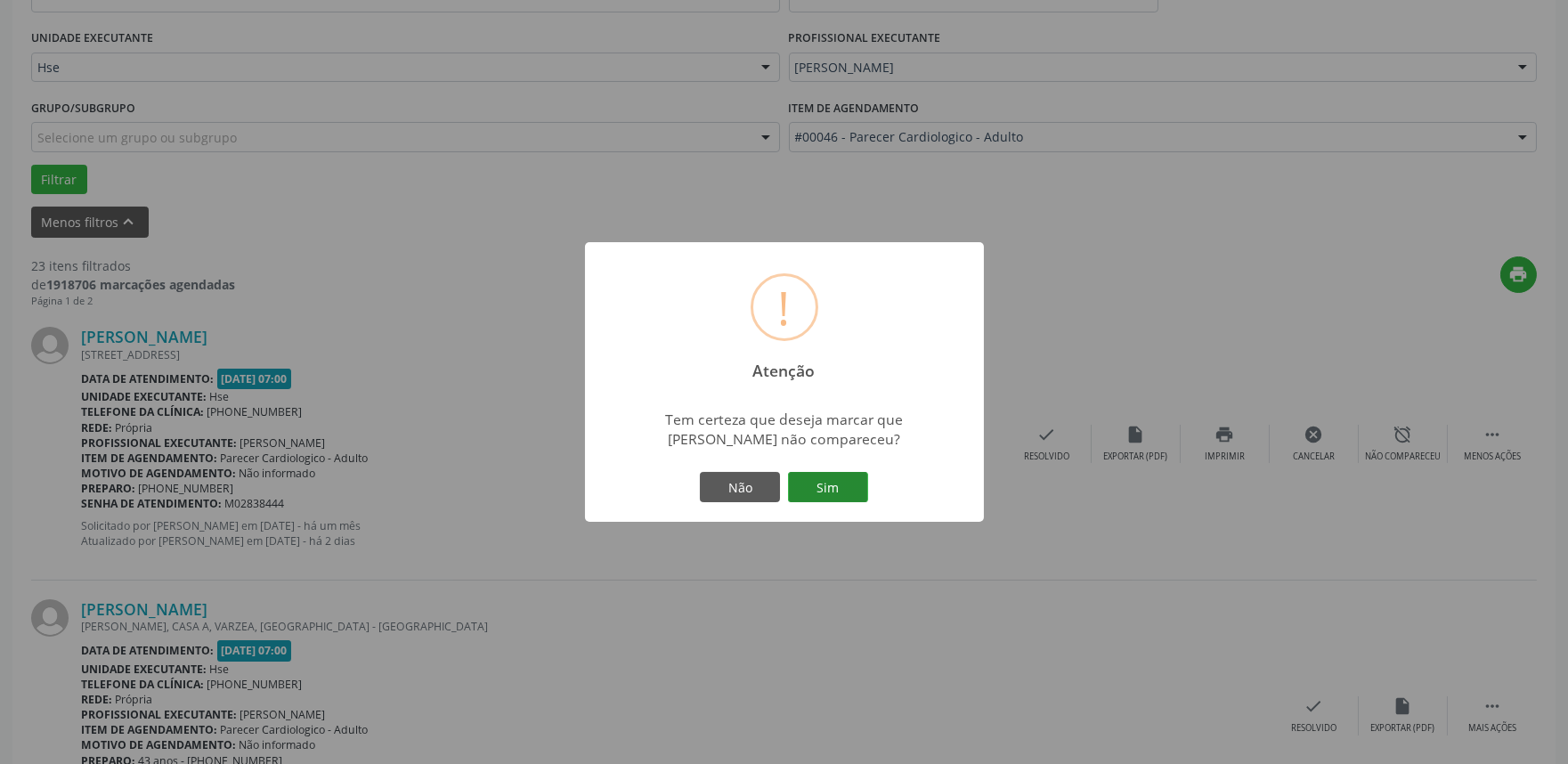
click at [829, 475] on button "Sim" at bounding box center [828, 487] width 80 height 30
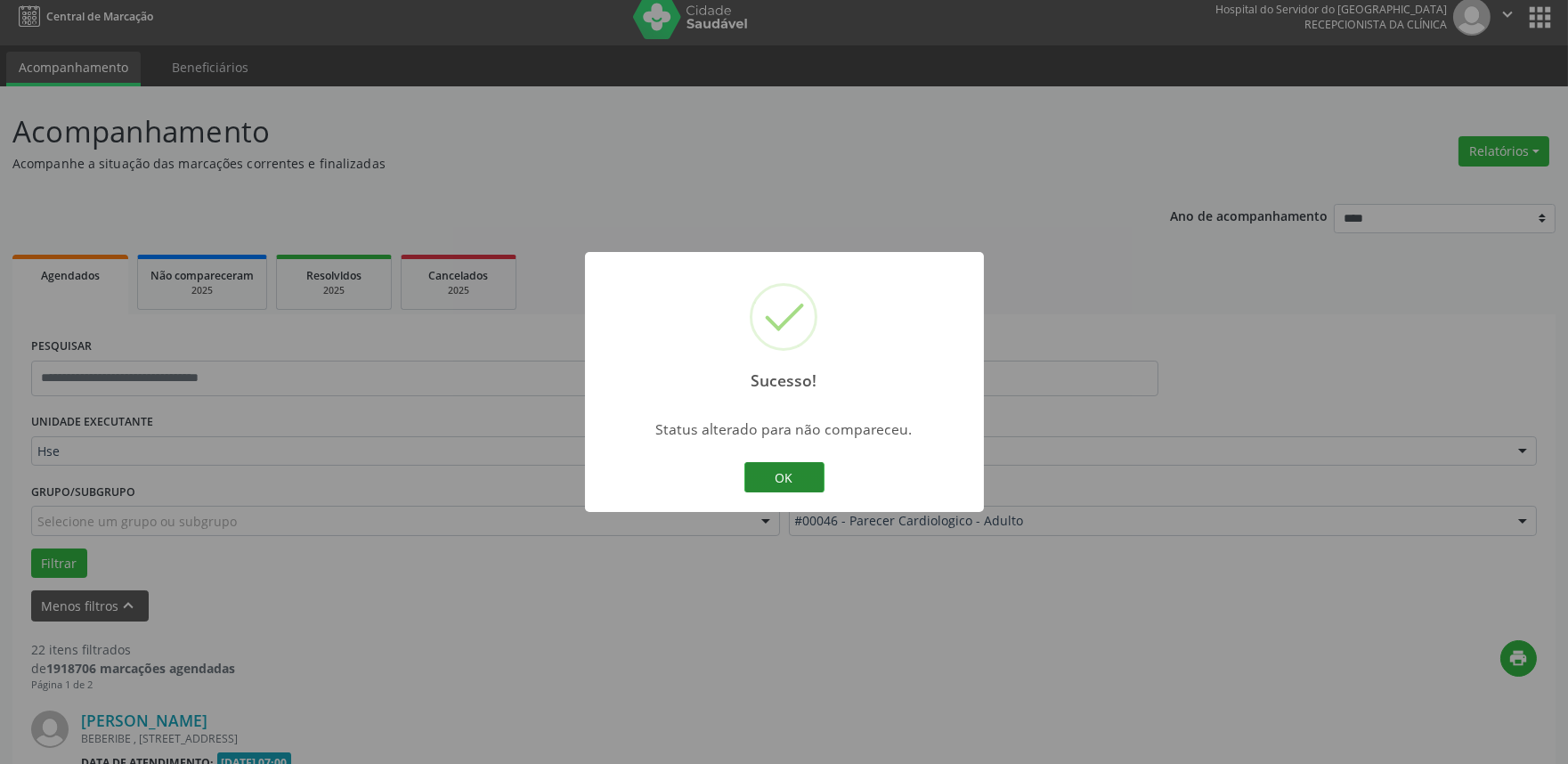
click at [796, 481] on button "OK" at bounding box center [784, 477] width 80 height 30
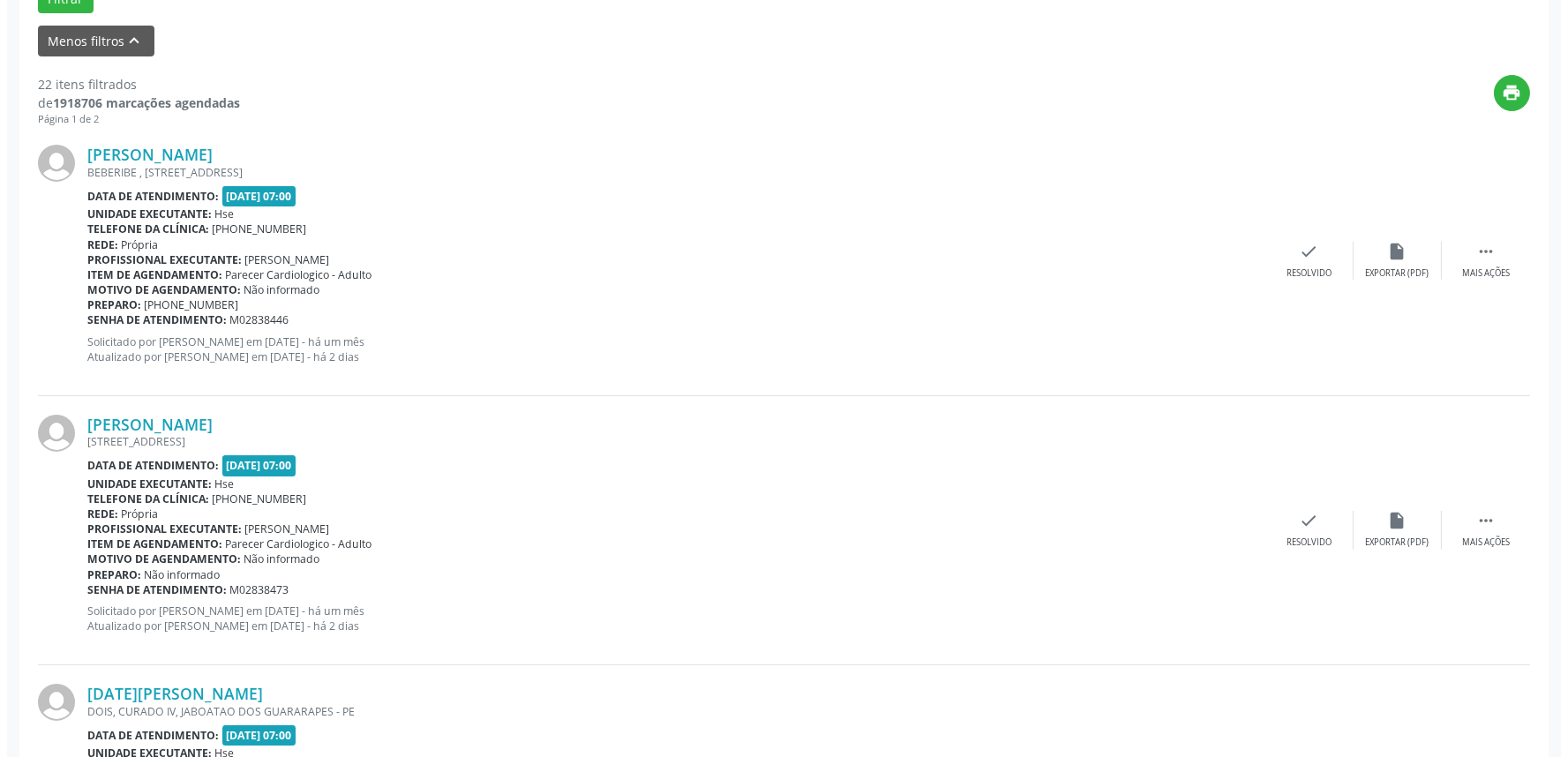
scroll to position [588, 0]
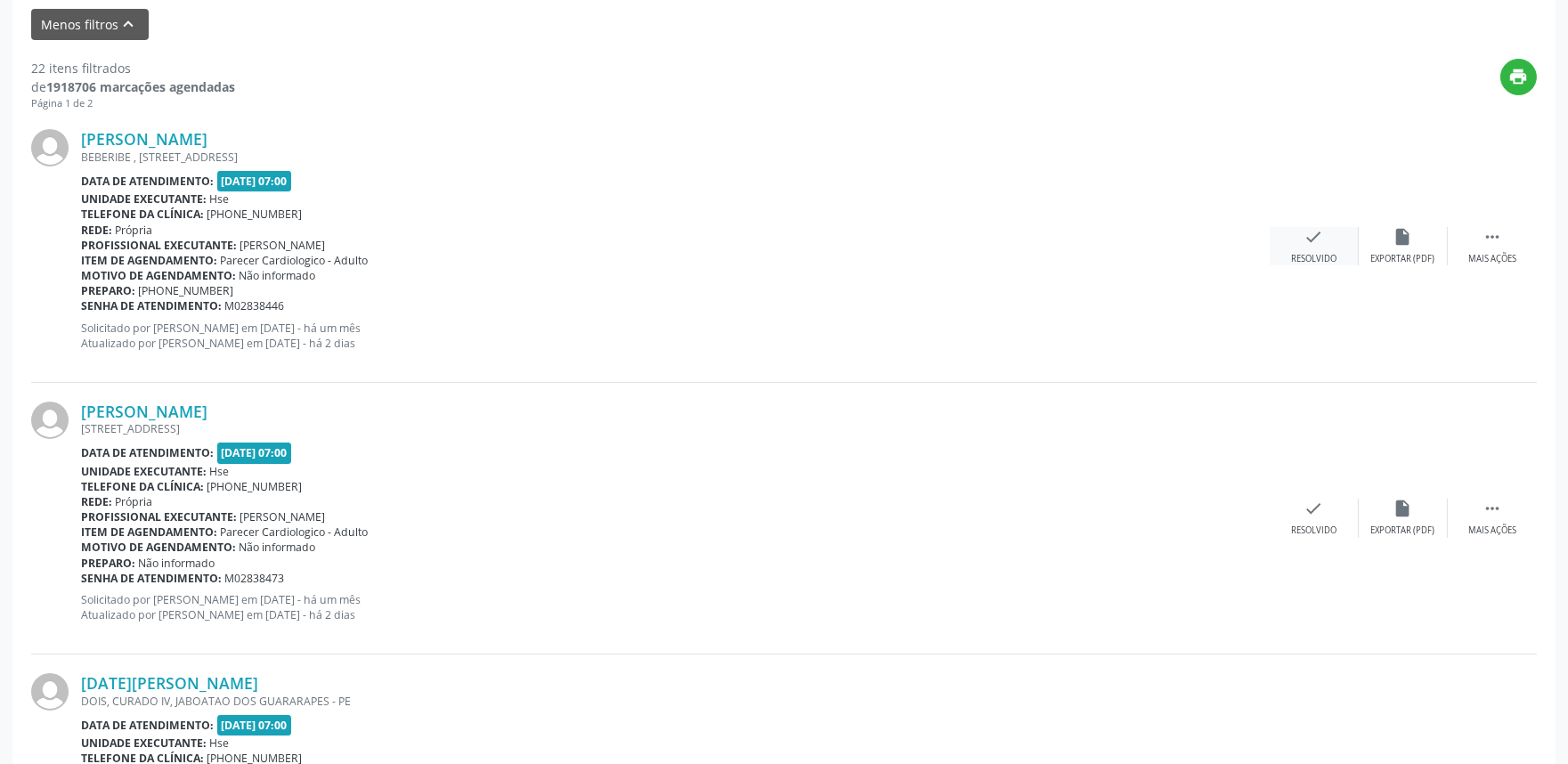
click at [1298, 245] on div "check Resolvido" at bounding box center [1314, 246] width 89 height 38
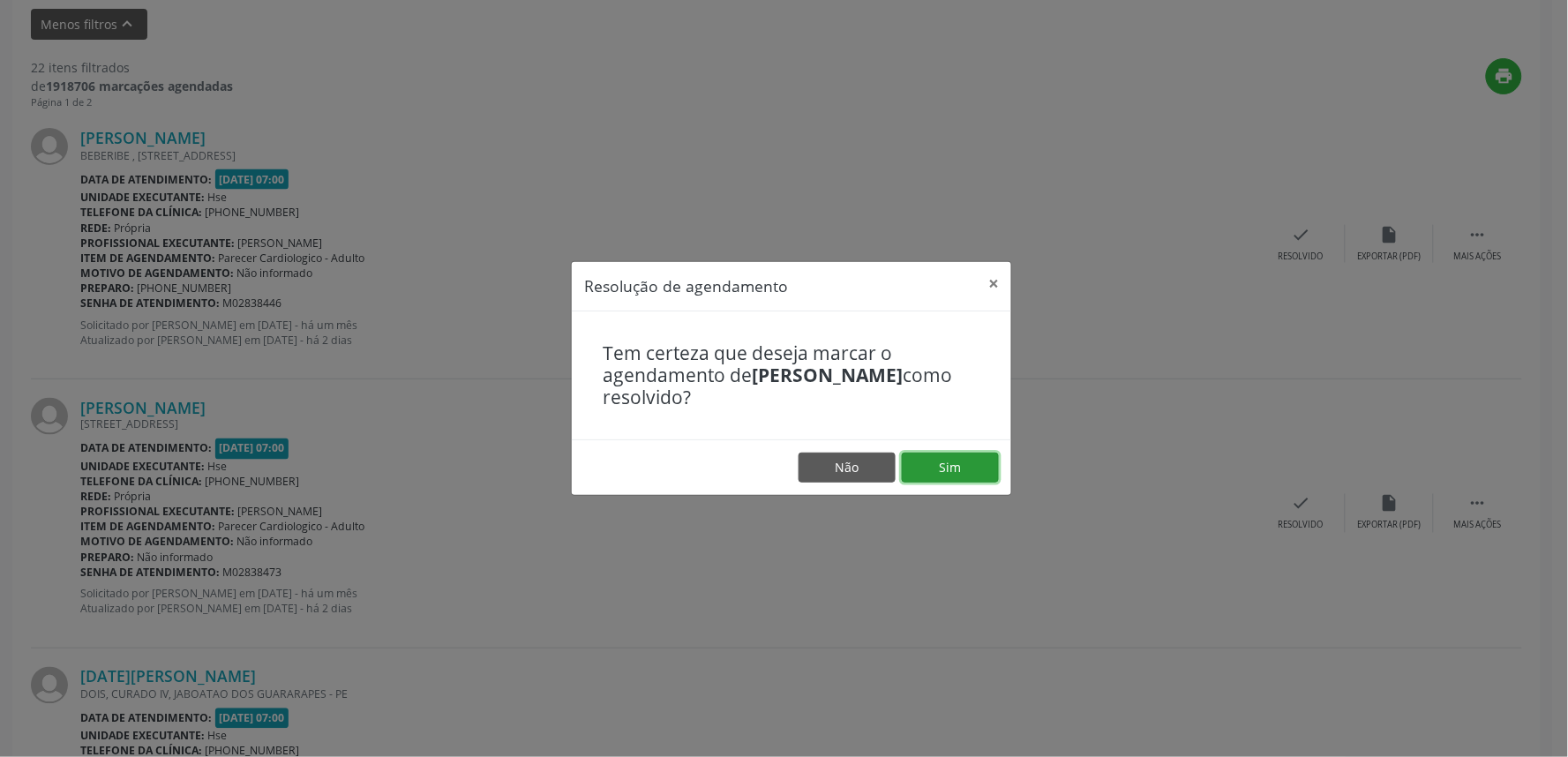
click at [940, 462] on button "Sim" at bounding box center [950, 467] width 97 height 30
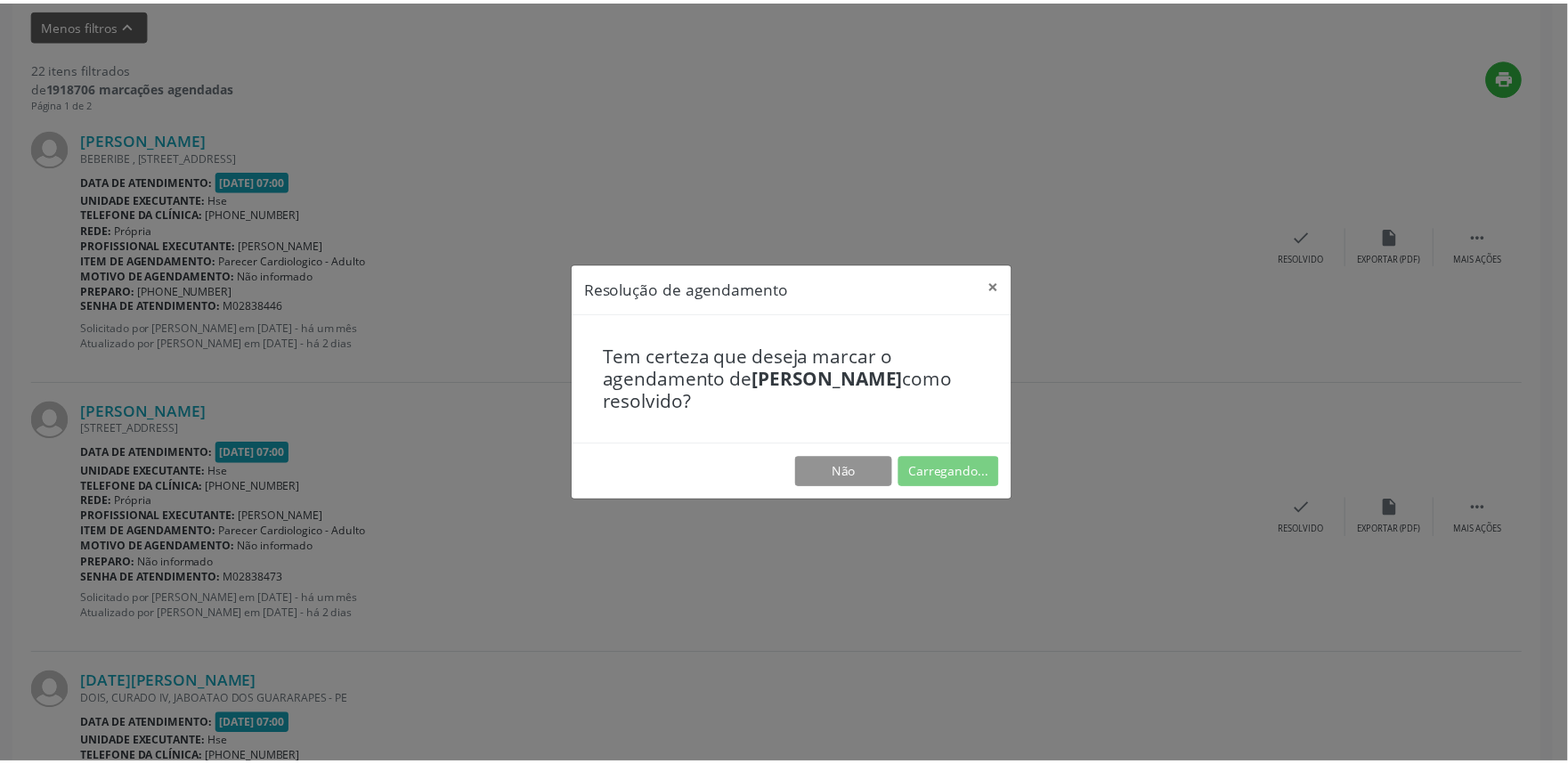
scroll to position [0, 0]
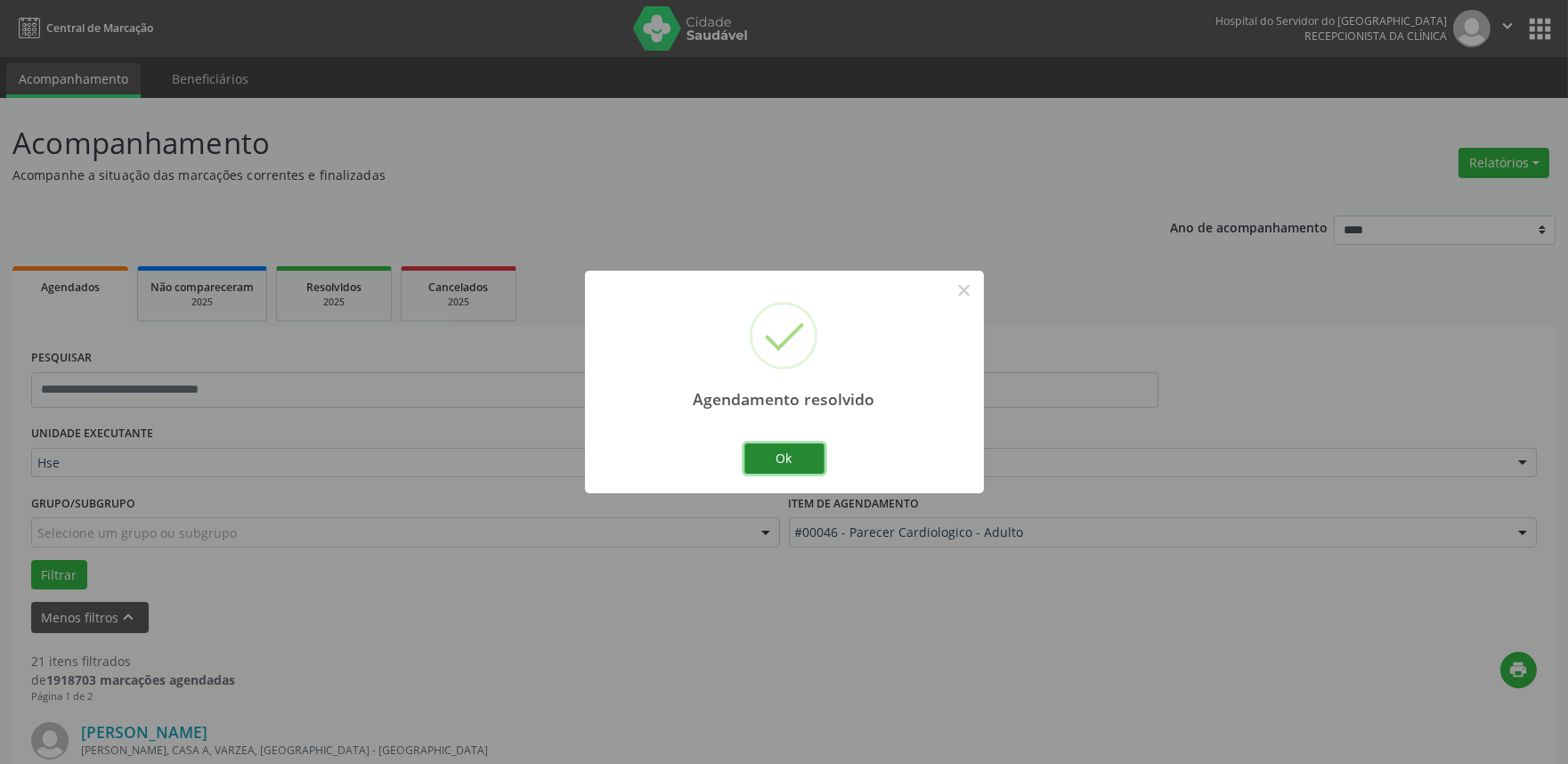
click at [777, 457] on button "Ok" at bounding box center [784, 459] width 80 height 30
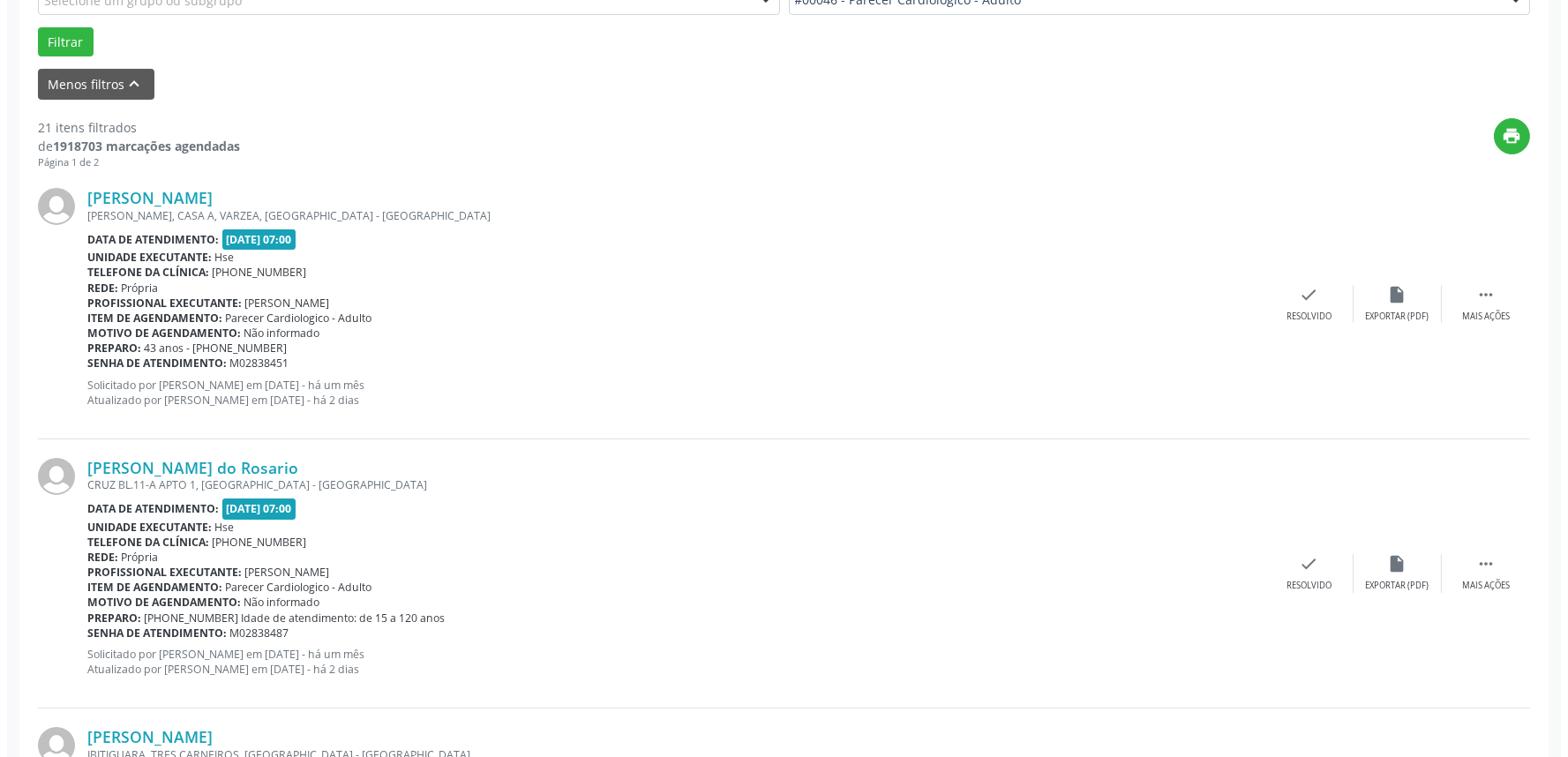
scroll to position [588, 0]
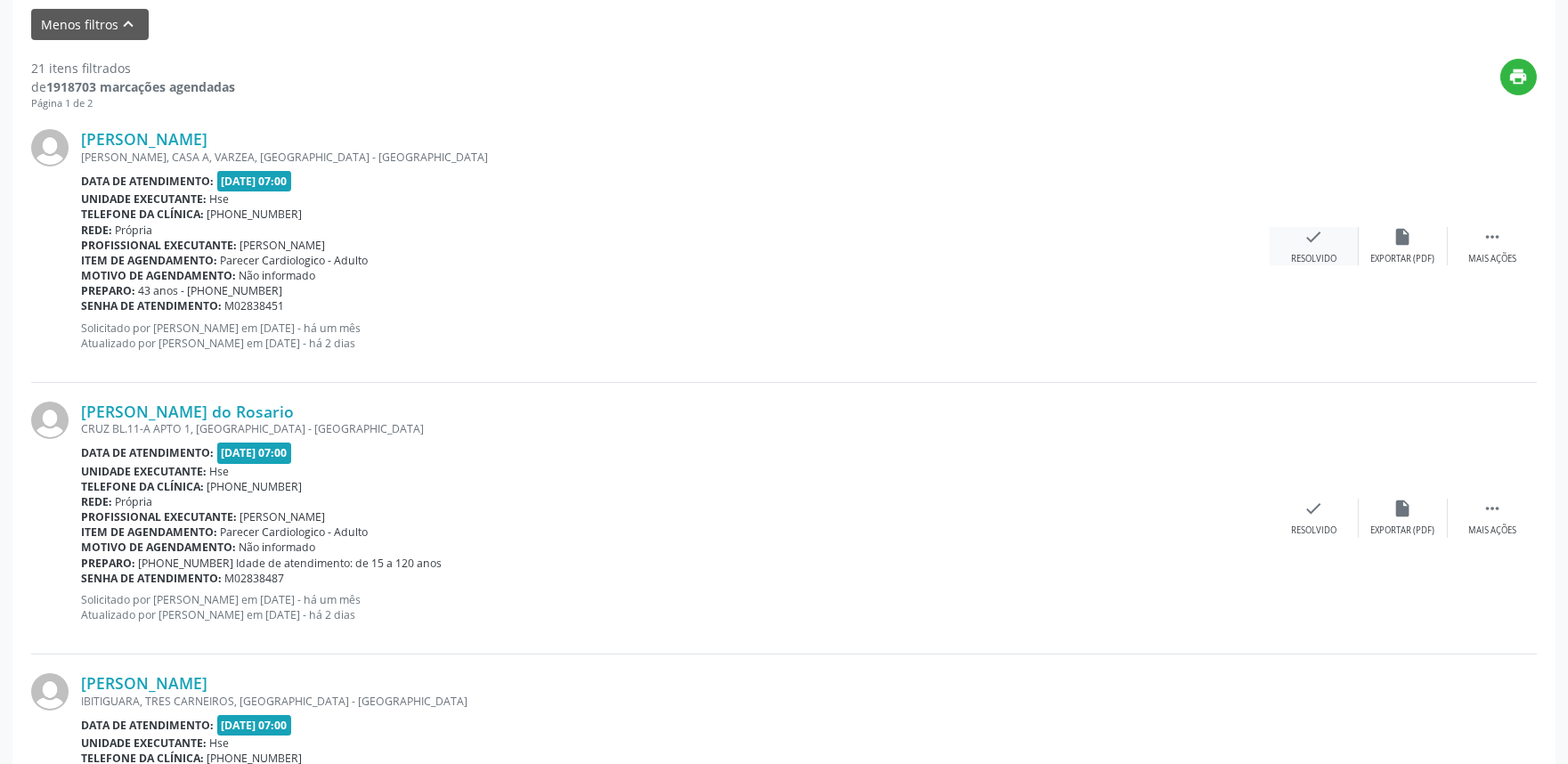
click at [1303, 253] on div "Resolvido" at bounding box center [1315, 259] width 46 height 12
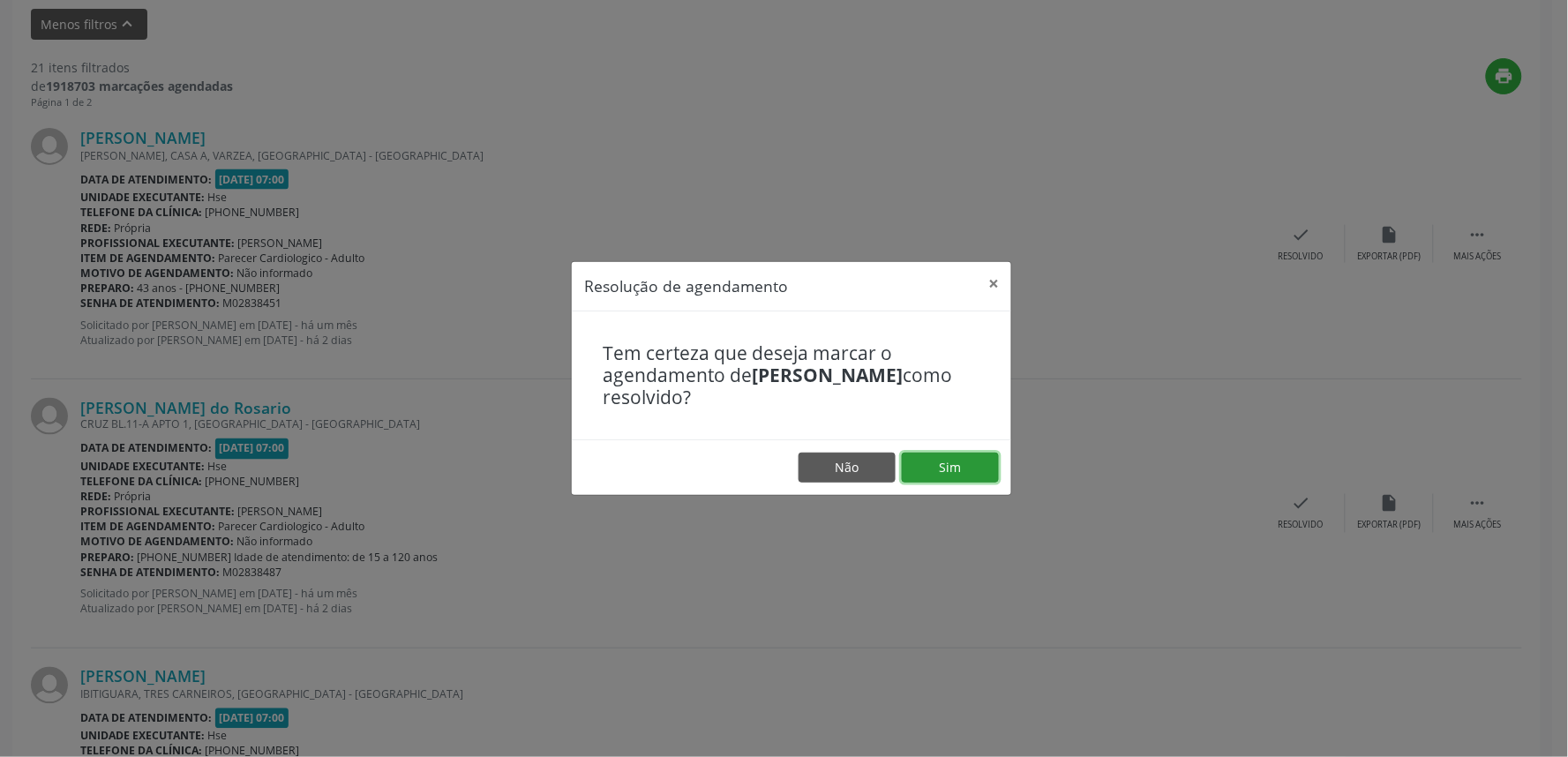
click at [950, 460] on button "Sim" at bounding box center [950, 467] width 97 height 30
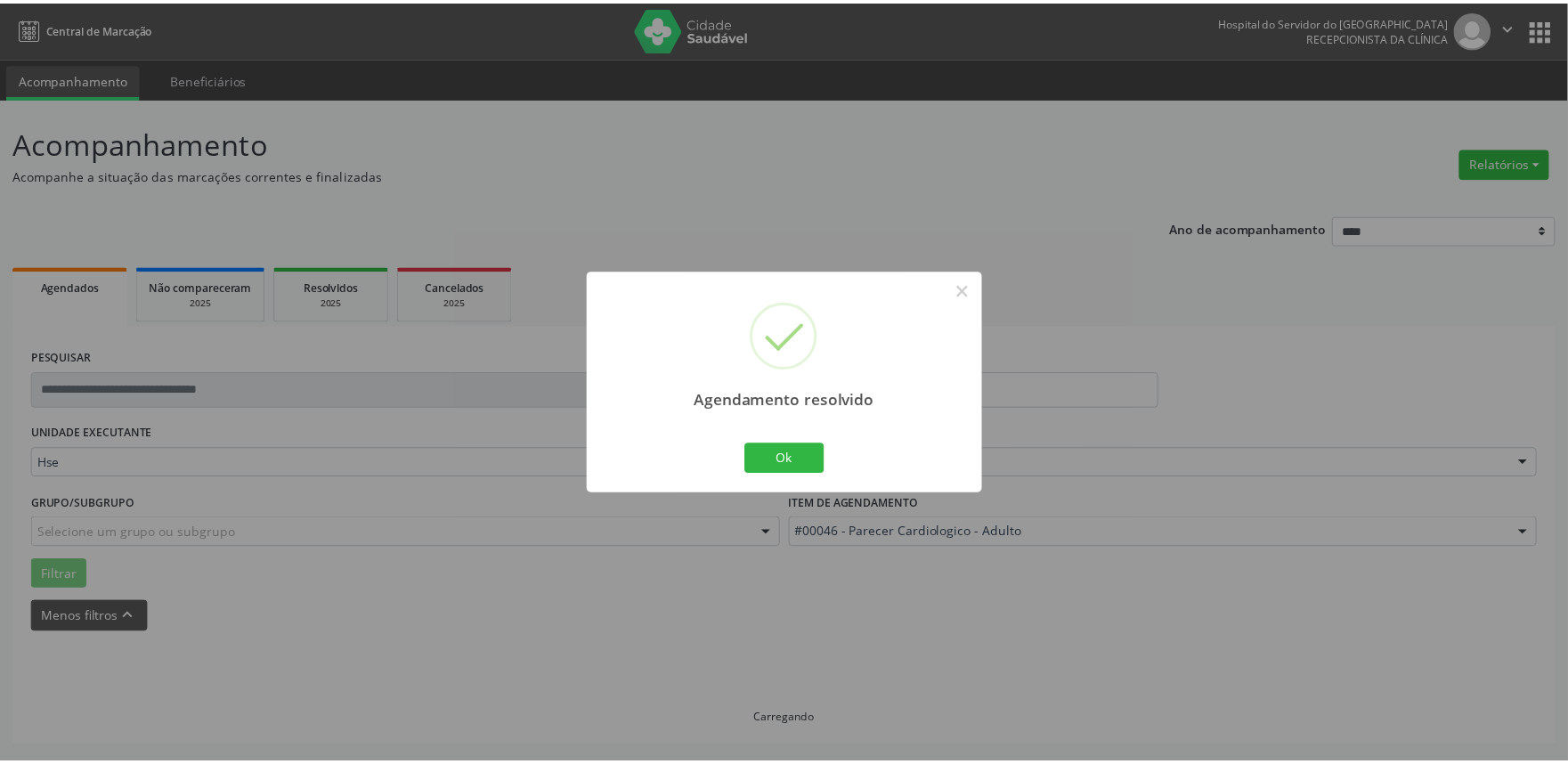
scroll to position [0, 0]
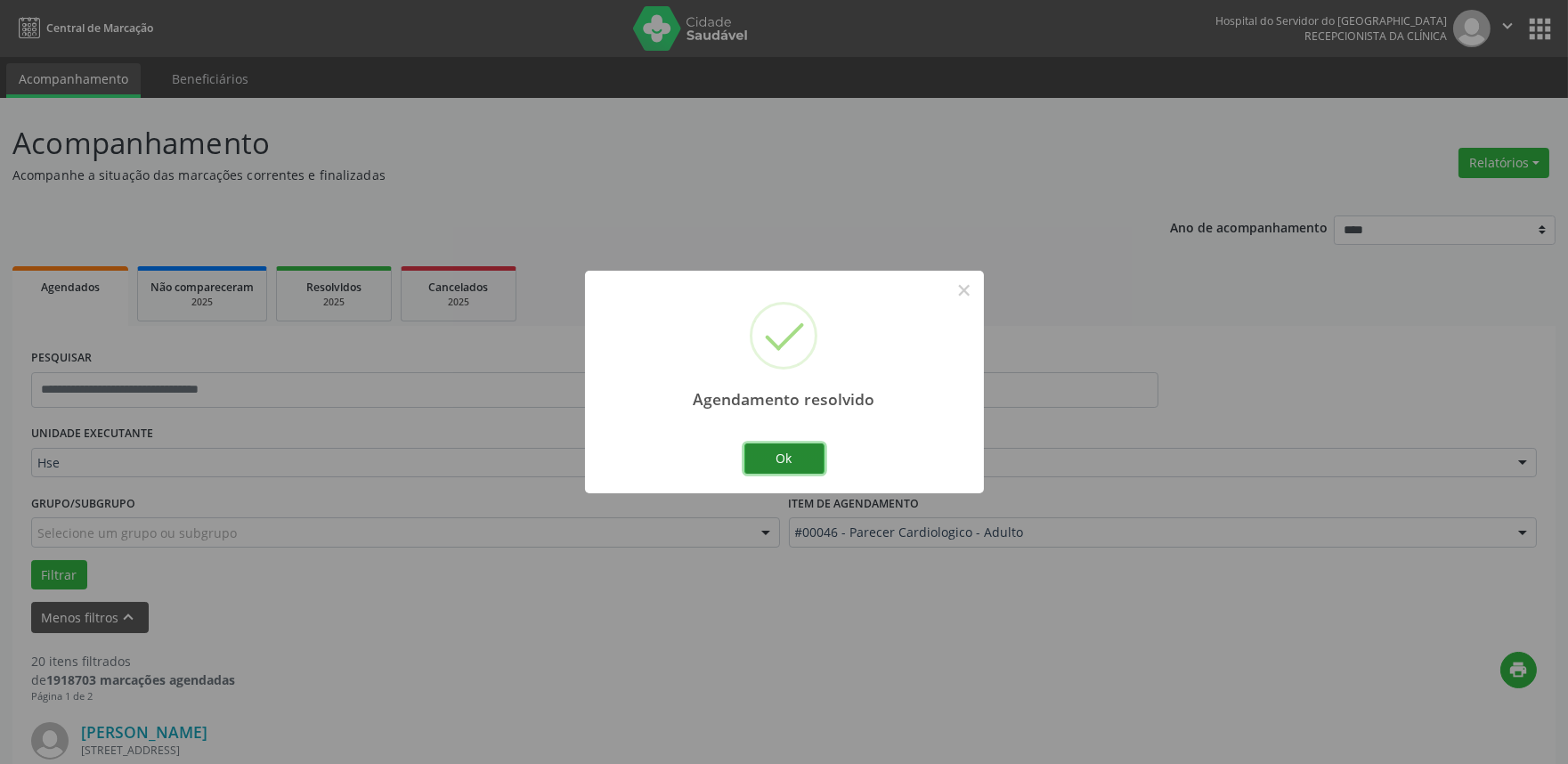
click at [776, 451] on button "Ok" at bounding box center [784, 459] width 80 height 30
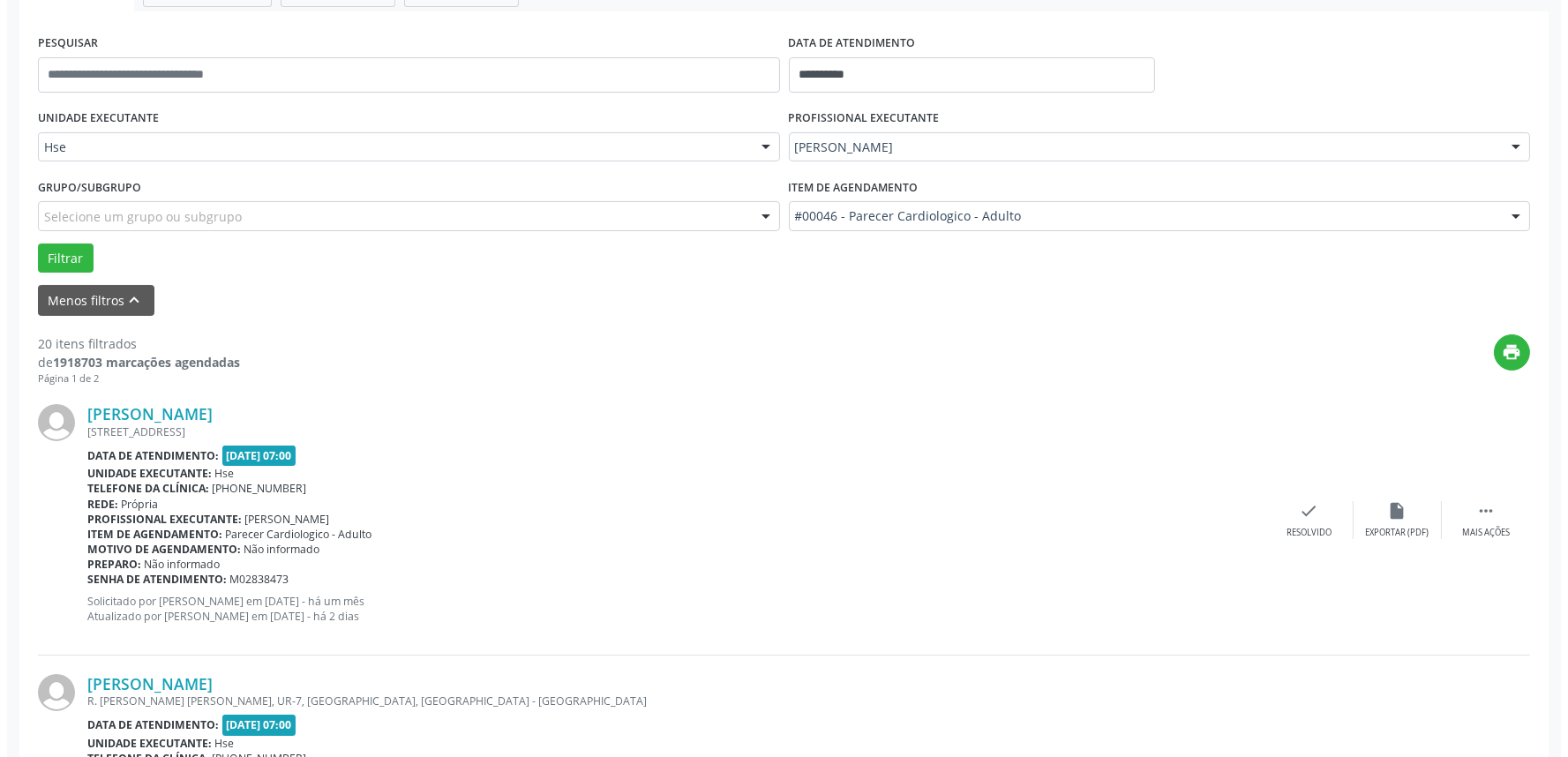
scroll to position [391, 0]
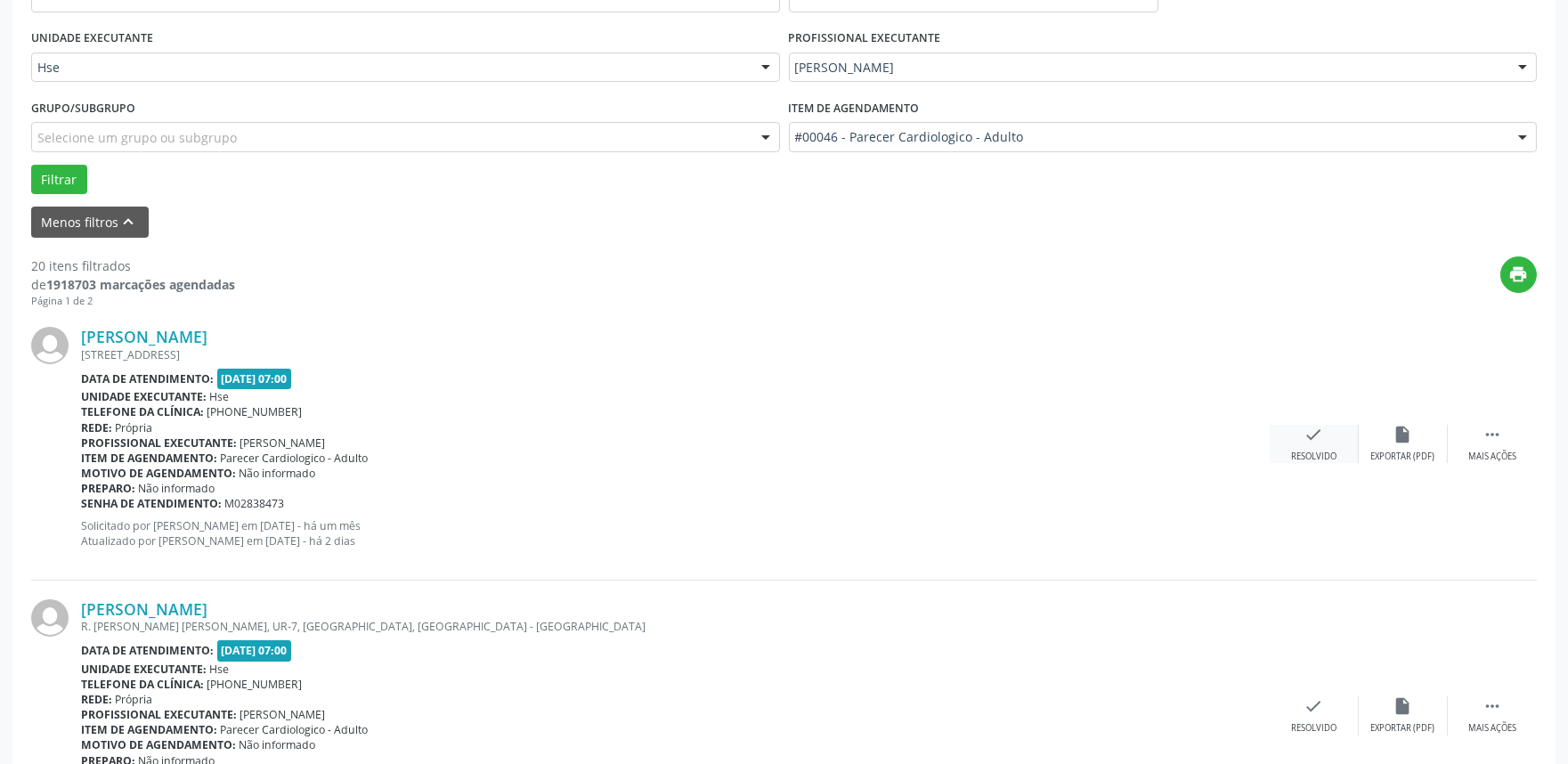
click at [1300, 441] on div "check Resolvido" at bounding box center [1314, 444] width 89 height 38
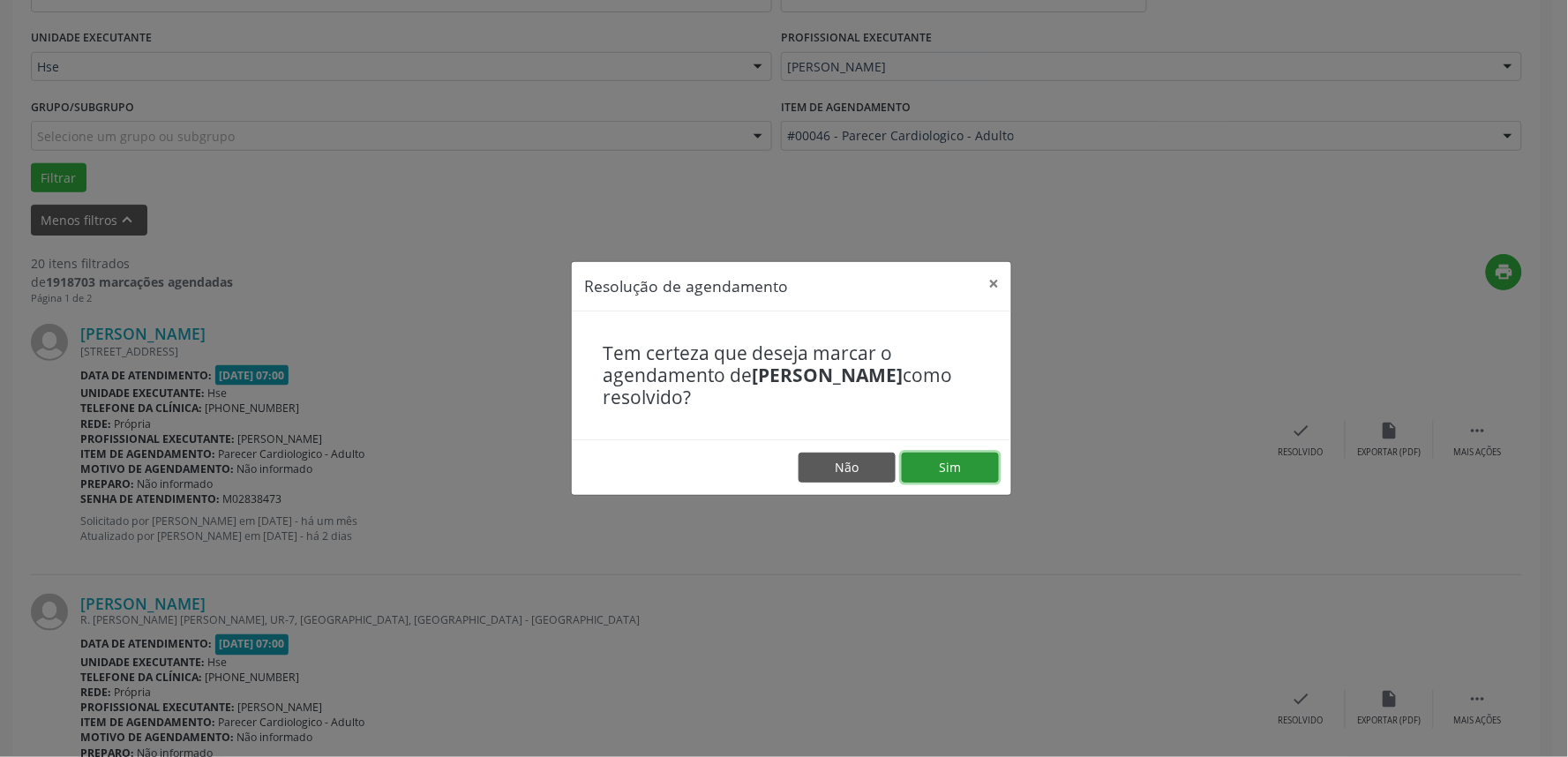
click at [950, 457] on button "Sim" at bounding box center [950, 467] width 97 height 30
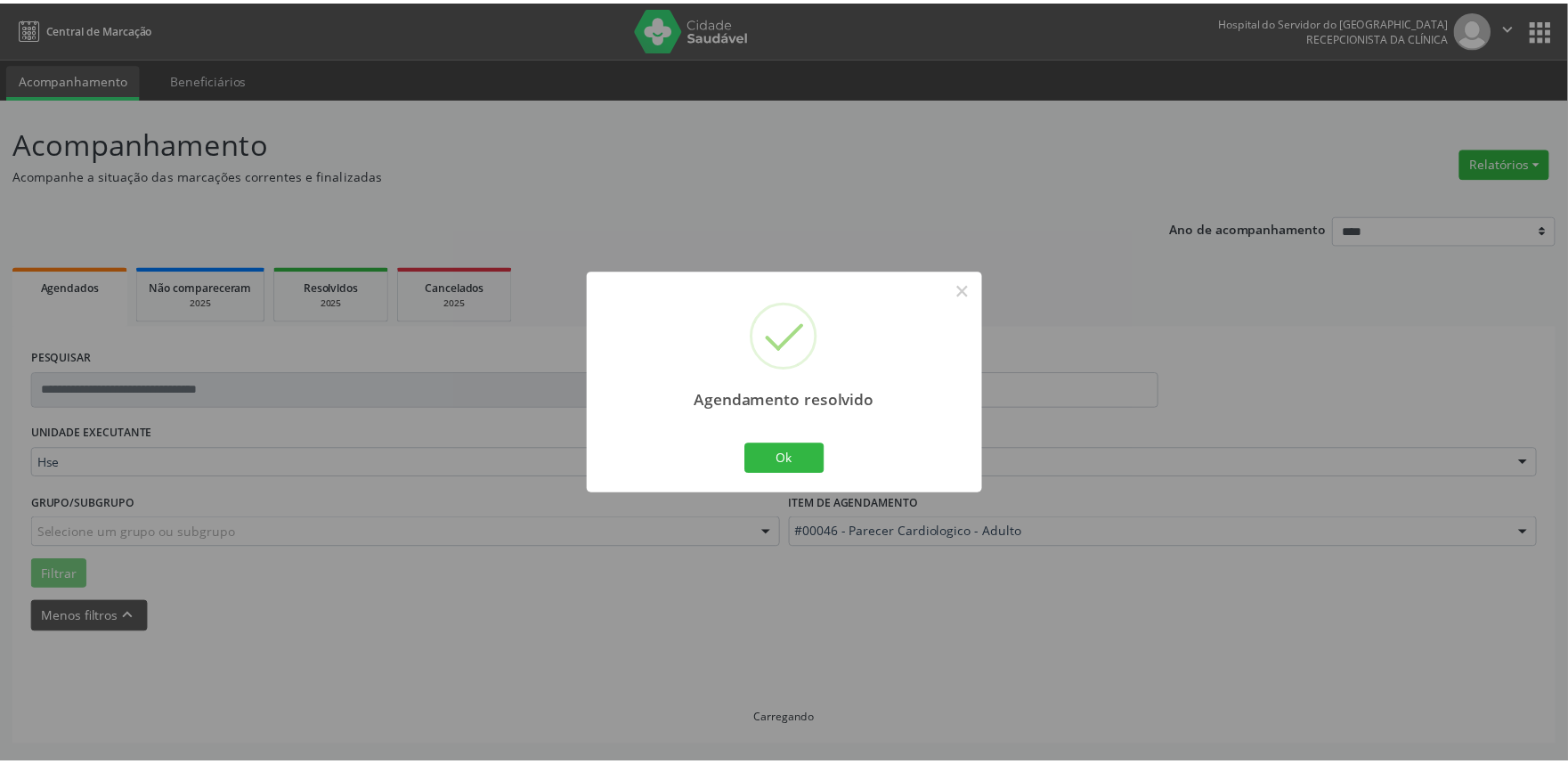
scroll to position [0, 0]
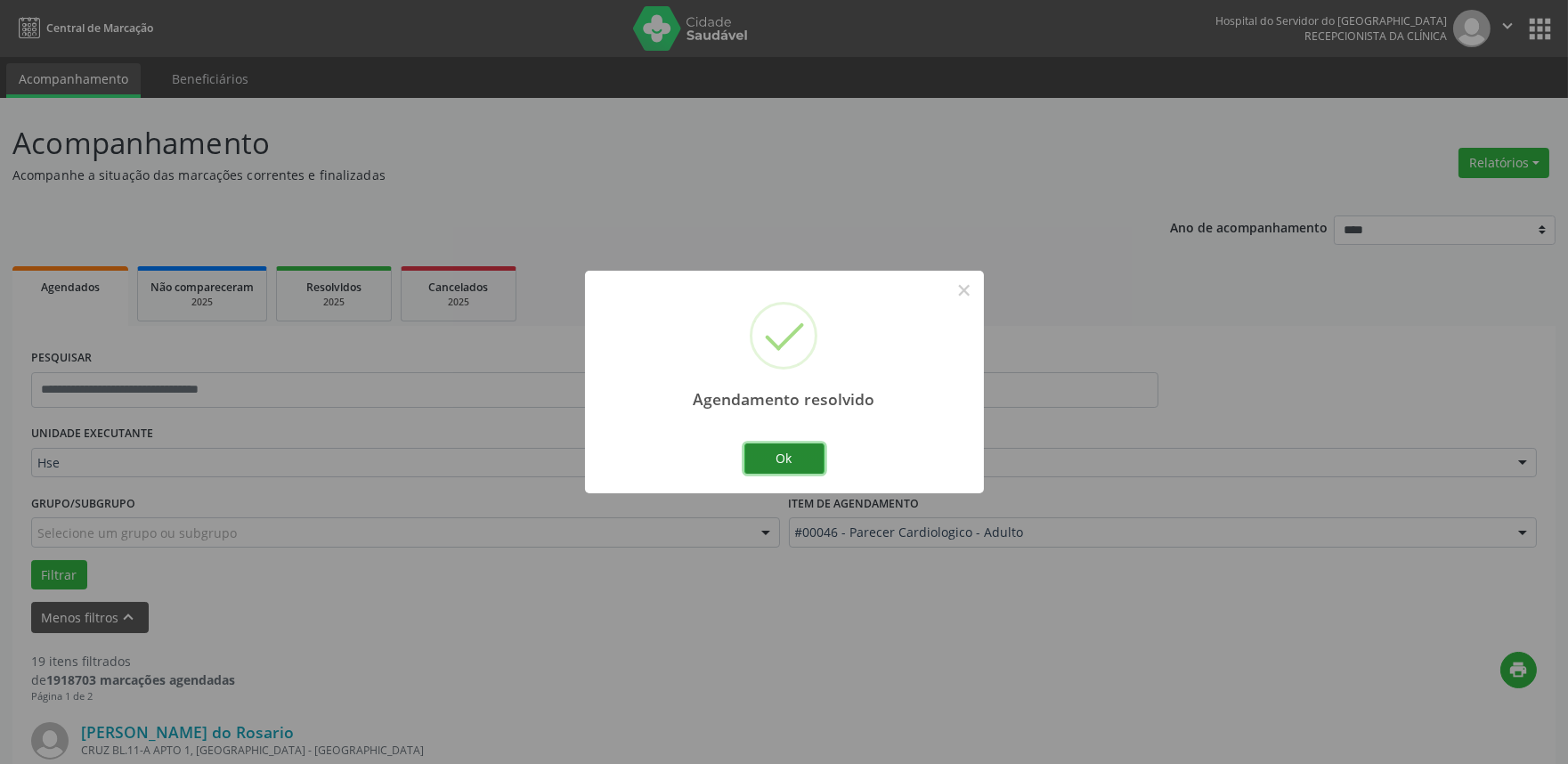
click at [773, 461] on button "Ok" at bounding box center [784, 459] width 80 height 30
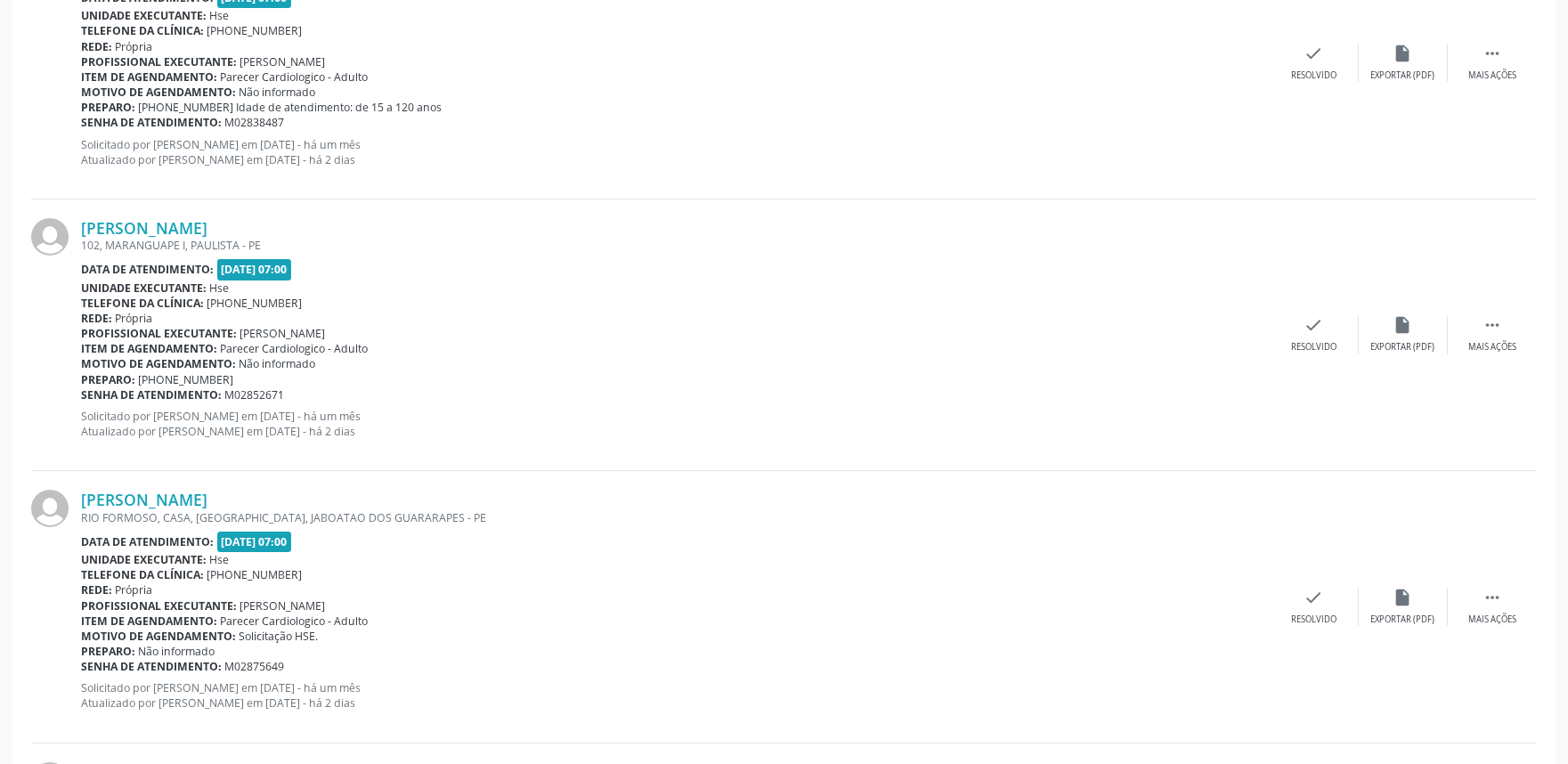
scroll to position [791, 0]
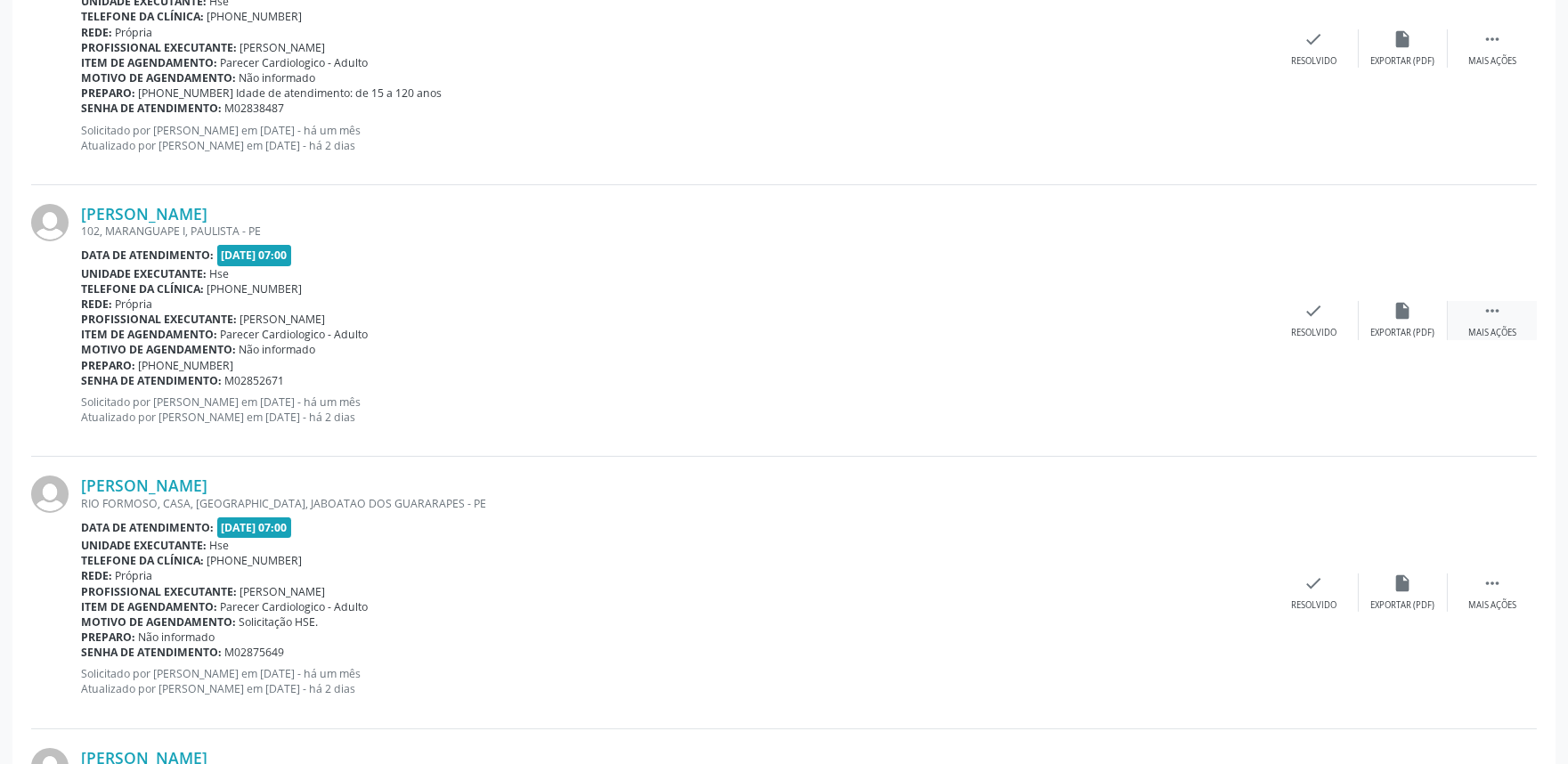
click at [1494, 324] on div " Mais ações" at bounding box center [1492, 320] width 89 height 38
click at [1383, 327] on div "Não compareceu" at bounding box center [1403, 333] width 76 height 12
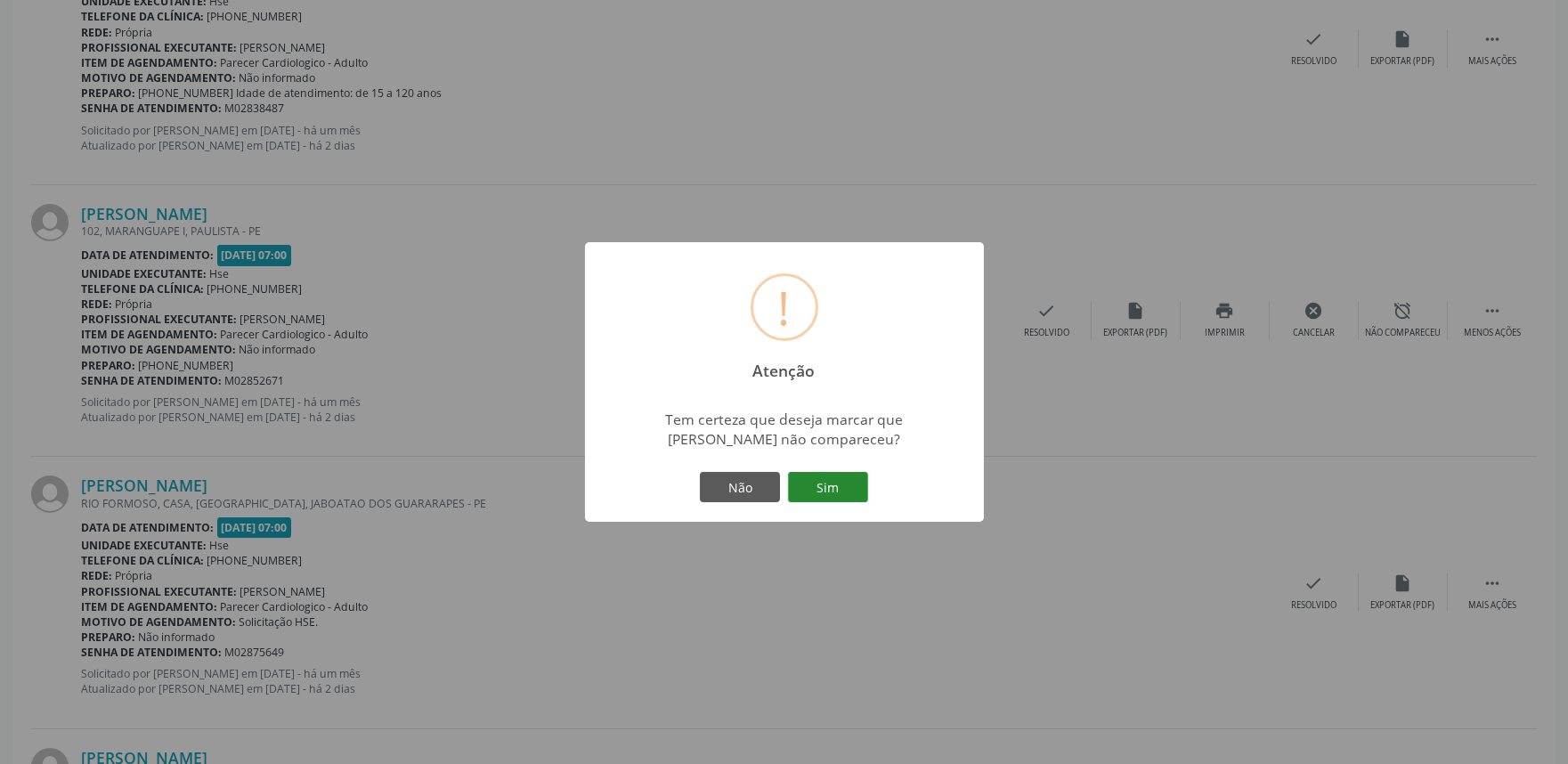
click at [826, 494] on button "Sim" at bounding box center [828, 487] width 80 height 30
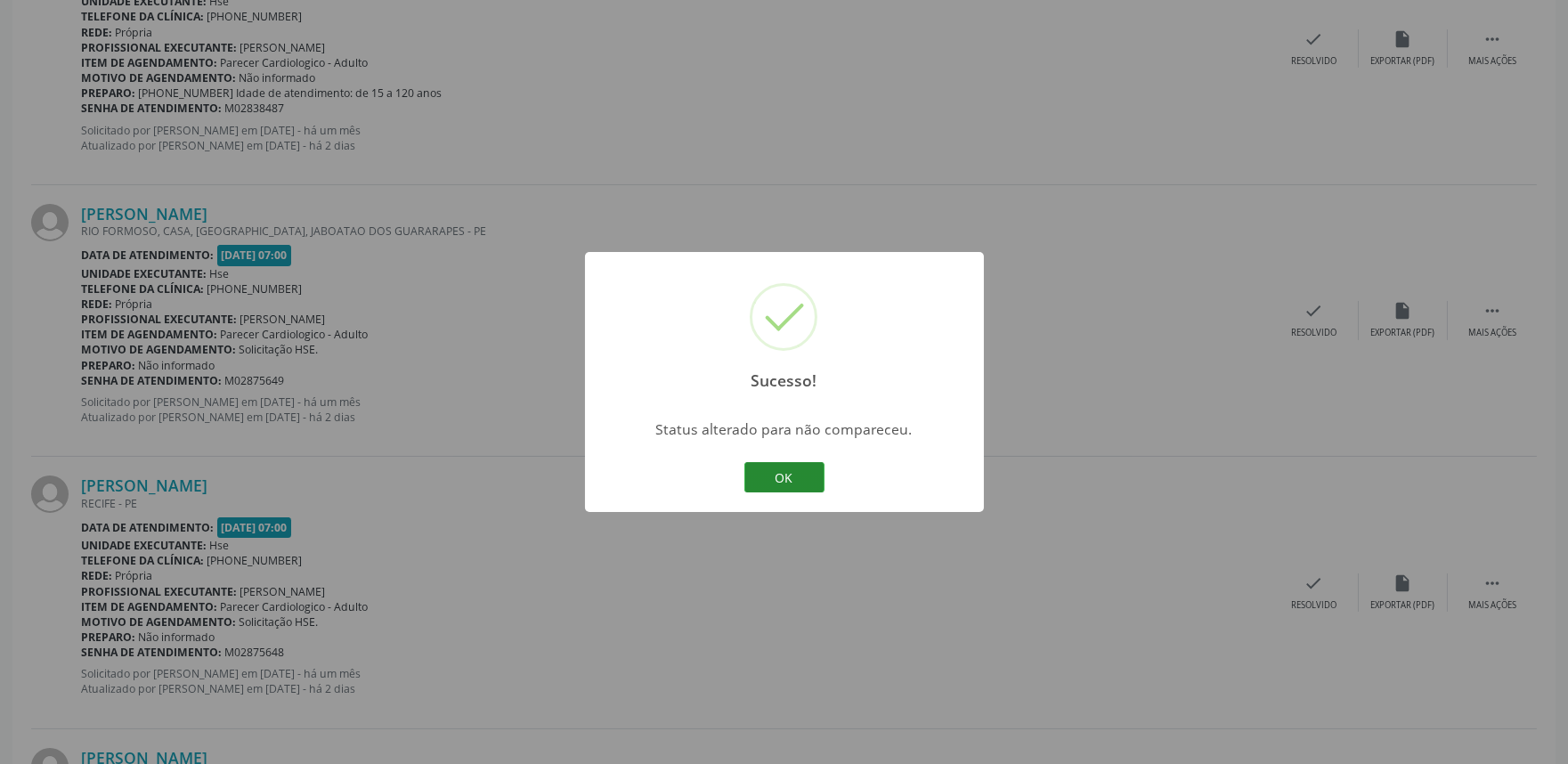
click at [782, 478] on button "OK" at bounding box center [784, 477] width 80 height 30
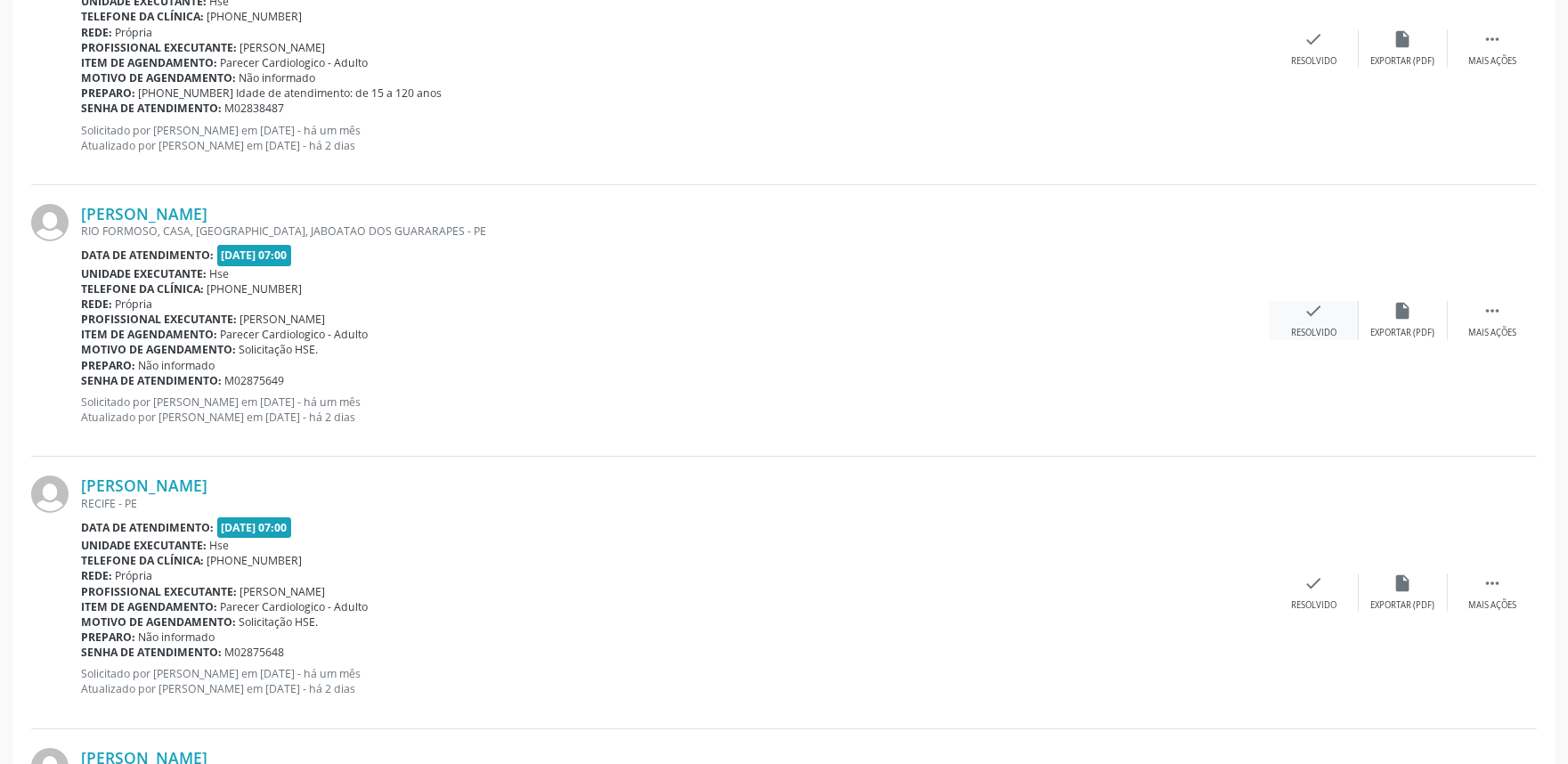
click at [1315, 317] on icon "check" at bounding box center [1315, 311] width 20 height 20
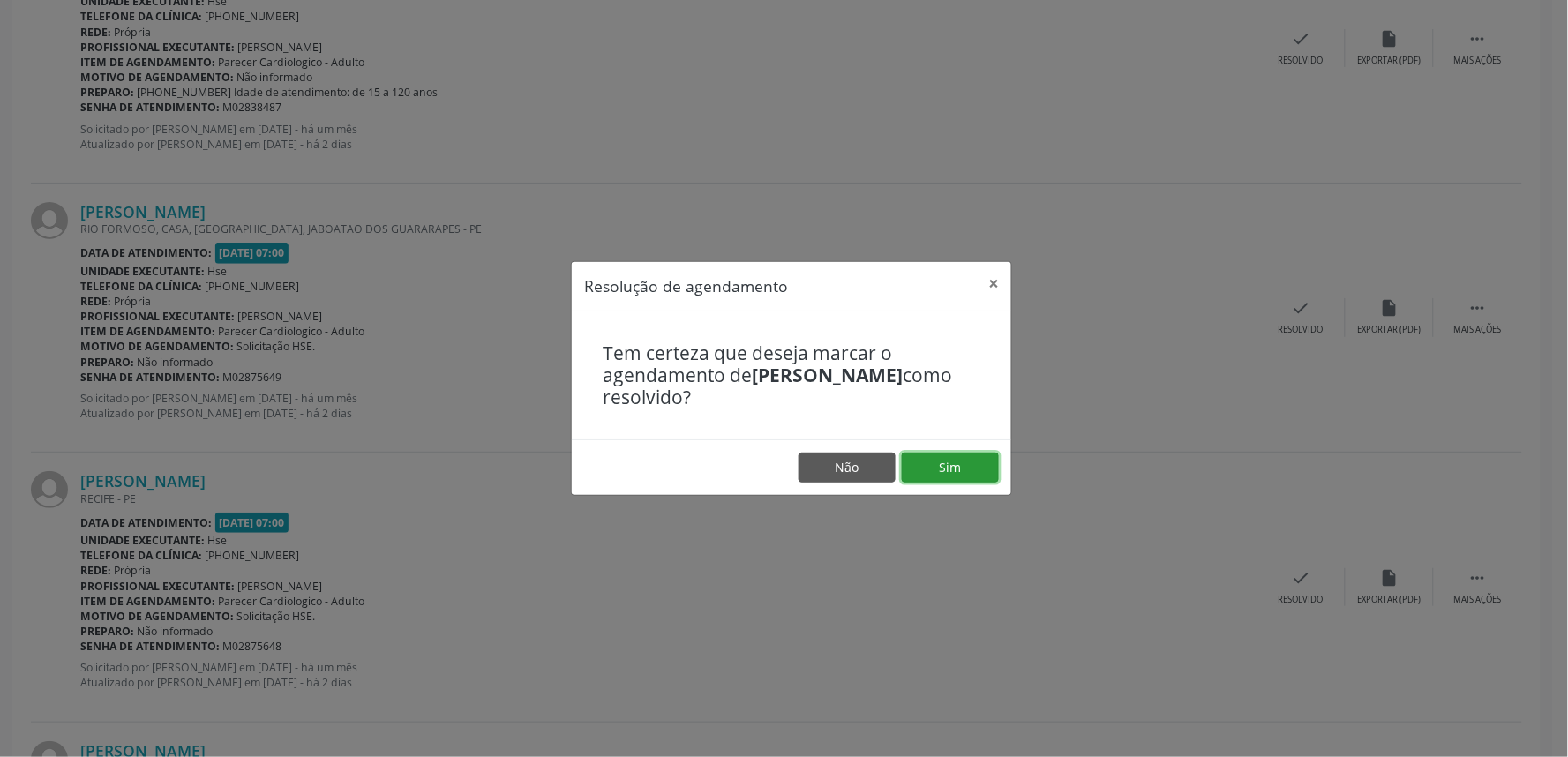
click at [953, 463] on button "Sim" at bounding box center [950, 467] width 97 height 30
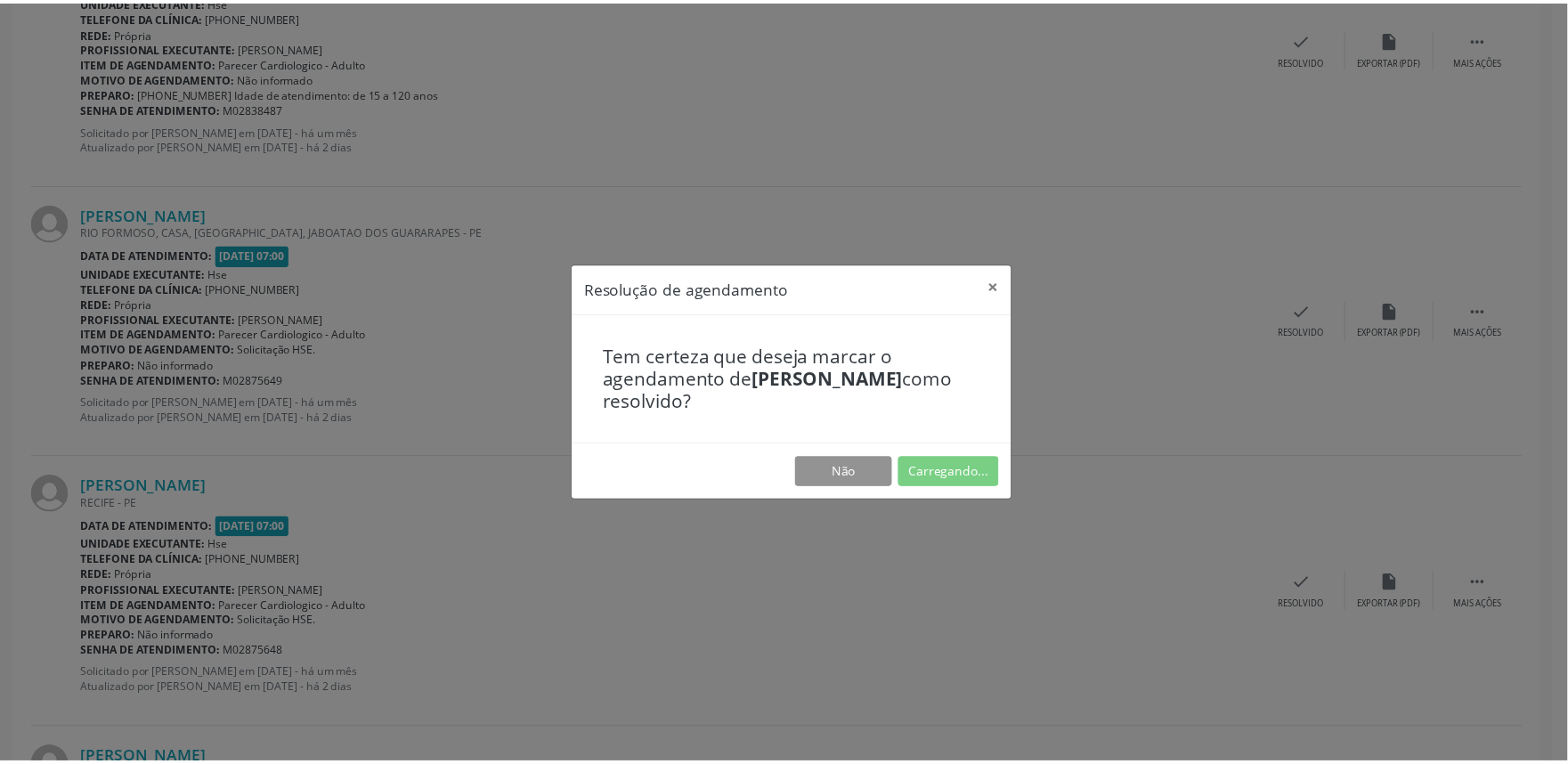
scroll to position [0, 0]
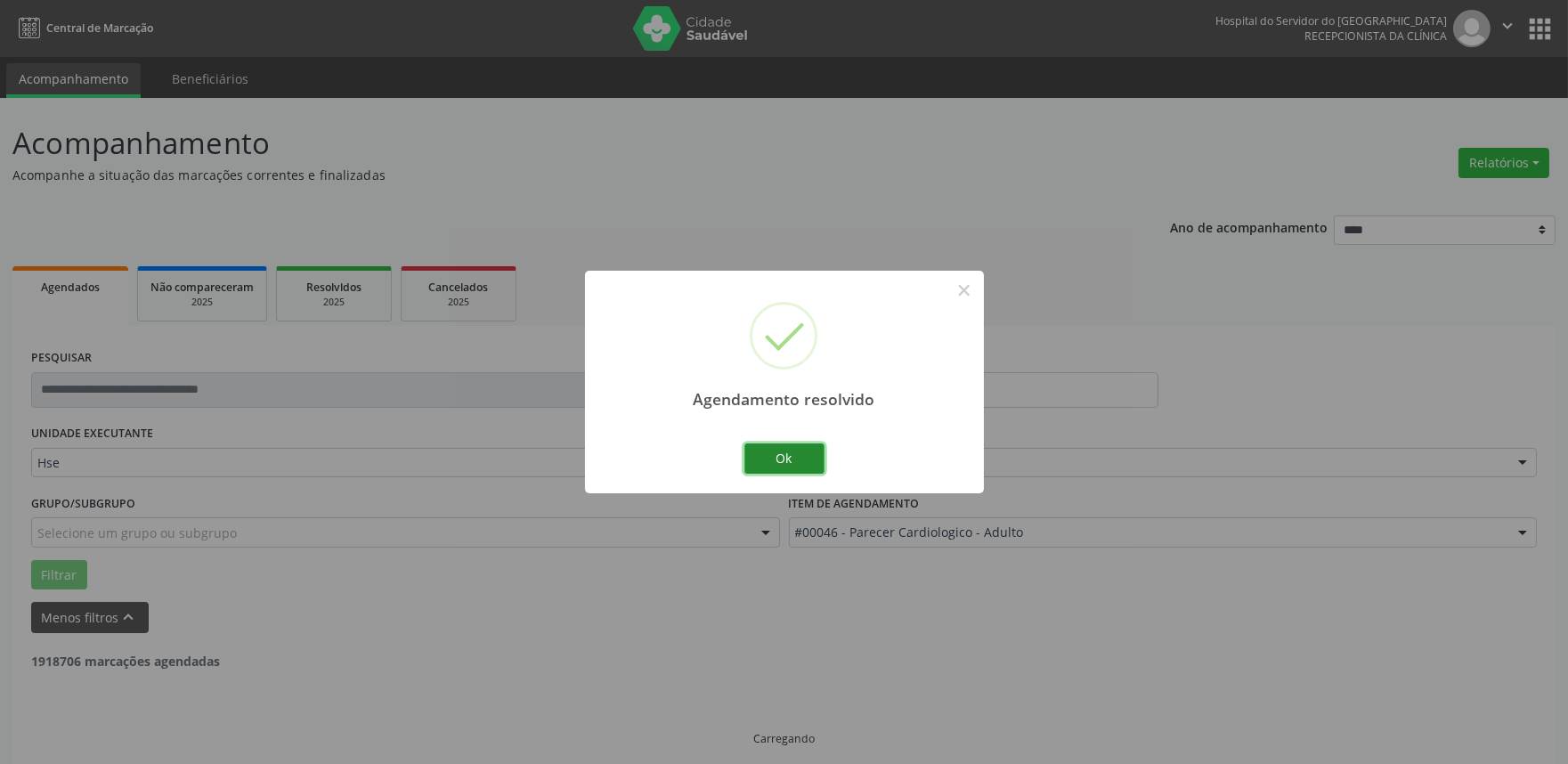
click at [789, 457] on button "Ok" at bounding box center [784, 459] width 80 height 30
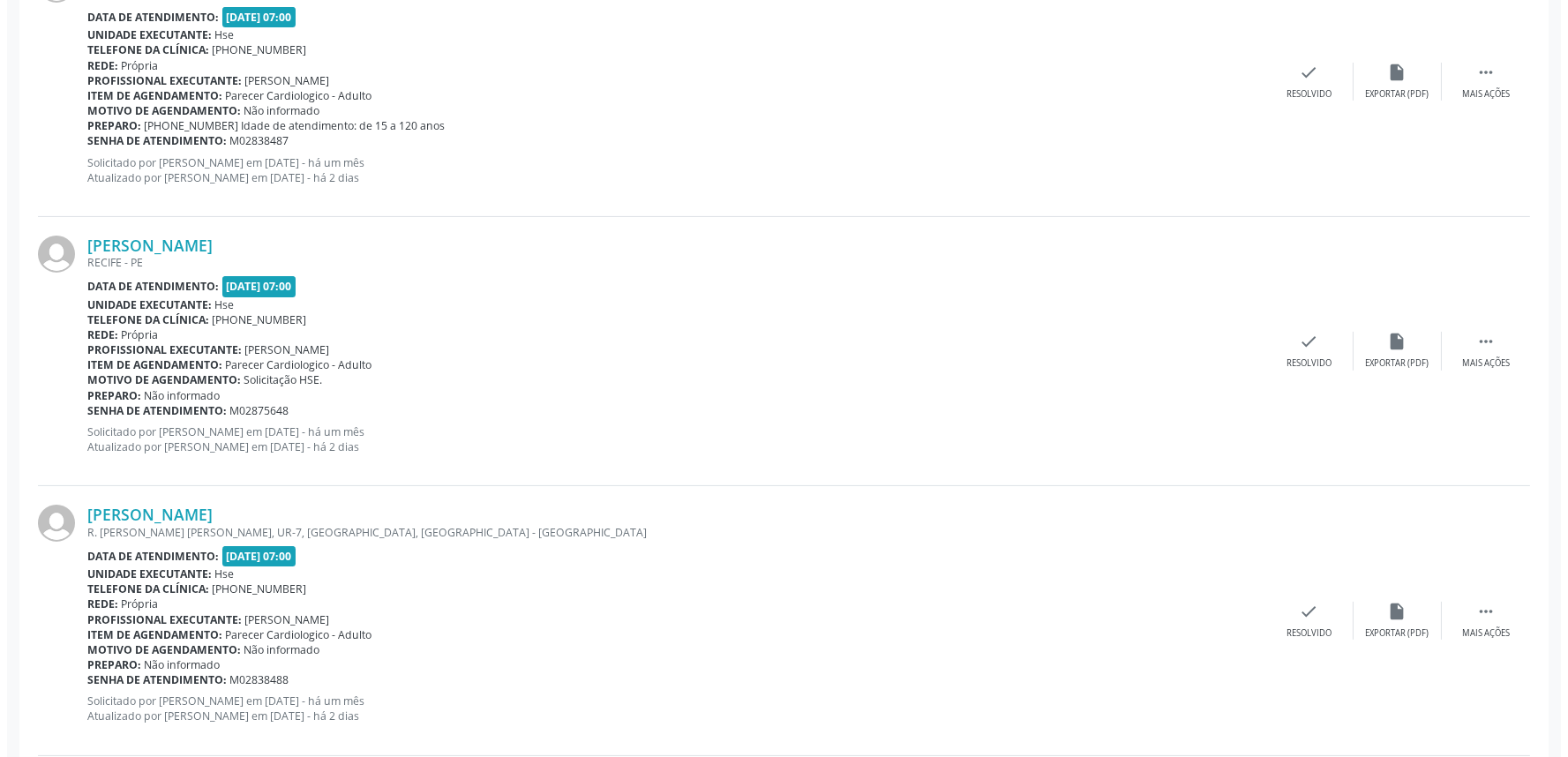
scroll to position [784, 0]
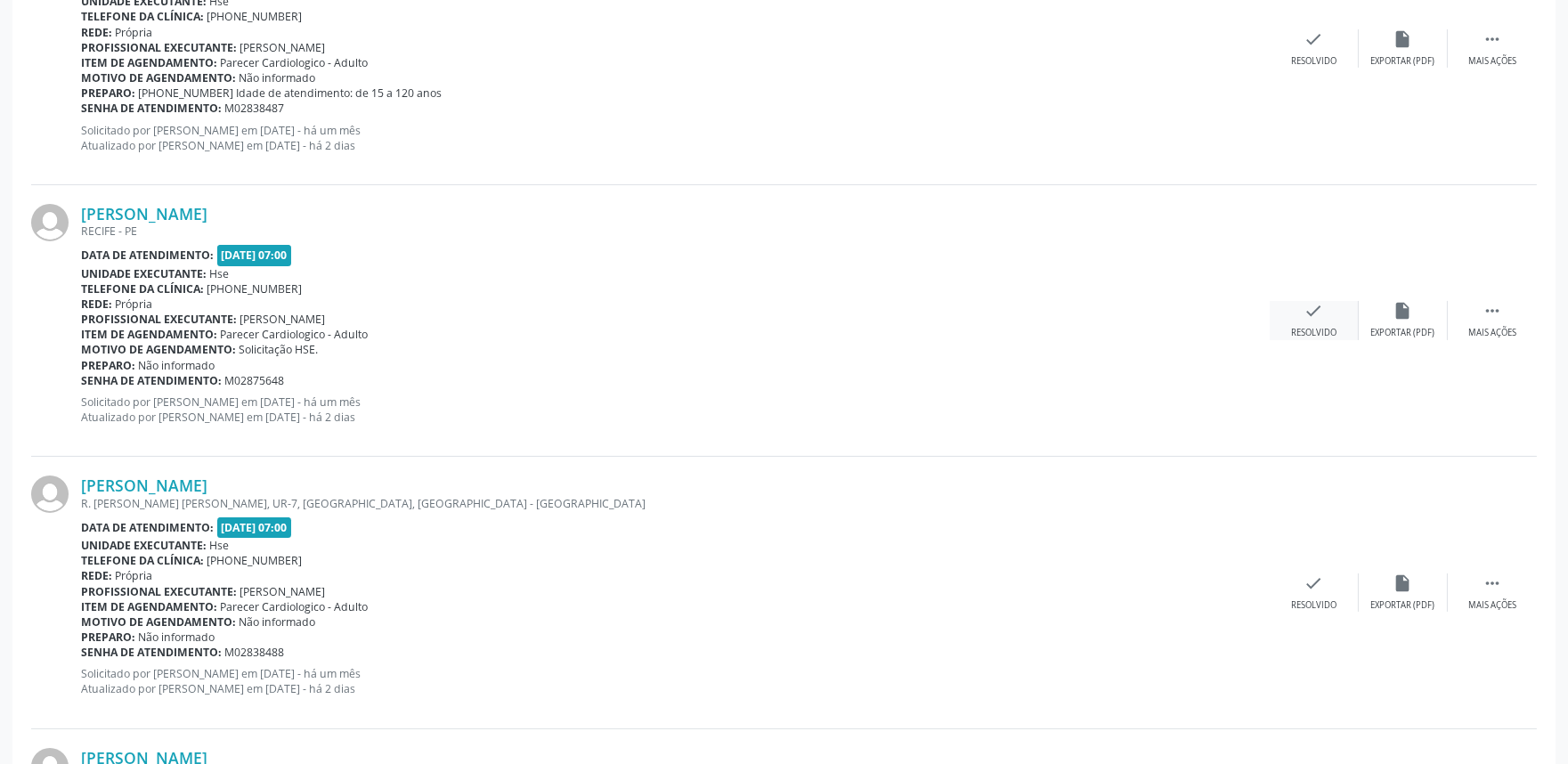
click at [1303, 311] on div "check Resolvido" at bounding box center [1314, 320] width 89 height 38
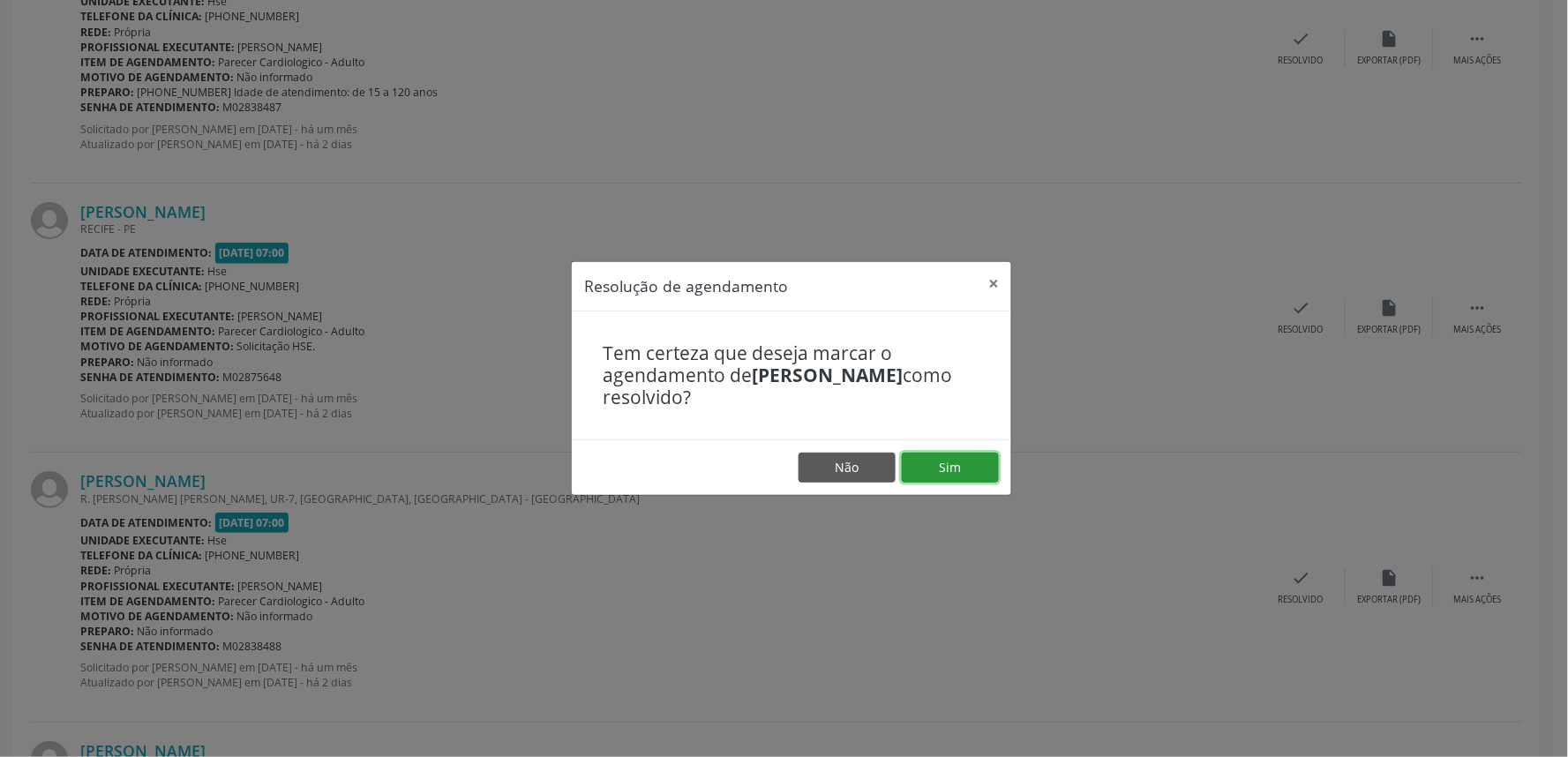
click at [934, 461] on button "Sim" at bounding box center [950, 467] width 97 height 30
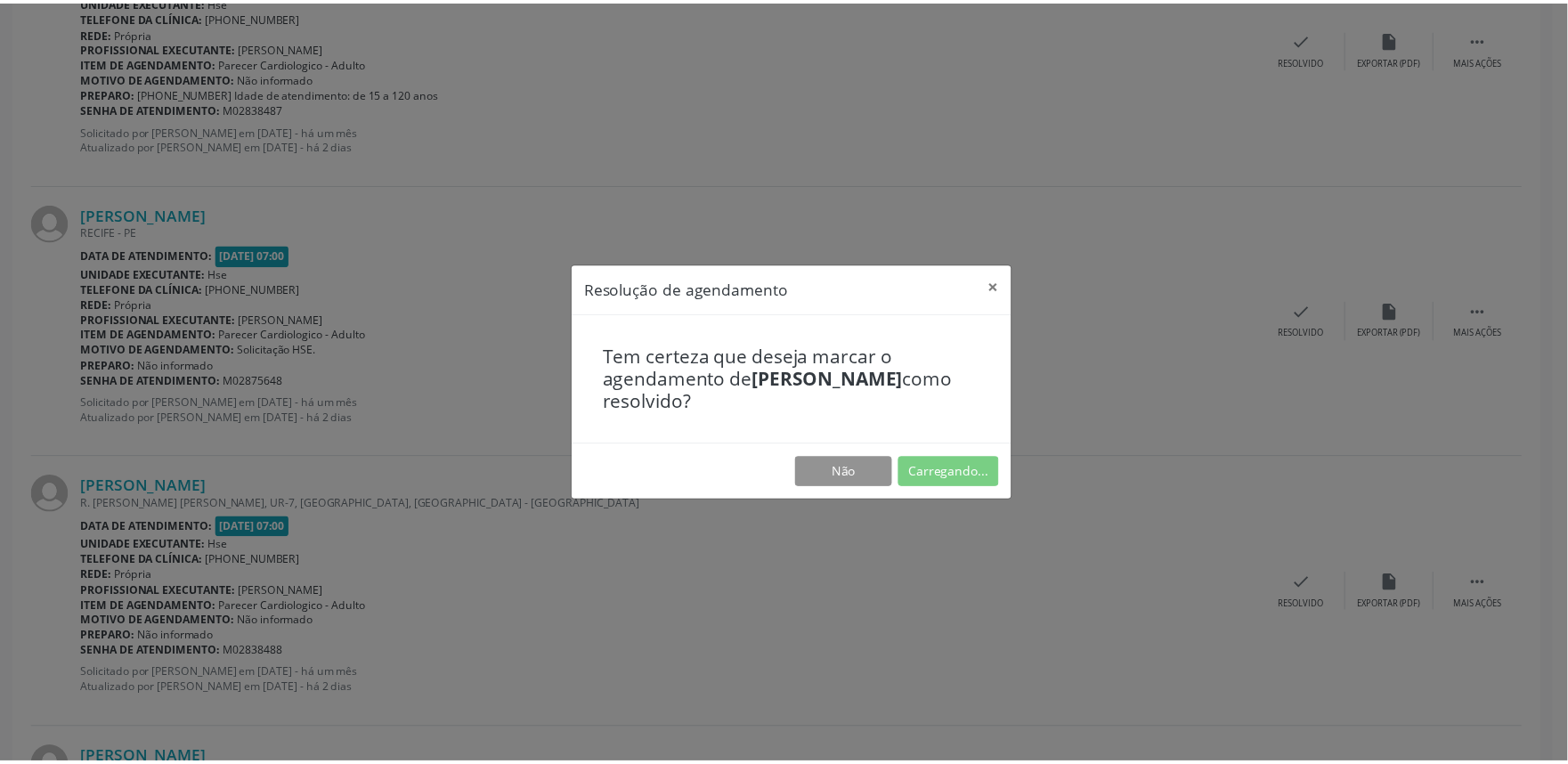
scroll to position [0, 0]
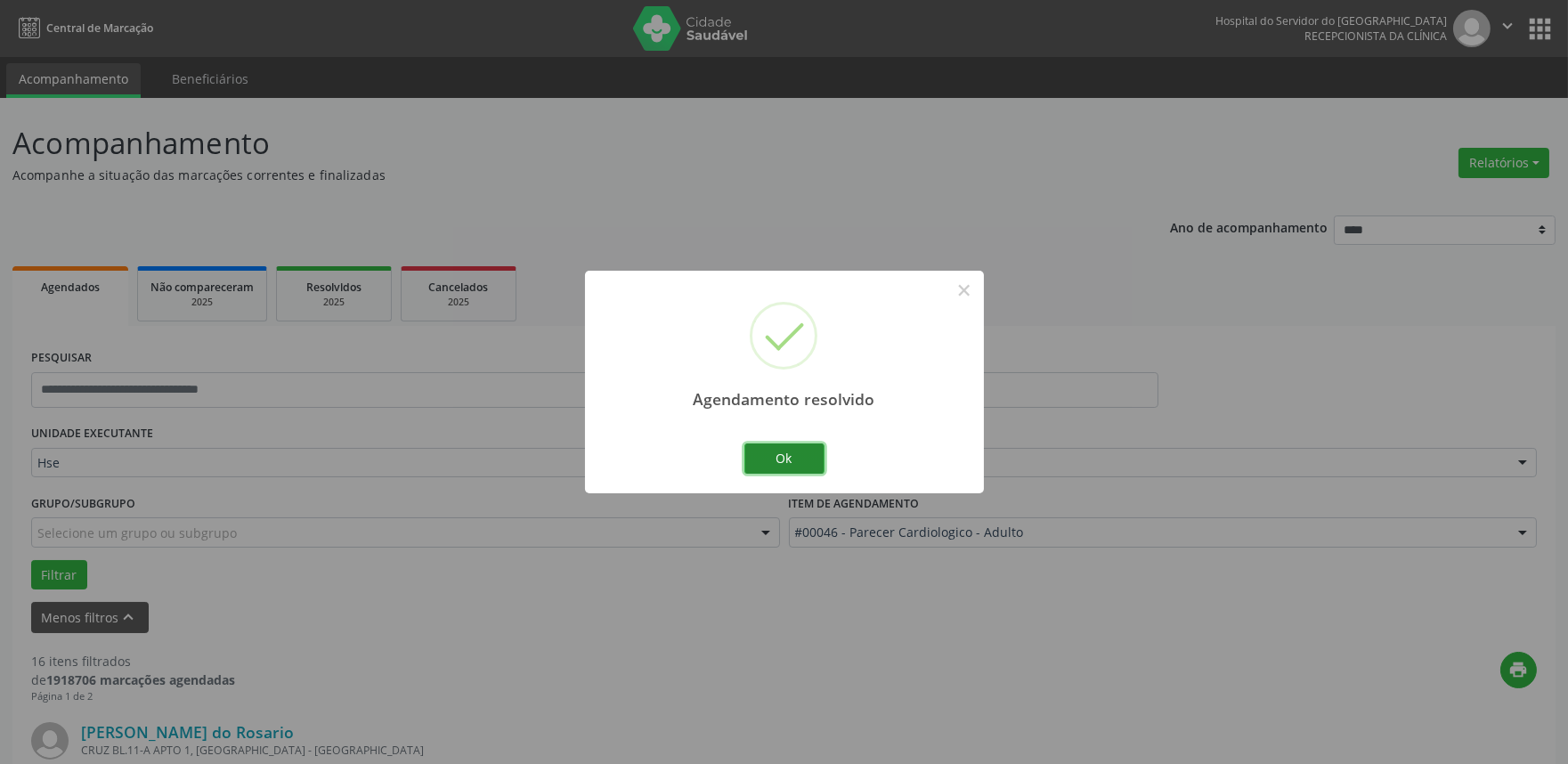
click at [793, 446] on button "Ok" at bounding box center [784, 459] width 80 height 30
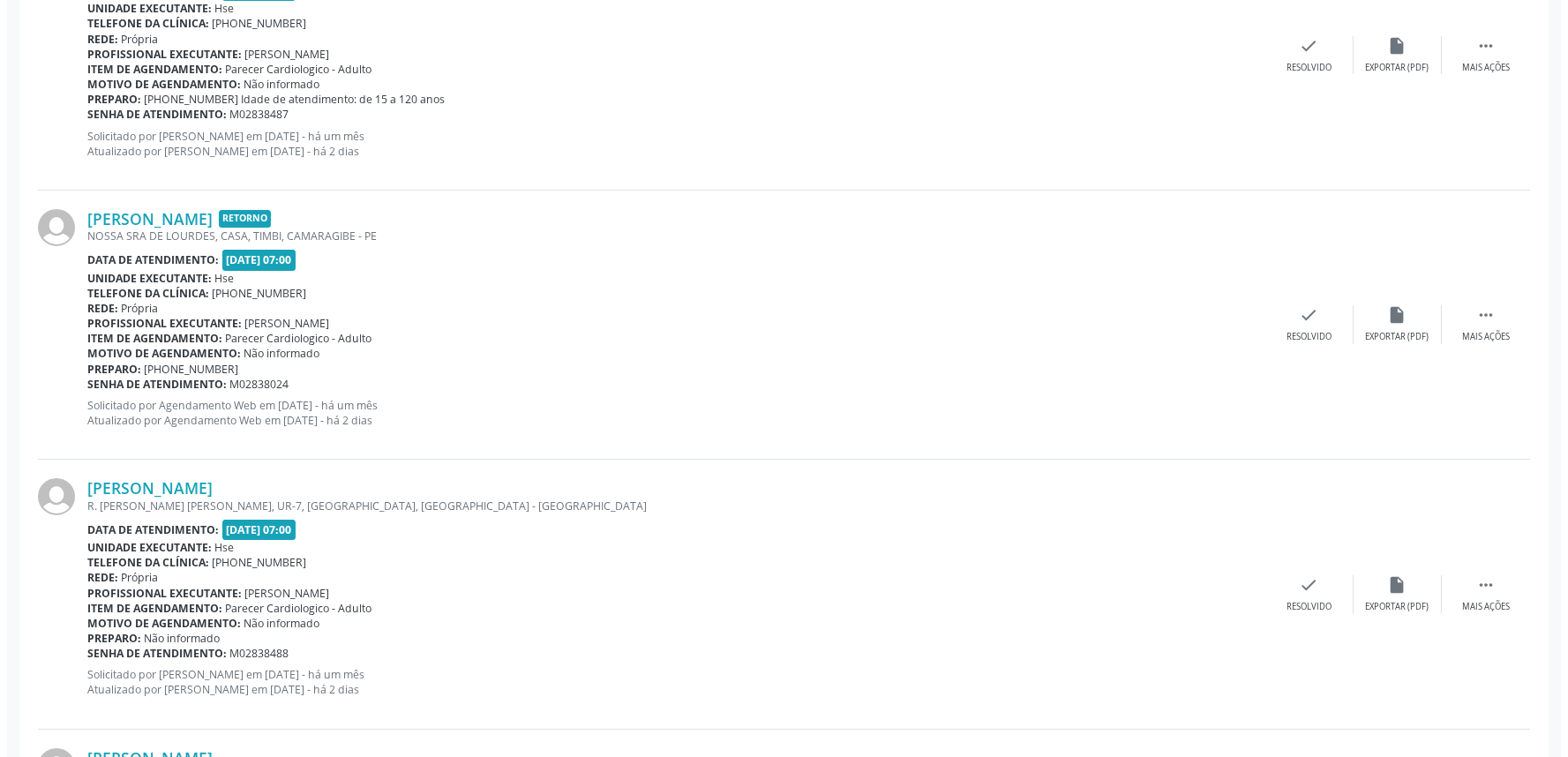
scroll to position [784, 0]
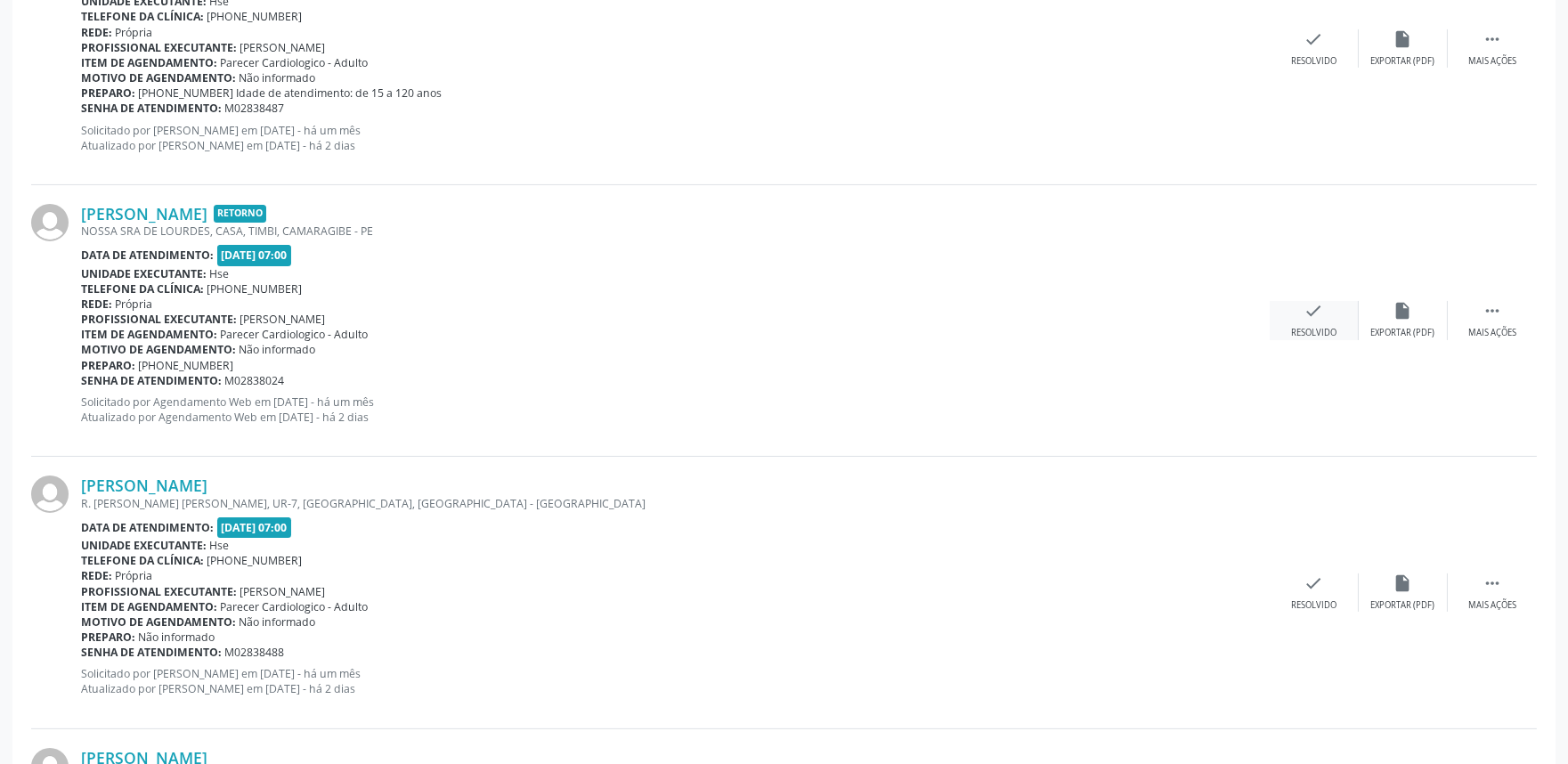
click at [1305, 324] on div "check Resolvido" at bounding box center [1314, 320] width 89 height 38
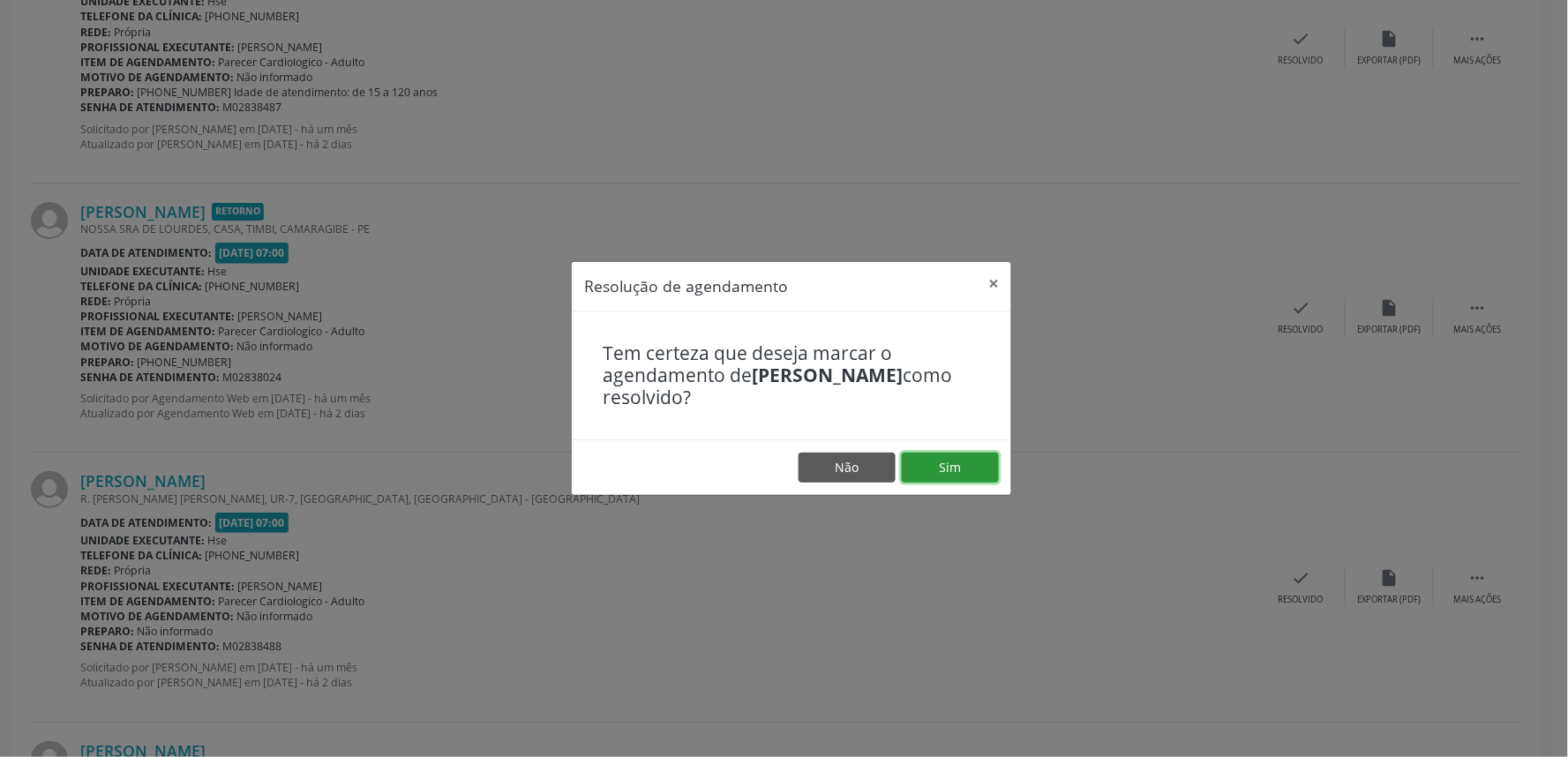
click at [957, 456] on button "Sim" at bounding box center [950, 467] width 97 height 30
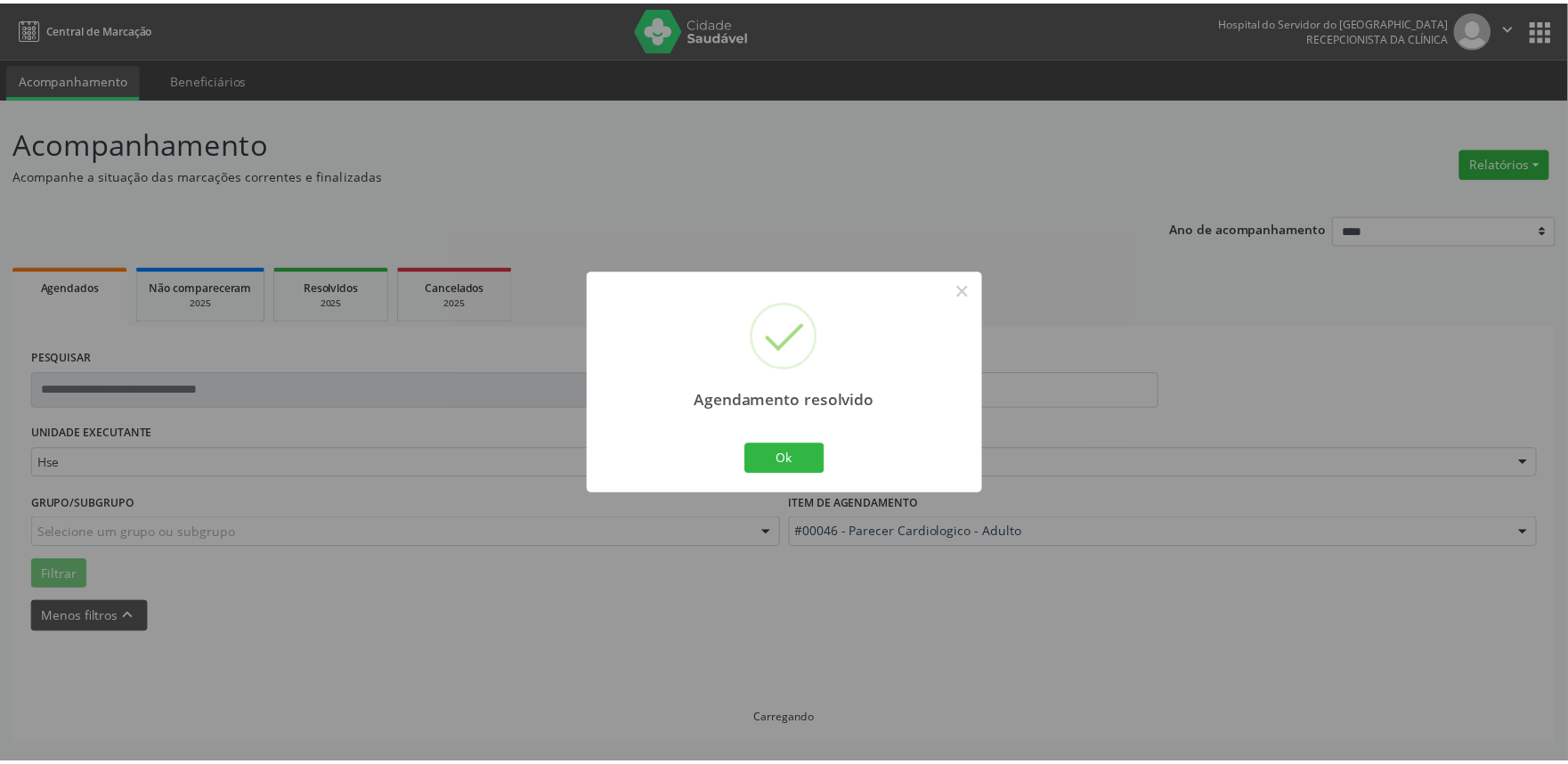
scroll to position [0, 0]
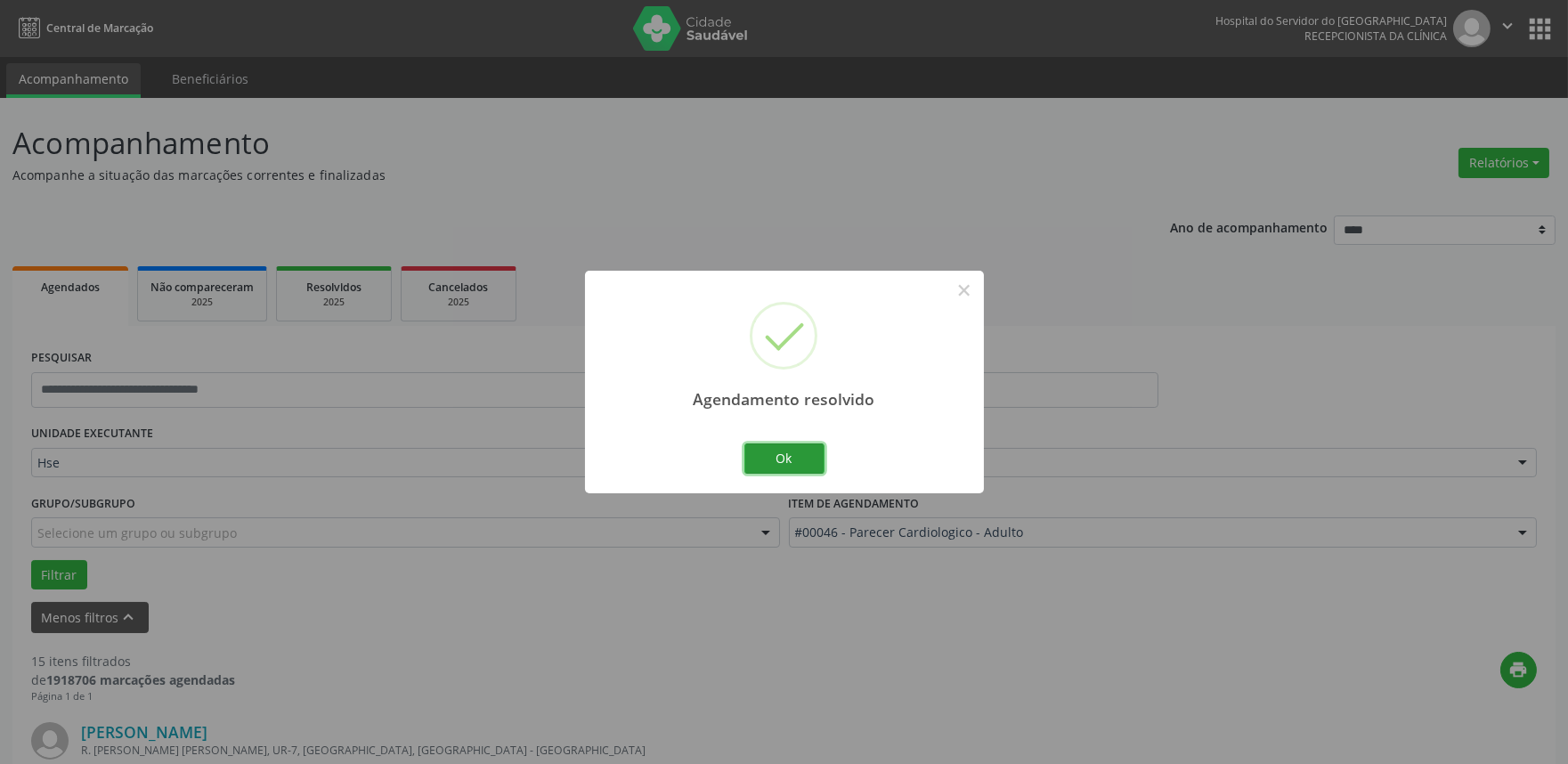
drag, startPoint x: 775, startPoint y: 457, endPoint x: 782, endPoint y: 464, distance: 9.9
click at [777, 463] on button "Ok" at bounding box center [784, 459] width 80 height 30
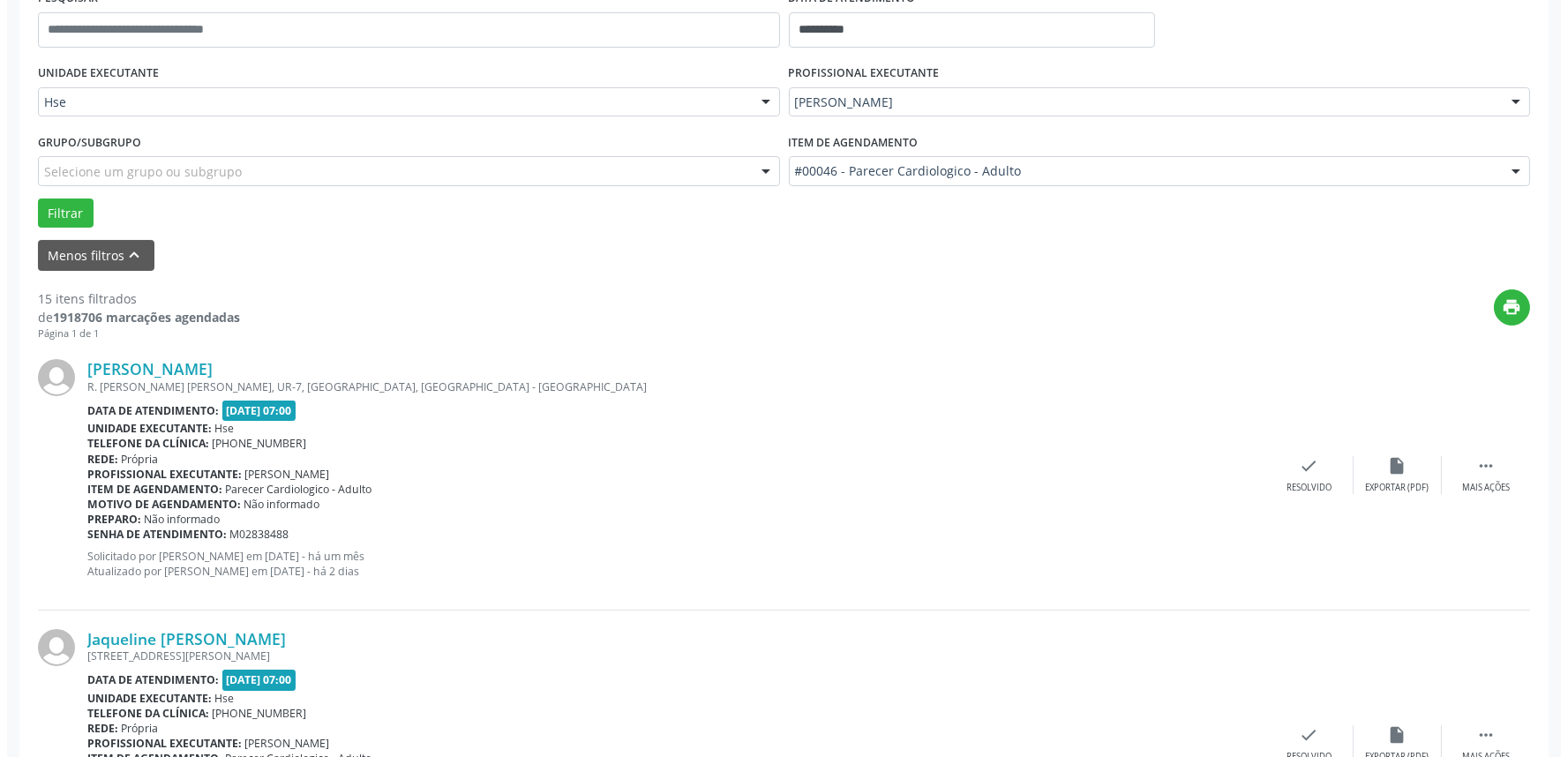
scroll to position [489, 0]
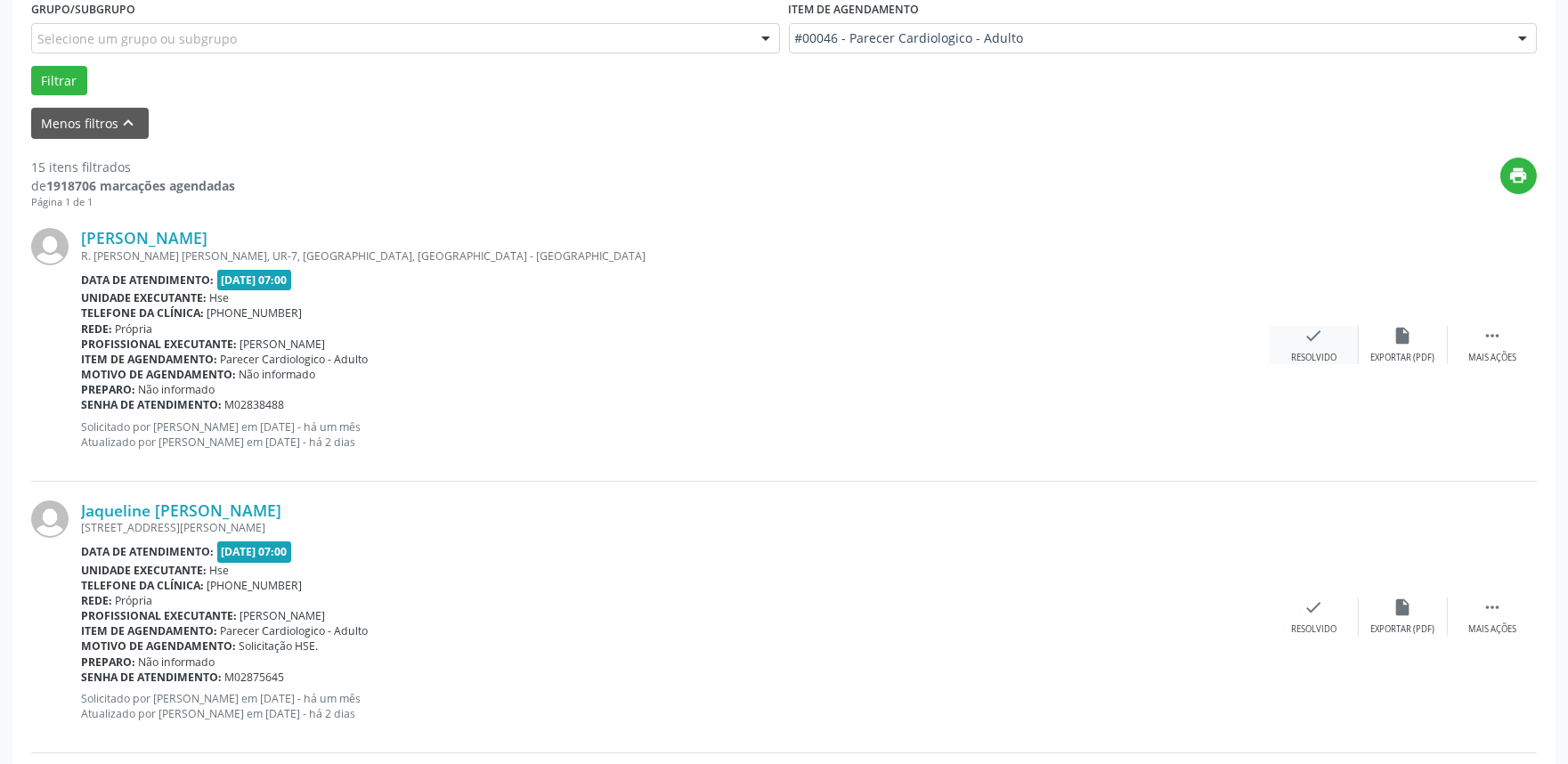
click at [1310, 333] on icon "check" at bounding box center [1315, 336] width 20 height 20
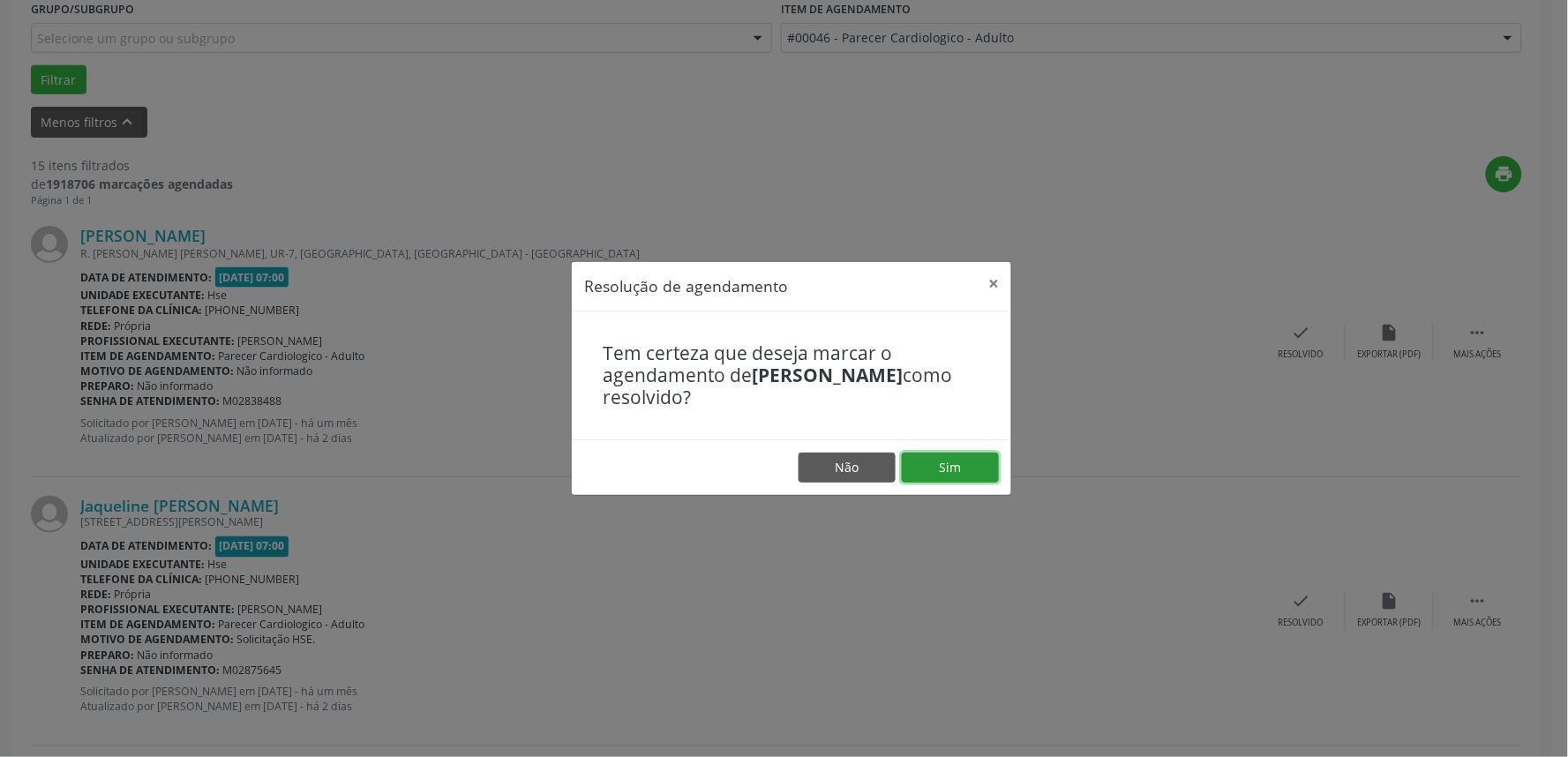
click at [954, 457] on button "Sim" at bounding box center [950, 467] width 97 height 30
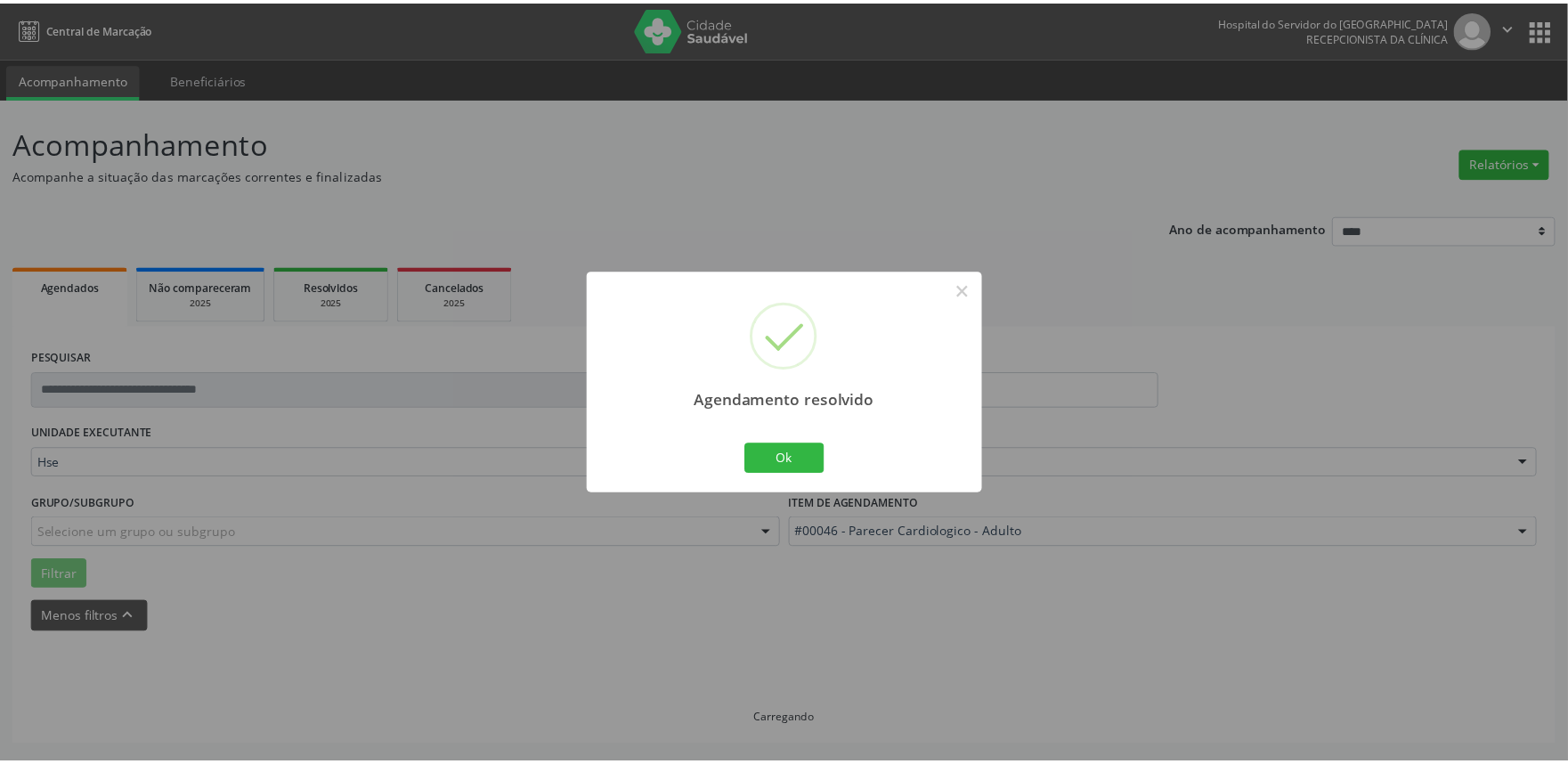
scroll to position [0, 0]
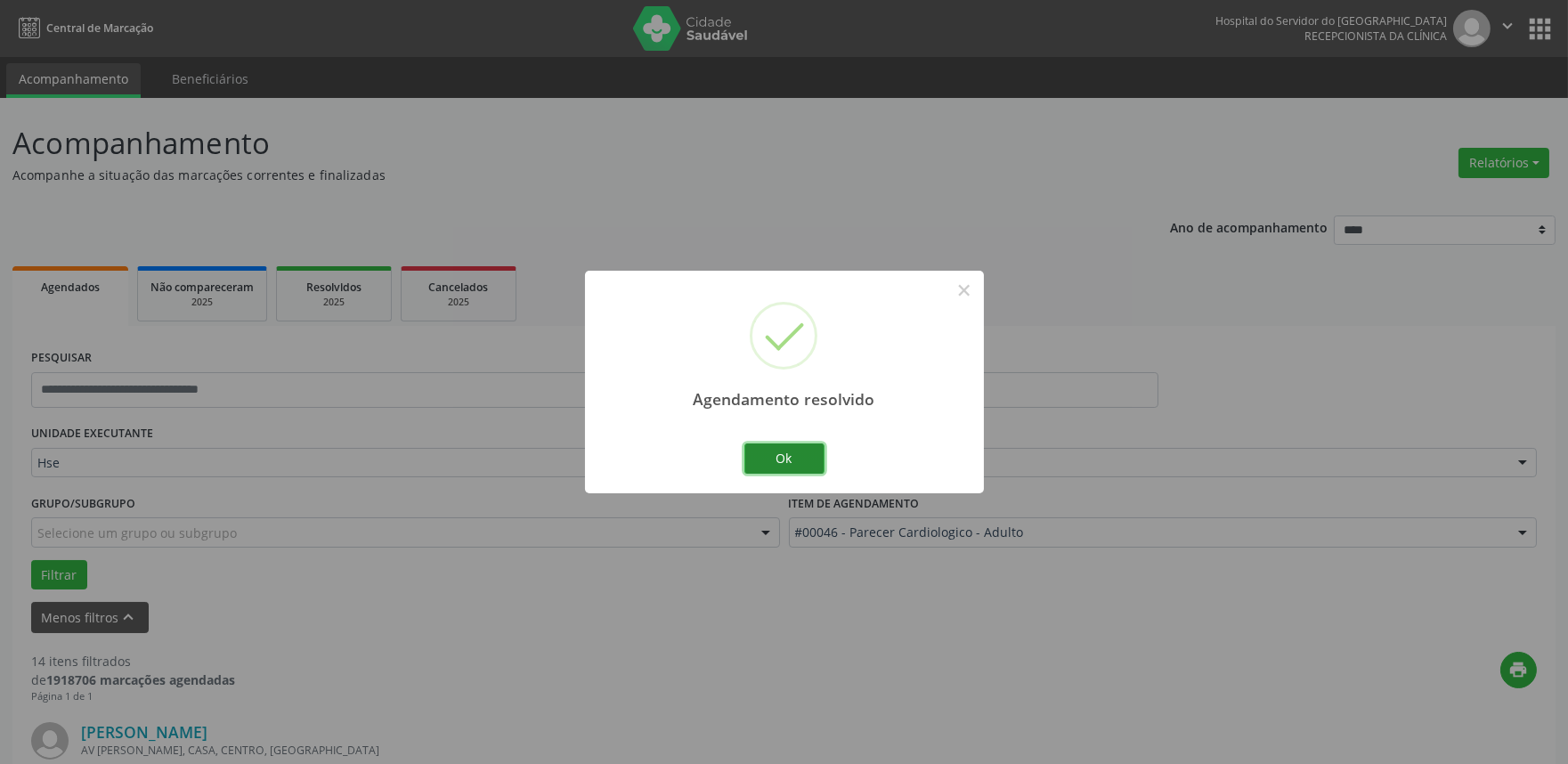
click at [786, 464] on button "Ok" at bounding box center [784, 459] width 80 height 30
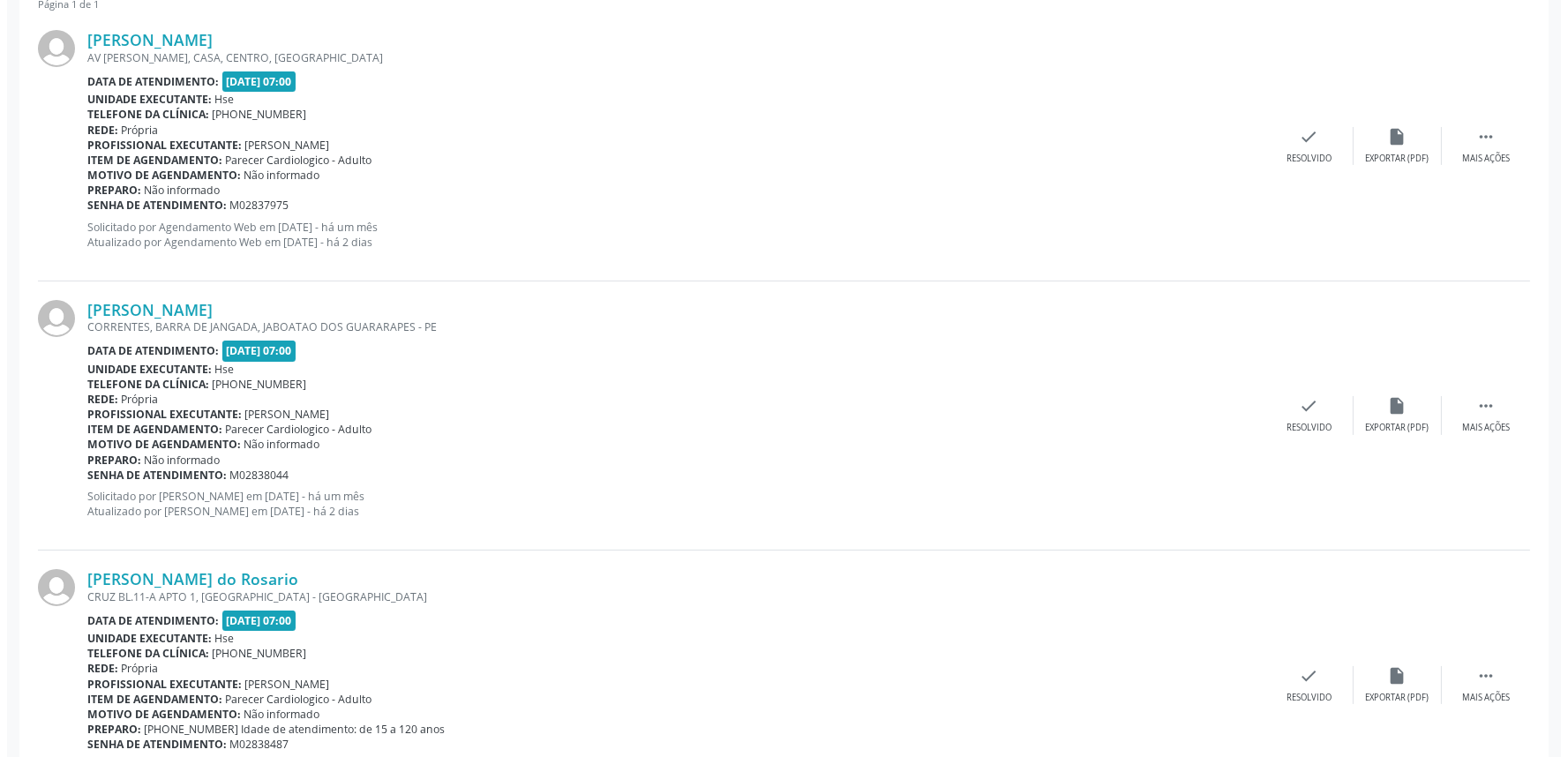
scroll to position [588, 0]
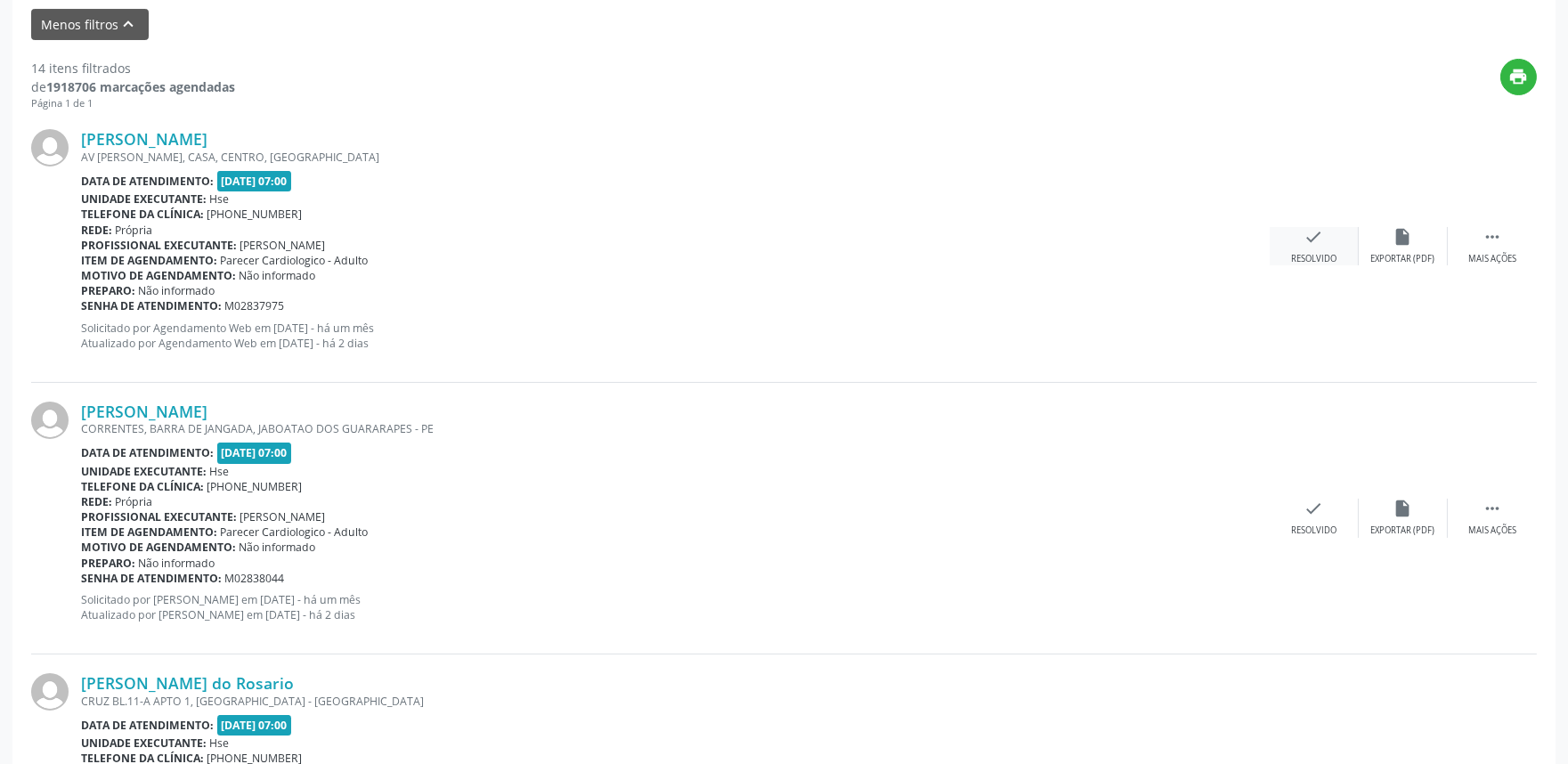
click at [1325, 246] on div "check Resolvido" at bounding box center [1314, 246] width 89 height 38
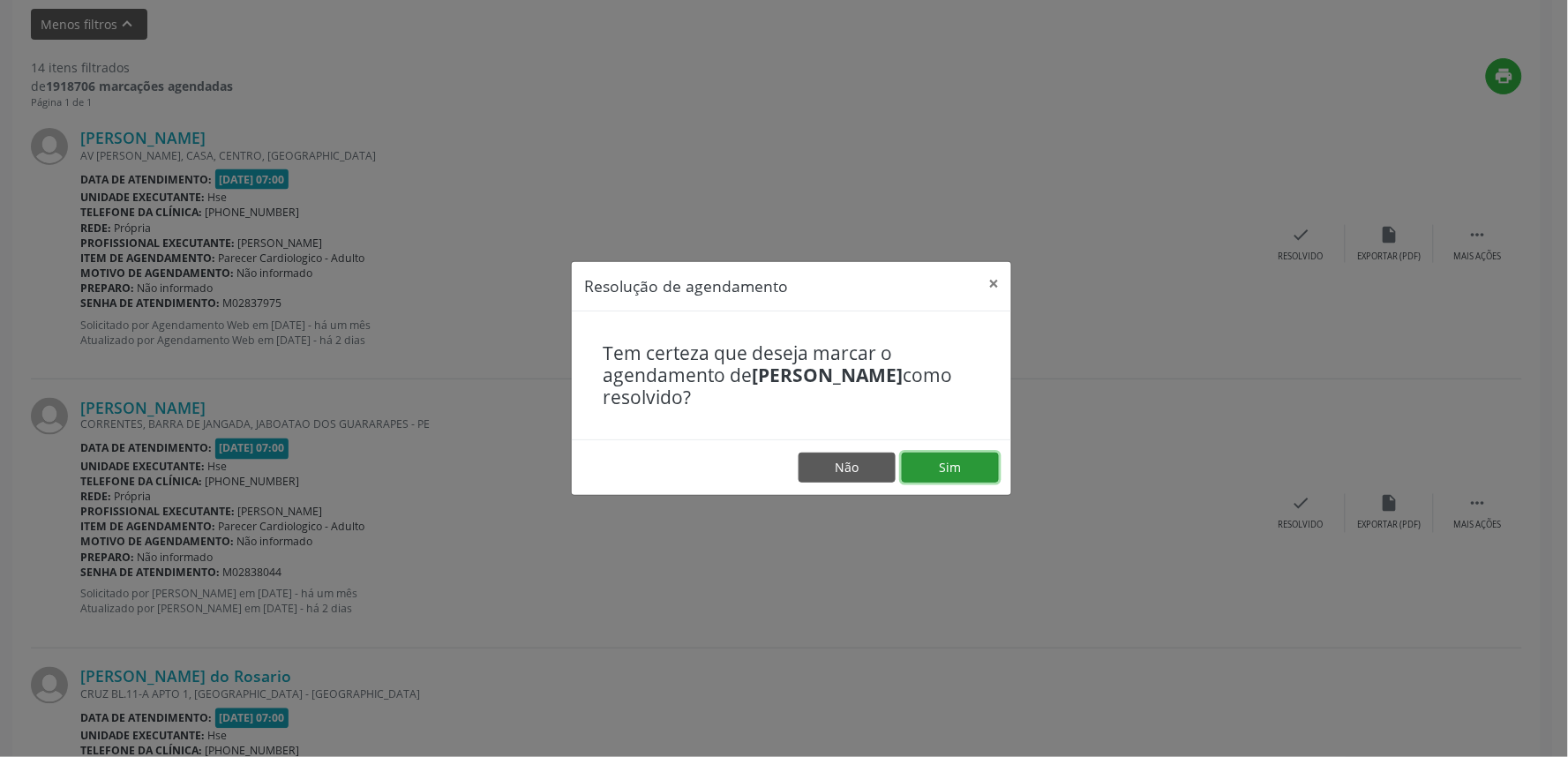
drag, startPoint x: 950, startPoint y: 474, endPoint x: 965, endPoint y: 469, distance: 15.8
click at [953, 473] on button "Sim" at bounding box center [950, 467] width 97 height 30
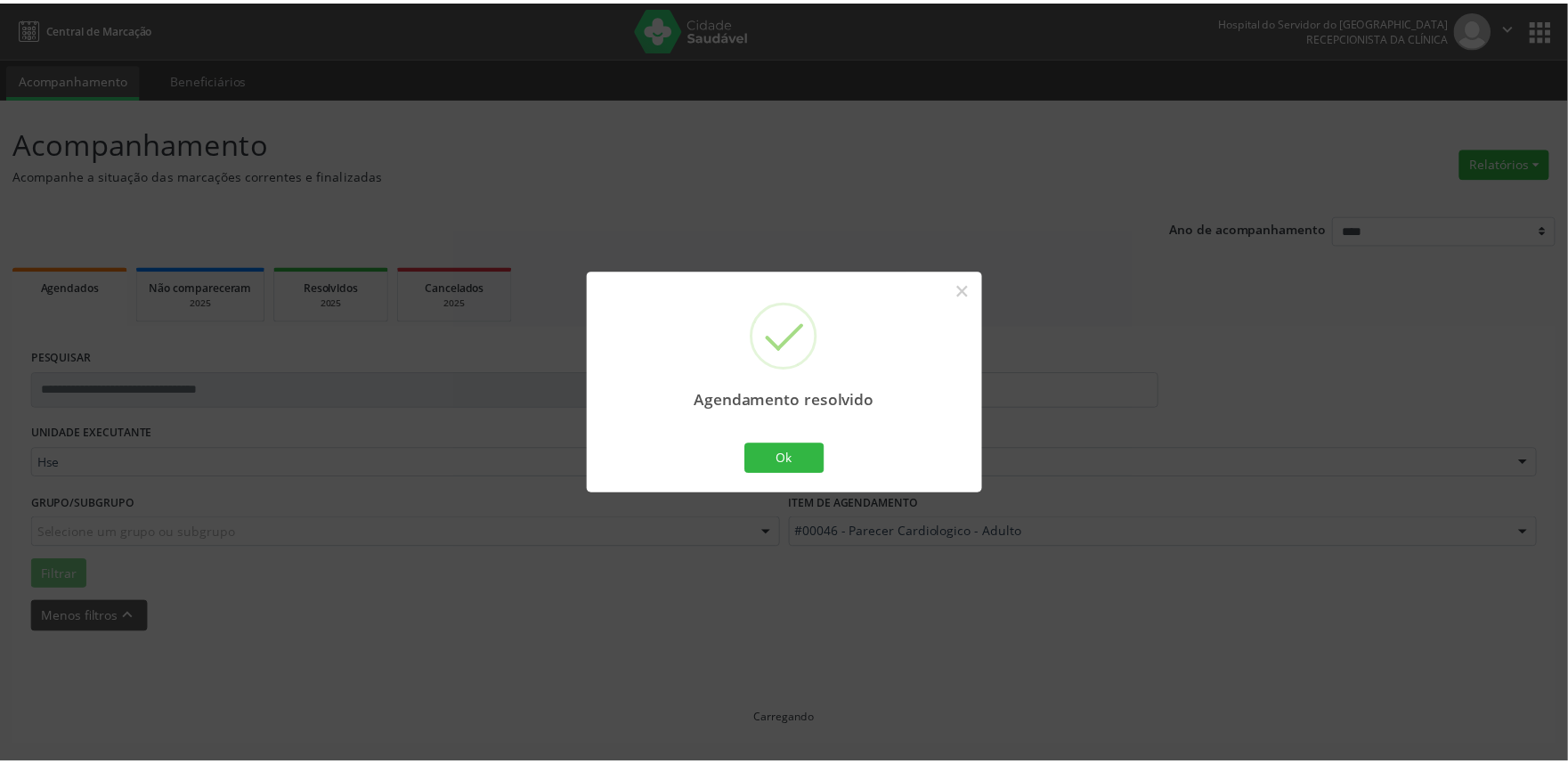
scroll to position [0, 0]
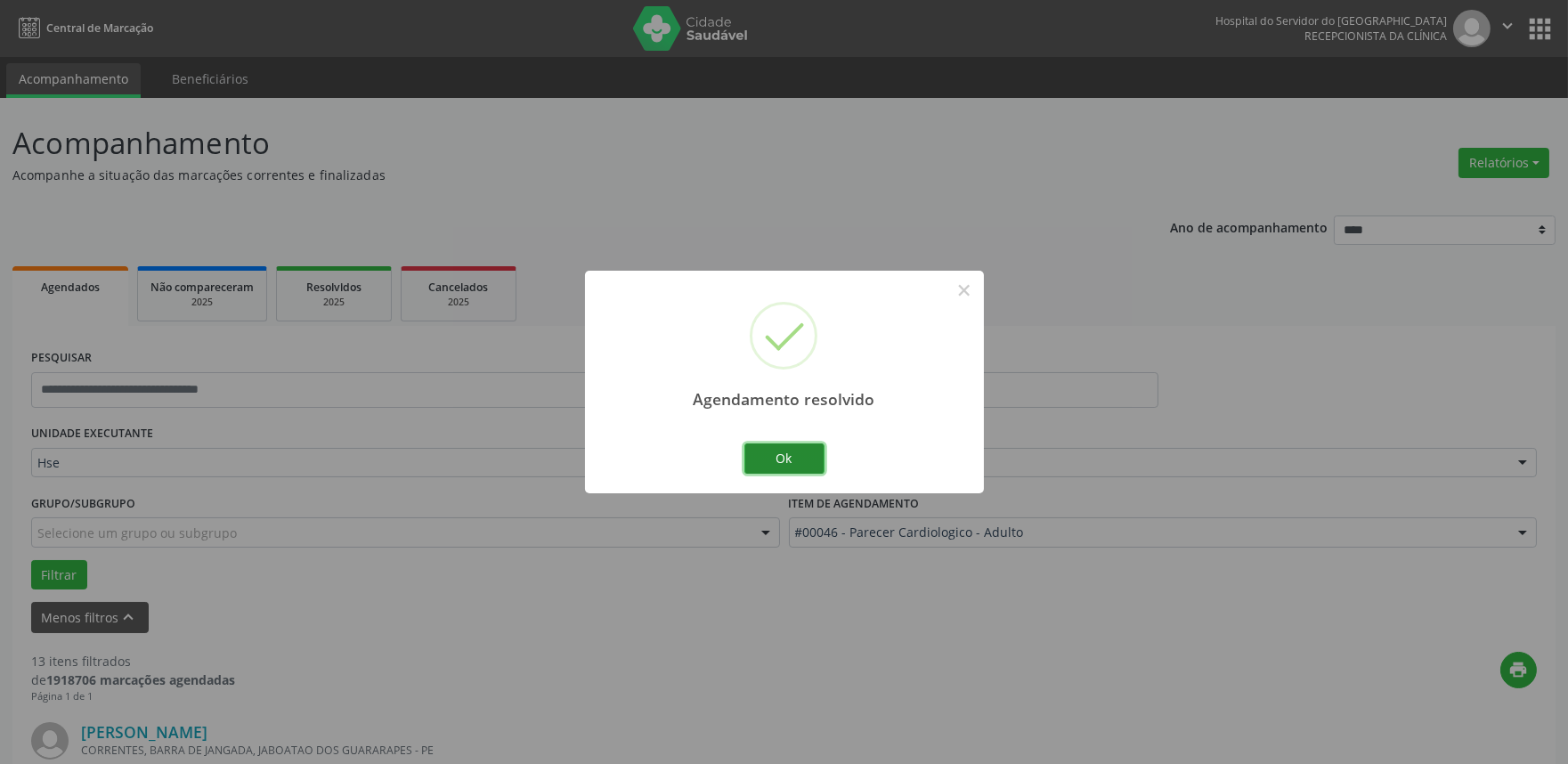
click at [779, 455] on button "Ok" at bounding box center [784, 459] width 80 height 30
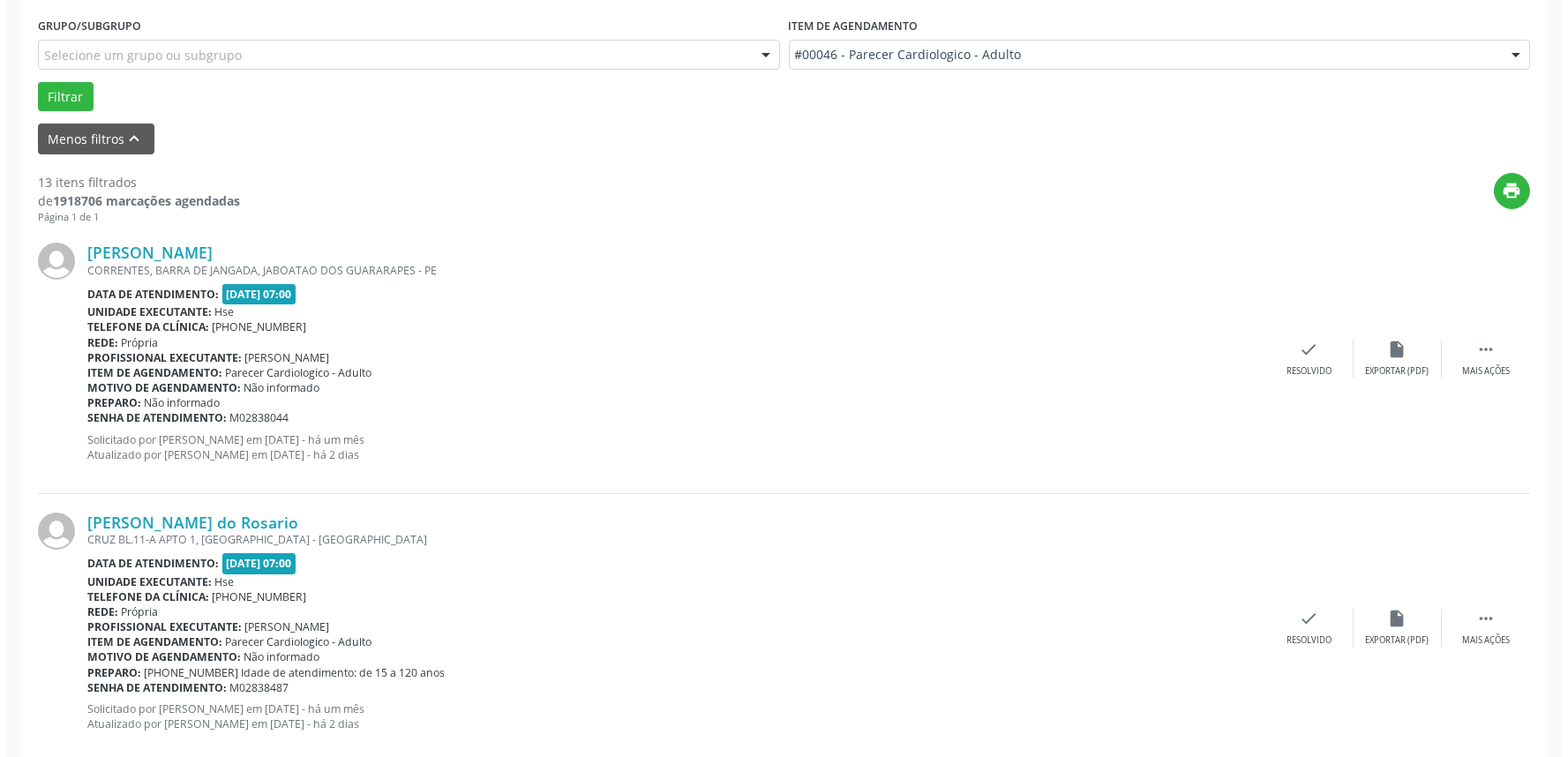
scroll to position [489, 0]
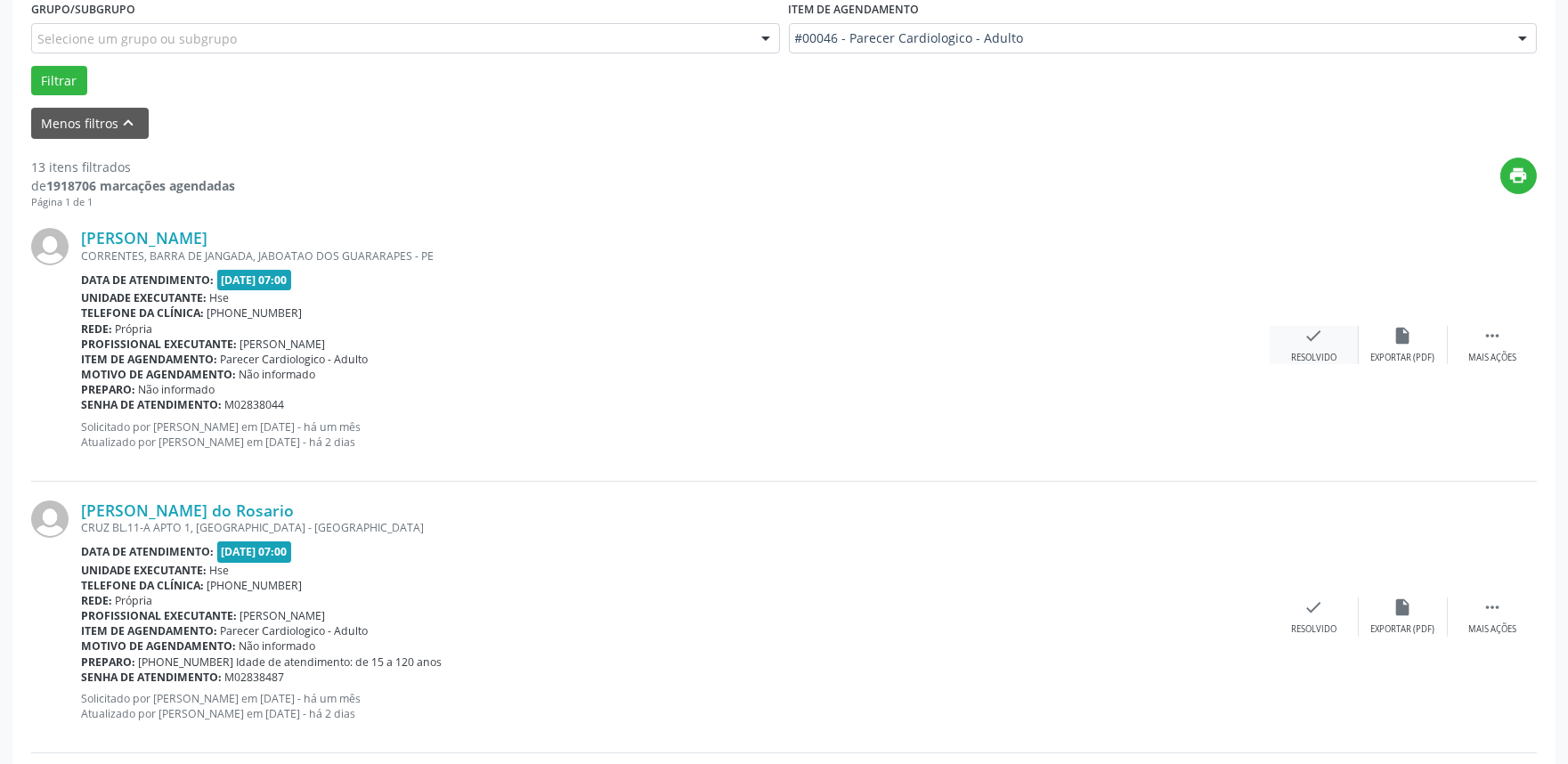
click at [1311, 334] on icon "check" at bounding box center [1315, 336] width 20 height 20
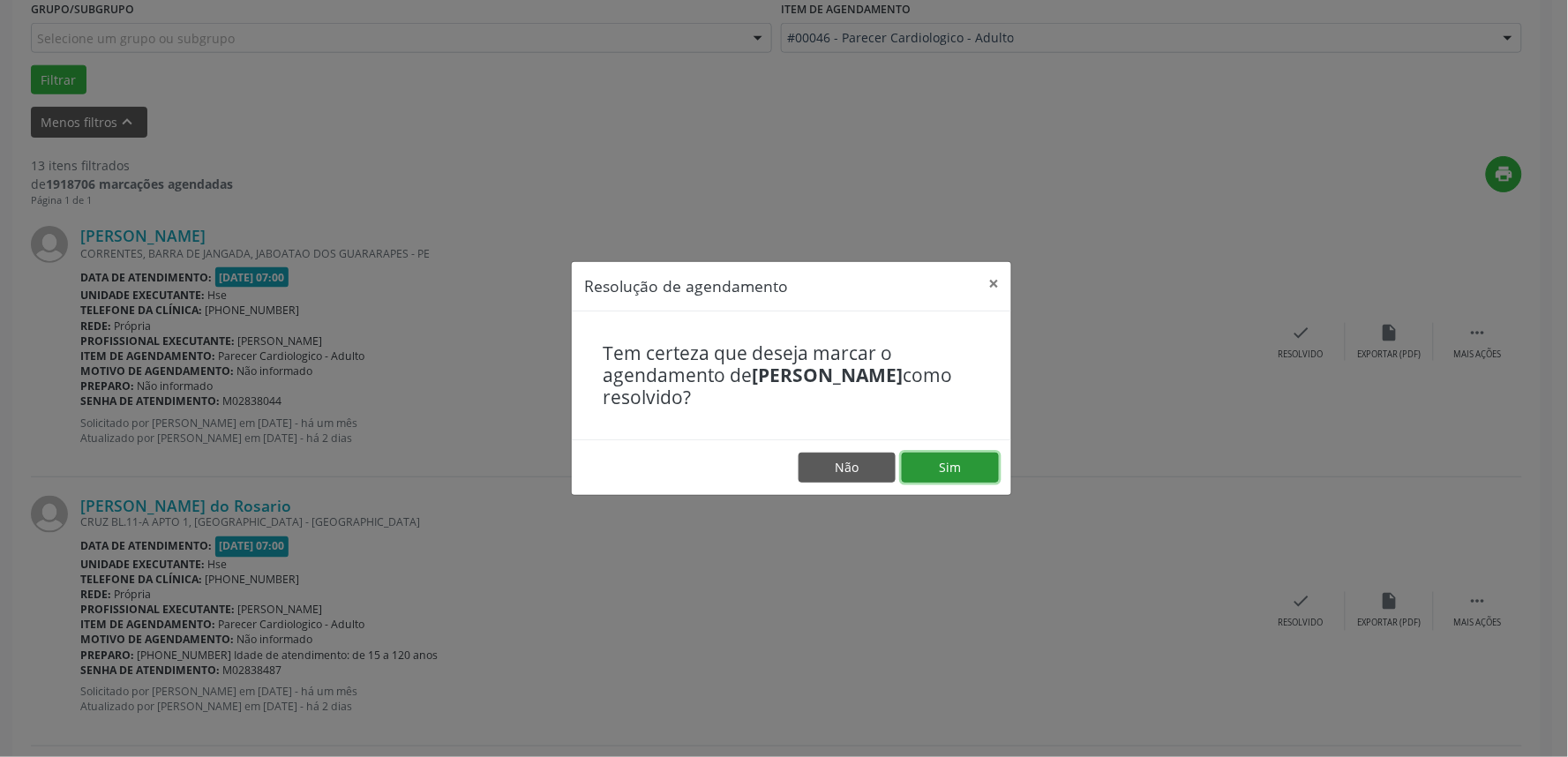
click at [946, 465] on button "Sim" at bounding box center [950, 467] width 97 height 30
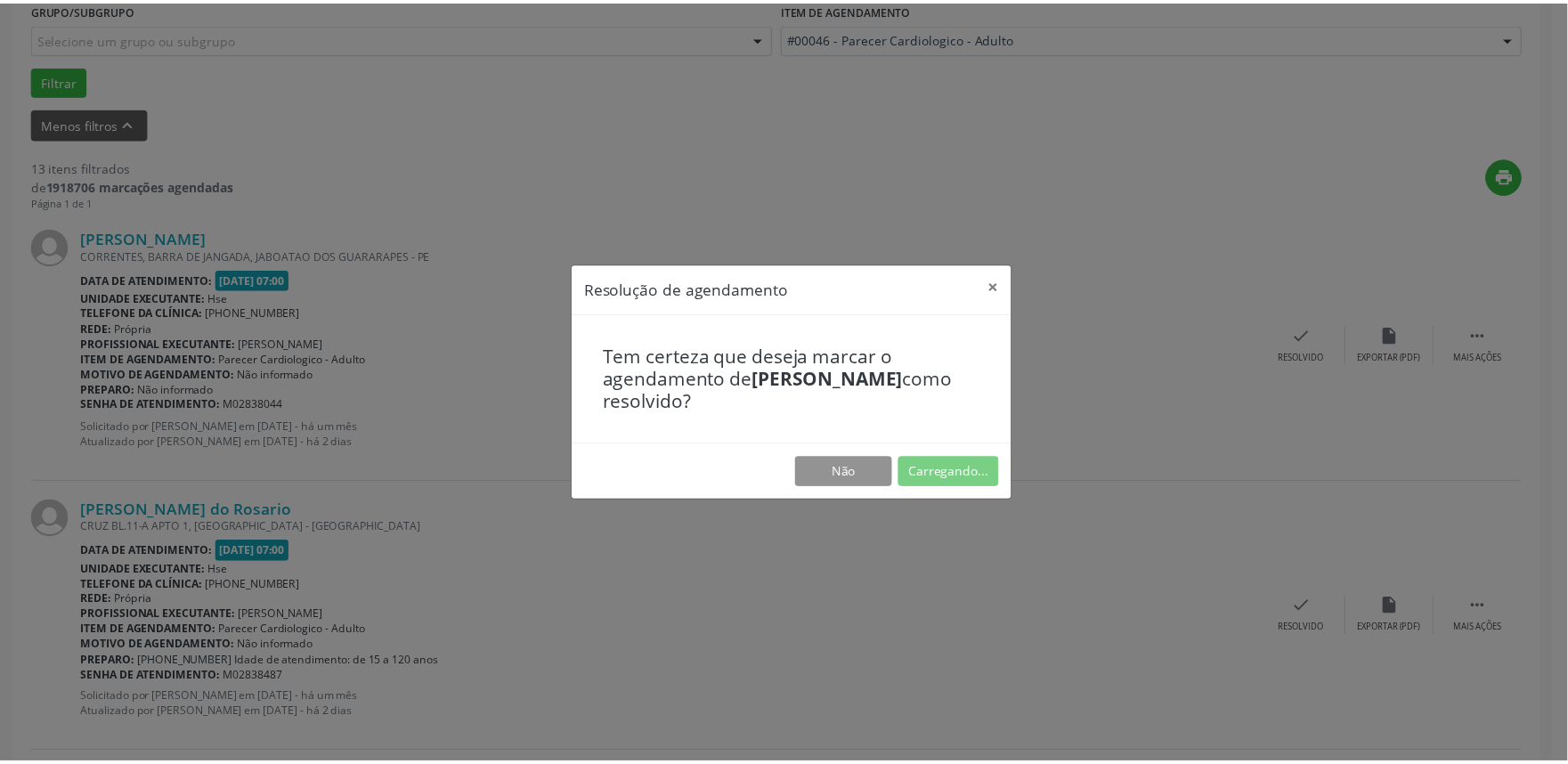
scroll to position [0, 0]
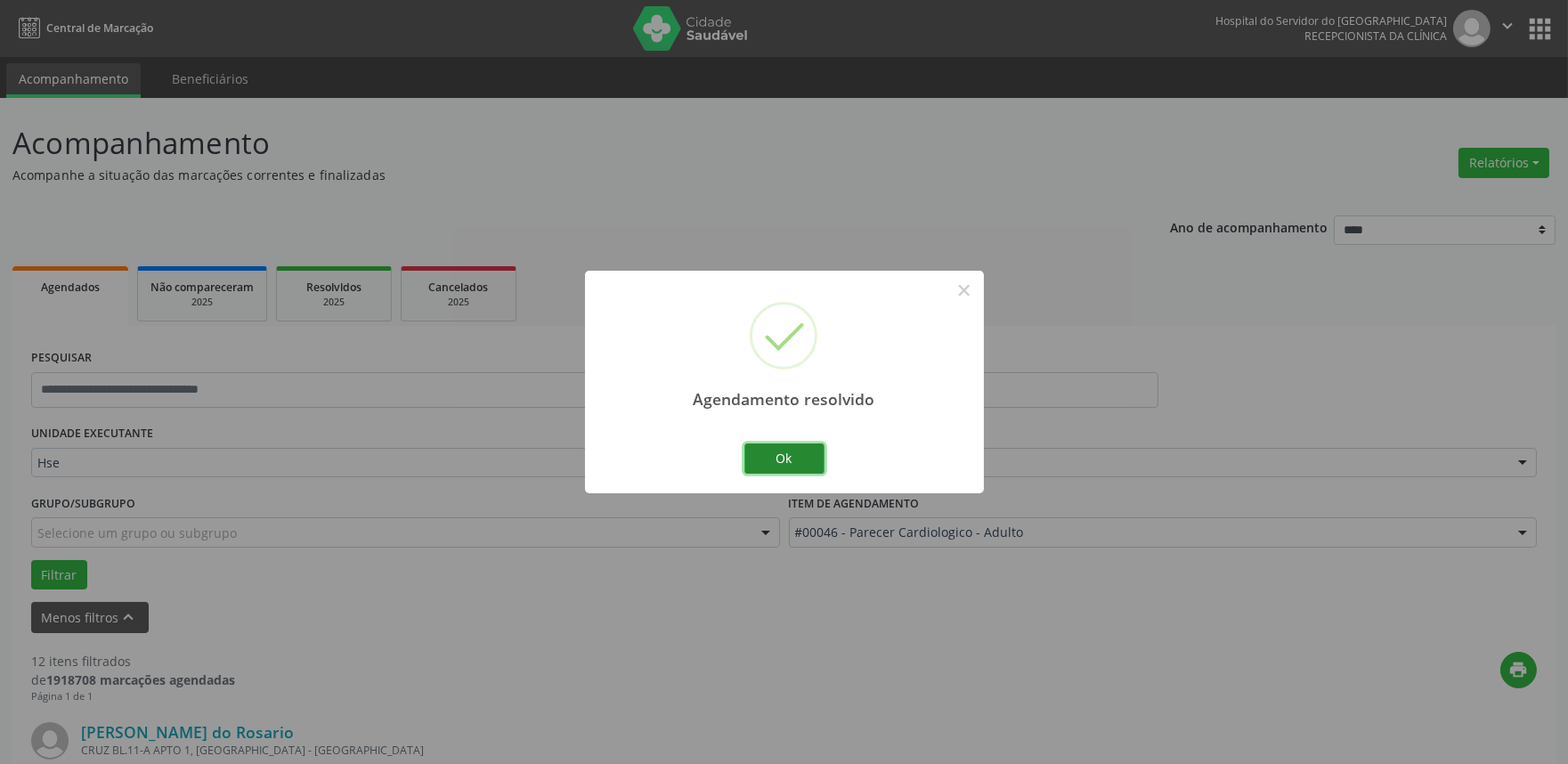
click at [804, 463] on button "Ok" at bounding box center [784, 459] width 80 height 30
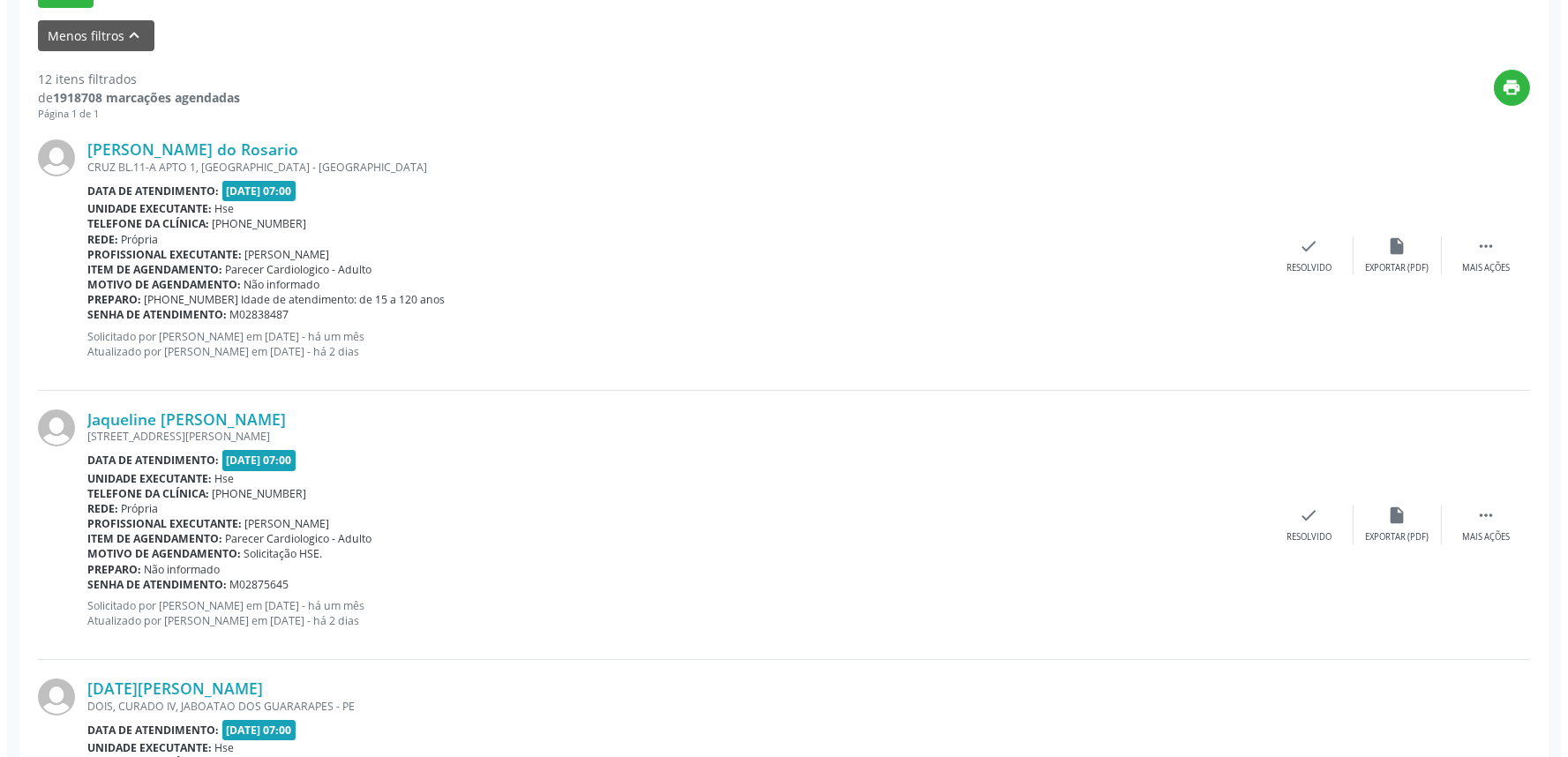
scroll to position [784, 0]
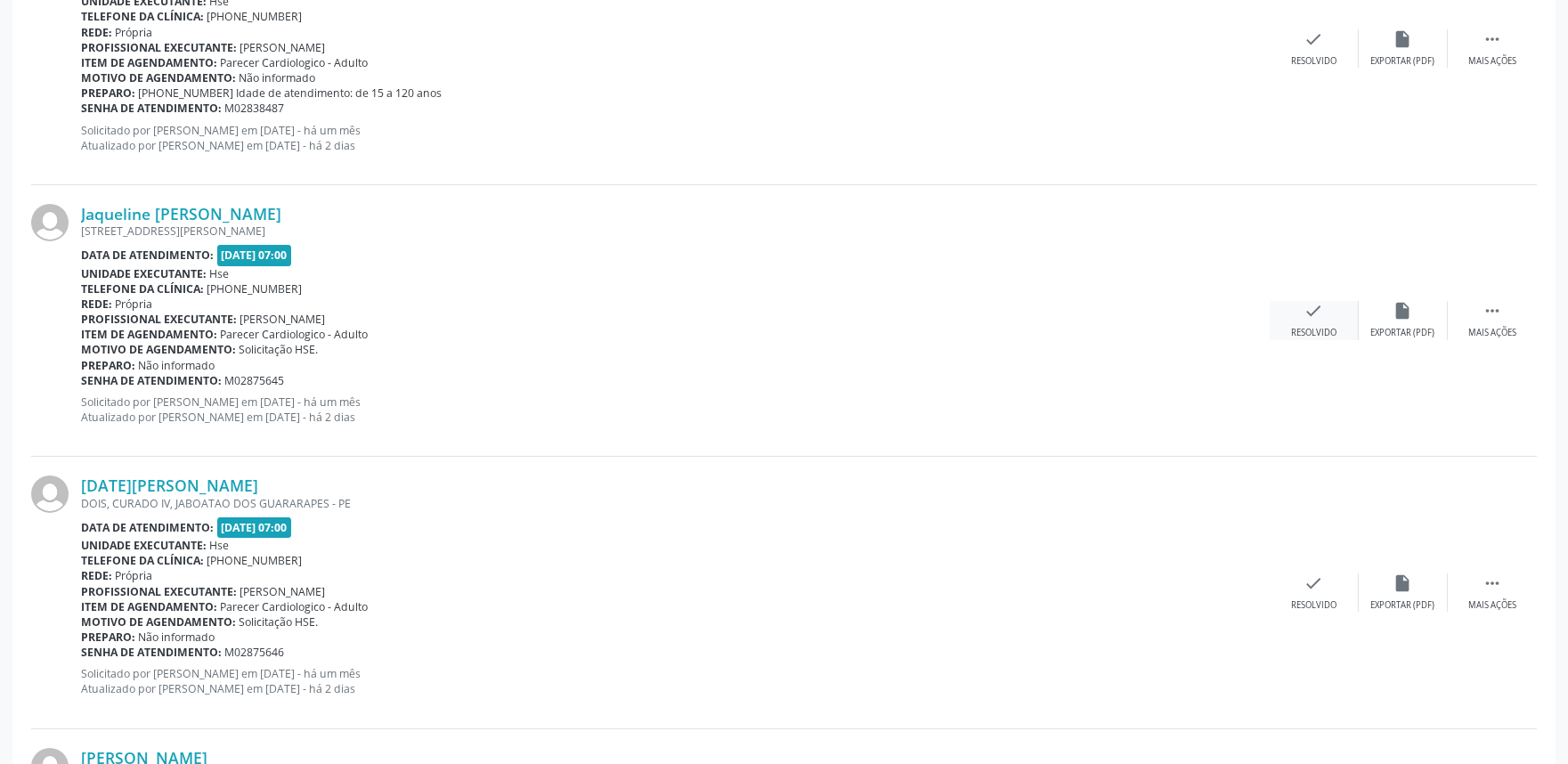
click at [1305, 320] on div "check Resolvido" at bounding box center [1314, 320] width 89 height 38
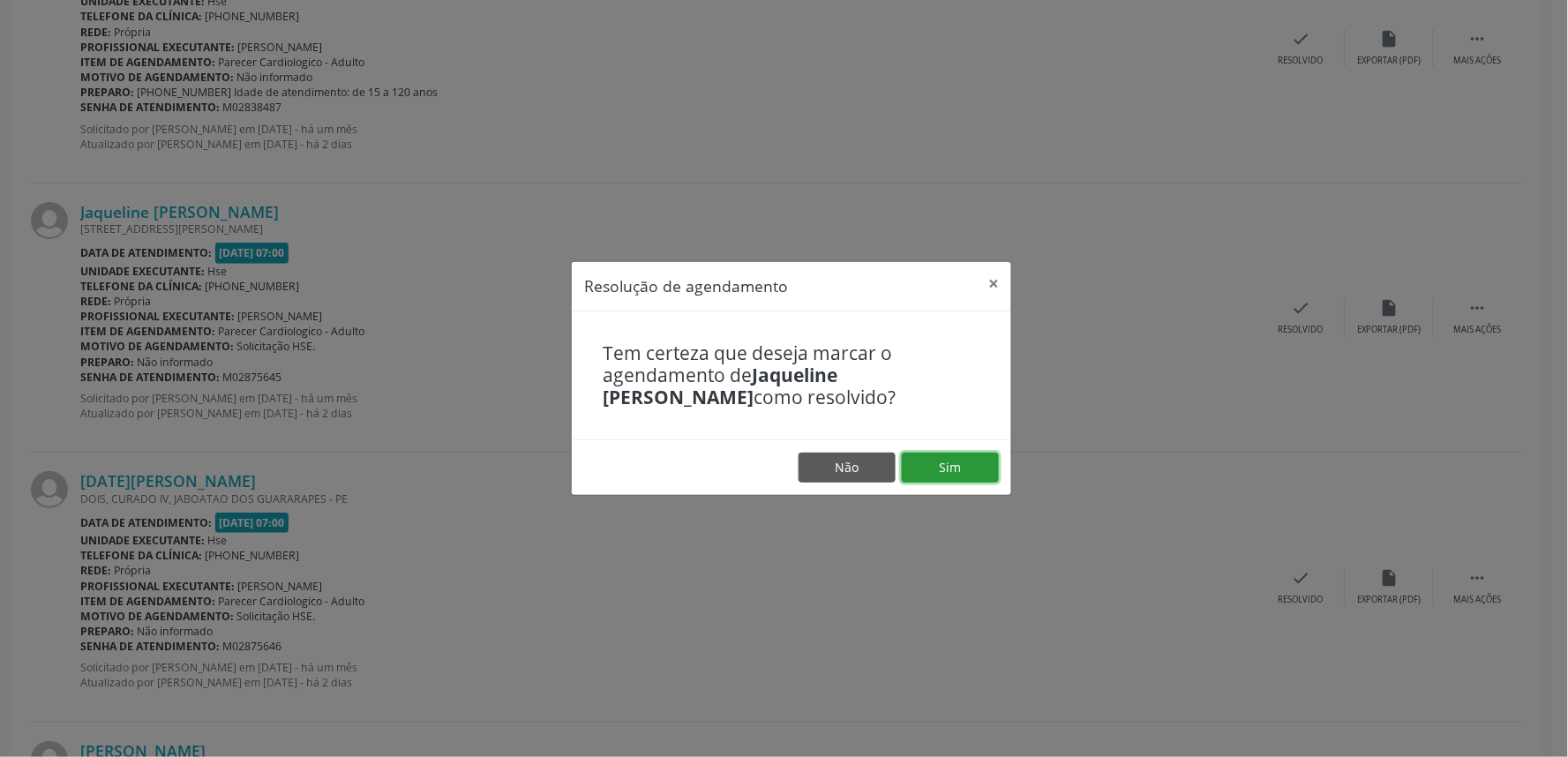
click at [957, 462] on button "Sim" at bounding box center [950, 467] width 97 height 30
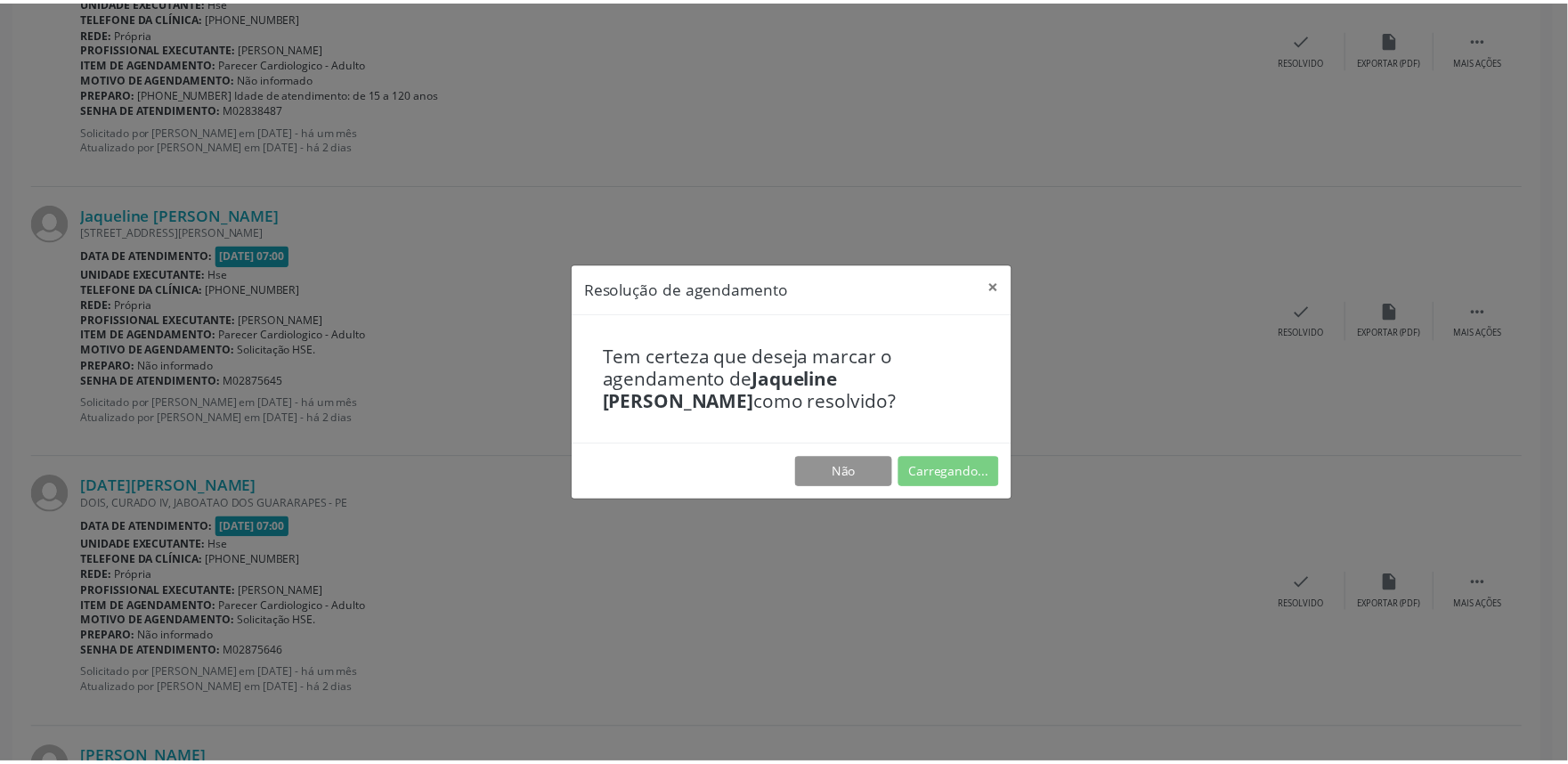
scroll to position [0, 0]
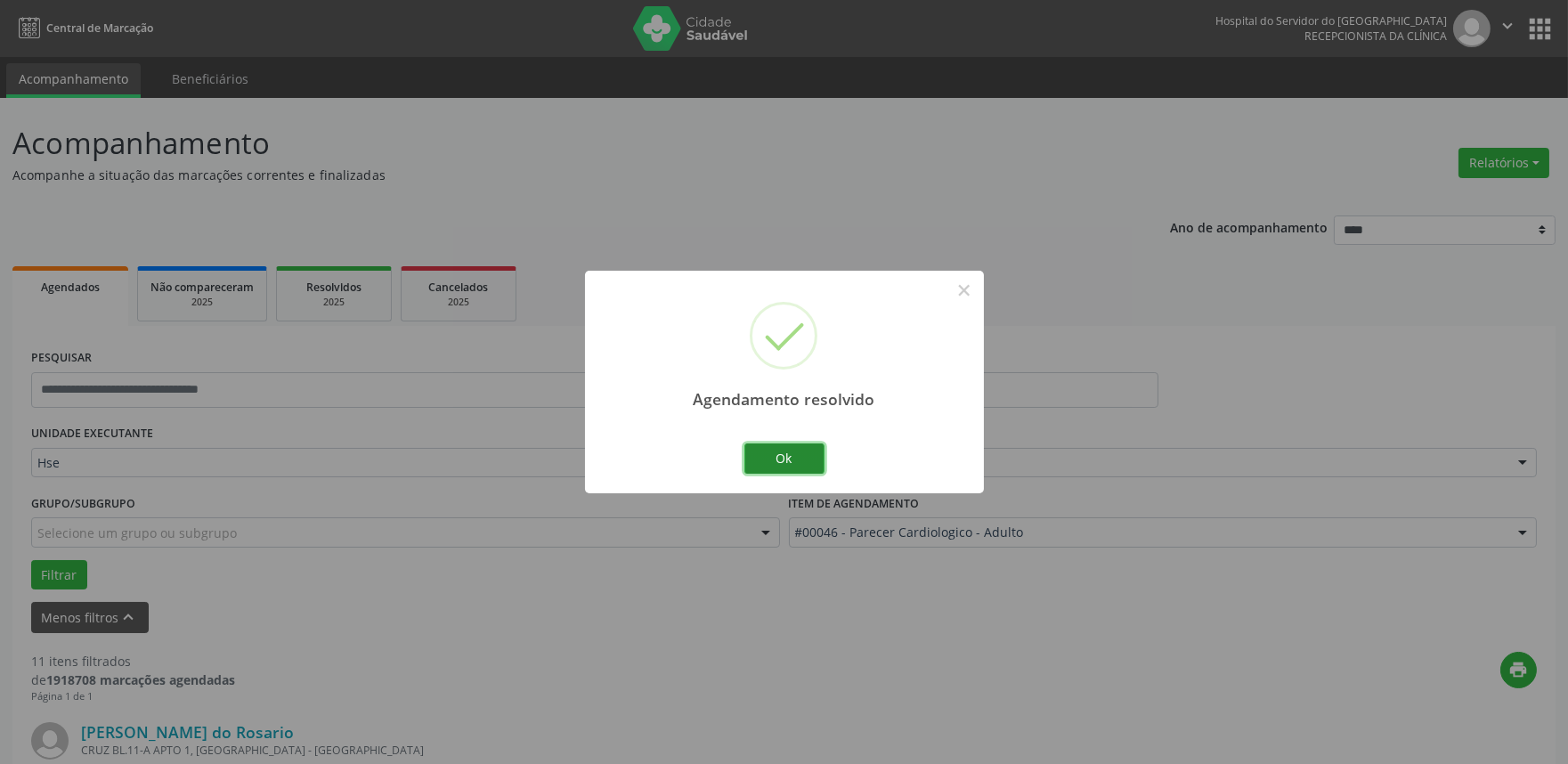
click at [786, 454] on button "Ok" at bounding box center [784, 459] width 80 height 30
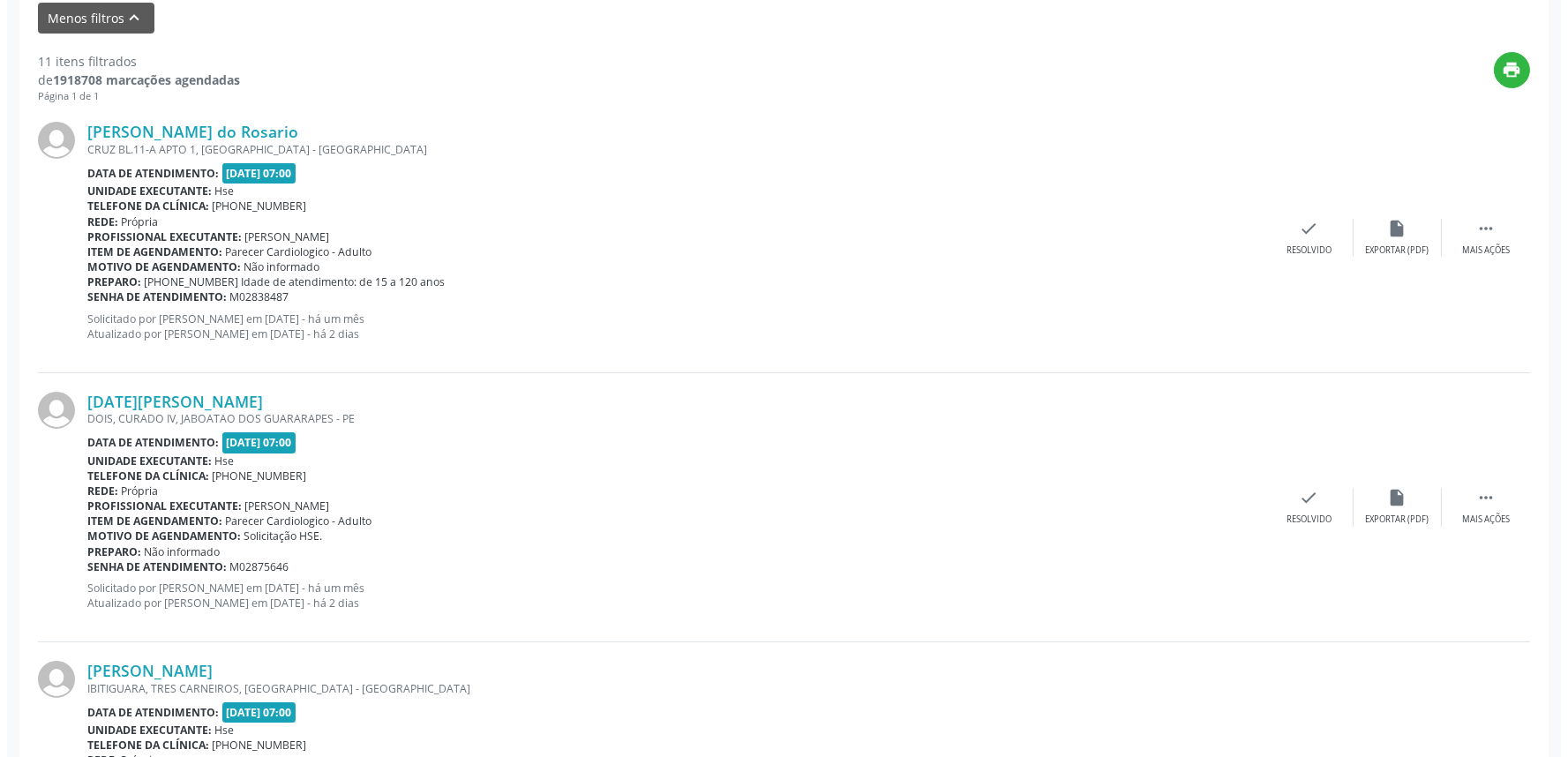
scroll to position [784, 0]
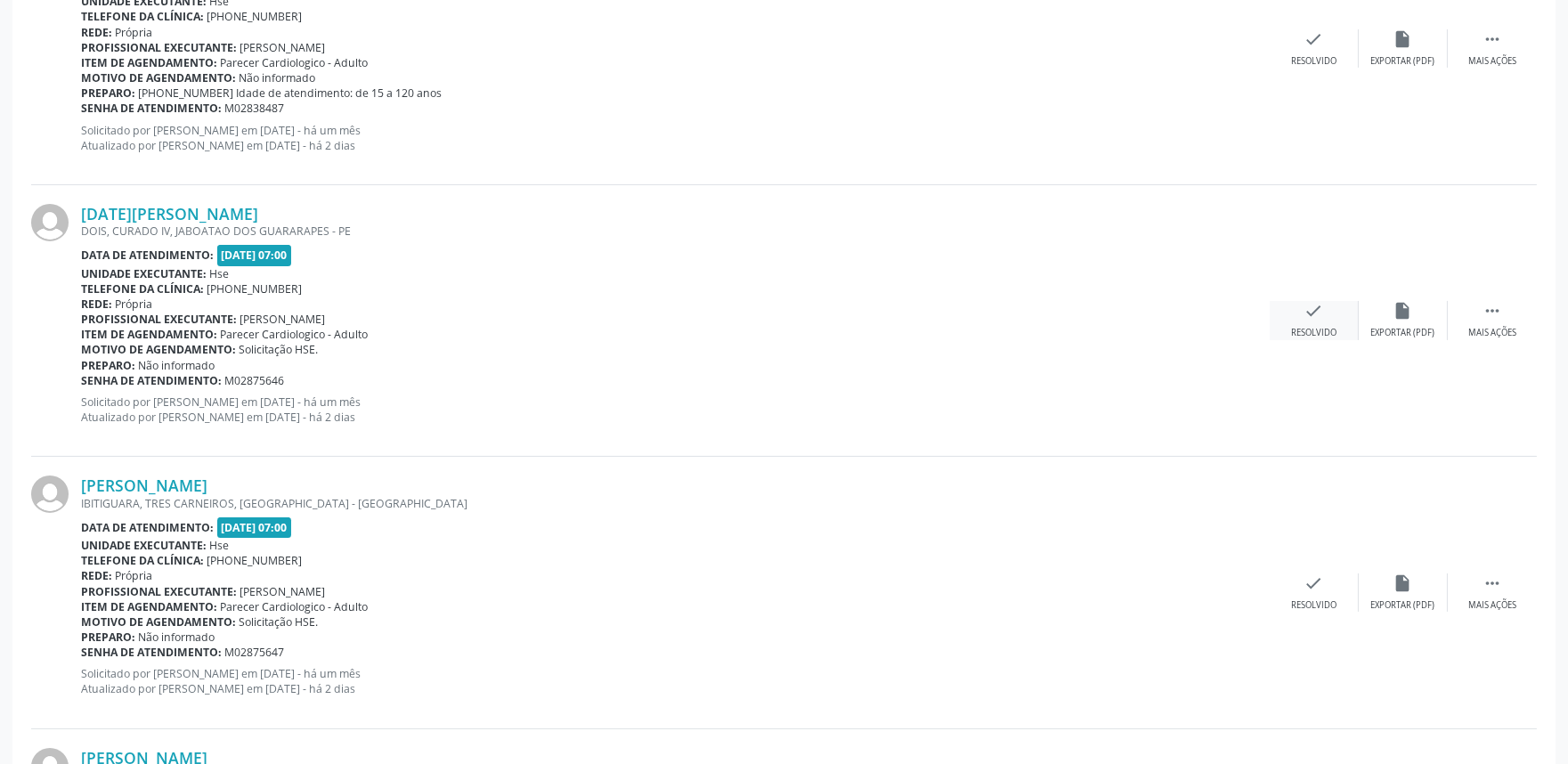
click at [1318, 327] on div "Resolvido" at bounding box center [1315, 333] width 46 height 12
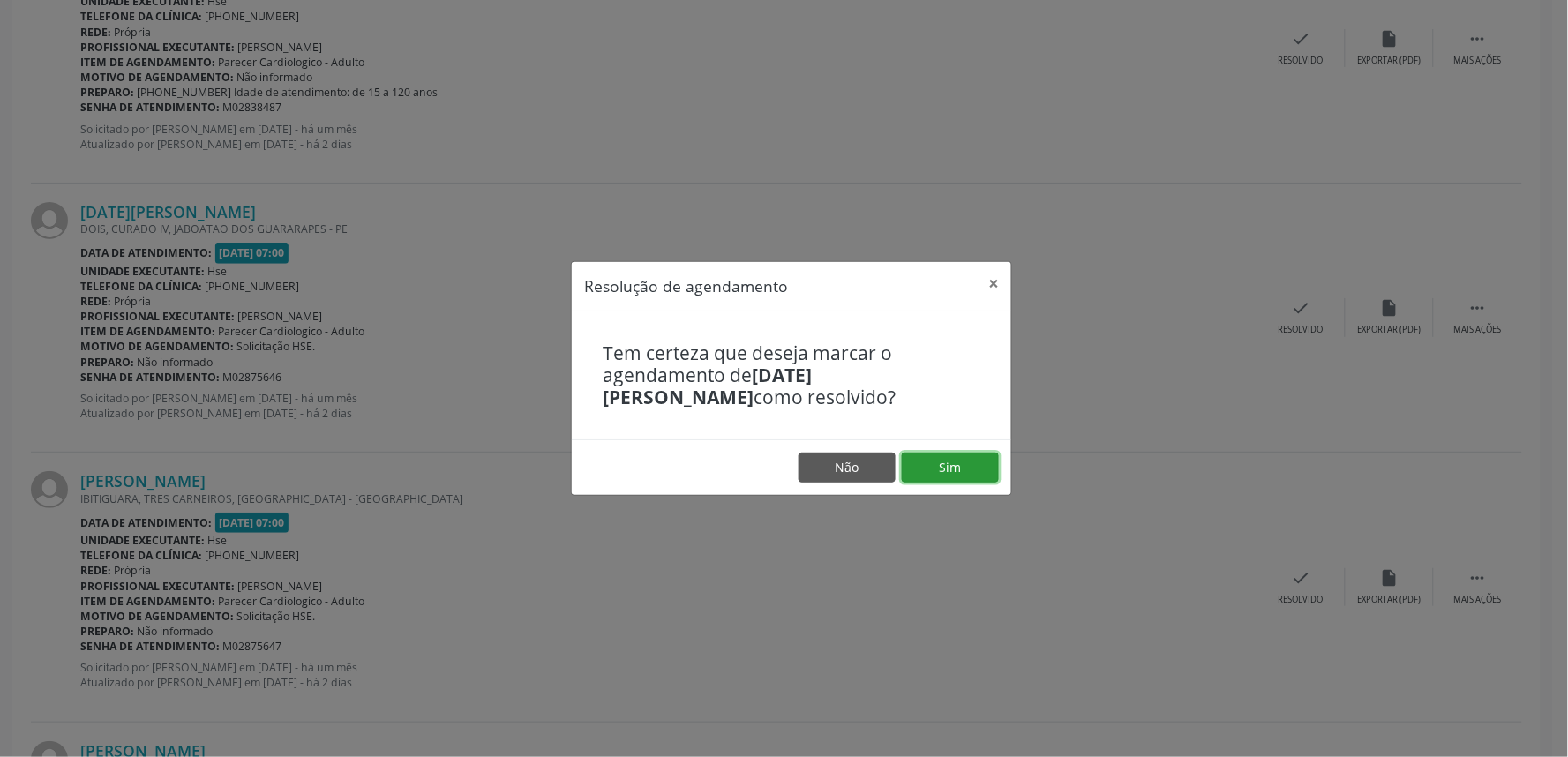
click at [928, 457] on button "Sim" at bounding box center [950, 467] width 97 height 30
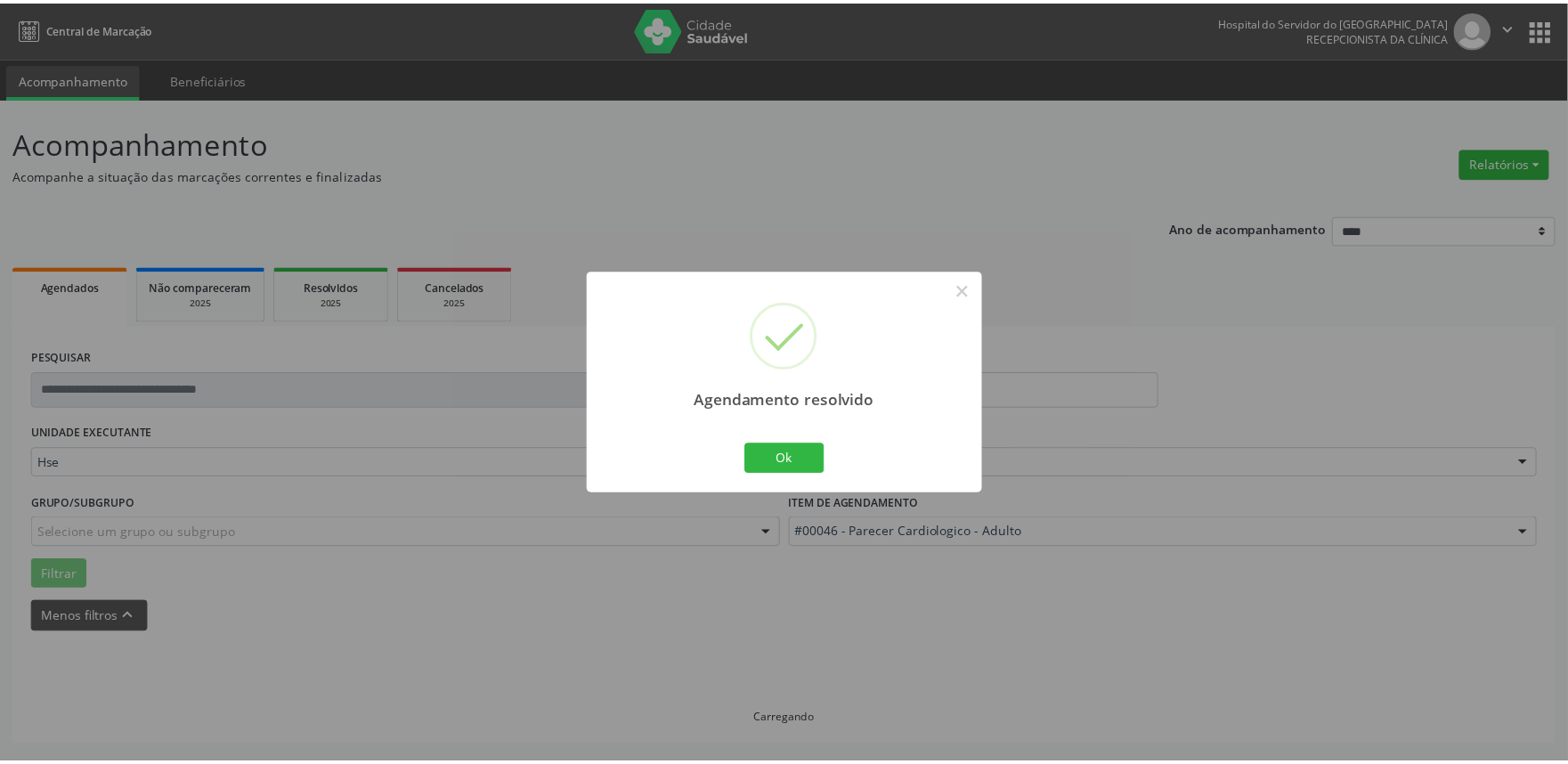
scroll to position [0, 0]
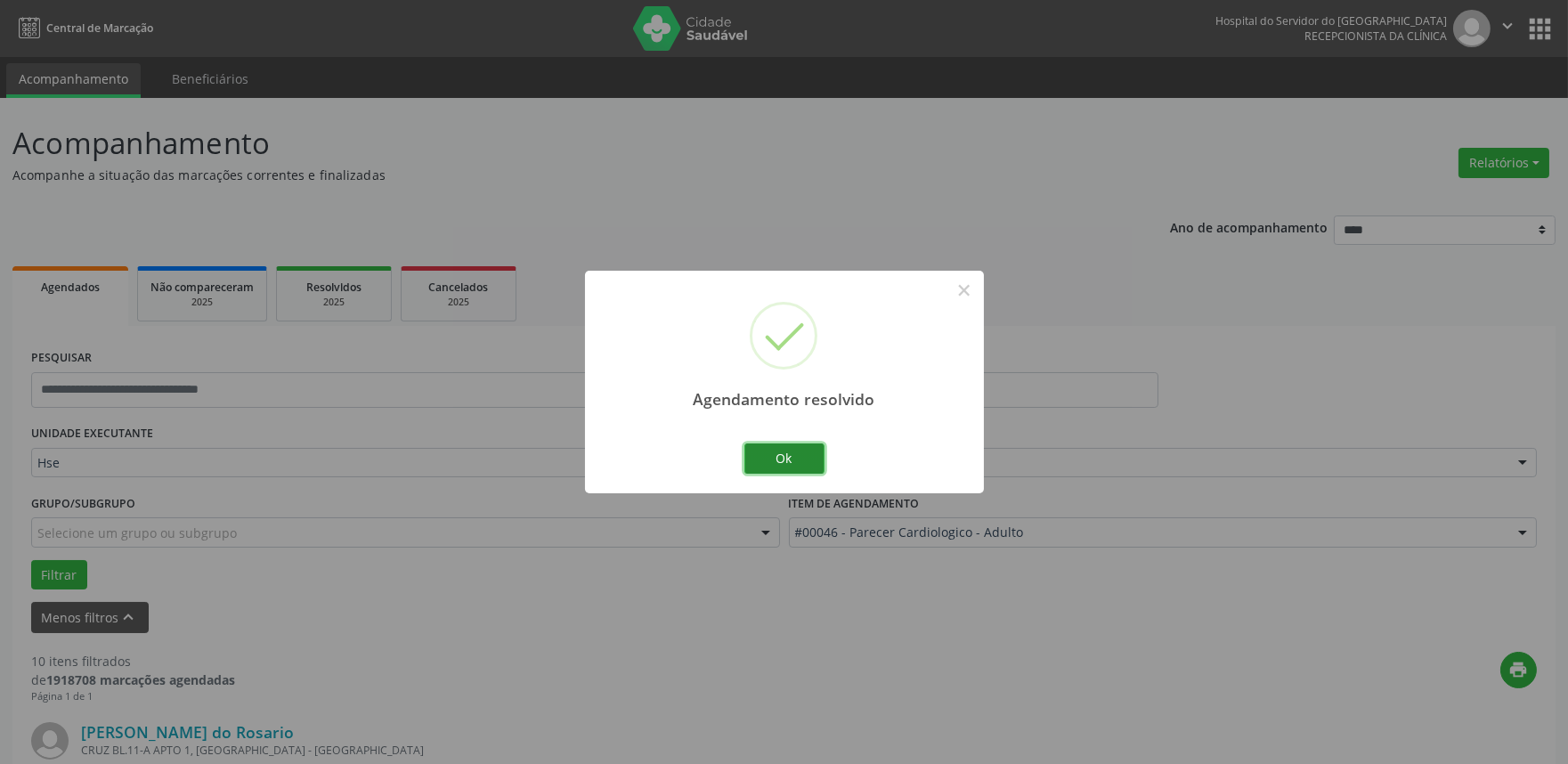
click at [785, 451] on button "Ok" at bounding box center [784, 459] width 80 height 30
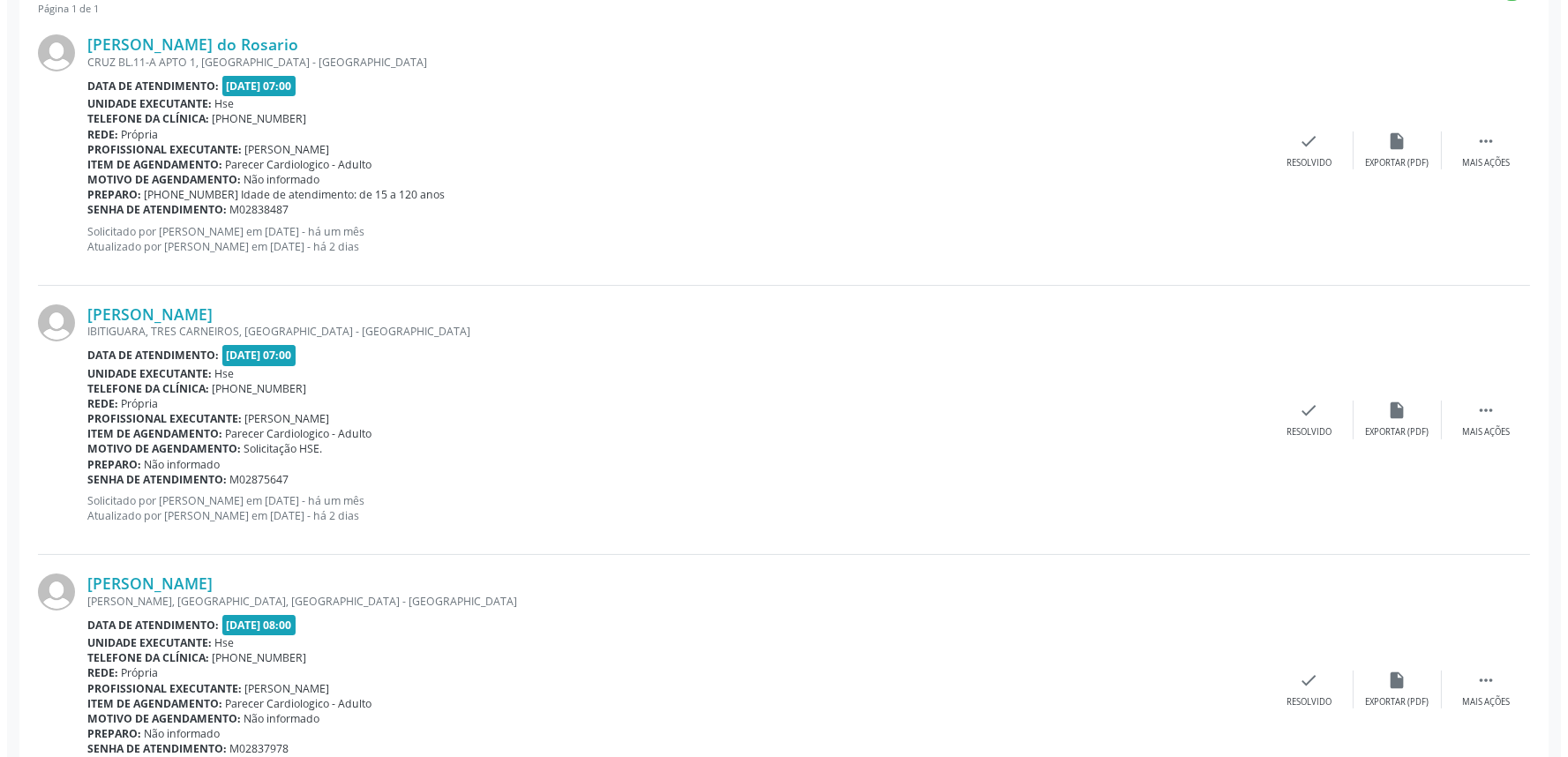
scroll to position [686, 0]
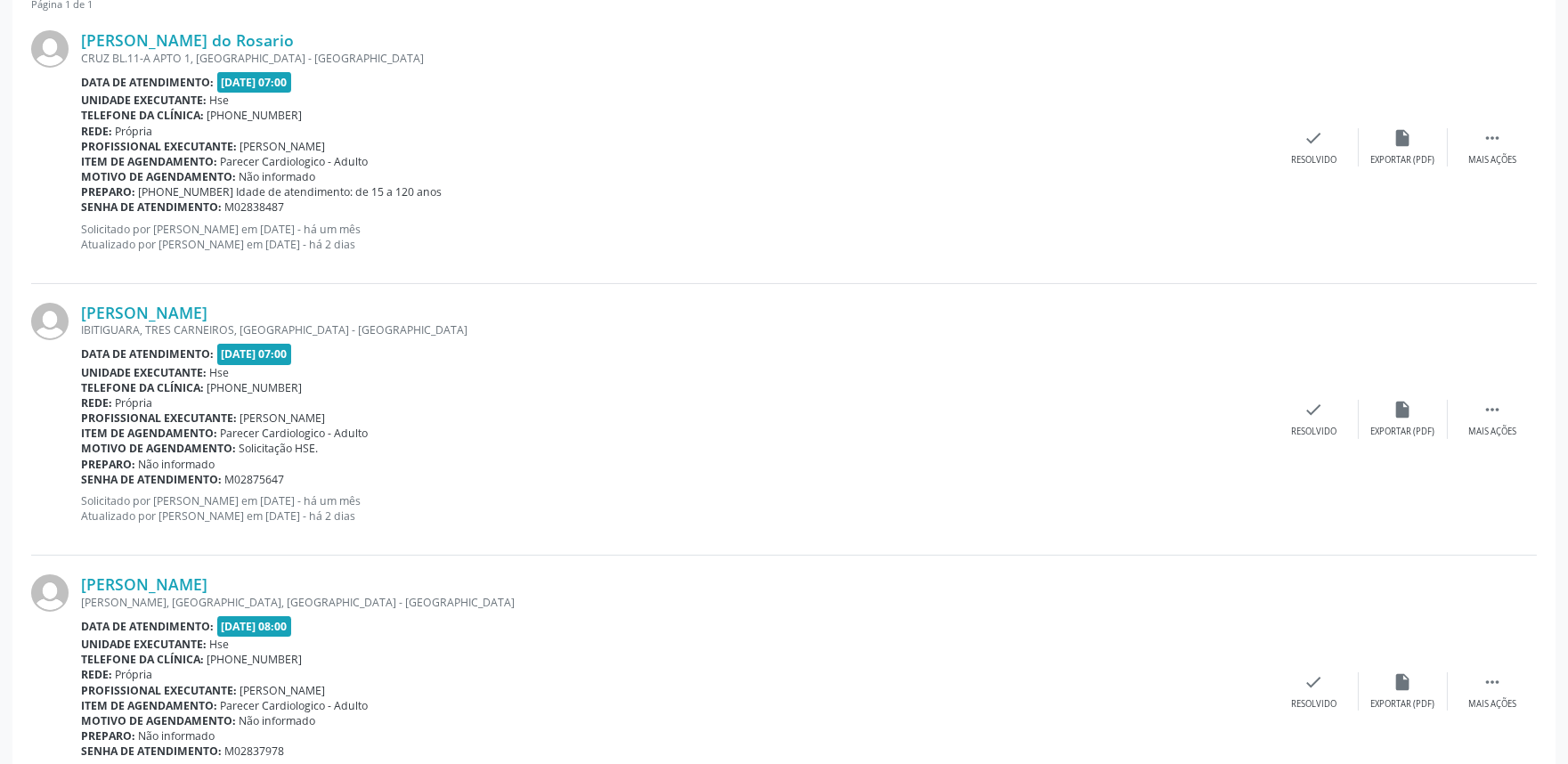
click at [1307, 396] on div "Luzinete da Silva Luna IBITIGUARA, TRES CARNEIROS, RECIFE - PE Data de atendime…" at bounding box center [784, 420] width 1506 height 271
click at [1310, 419] on div "check Resolvido" at bounding box center [1314, 419] width 89 height 38
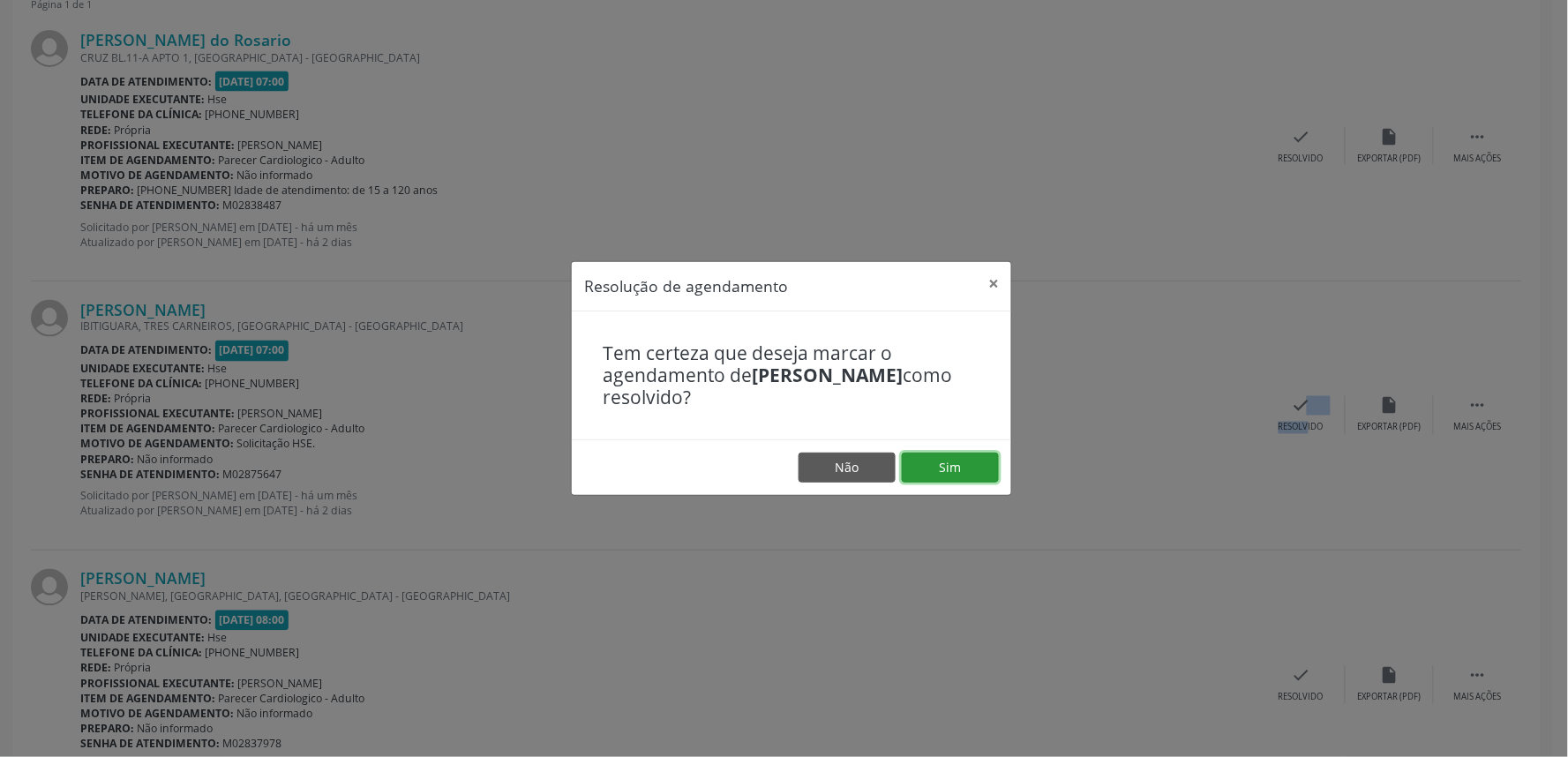
click at [975, 464] on button "Sim" at bounding box center [950, 467] width 97 height 30
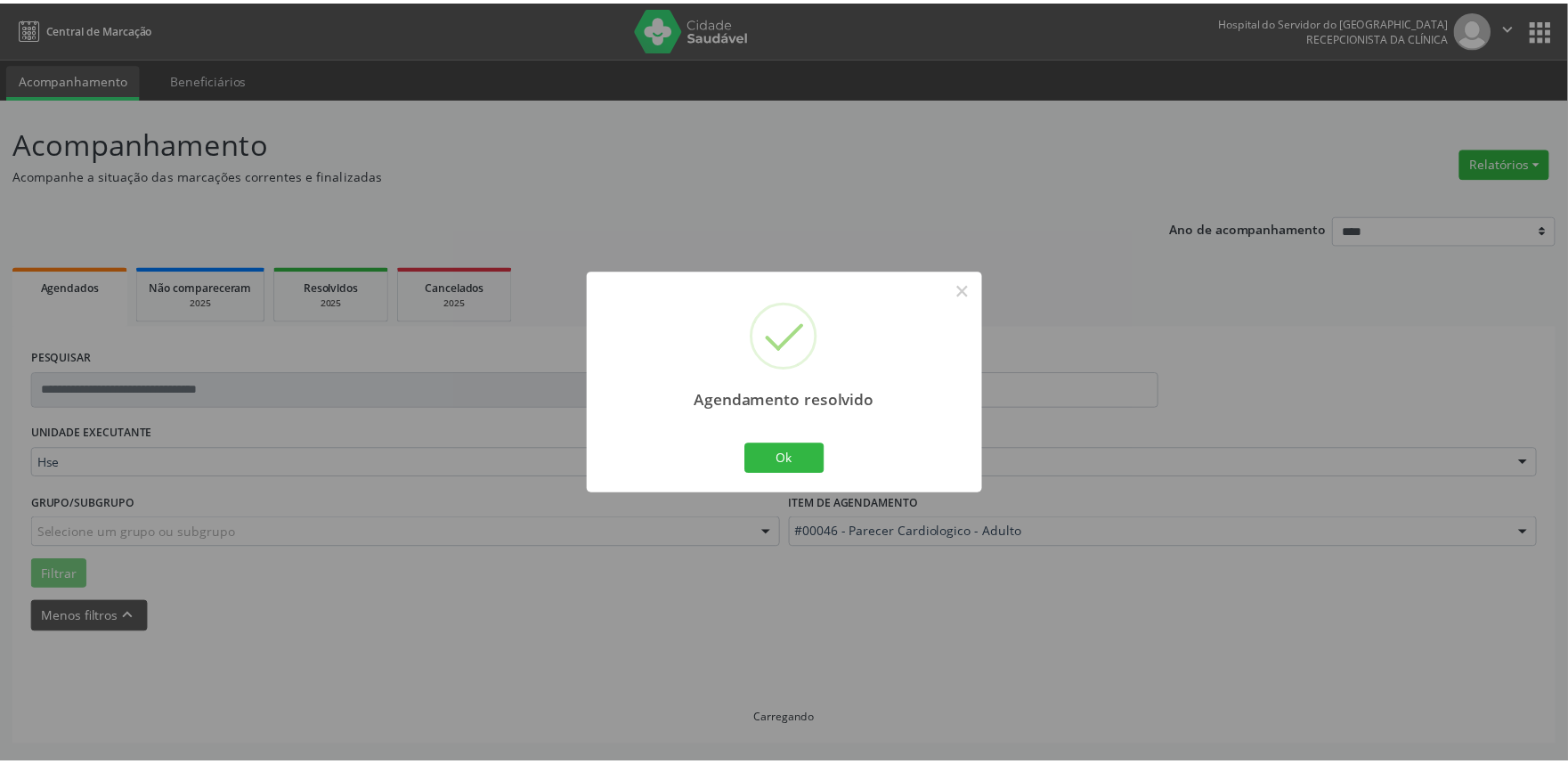
scroll to position [0, 0]
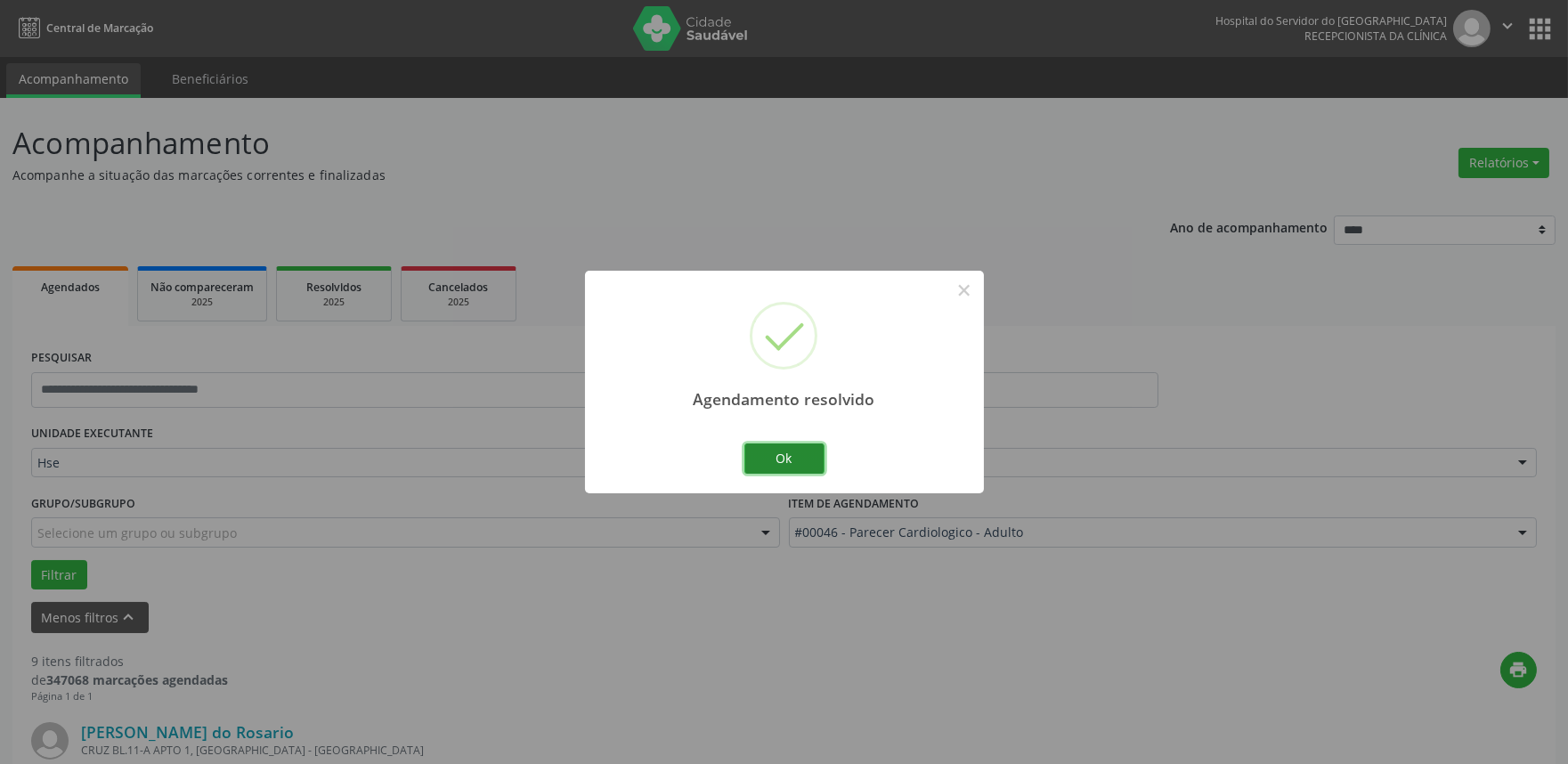
click at [768, 456] on button "Ok" at bounding box center [784, 459] width 80 height 30
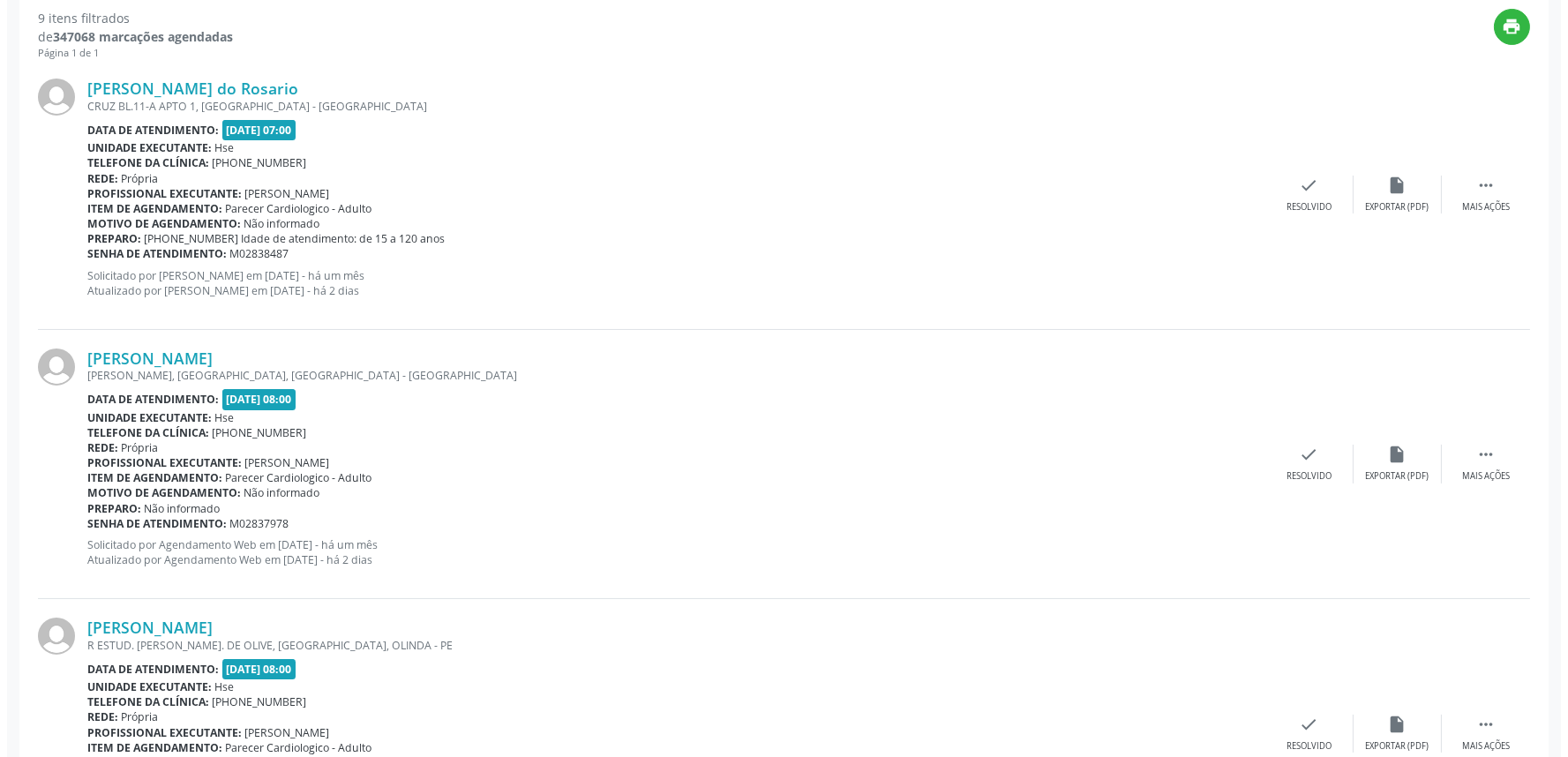
scroll to position [686, 0]
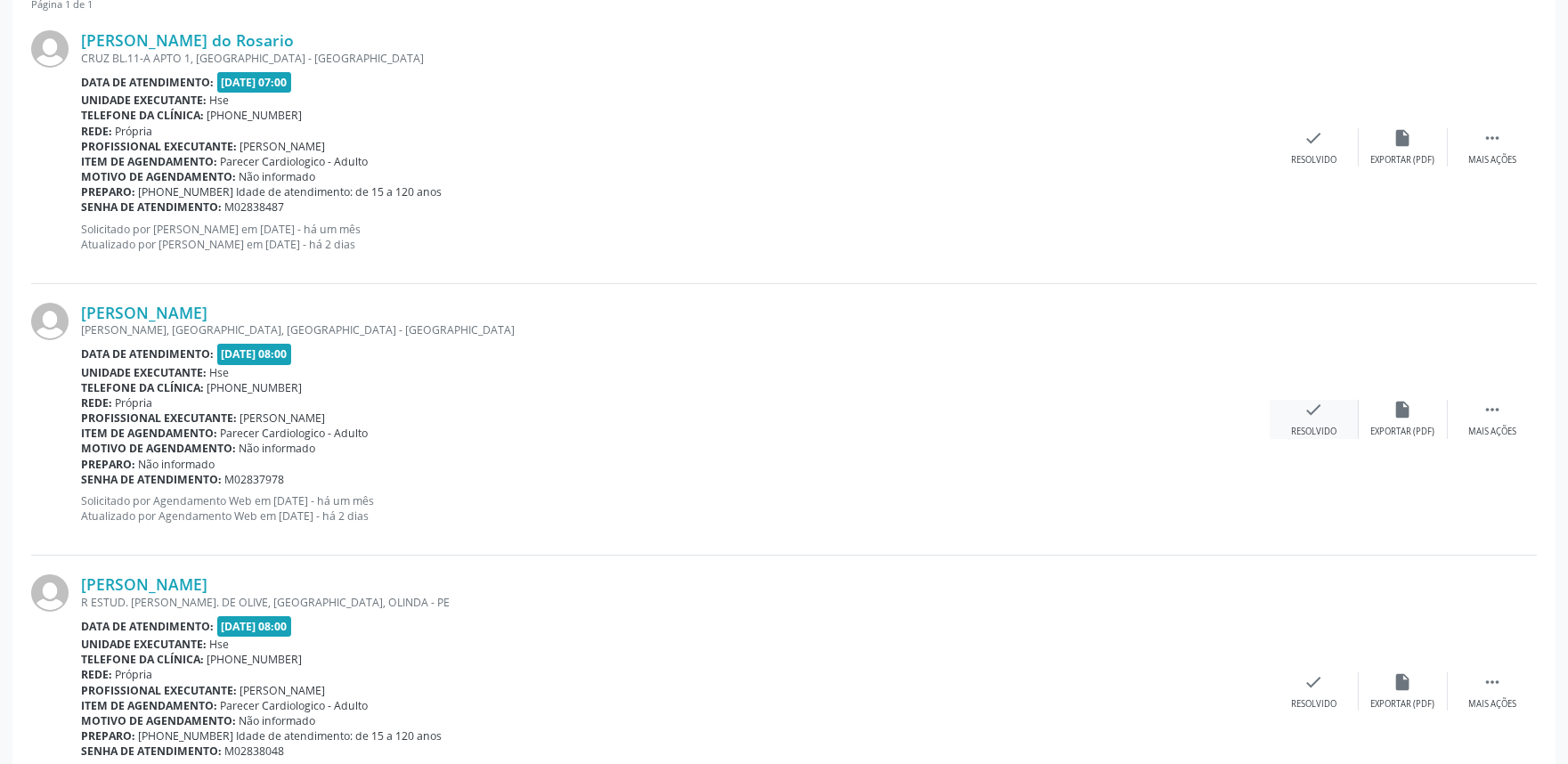
click at [1329, 410] on div "check Resolvido" at bounding box center [1314, 419] width 89 height 38
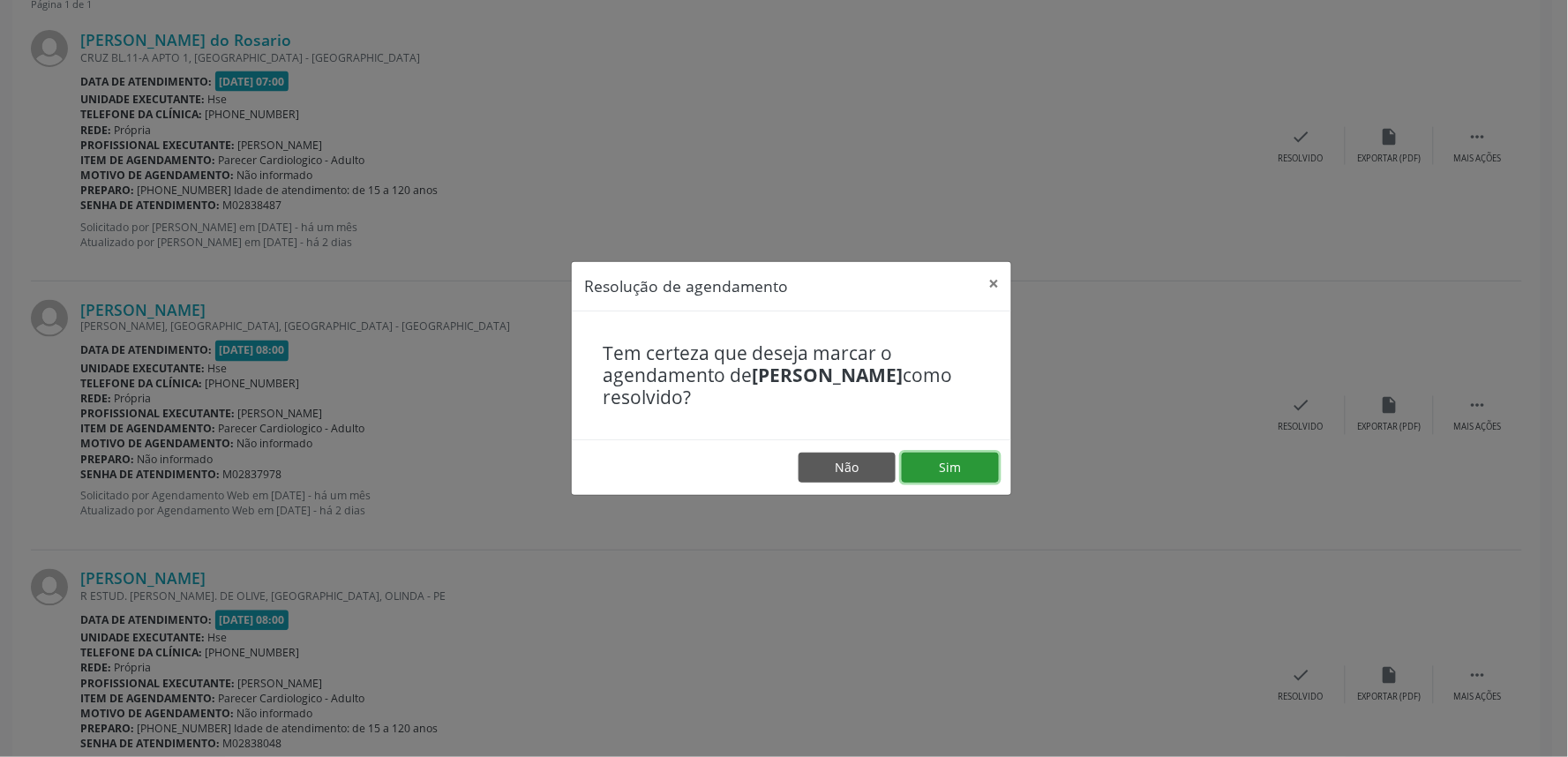
click at [960, 459] on button "Sim" at bounding box center [950, 467] width 97 height 30
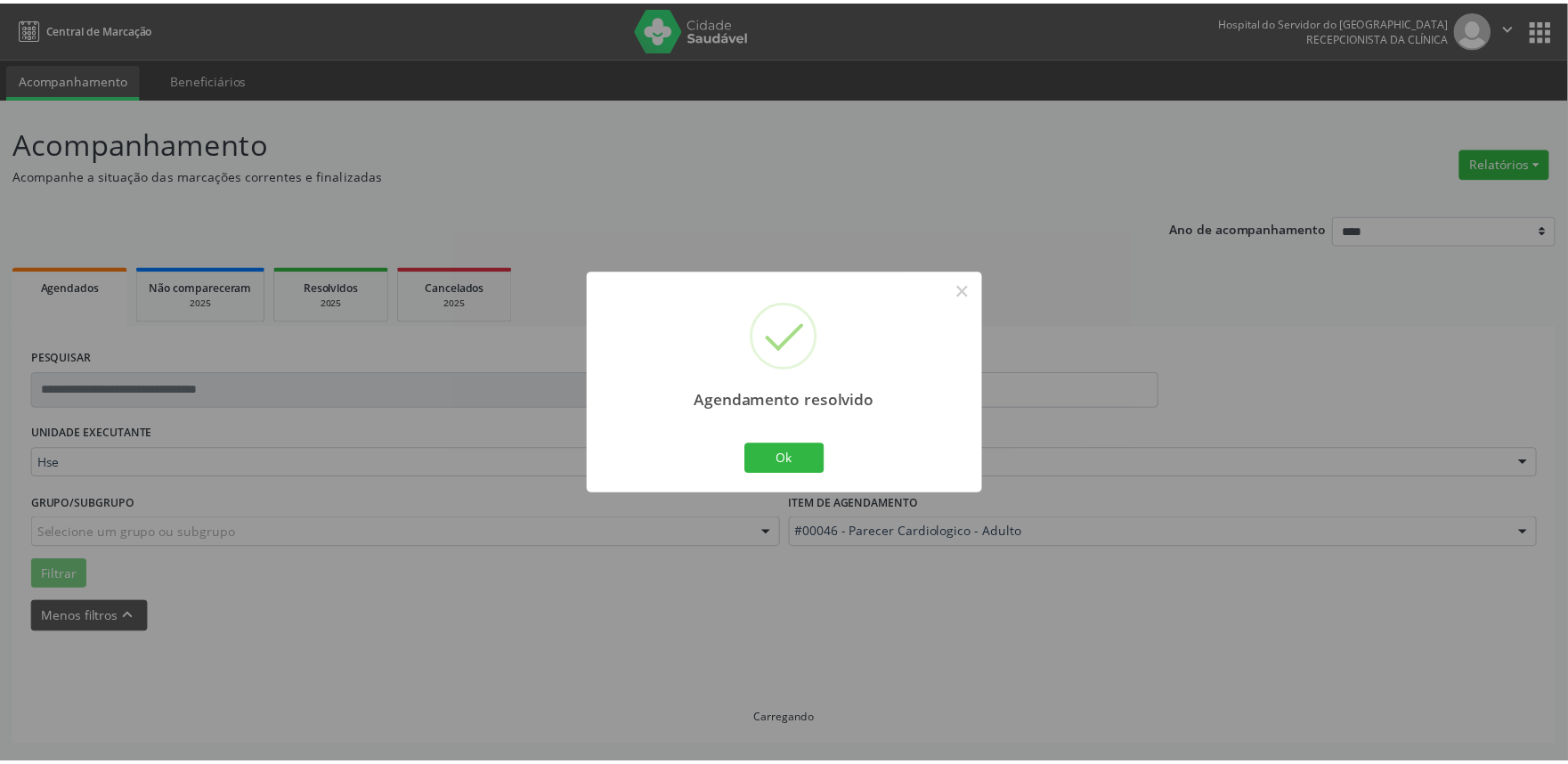
scroll to position [0, 0]
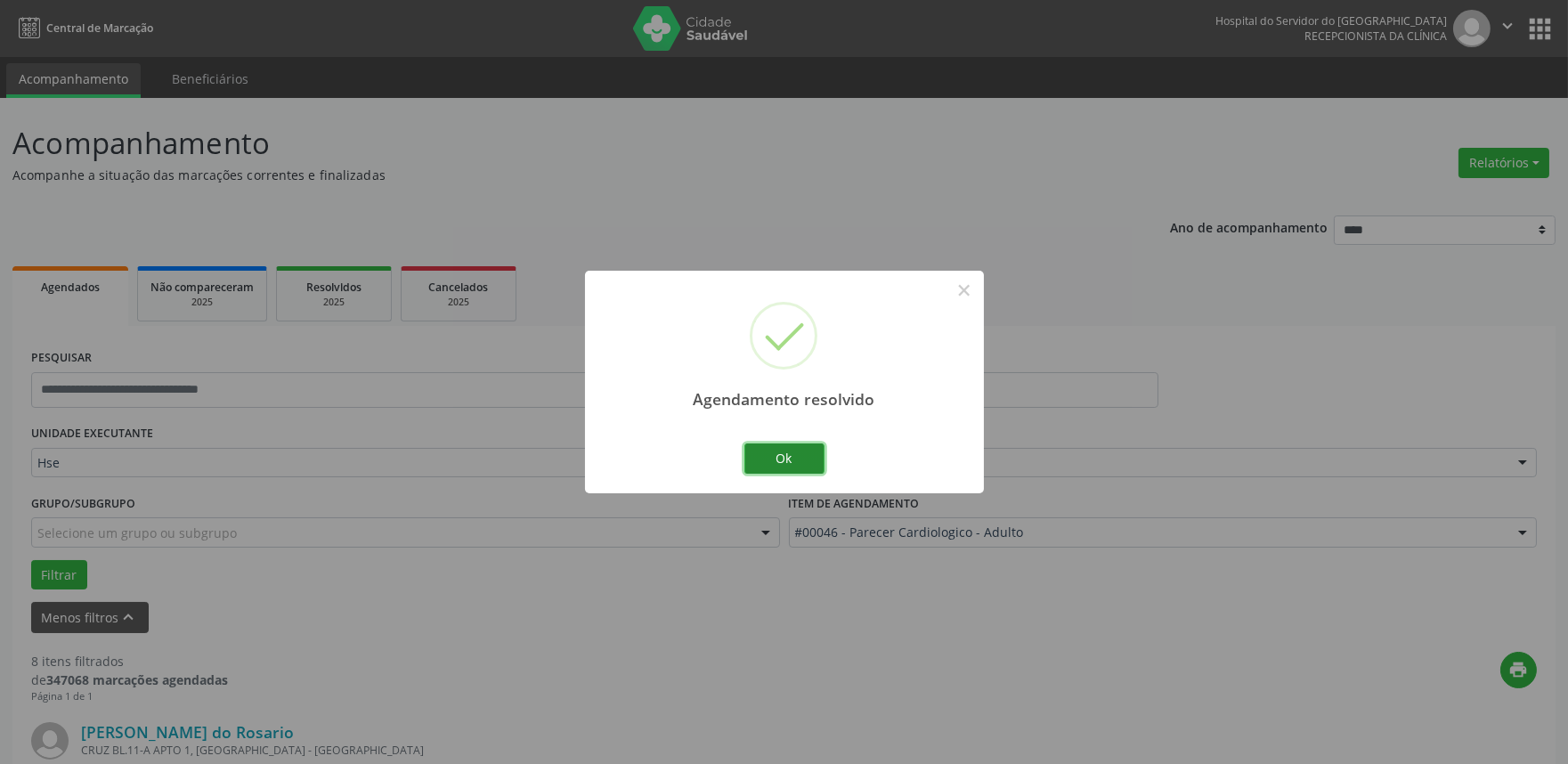
click at [784, 454] on button "Ok" at bounding box center [784, 459] width 80 height 30
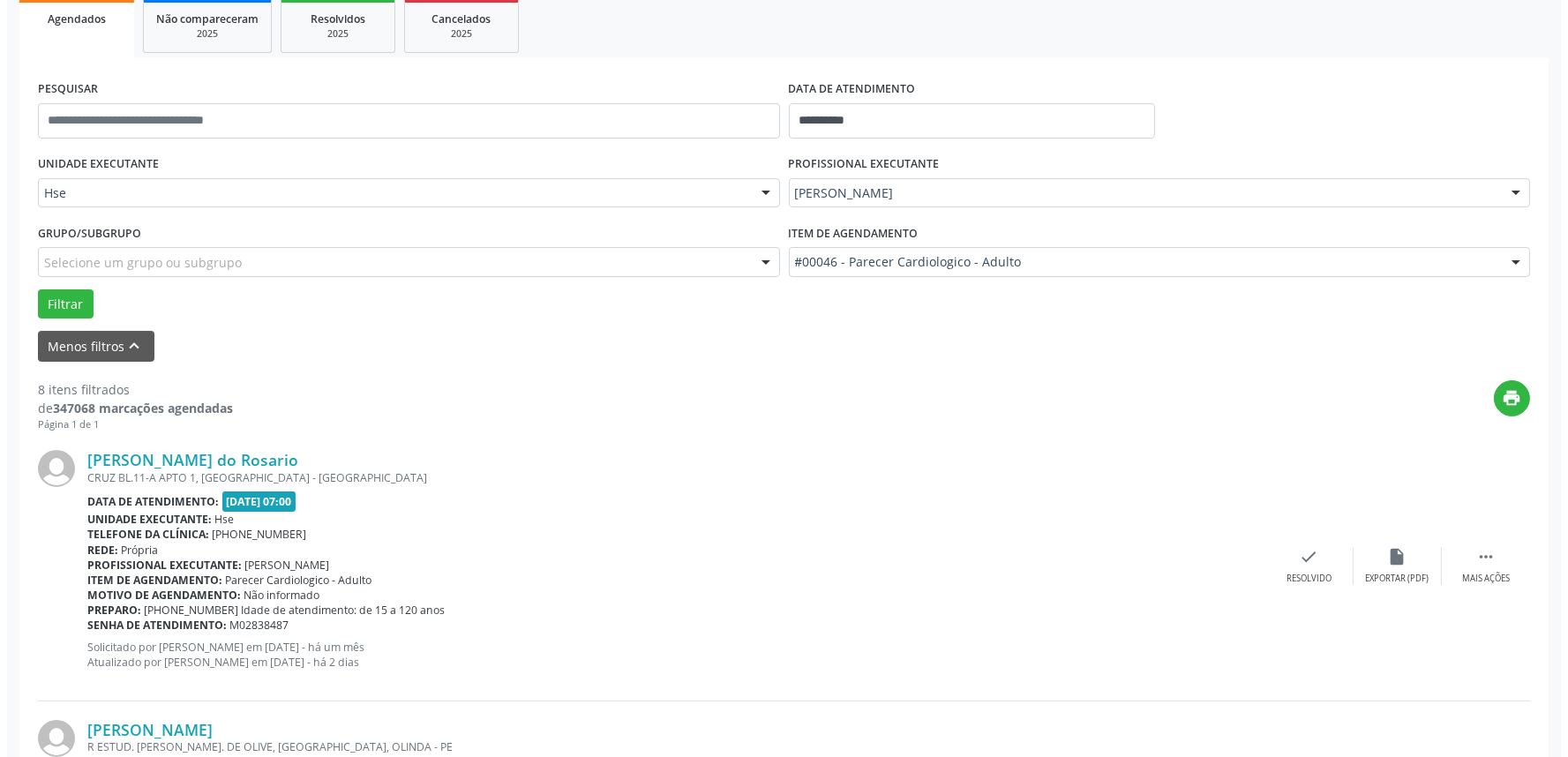
scroll to position [294, 0]
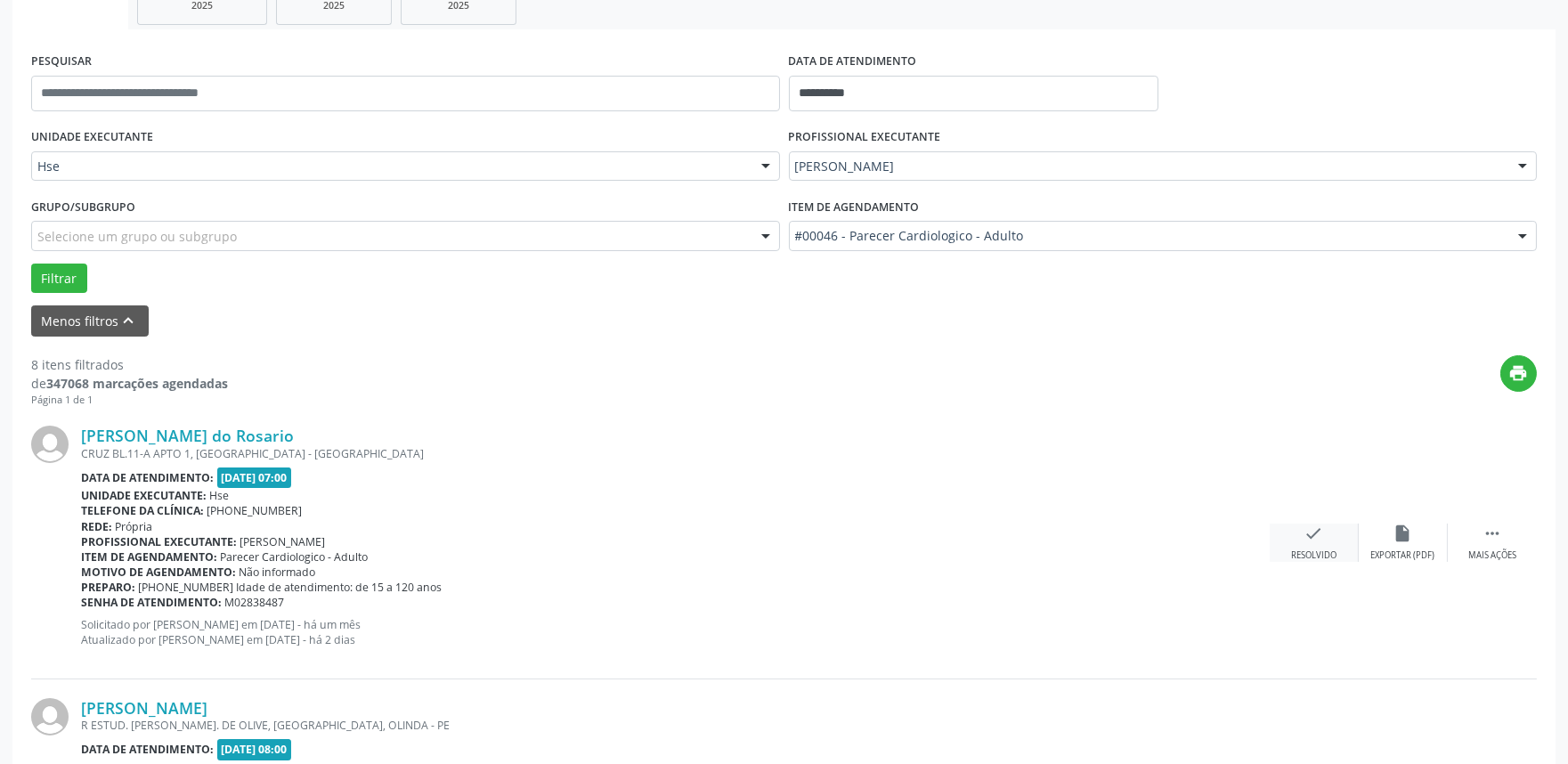
click at [1307, 532] on icon "check" at bounding box center [1315, 534] width 20 height 20
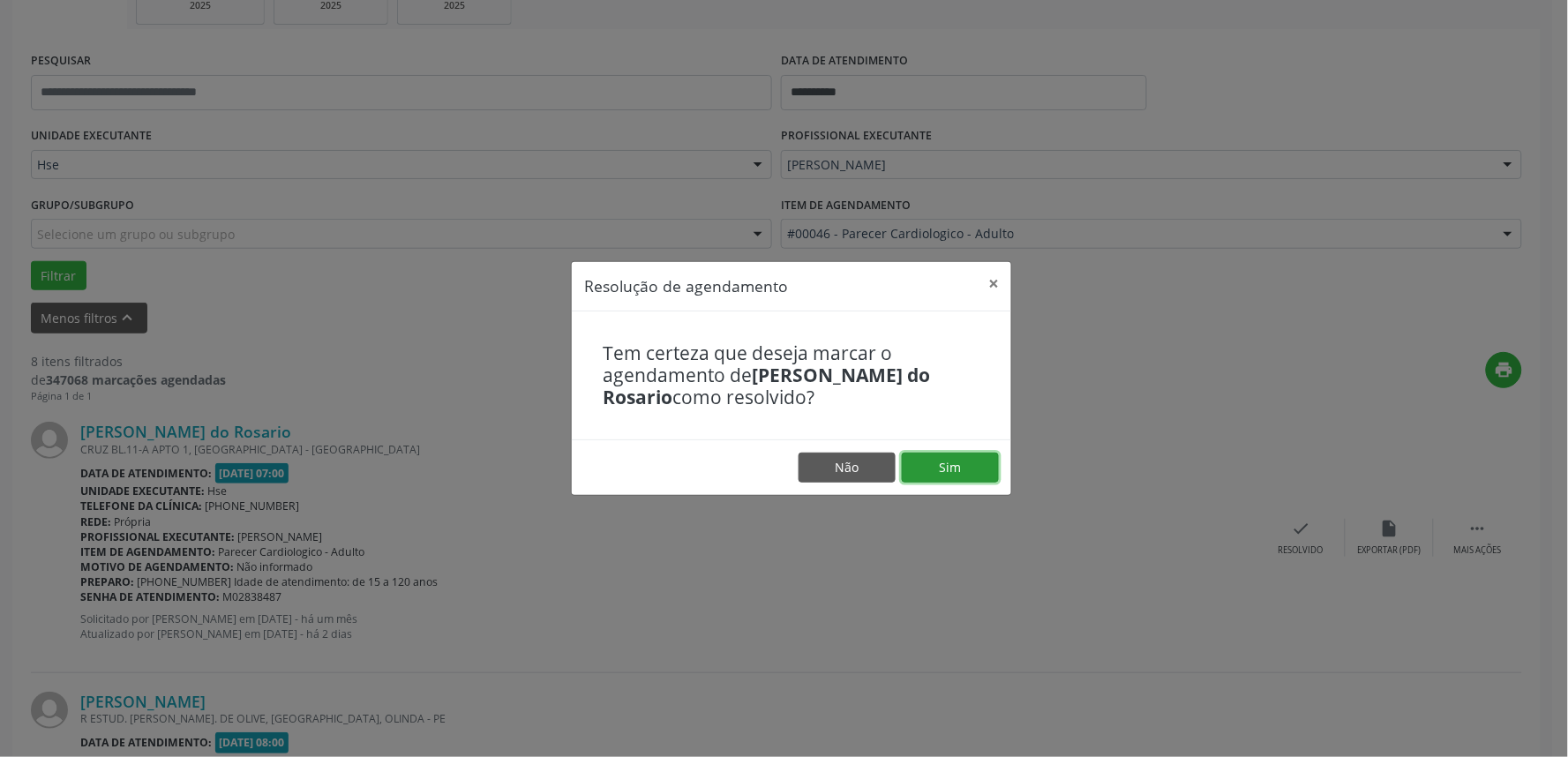
click at [942, 468] on button "Sim" at bounding box center [950, 467] width 97 height 30
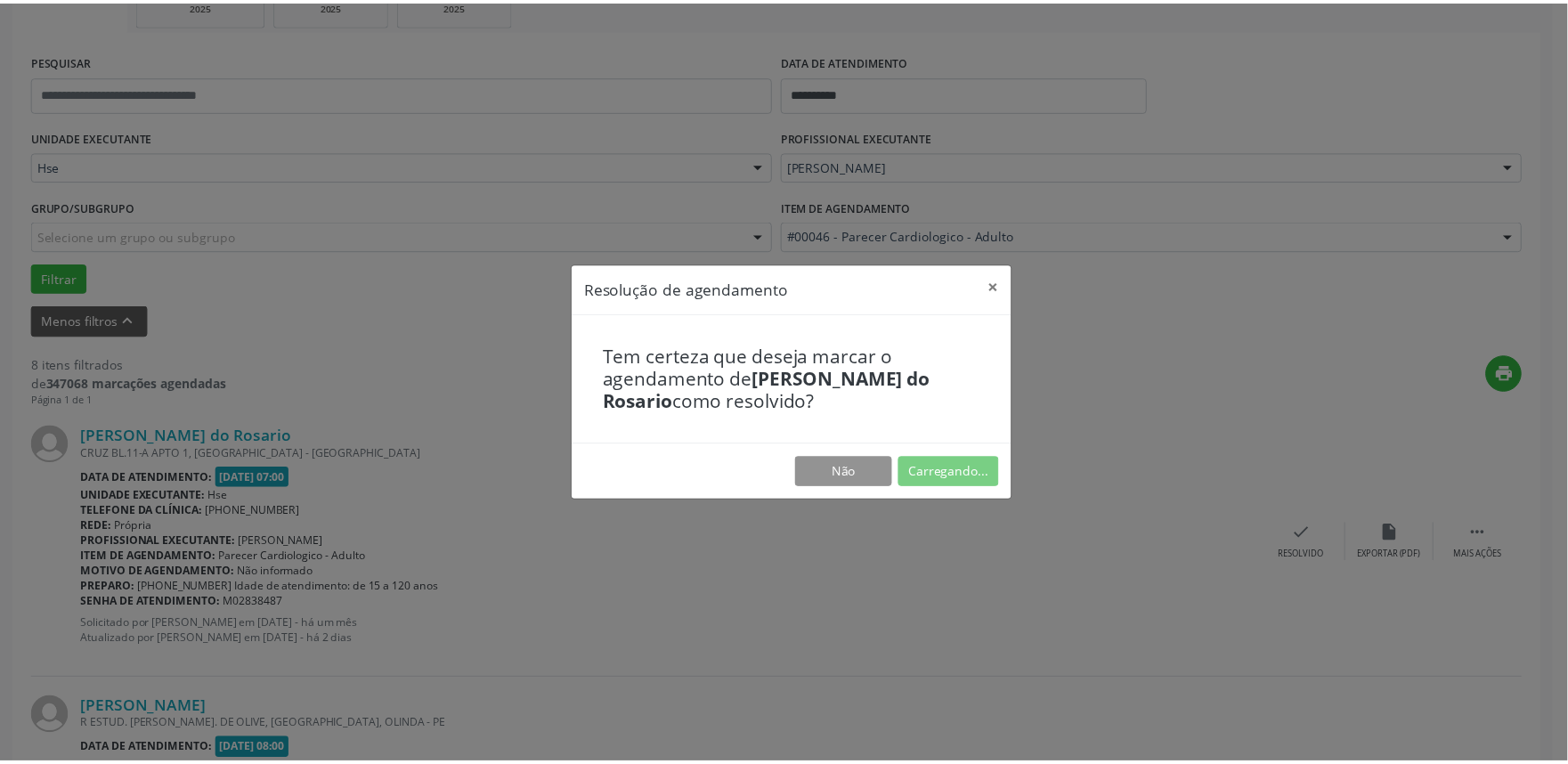
scroll to position [0, 0]
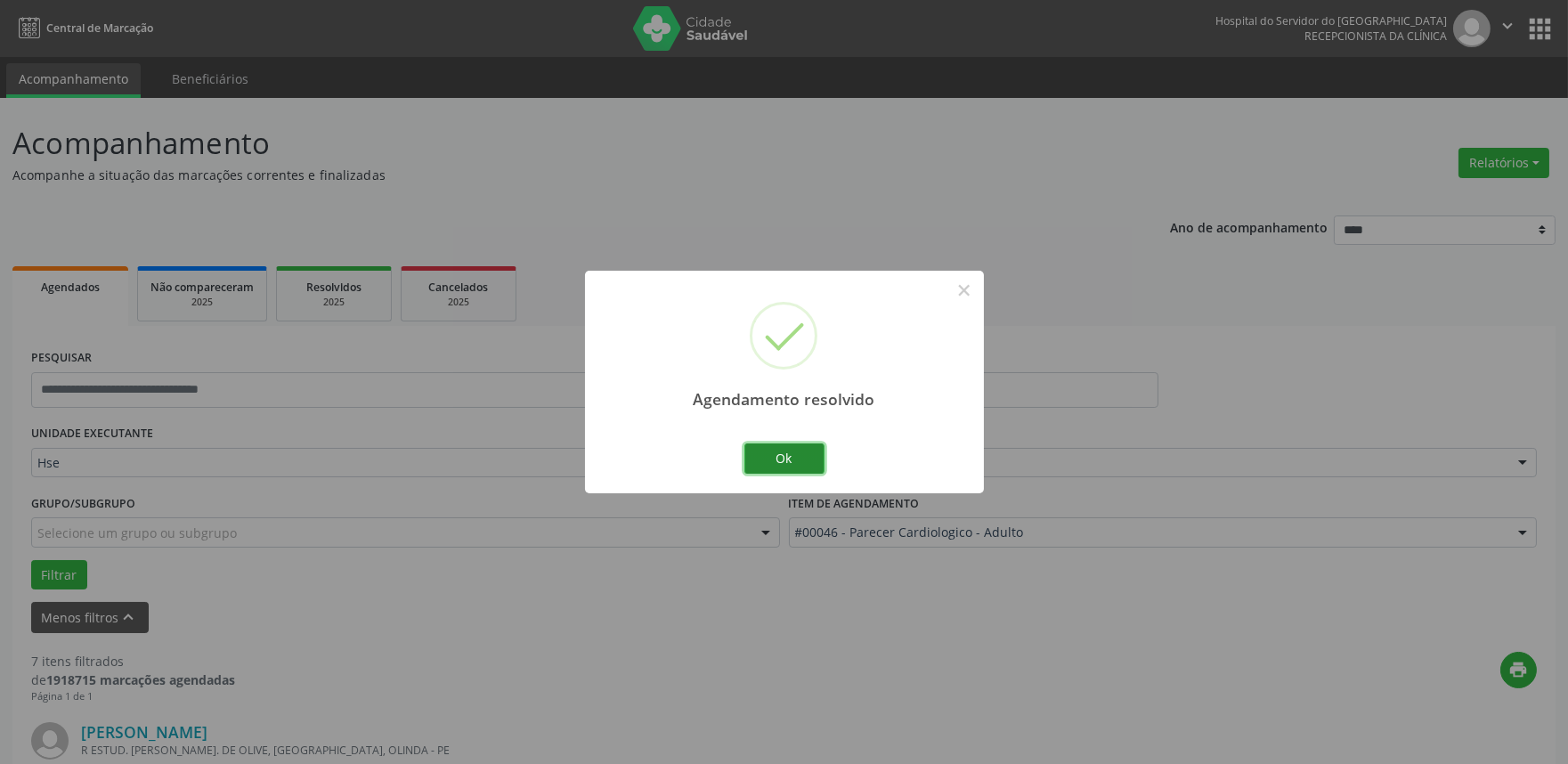
click at [793, 456] on button "Ok" at bounding box center [784, 459] width 80 height 30
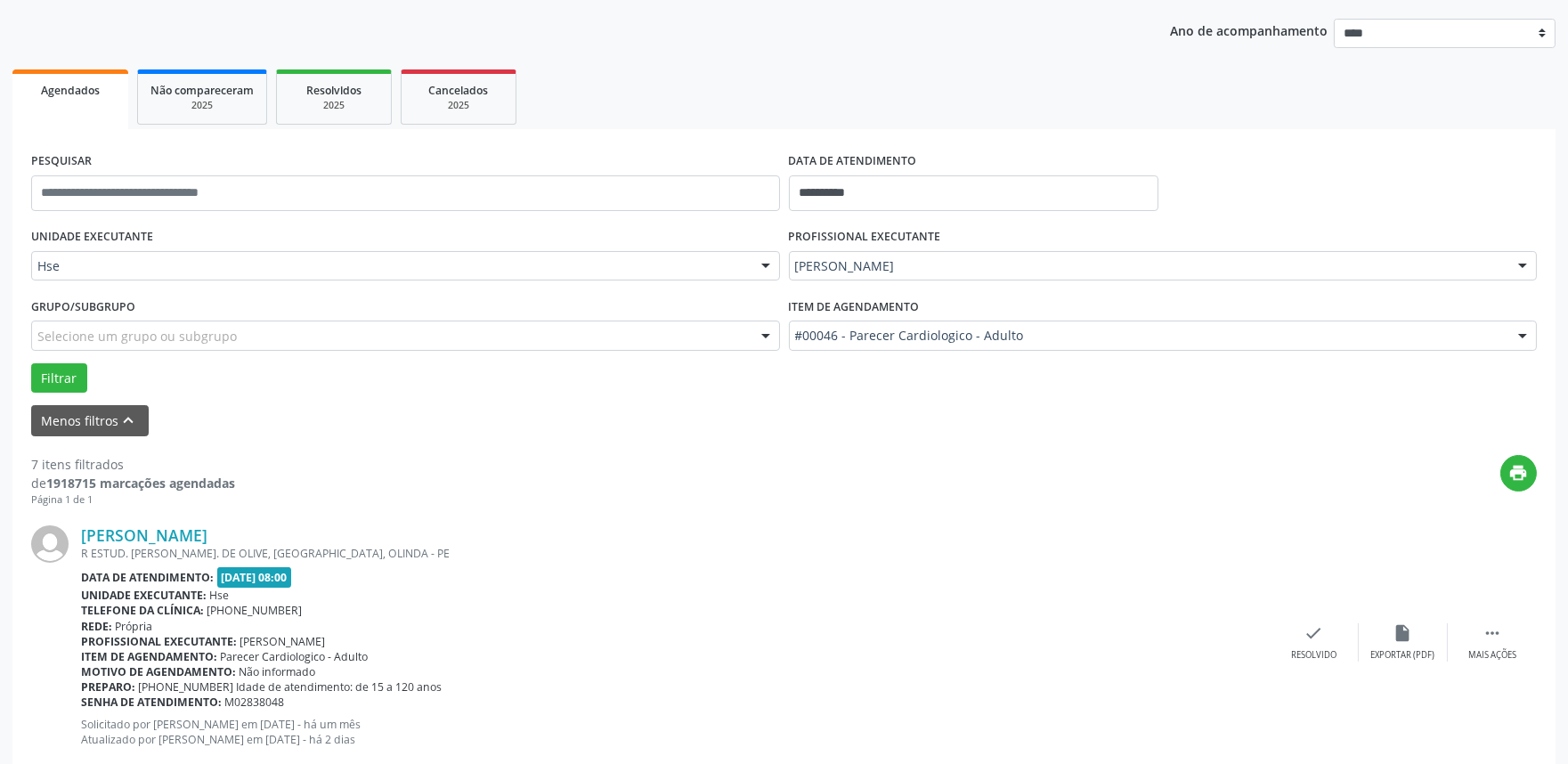
scroll to position [197, 0]
click at [1476, 636] on div " Mais ações" at bounding box center [1492, 641] width 89 height 38
click at [1401, 633] on icon "alarm_off" at bounding box center [1403, 632] width 20 height 20
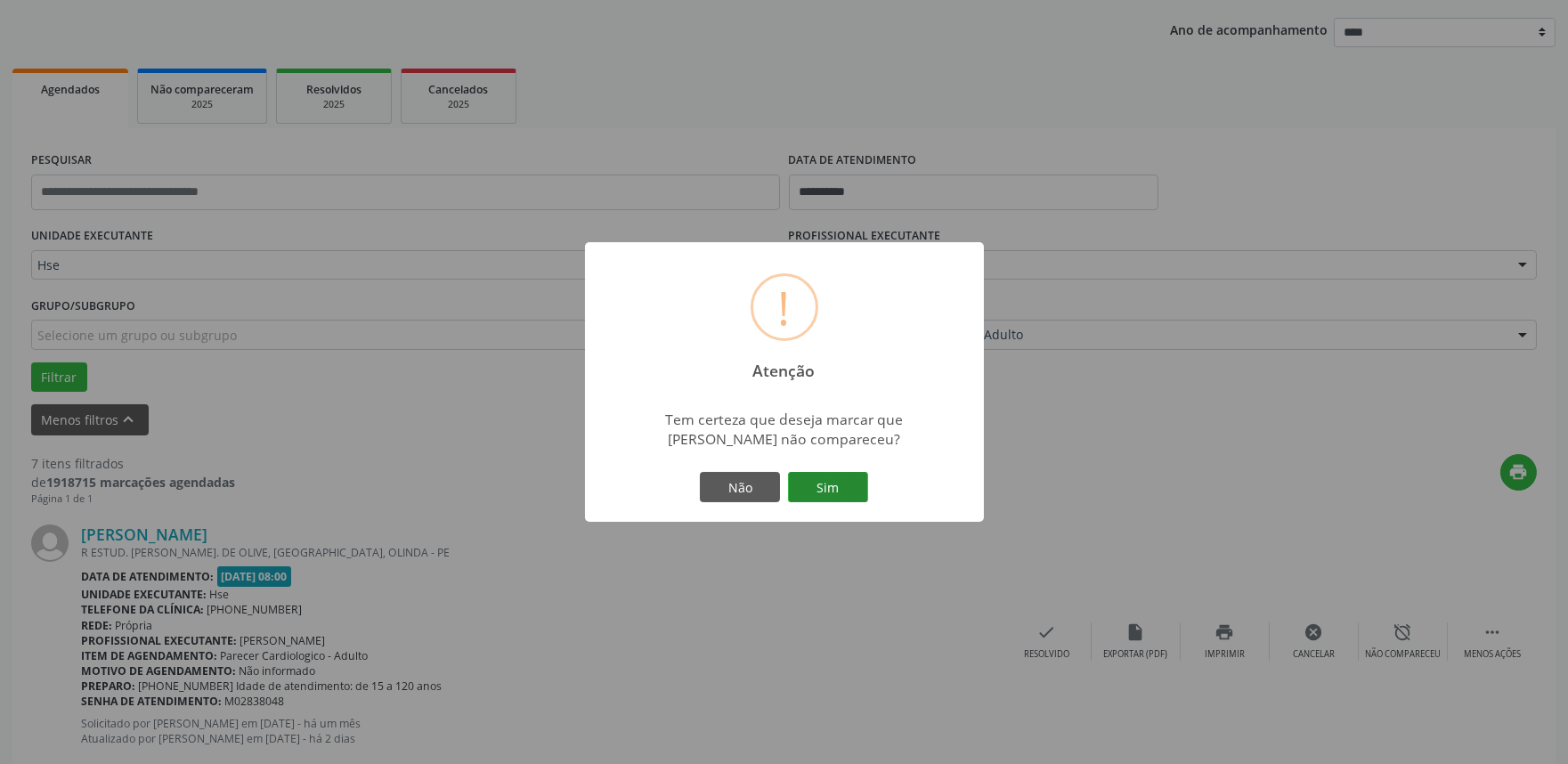
click at [815, 481] on button "Sim" at bounding box center [828, 487] width 80 height 30
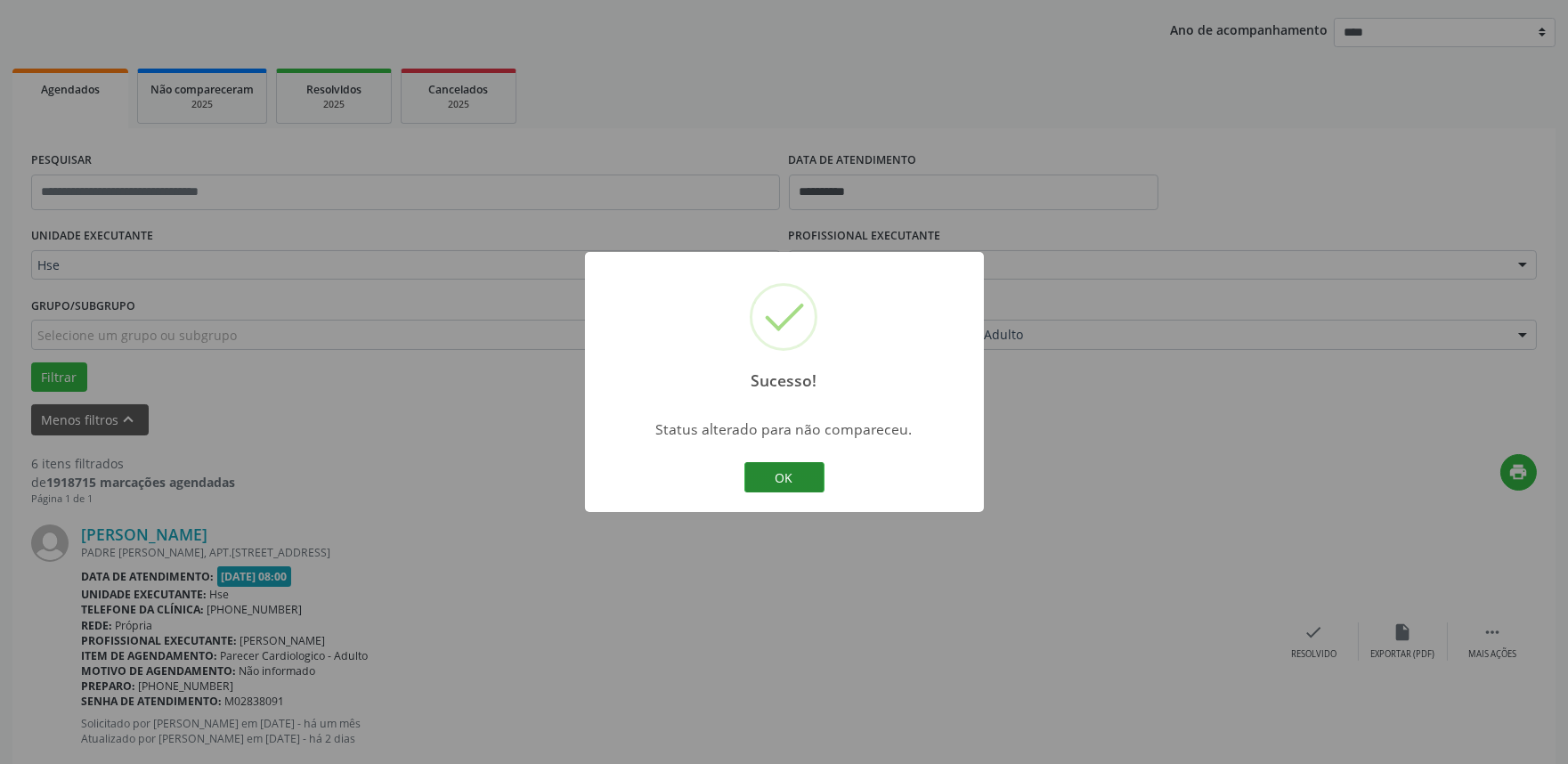
click at [788, 468] on button "OK" at bounding box center [784, 477] width 80 height 30
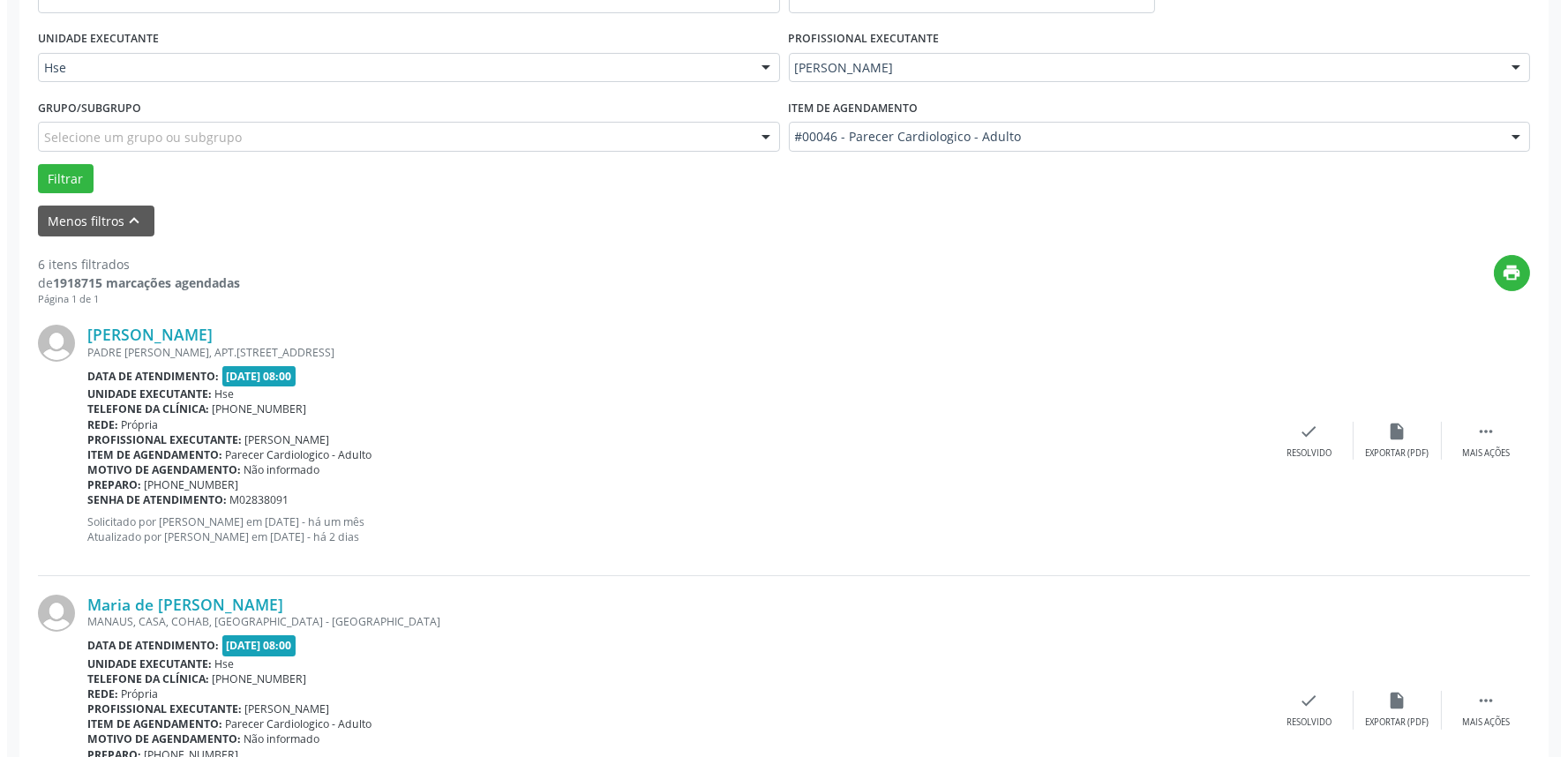
scroll to position [391, 0]
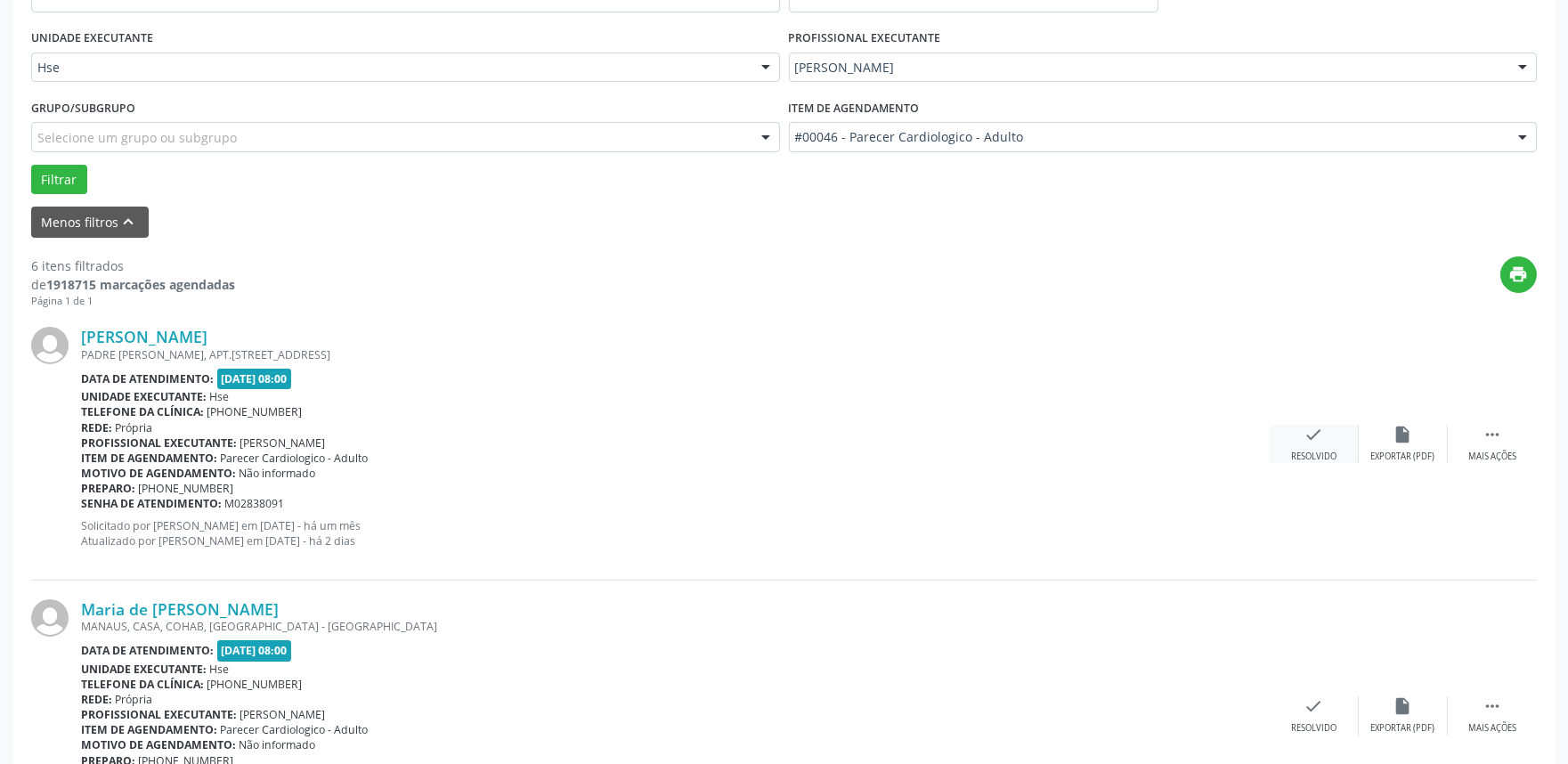
click at [1286, 443] on div "check Resolvido" at bounding box center [1314, 444] width 89 height 38
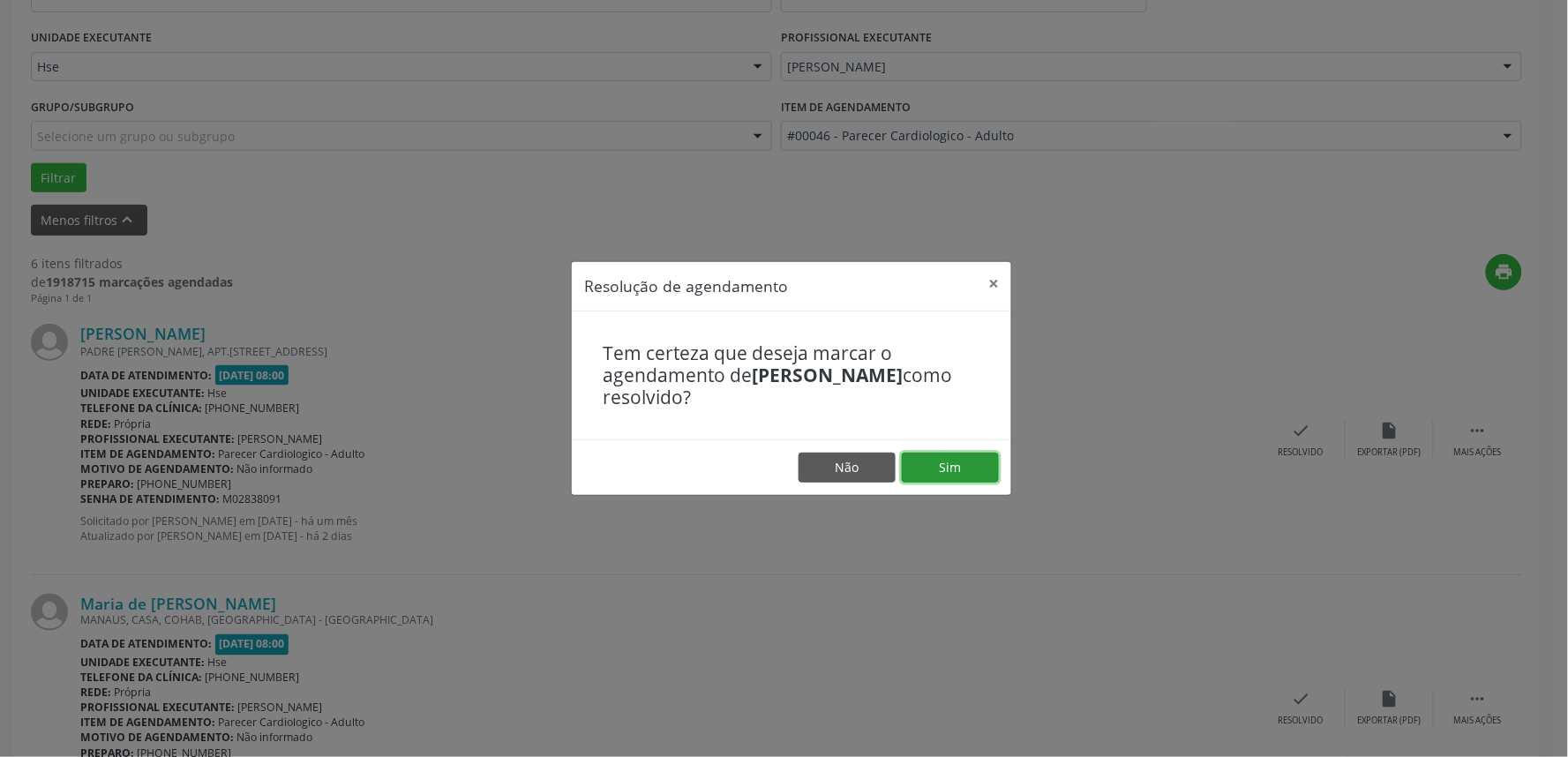
click at [973, 464] on button "Sim" at bounding box center [950, 467] width 97 height 30
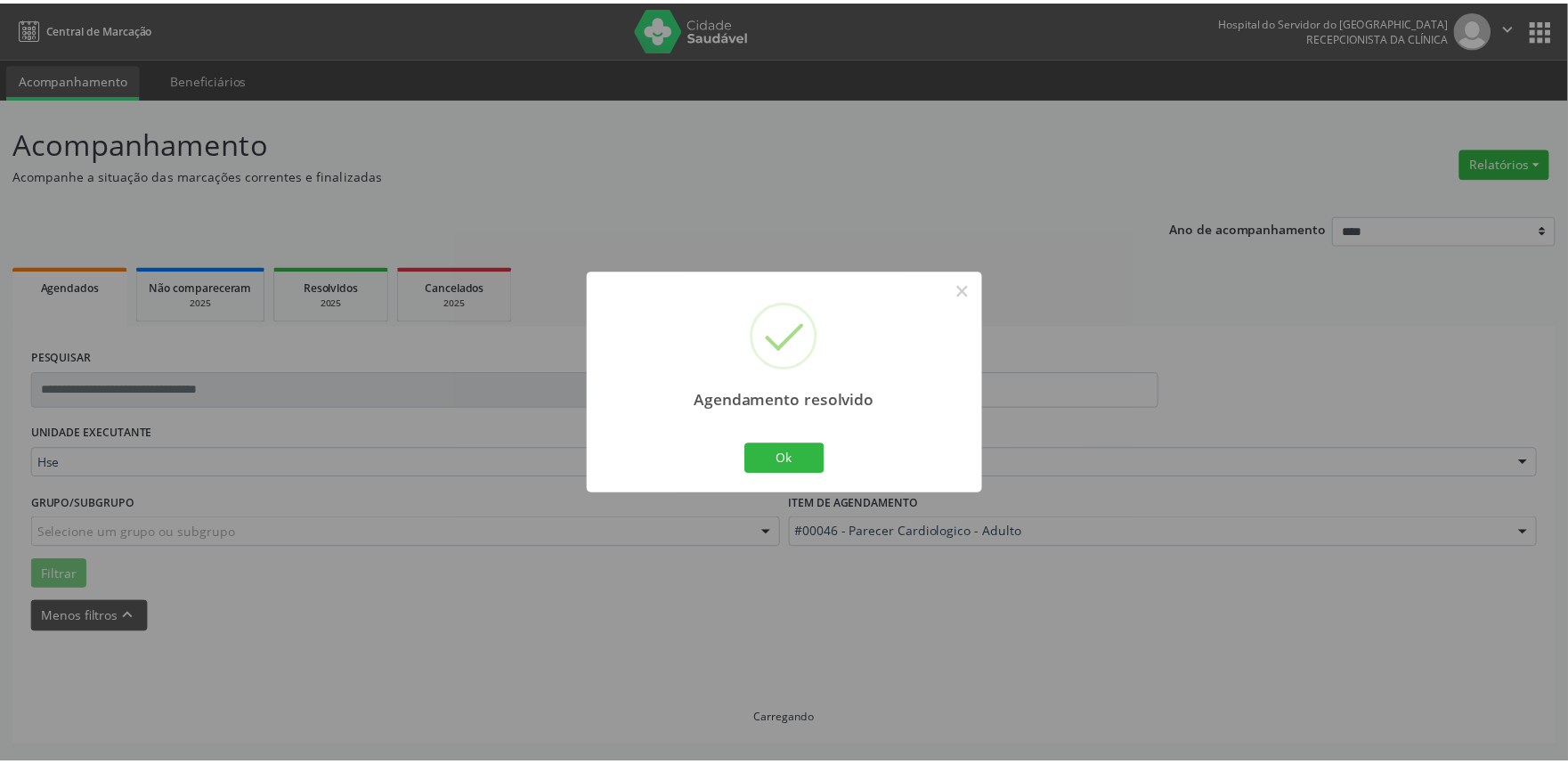
scroll to position [0, 0]
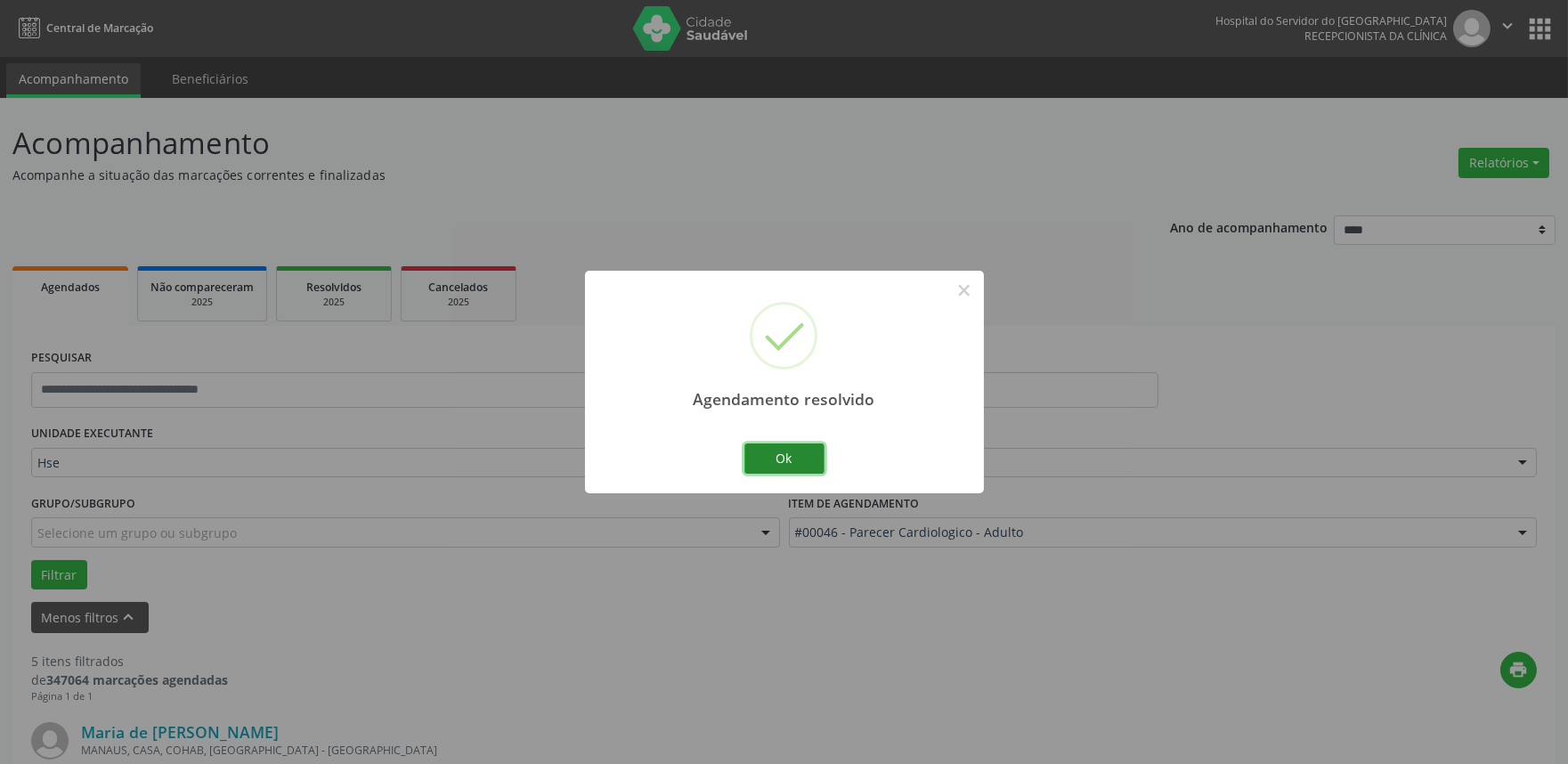
click at [795, 467] on button "Ok" at bounding box center [784, 459] width 80 height 30
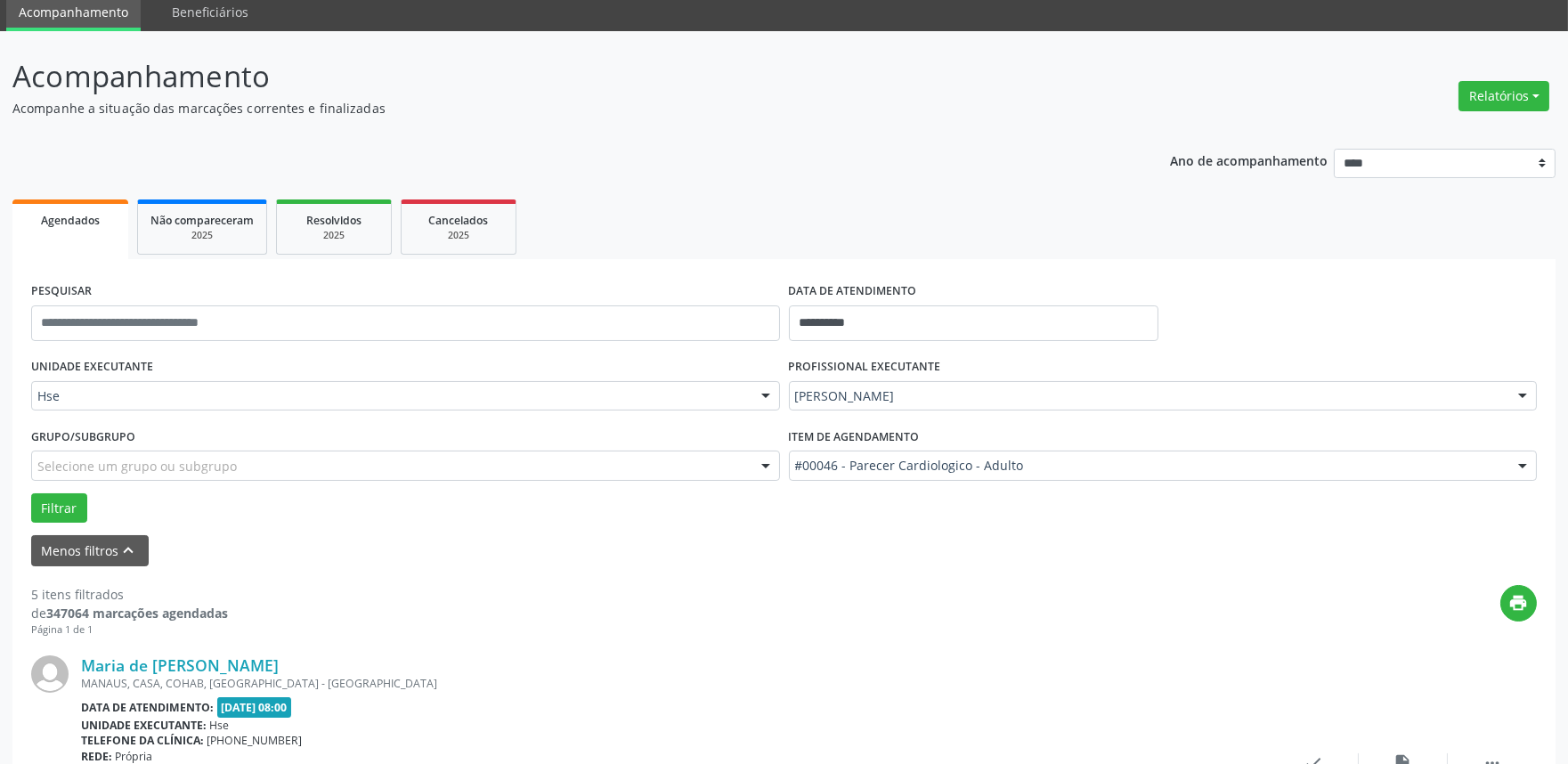
scroll to position [494, 0]
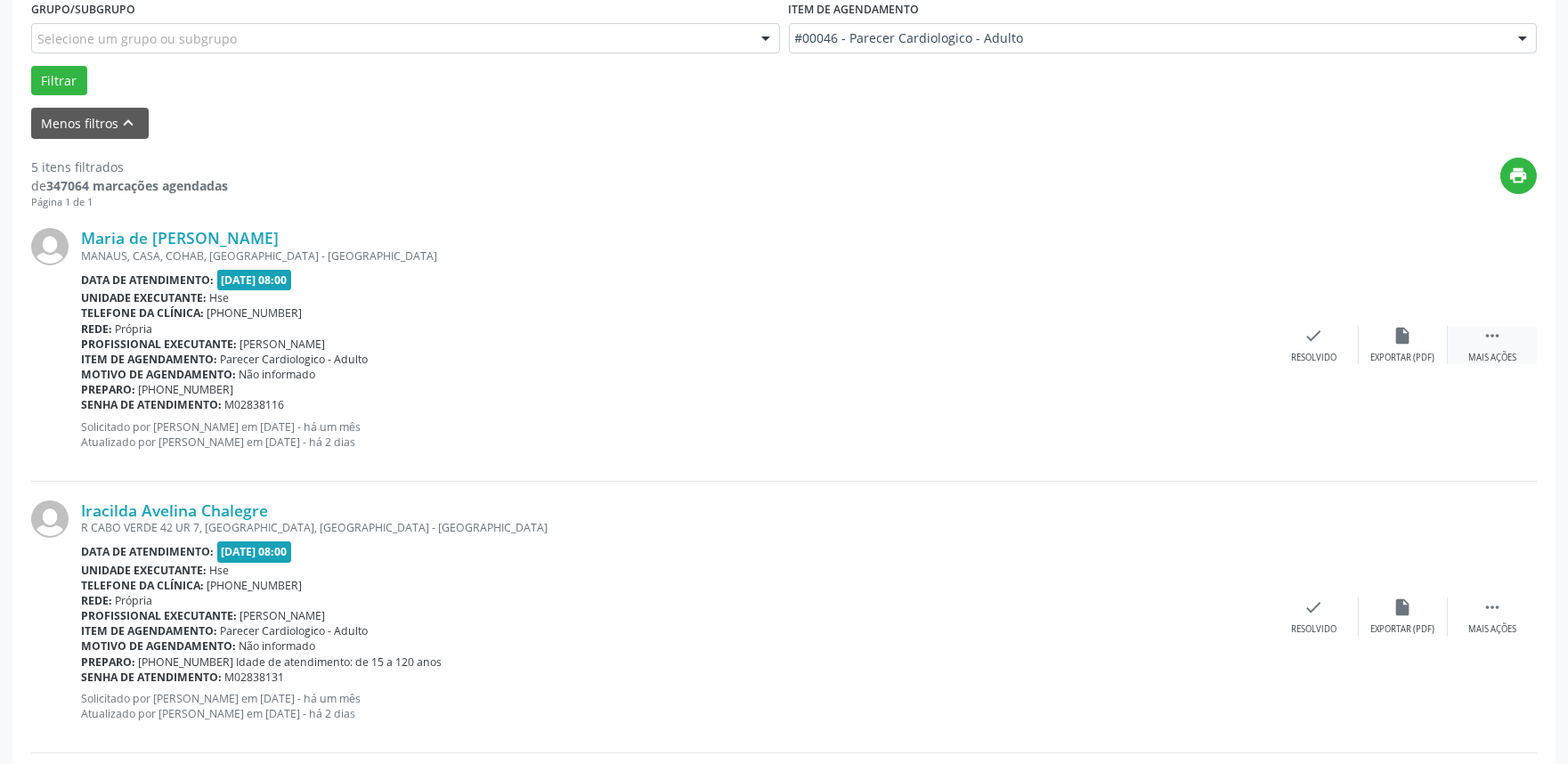
click at [1489, 343] on icon "" at bounding box center [1492, 336] width 20 height 20
click at [1391, 336] on div "alarm_off Não compareceu" at bounding box center [1402, 345] width 89 height 38
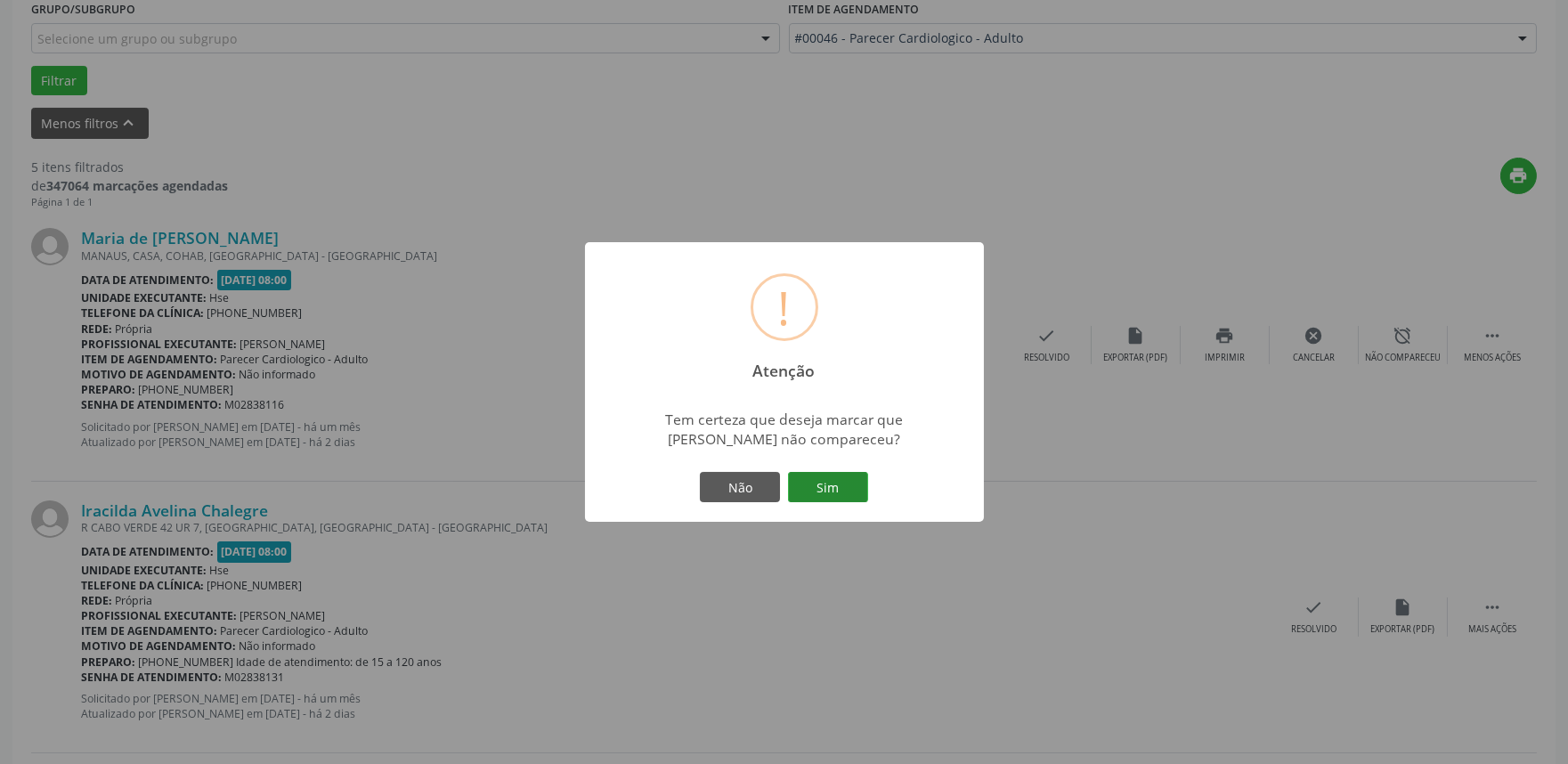
click at [816, 486] on button "Sim" at bounding box center [828, 487] width 80 height 30
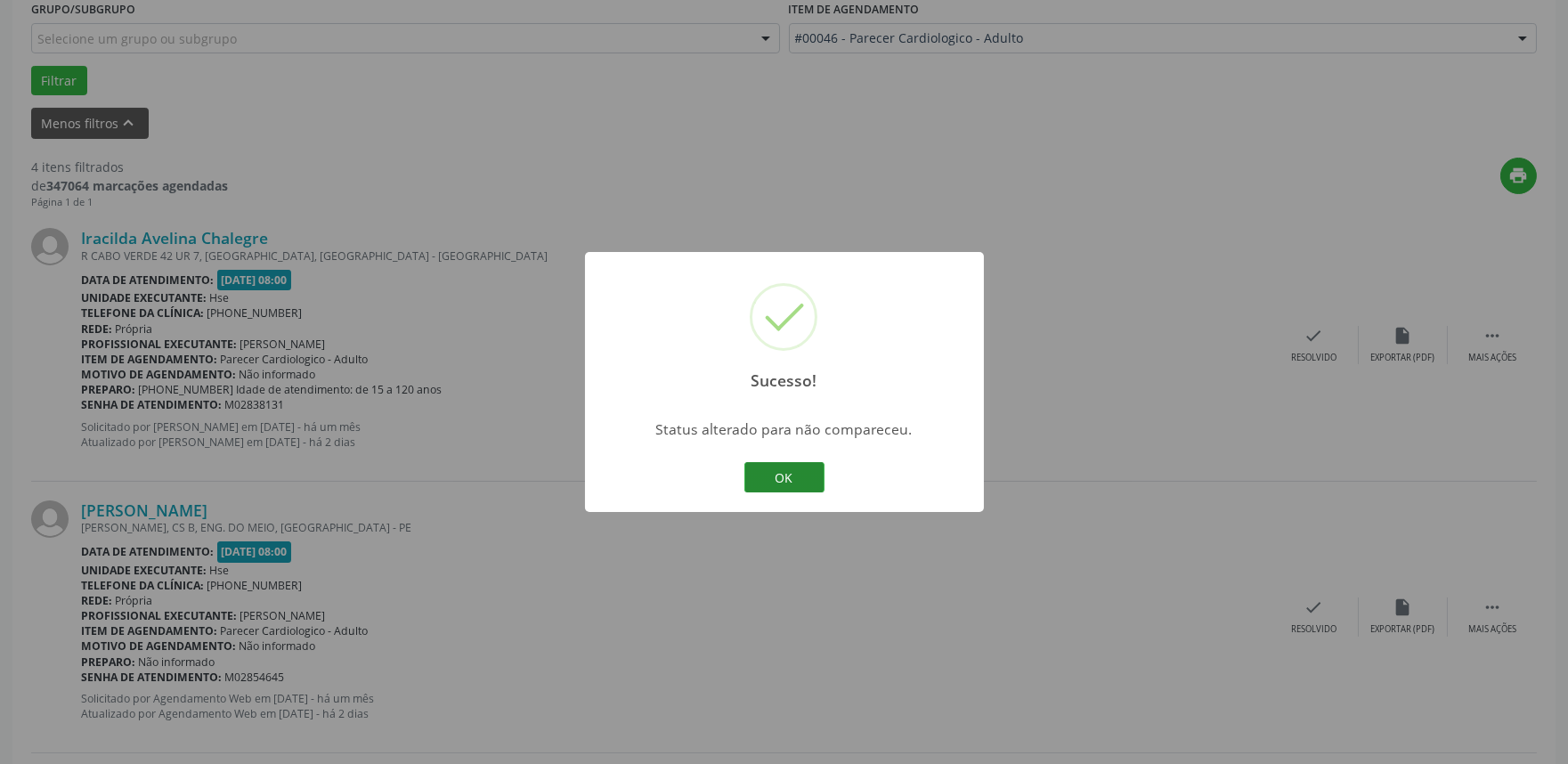
click at [804, 466] on button "OK" at bounding box center [784, 477] width 80 height 30
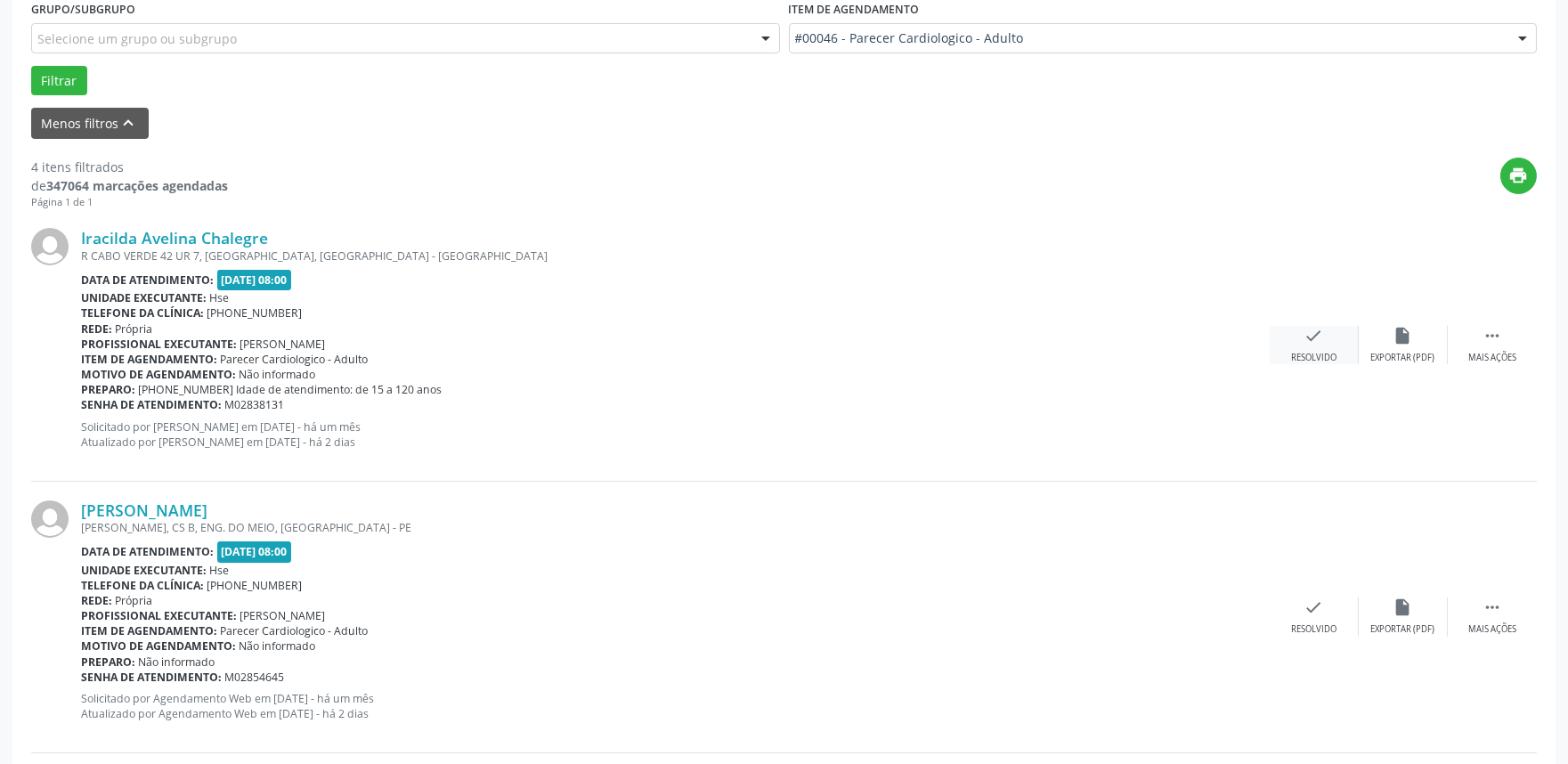
click at [1306, 334] on icon "check" at bounding box center [1315, 336] width 20 height 20
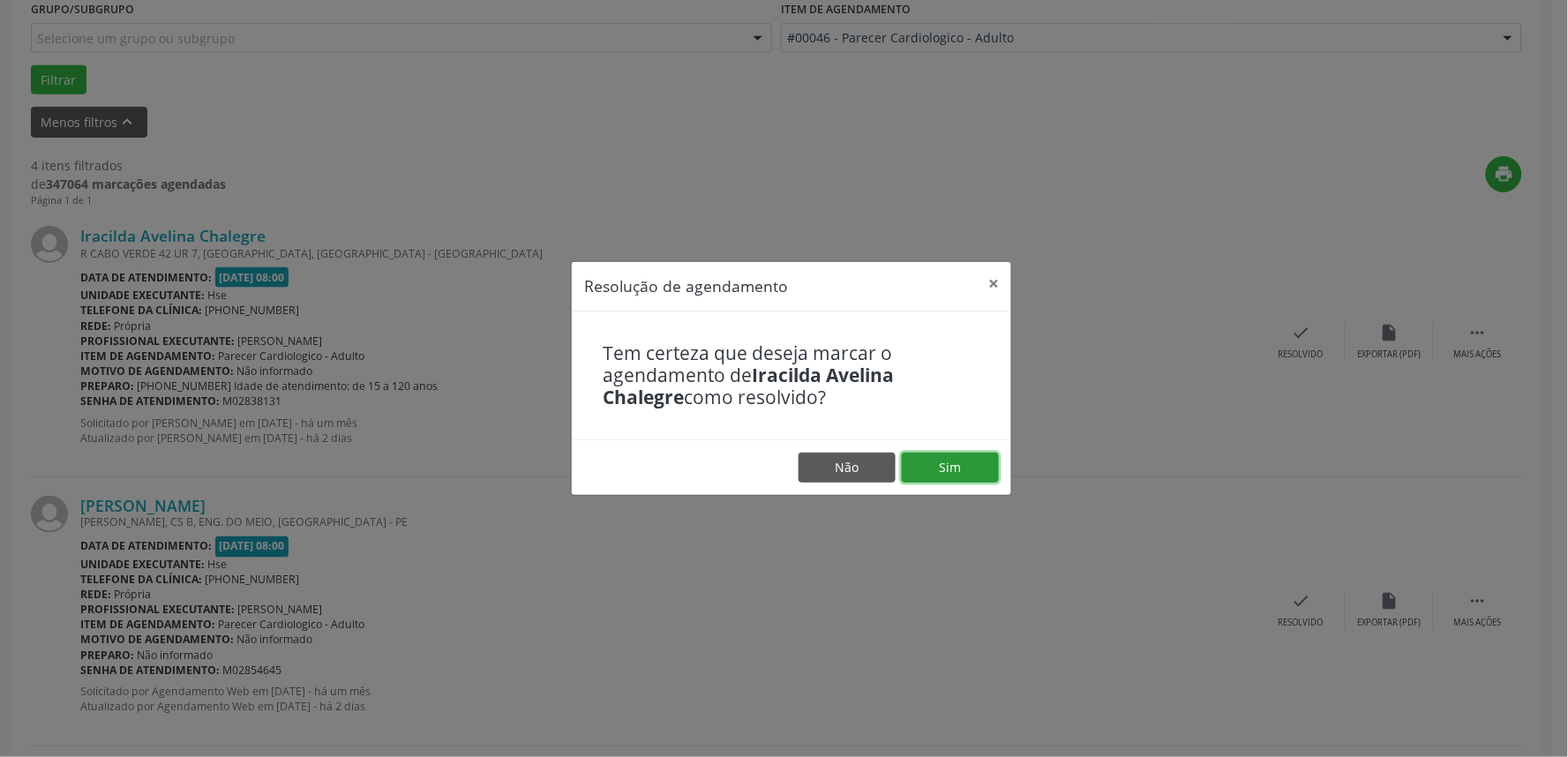
click at [954, 467] on button "Sim" at bounding box center [950, 467] width 97 height 30
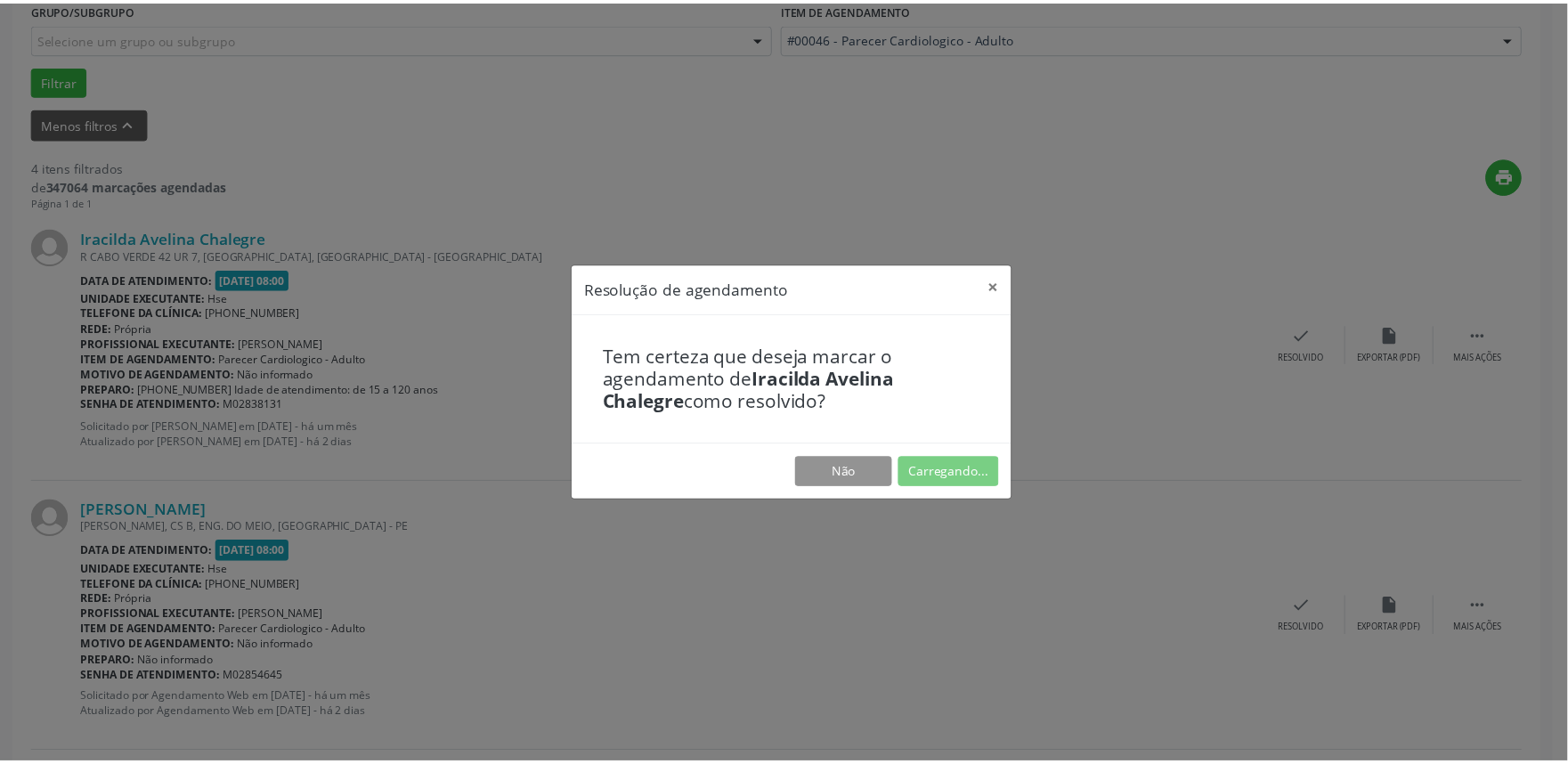
scroll to position [0, 0]
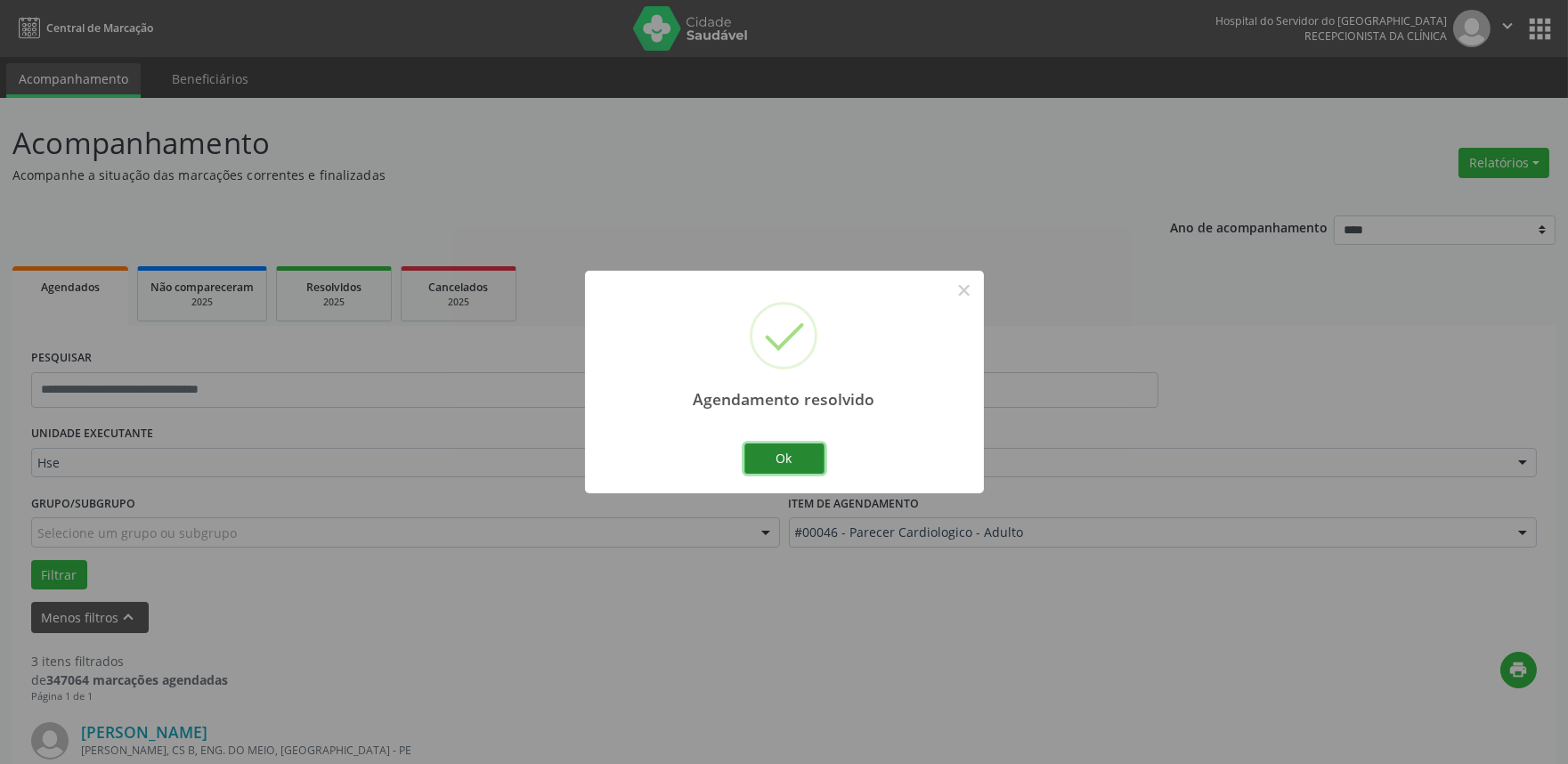
click at [796, 460] on button "Ok" at bounding box center [784, 459] width 80 height 30
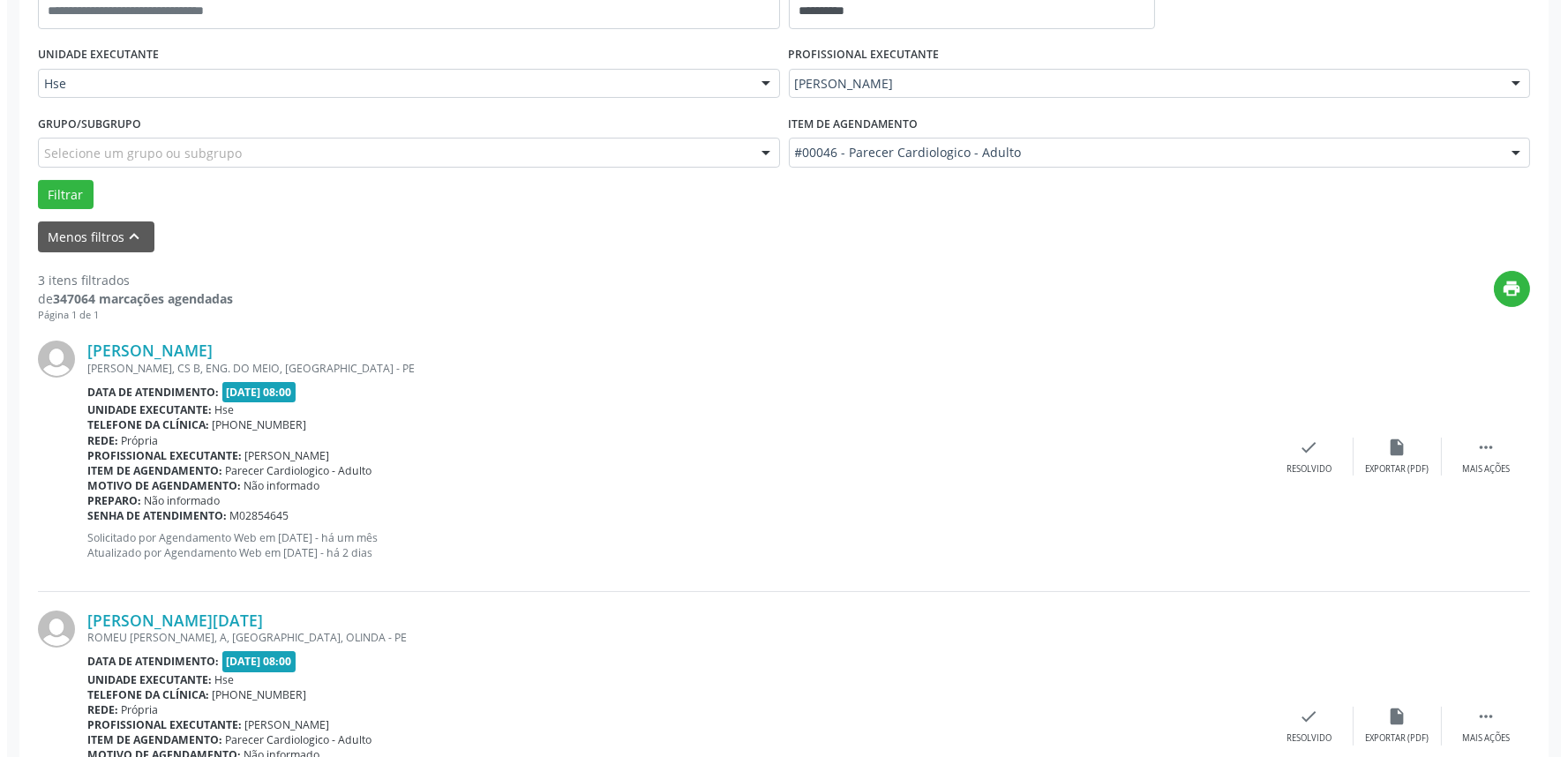
scroll to position [391, 0]
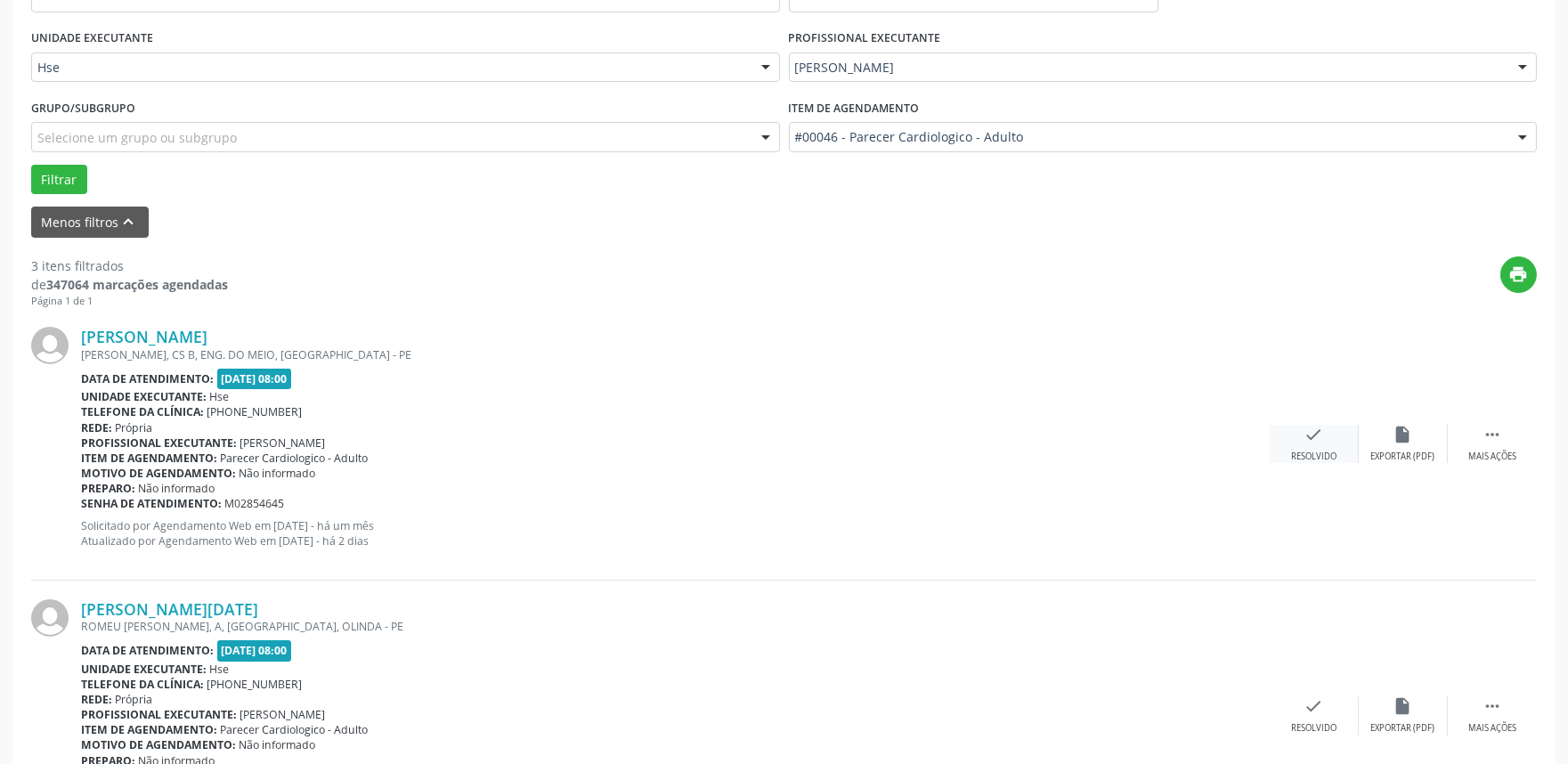
click at [1294, 451] on div "Resolvido" at bounding box center [1315, 457] width 46 height 12
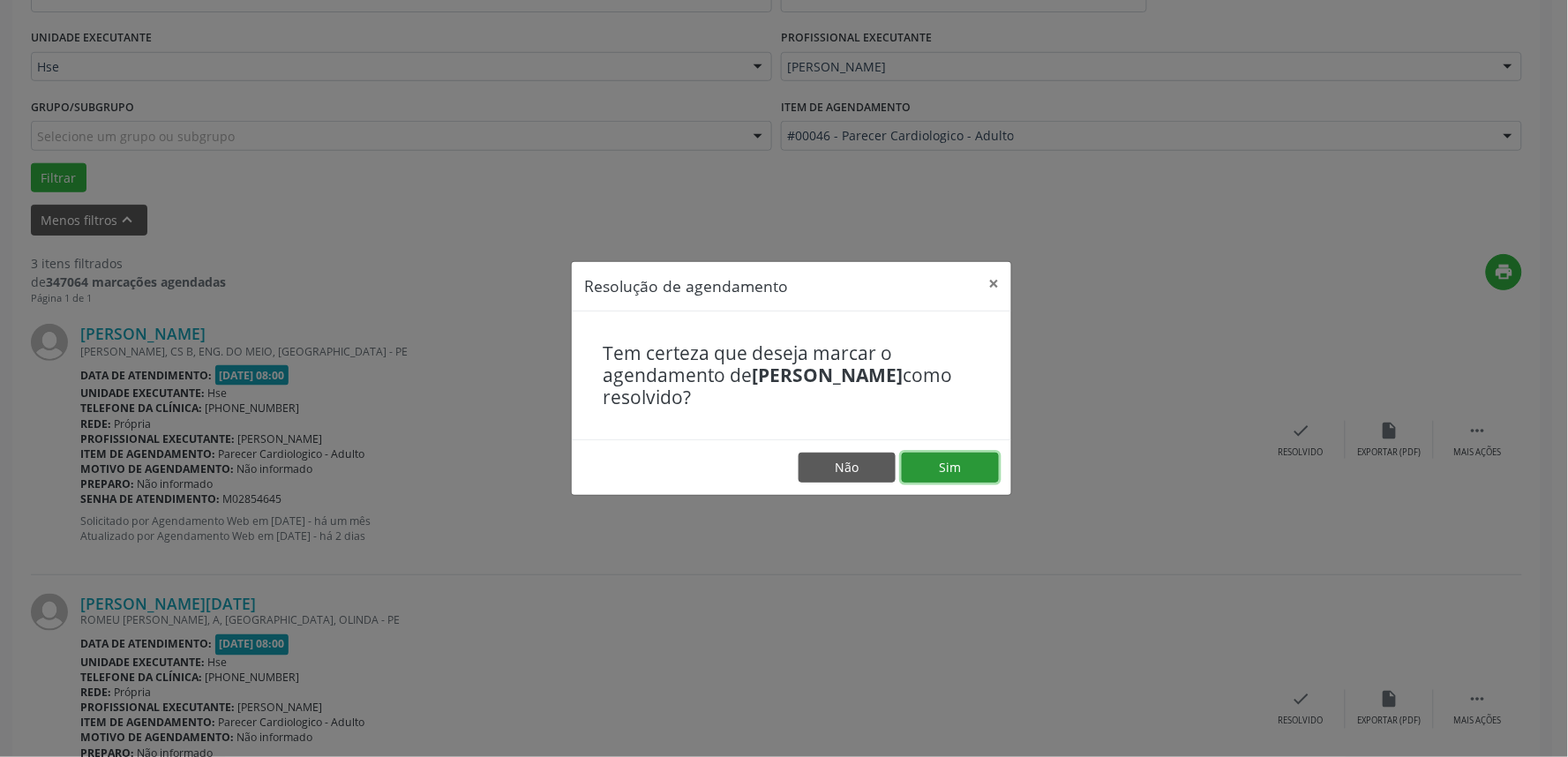
click at [925, 462] on button "Sim" at bounding box center [950, 467] width 97 height 30
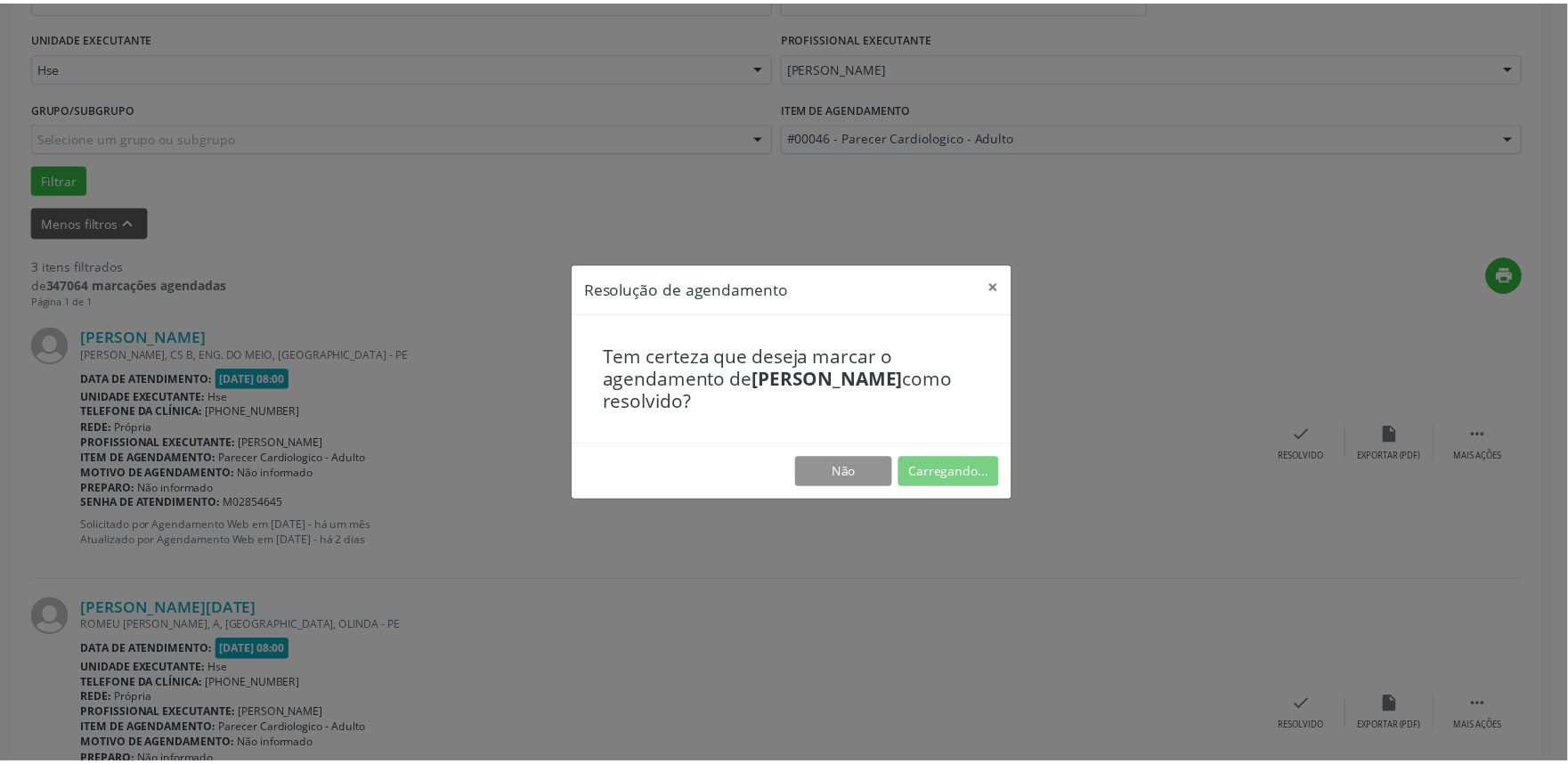
scroll to position [0, 0]
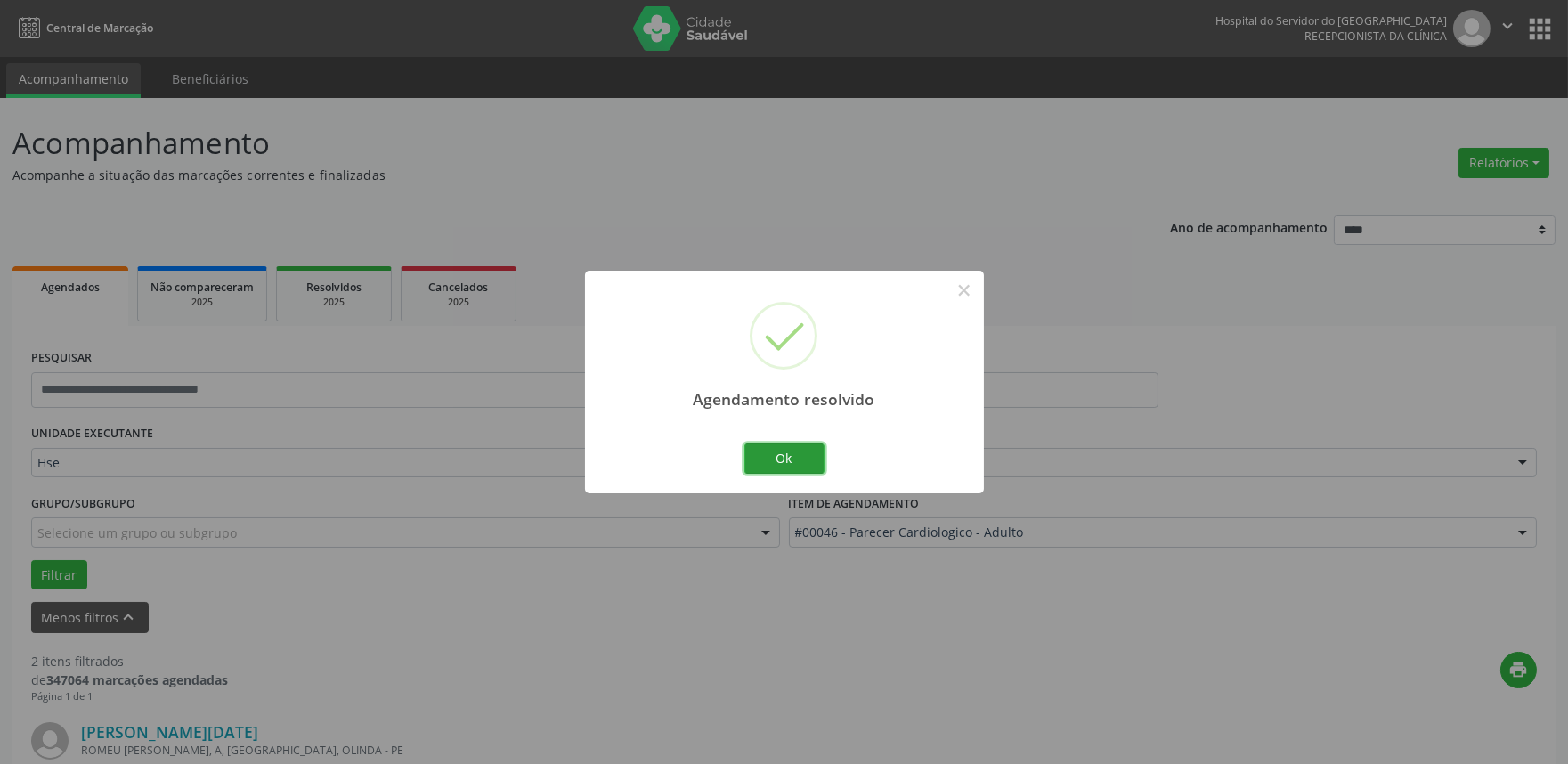
click at [786, 453] on button "Ok" at bounding box center [784, 459] width 80 height 30
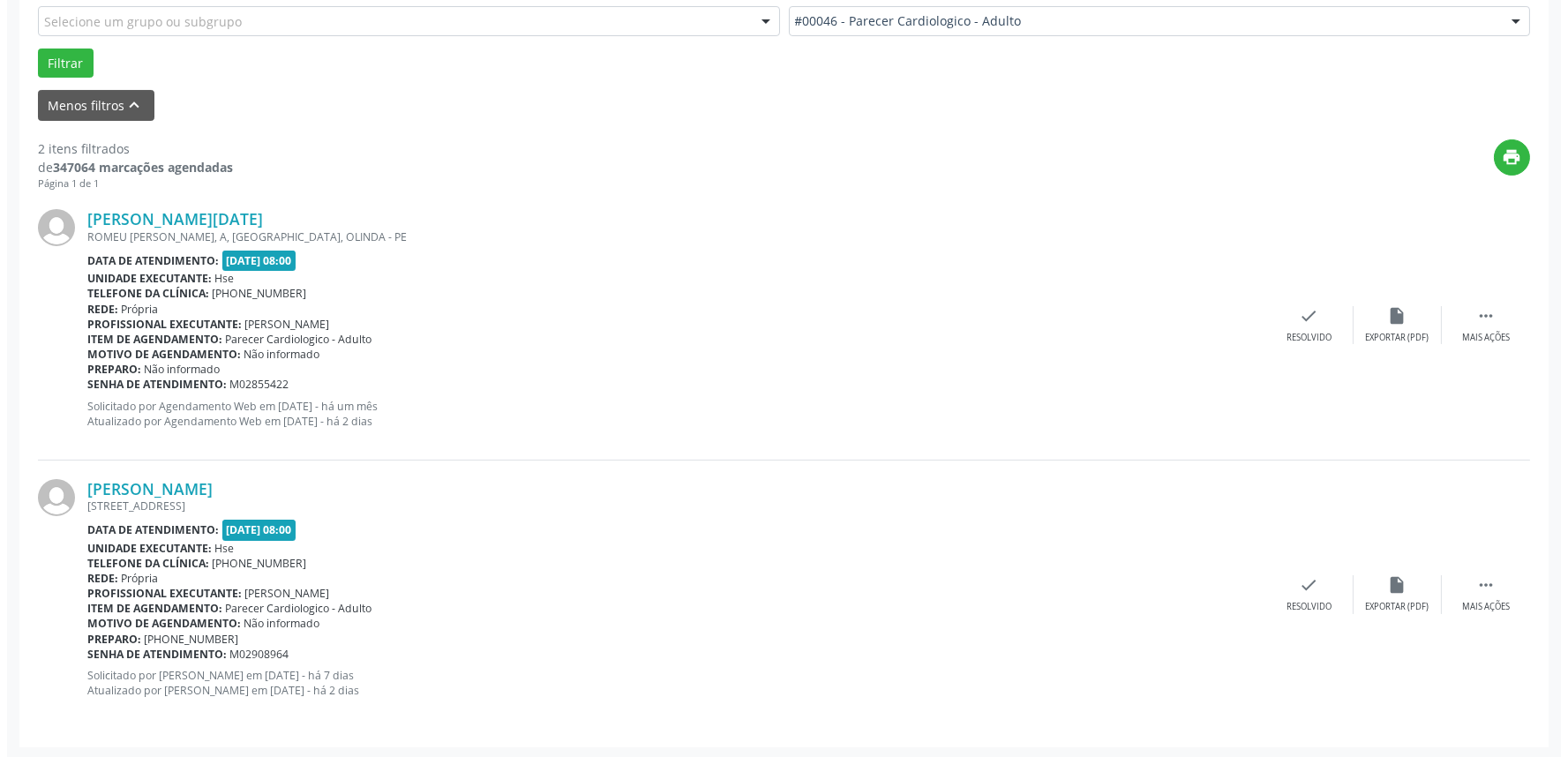
scroll to position [507, 0]
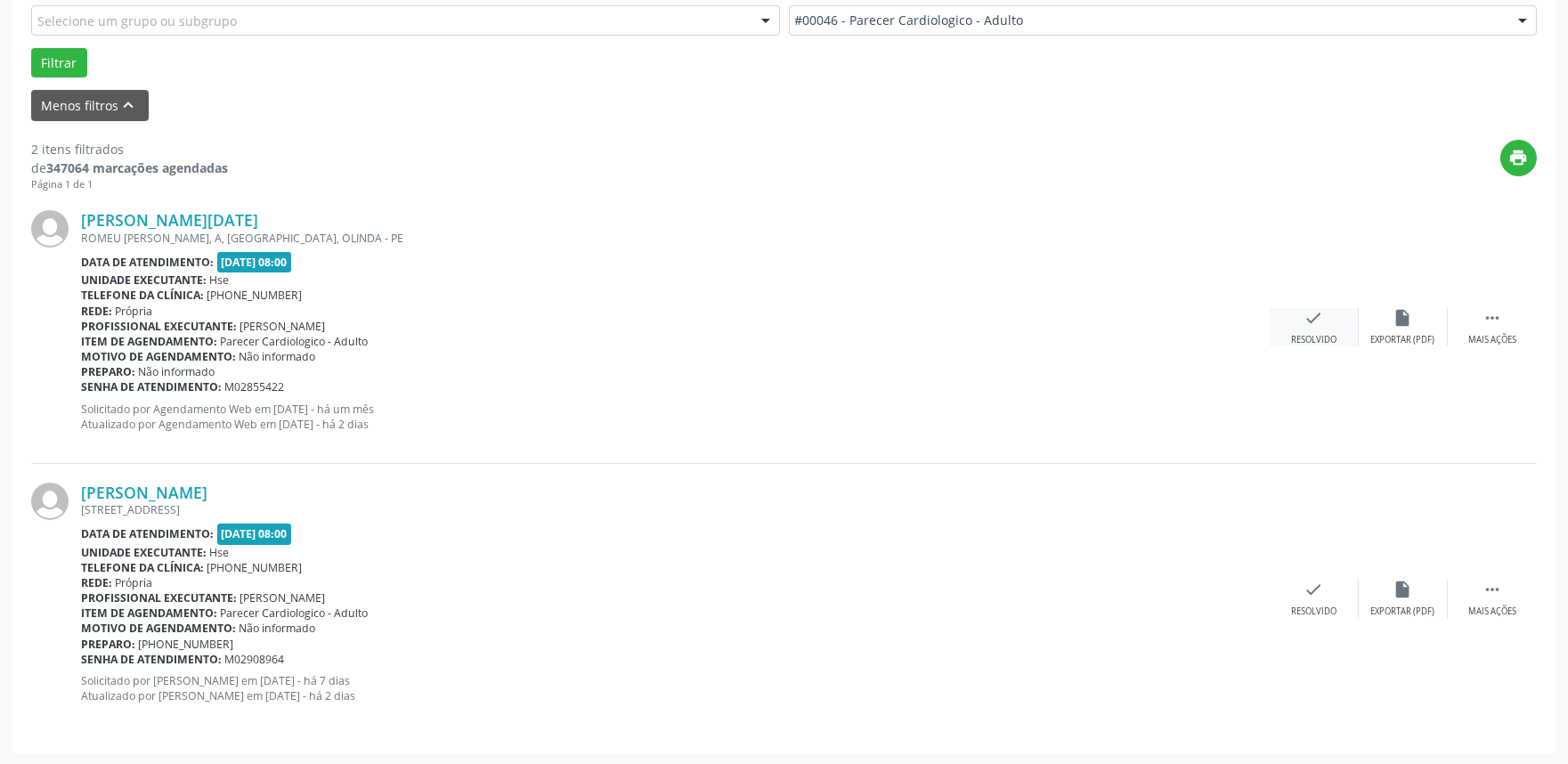
click at [1309, 325] on icon "check" at bounding box center [1315, 318] width 20 height 20
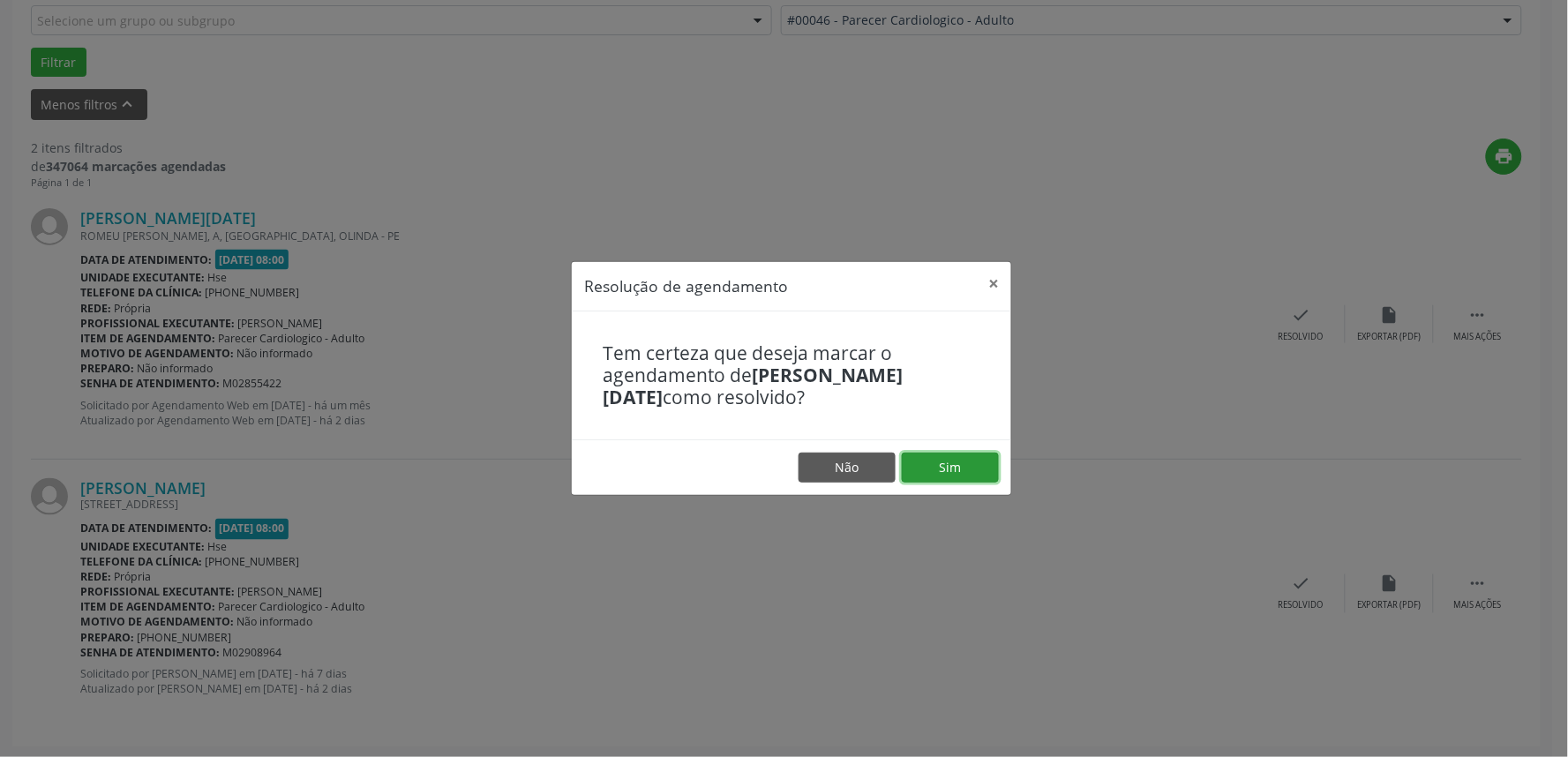
click at [969, 459] on button "Sim" at bounding box center [950, 467] width 97 height 30
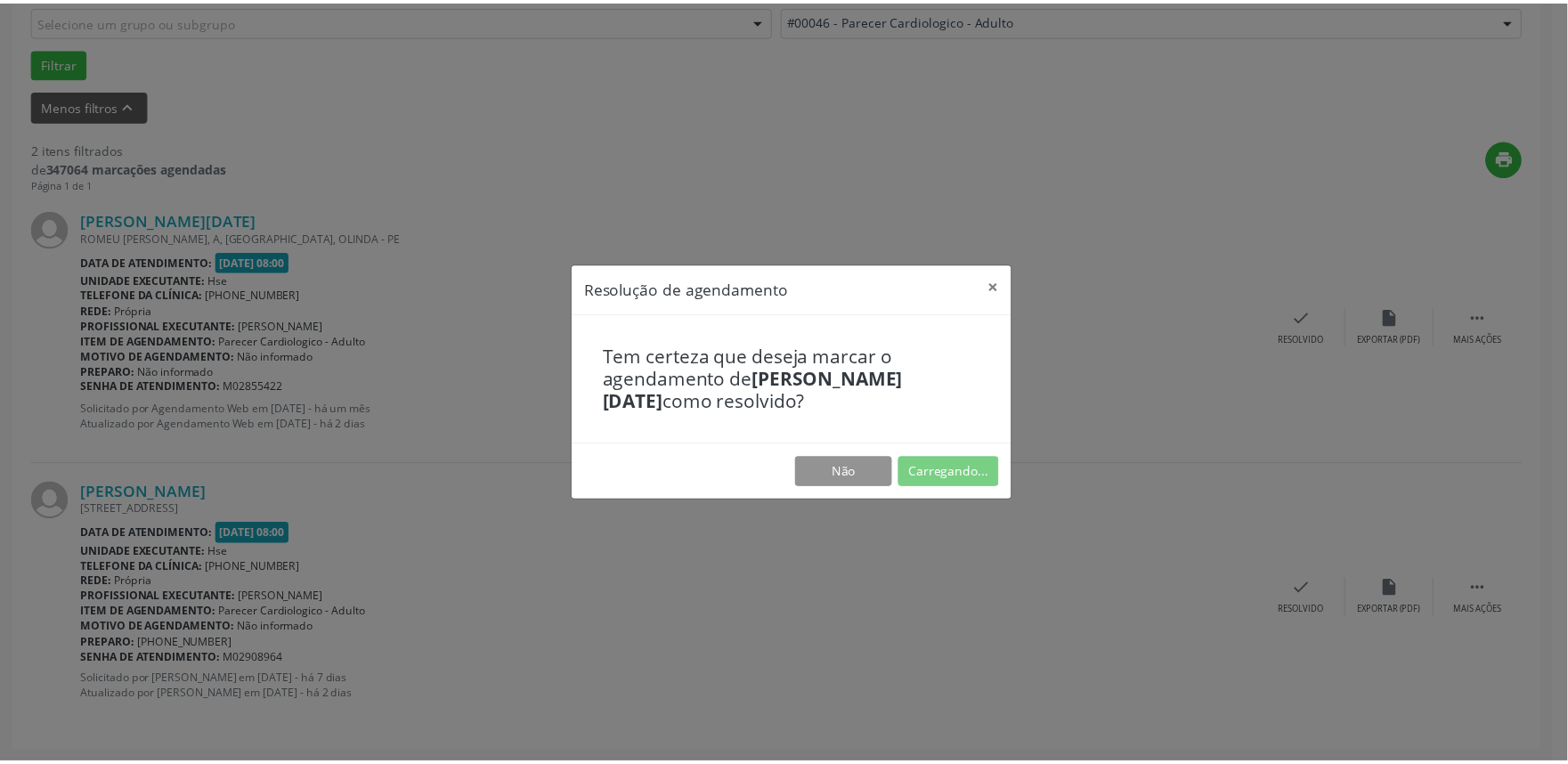
scroll to position [0, 0]
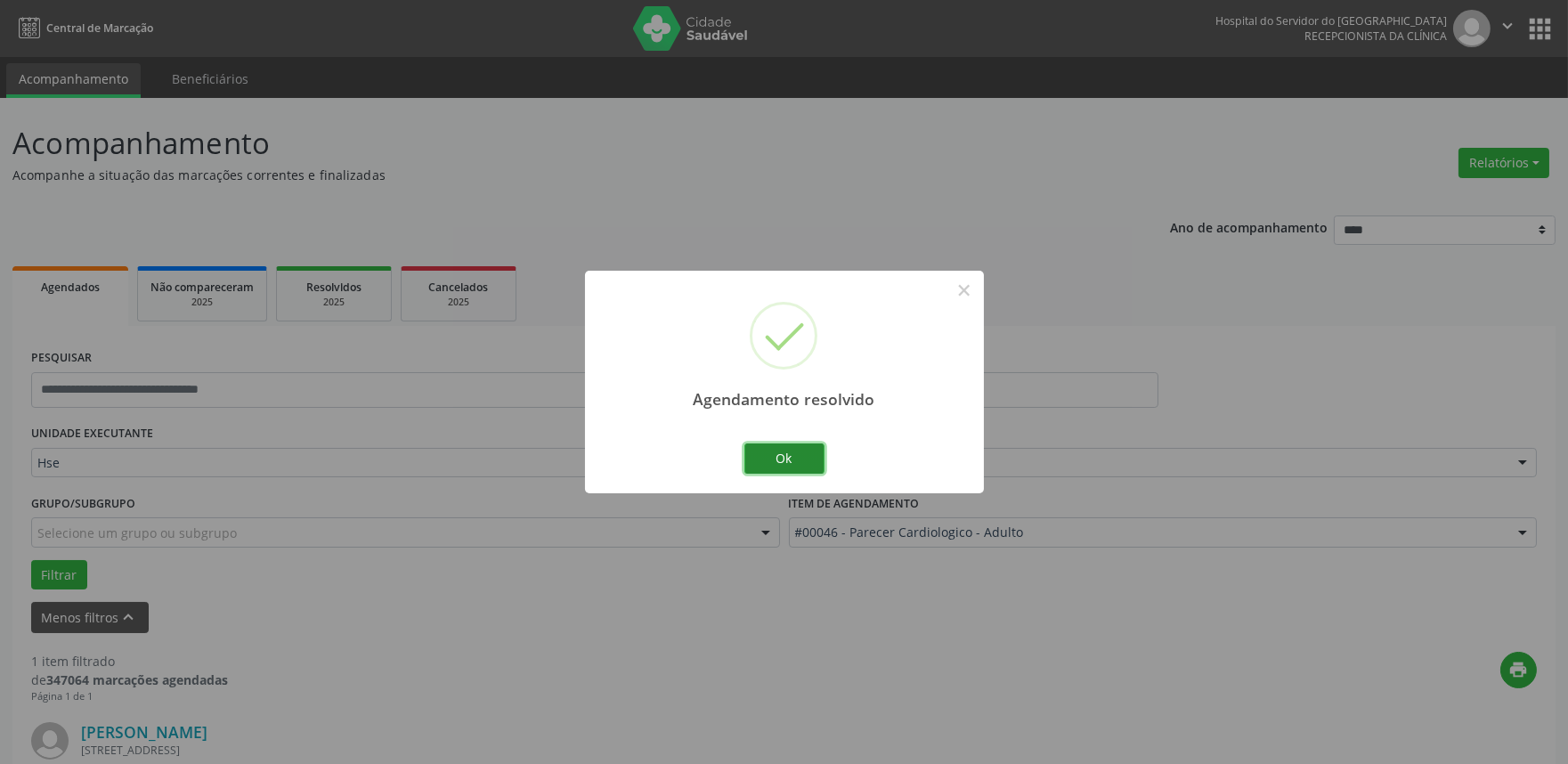
click at [794, 456] on button "Ok" at bounding box center [784, 459] width 80 height 30
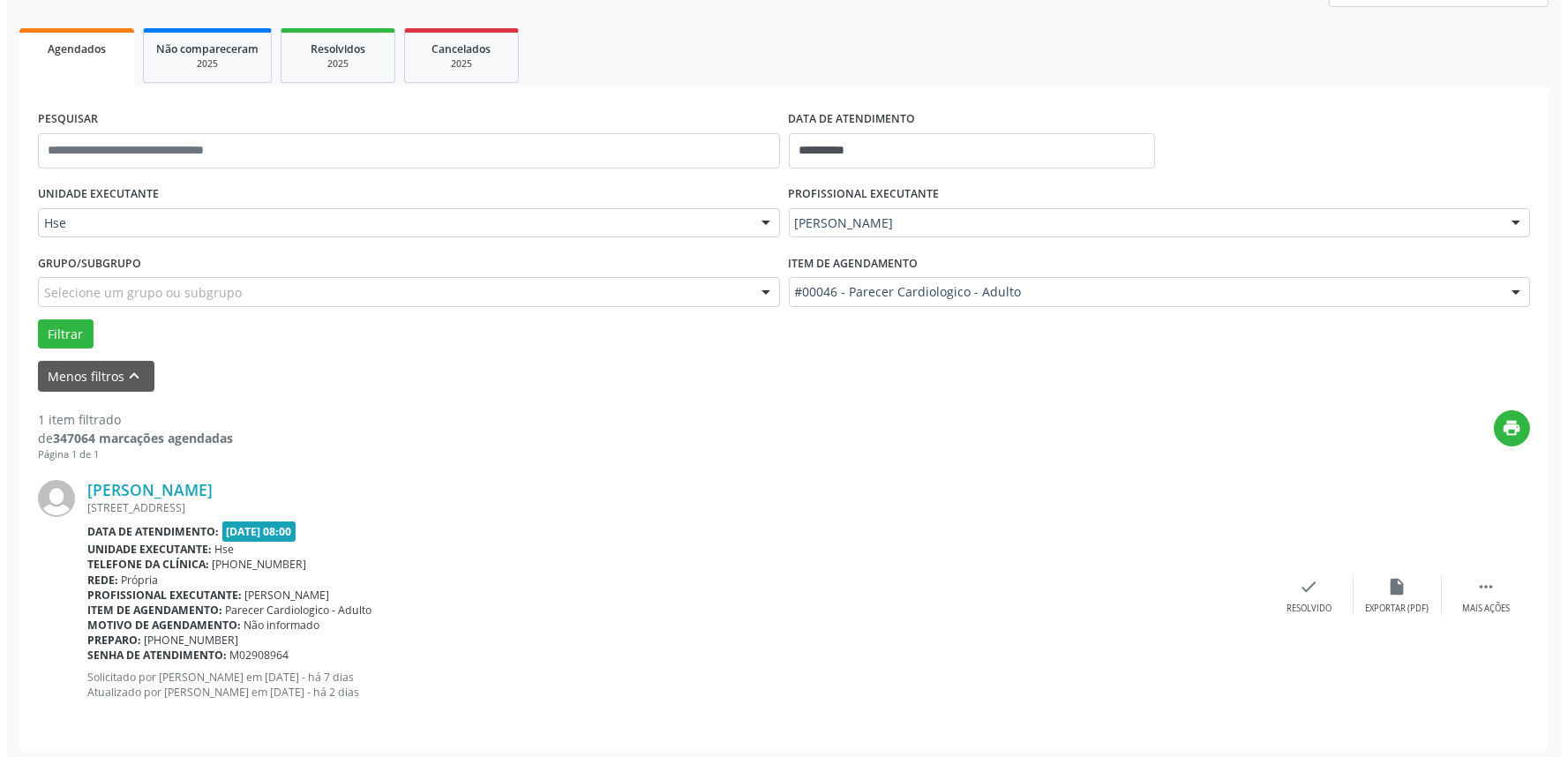
scroll to position [238, 0]
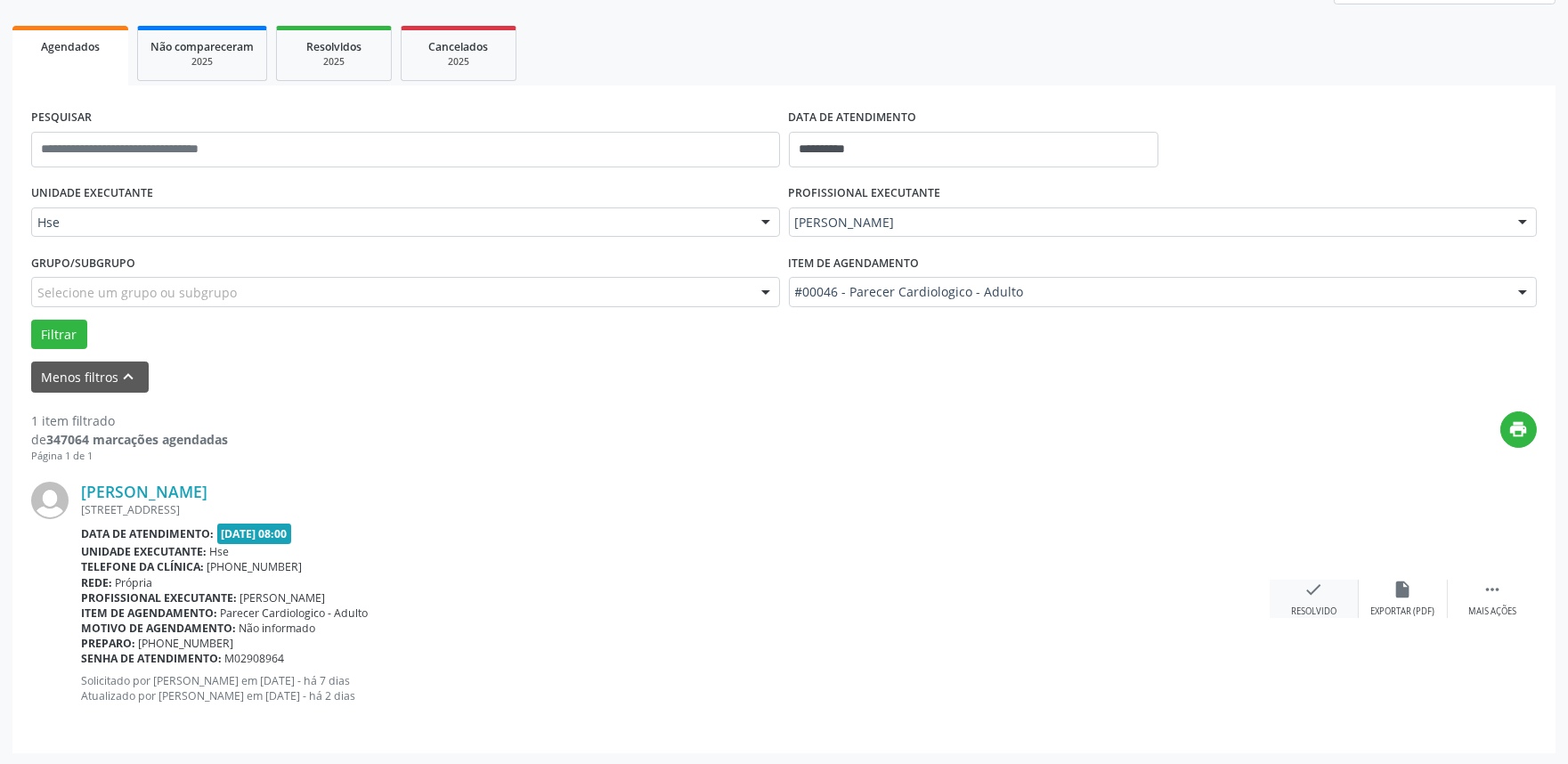
click at [1306, 596] on icon "check" at bounding box center [1315, 589] width 20 height 20
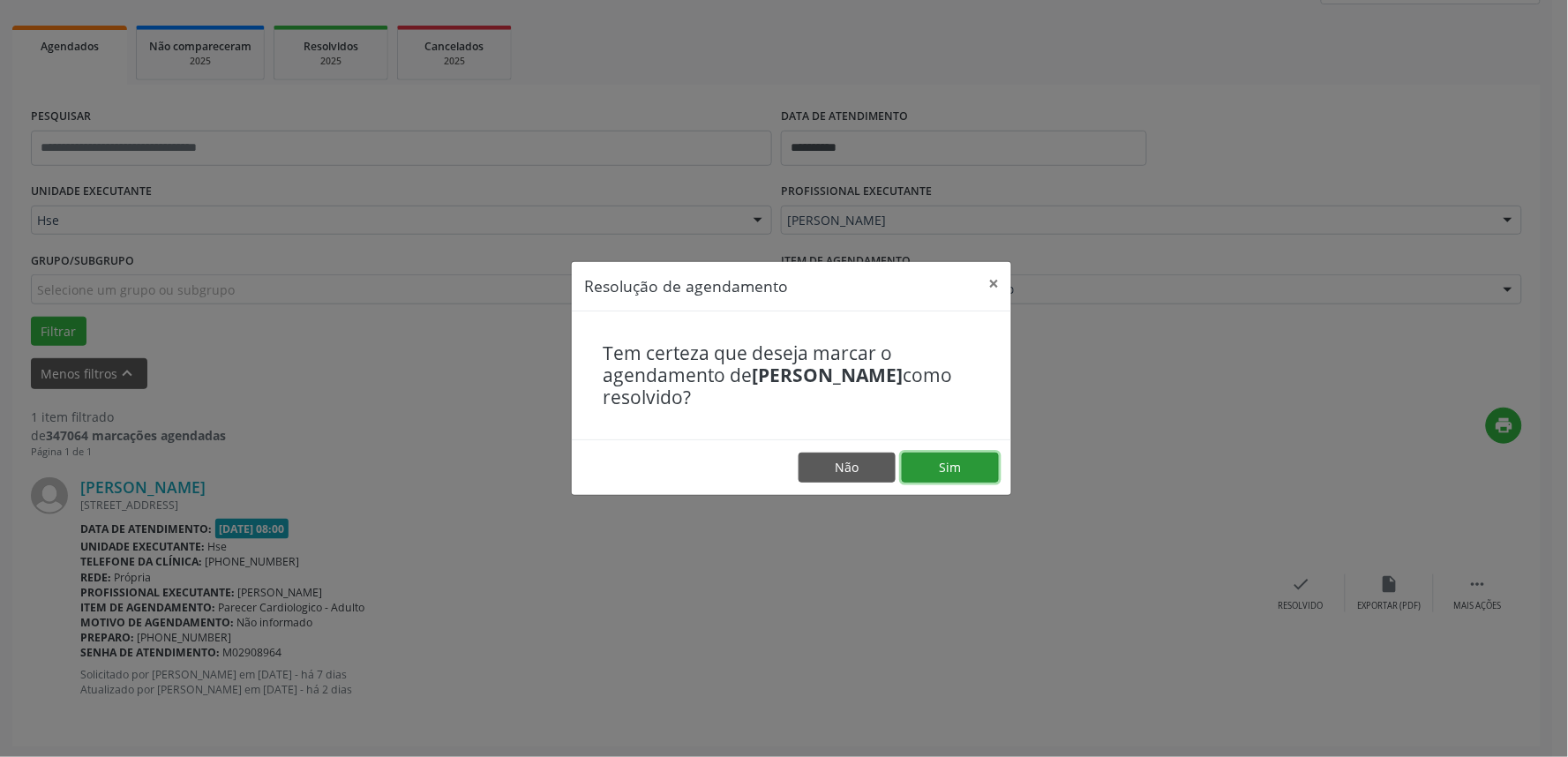
click at [951, 463] on button "Sim" at bounding box center [950, 467] width 97 height 30
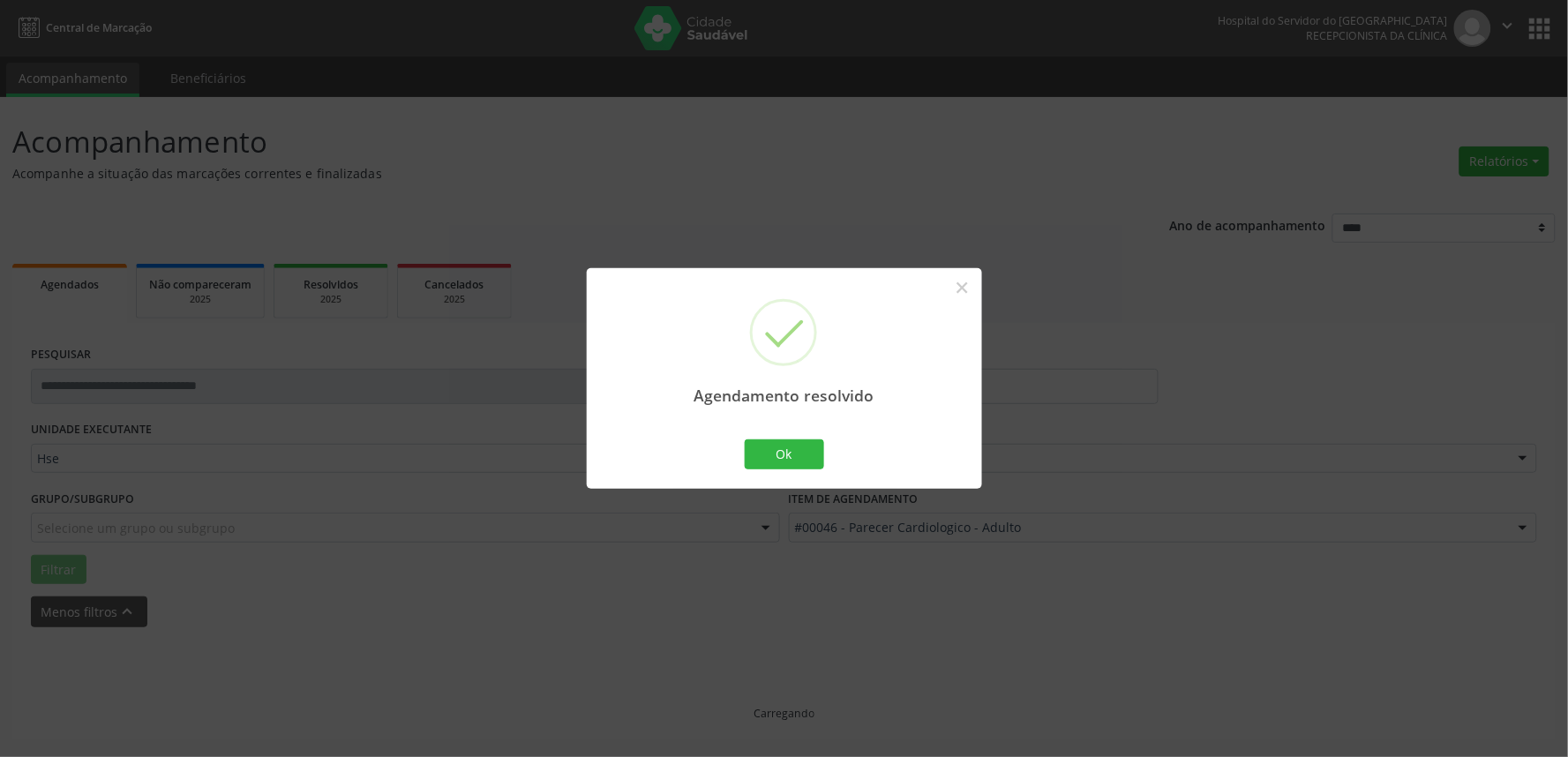
scroll to position [0, 0]
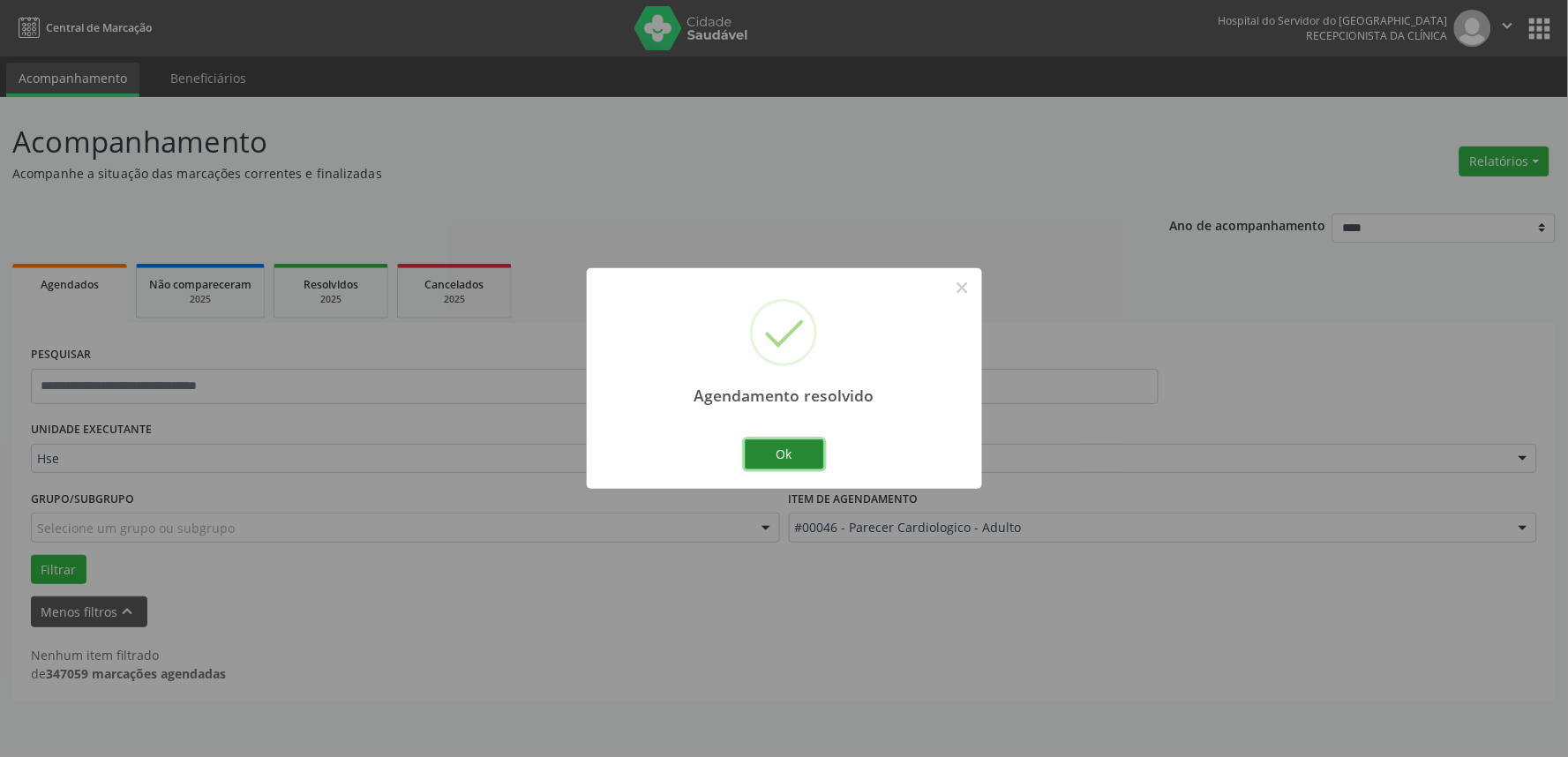
click at [780, 453] on button "Ok" at bounding box center [784, 455] width 79 height 30
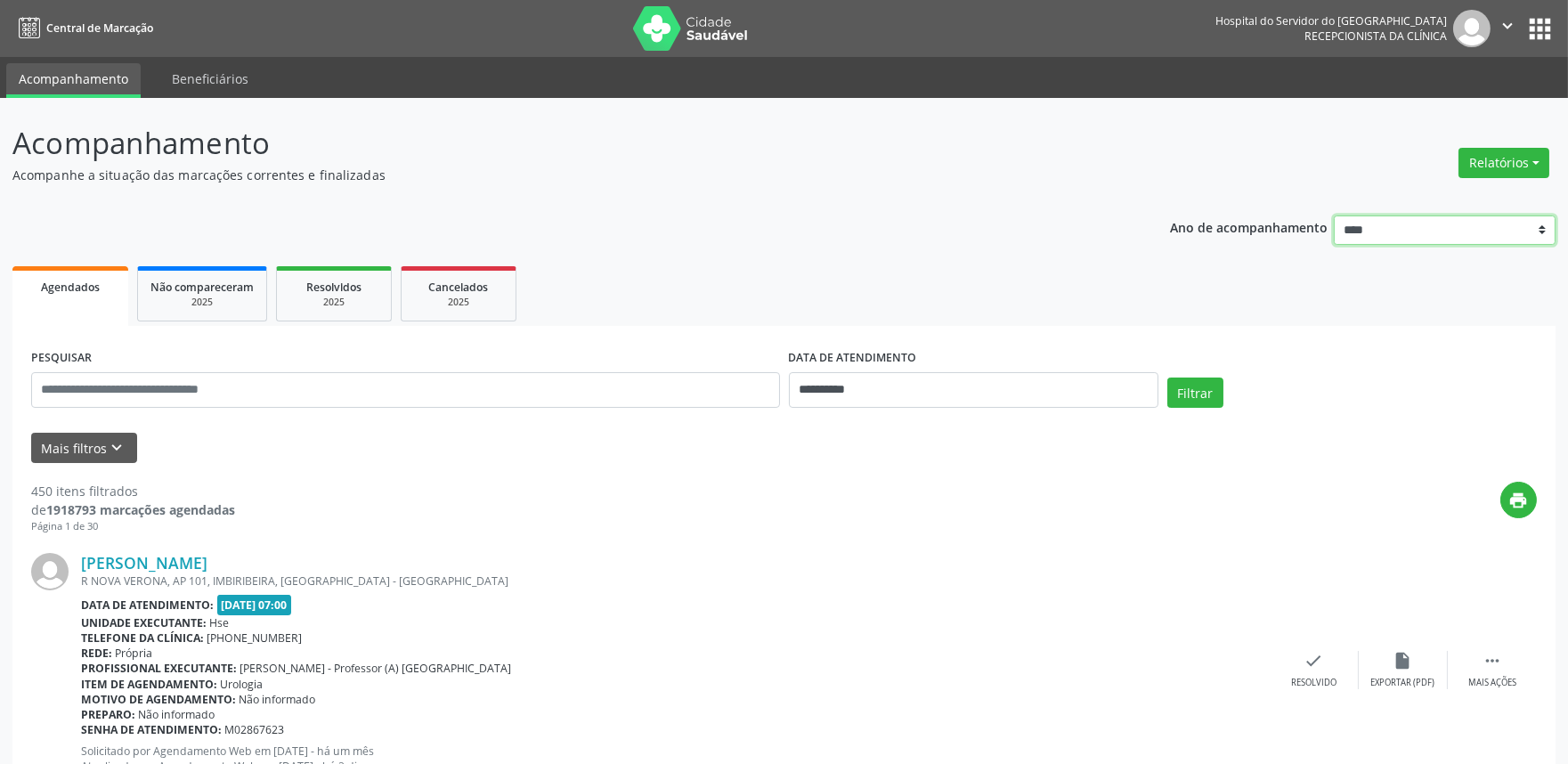
click at [1536, 224] on select "**** **** **** **** ****" at bounding box center [1444, 230] width 221 height 30
click at [1334, 215] on select "**** **** **** **** ****" at bounding box center [1444, 230] width 221 height 30
click at [1507, 158] on button "Relatórios" at bounding box center [1503, 163] width 91 height 30
click at [1434, 196] on link "Agendamentos" at bounding box center [1453, 199] width 192 height 25
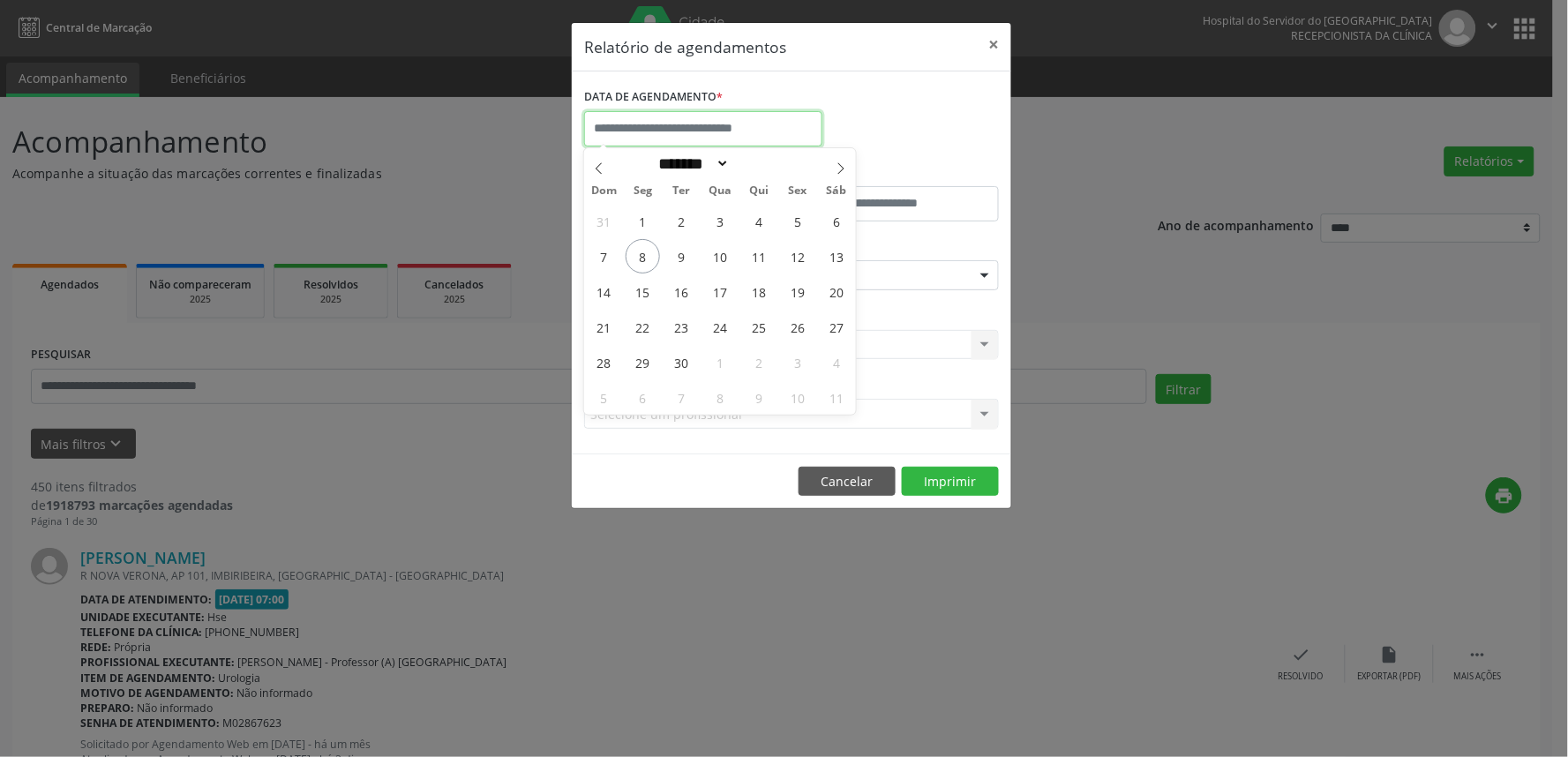
click at [674, 125] on input "text" at bounding box center [703, 128] width 238 height 36
click at [645, 259] on span "8" at bounding box center [643, 256] width 35 height 35
type input "**********"
click at [645, 259] on span "8" at bounding box center [643, 256] width 35 height 35
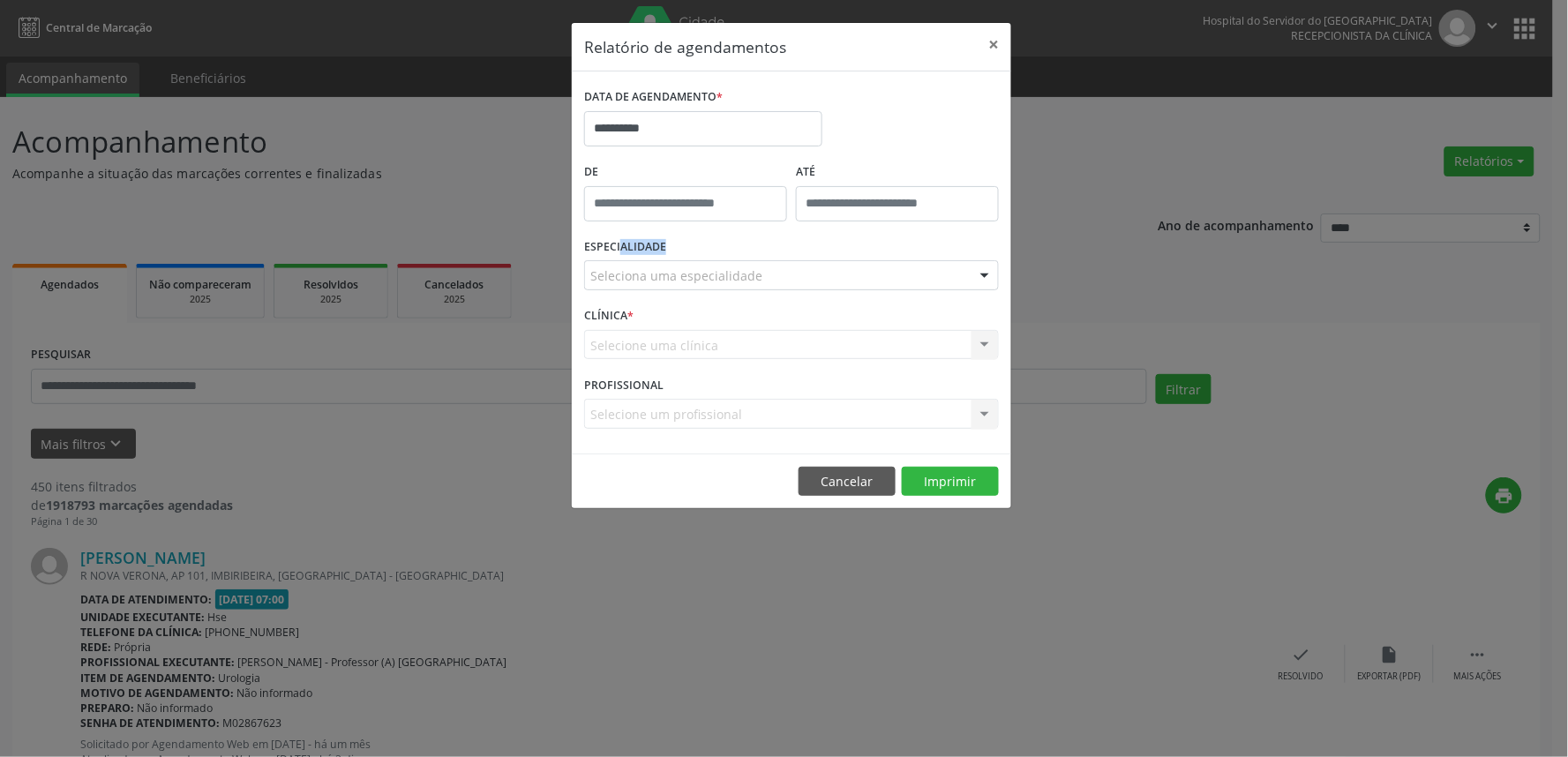
click at [645, 259] on label "ESPECIALIDADE" at bounding box center [625, 248] width 82 height 28
type input "*****"
click at [658, 197] on input "*****" at bounding box center [685, 204] width 203 height 36
click at [643, 236] on input "**" at bounding box center [651, 243] width 133 height 36
click at [647, 243] on input "**" at bounding box center [651, 243] width 133 height 36
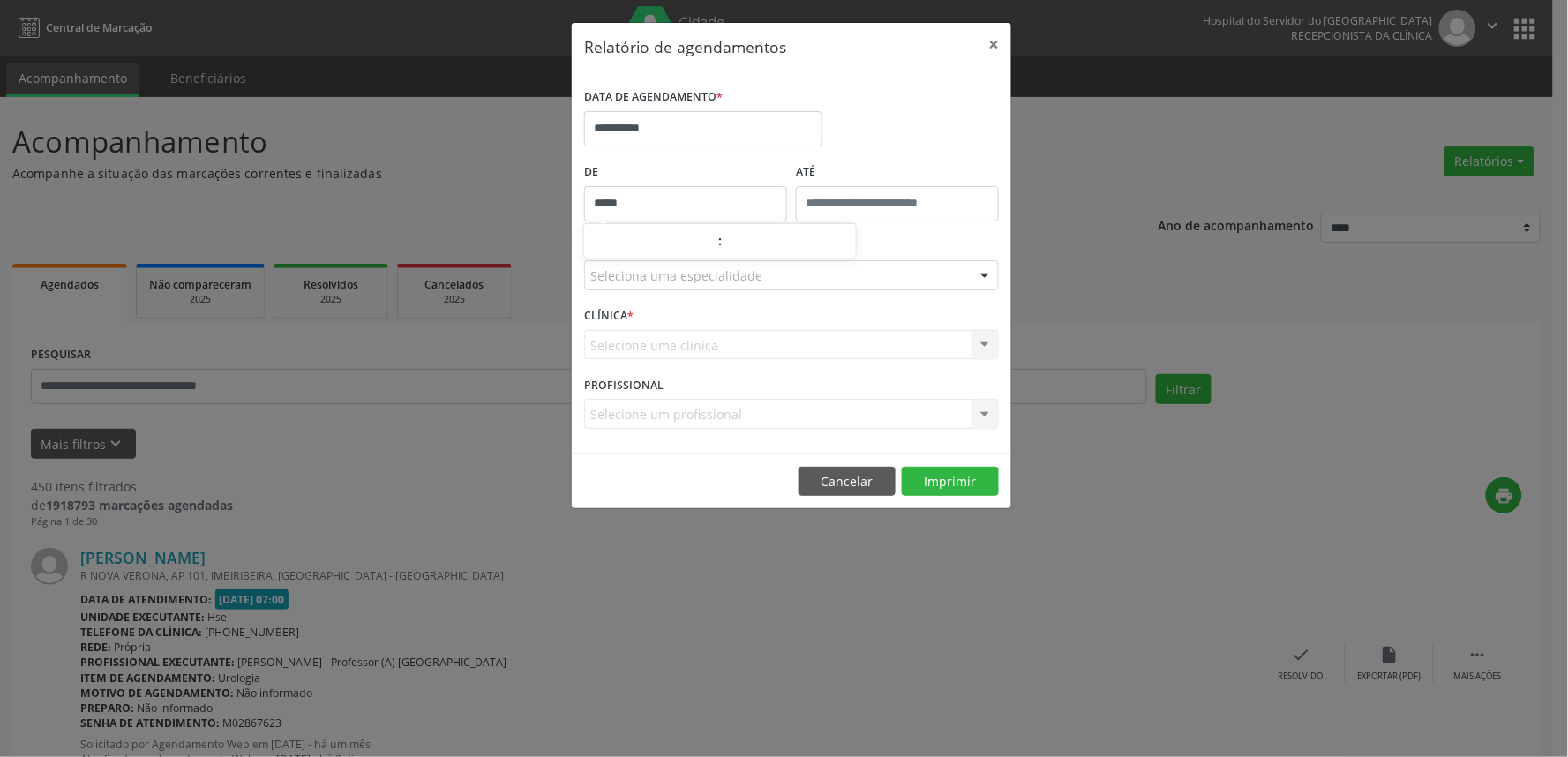
click at [619, 209] on input "*****" at bounding box center [685, 204] width 203 height 36
click at [739, 289] on div "Seleciona uma especialidade" at bounding box center [792, 275] width 415 height 30
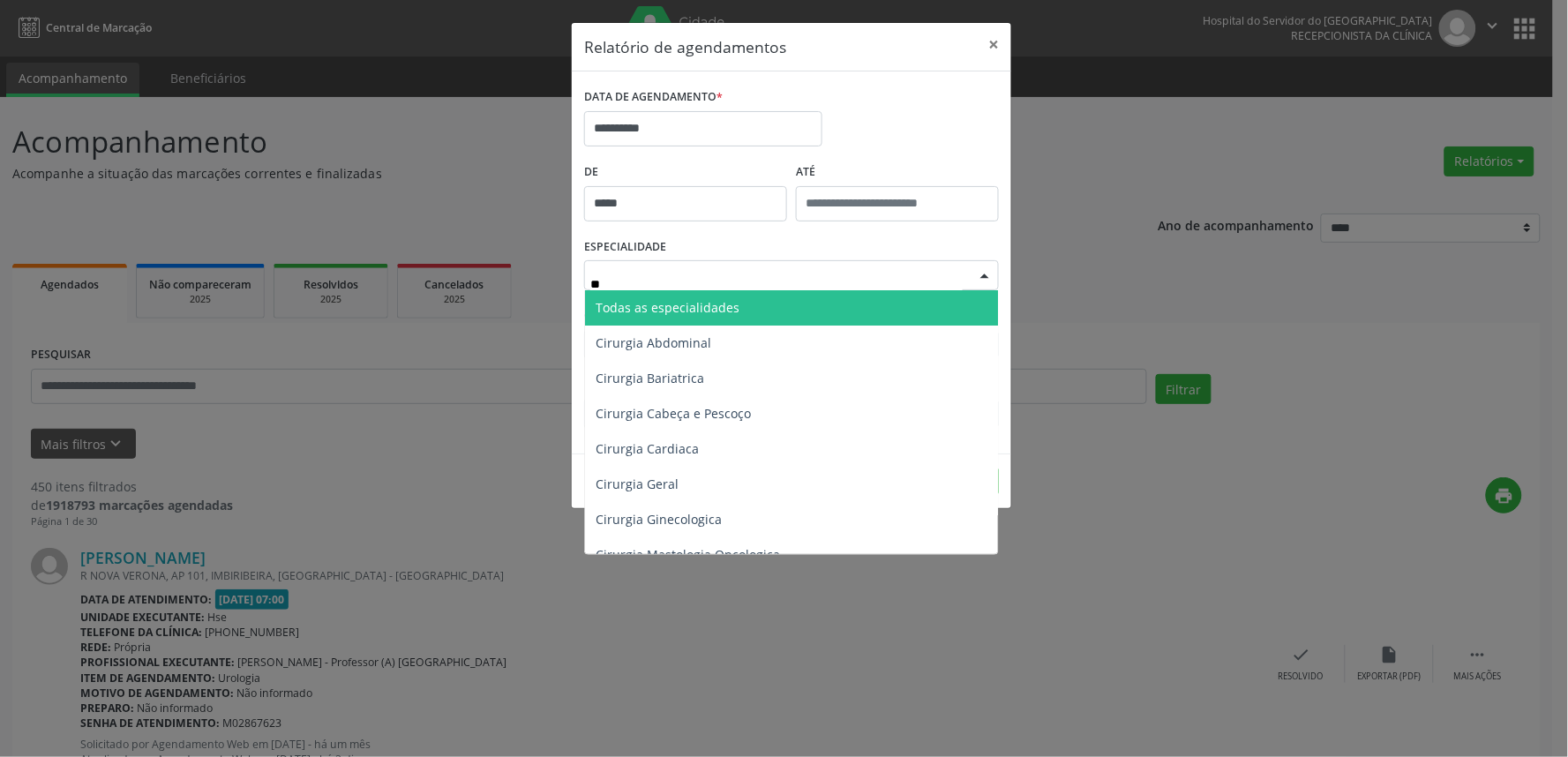
type input "***"
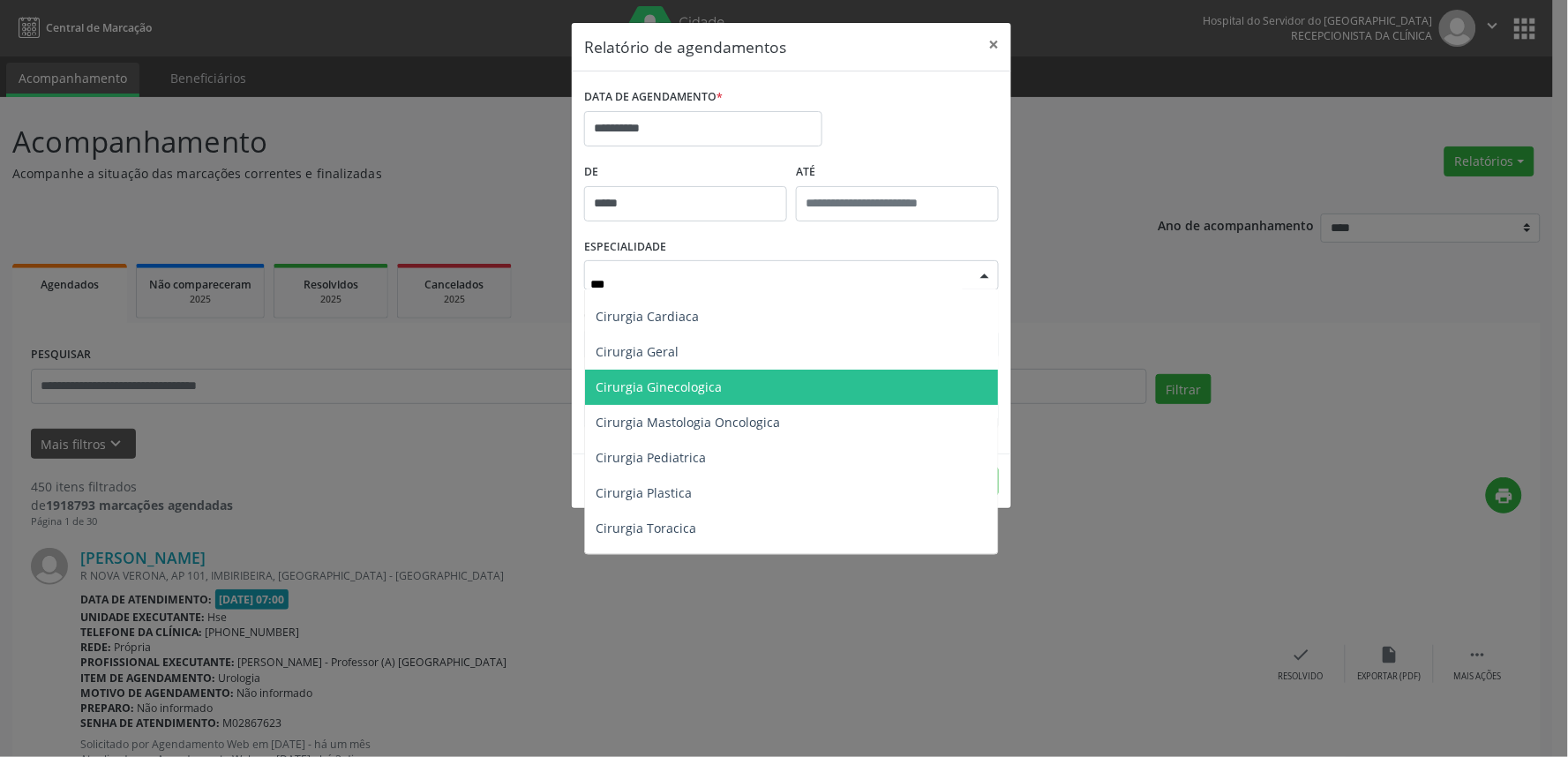
scroll to position [98, 0]
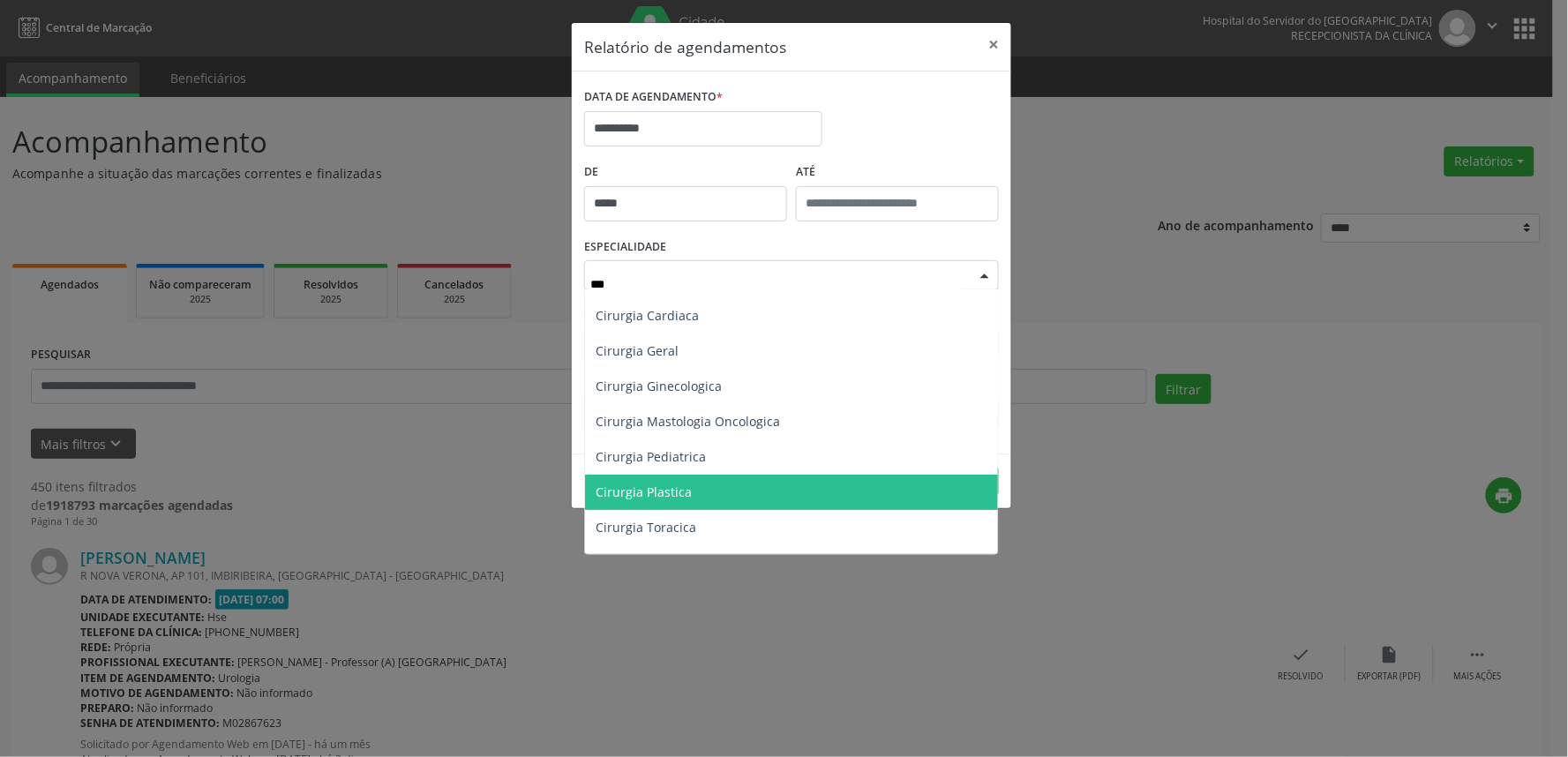
click at [693, 476] on span "Cirurgia Plastica" at bounding box center [792, 492] width 413 height 36
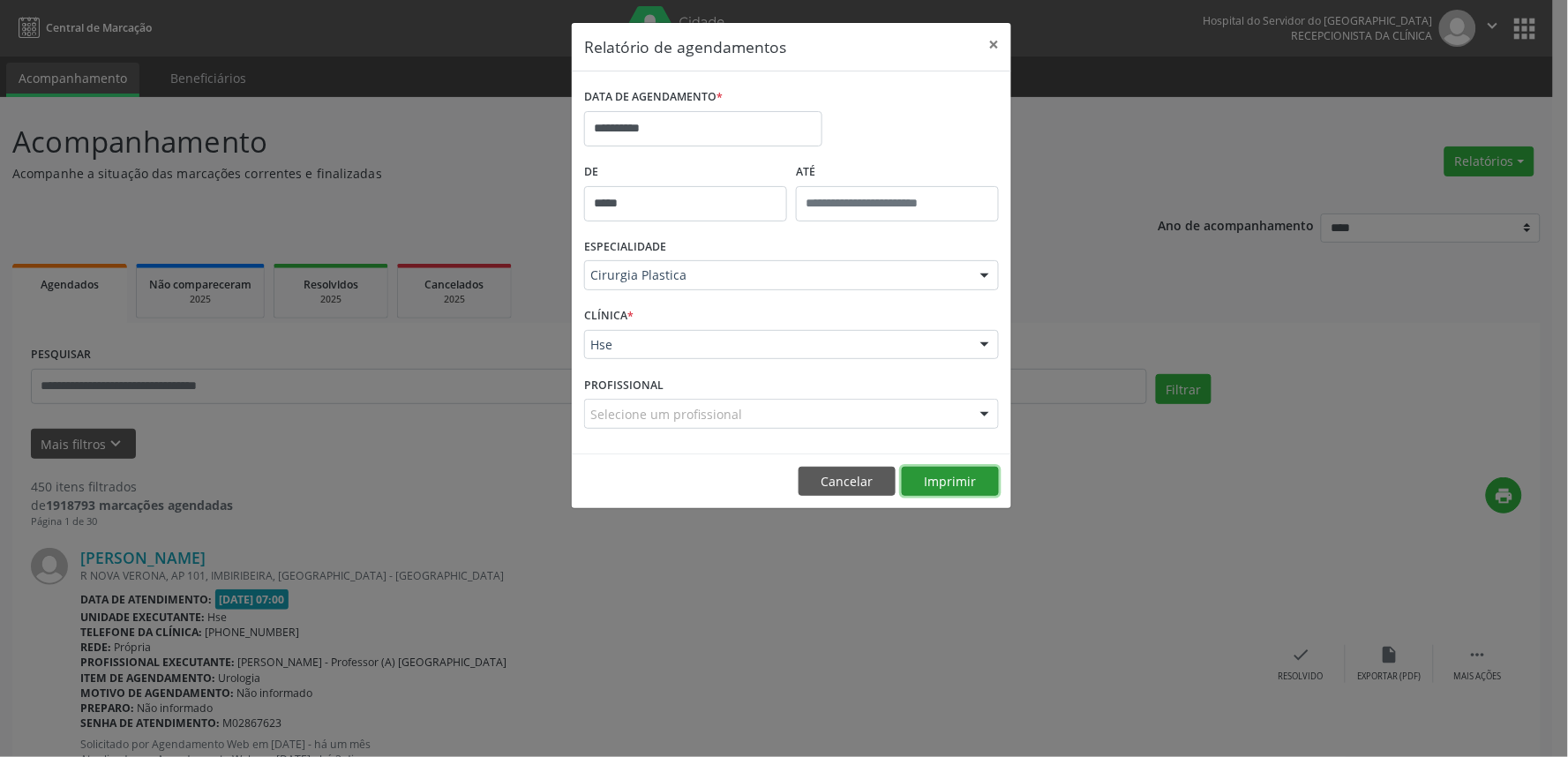
click at [942, 486] on button "Imprimir" at bounding box center [950, 481] width 97 height 30
